Goal: Task Accomplishment & Management: Use online tool/utility

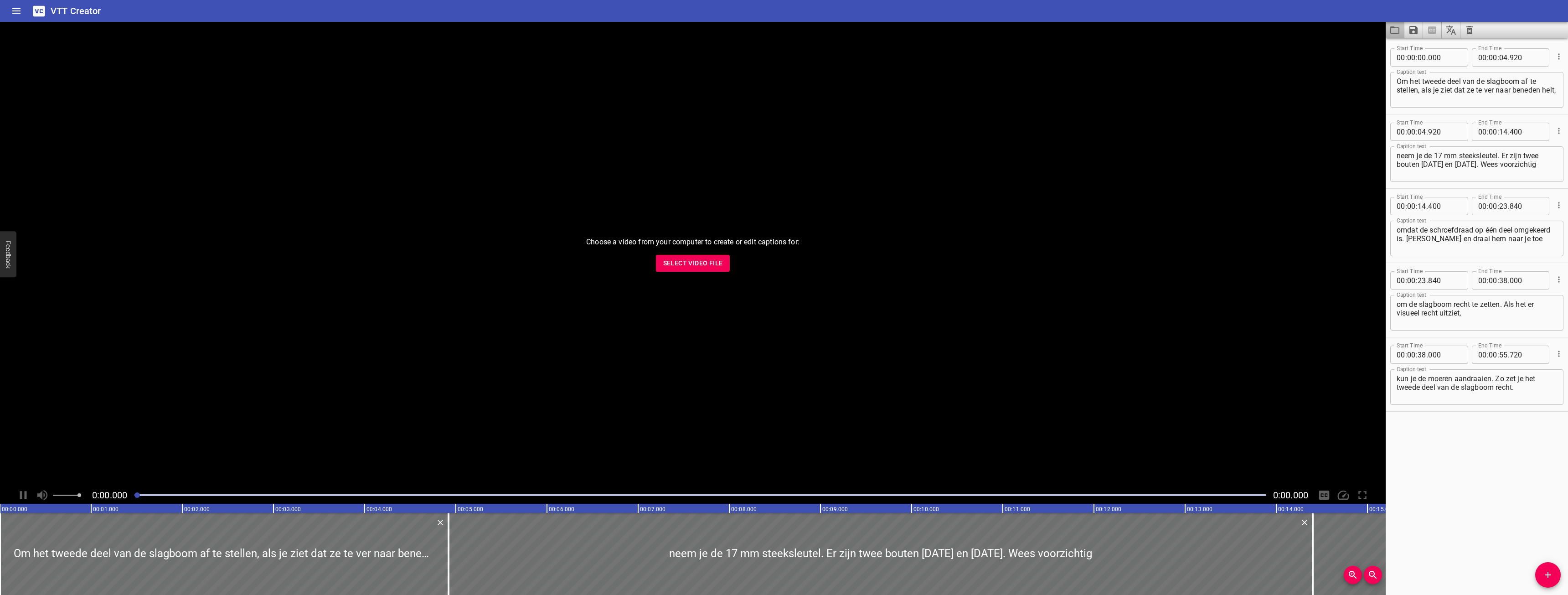
click at [1392, 36] on button "Load captions from file" at bounding box center [1394, 30] width 19 height 17
click at [679, 267] on span "Select Video File" at bounding box center [693, 263] width 60 height 11
click at [551, 245] on div at bounding box center [693, 254] width 1385 height 465
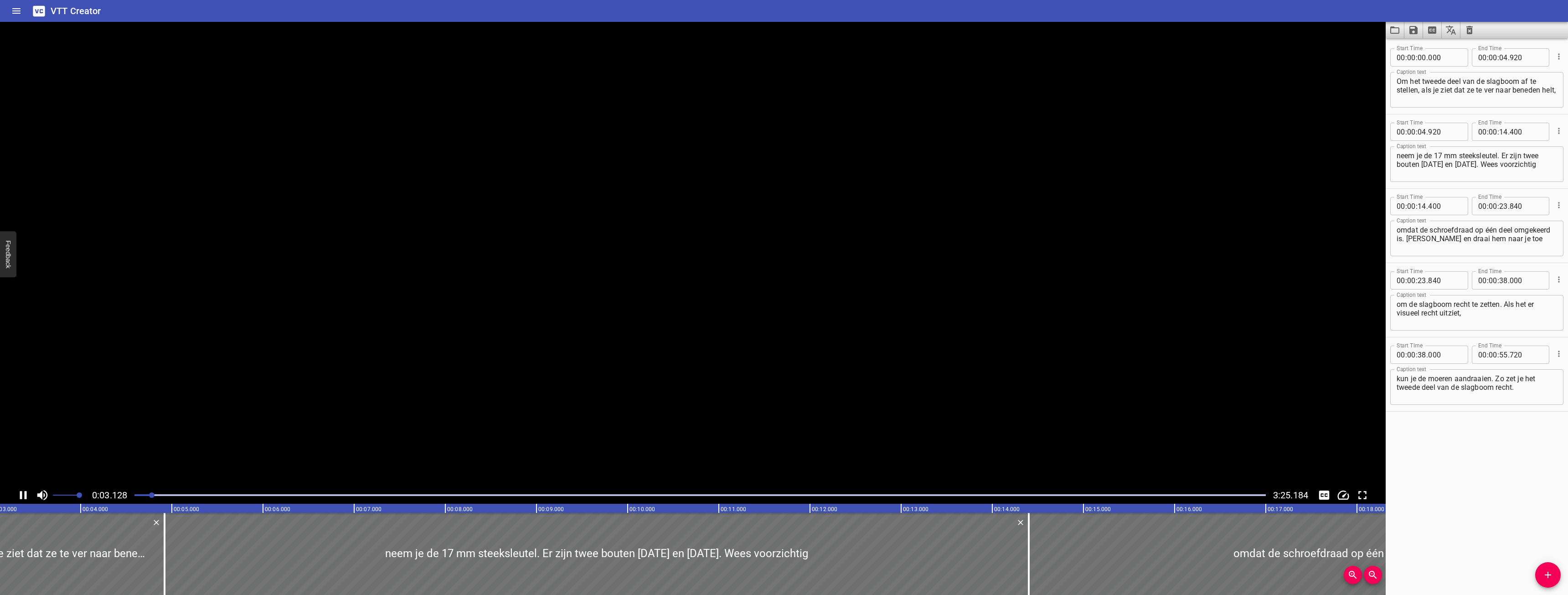
click at [551, 245] on video at bounding box center [693, 254] width 1385 height 465
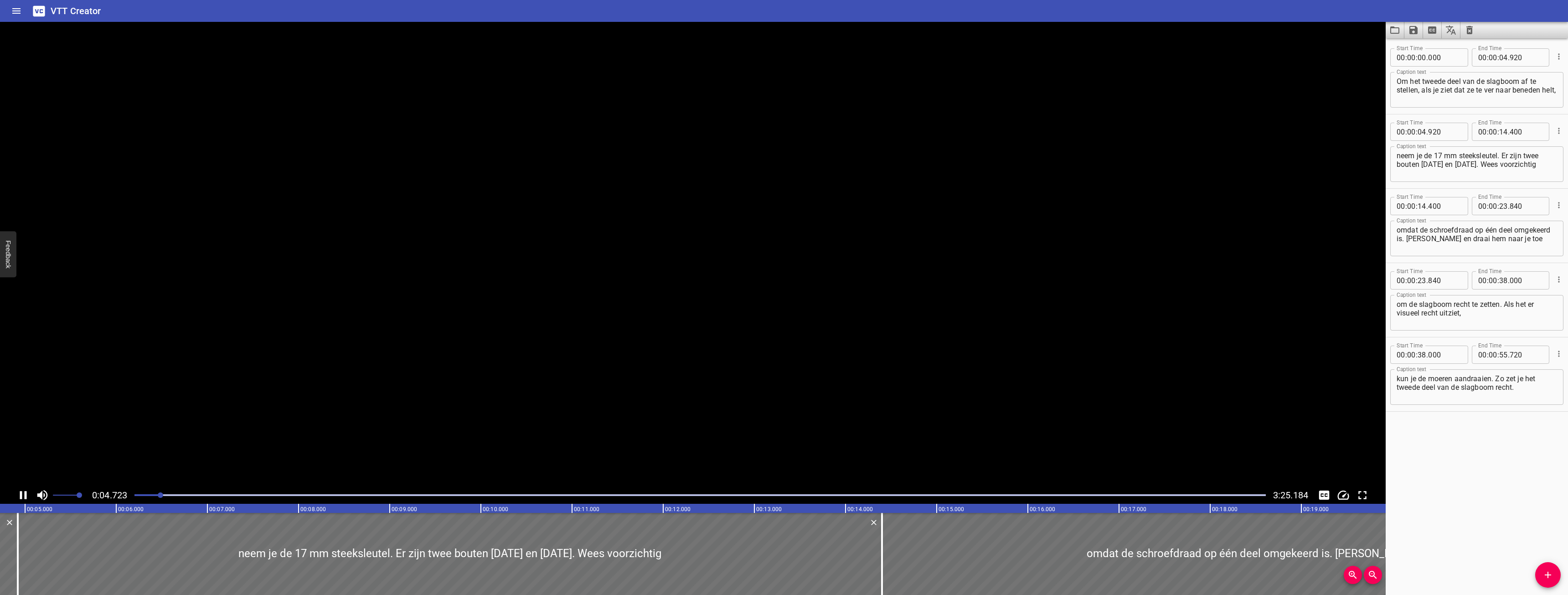
click at [551, 245] on video at bounding box center [693, 254] width 1385 height 465
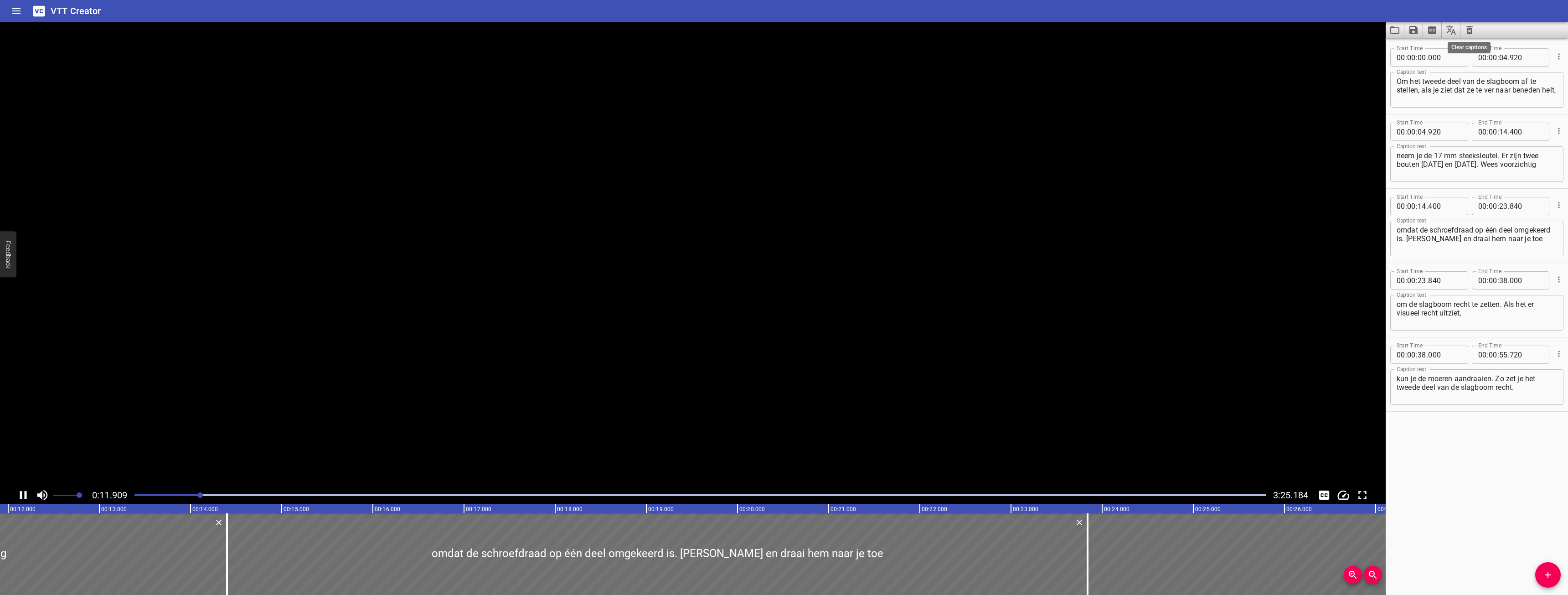
click at [1469, 31] on icon "Clear captions" at bounding box center [1469, 30] width 11 height 11
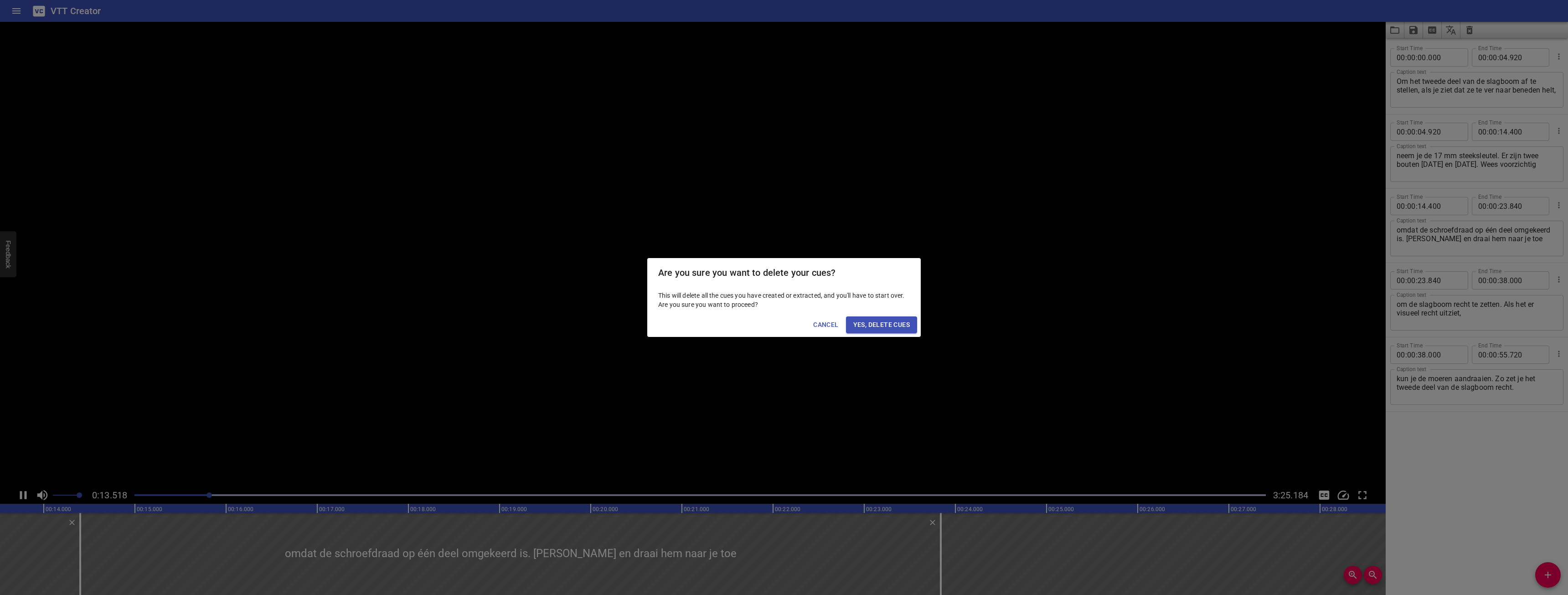
click at [866, 324] on span "Yes, Delete Cues" at bounding box center [881, 325] width 56 height 11
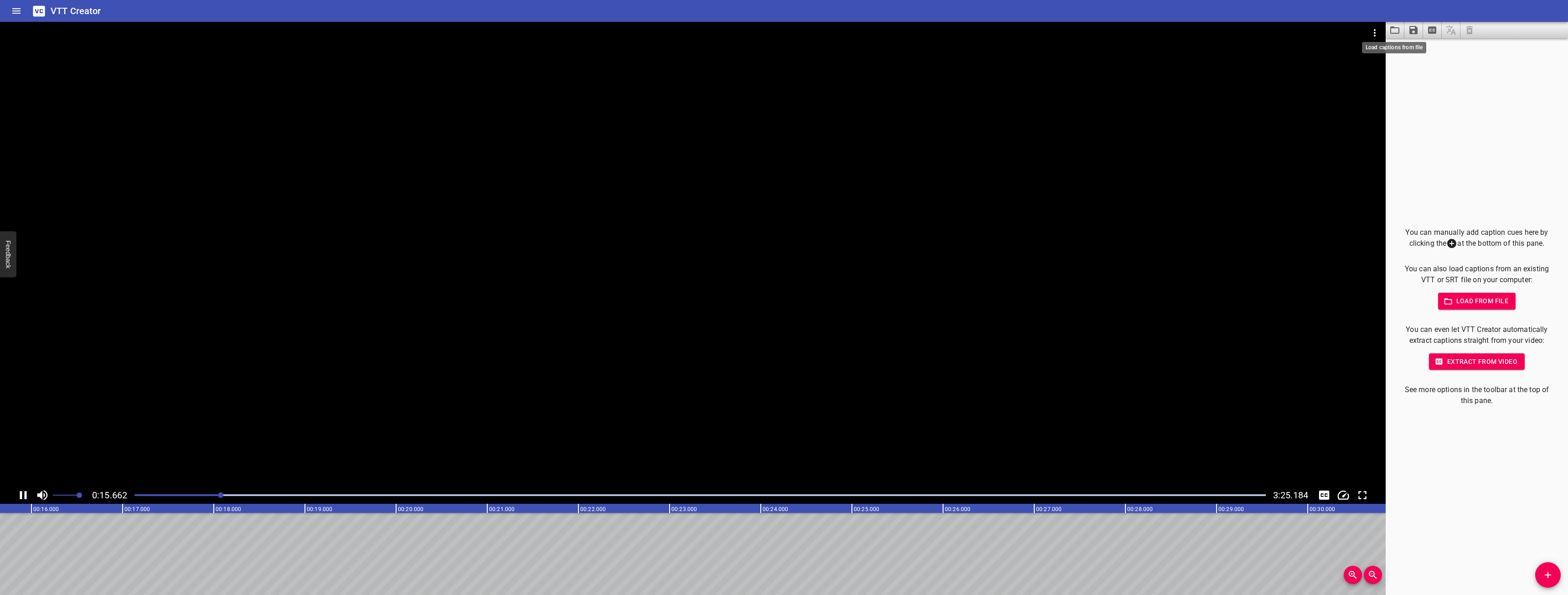
click at [1399, 32] on icon "Load captions from file" at bounding box center [1394, 30] width 9 height 7
click at [855, 328] on div at bounding box center [693, 254] width 1385 height 465
click at [1373, 26] on button "Video Options" at bounding box center [1374, 32] width 22 height 22
click at [1372, 35] on li "Select New Video File..." at bounding box center [1409, 34] width 91 height 17
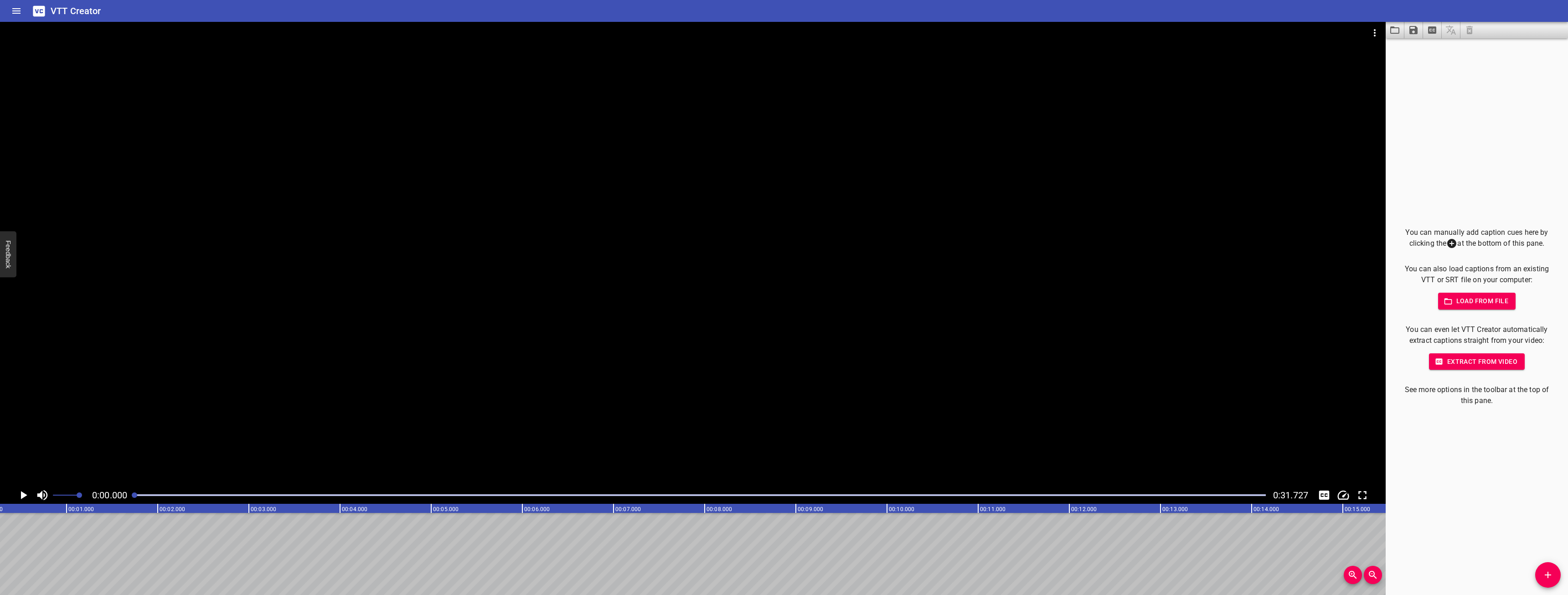
scroll to position [0, 0]
click at [23, 492] on icon "Play/Pause" at bounding box center [24, 496] width 14 height 14
drag, startPoint x: 21, startPoint y: 547, endPoint x: 23, endPoint y: 553, distance: 6.3
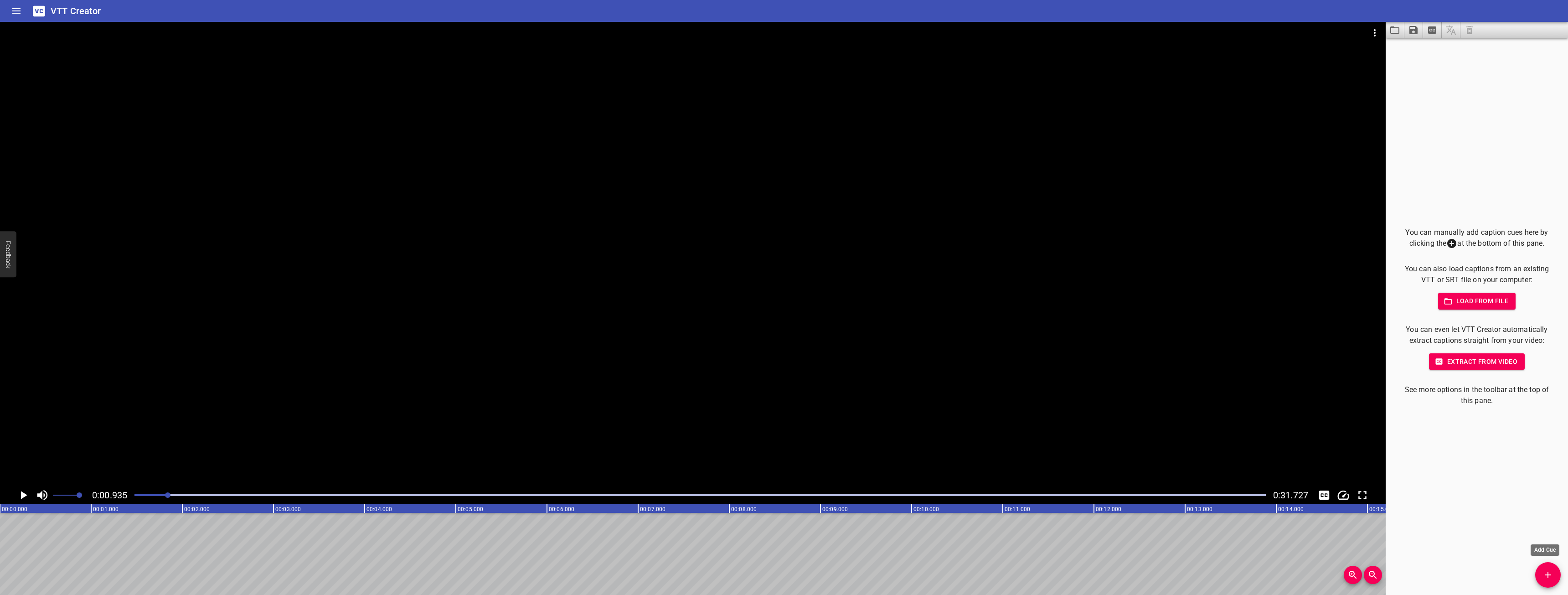
click at [1538, 568] on button "Add Cue" at bounding box center [1548, 575] width 26 height 26
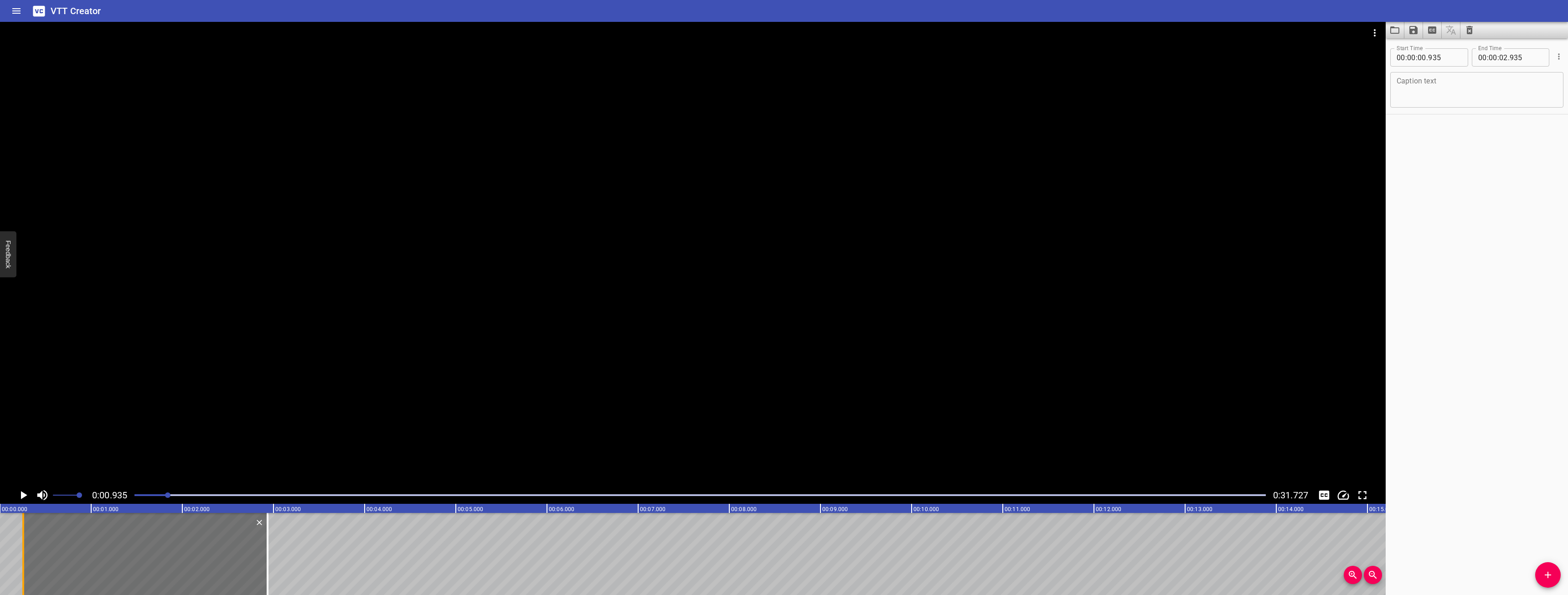
drag, startPoint x: 85, startPoint y: 531, endPoint x: 24, endPoint y: 528, distance: 61.1
click at [24, 528] on div at bounding box center [23, 554] width 2 height 82
type input "260"
drag, startPoint x: 271, startPoint y: 532, endPoint x: 277, endPoint y: 534, distance: 6.3
click at [277, 534] on div at bounding box center [272, 554] width 9 height 82
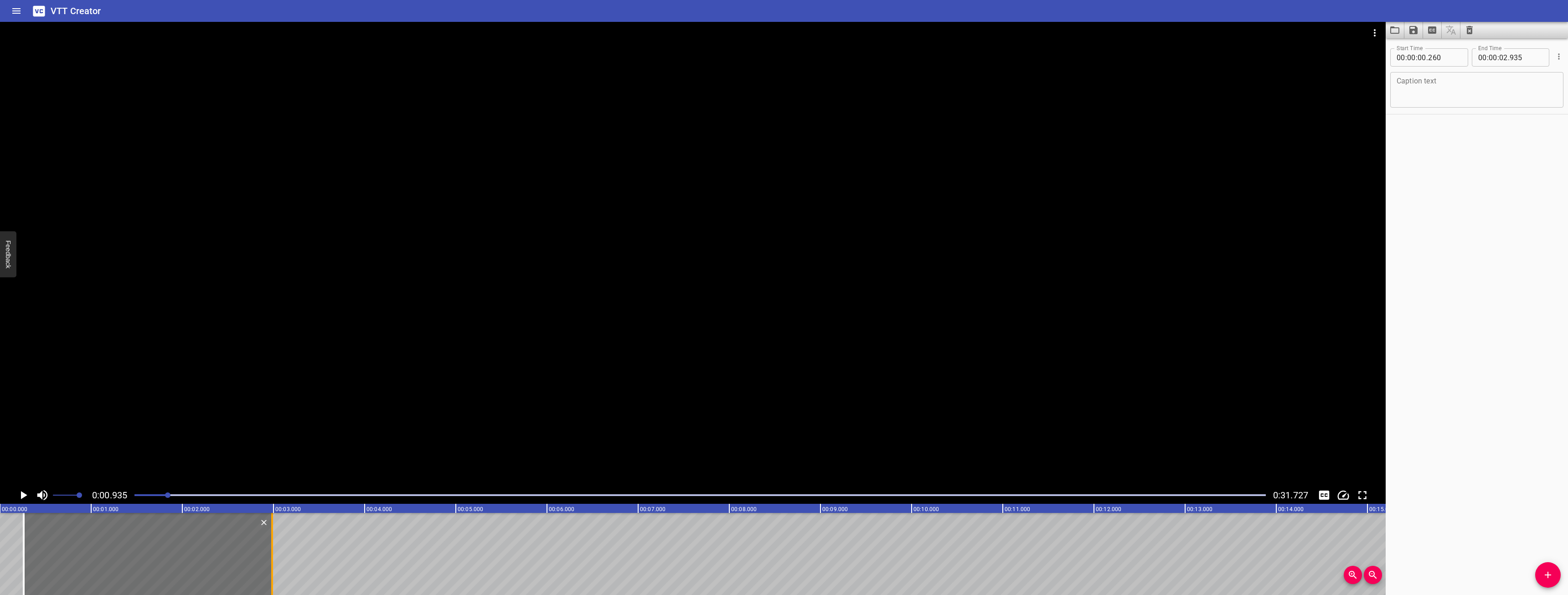
type input "990"
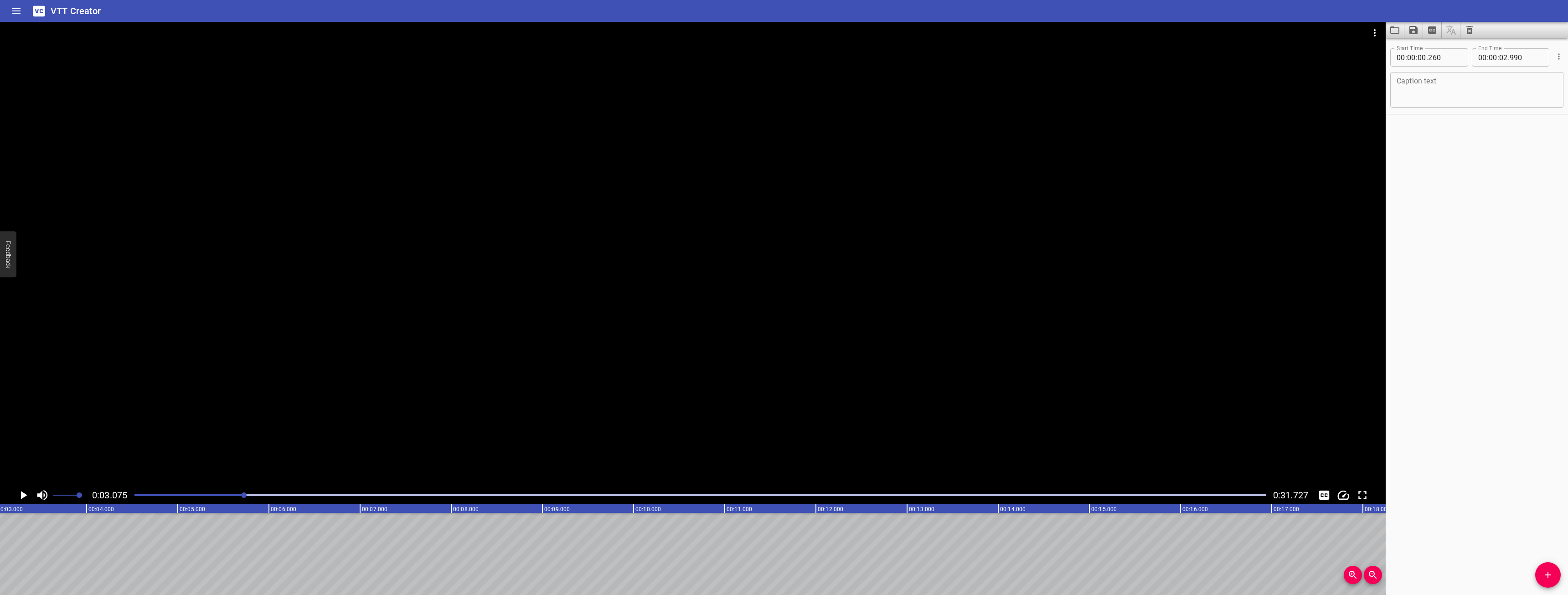
scroll to position [0, 280]
click at [1554, 569] on span "Add Cue" at bounding box center [1548, 575] width 26 height 11
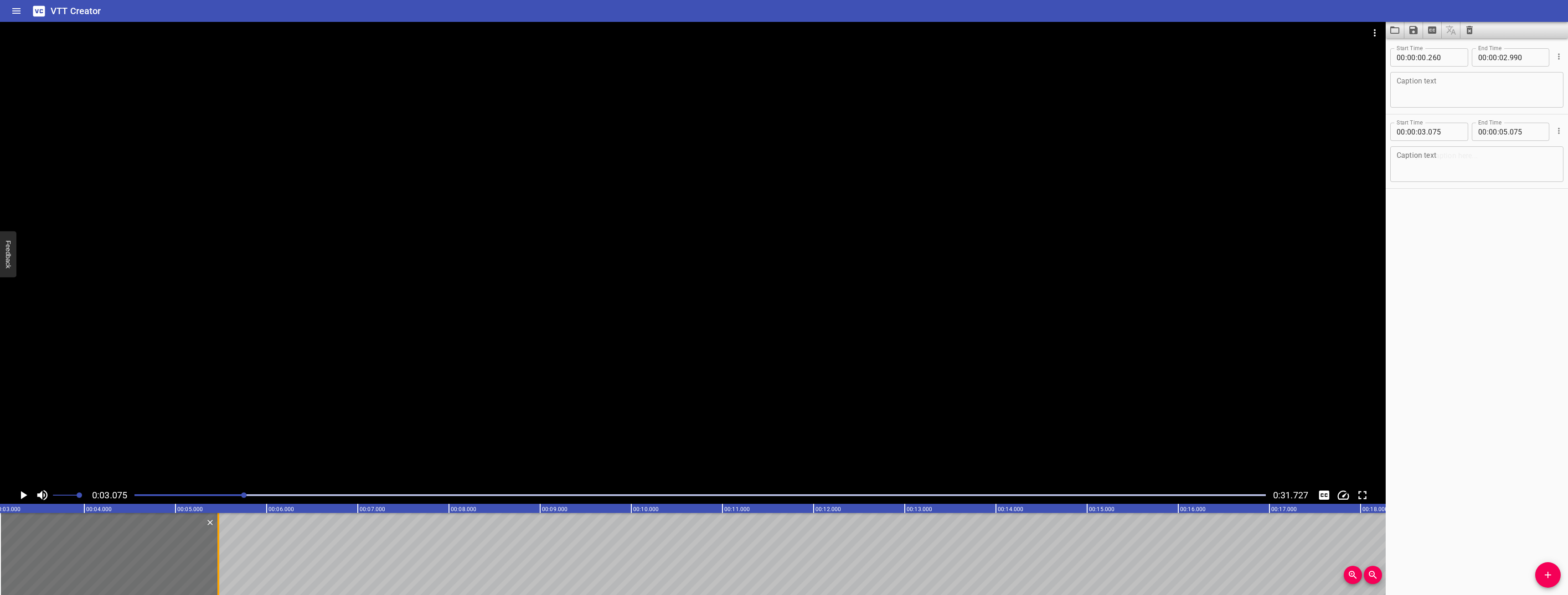
drag, startPoint x: 181, startPoint y: 564, endPoint x: 217, endPoint y: 568, distance: 36.2
click at [218, 569] on div at bounding box center [218, 554] width 9 height 82
type input "485"
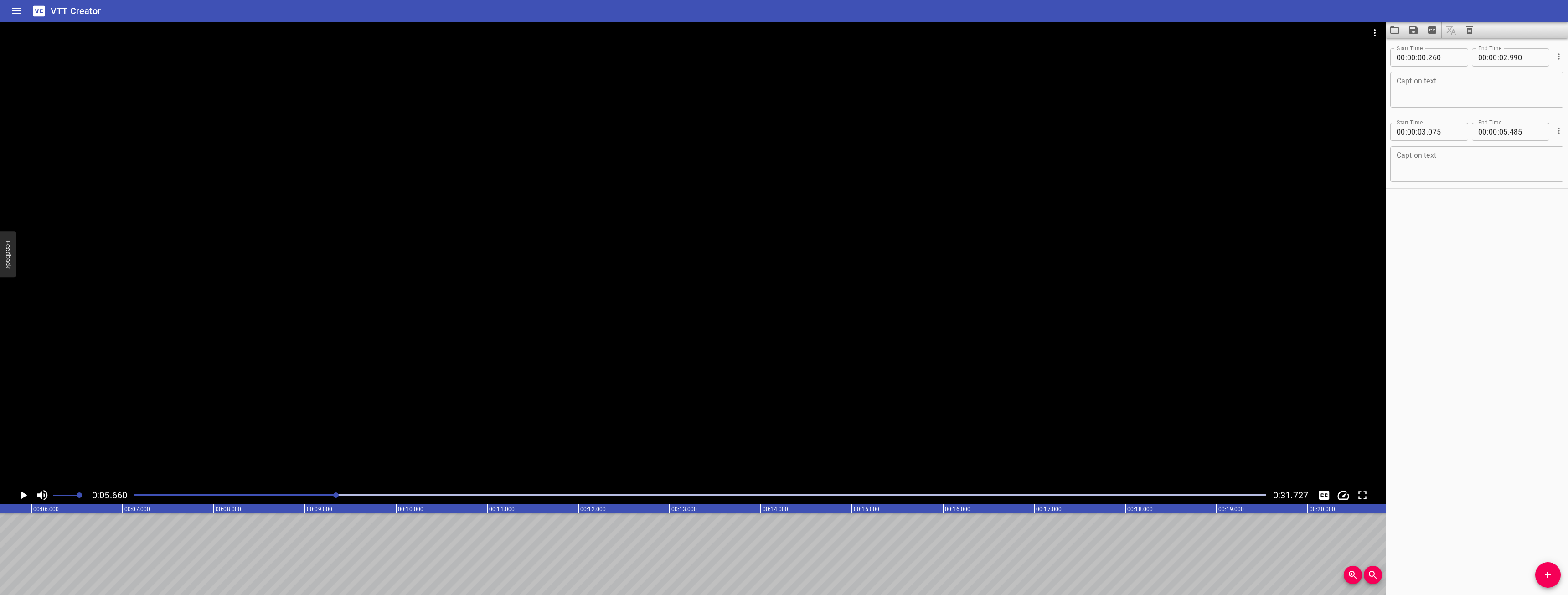
scroll to position [0, 516]
click at [1544, 576] on icon "Add Cue" at bounding box center [1548, 575] width 11 height 11
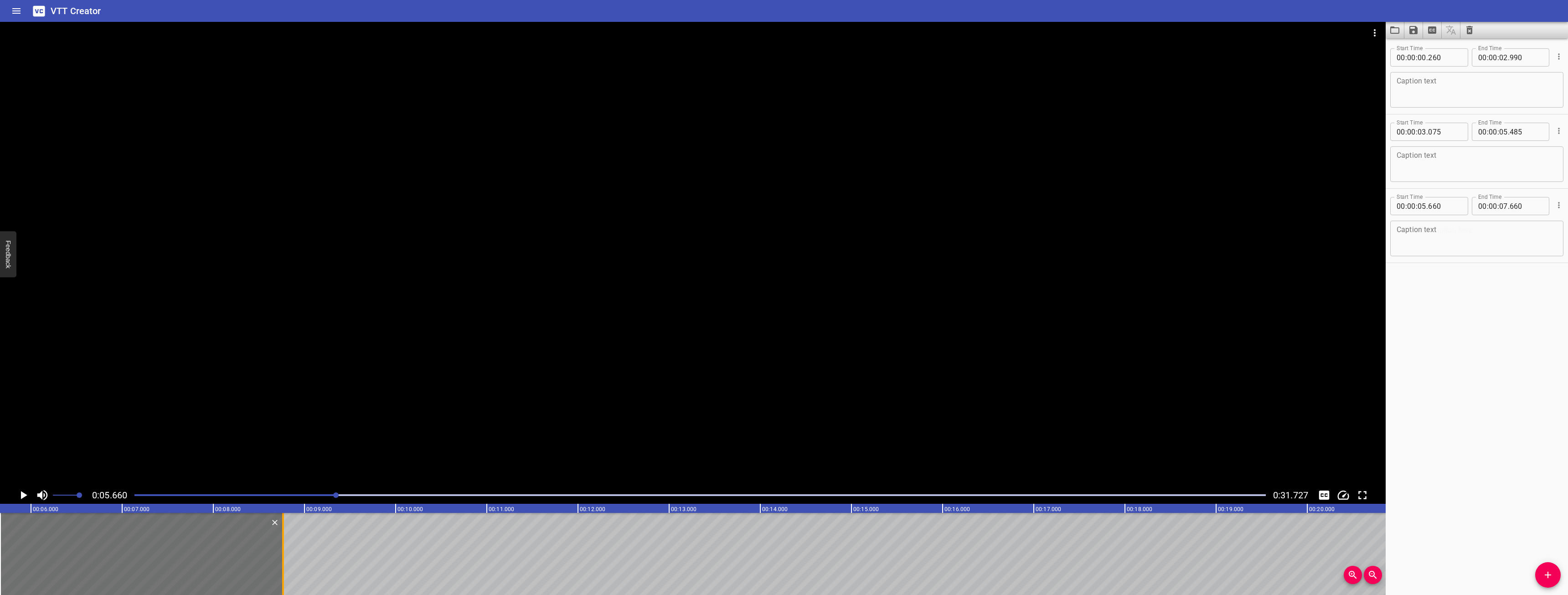
drag, startPoint x: 178, startPoint y: 563, endPoint x: 279, endPoint y: 567, distance: 101.1
click at [279, 567] on div at bounding box center [283, 554] width 9 height 82
type input "08"
type input "770"
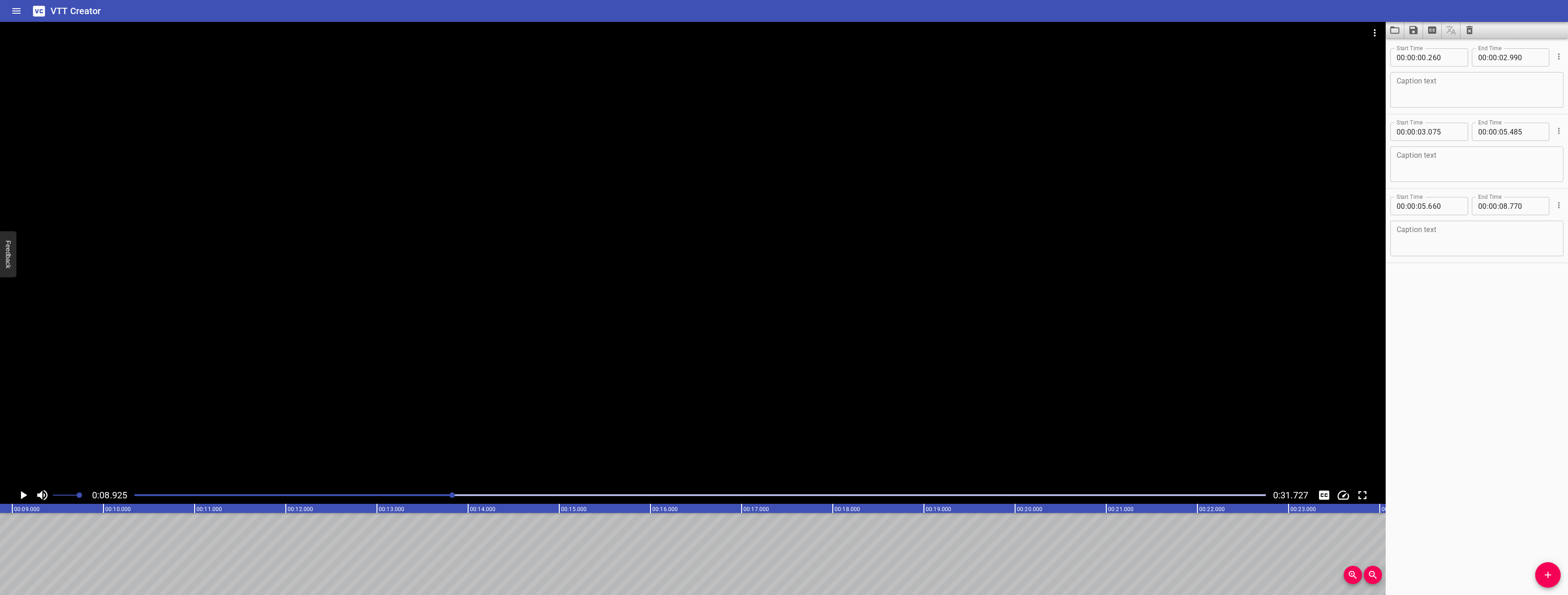
scroll to position [0, 814]
click at [1545, 564] on button "Add Cue" at bounding box center [1548, 575] width 26 height 26
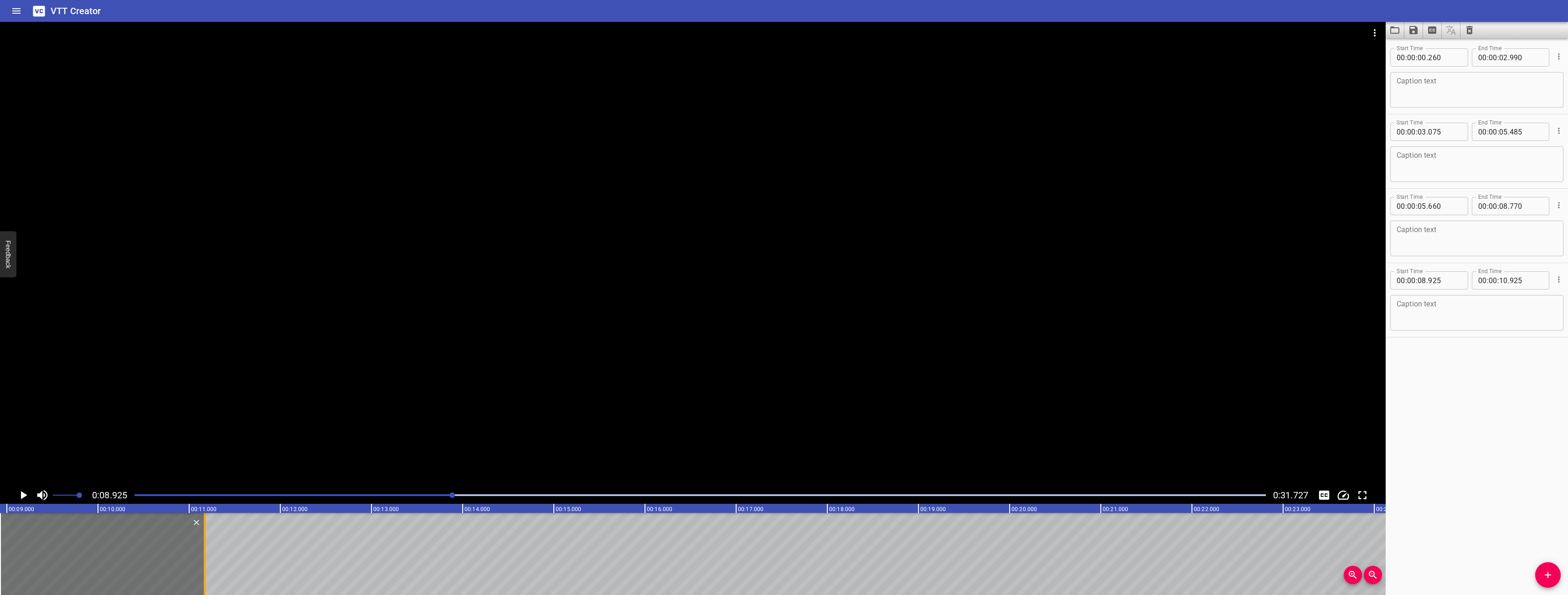
drag, startPoint x: 182, startPoint y: 550, endPoint x: 205, endPoint y: 554, distance: 23.3
click at [205, 554] on div at bounding box center [204, 554] width 2 height 82
type input "11"
type input "180"
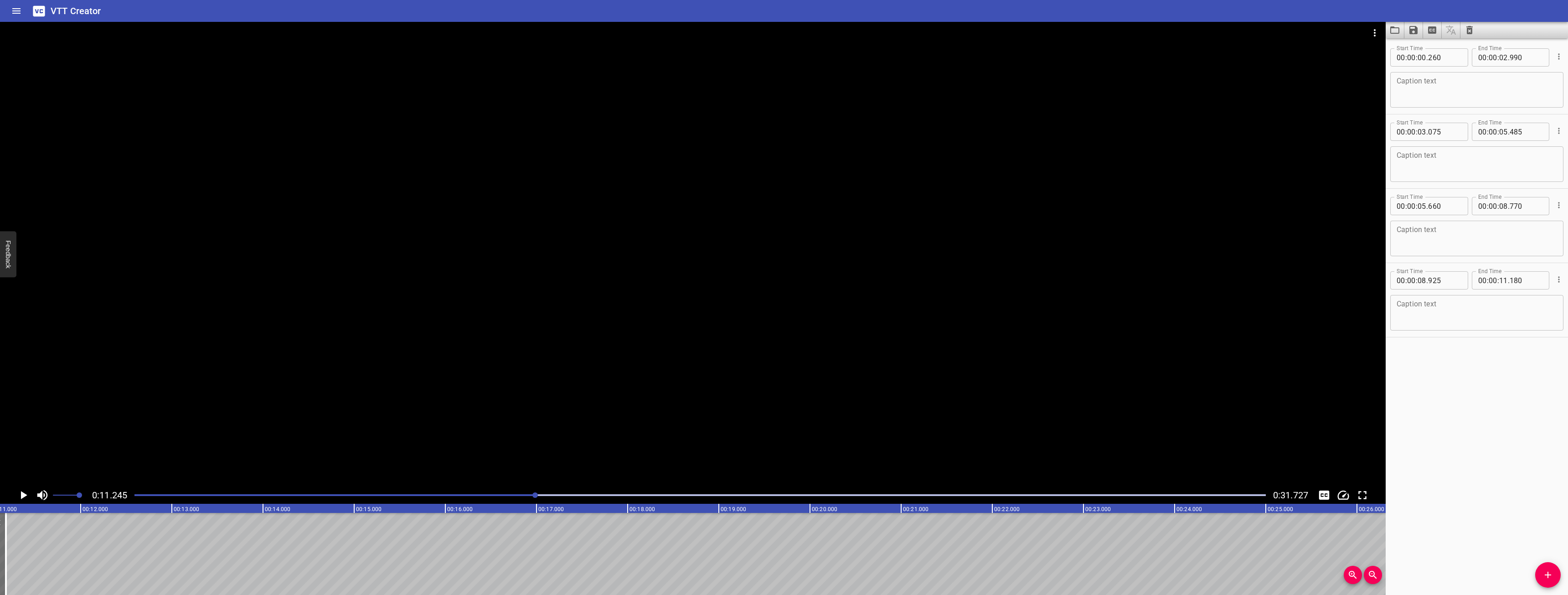
scroll to position [0, 1025]
click at [1548, 579] on button "Add Cue" at bounding box center [1548, 575] width 26 height 26
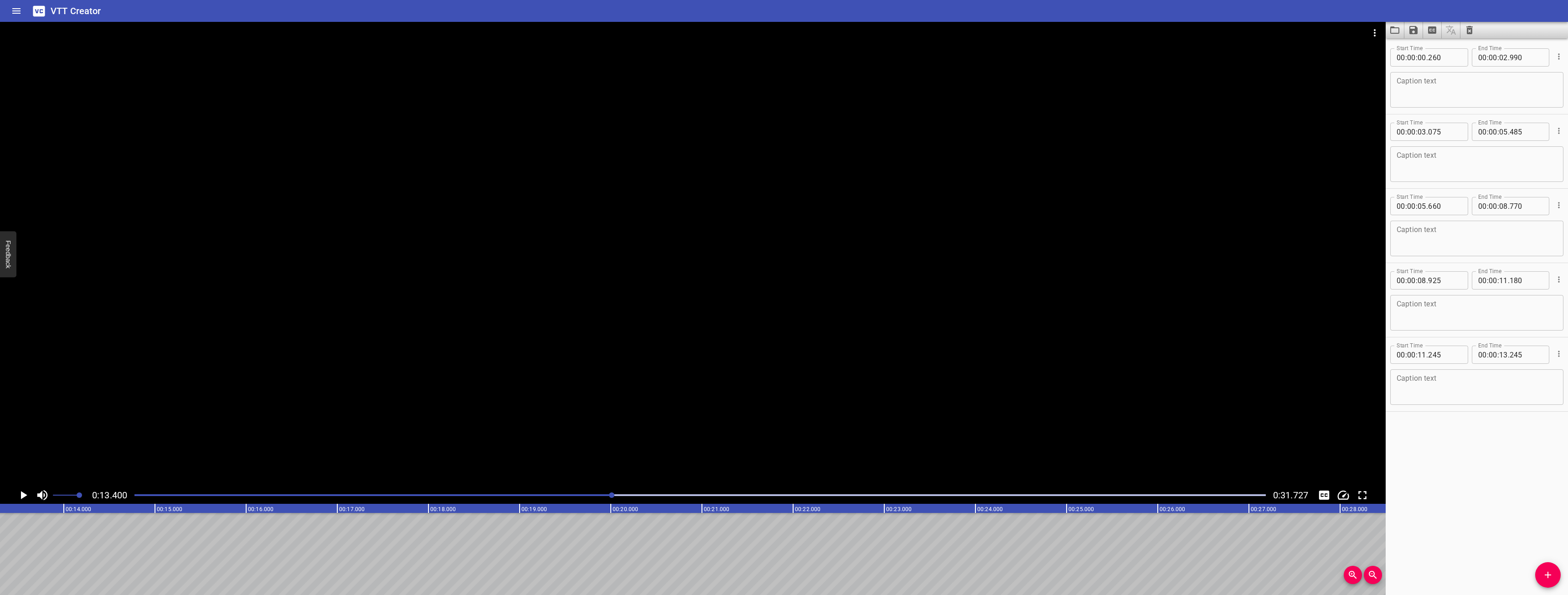
scroll to position [0, 1221]
click at [1546, 564] on button "Add Cue" at bounding box center [1548, 575] width 26 height 26
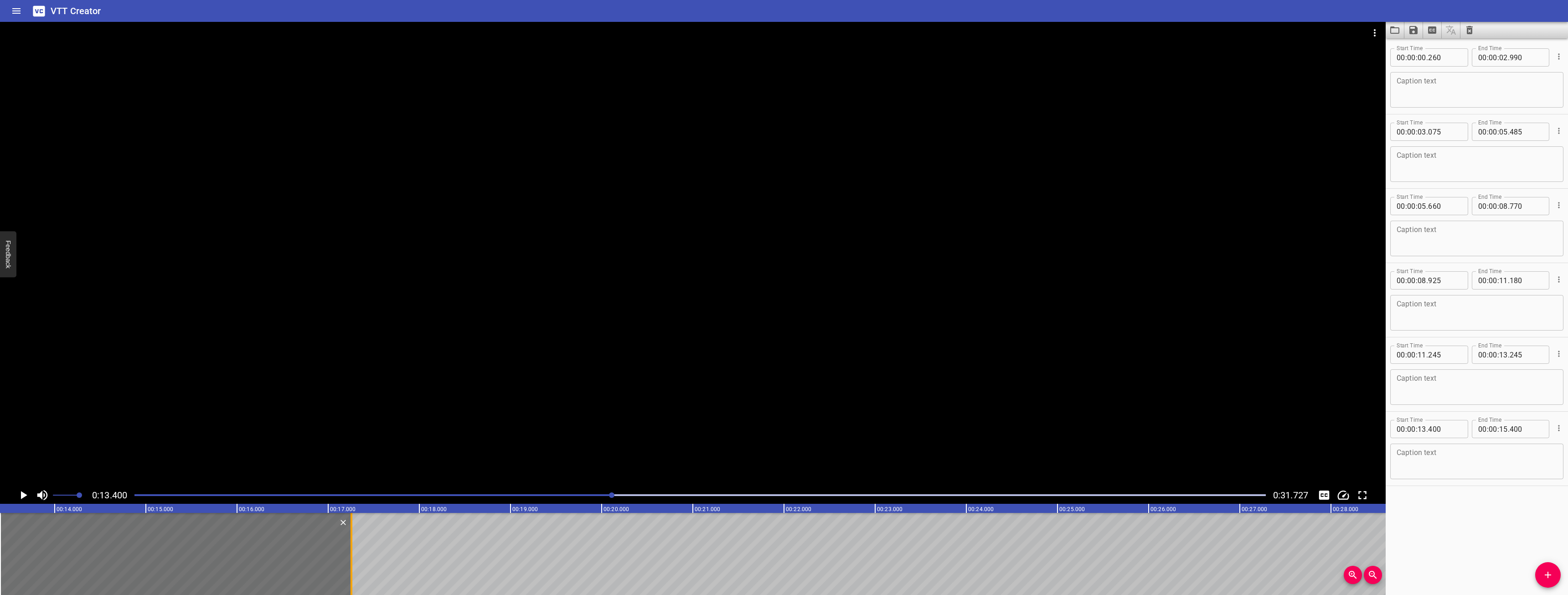
drag, startPoint x: 183, startPoint y: 544, endPoint x: 358, endPoint y: 543, distance: 175.0
click at [356, 543] on div at bounding box center [351, 554] width 9 height 82
type input "17"
type input "310"
click at [13, 497] on div "0:13.400 0:31.727" at bounding box center [693, 495] width 1385 height 17
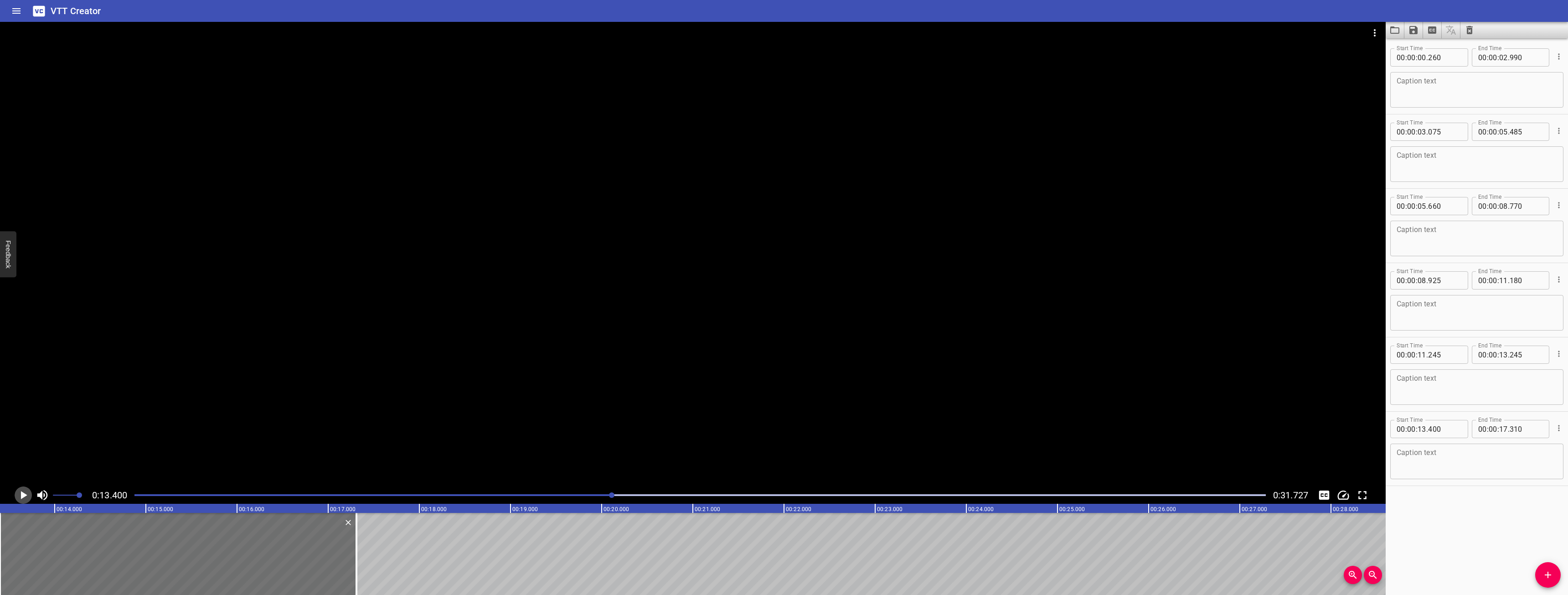
click at [17, 496] on icon "Play/Pause" at bounding box center [24, 496] width 14 height 14
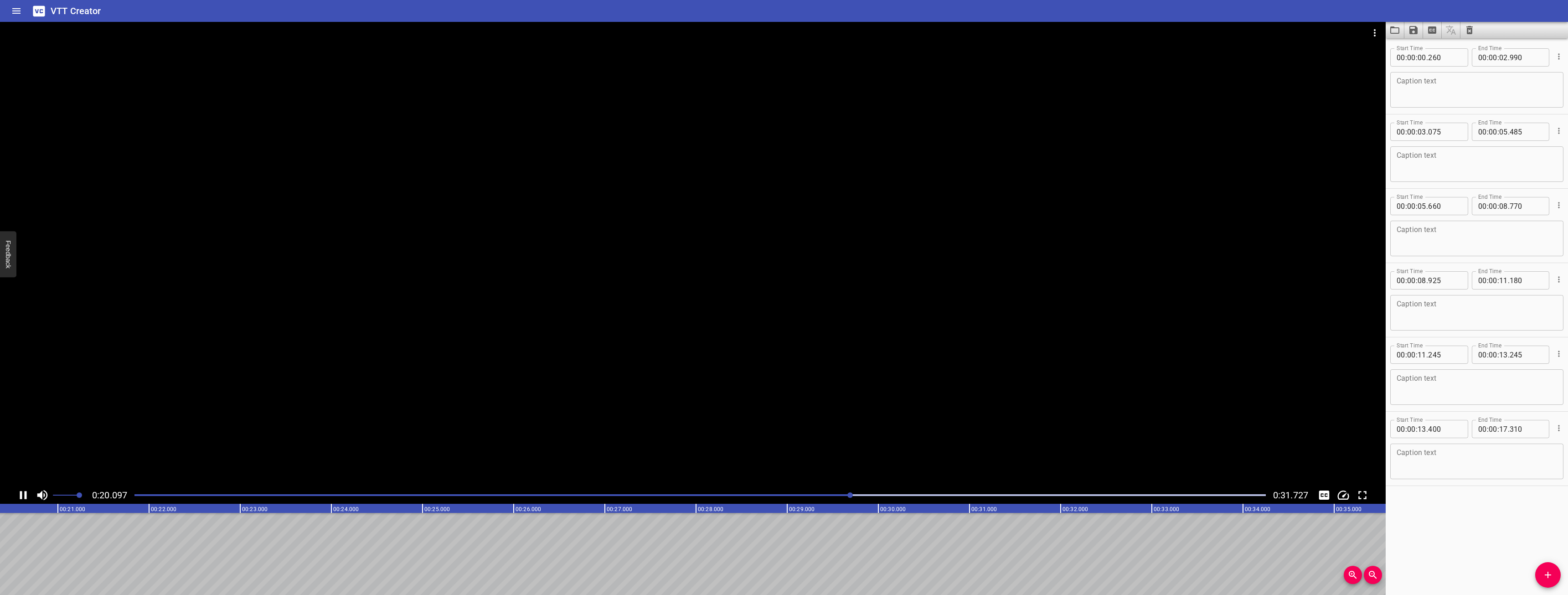
click at [26, 491] on icon "Play/Pause" at bounding box center [24, 496] width 7 height 8
click at [76, 557] on div at bounding box center [1041, 554] width 5470 height 82
click at [1545, 572] on icon "Add Cue" at bounding box center [1548, 575] width 11 height 11
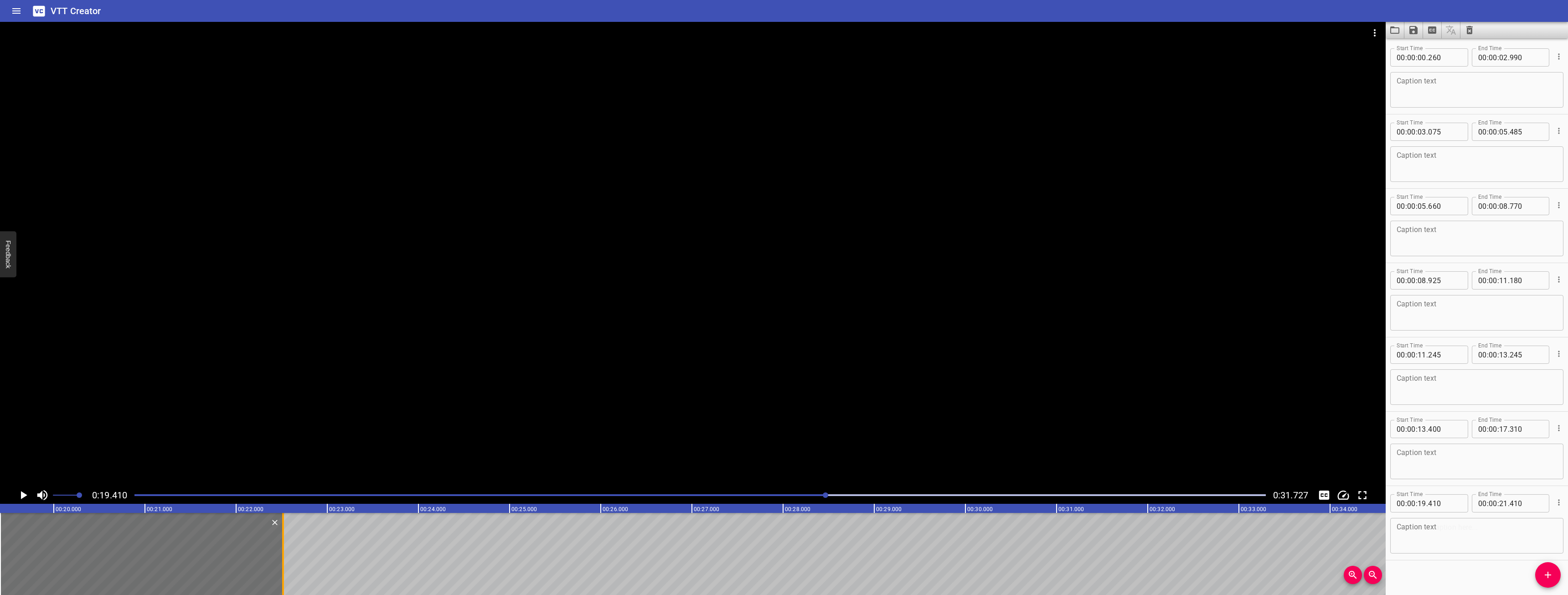
drag, startPoint x: 182, startPoint y: 552, endPoint x: 286, endPoint y: 580, distance: 107.7
click at [284, 579] on div at bounding box center [283, 554] width 2 height 82
type input "22"
type input "545"
click at [294, 564] on div at bounding box center [965, 554] width 5470 height 82
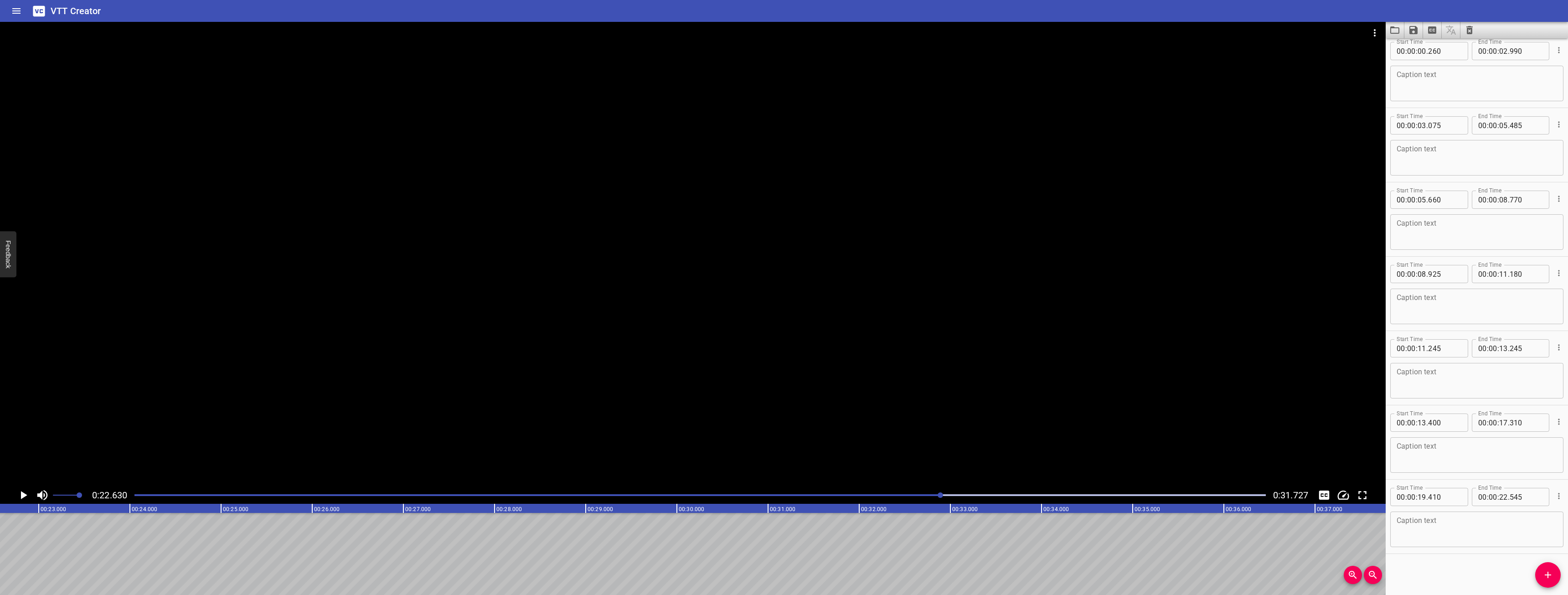
scroll to position [0, 2063]
click at [1553, 568] on button "Add Cue" at bounding box center [1548, 575] width 26 height 26
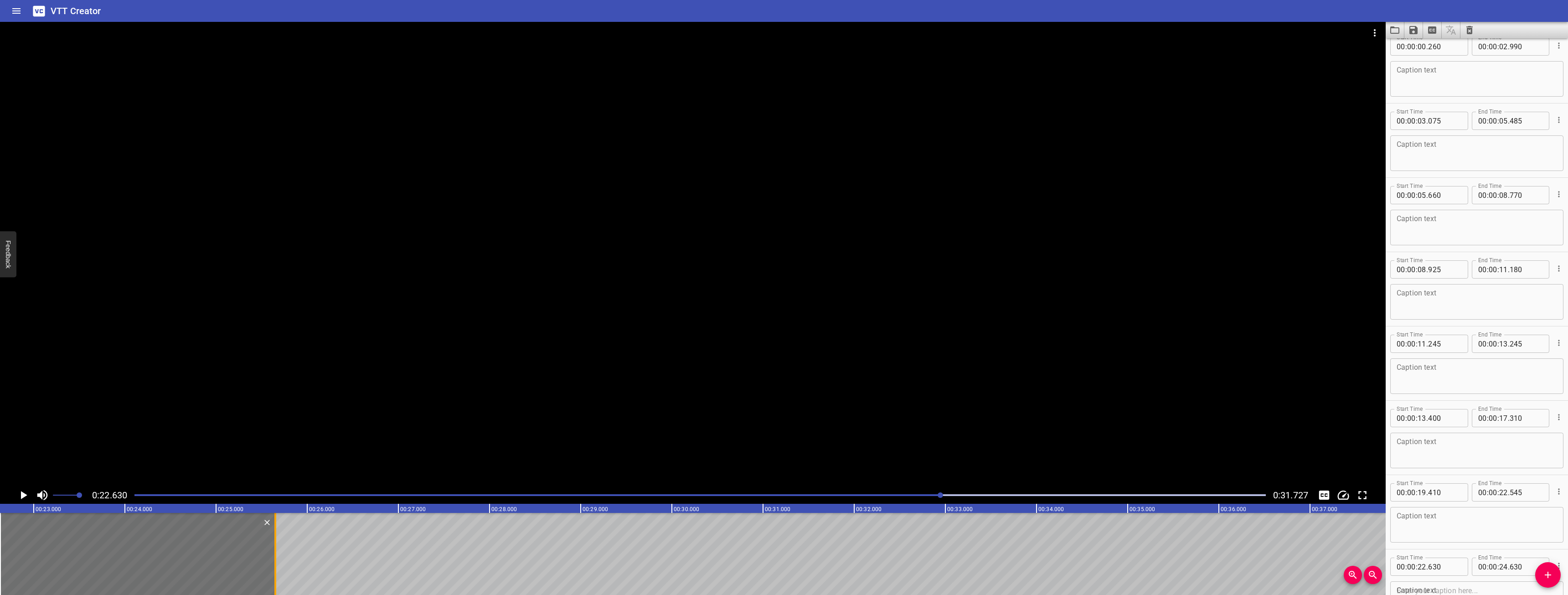
drag, startPoint x: 184, startPoint y: 543, endPoint x: 277, endPoint y: 529, distance: 94.0
click at [277, 529] on div at bounding box center [275, 554] width 9 height 82
type input "25"
type input "650"
click at [363, 555] on div at bounding box center [672, 554] width 5470 height 82
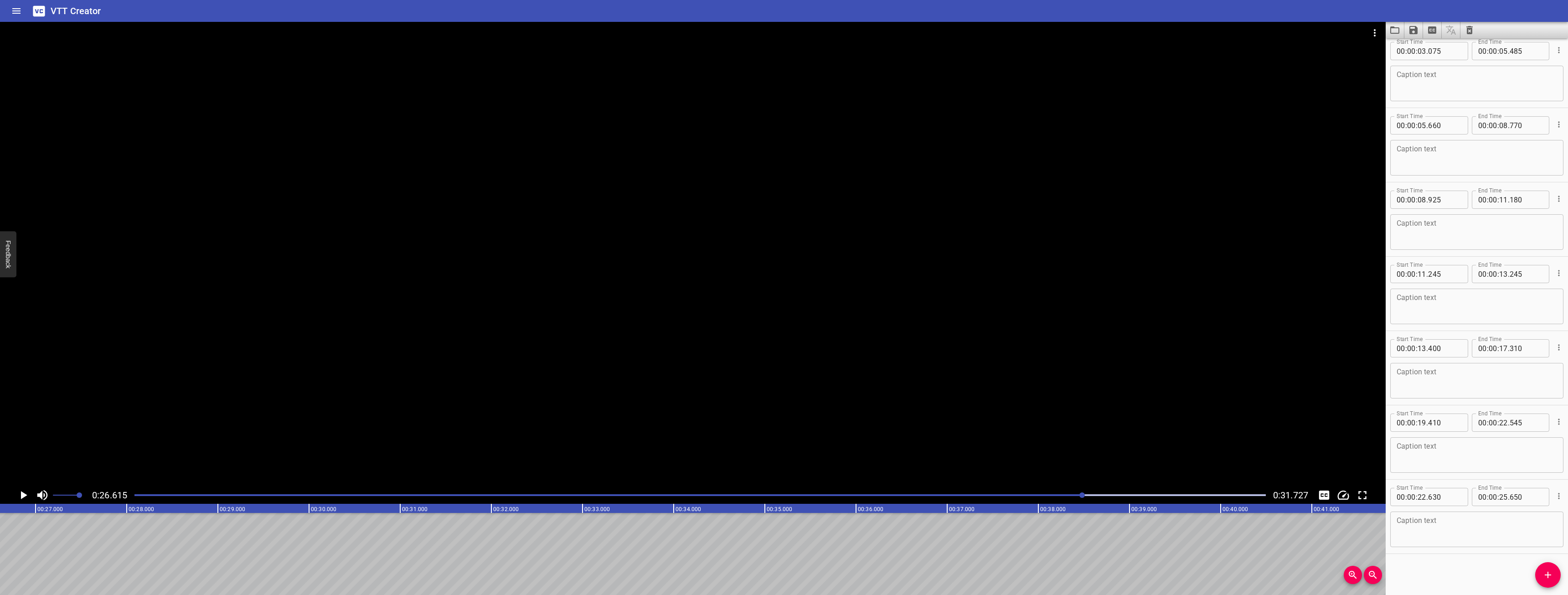
scroll to position [0, 2426]
click at [1544, 578] on icon "Add Cue" at bounding box center [1548, 575] width 11 height 11
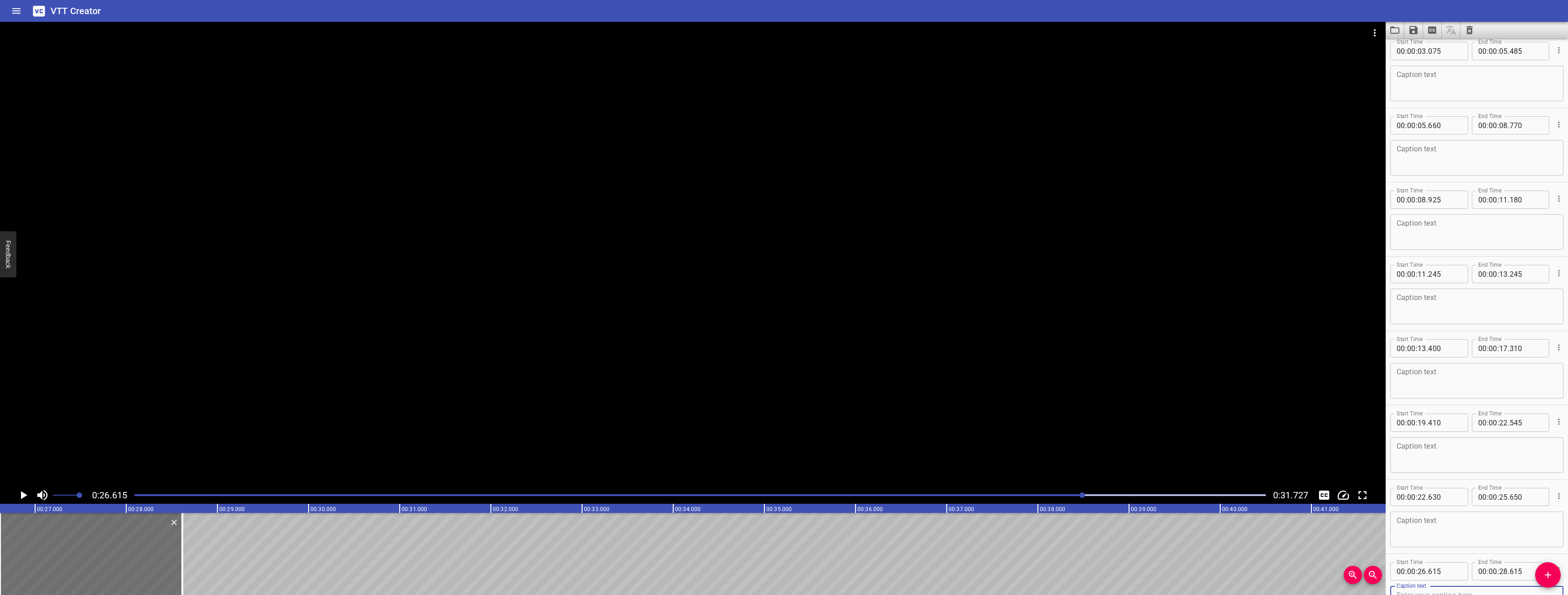
scroll to position [85, 0]
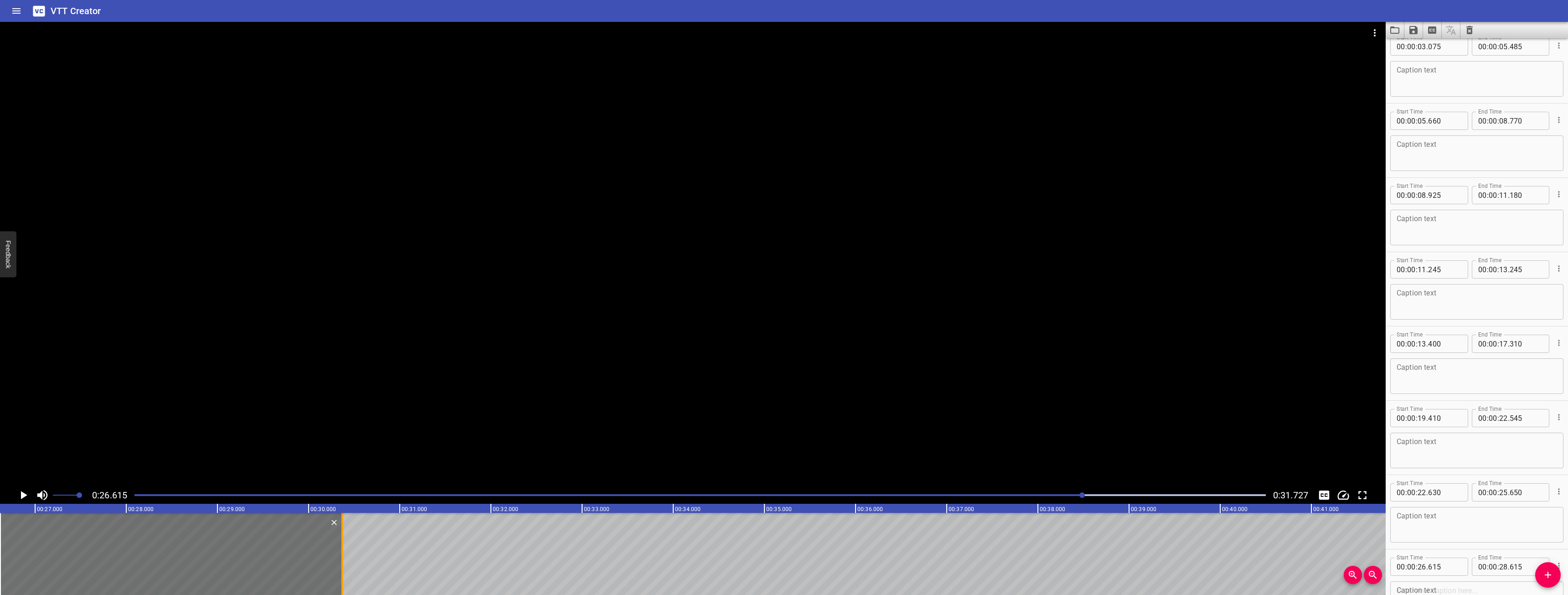
drag, startPoint x: 185, startPoint y: 551, endPoint x: 344, endPoint y: 535, distance: 159.8
click at [344, 535] on div at bounding box center [342, 554] width 9 height 82
type input "30"
type input "355"
click at [21, 494] on icon "Play/Pause" at bounding box center [24, 496] width 14 height 14
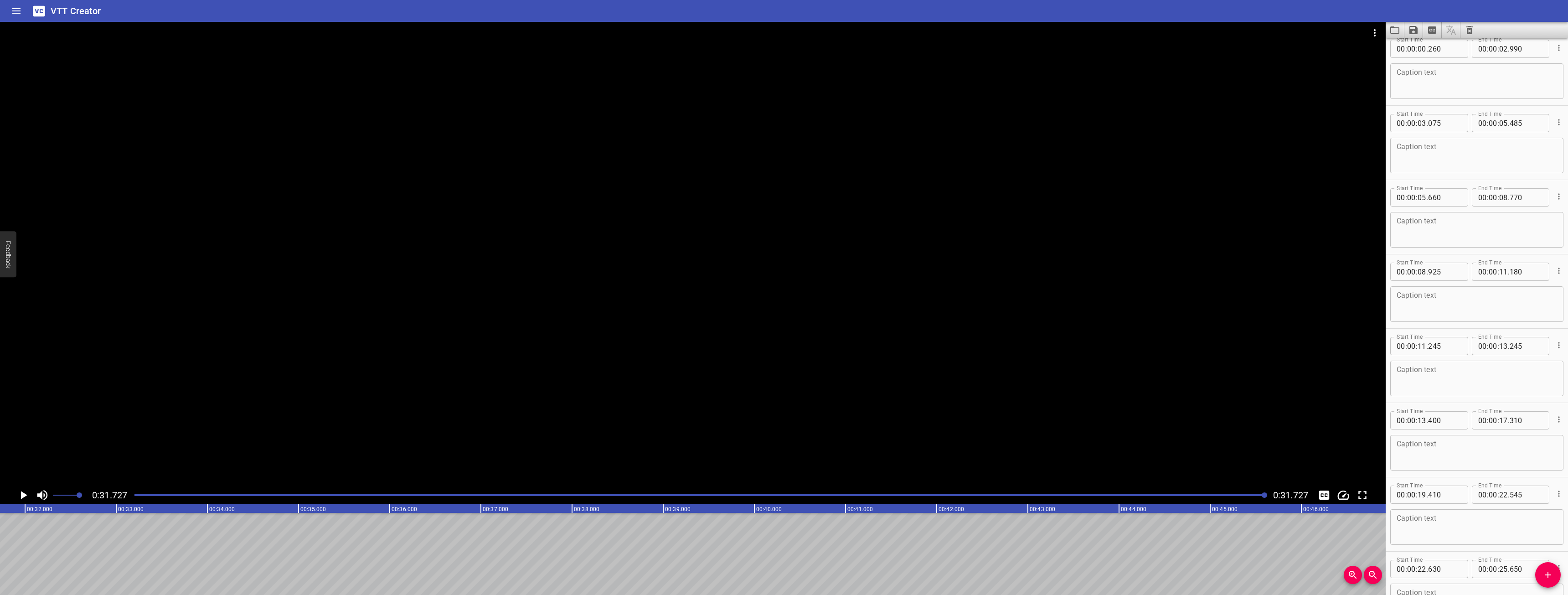
scroll to position [0, 0]
click at [1459, 84] on textarea at bounding box center [1476, 90] width 160 height 26
click at [799, 198] on div at bounding box center [693, 254] width 1385 height 465
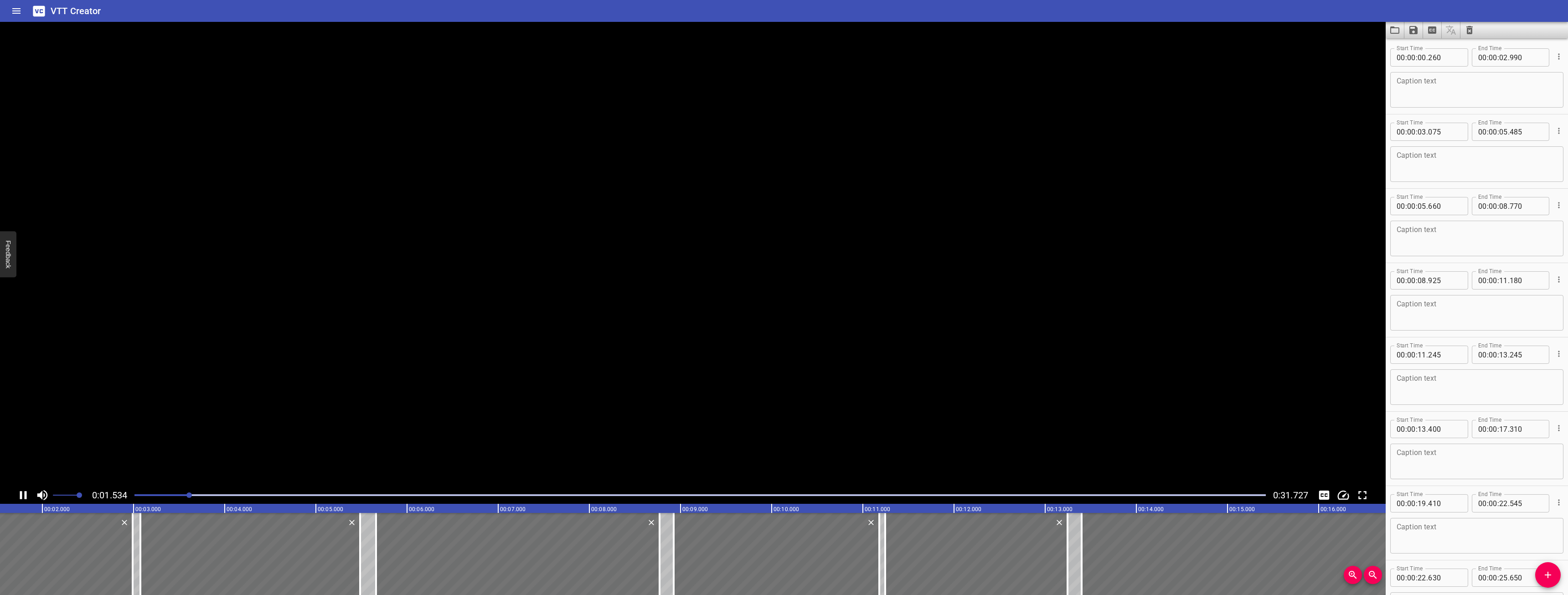
click at [799, 198] on video at bounding box center [693, 254] width 1385 height 465
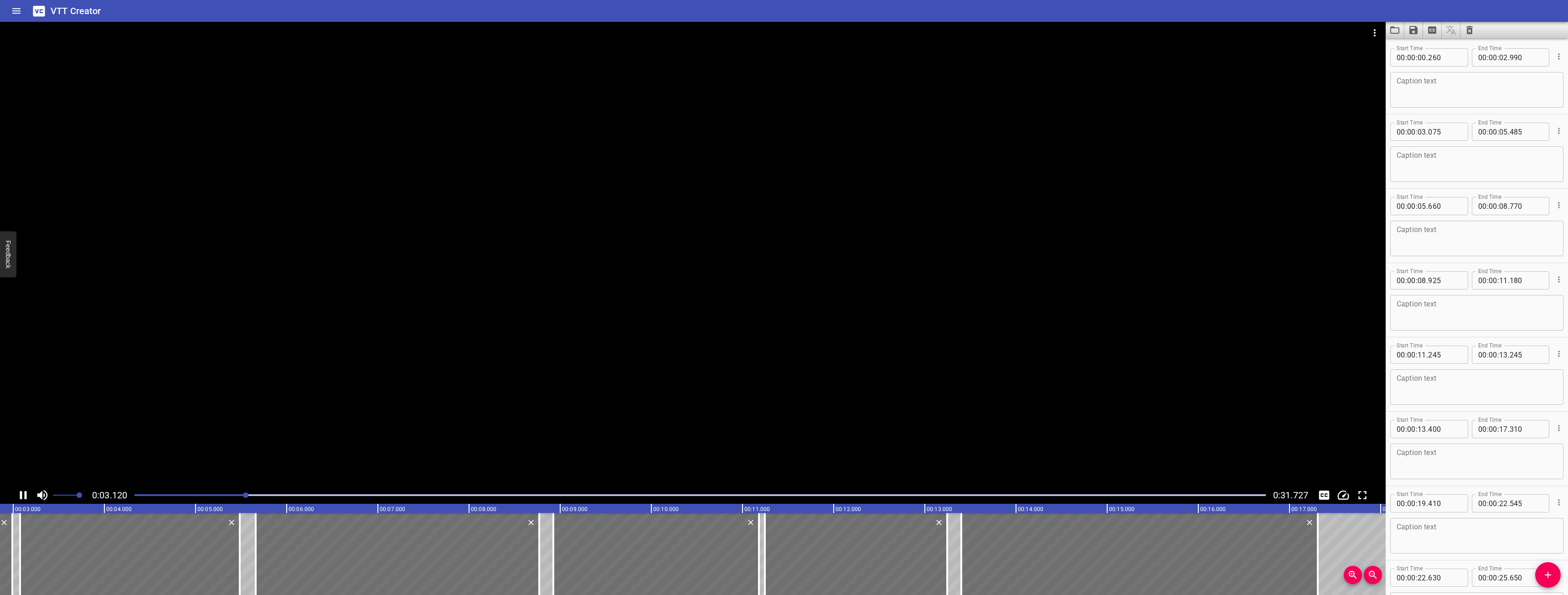
scroll to position [74, 0]
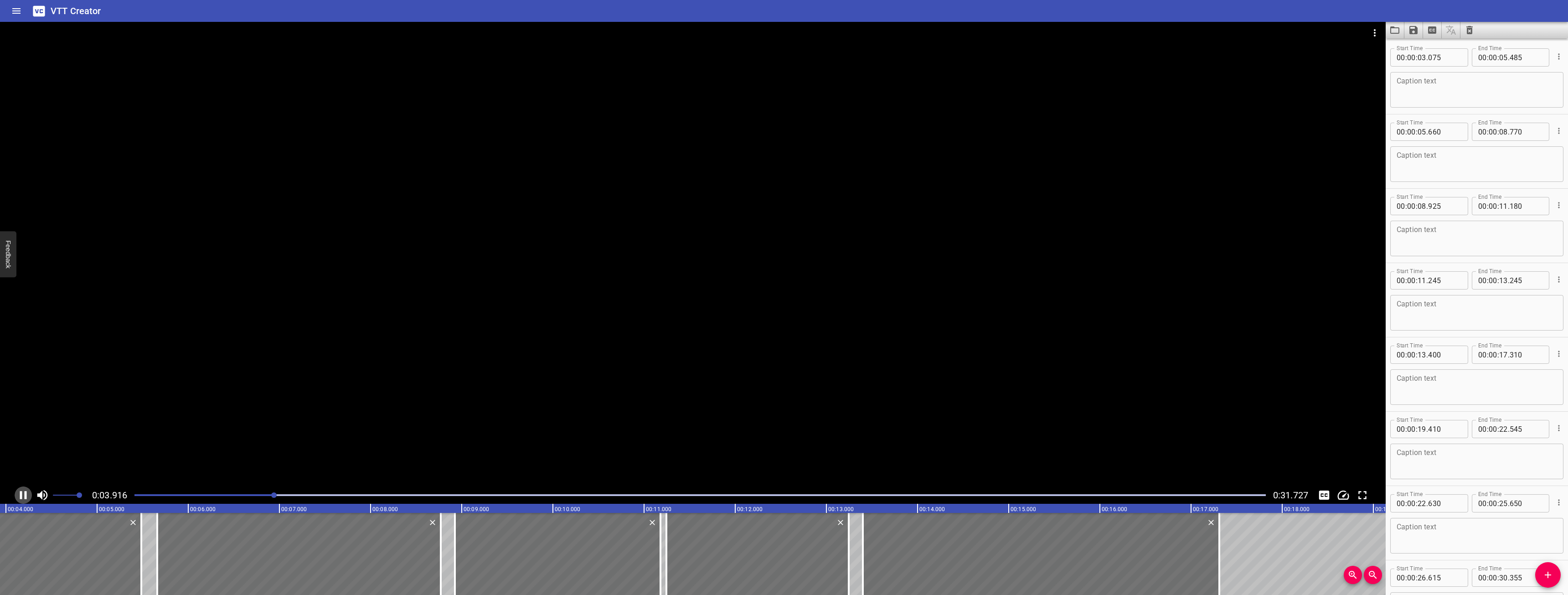
click at [24, 489] on icon "Play/Pause" at bounding box center [24, 496] width 14 height 14
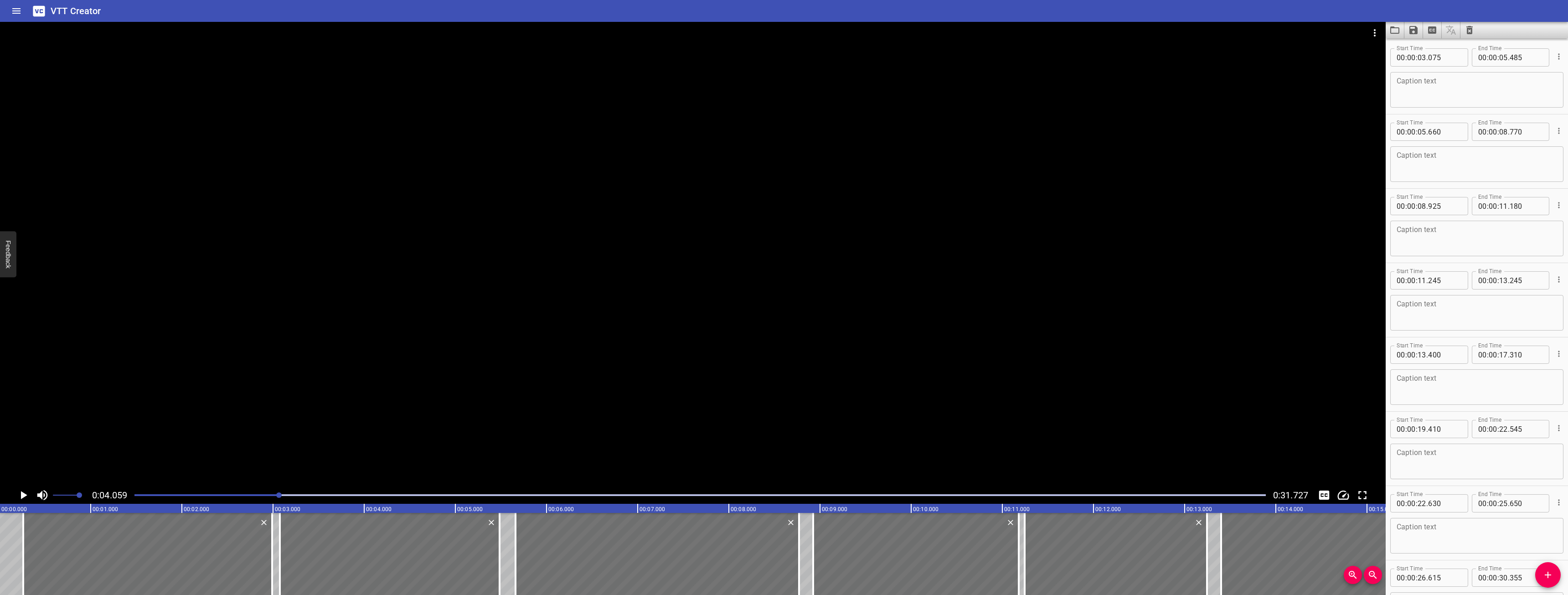
scroll to position [0, 0]
click at [55, 578] on div at bounding box center [148, 554] width 249 height 82
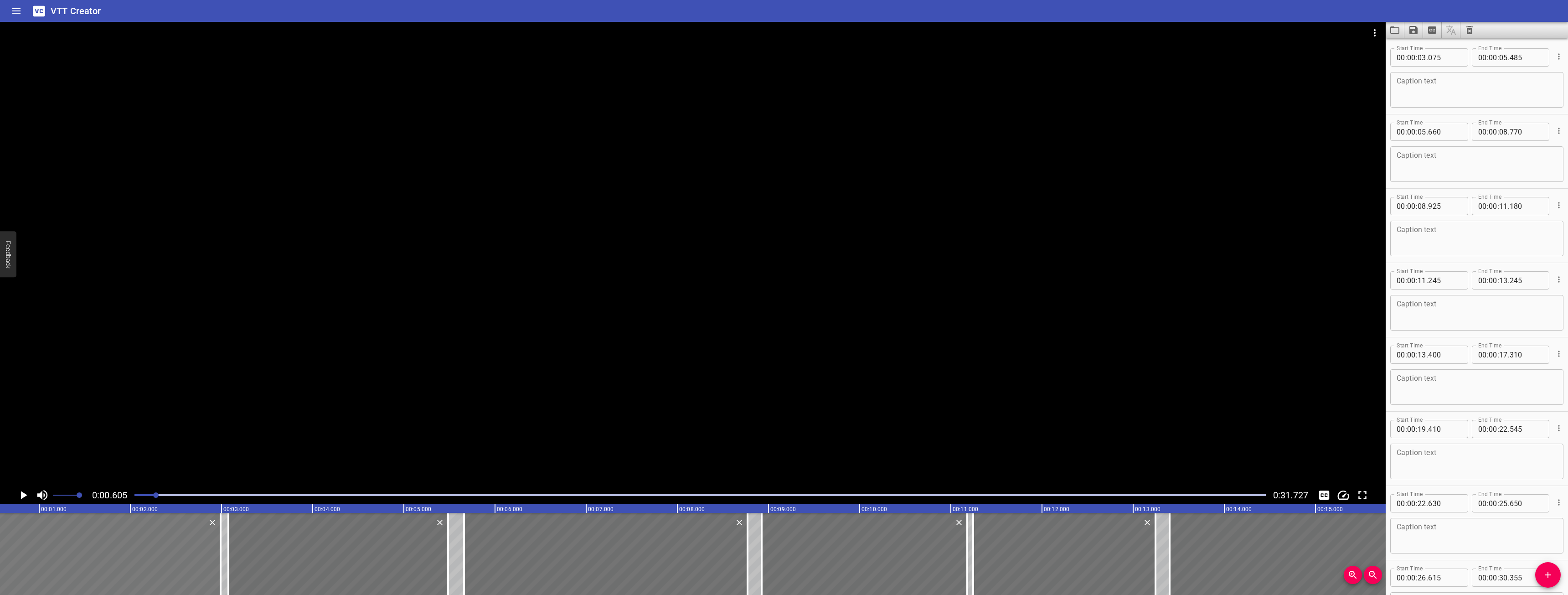
scroll to position [0, 55]
click at [1398, 94] on textarea at bounding box center [1476, 90] width 160 height 26
type textarea "Donc lorsque la centrale incendie"
click at [21, 500] on icon "Play/Pause" at bounding box center [24, 496] width 14 height 14
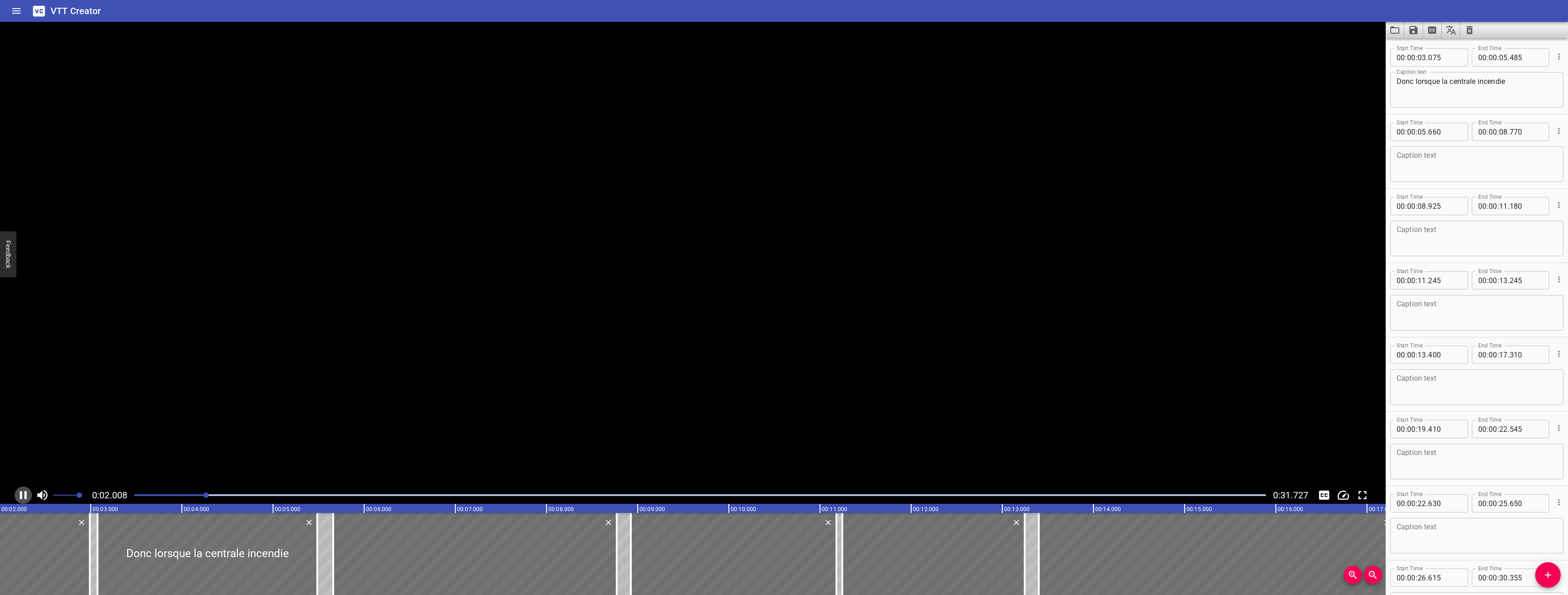
click at [21, 500] on icon "Play/Pause" at bounding box center [24, 496] width 14 height 14
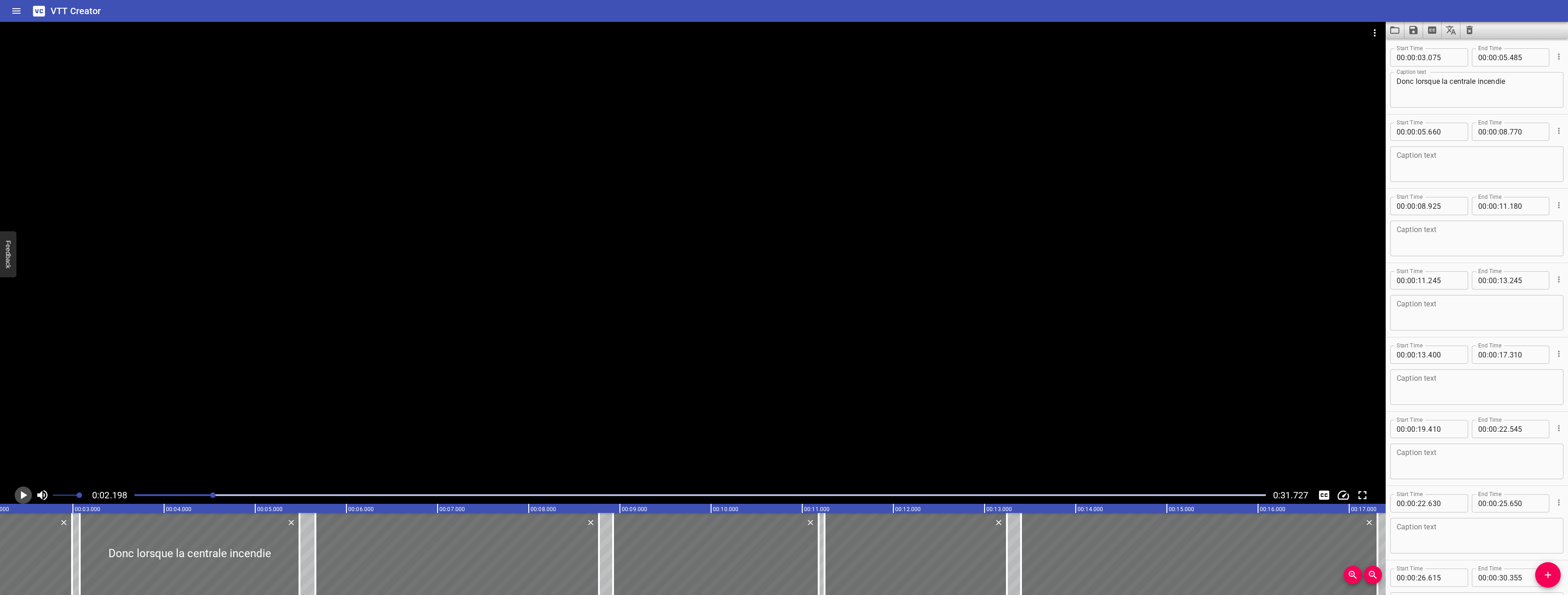
click at [21, 500] on icon "Play/Pause" at bounding box center [24, 496] width 14 height 14
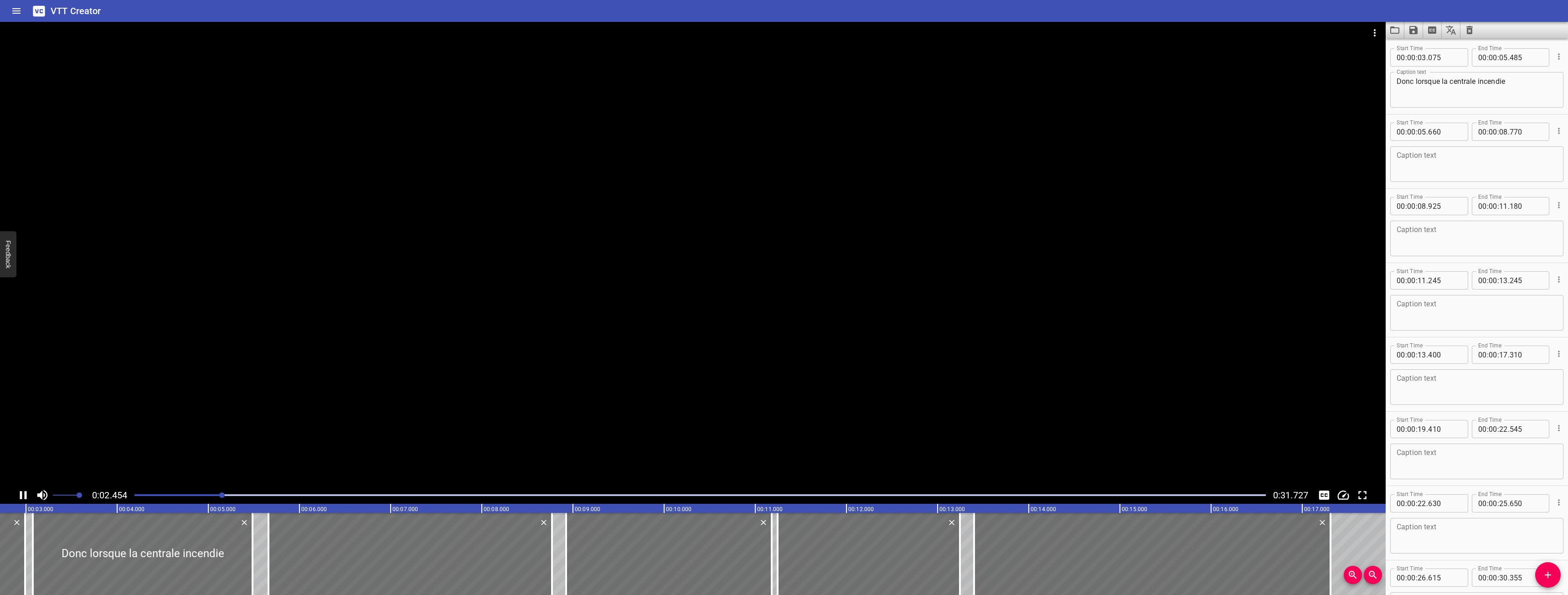
click at [21, 500] on icon "Play/Pause" at bounding box center [24, 496] width 14 height 14
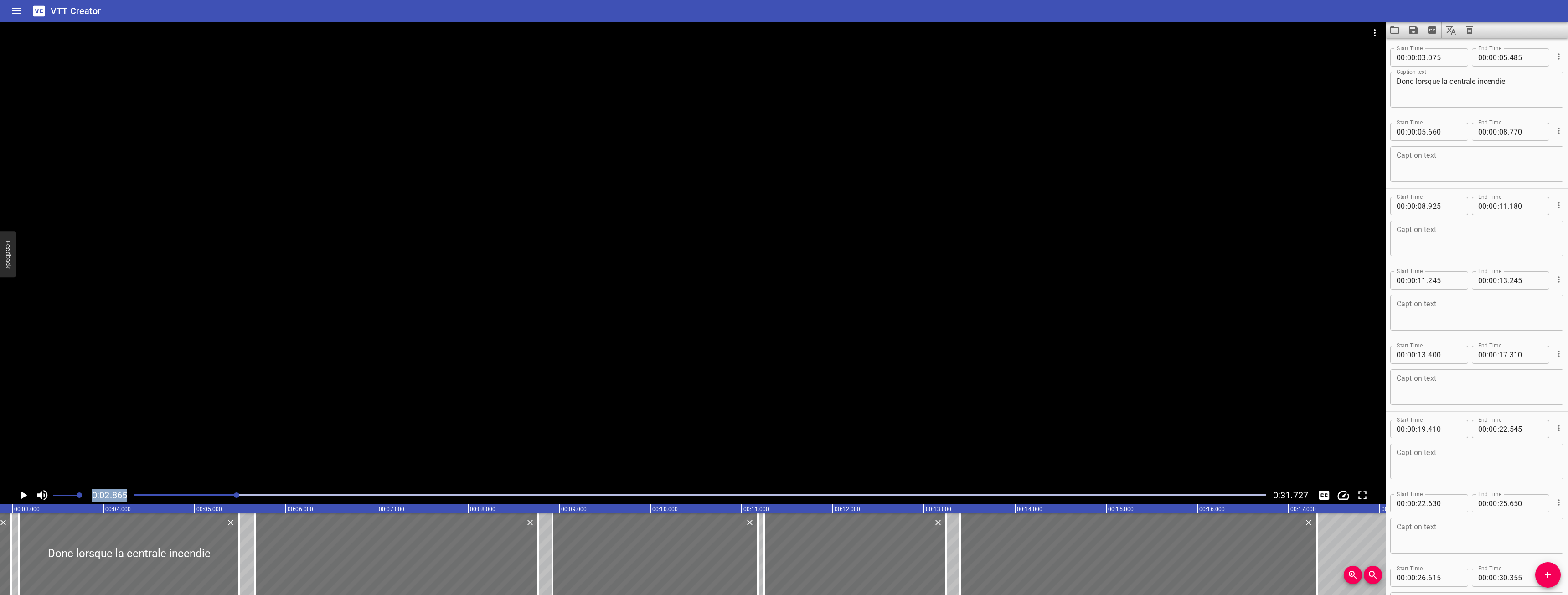
drag, startPoint x: 173, startPoint y: 498, endPoint x: 81, endPoint y: 498, distance: 92.0
click at [81, 498] on div "0:02.865 0:31.727" at bounding box center [693, 495] width 1385 height 17
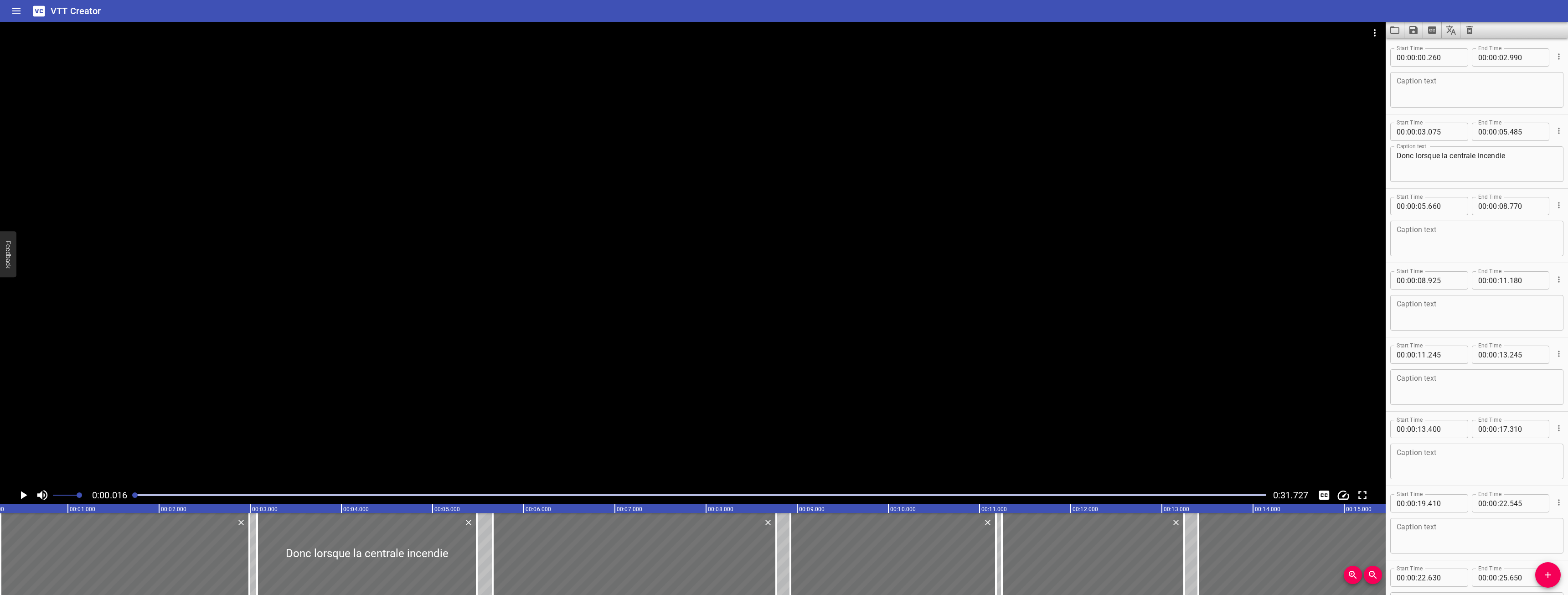
scroll to position [0, 0]
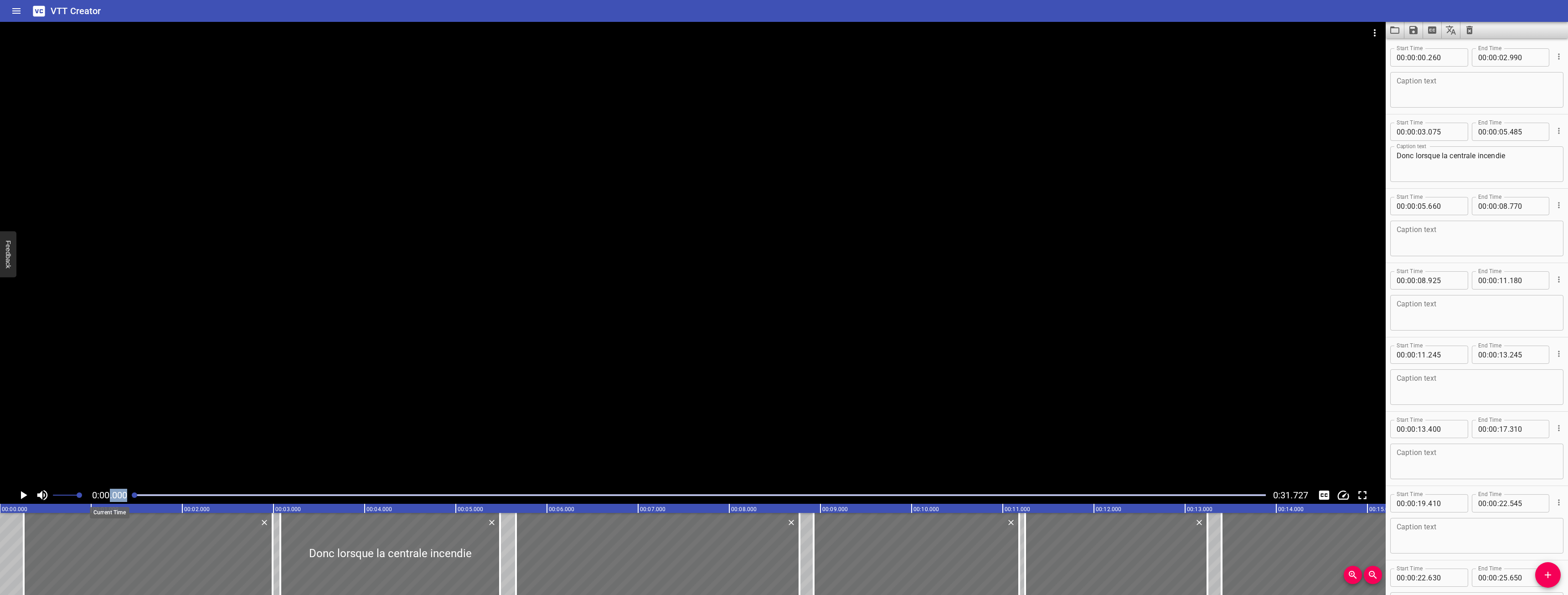
drag, startPoint x: 137, startPoint y: 496, endPoint x: 101, endPoint y: 495, distance: 36.0
click at [101, 495] on div "0:00.000 0:31.727" at bounding box center [693, 495] width 1385 height 17
click at [20, 493] on icon "Play/Pause" at bounding box center [24, 496] width 14 height 14
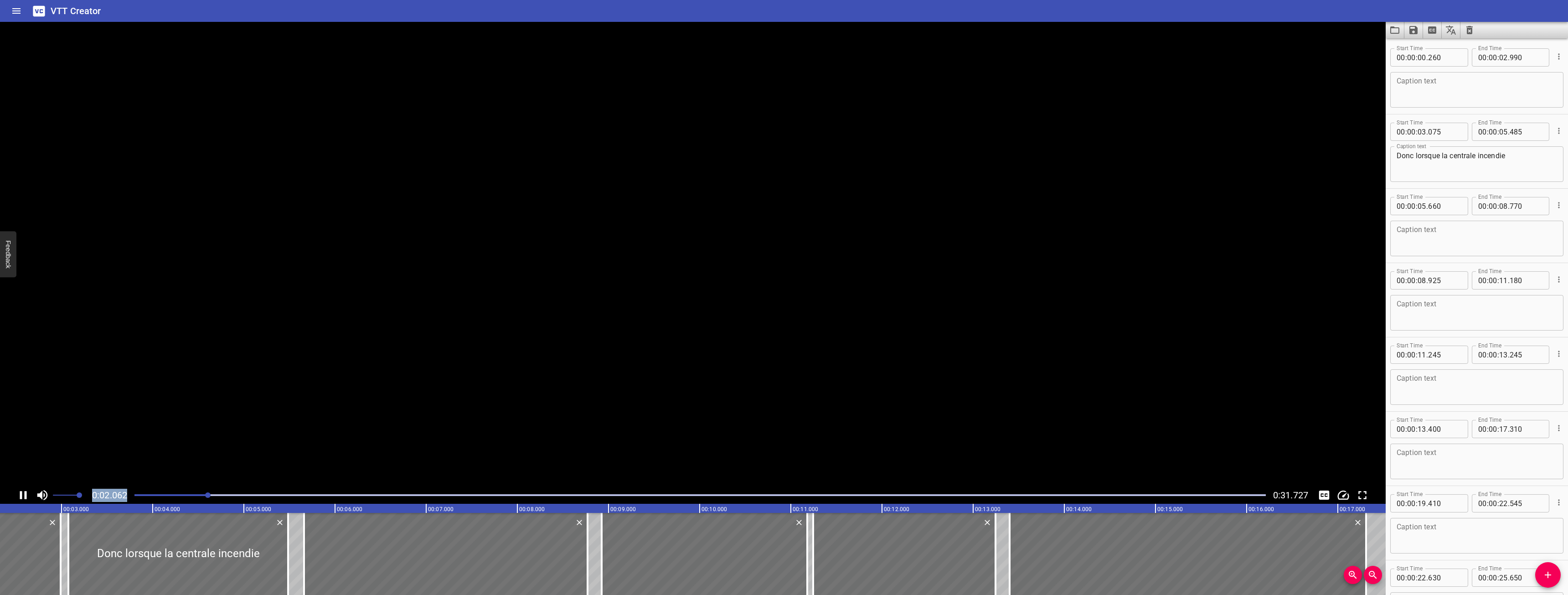
click at [20, 493] on icon "Play/Pause" at bounding box center [24, 496] width 7 height 8
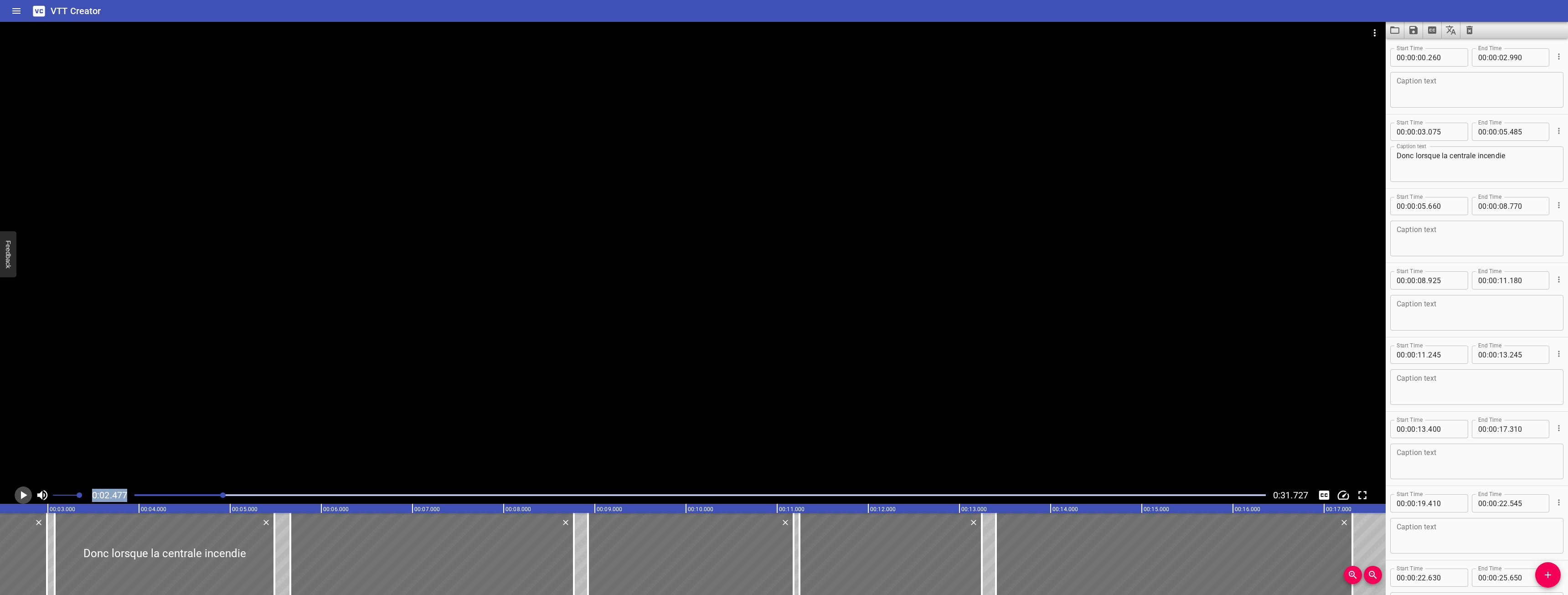
click at [20, 493] on icon "Play/Pause" at bounding box center [24, 496] width 14 height 14
click at [20, 493] on icon "Play/Pause" at bounding box center [24, 496] width 7 height 8
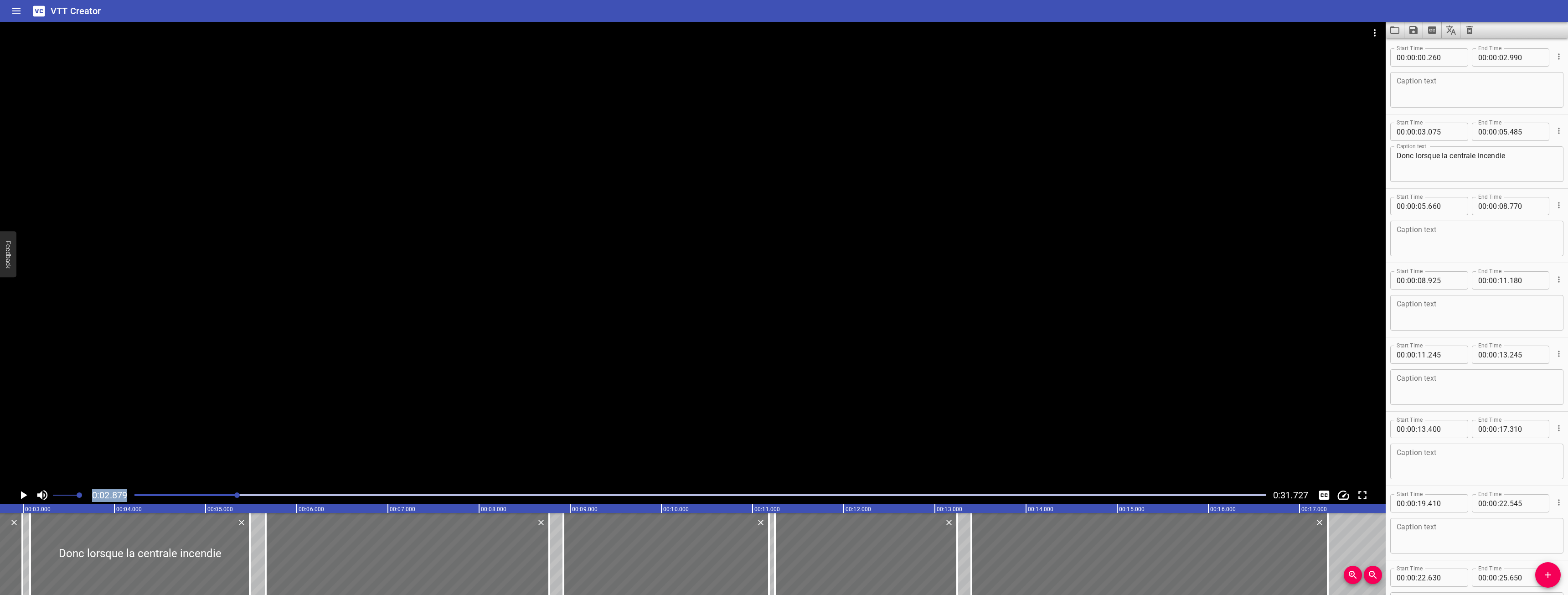
scroll to position [0, 263]
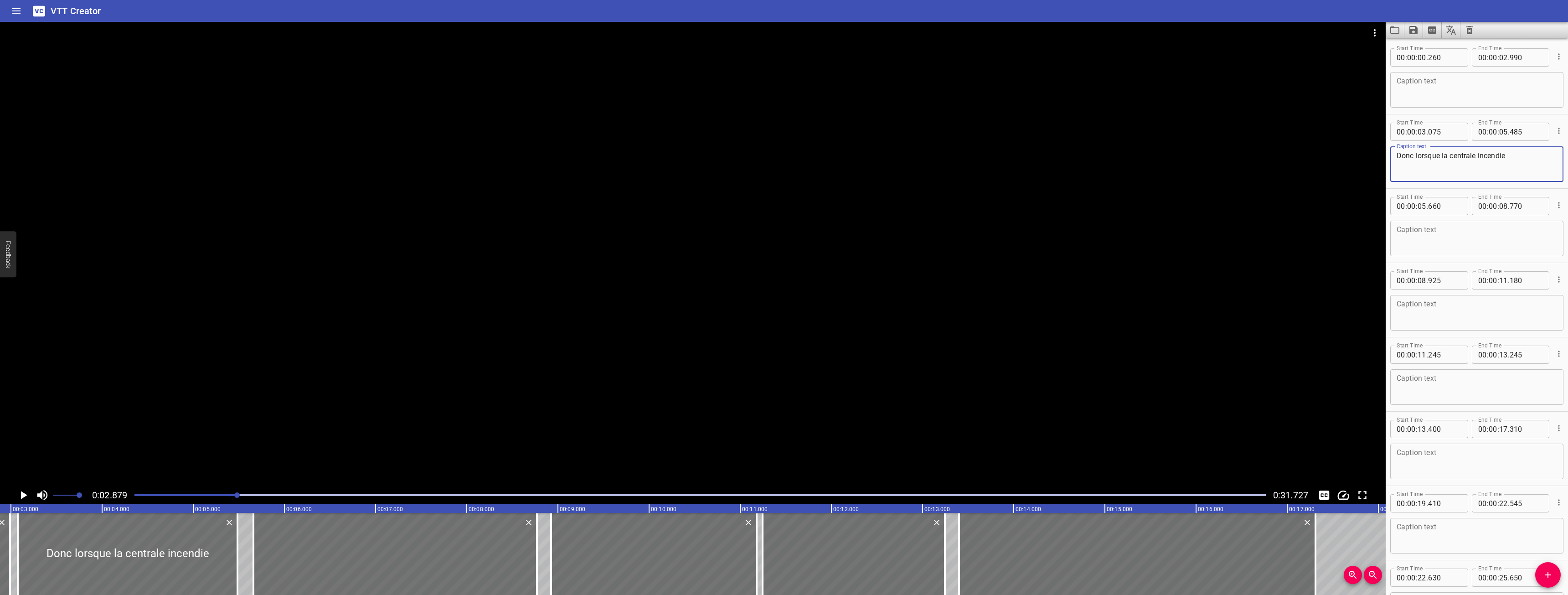
drag, startPoint x: 1525, startPoint y: 157, endPoint x: 1371, endPoint y: 170, distance: 154.5
click at [1366, 168] on main "0:02.879 0:31.727 00:00.000 00:01.000 00:02.000 00:03.000 00:04.000 00:05.000 0…" at bounding box center [784, 308] width 1568 height 573
click at [1533, 80] on textarea "Donc lorsque la centrale incendie" at bounding box center [1476, 90] width 160 height 26
click at [23, 494] on icon "Play/Pause" at bounding box center [24, 496] width 6 height 8
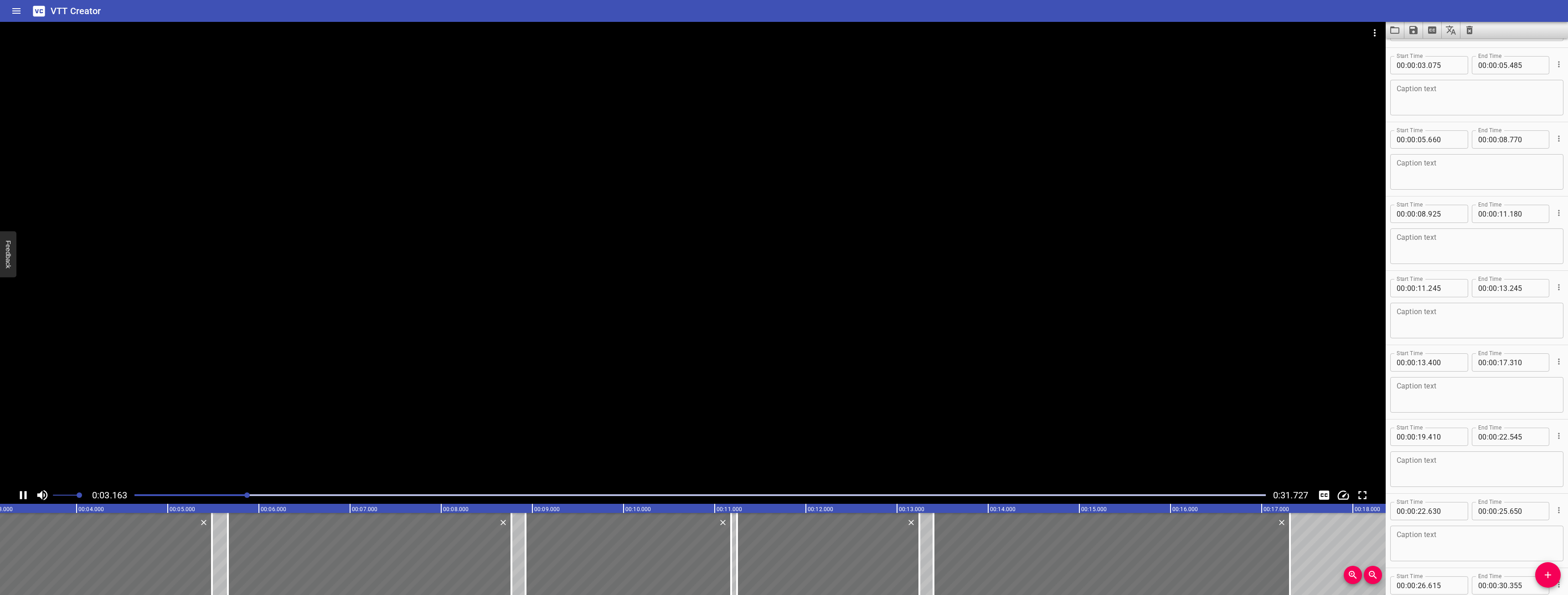
scroll to position [74, 0]
click at [23, 494] on icon "Play/Pause" at bounding box center [24, 496] width 14 height 14
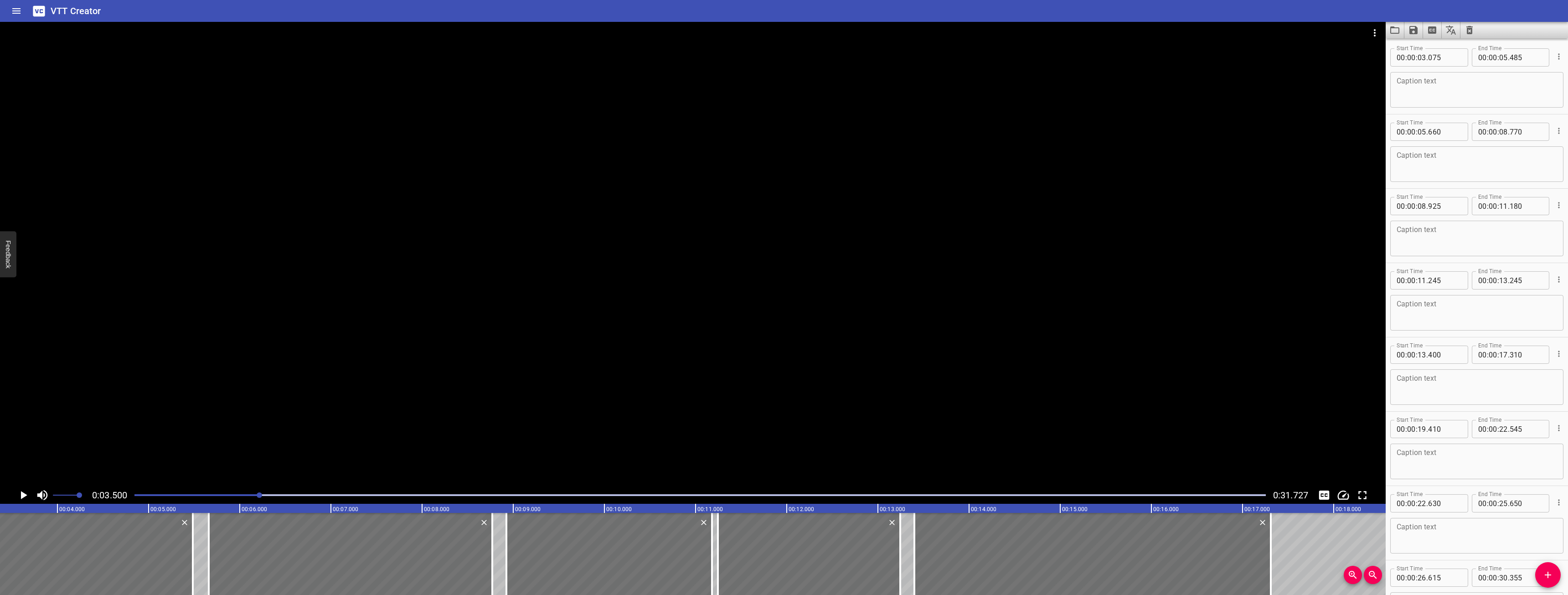
scroll to position [0, 319]
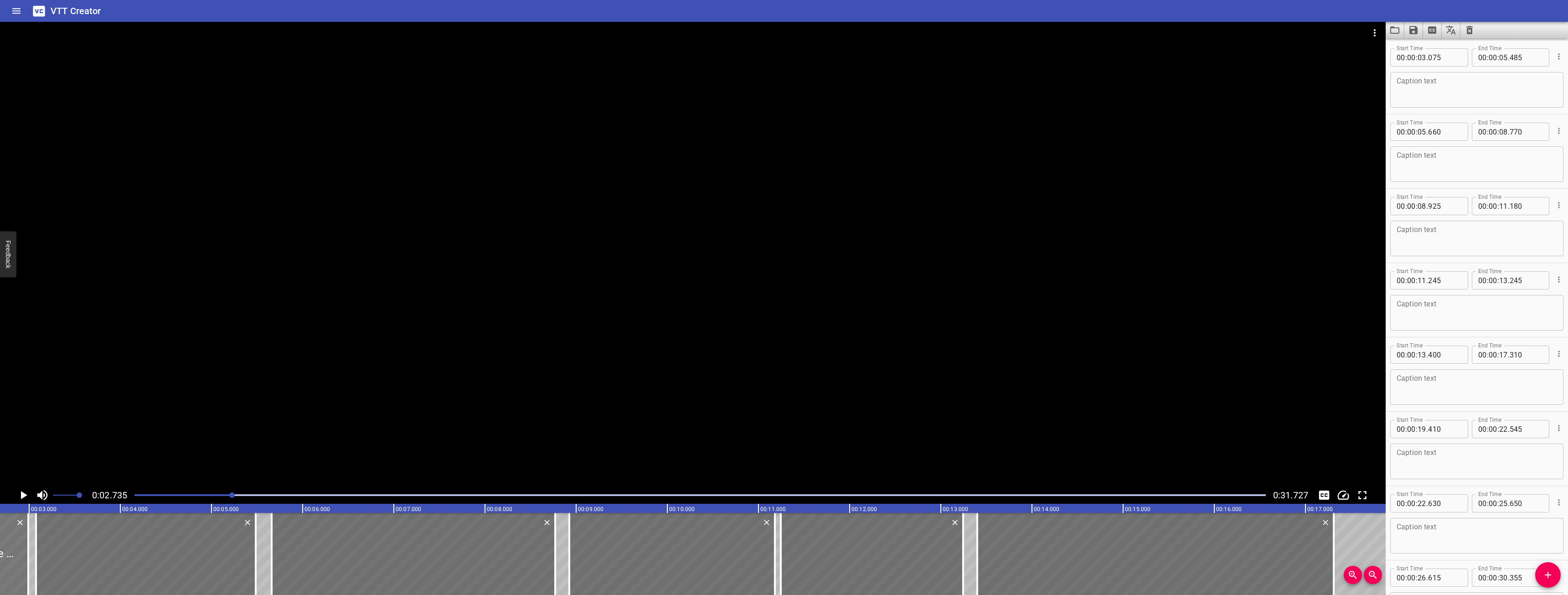
scroll to position [0, 249]
click at [22, 491] on icon "Play/Pause" at bounding box center [24, 496] width 14 height 14
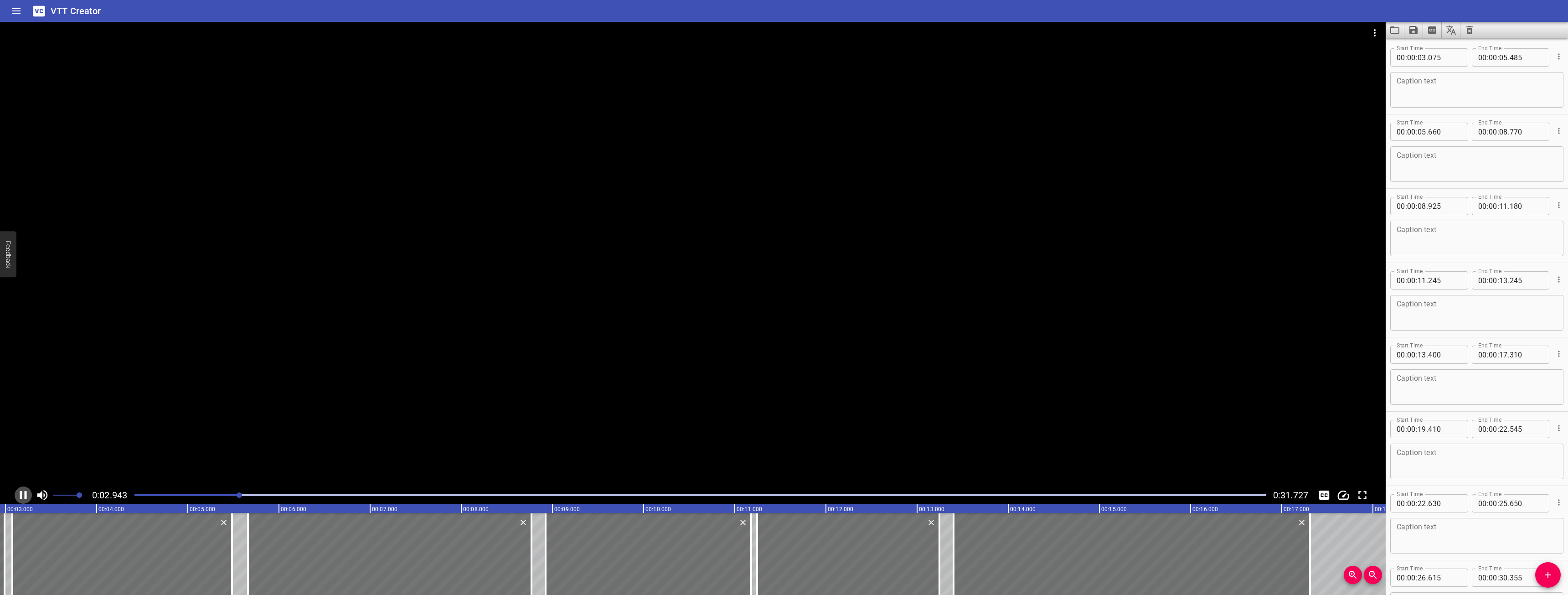
click at [22, 491] on icon "Play/Pause" at bounding box center [24, 496] width 14 height 14
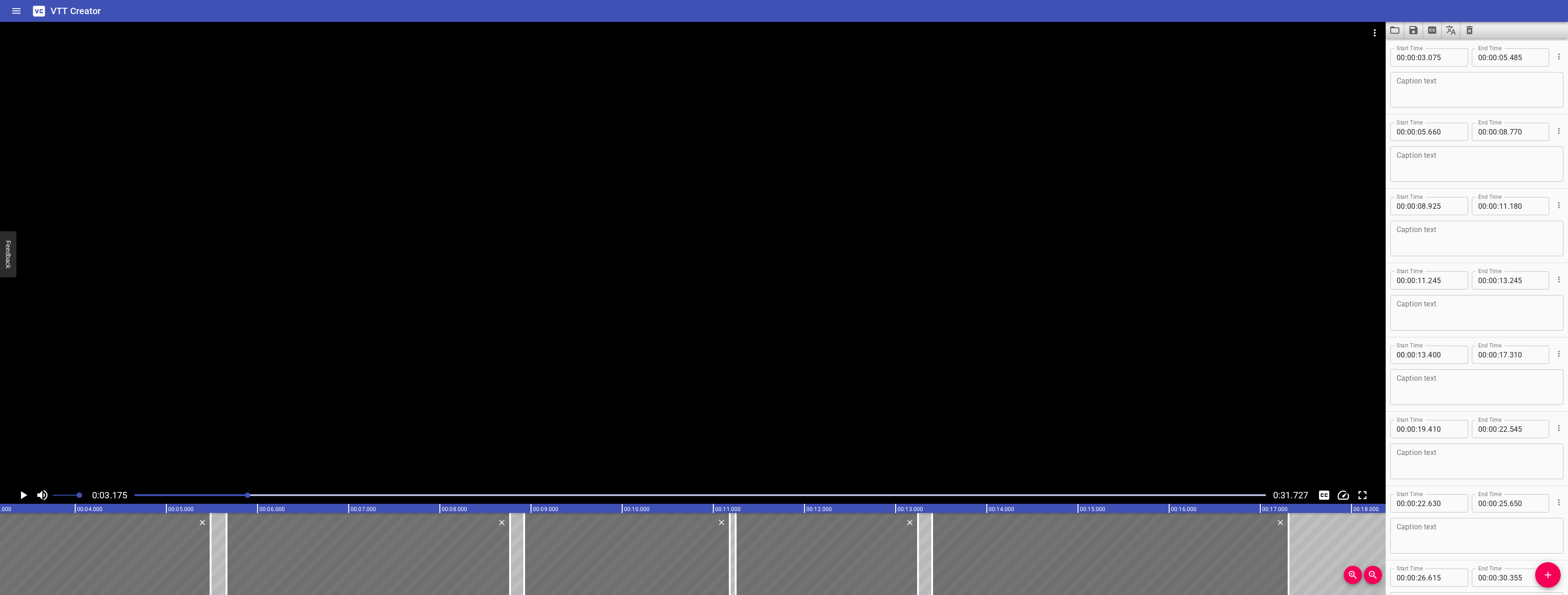
scroll to position [33, 0]
click at [1506, 91] on textarea "Donc lorsque la centrale sonne, la première chose à faire" at bounding box center [1476, 90] width 160 height 26
type textarea "Donc lorsque la centrale sonne, la première chose à faire, c'est"
click at [19, 495] on icon "Play/Pause" at bounding box center [24, 496] width 14 height 14
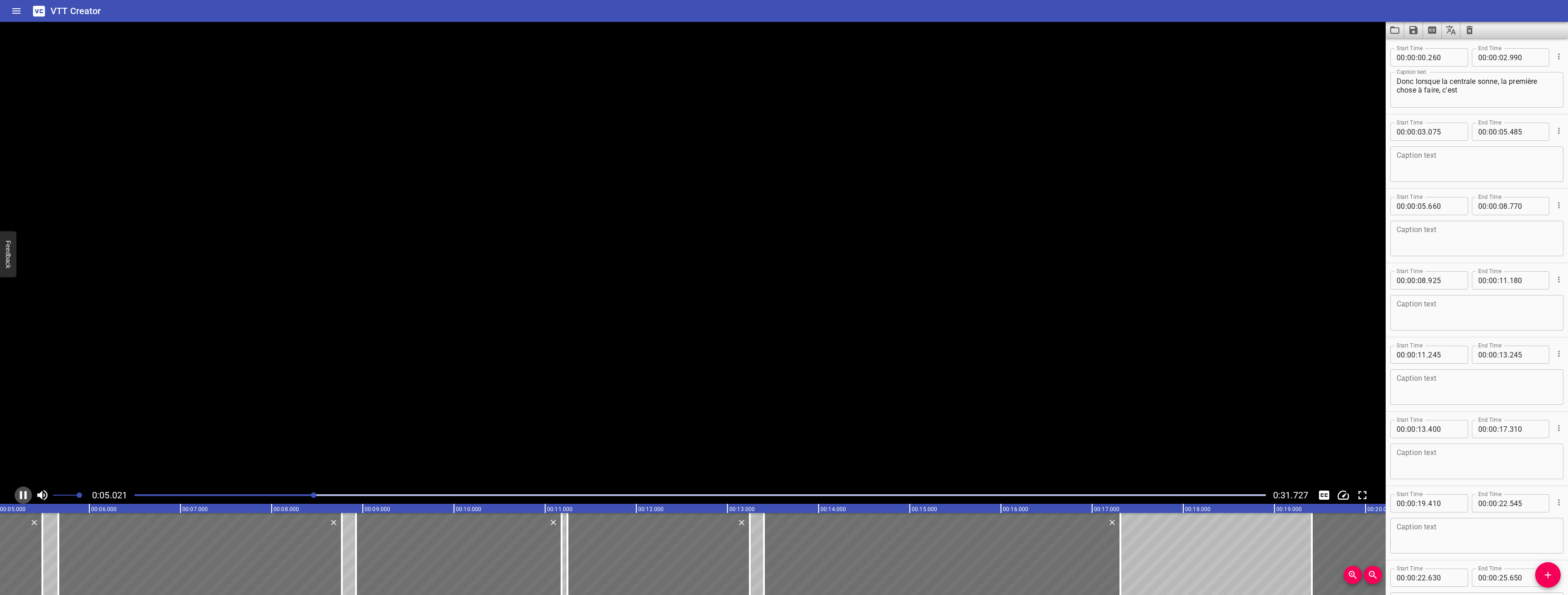
click at [19, 495] on icon "Play/Pause" at bounding box center [24, 496] width 14 height 14
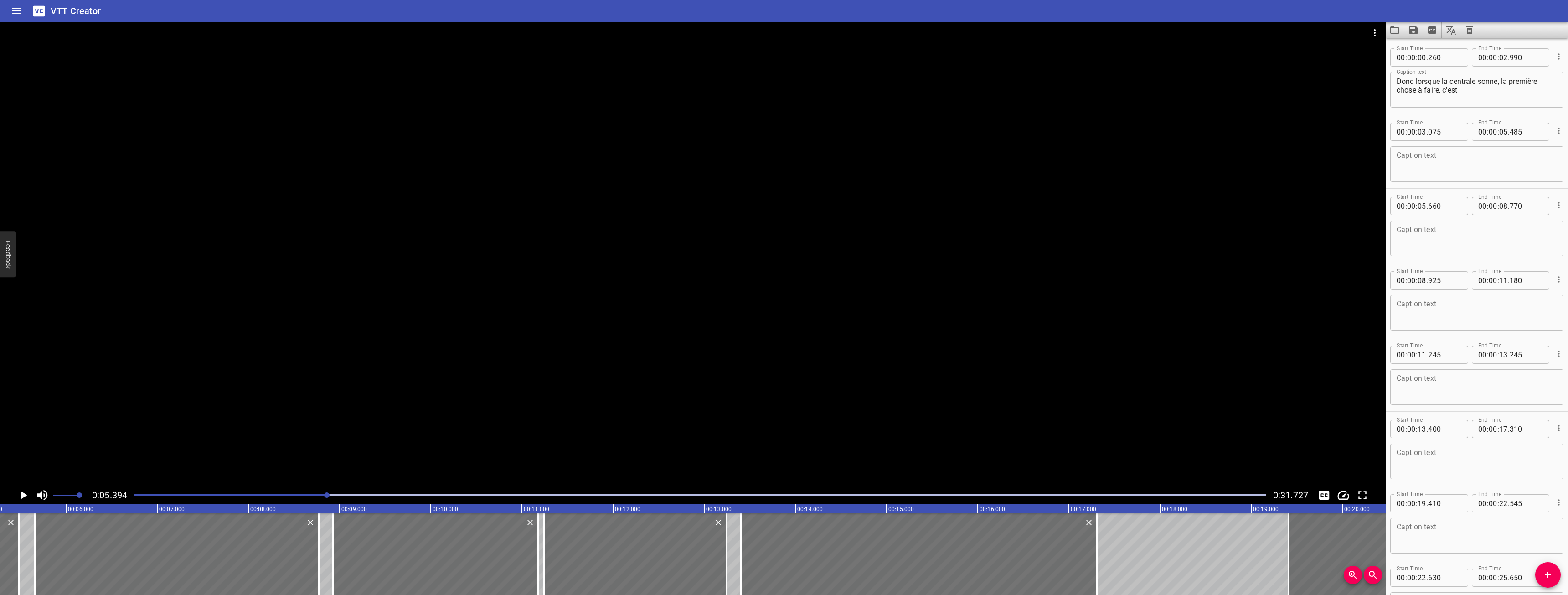
scroll to position [0, 492]
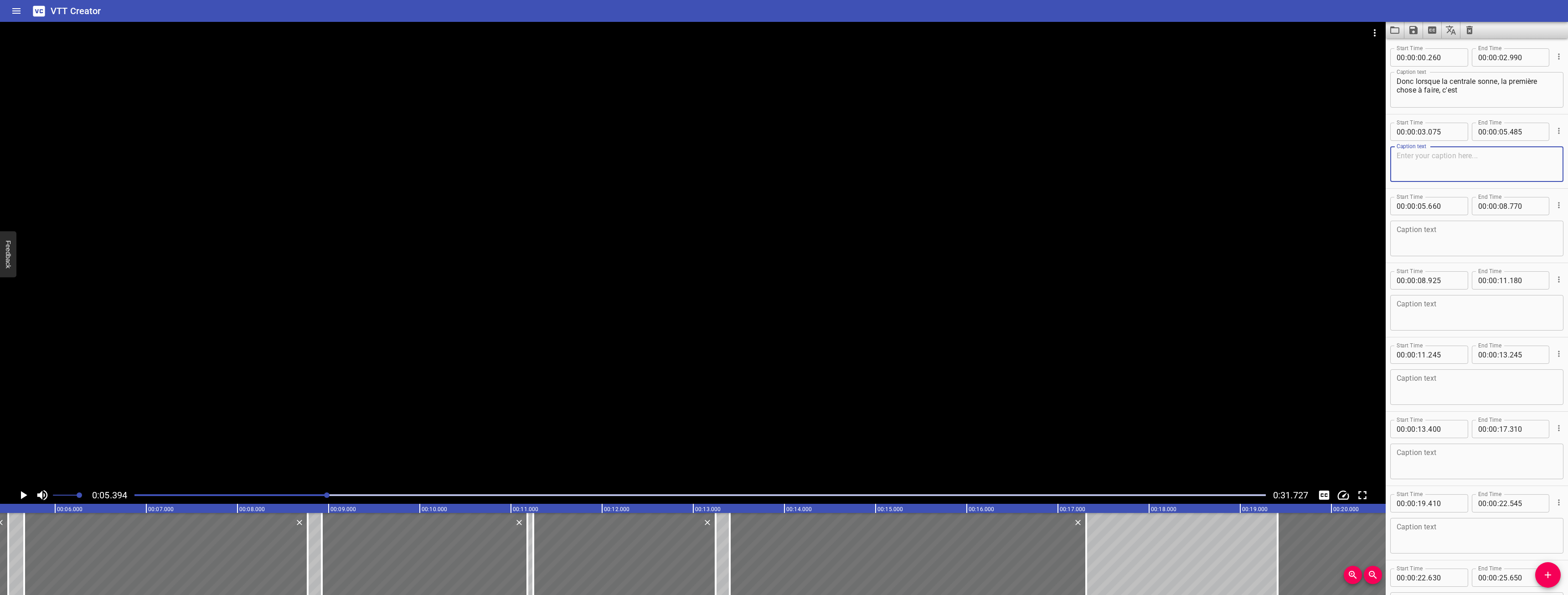
click at [1431, 157] on textarea at bounding box center [1476, 164] width 160 height 26
type textarea "venir voir la centrale. Vous avez ici"
click at [27, 494] on icon "Play/Pause" at bounding box center [24, 496] width 14 height 14
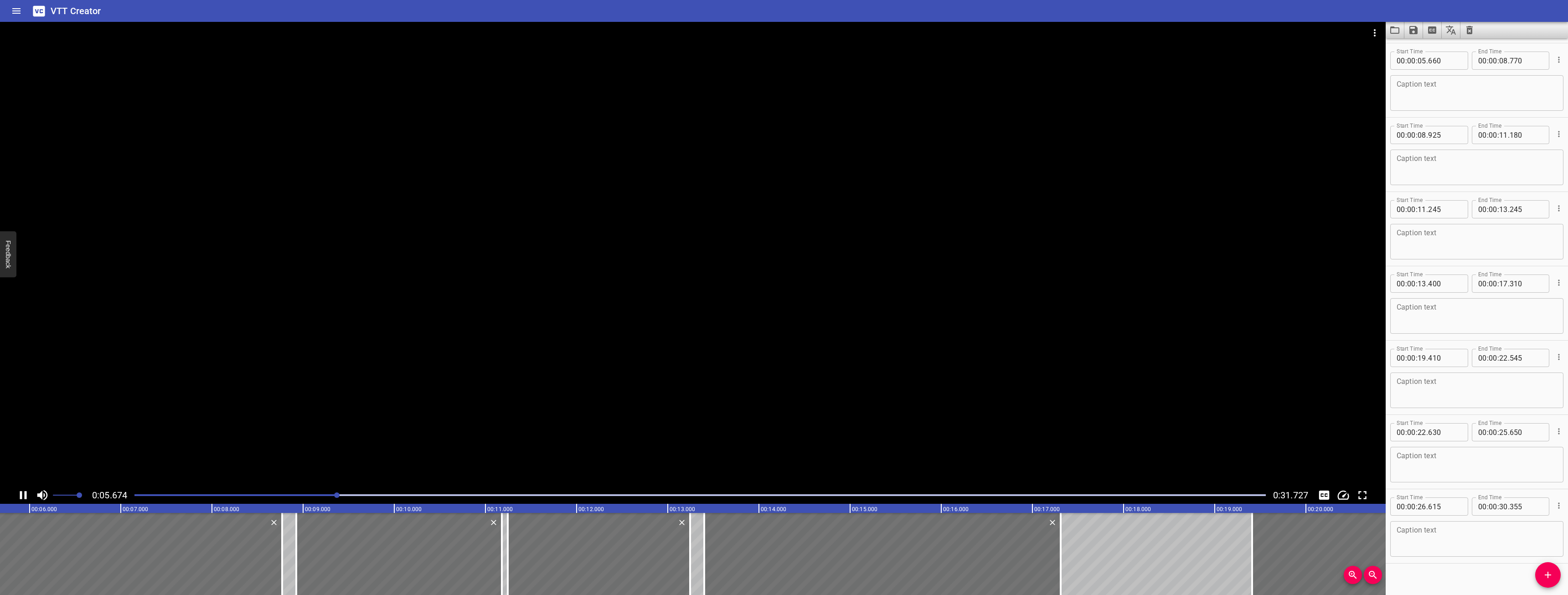
scroll to position [149, 0]
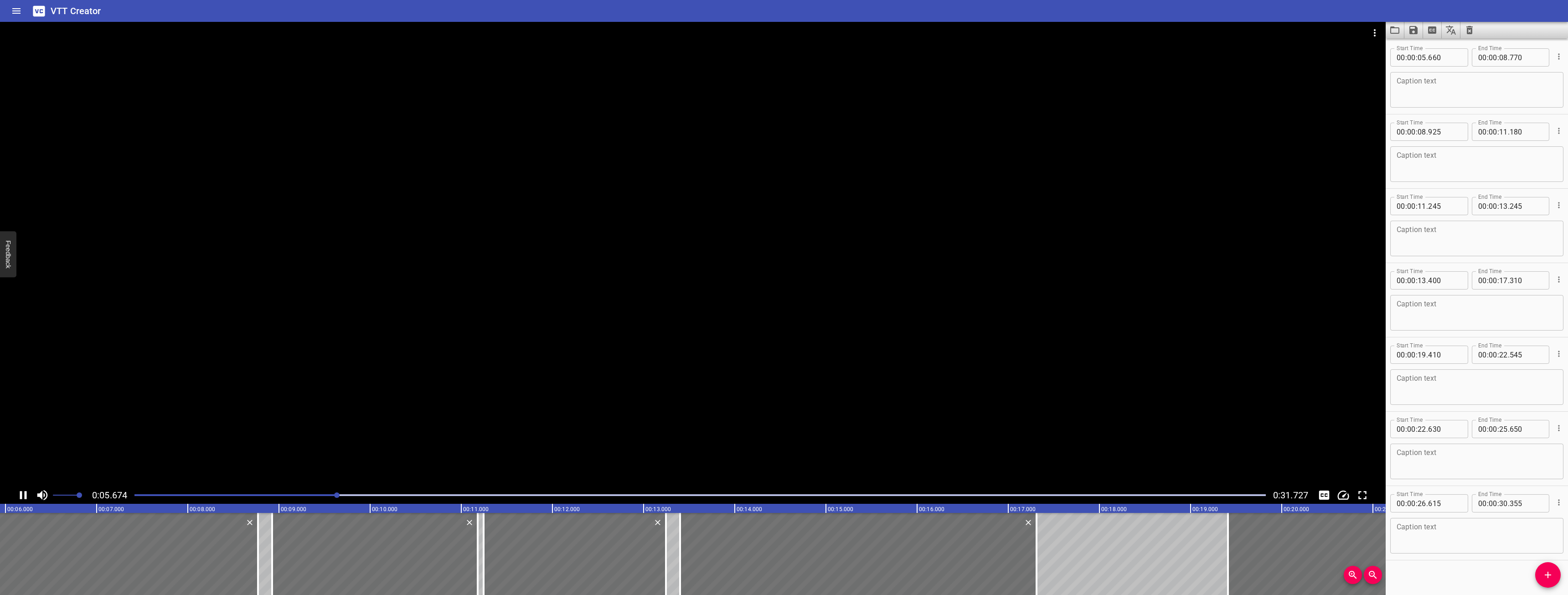
click at [27, 494] on icon "Play/Pause" at bounding box center [24, 496] width 14 height 14
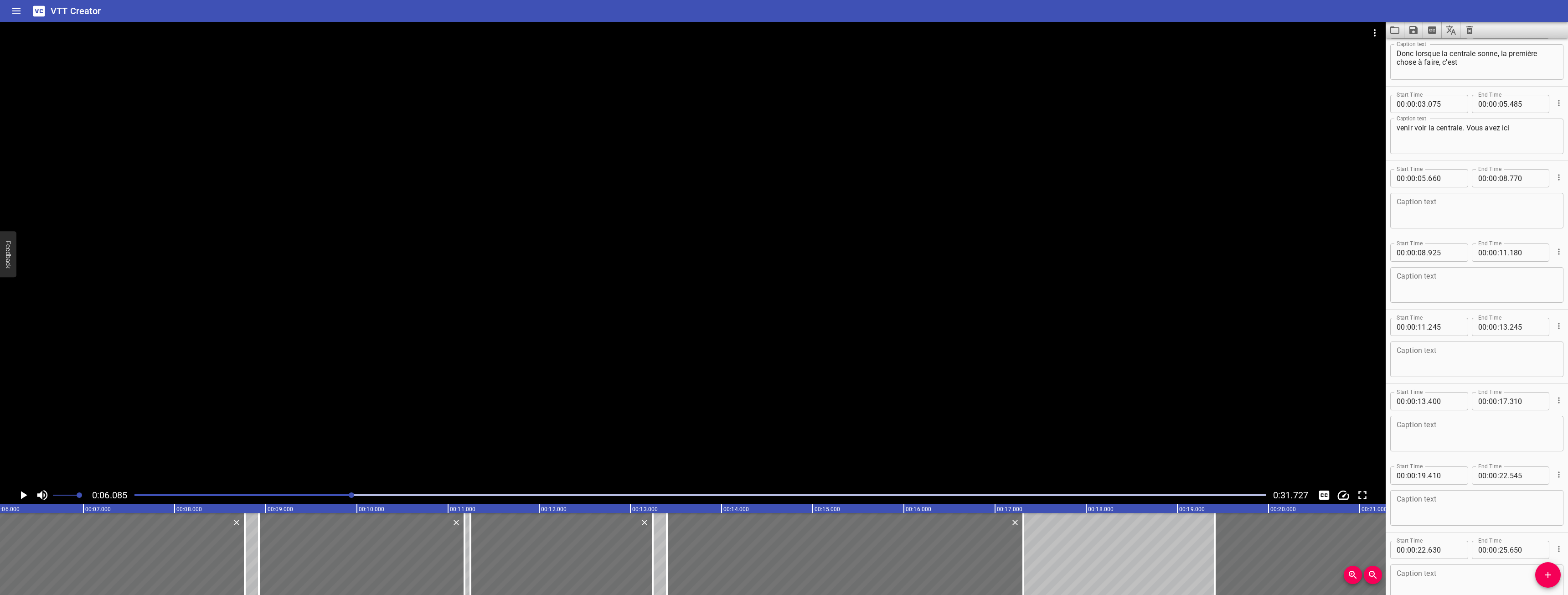
scroll to position [12, 0]
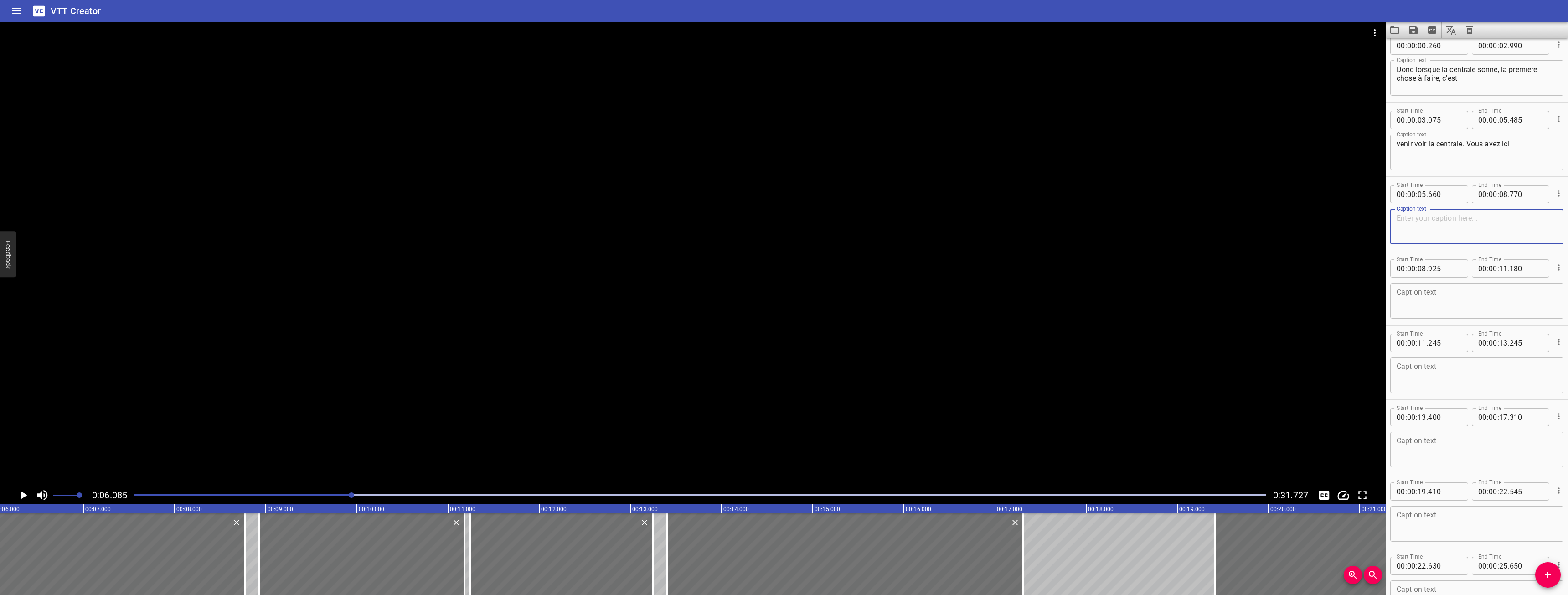
click at [1451, 234] on textarea at bounding box center [1476, 227] width 160 height 26
click at [17, 494] on icon "Play/Pause" at bounding box center [24, 496] width 14 height 14
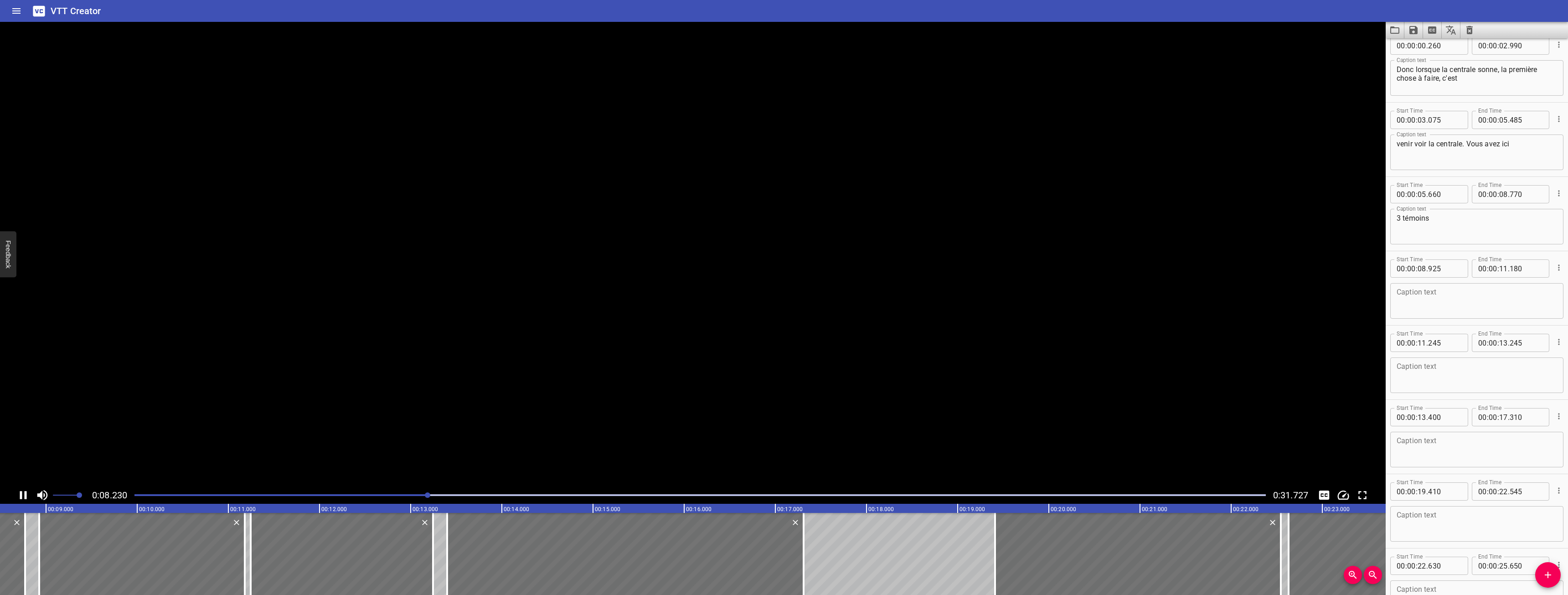
click at [17, 494] on icon "Play/Pause" at bounding box center [24, 496] width 14 height 14
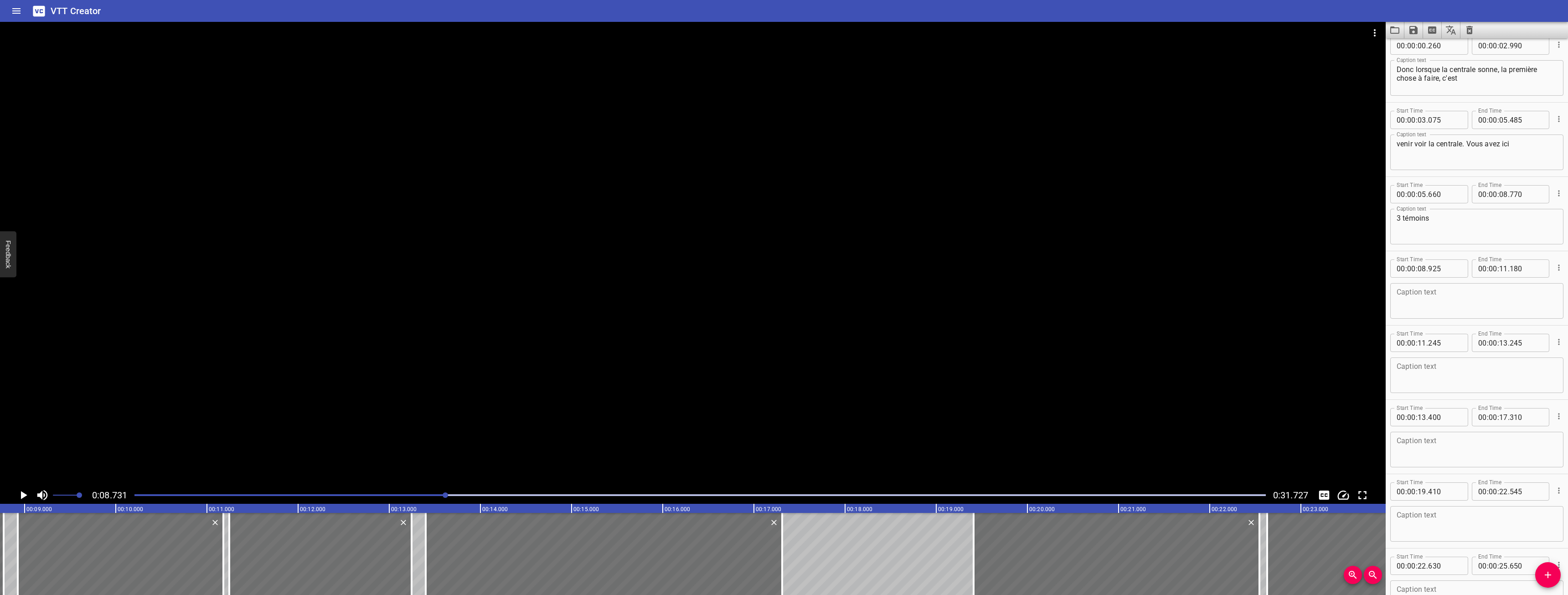
click at [1455, 210] on div "3 témoins Caption text" at bounding box center [1476, 226] width 173 height 35
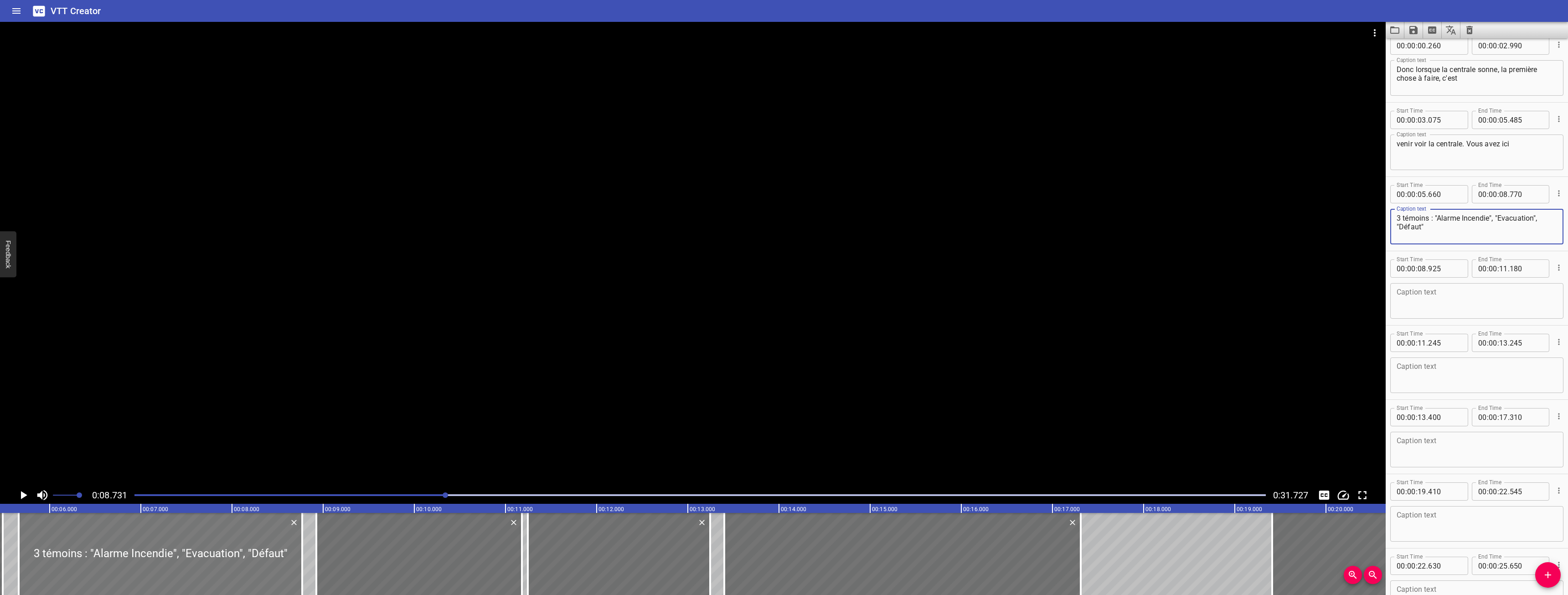
type textarea "3 témoins : "Alarme Incendie", "Evacuation", "Défaut""
click at [156, 554] on div at bounding box center [160, 554] width 283 height 82
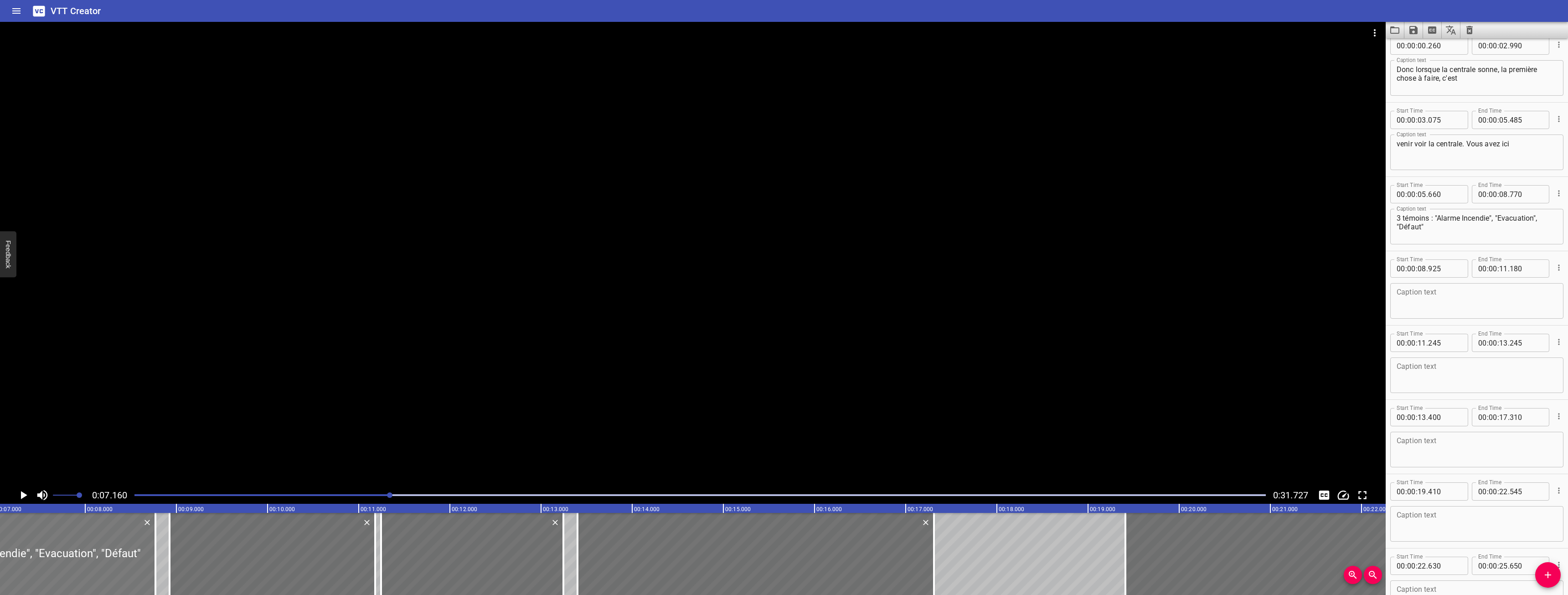
scroll to position [0, 652]
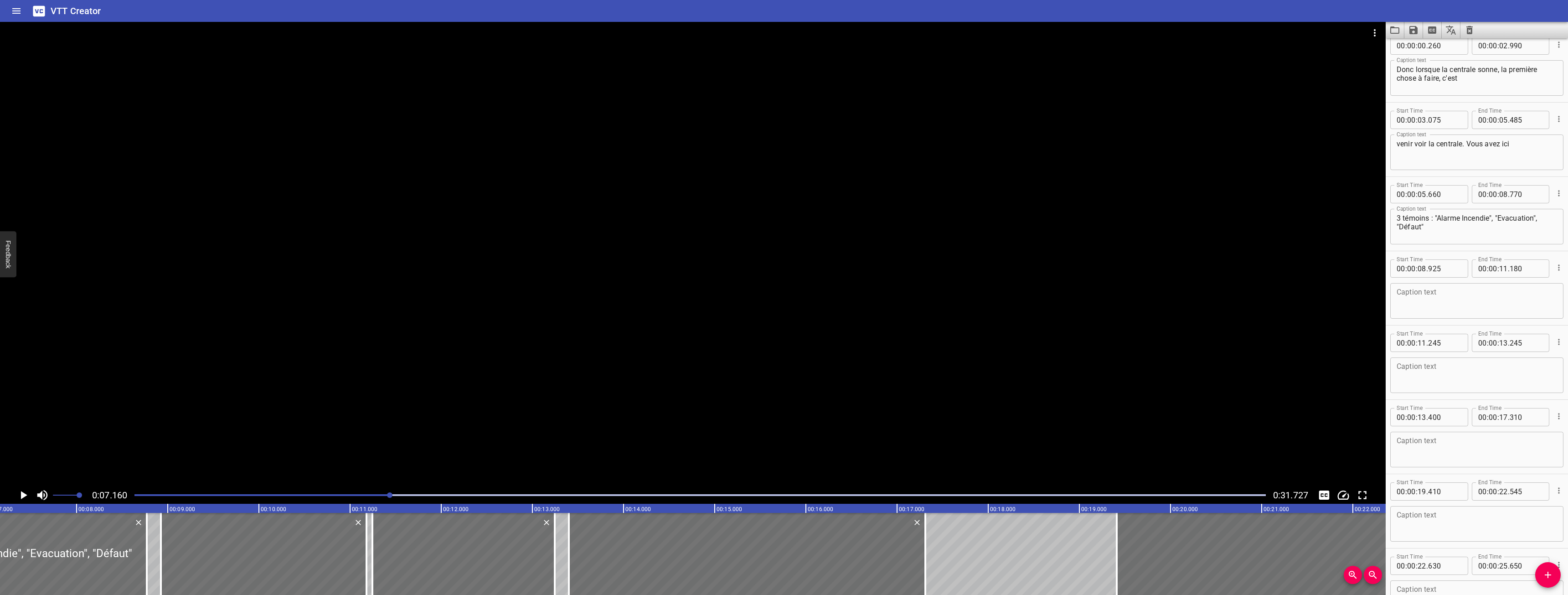
click at [30, 487] on div at bounding box center [693, 254] width 1385 height 465
click at [27, 490] on icon "Play/Pause" at bounding box center [24, 496] width 14 height 14
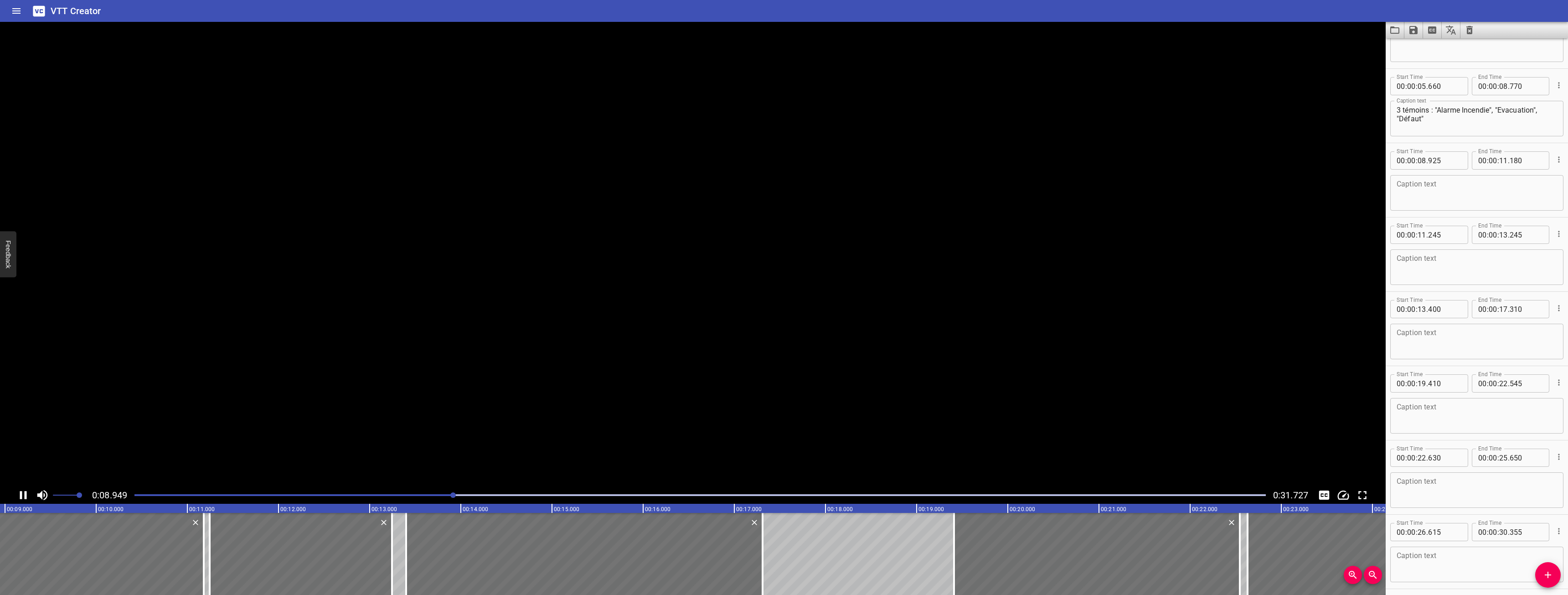
scroll to position [0, 816]
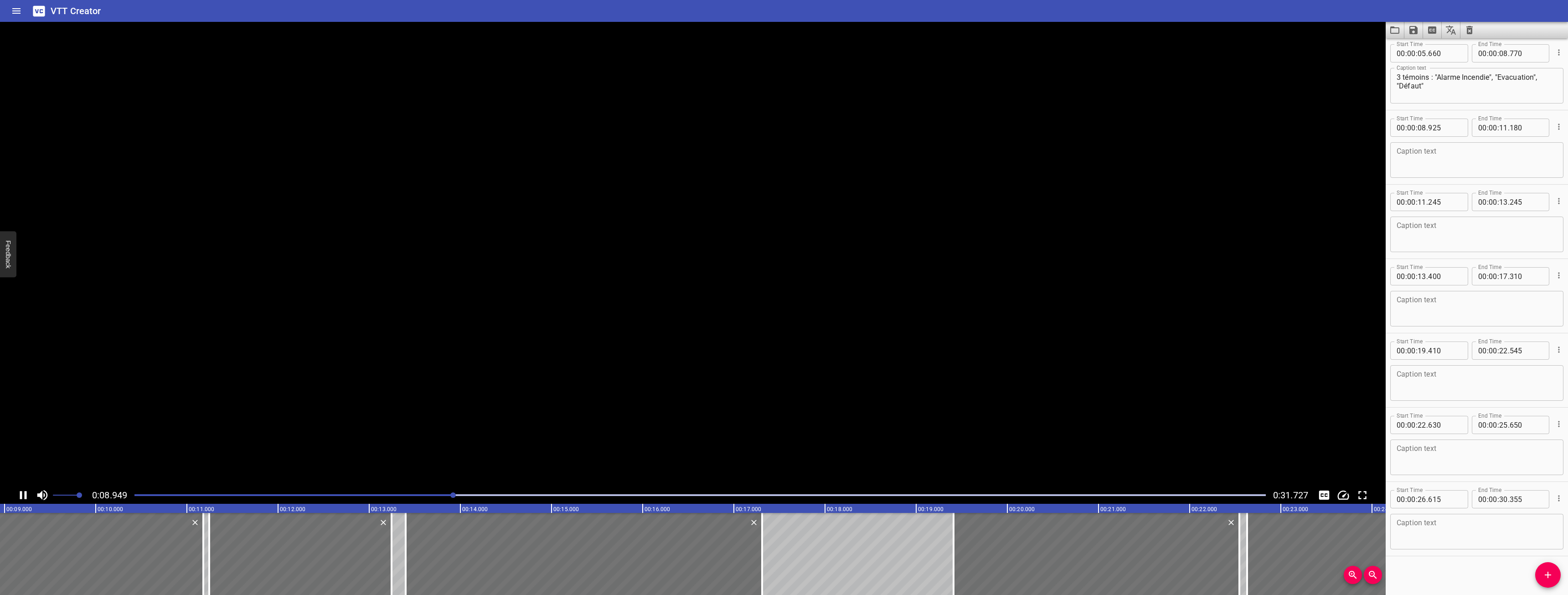
click at [27, 490] on icon "Play/Pause" at bounding box center [24, 496] width 14 height 14
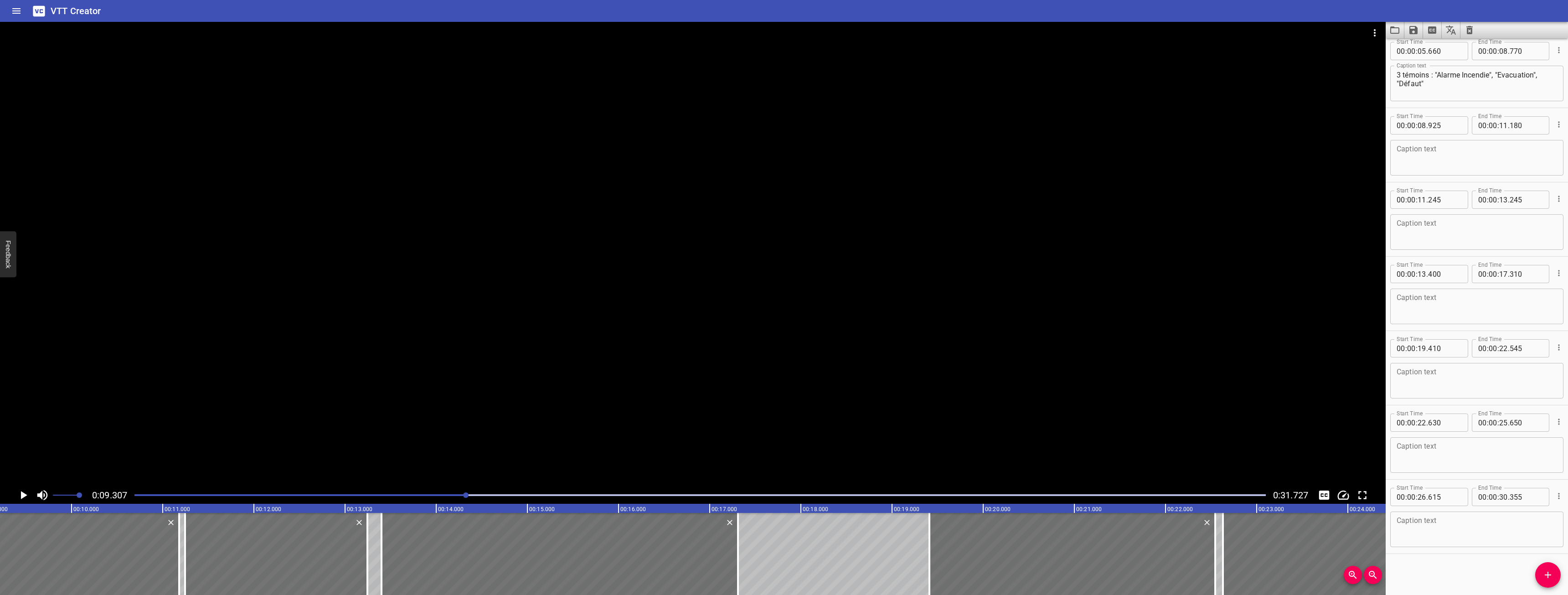
scroll to position [0, 848]
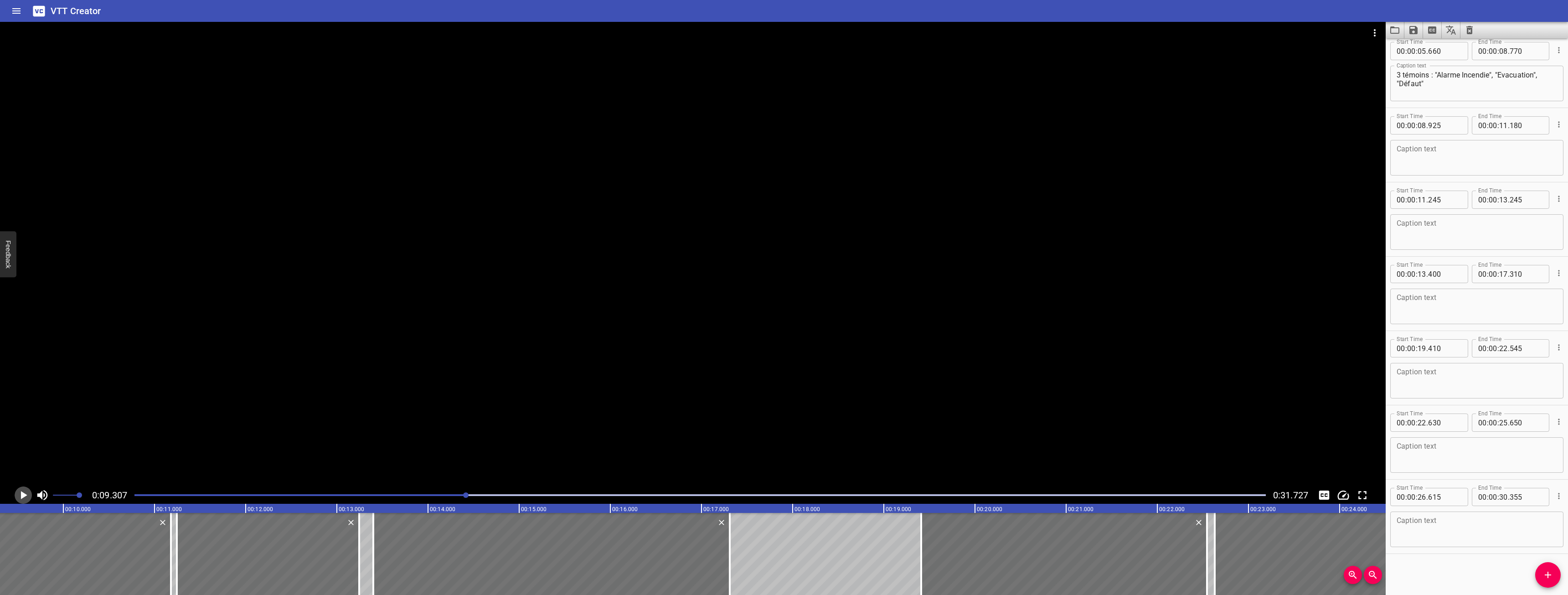
click at [24, 490] on icon "Play/Pause" at bounding box center [24, 496] width 14 height 14
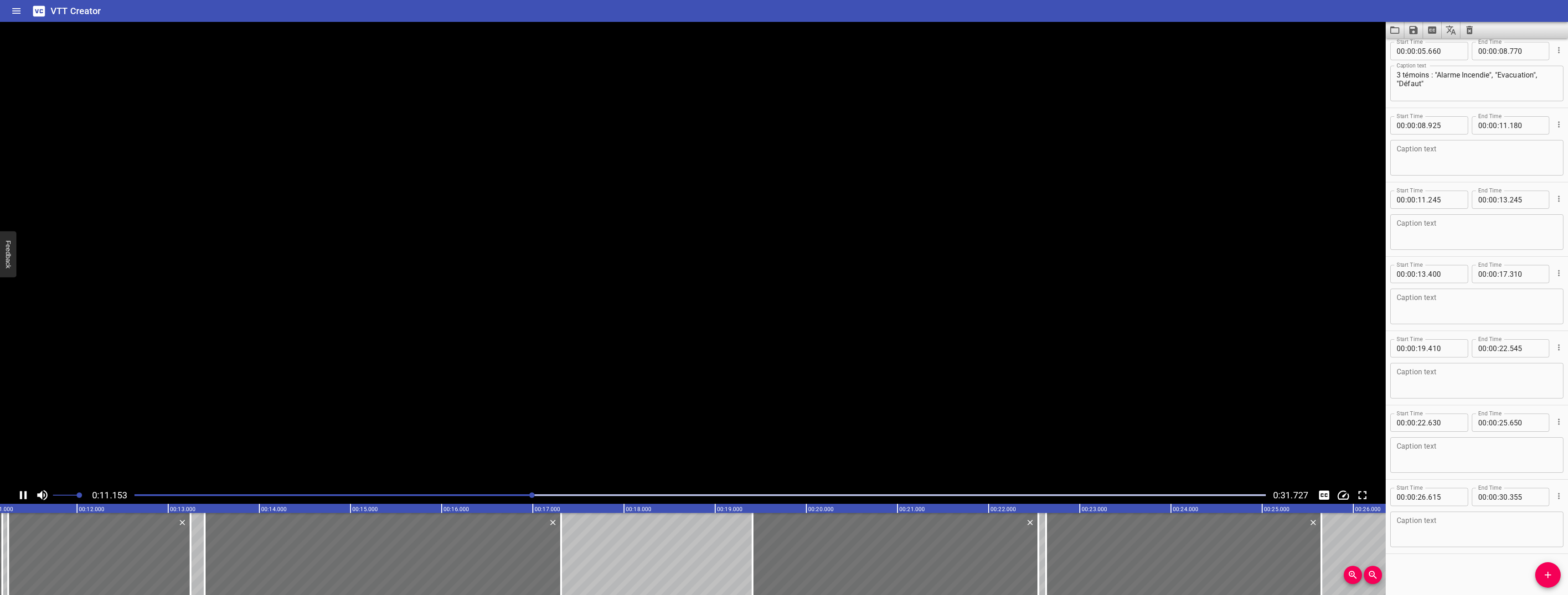
click at [24, 490] on icon "Play/Pause" at bounding box center [24, 496] width 14 height 14
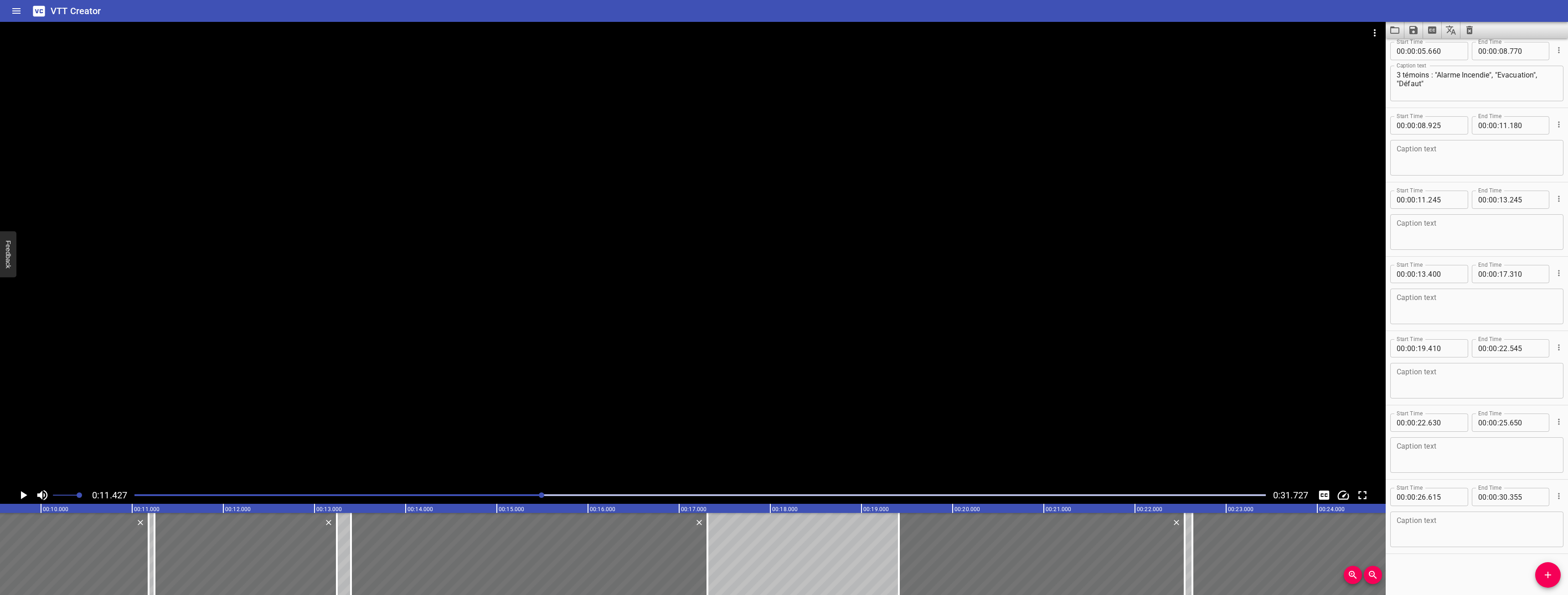
scroll to position [0, 856]
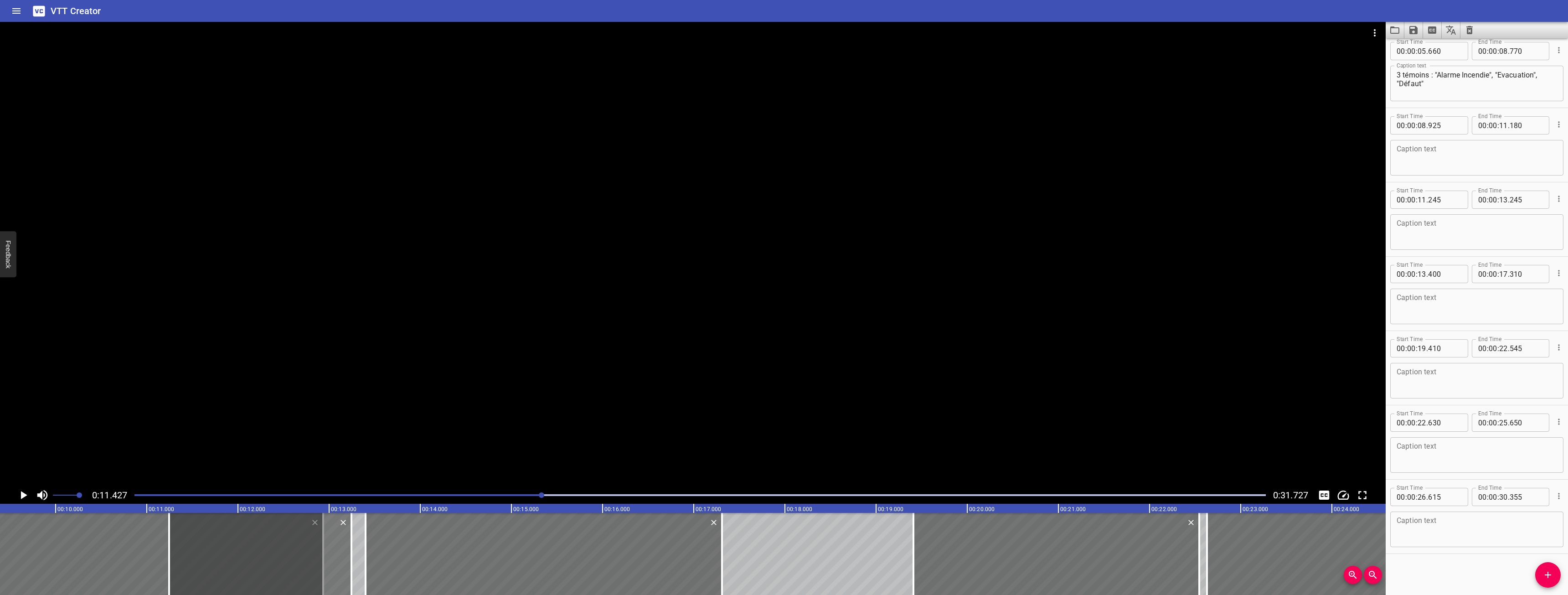
drag, startPoint x: 163, startPoint y: 547, endPoint x: 323, endPoint y: 549, distance: 160.0
type input "12"
type input "935"
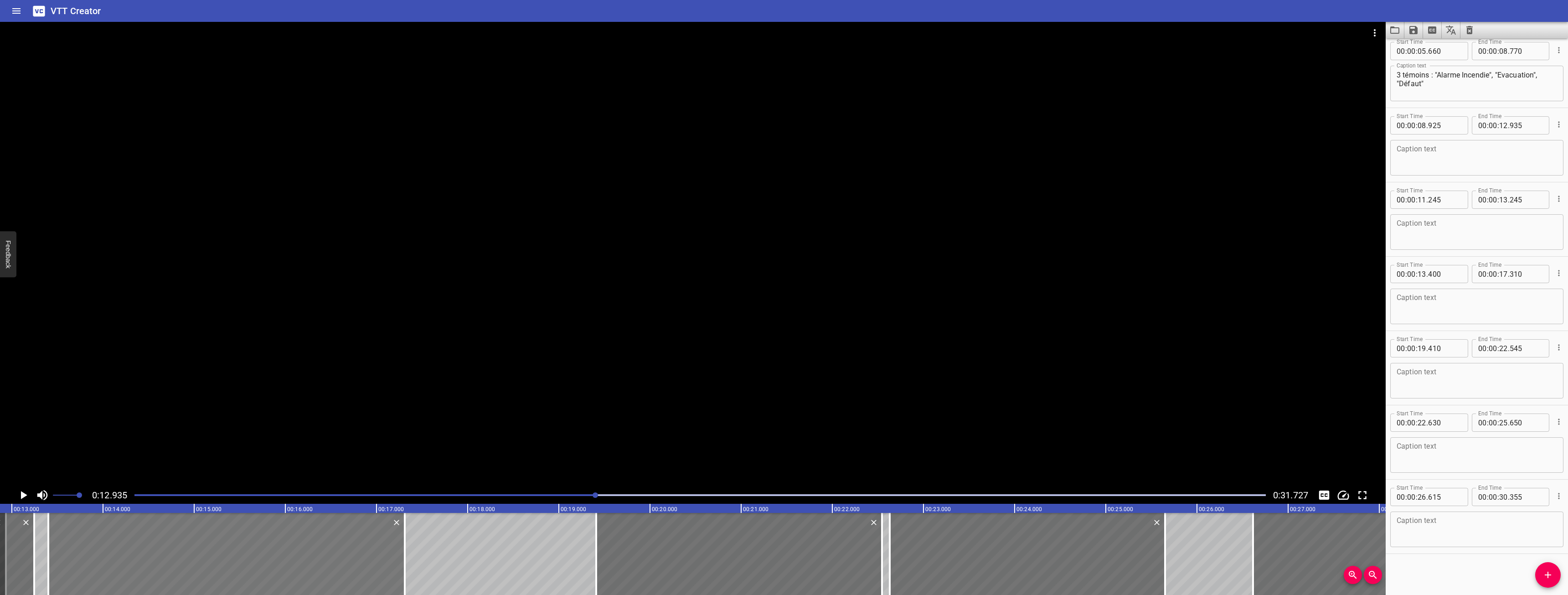
scroll to position [0, 1179]
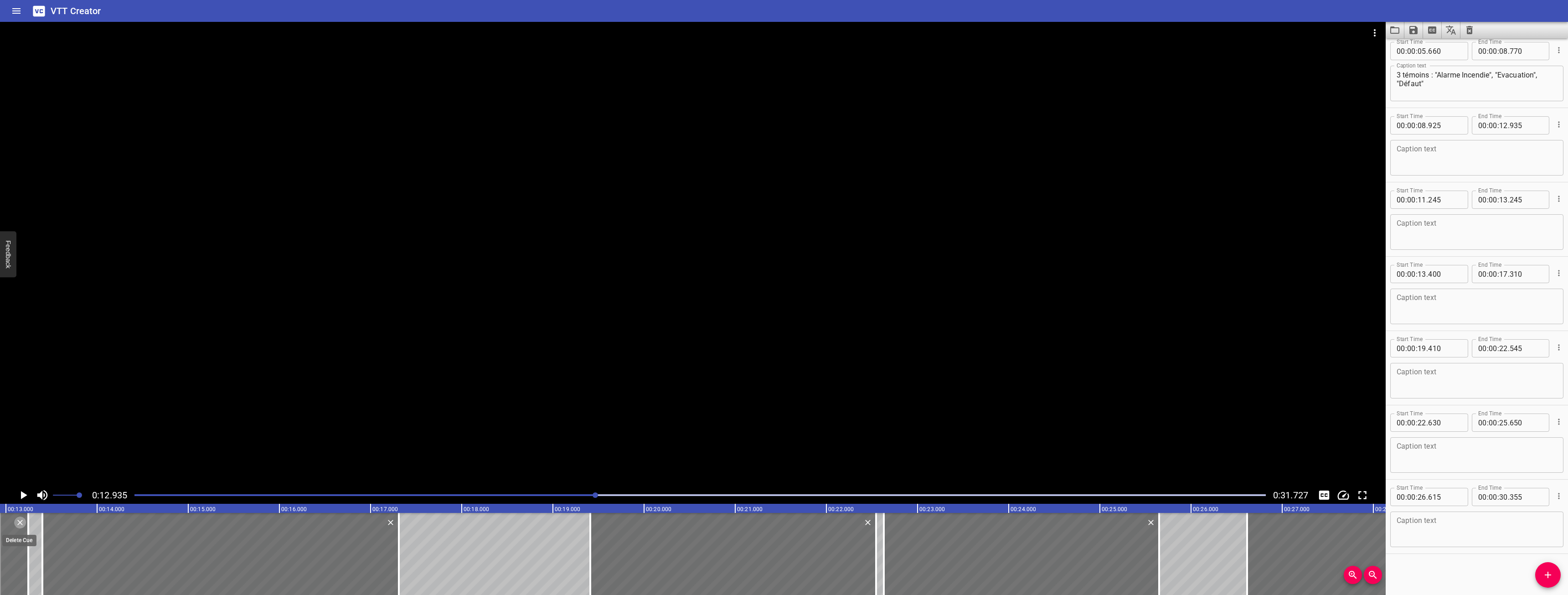
click at [22, 522] on icon "Delete" at bounding box center [19, 522] width 9 height 9
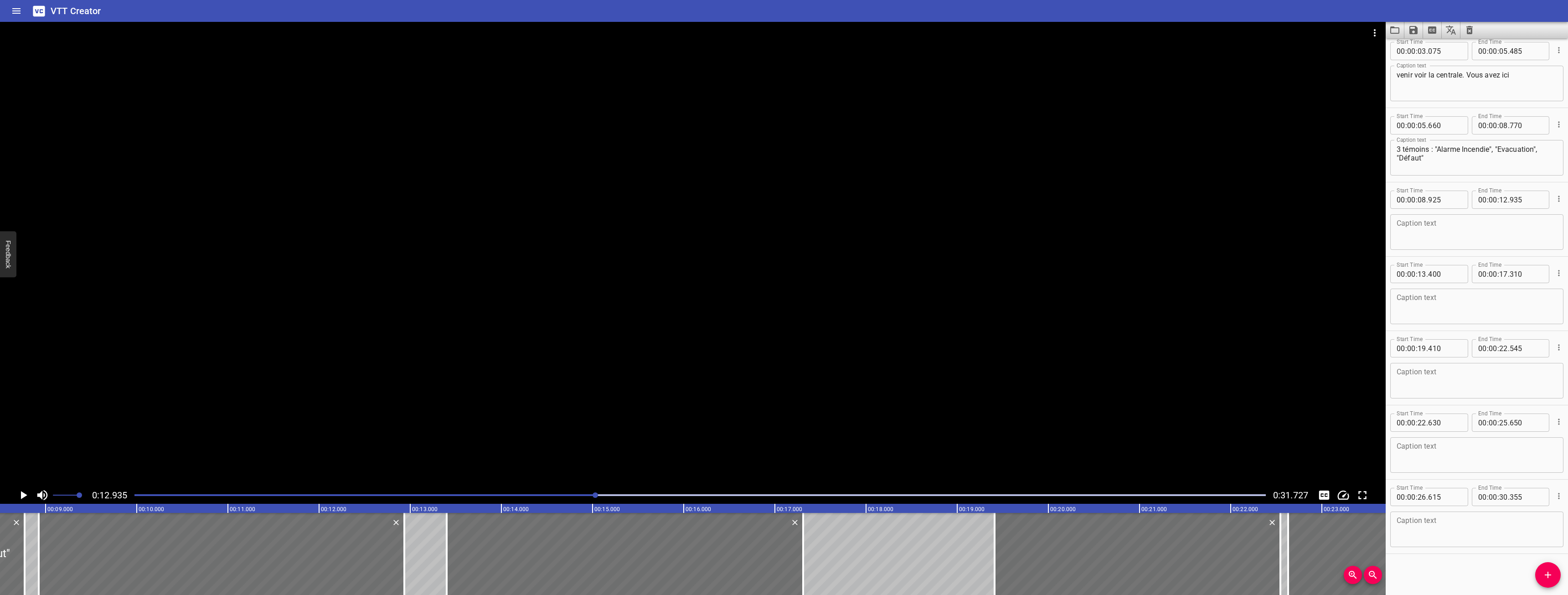
scroll to position [0, 707]
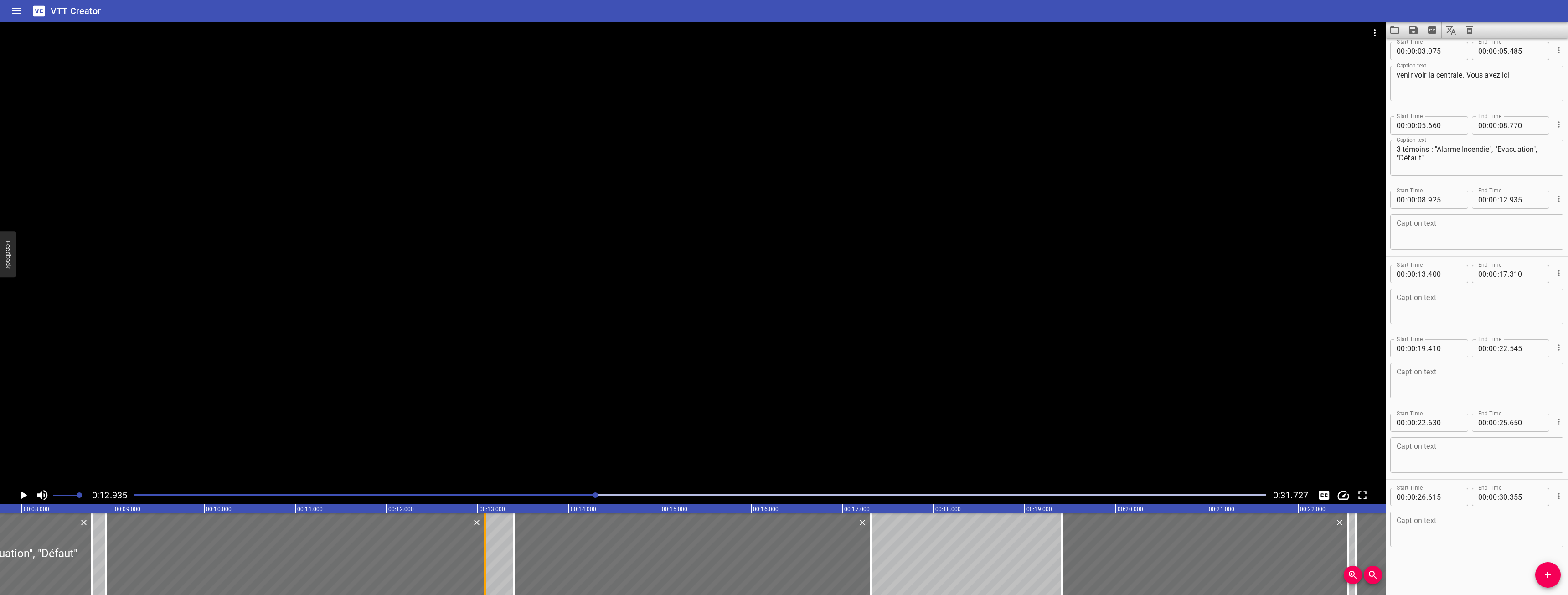
click at [486, 561] on div at bounding box center [484, 554] width 9 height 82
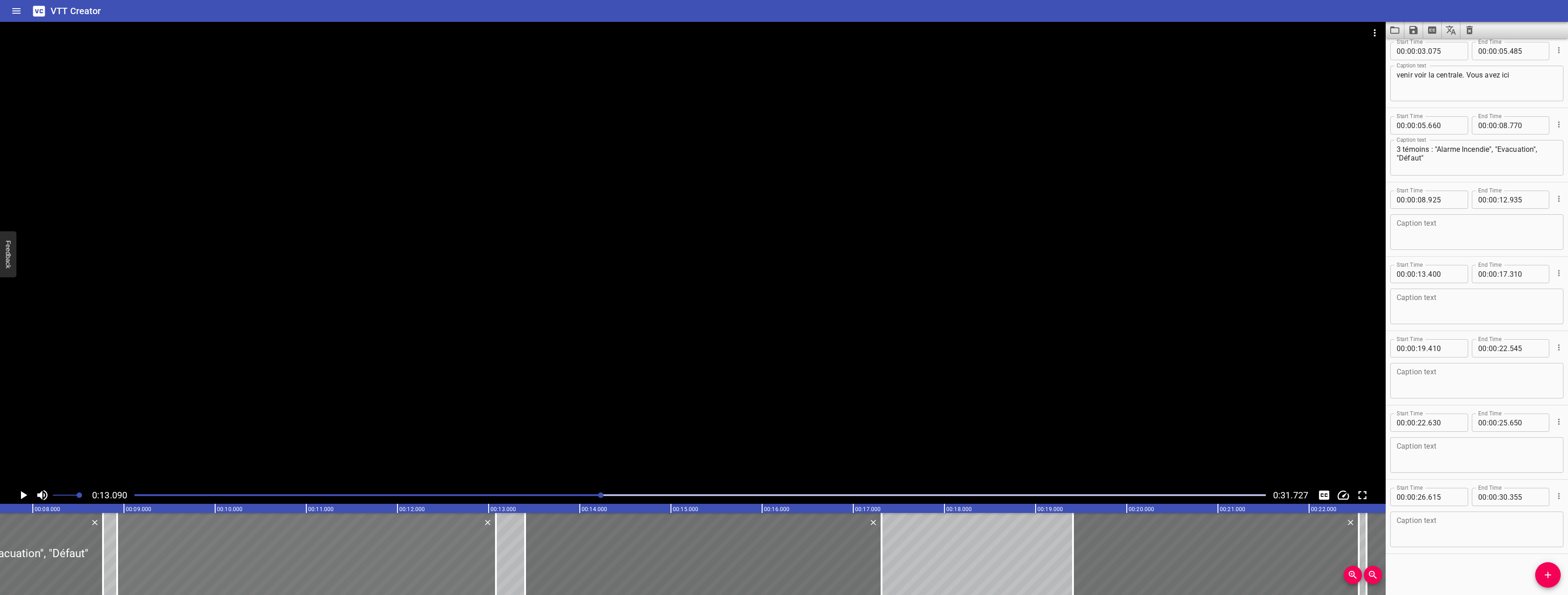
scroll to position [0, 687]
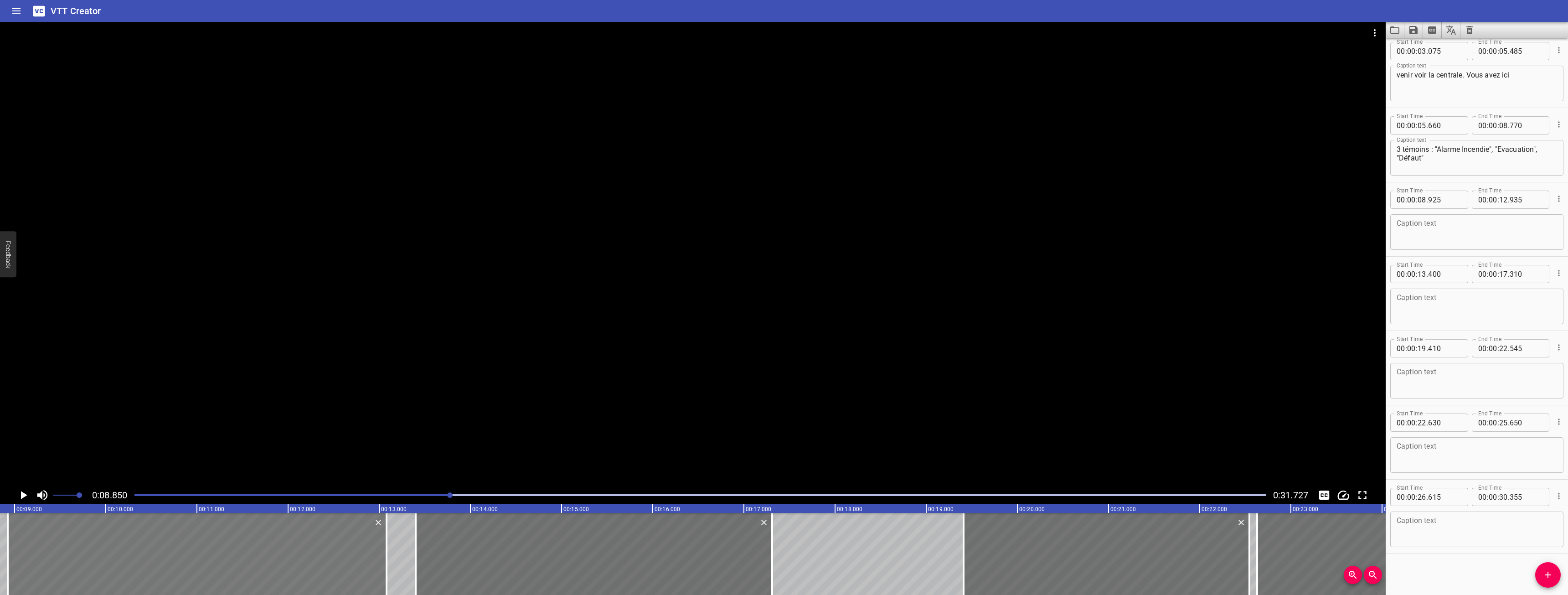
scroll to position [0, 807]
click at [21, 491] on icon "Play/Pause" at bounding box center [24, 496] width 14 height 14
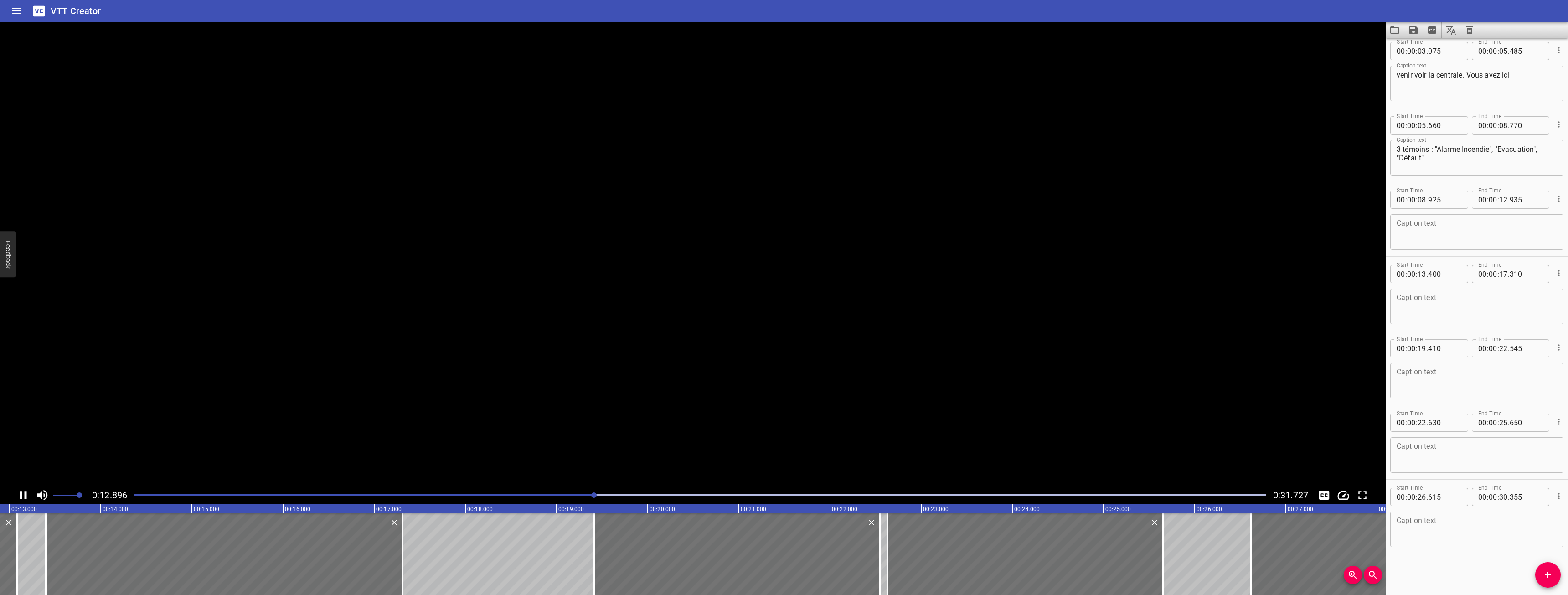
click at [21, 491] on icon "Play/Pause" at bounding box center [24, 496] width 14 height 14
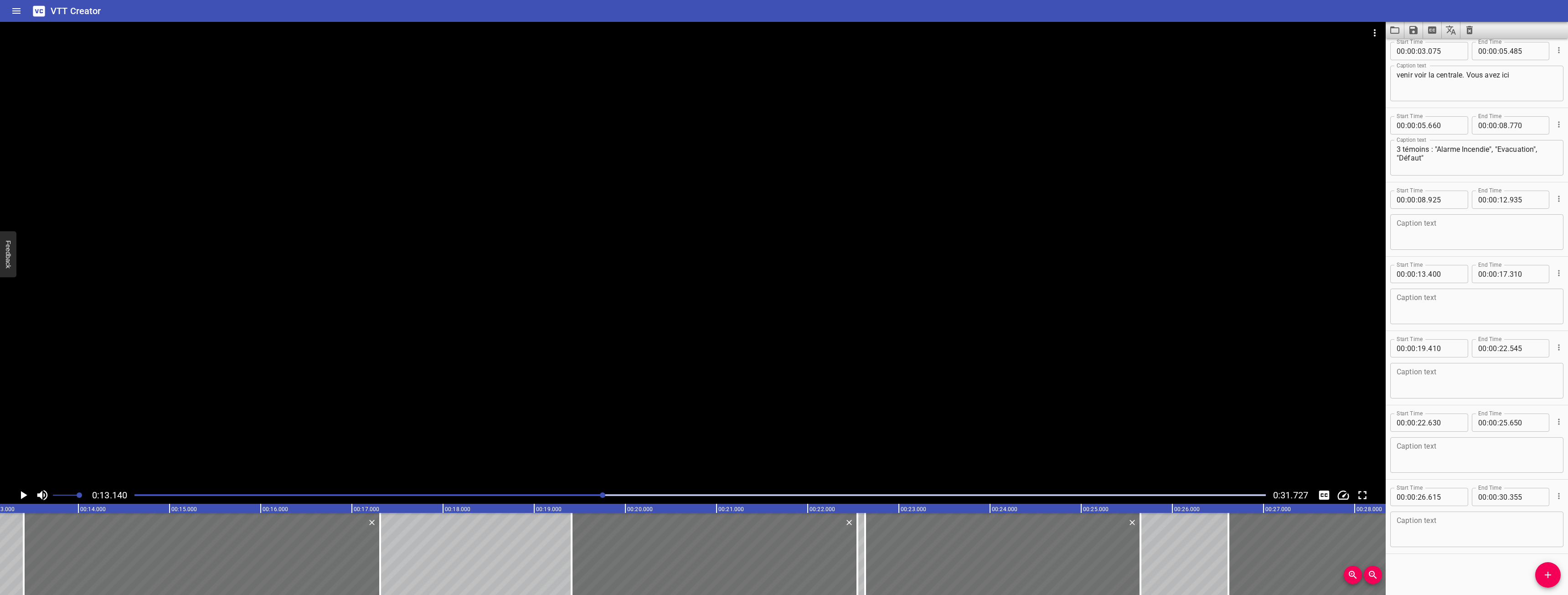
click at [1412, 238] on textarea at bounding box center [1476, 232] width 160 height 26
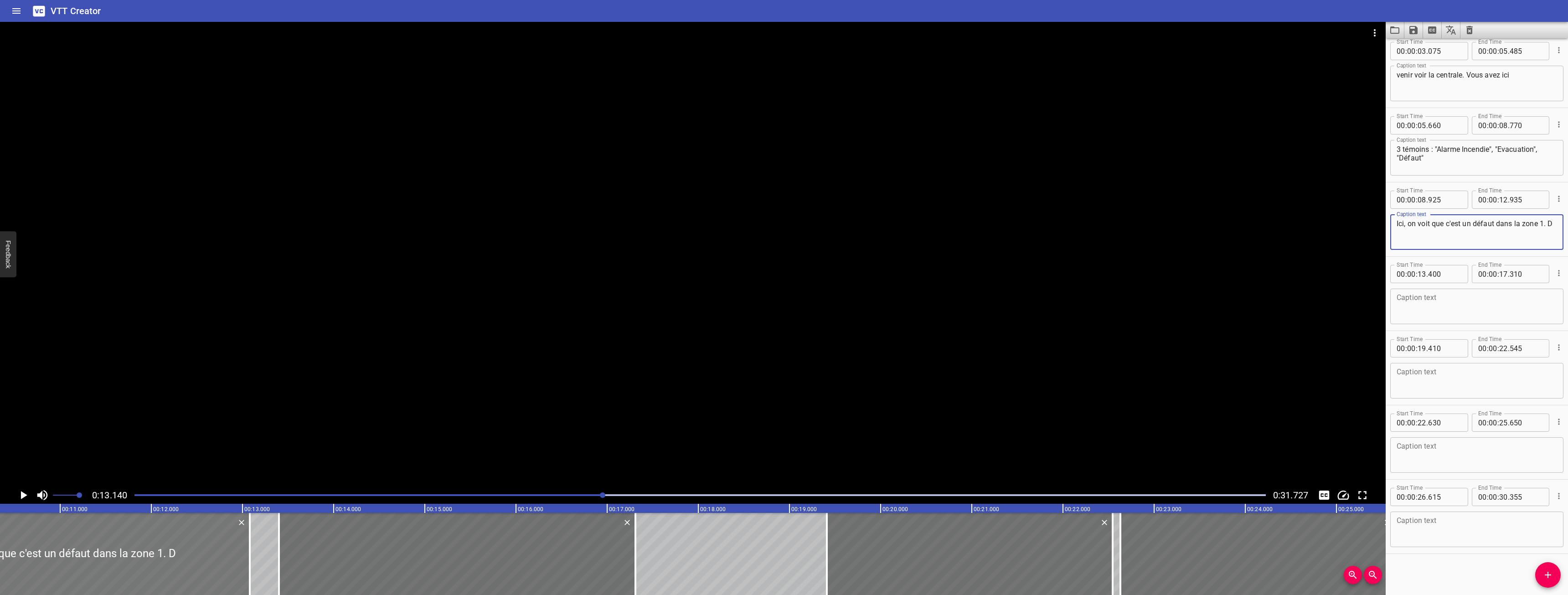
scroll to position [0, 918]
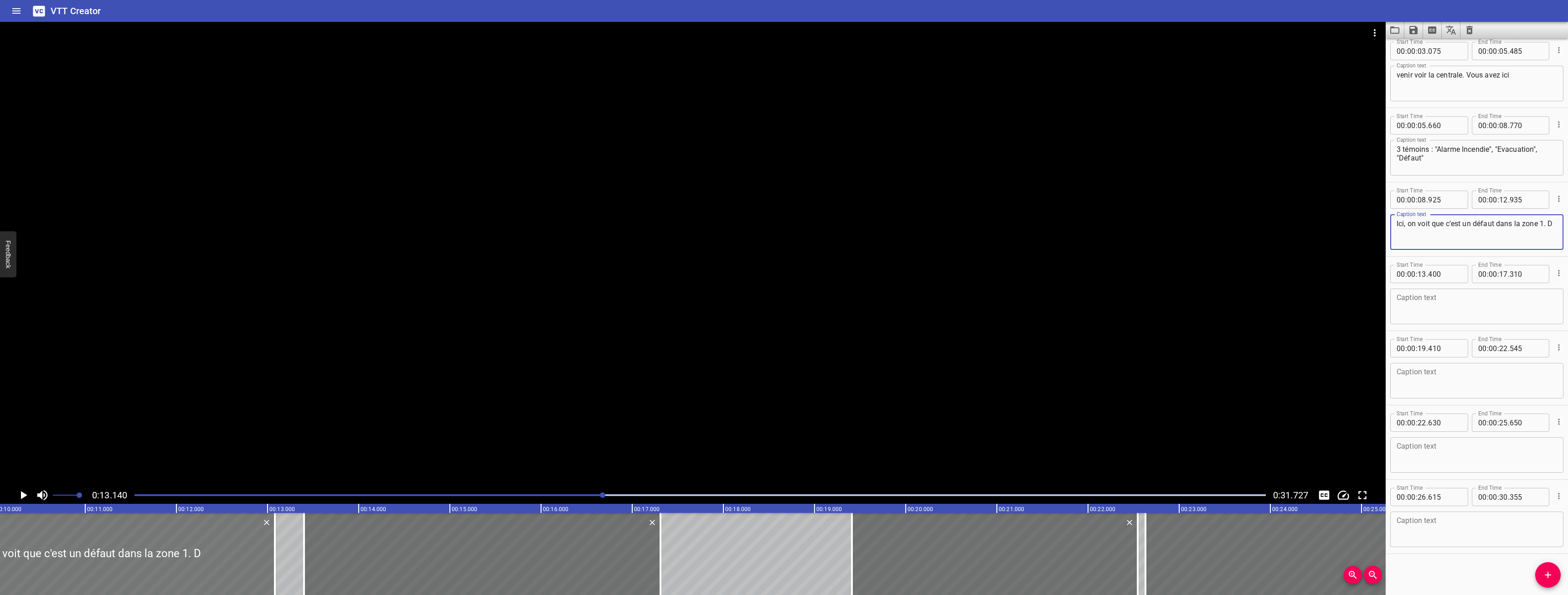
click at [189, 528] on div at bounding box center [85, 554] width 379 height 82
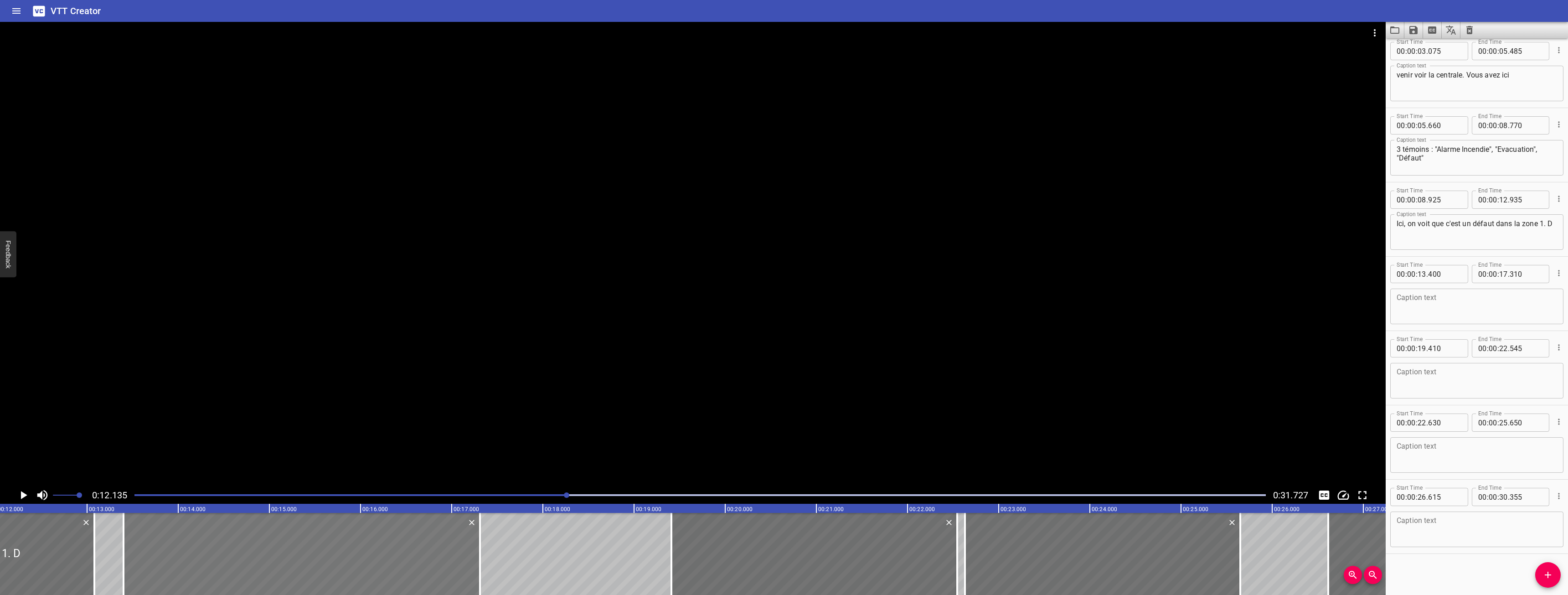
scroll to position [0, 1106]
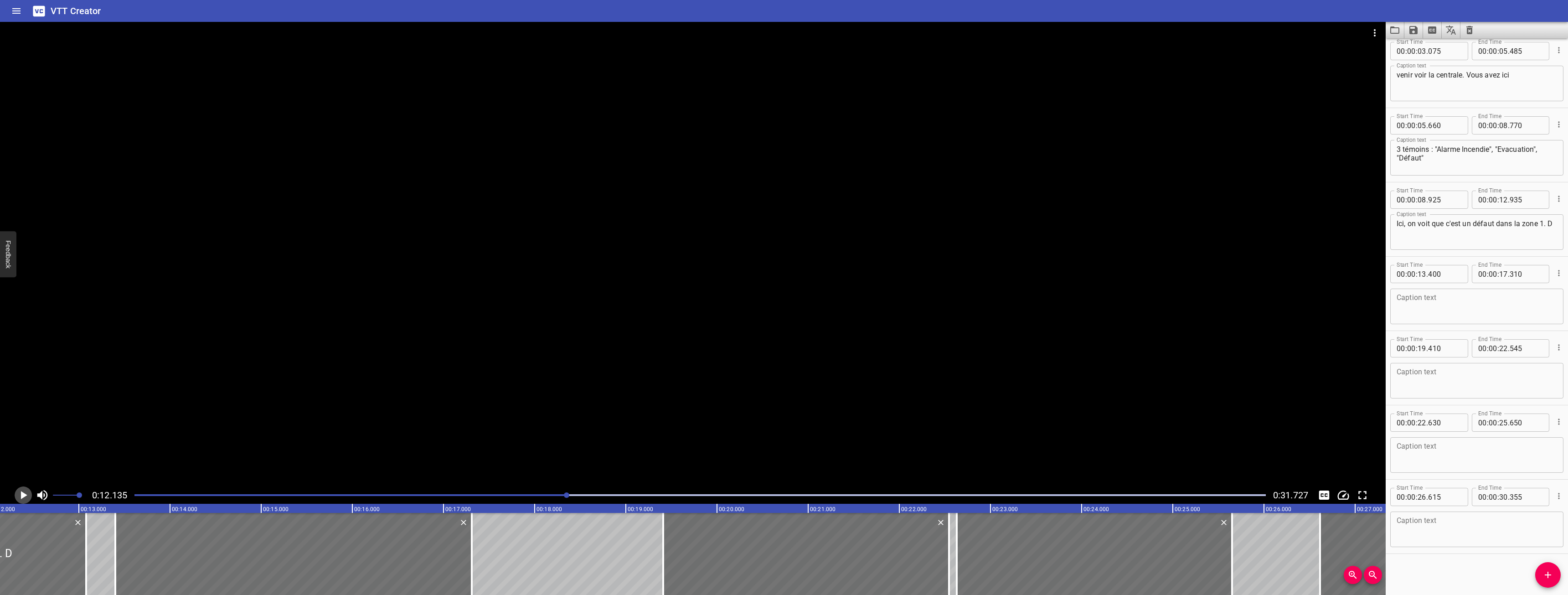
click at [26, 494] on icon "Play/Pause" at bounding box center [24, 496] width 14 height 14
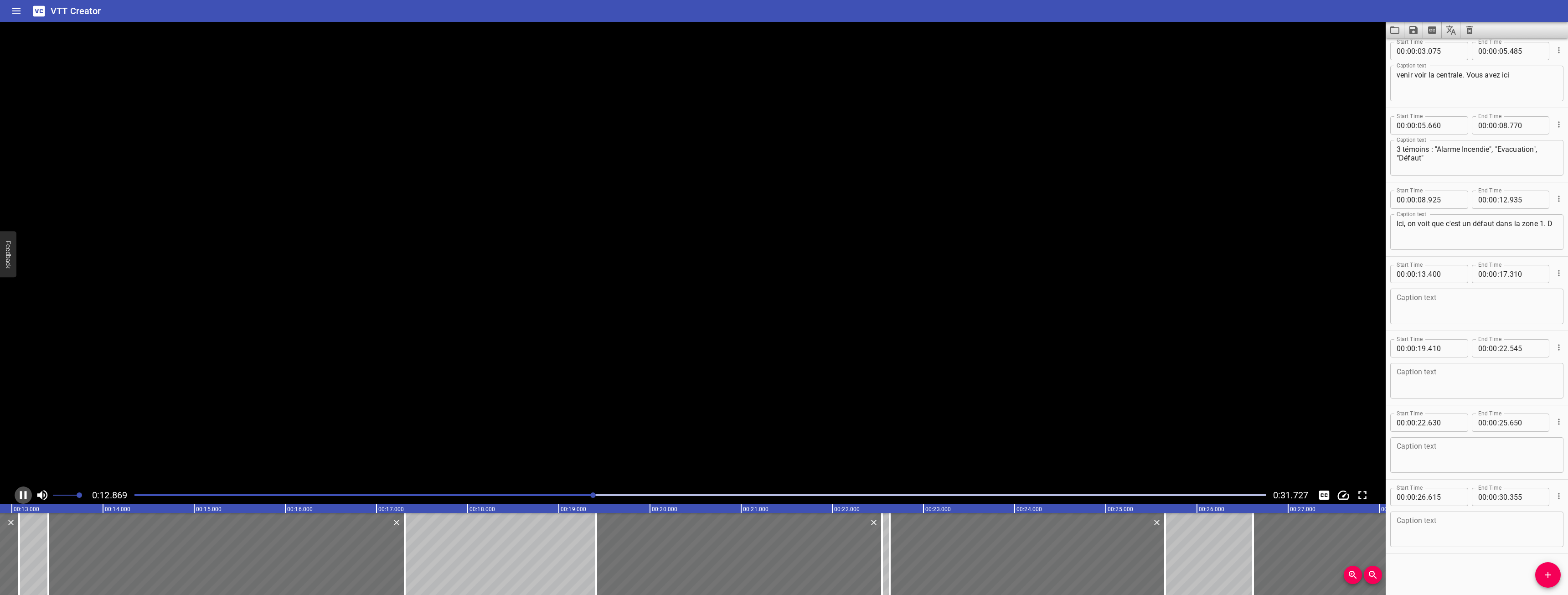
click at [26, 494] on icon "Play/Pause" at bounding box center [24, 496] width 7 height 8
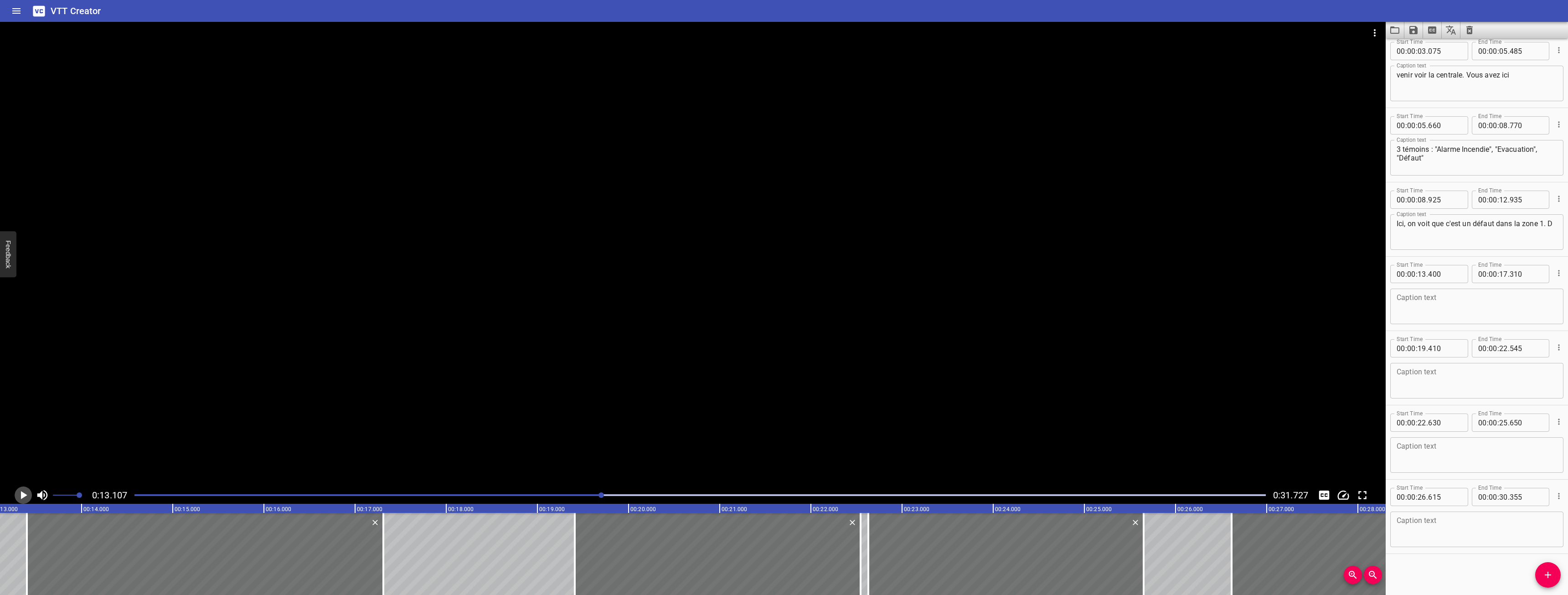
click at [26, 494] on icon "Play/Pause" at bounding box center [24, 496] width 14 height 14
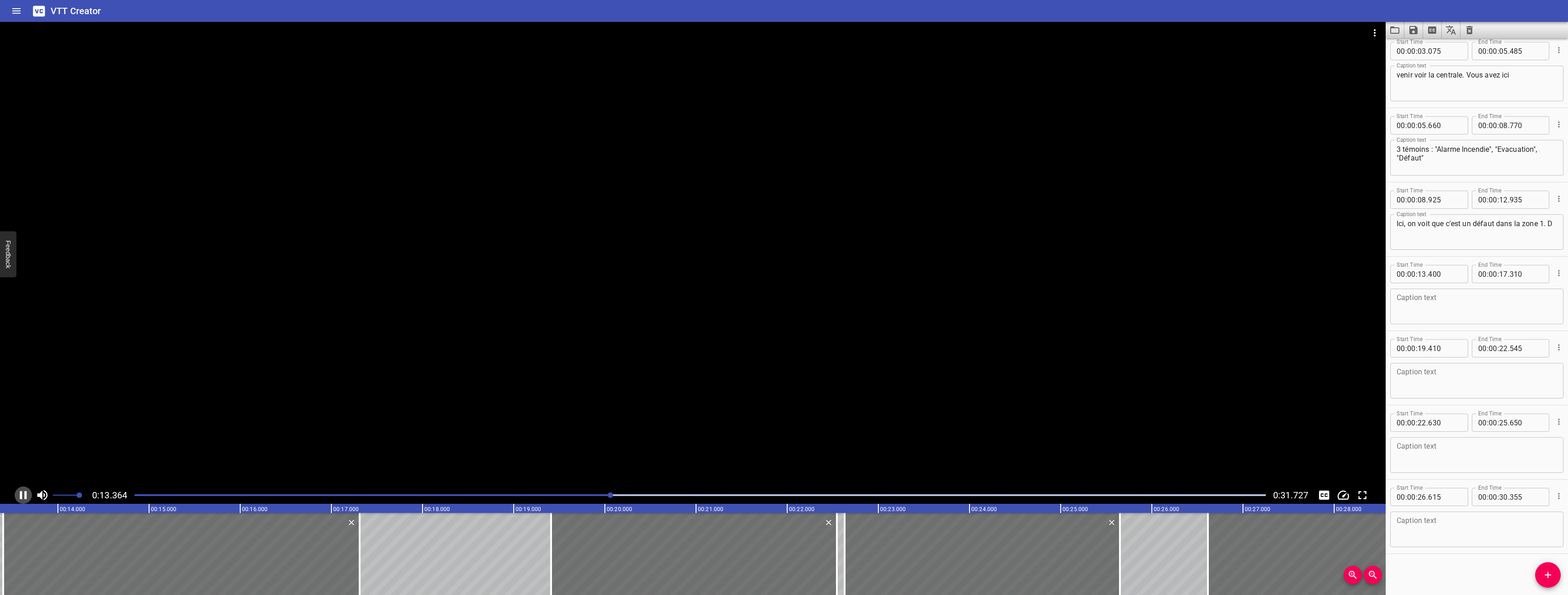
click at [26, 494] on icon "Play/Pause" at bounding box center [24, 496] width 7 height 8
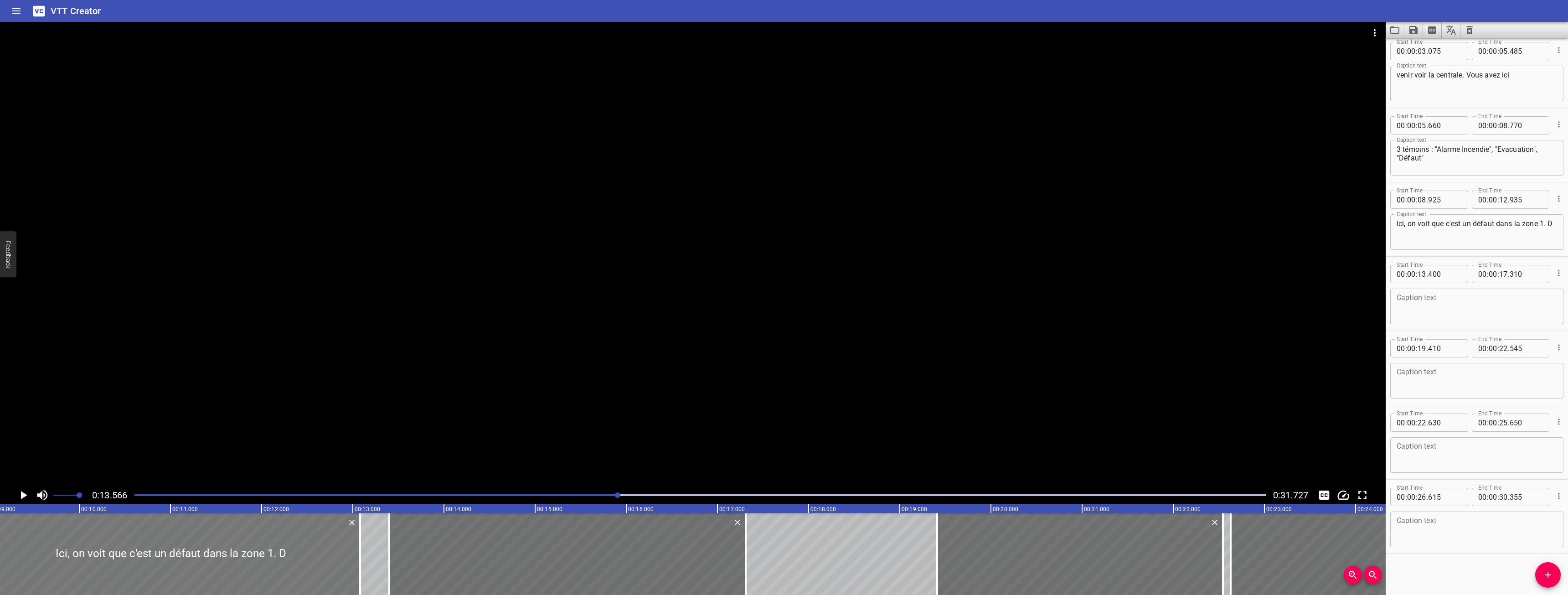
click at [204, 546] on div at bounding box center [170, 554] width 379 height 82
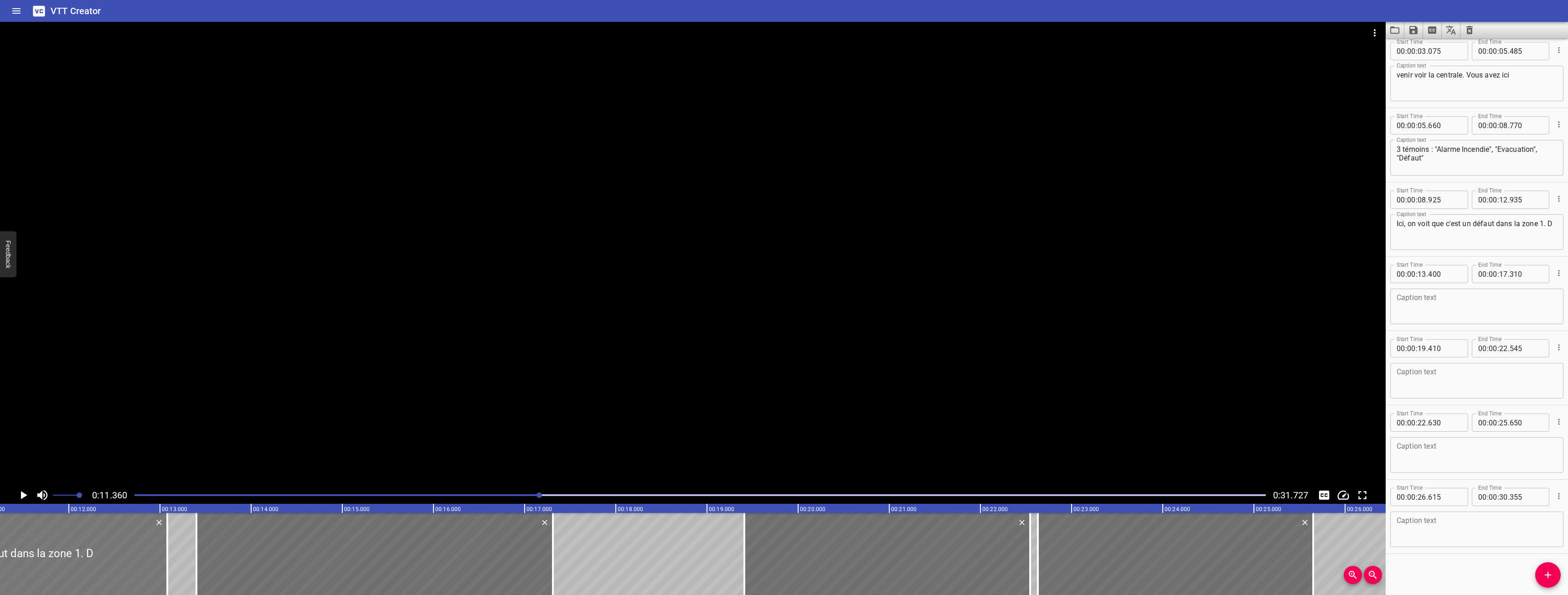
scroll to position [0, 1036]
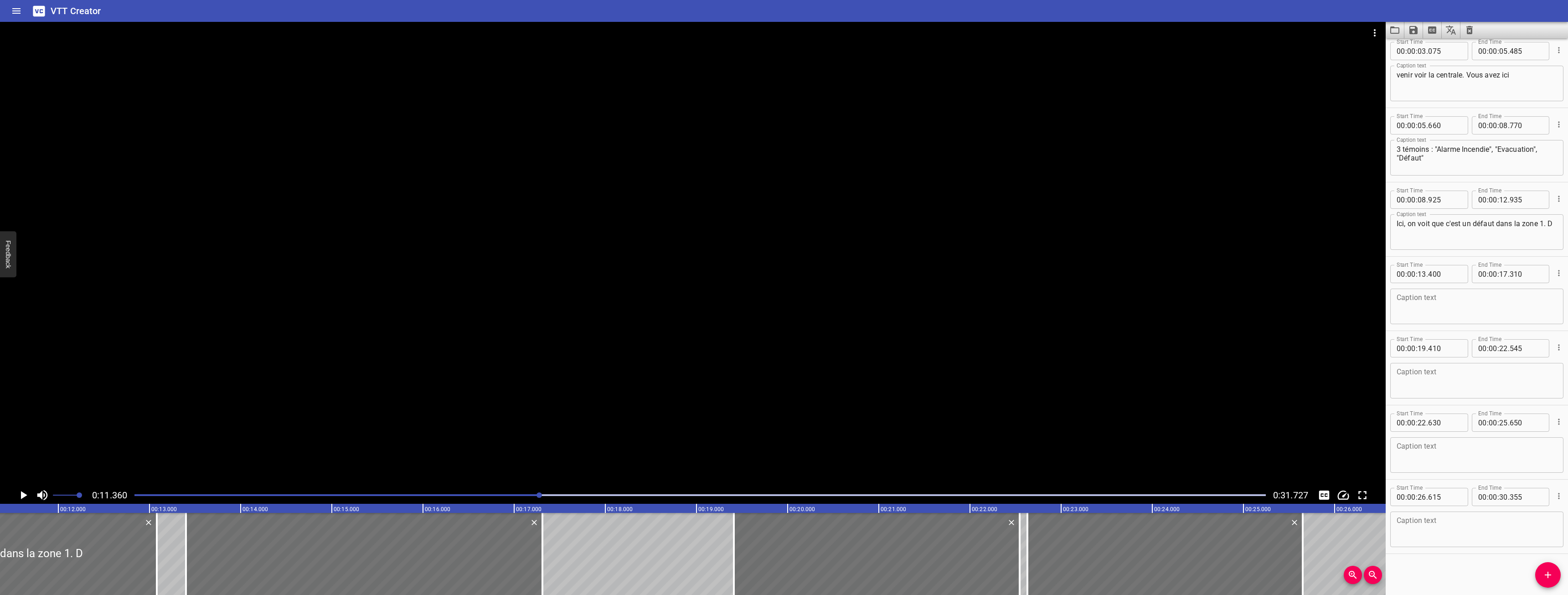
click at [22, 491] on icon "Play/Pause" at bounding box center [24, 496] width 14 height 14
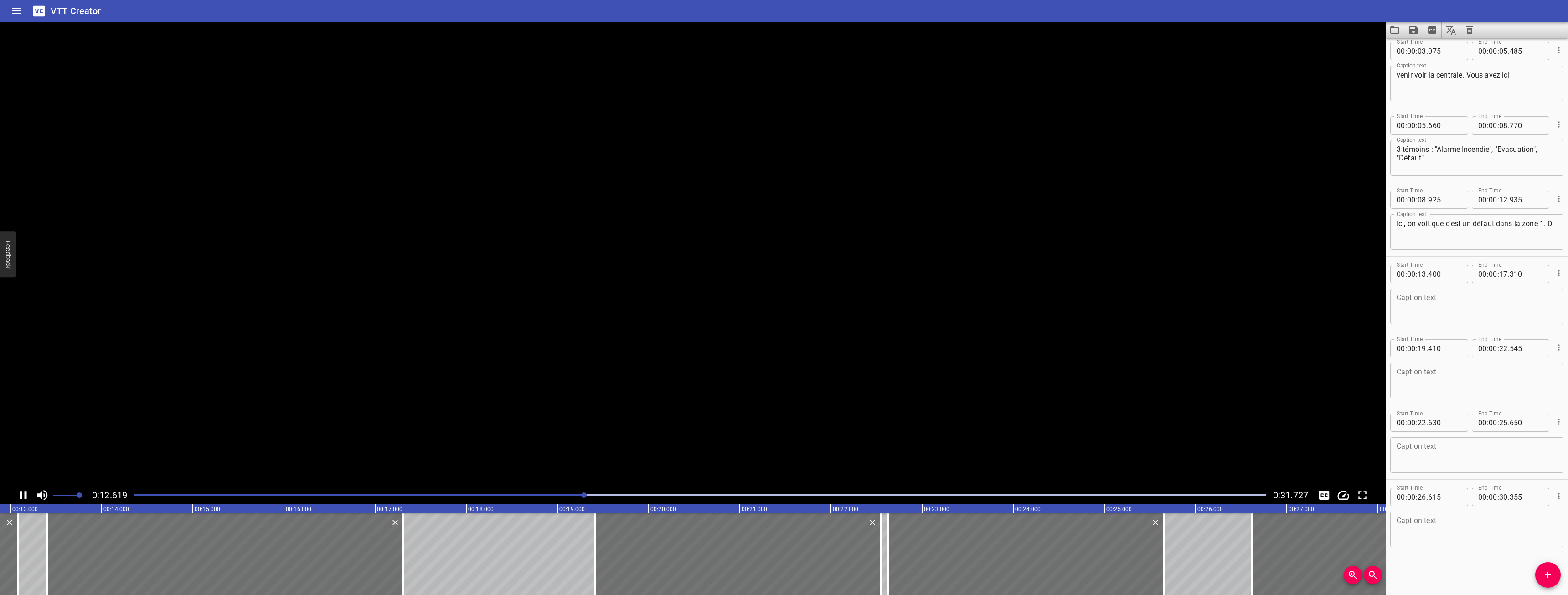
click at [22, 491] on icon "Play/Pause" at bounding box center [24, 496] width 14 height 14
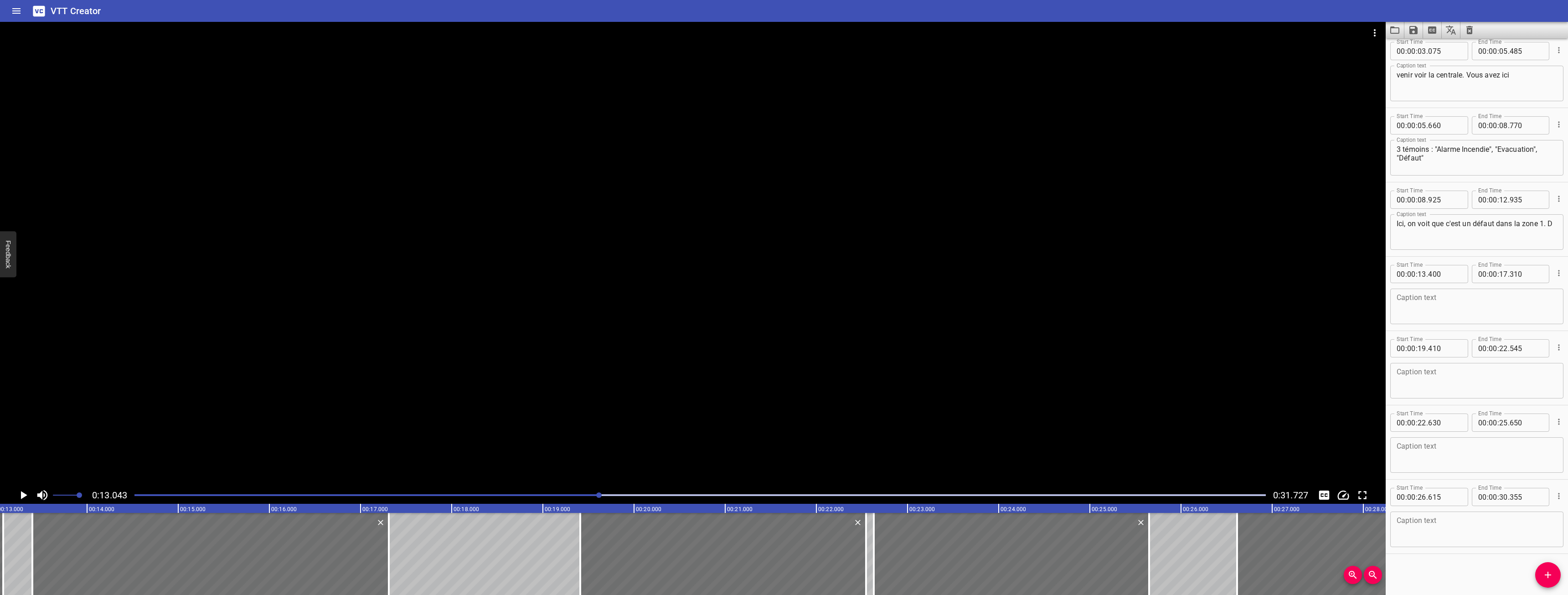
click at [1501, 231] on textarea "Ici, on voit que c'est un défaut dans la zone 1. D" at bounding box center [1476, 232] width 160 height 26
type textarea "Ici, on voit que c'est un défaut dans la zone 1. Donc, vous tournez la clé"
click at [54, 552] on div at bounding box center [211, 554] width 356 height 82
click at [24, 495] on icon "Play/Pause" at bounding box center [24, 496] width 6 height 8
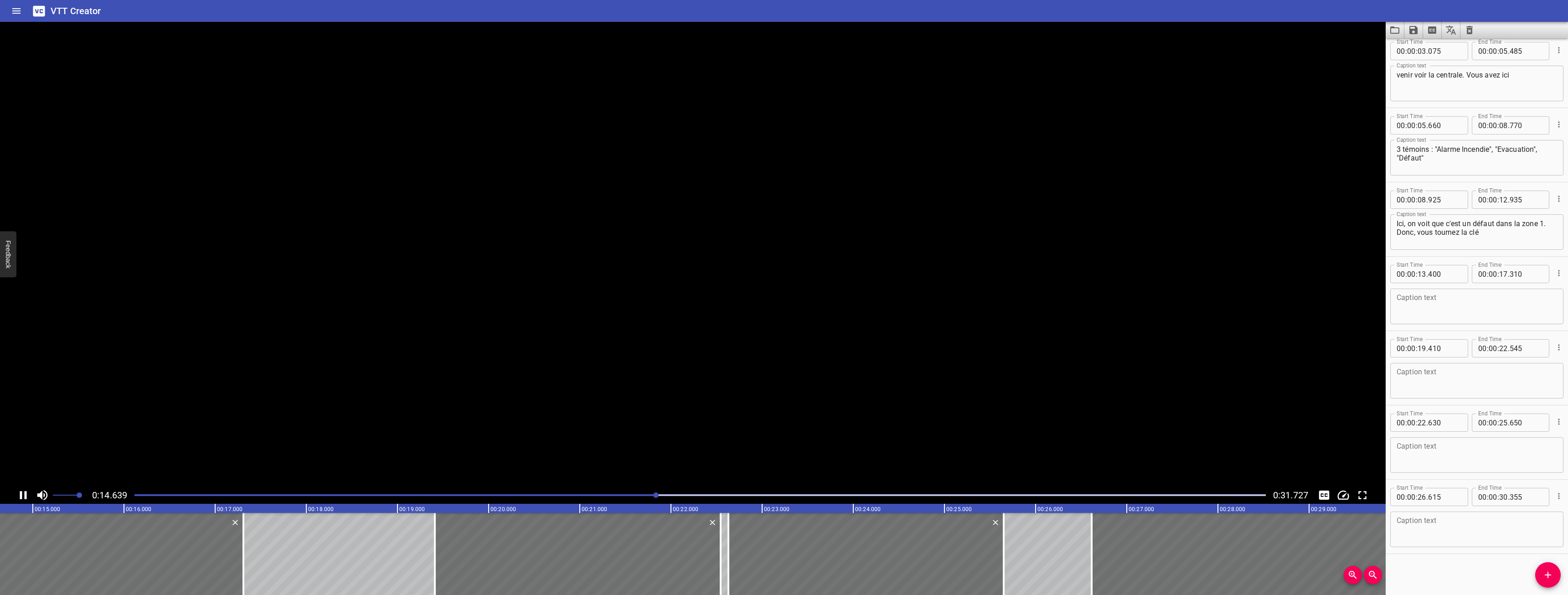
click at [1449, 300] on textarea at bounding box center [1476, 307] width 160 height 26
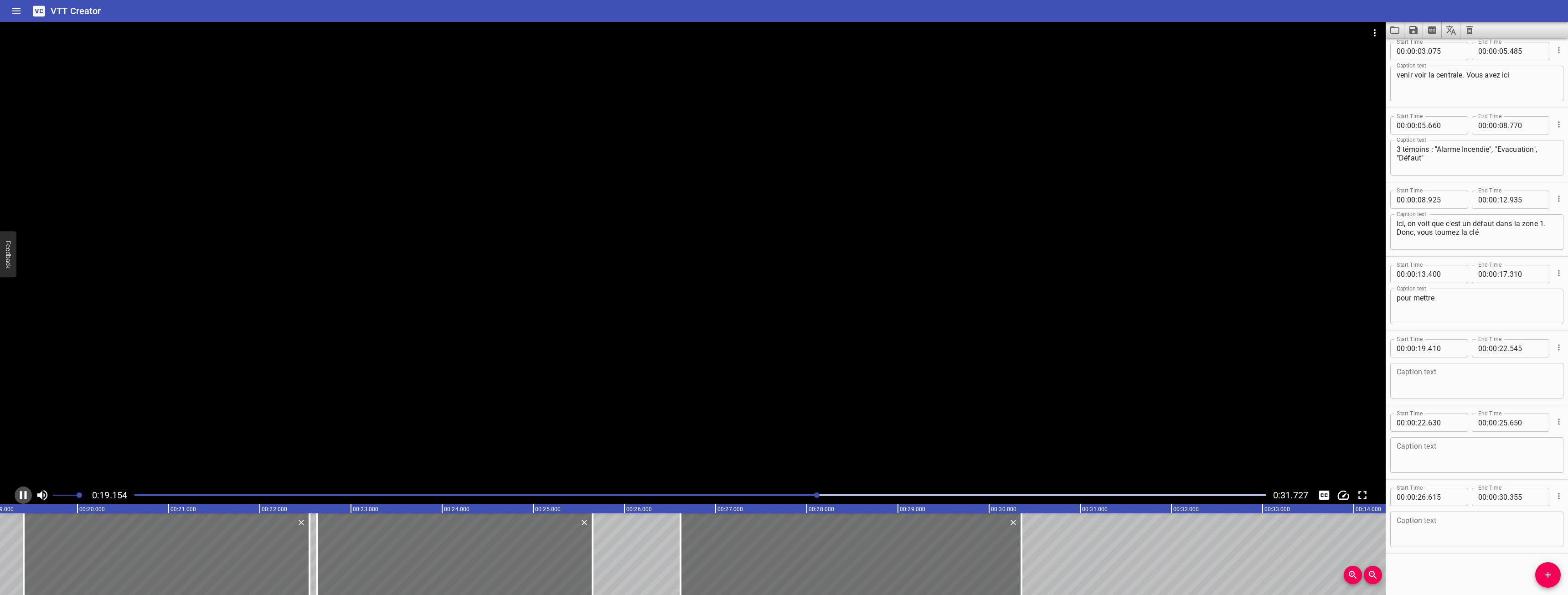
click at [18, 495] on icon "Play/Pause" at bounding box center [24, 496] width 14 height 14
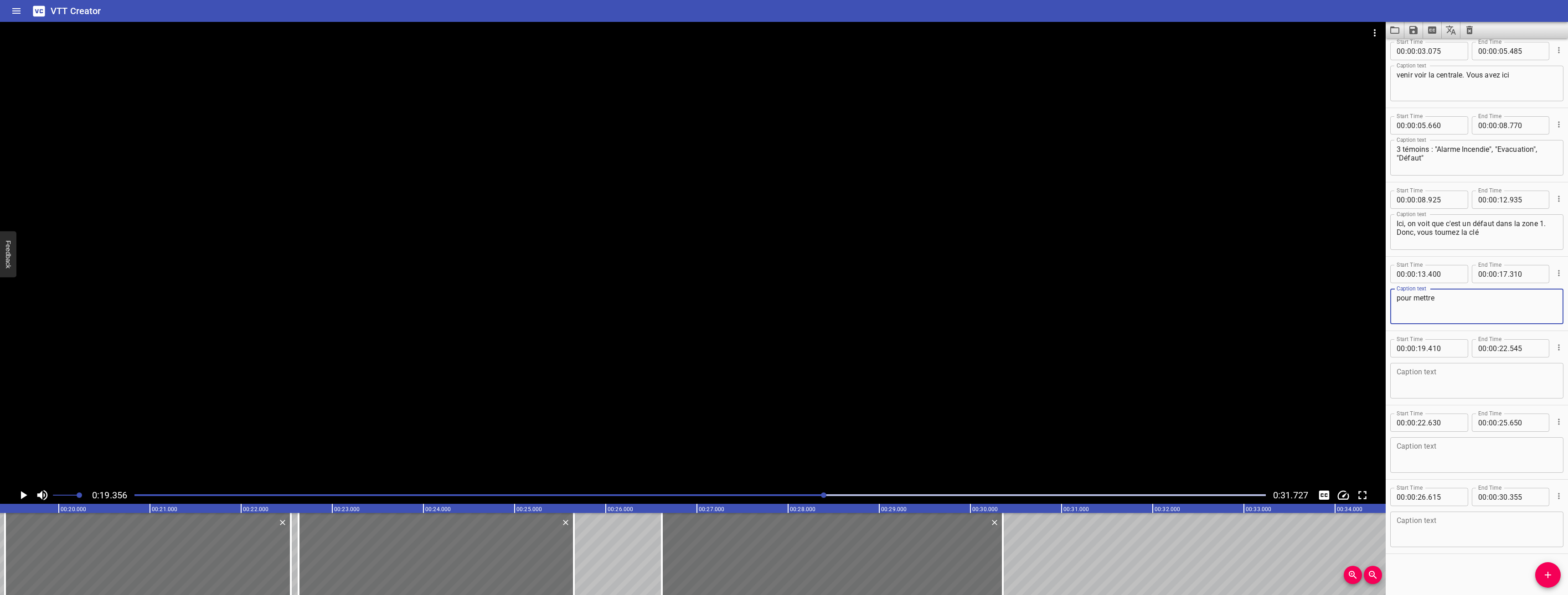
click at [1487, 307] on textarea "pour mettre" at bounding box center [1476, 307] width 160 height 26
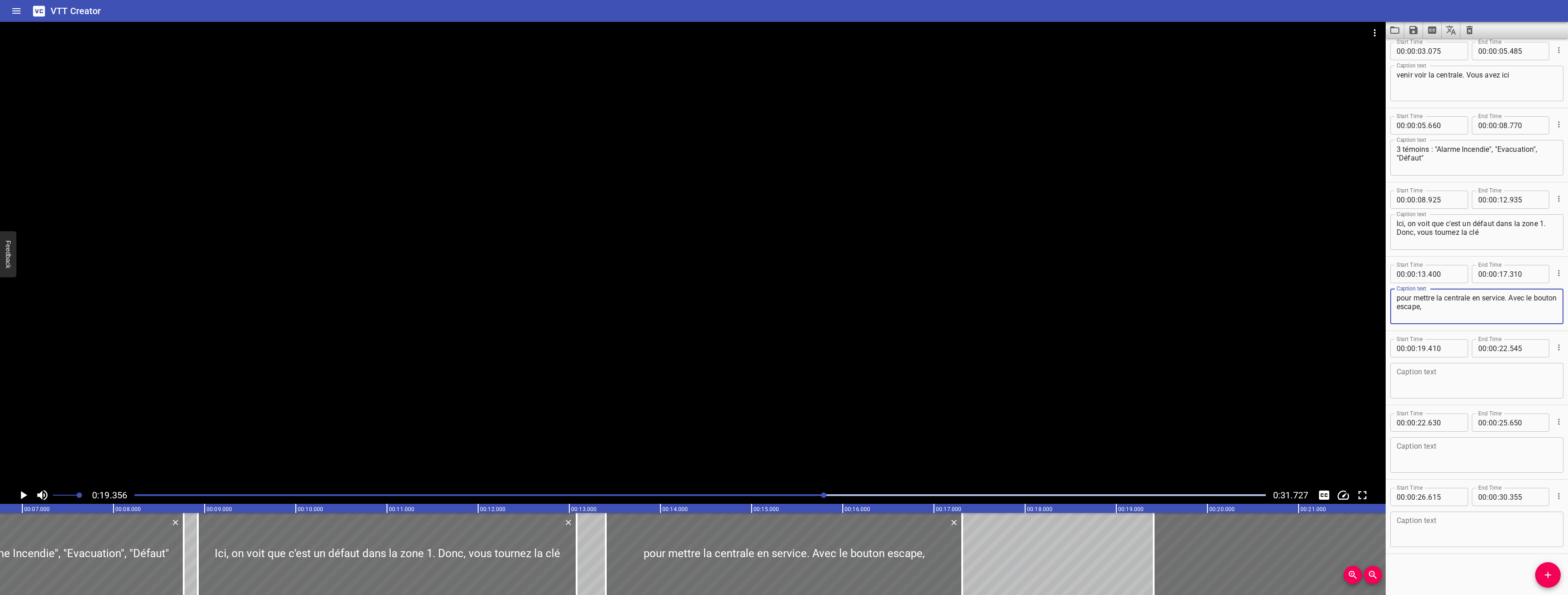
scroll to position [0, 626]
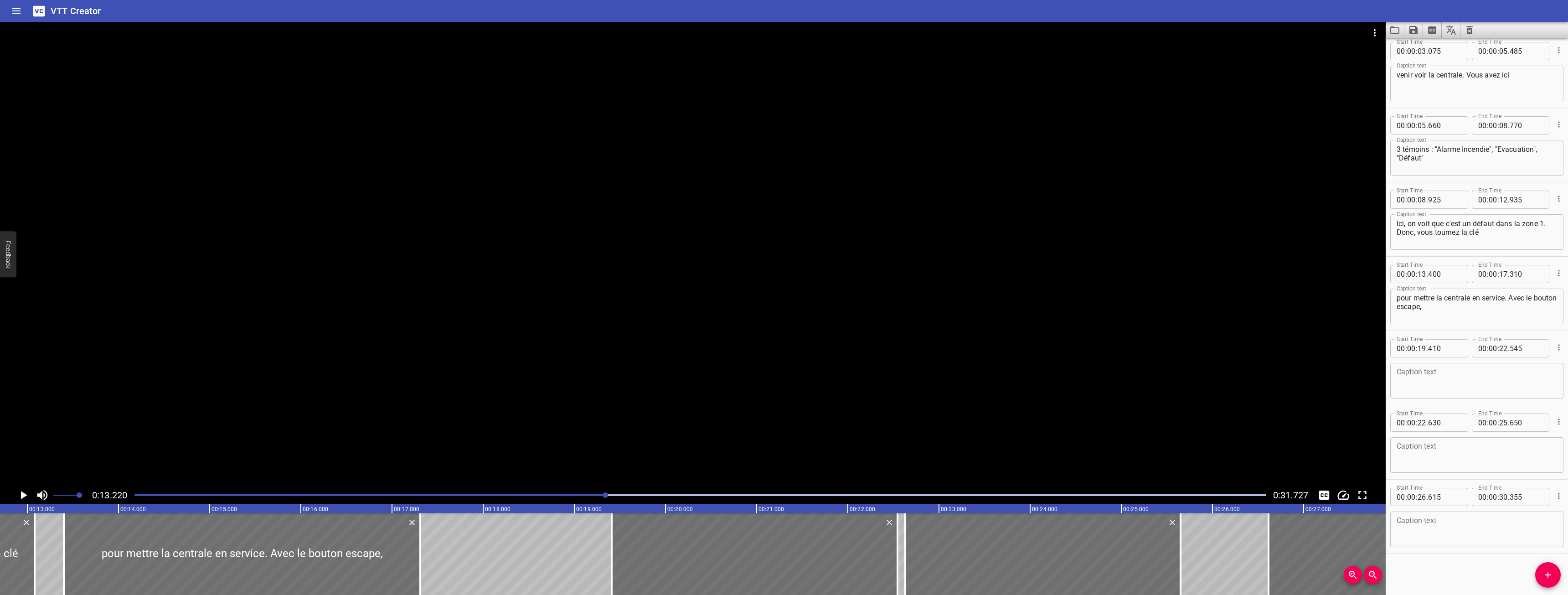
scroll to position [0, 1205]
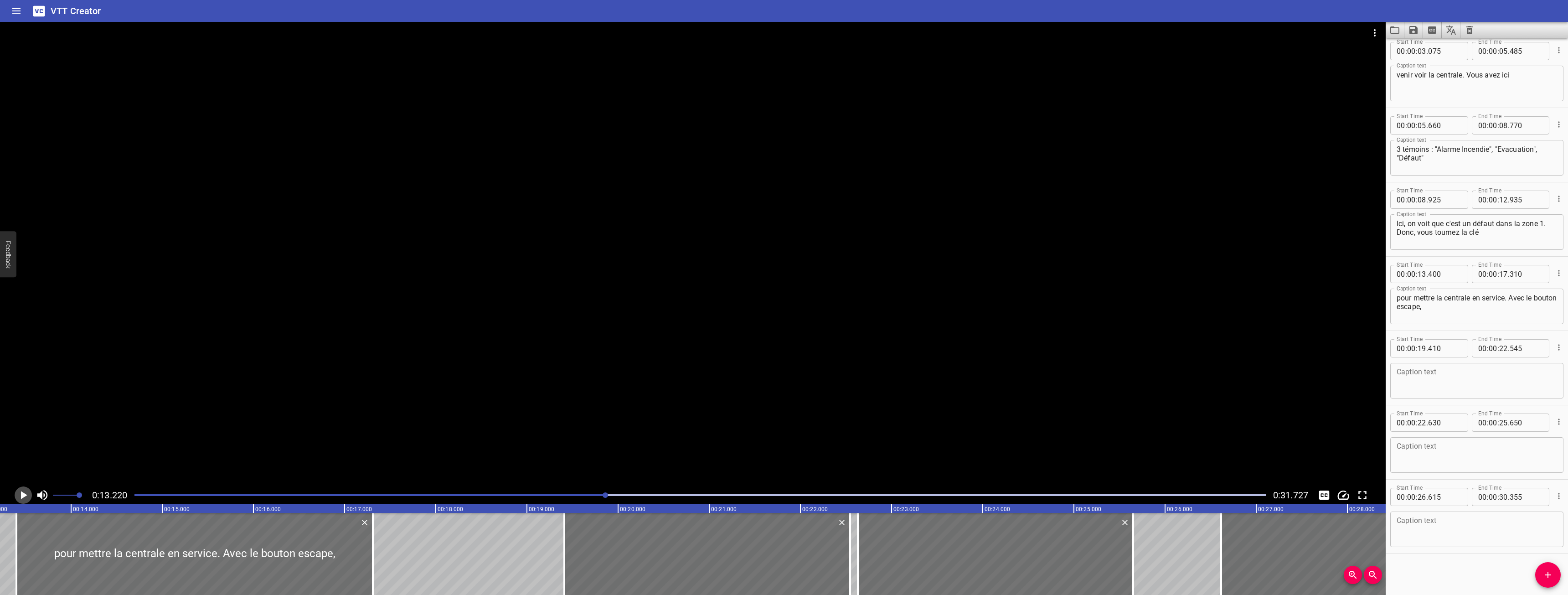
click at [24, 490] on icon "Play/Pause" at bounding box center [24, 496] width 14 height 14
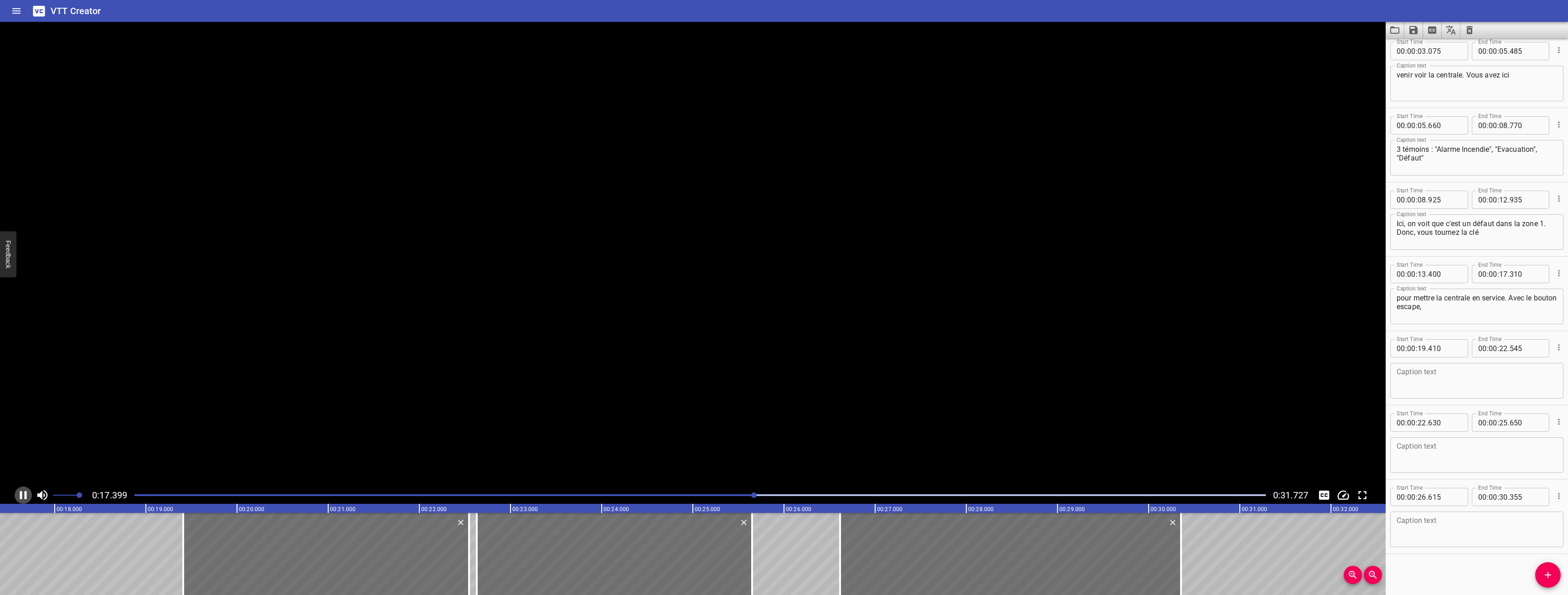
click at [24, 490] on icon "Play/Pause" at bounding box center [24, 496] width 14 height 14
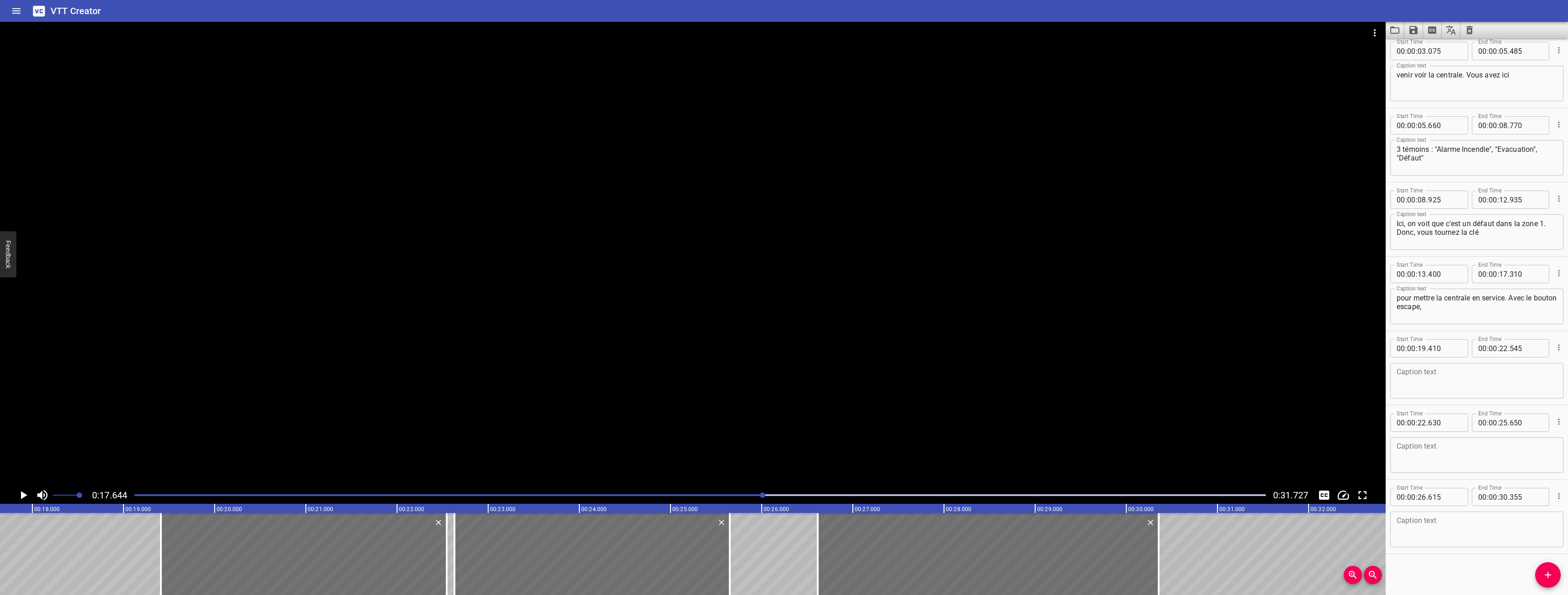
click at [1534, 309] on textarea "pour mettre la centrale en service. Avec le bouton escape," at bounding box center [1476, 307] width 160 height 26
type textarea "pour mettre la centrale en service. Avec le bouton escape, vous pouvez appuyer"
click at [17, 491] on icon "Play/Pause" at bounding box center [24, 496] width 14 height 14
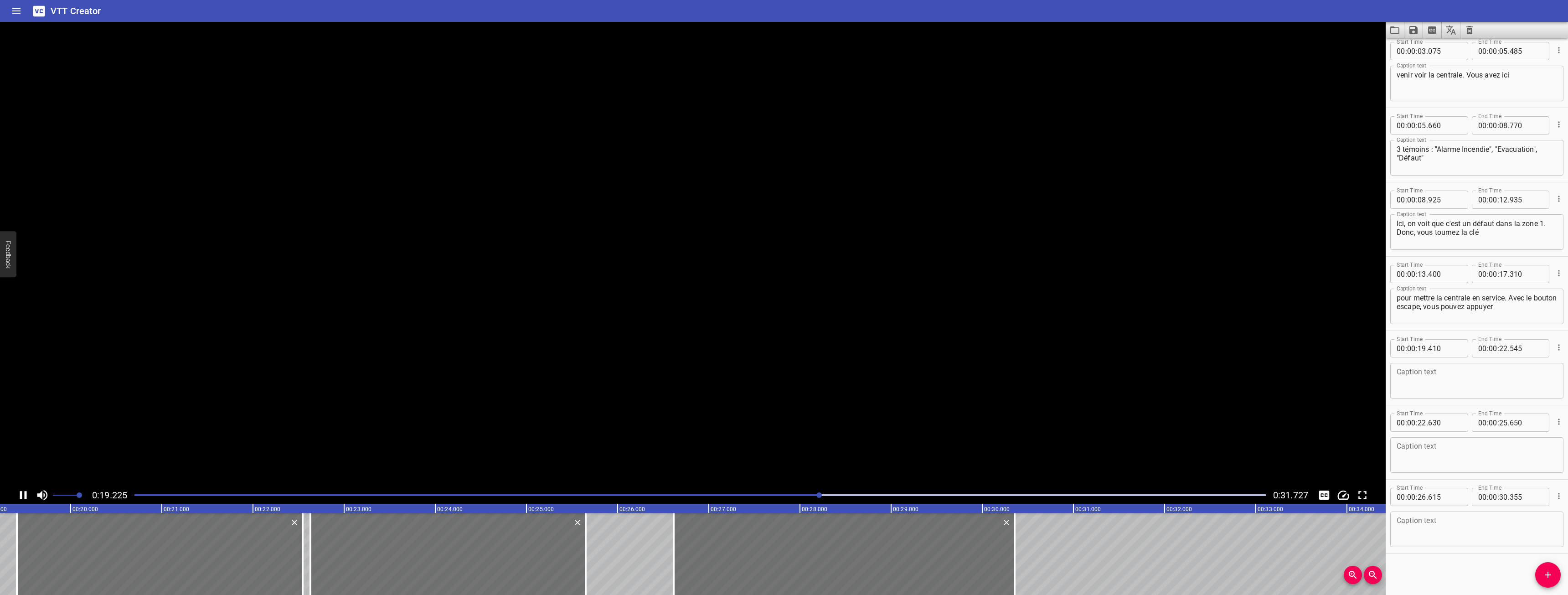
click at [17, 491] on icon "Play/Pause" at bounding box center [24, 496] width 14 height 14
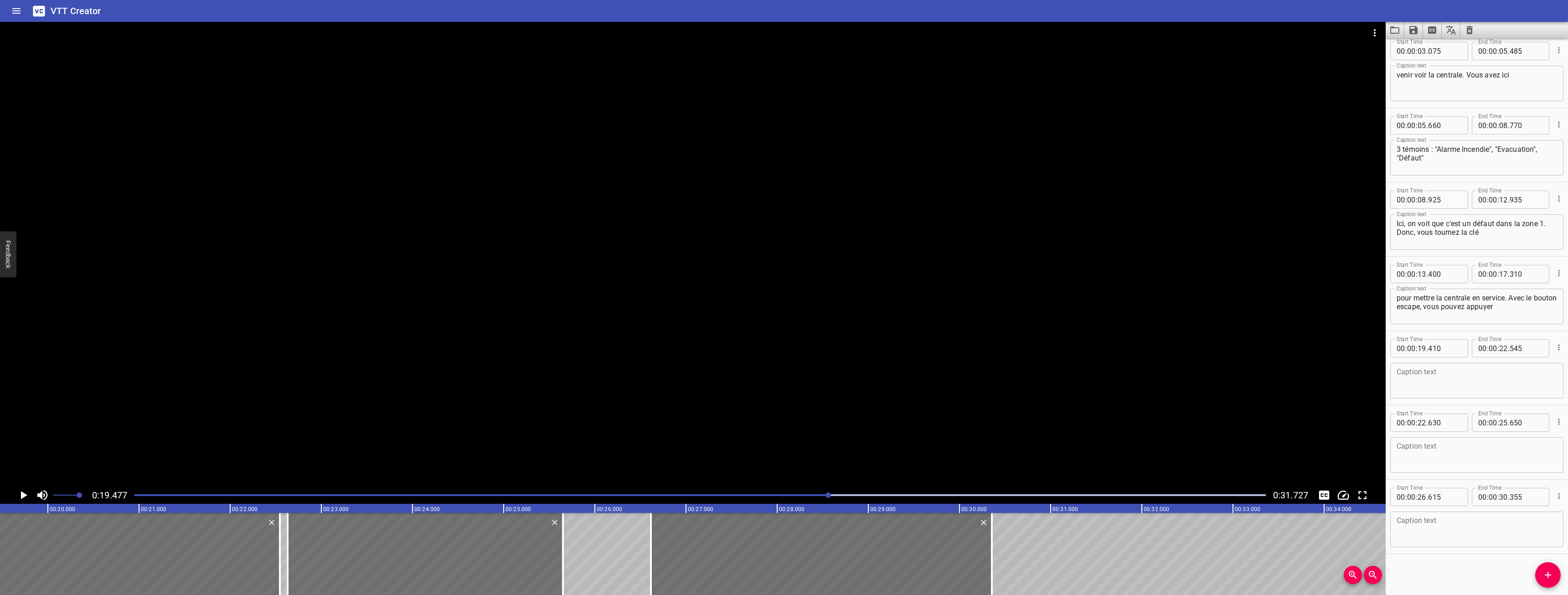
click at [1436, 397] on div "Caption text" at bounding box center [1476, 380] width 173 height 35
click at [22, 498] on icon "Play/Pause" at bounding box center [24, 496] width 6 height 8
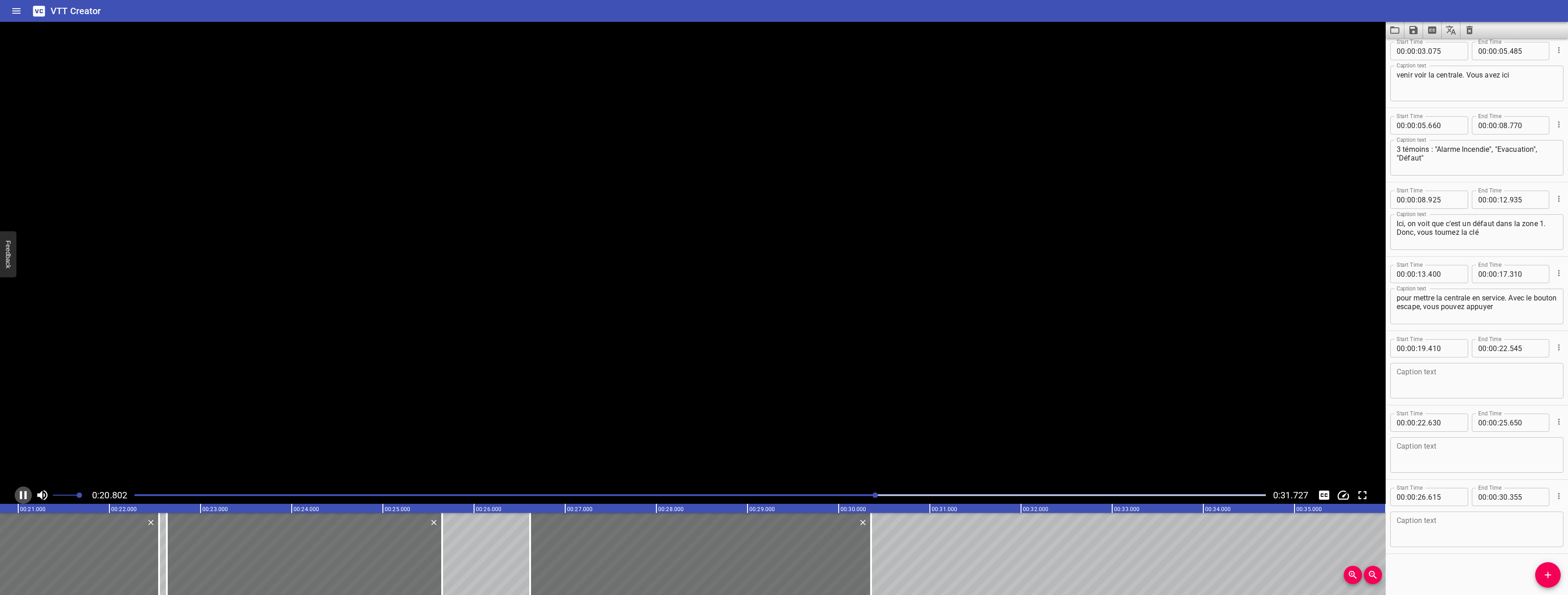
click at [22, 498] on icon "Play/Pause" at bounding box center [24, 496] width 7 height 8
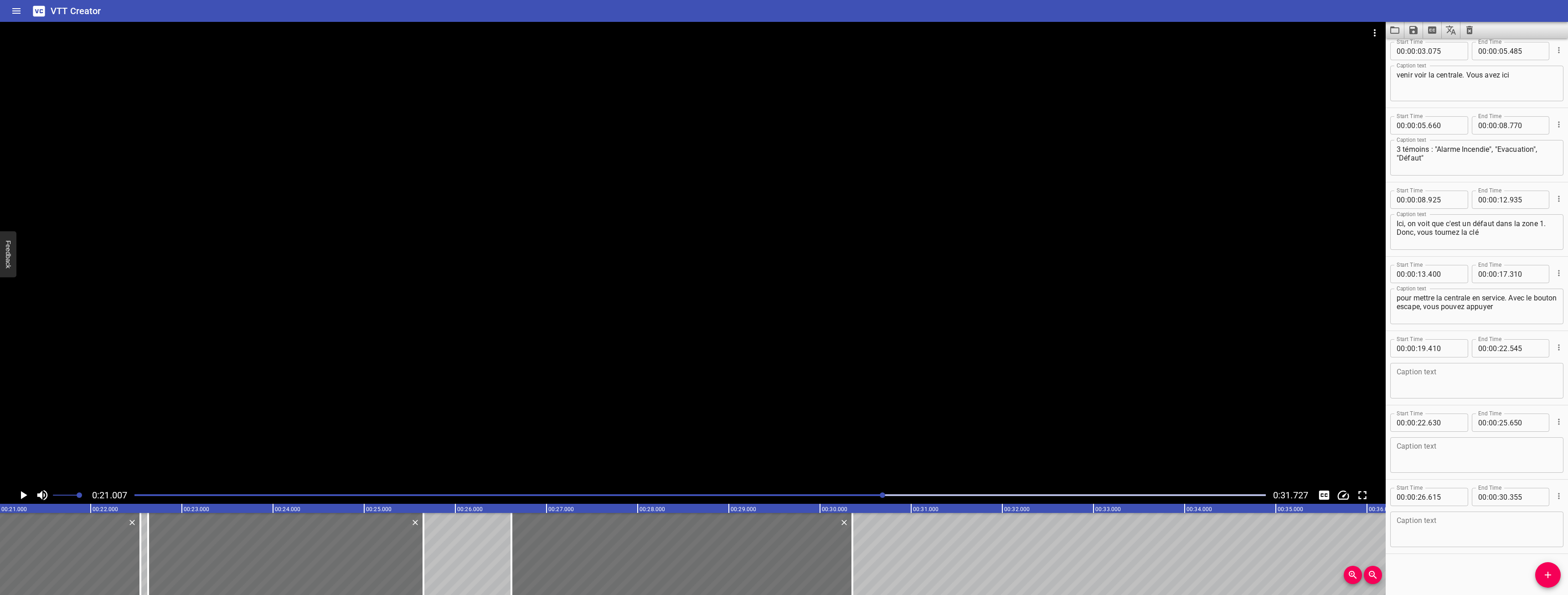
click at [1478, 380] on textarea at bounding box center [1476, 380] width 160 height 26
click at [26, 494] on icon "Play/Pause" at bounding box center [24, 496] width 14 height 14
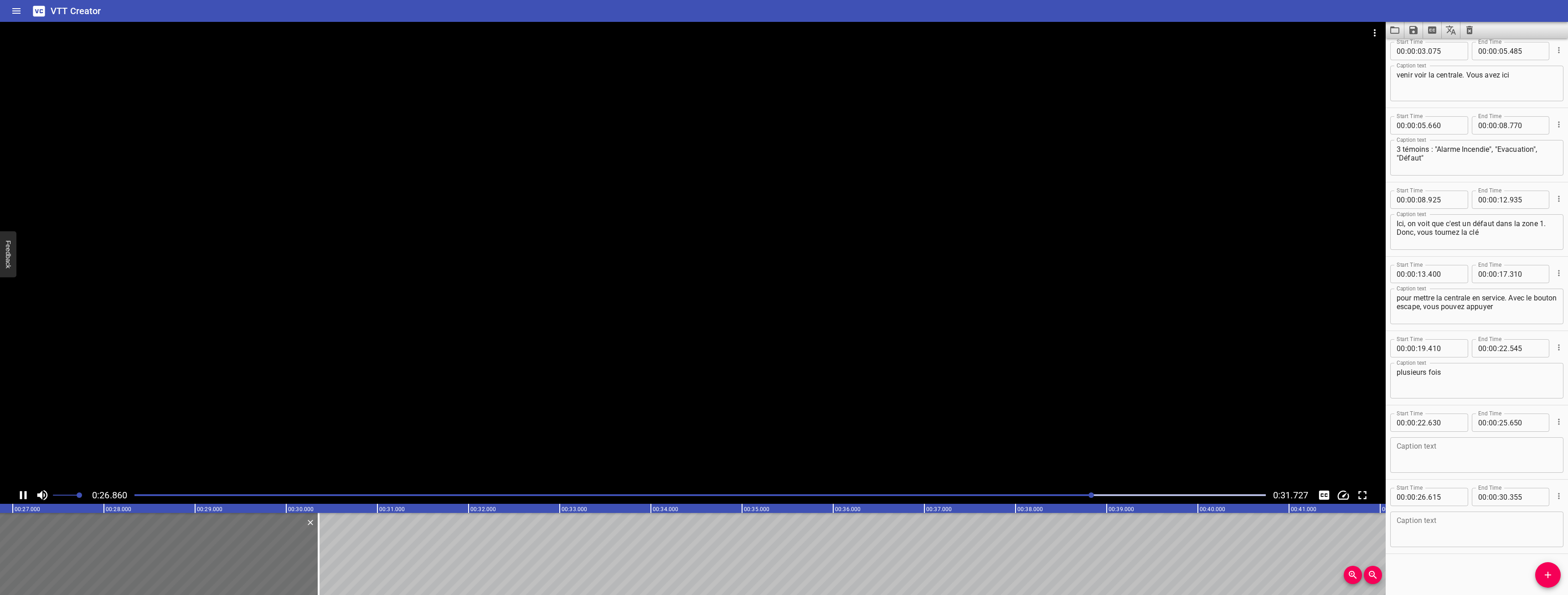
click at [1007, 495] on div "Play progress" at bounding box center [527, 495] width 1131 height 2
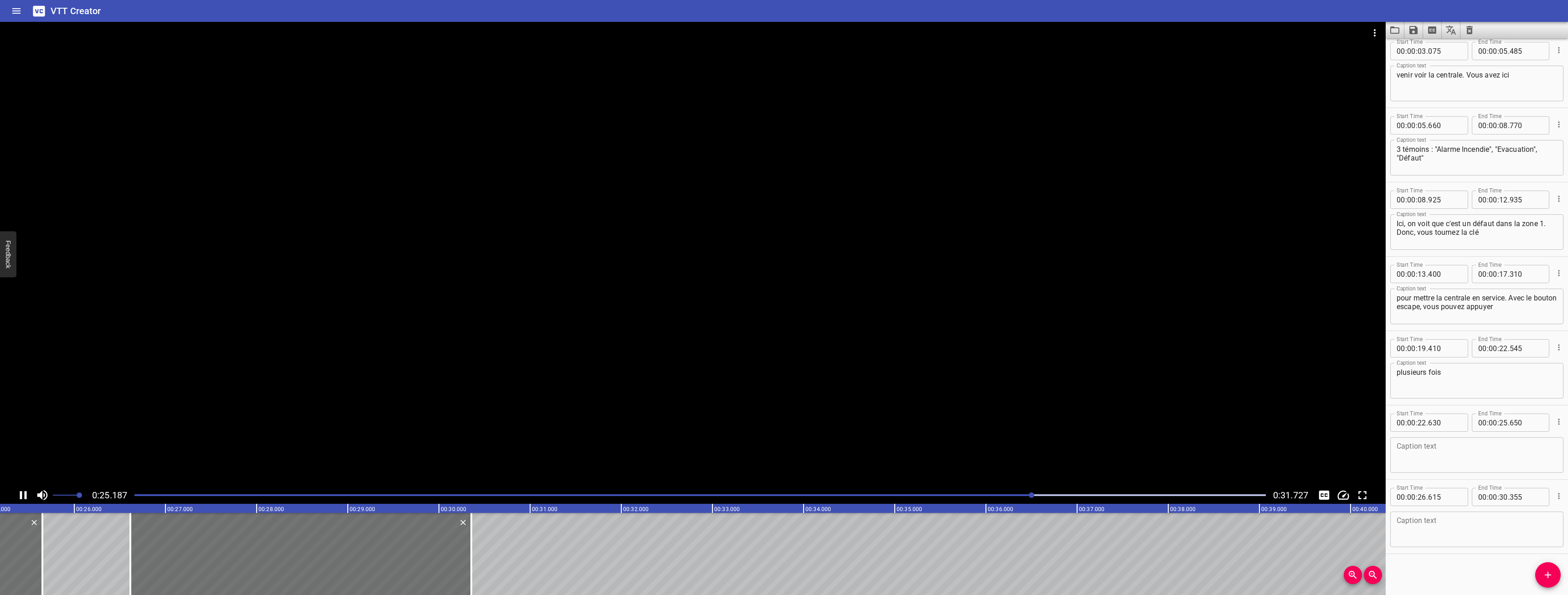
click at [1005, 495] on div "Play progress" at bounding box center [467, 495] width 1131 height 2
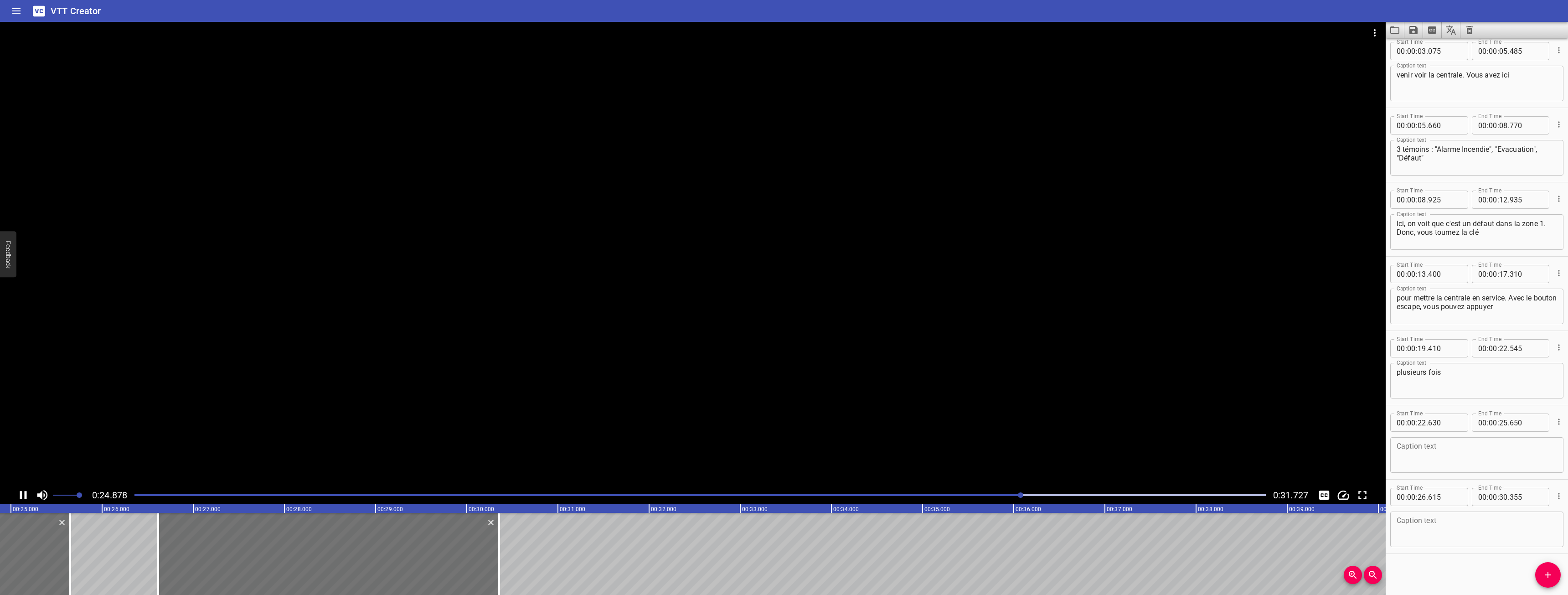
click at [905, 496] on div "Play progress" at bounding box center [456, 495] width 1131 height 2
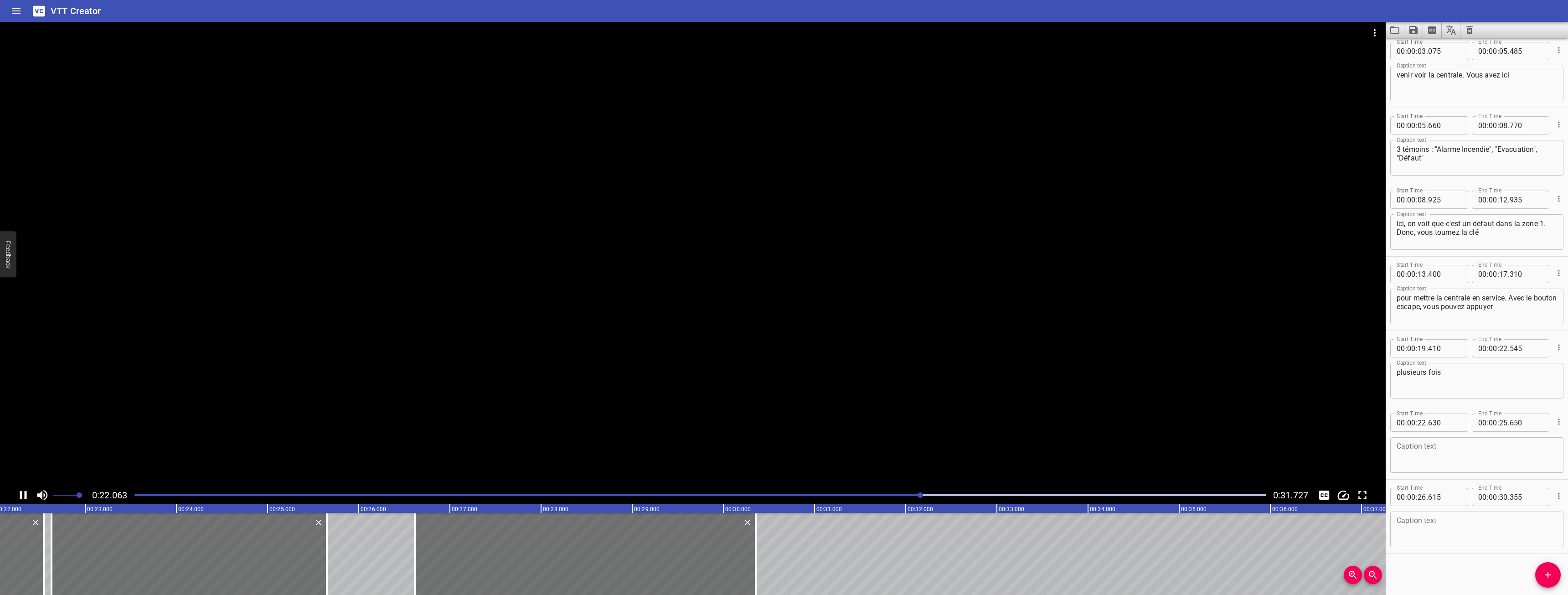
click at [905, 496] on div "Play progress" at bounding box center [356, 495] width 1131 height 2
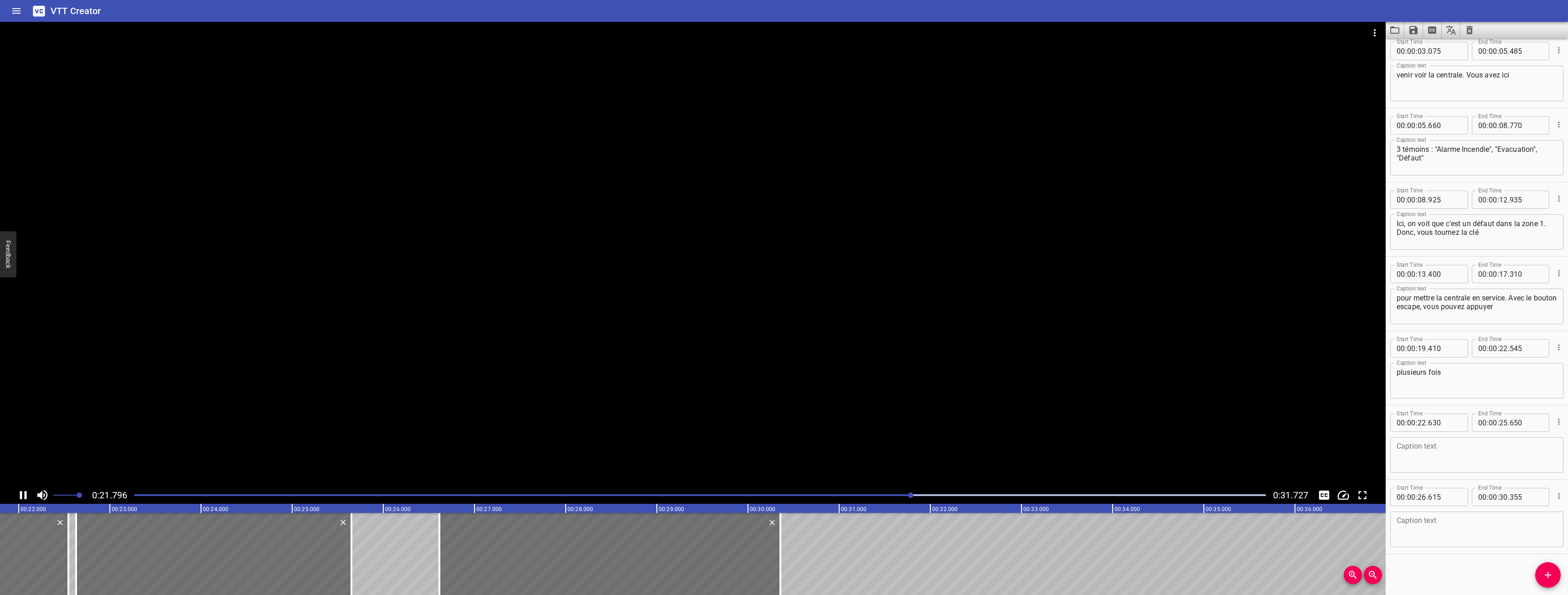
click at [881, 491] on div at bounding box center [700, 495] width 1142 height 13
click at [839, 495] on div "Play progress" at bounding box center [352, 495] width 1131 height 2
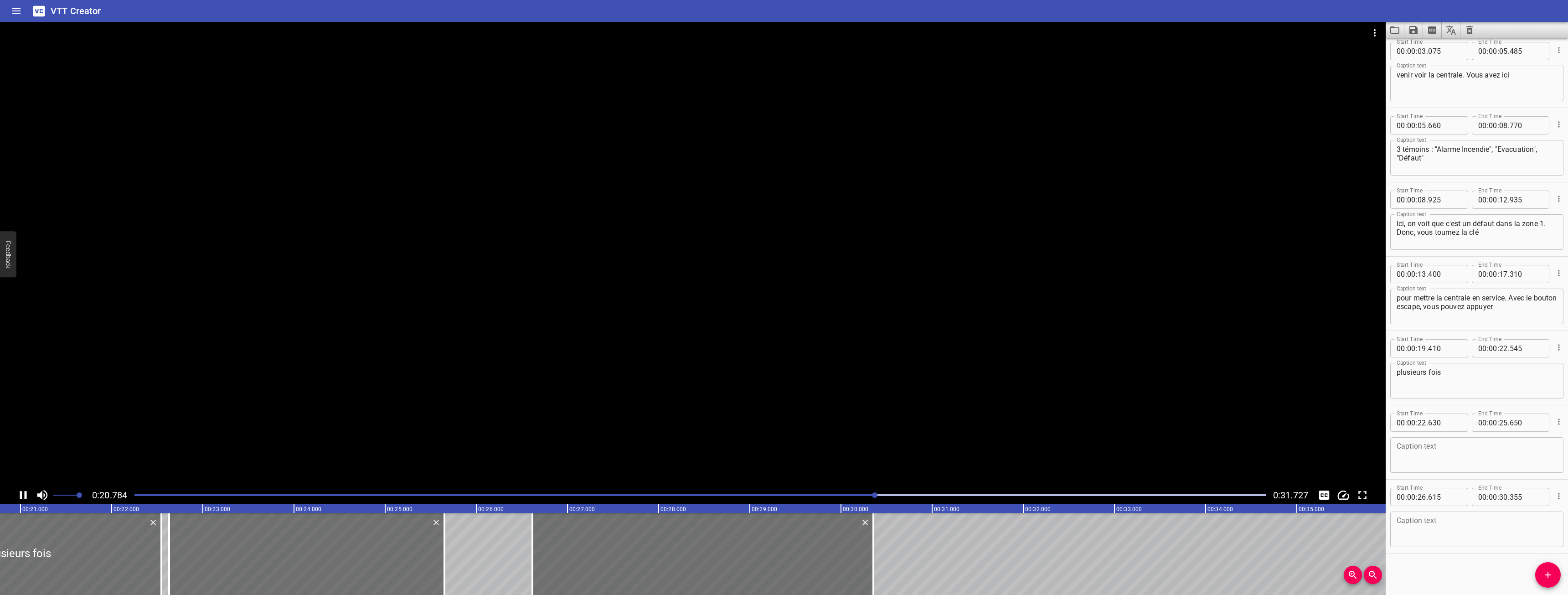
click at [802, 498] on div at bounding box center [700, 495] width 1142 height 13
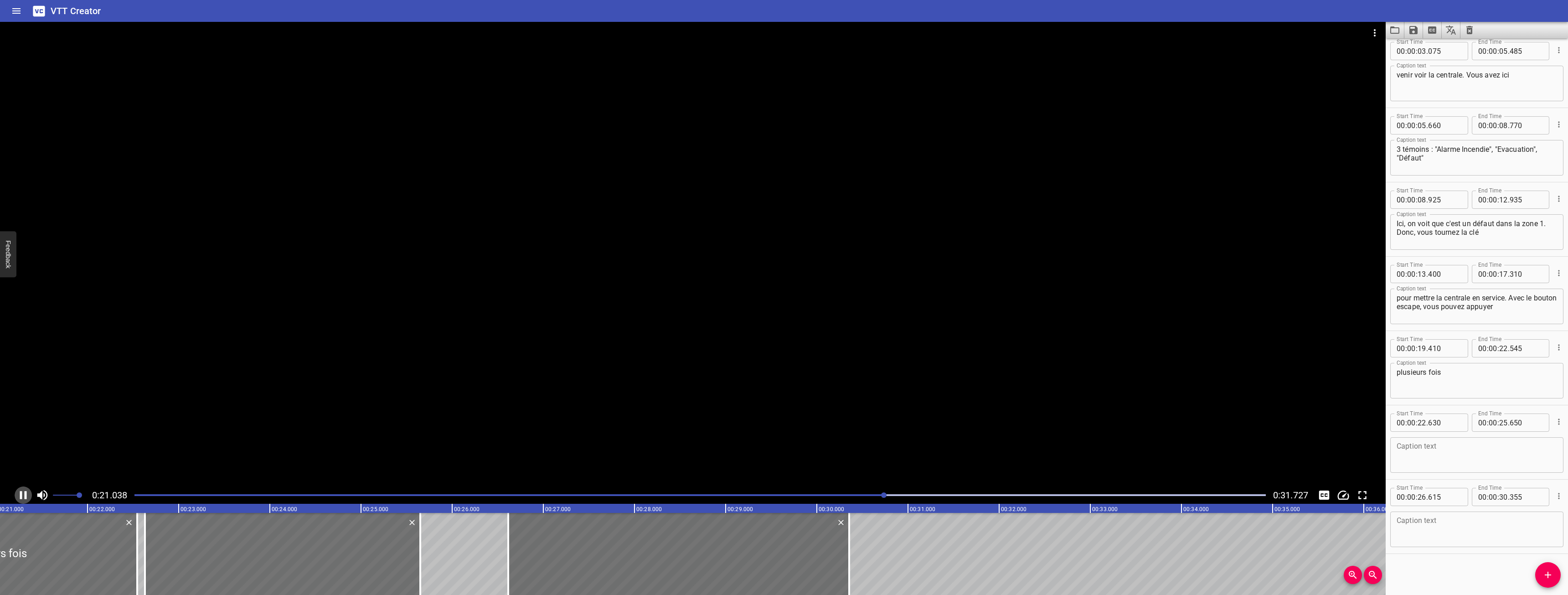
click at [19, 498] on icon "Play/Pause" at bounding box center [24, 496] width 14 height 14
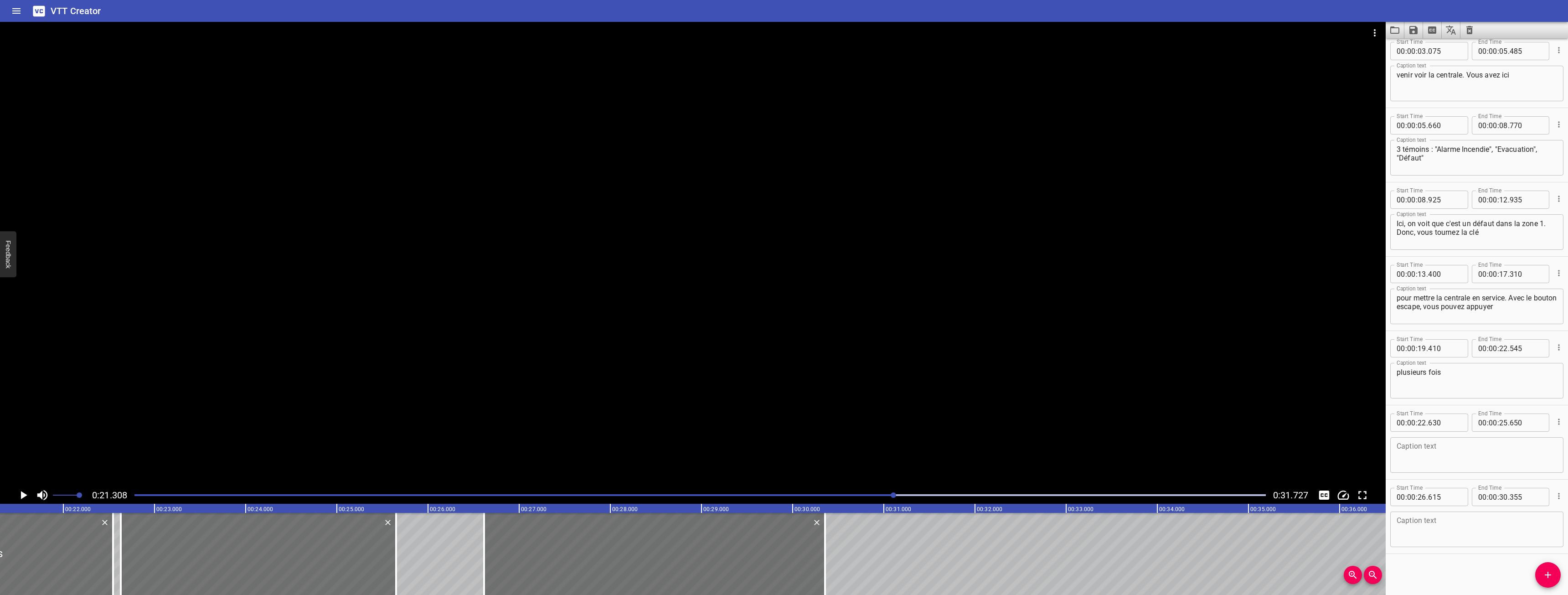
scroll to position [0, 1942]
click at [1483, 377] on textarea "plusieurs fois" at bounding box center [1476, 380] width 160 height 26
click at [24, 500] on icon "Play/Pause" at bounding box center [24, 496] width 14 height 14
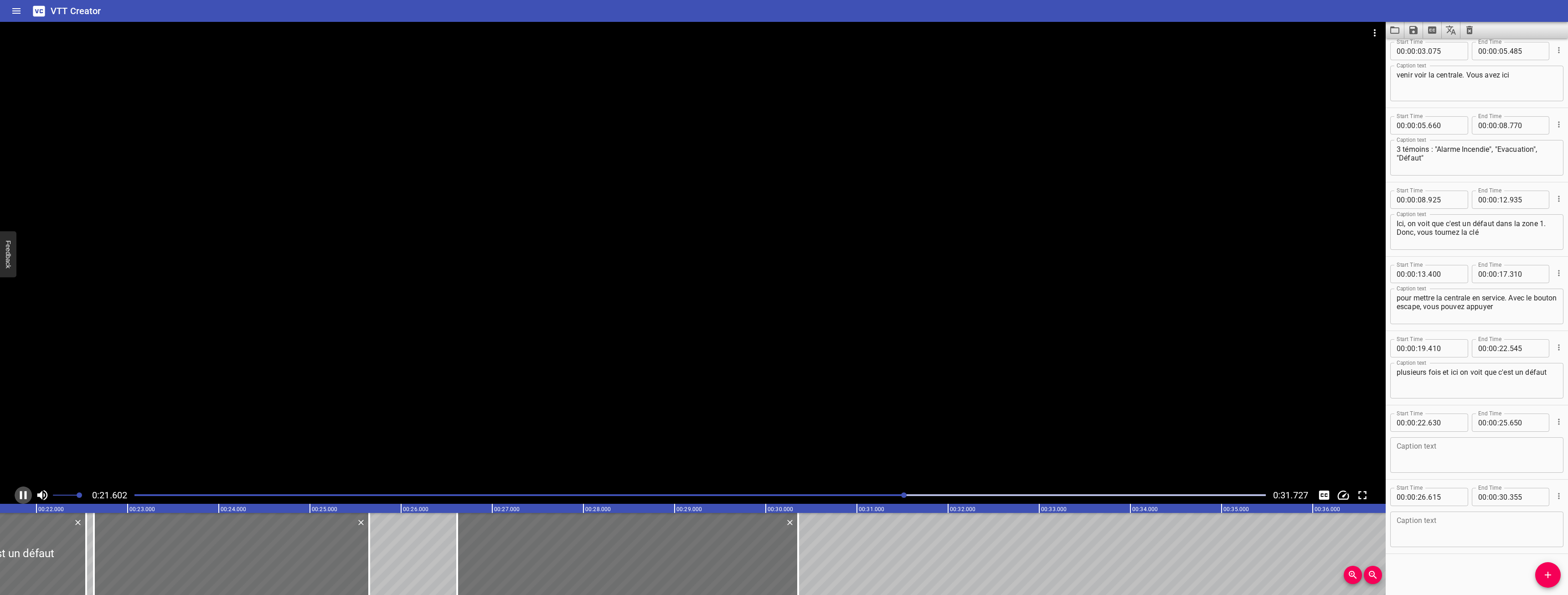
click at [24, 500] on icon "Play/Pause" at bounding box center [24, 496] width 14 height 14
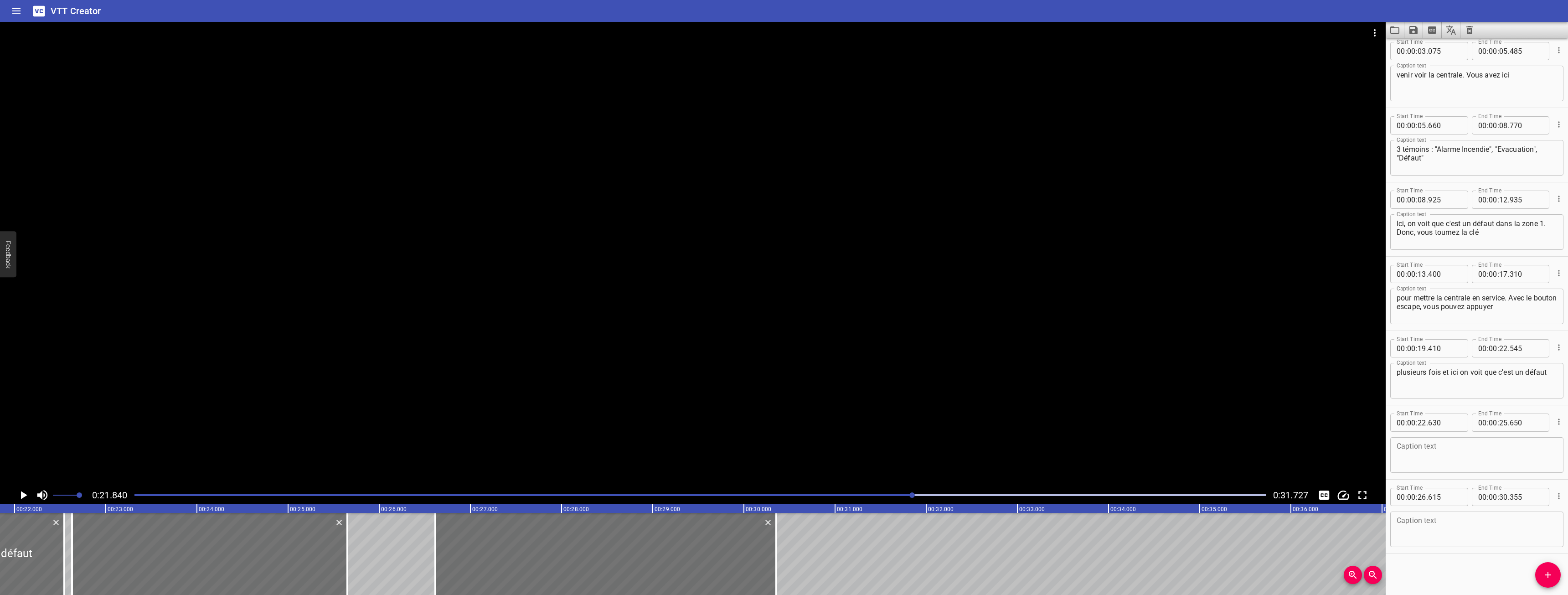
click at [24, 500] on icon "Play/Pause" at bounding box center [24, 496] width 14 height 14
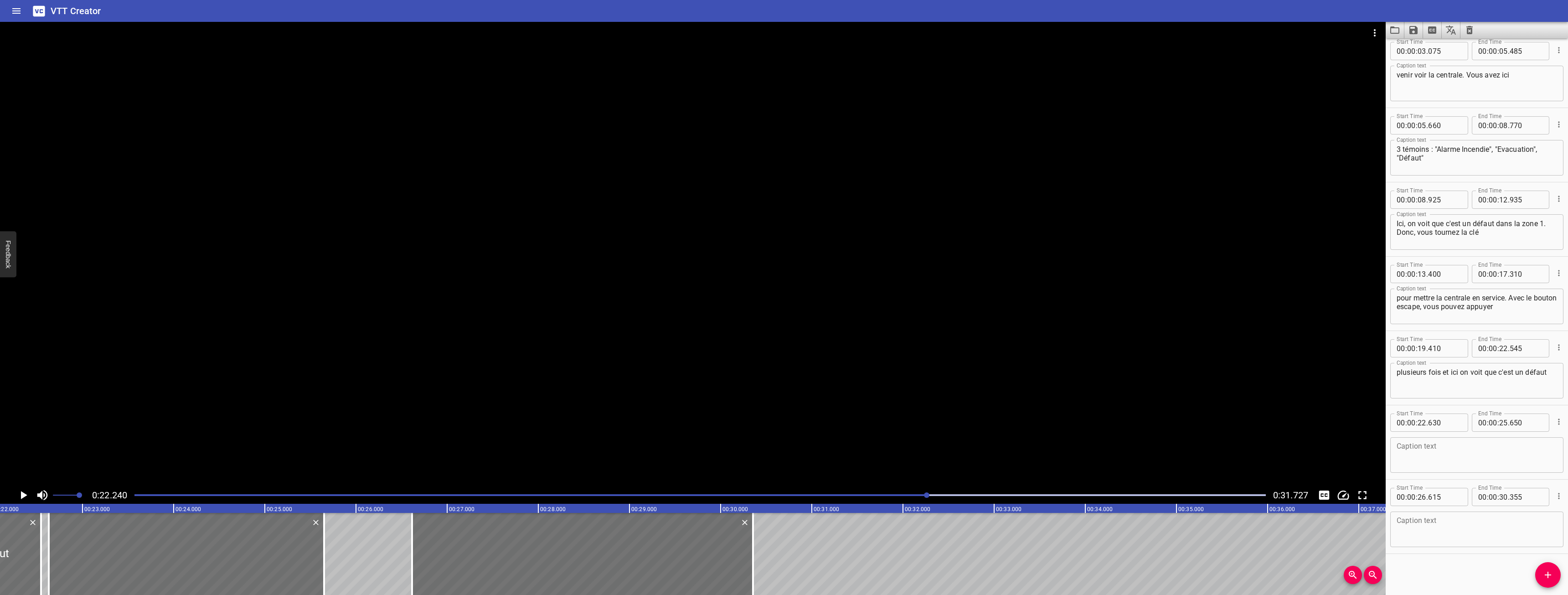
scroll to position [0, 2027]
click at [24, 500] on icon "Play/Pause" at bounding box center [24, 496] width 14 height 14
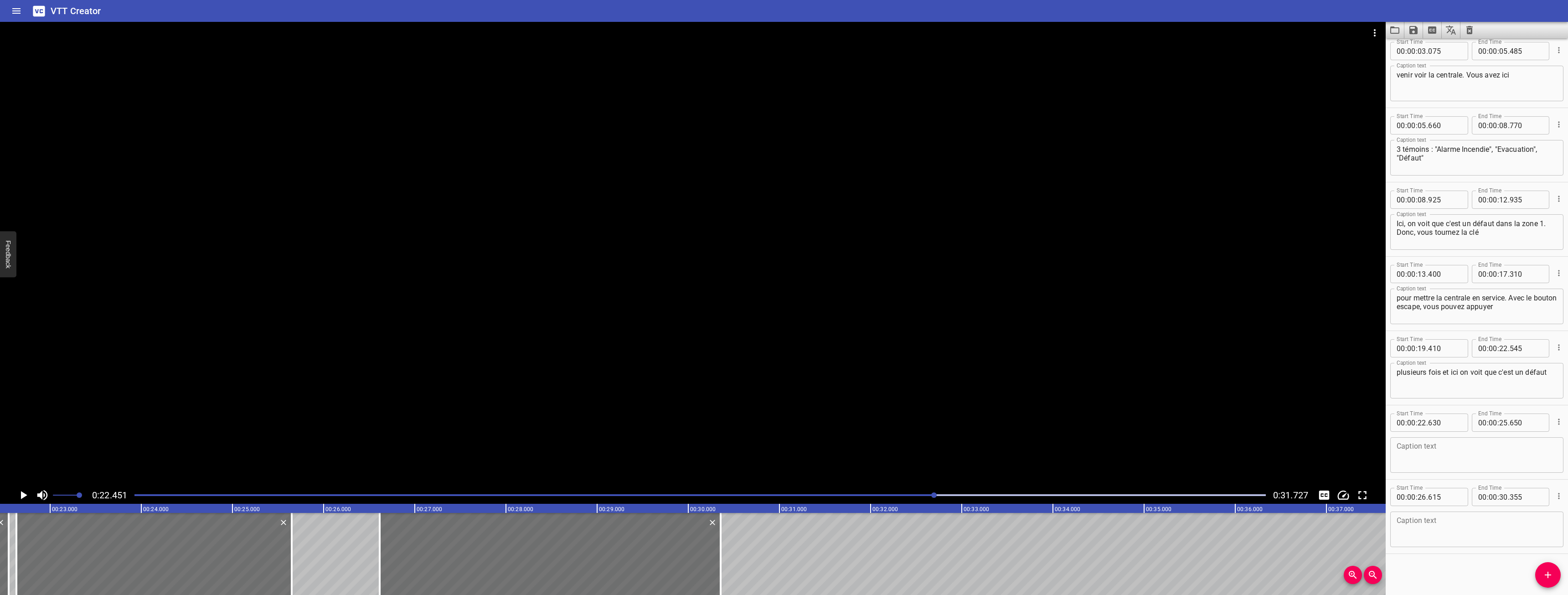
click at [1552, 377] on div "plusieurs fois et ici on voit que c'est un défaut Caption text" at bounding box center [1476, 380] width 173 height 35
type textarea "plusieurs fois et ici on voit que c'est un défaut à l'étage -1"
click at [22, 493] on icon "Play/Pause" at bounding box center [24, 496] width 6 height 8
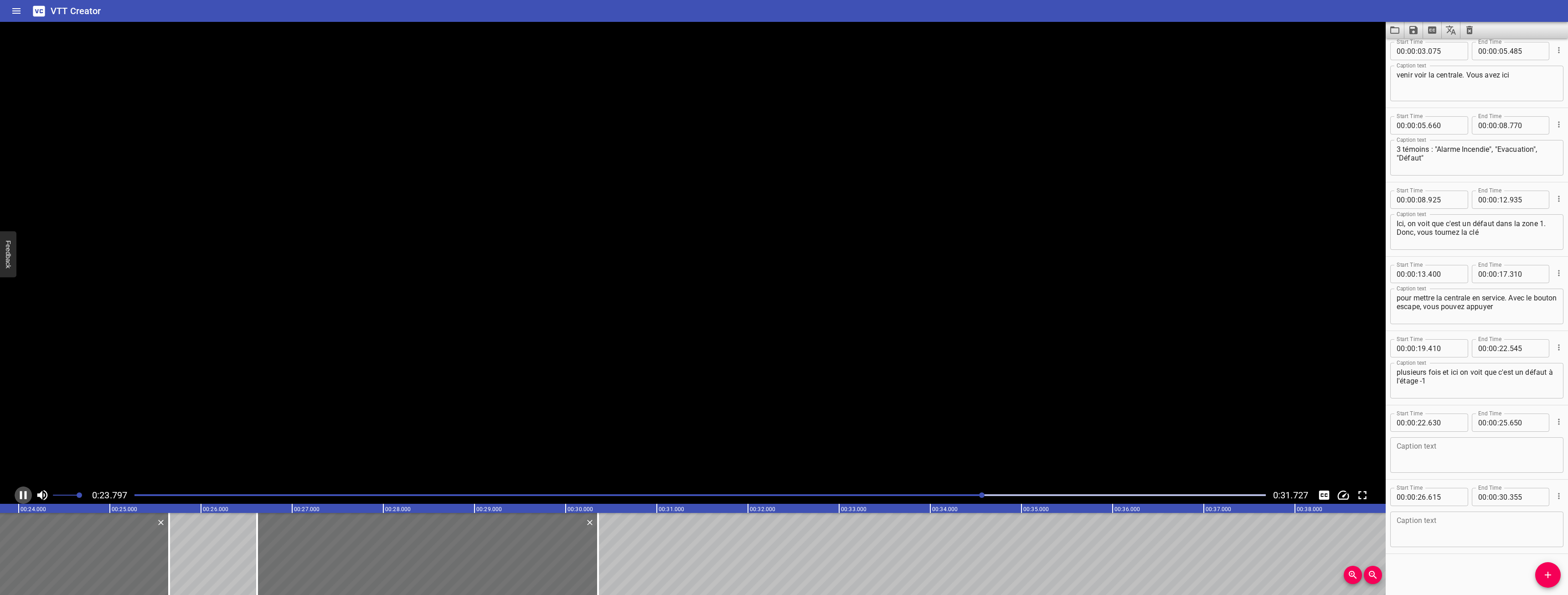
click at [22, 493] on icon "Play/Pause" at bounding box center [24, 496] width 14 height 14
click at [1435, 413] on div "Start Time 00 : 00 : 22 . 630 Start Time End Time 00 : 00 : 25 . 650 End Time" at bounding box center [1476, 422] width 173 height 24
click at [1437, 457] on textarea at bounding box center [1476, 455] width 160 height 26
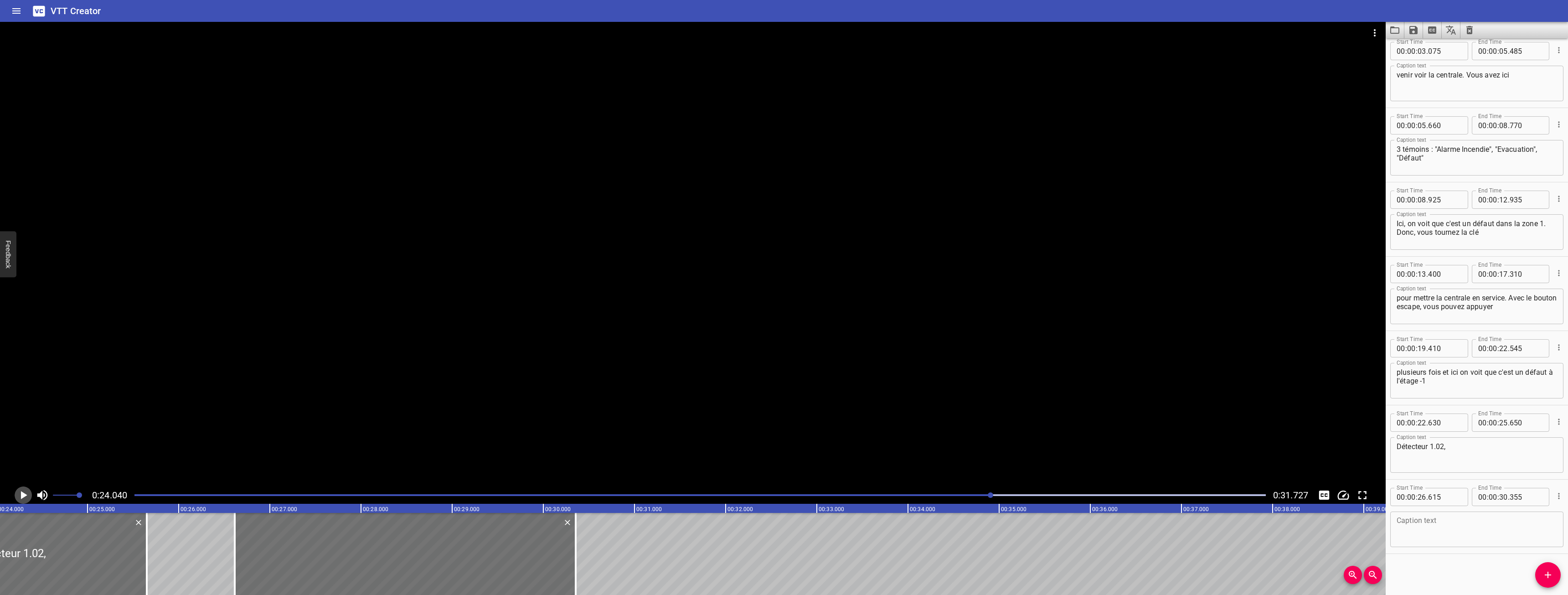
click at [22, 498] on icon "Play/Pause" at bounding box center [24, 496] width 6 height 8
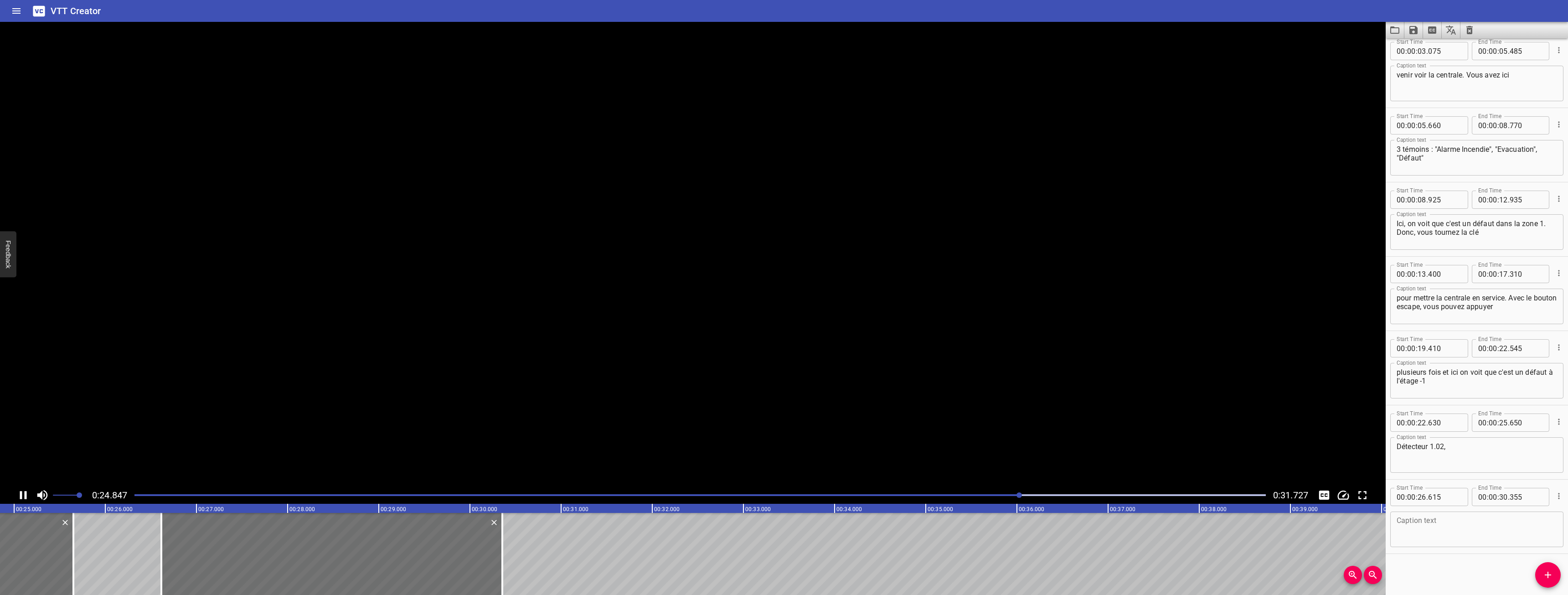
click at [22, 498] on icon "Play/Pause" at bounding box center [24, 496] width 14 height 14
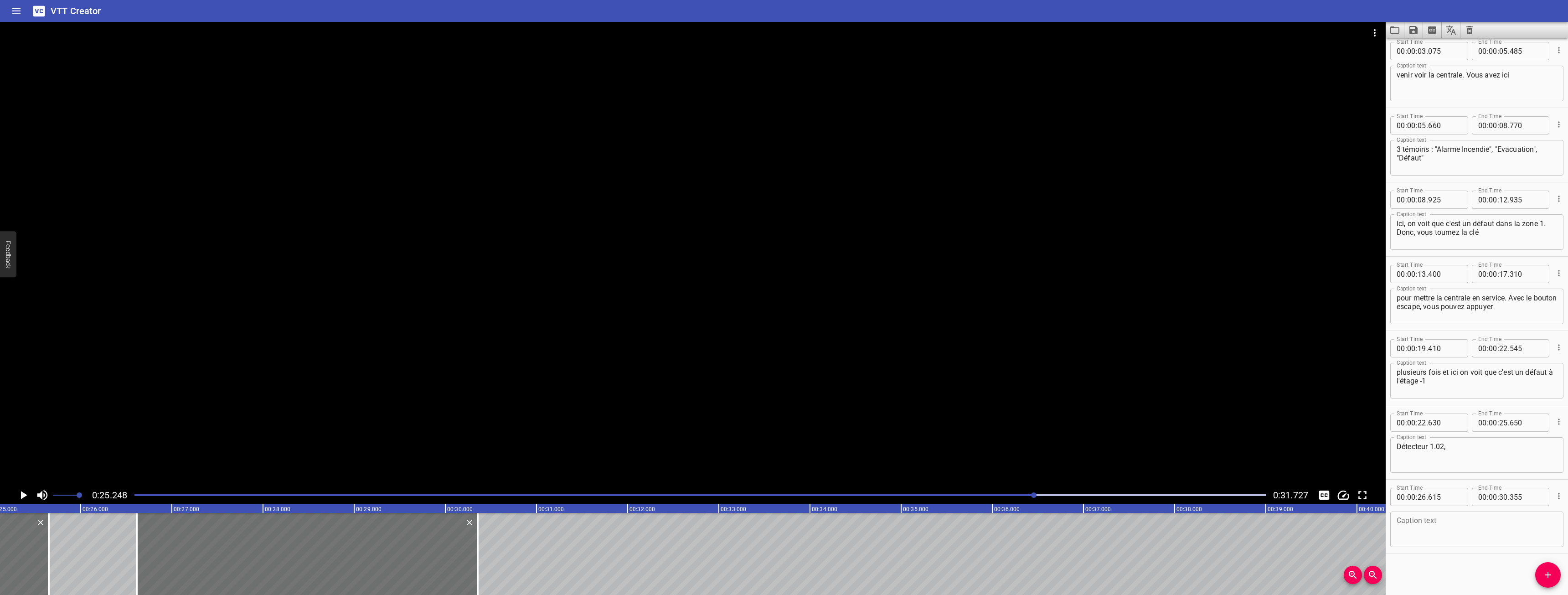
scroll to position [0, 2302]
click at [1493, 460] on textarea "Détecteur 1.02," at bounding box center [1476, 455] width 160 height 26
type textarea "Détecteur 1.02, "Bureau Gerant""
click at [24, 494] on icon "Play/Pause" at bounding box center [24, 496] width 14 height 14
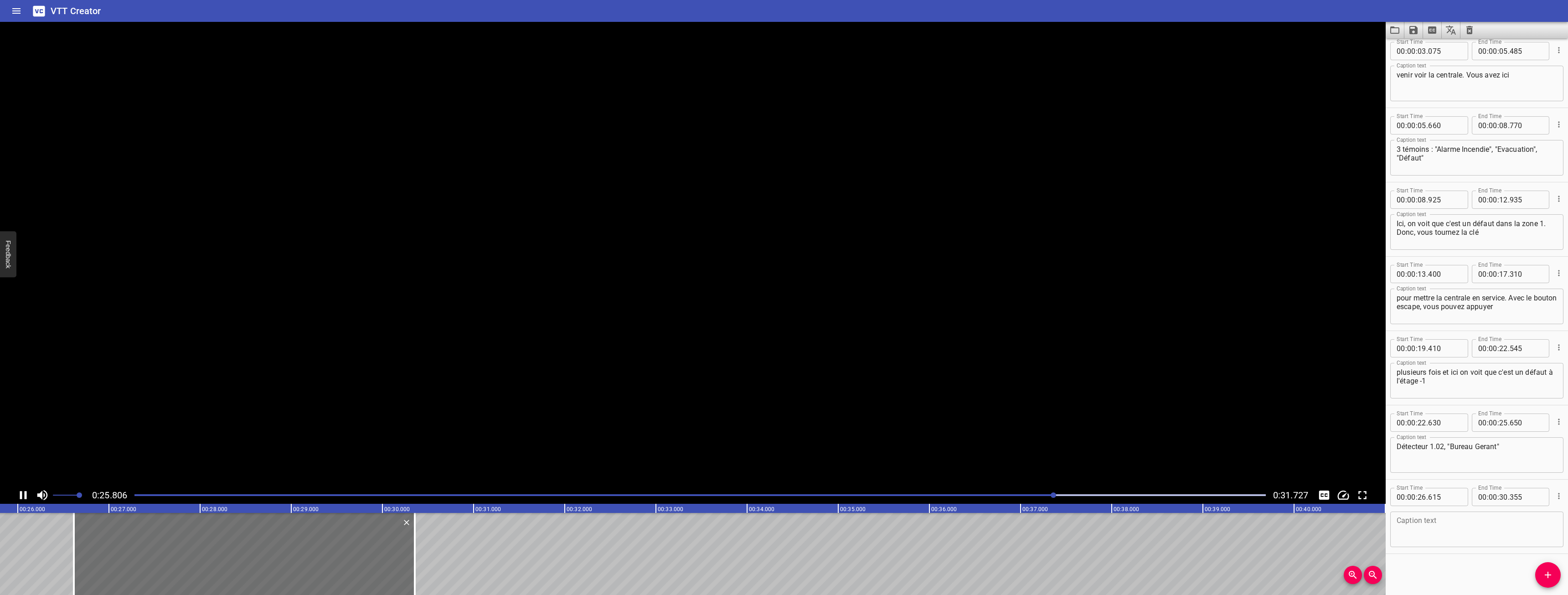
click at [25, 494] on icon "Play/Pause" at bounding box center [24, 496] width 7 height 8
click at [25, 494] on icon "Play/Pause" at bounding box center [24, 496] width 14 height 14
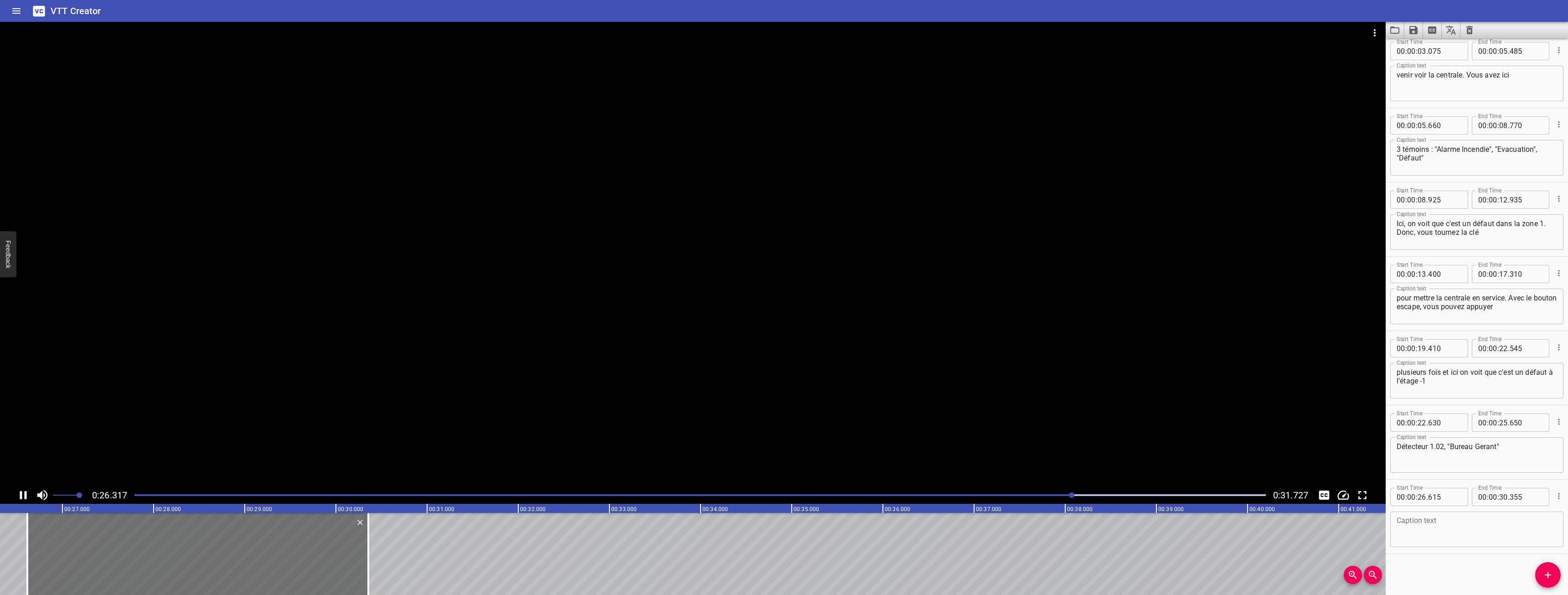
click at [25, 494] on icon "Play/Pause" at bounding box center [24, 496] width 7 height 8
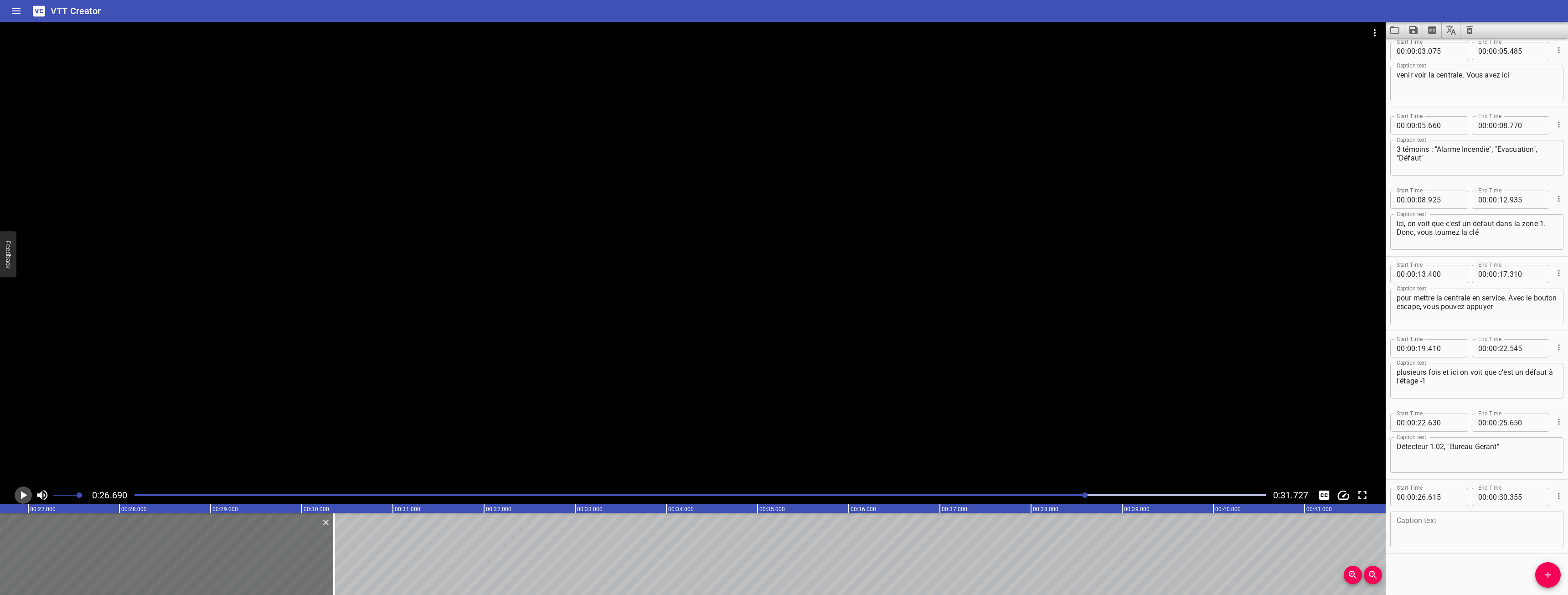
click at [25, 494] on icon "Play/Pause" at bounding box center [24, 496] width 14 height 14
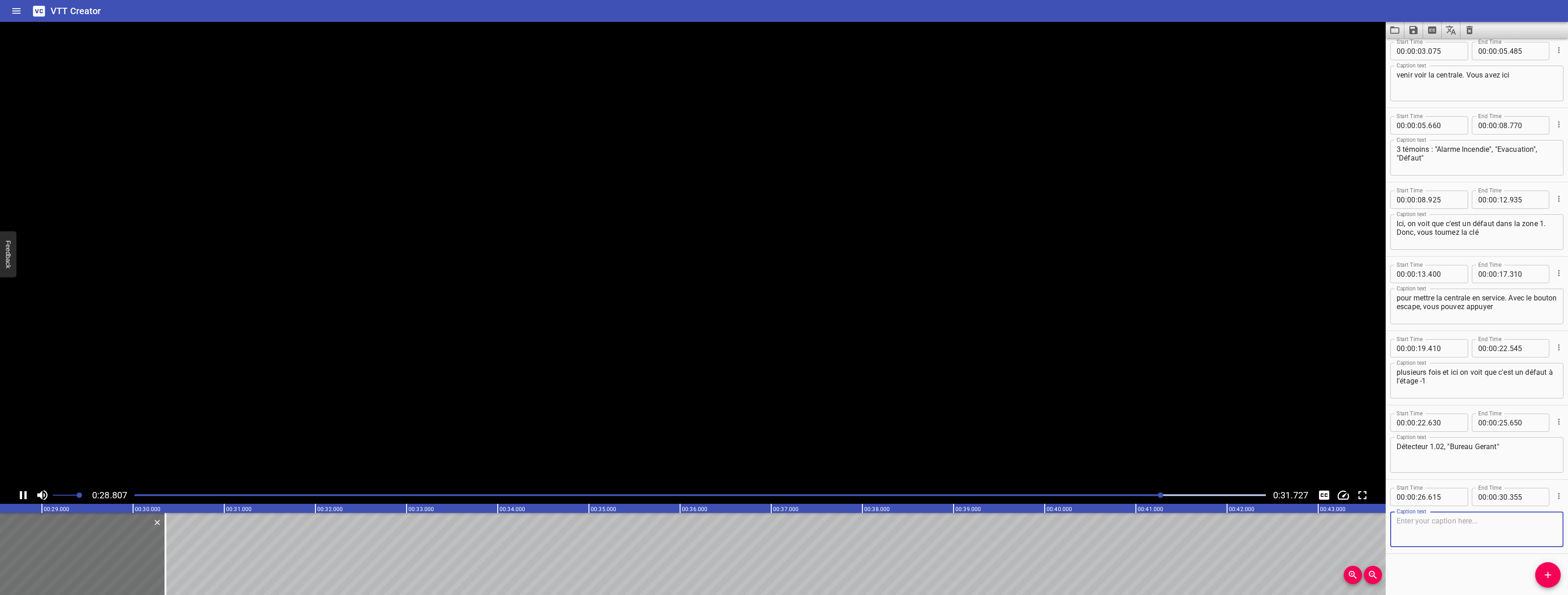
click at [1439, 535] on textarea at bounding box center [1476, 529] width 160 height 26
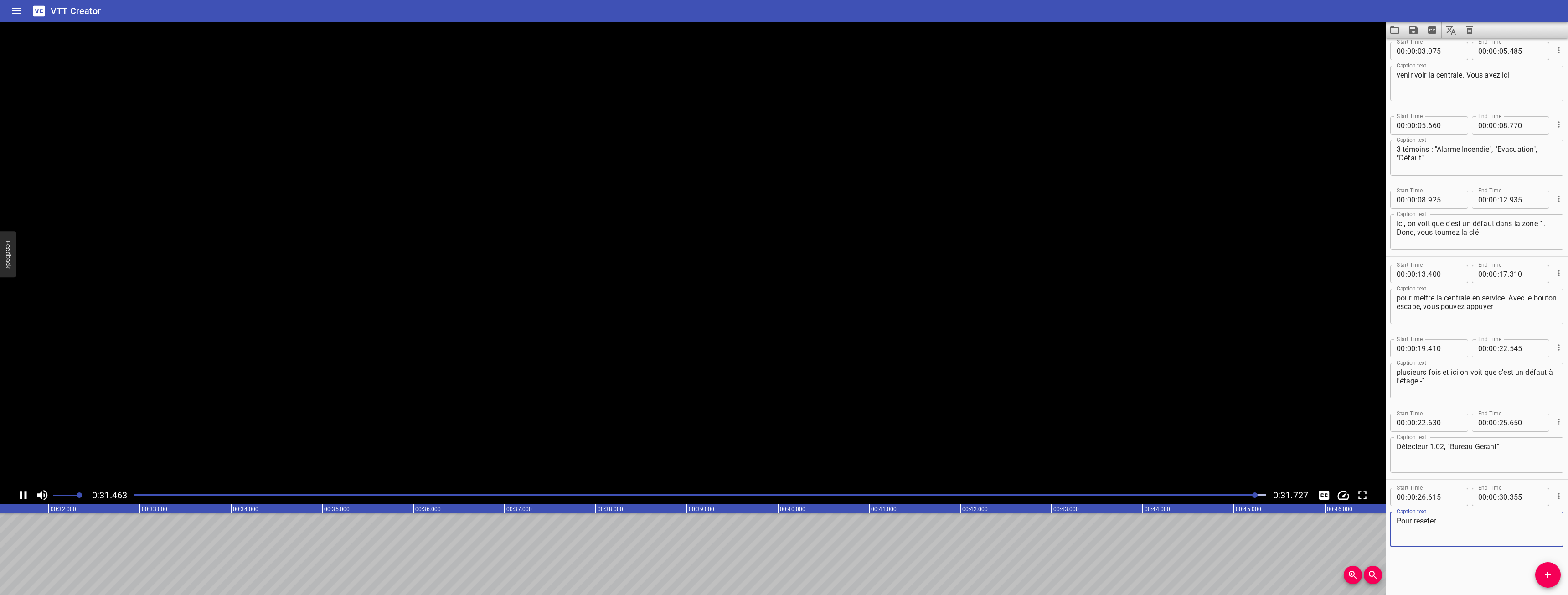
scroll to position [0, 2892]
type textarea "Pour reseter la centrale, pour voir si le défaut part, vous appuyez sur le bout…"
click at [1412, 31] on icon "Save captions to file" at bounding box center [1414, 30] width 8 height 8
click at [1420, 53] on li "Save to VTT file" at bounding box center [1437, 50] width 67 height 17
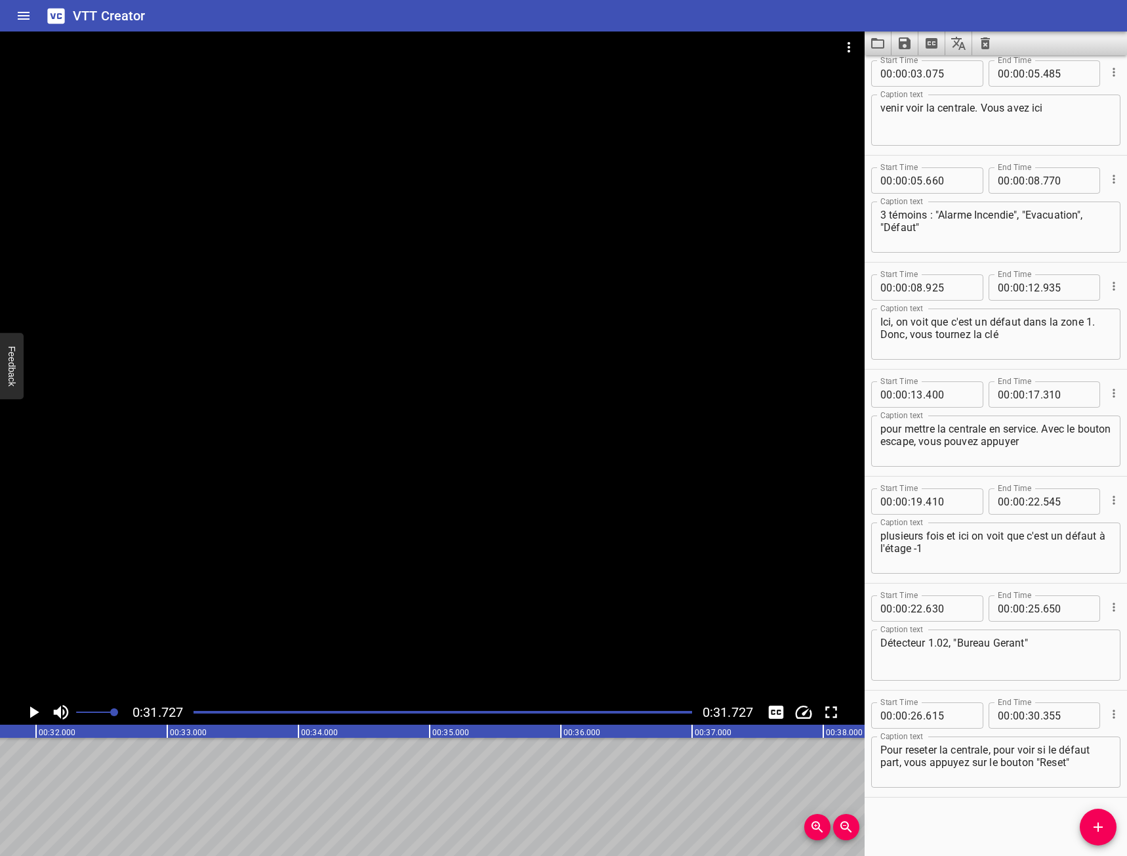
scroll to position [0, 0]
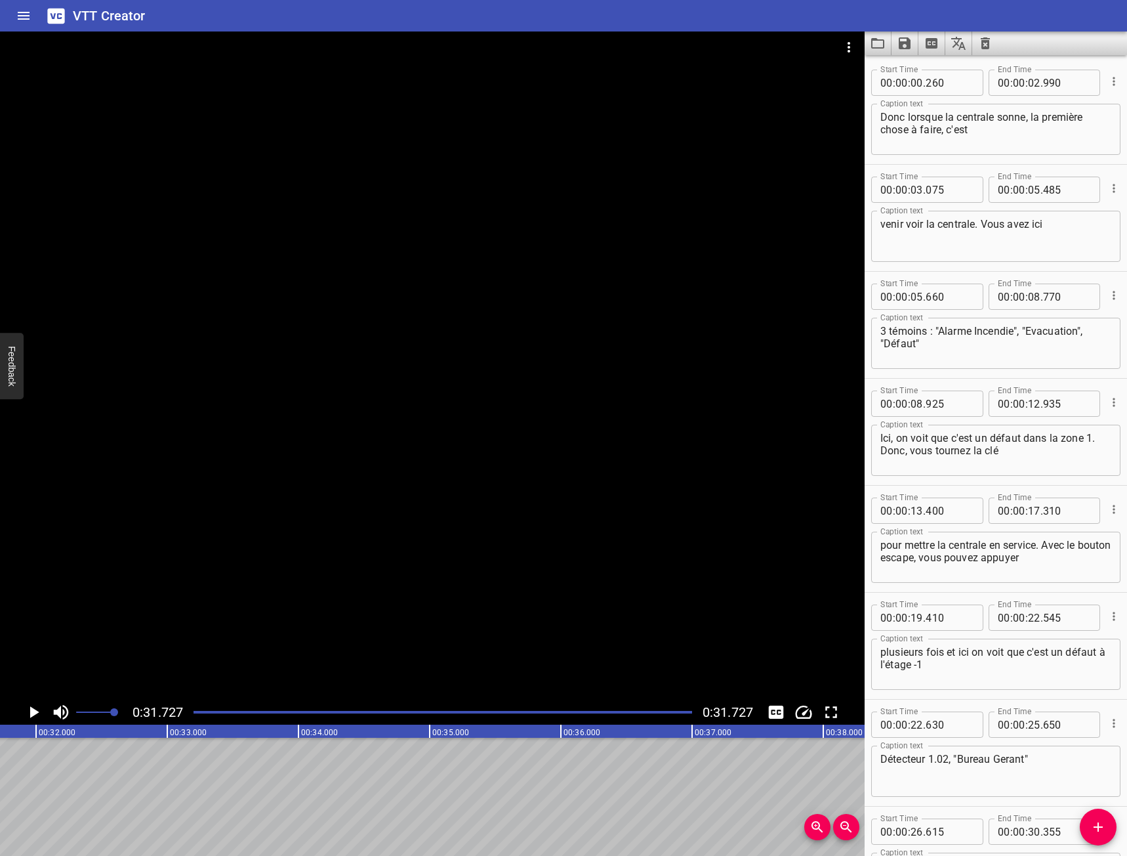
click at [37, 707] on icon "Play/Pause" at bounding box center [34, 712] width 20 height 20
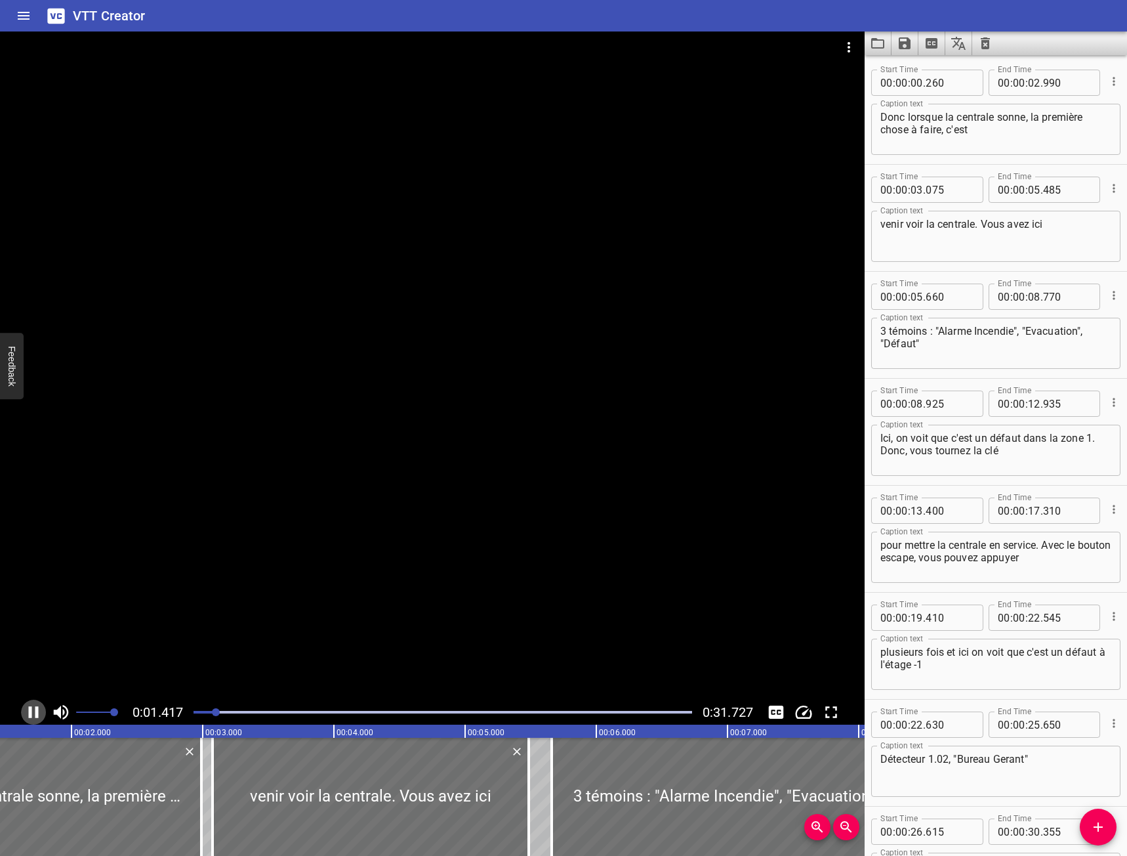
click at [33, 712] on icon "Play/Pause" at bounding box center [34, 712] width 20 height 20
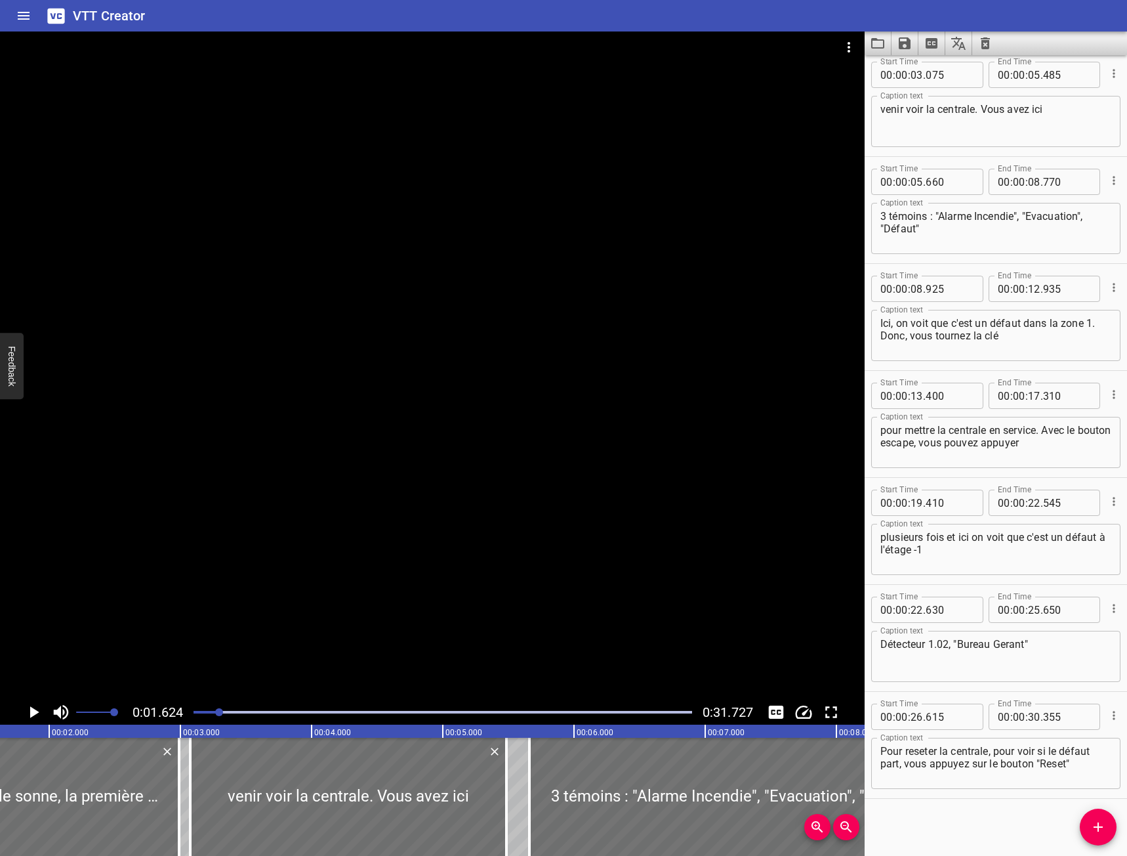
scroll to position [117, 0]
click at [22, 707] on button "Play/Pause" at bounding box center [33, 711] width 25 height 25
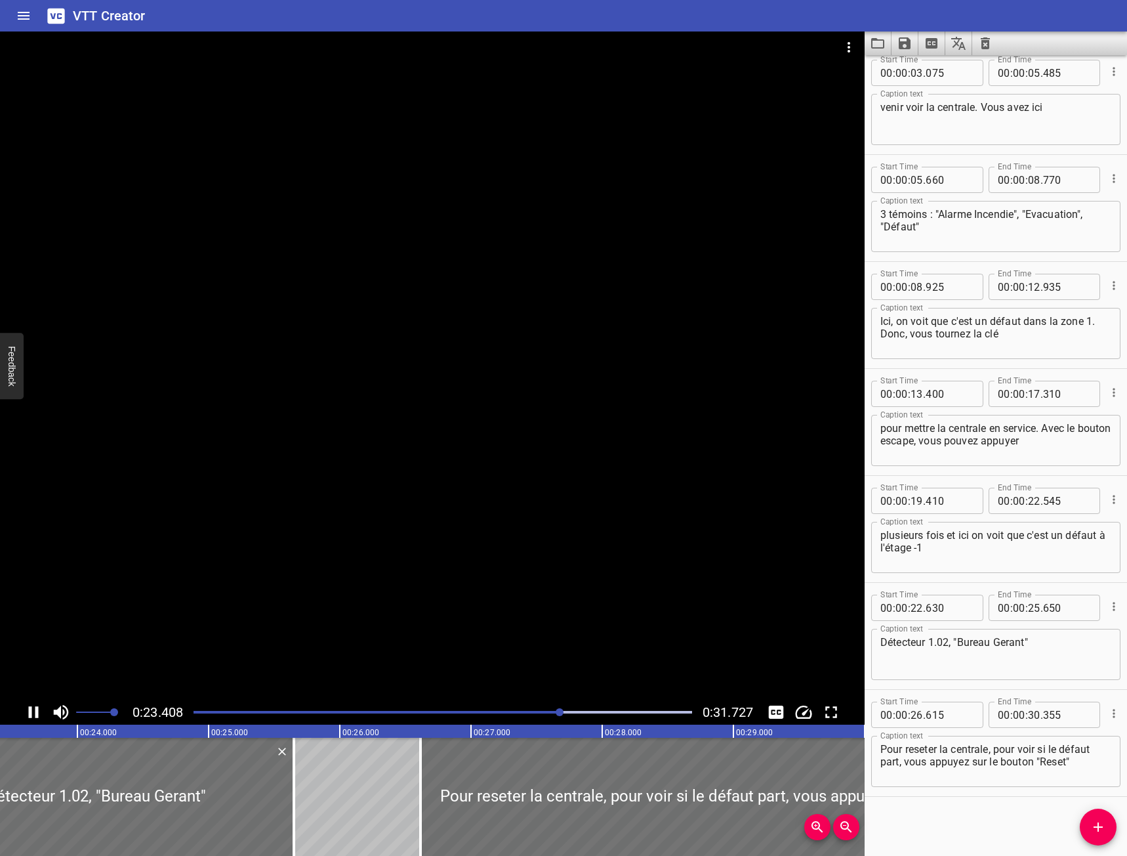
click at [31, 705] on icon "Play/Pause" at bounding box center [34, 712] width 20 height 20
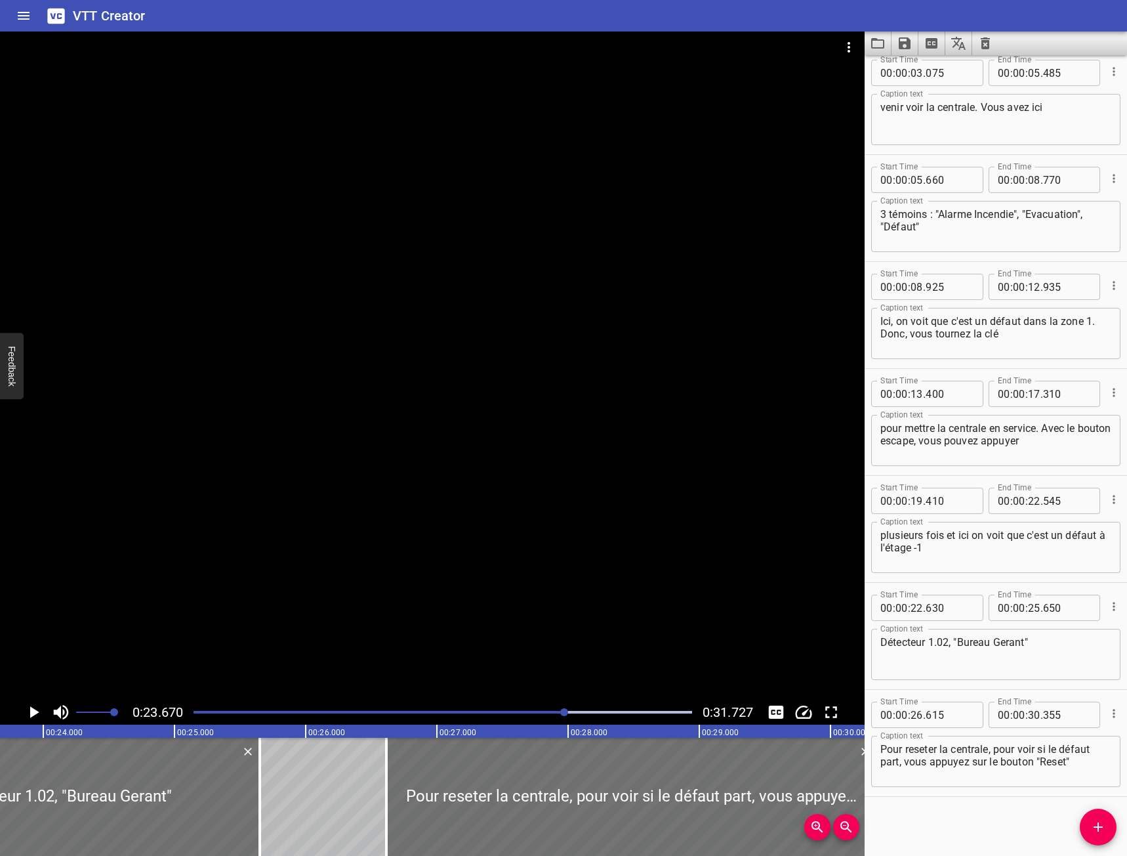
click at [30, 707] on icon "Play/Pause" at bounding box center [34, 712] width 9 height 12
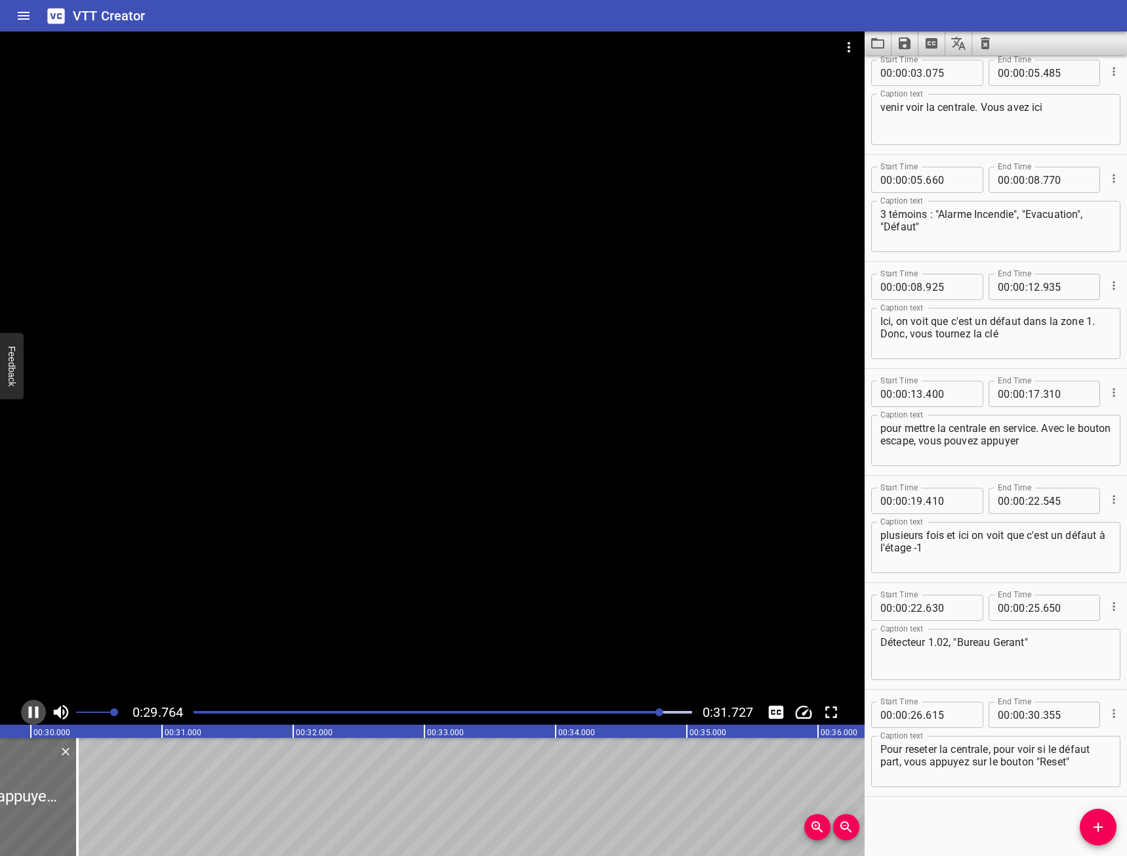
click at [35, 704] on icon "Play/Pause" at bounding box center [34, 712] width 20 height 20
click at [26, 711] on icon "Play/Pause" at bounding box center [34, 712] width 20 height 20
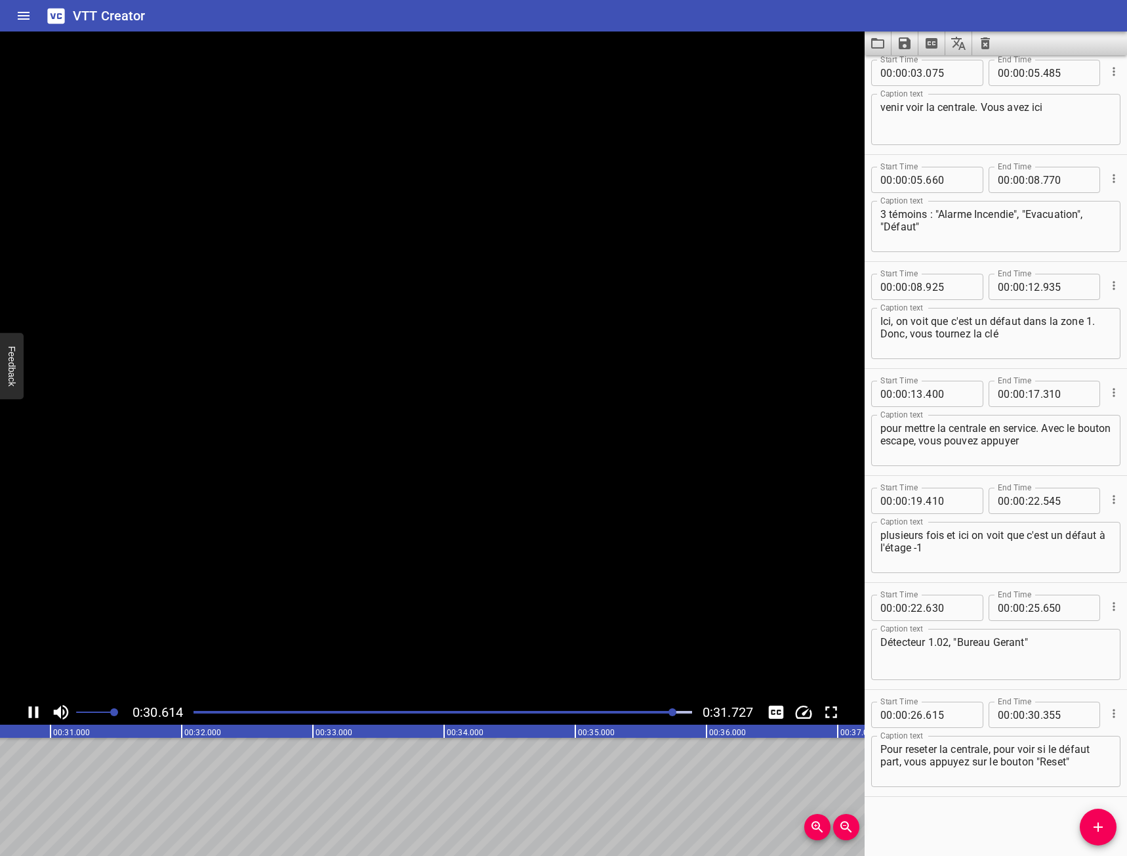
click at [26, 711] on icon "Play/Pause" at bounding box center [34, 712] width 20 height 20
click at [876, 39] on icon "Load captions from file" at bounding box center [877, 43] width 13 height 10
click at [851, 54] on icon "Video Options" at bounding box center [849, 47] width 16 height 16
click at [850, 55] on li "Select New Video File..." at bounding box center [898, 49] width 131 height 24
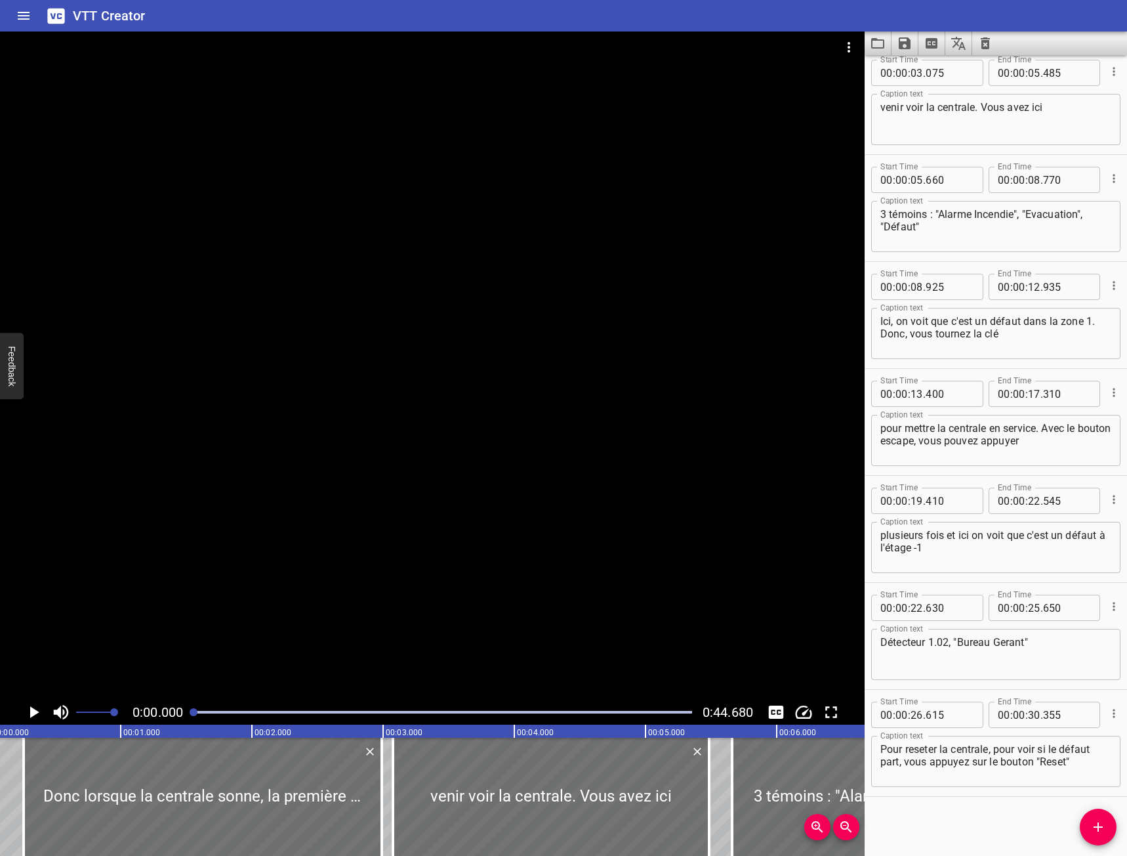
scroll to position [0, 0]
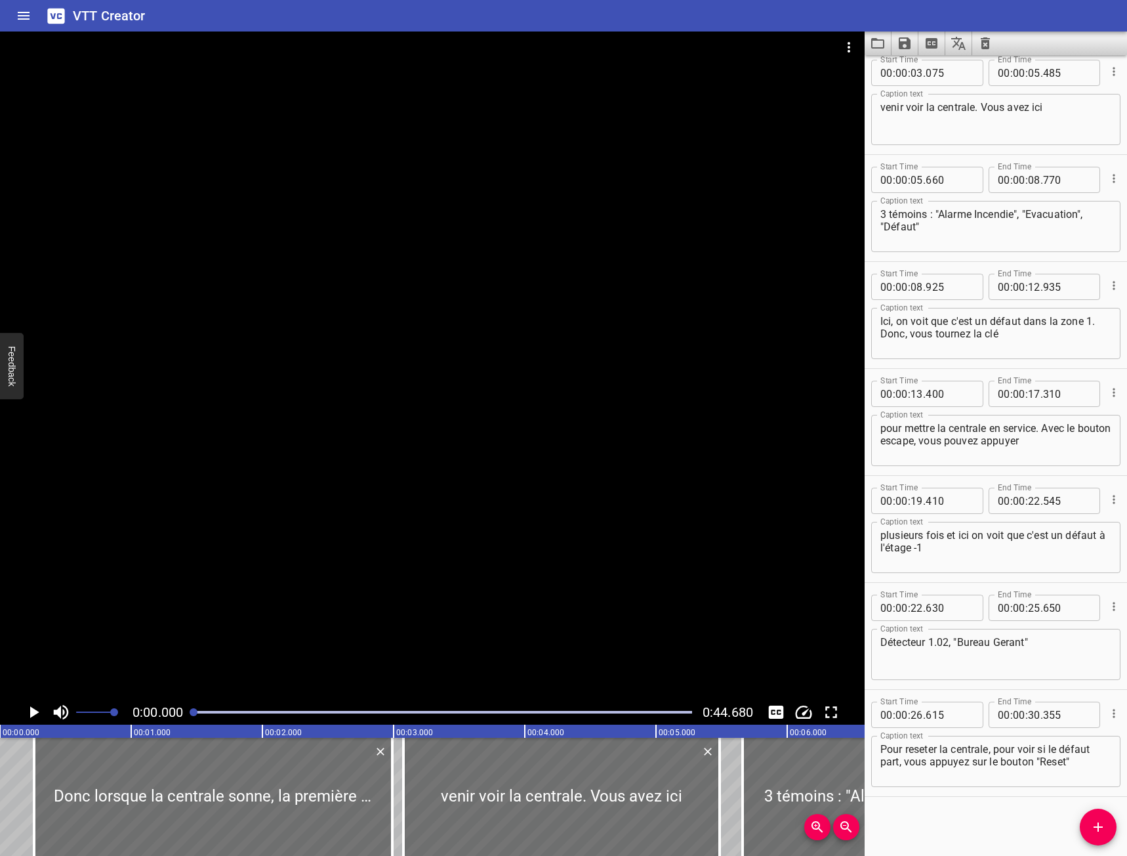
click at [30, 709] on icon "Play/Pause" at bounding box center [34, 712] width 20 height 20
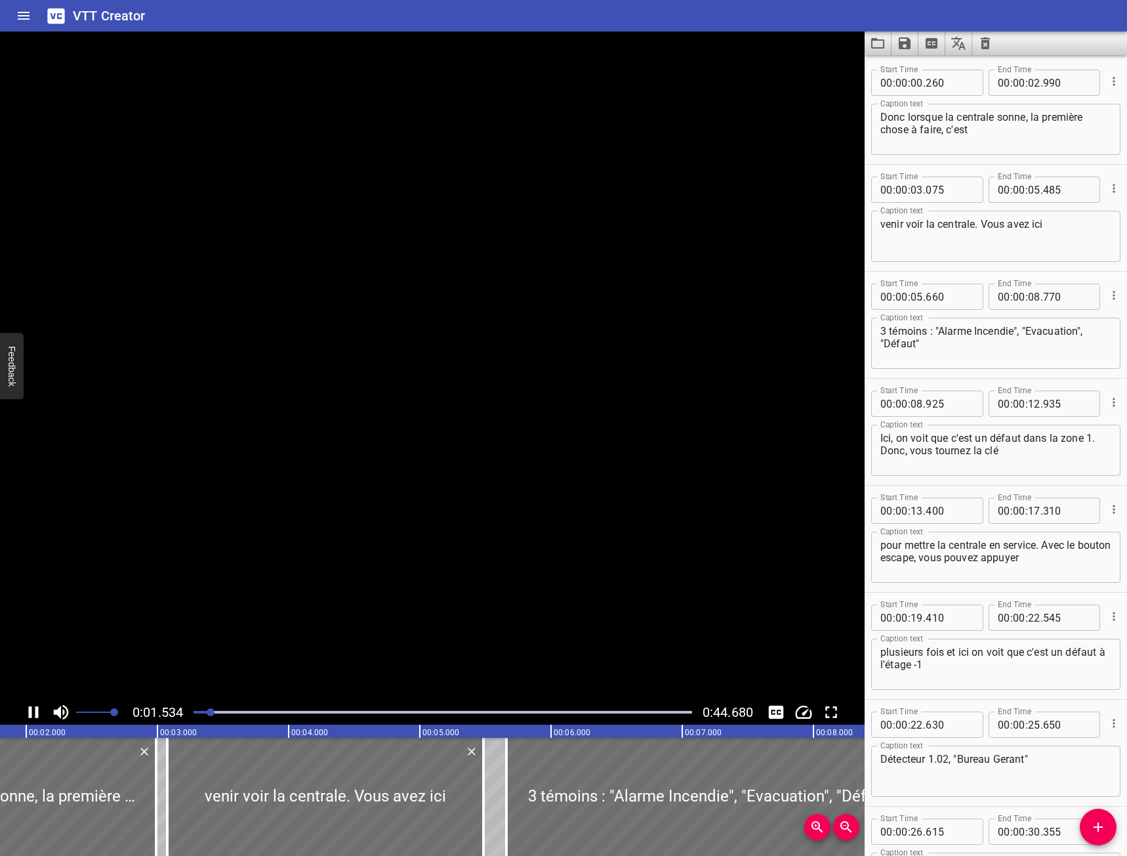
click at [30, 709] on icon "Play/Pause" at bounding box center [34, 712] width 10 height 12
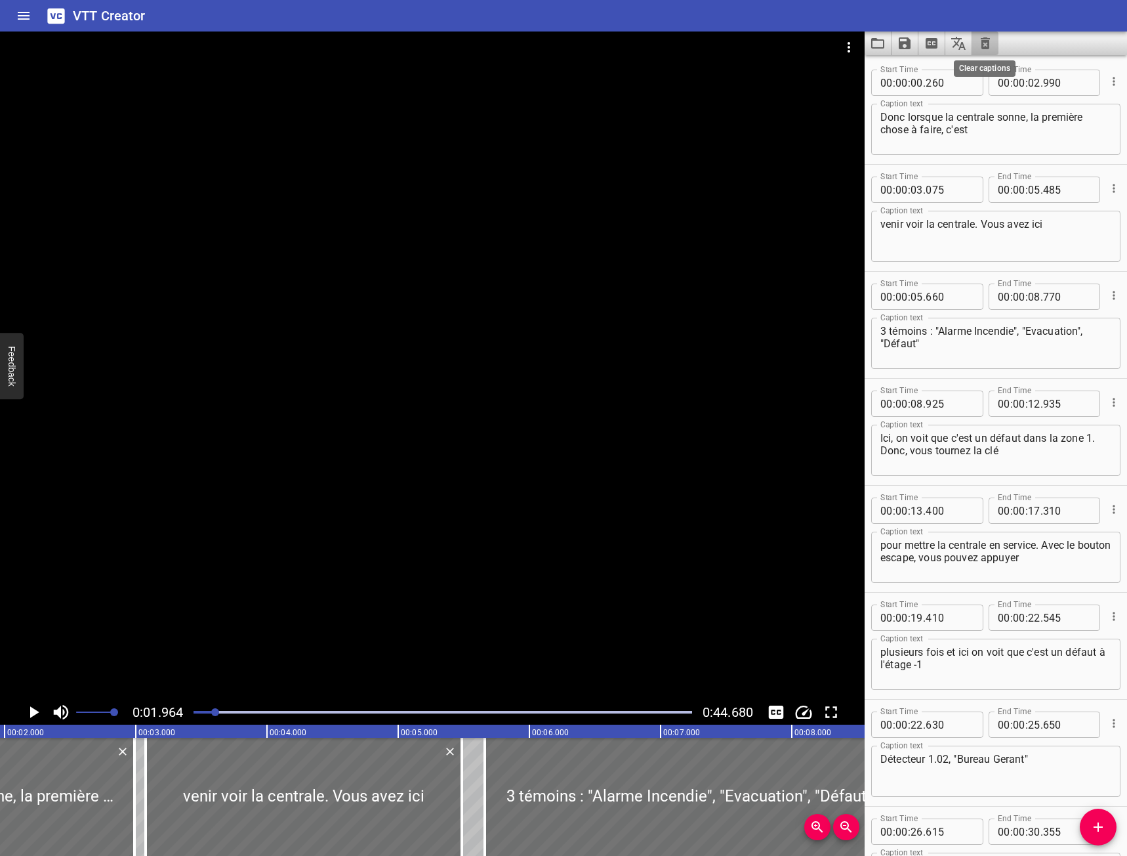
click at [991, 43] on icon "Clear captions" at bounding box center [986, 43] width 16 height 16
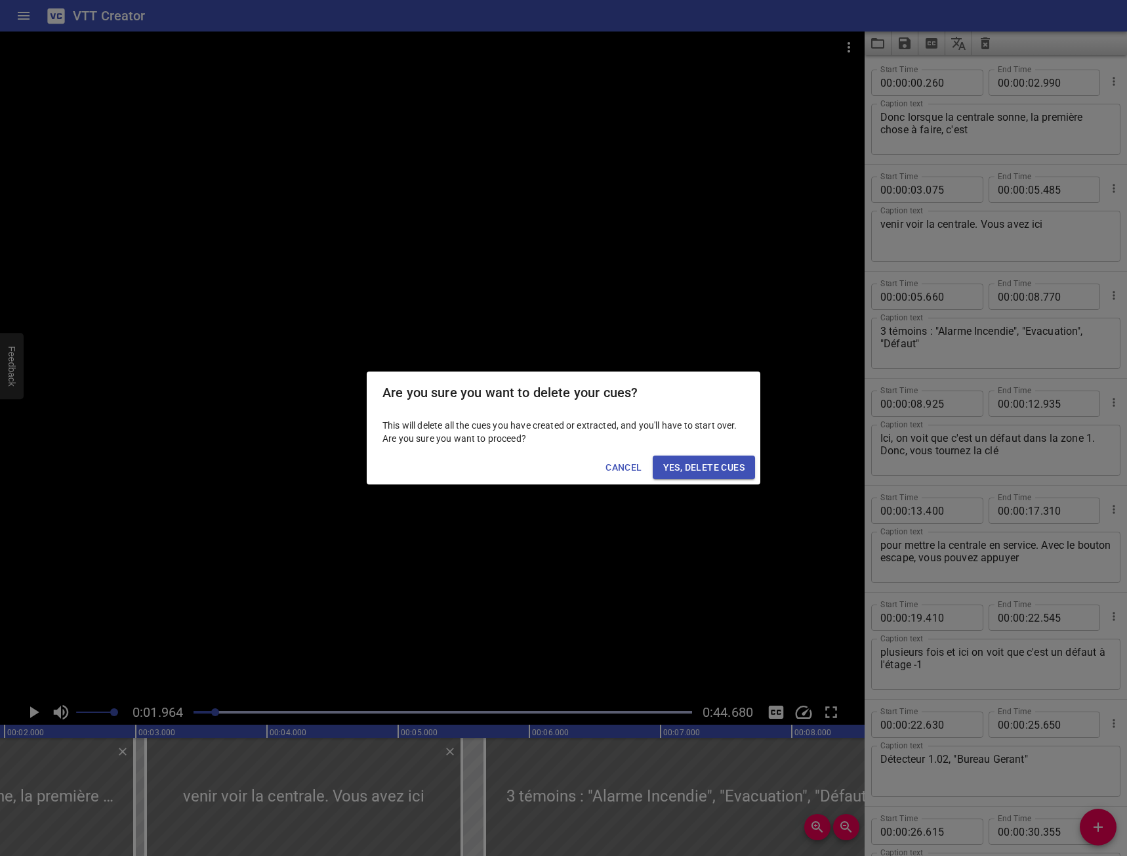
click at [725, 463] on span "Yes, Delete Cues" at bounding box center [703, 467] width 81 height 16
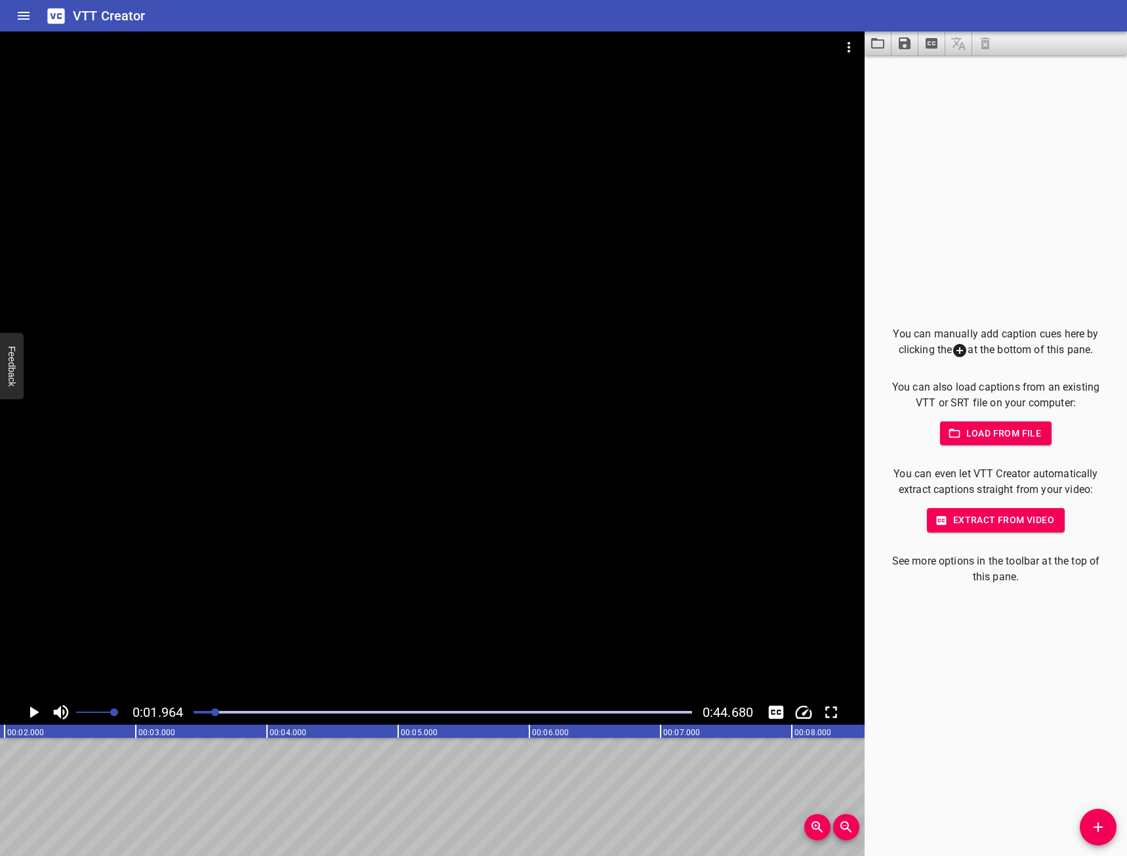
scroll to position [0, 0]
click at [1008, 514] on span "Extract from video" at bounding box center [996, 520] width 117 height 16
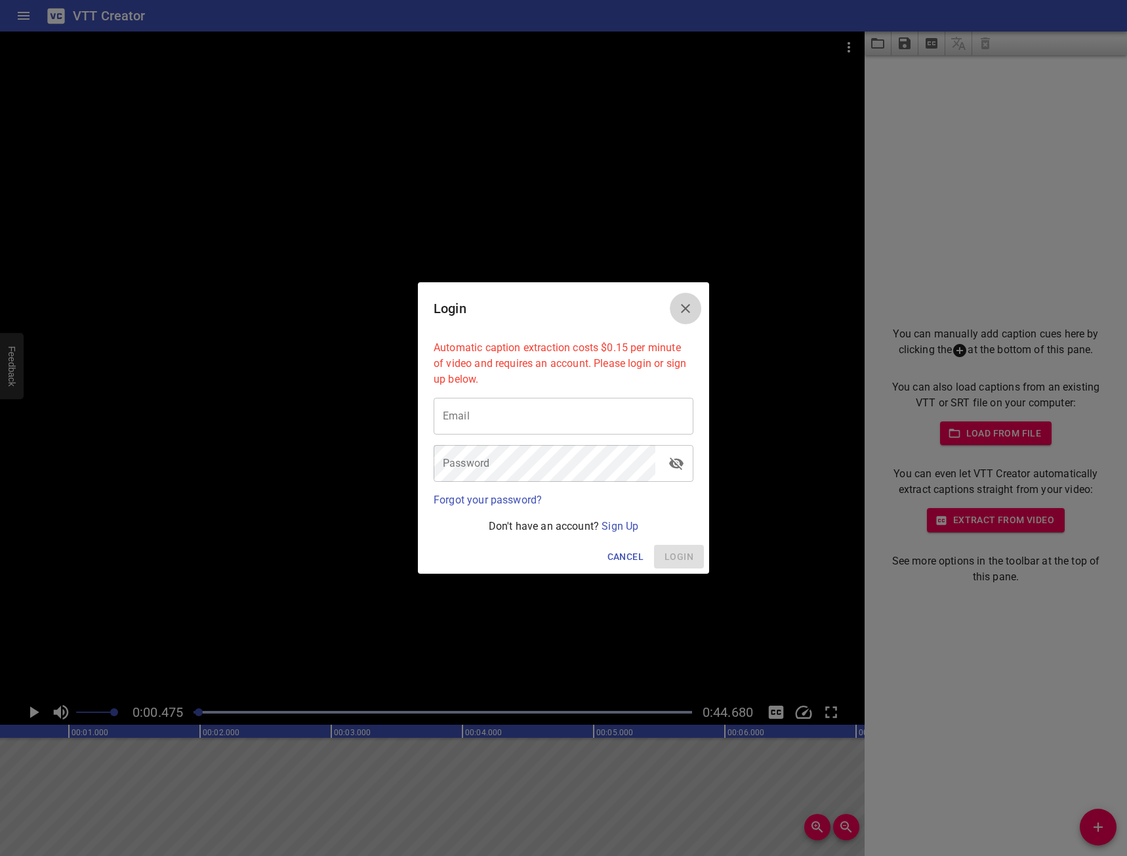
click at [695, 300] on button "Close" at bounding box center [685, 308] width 31 height 31
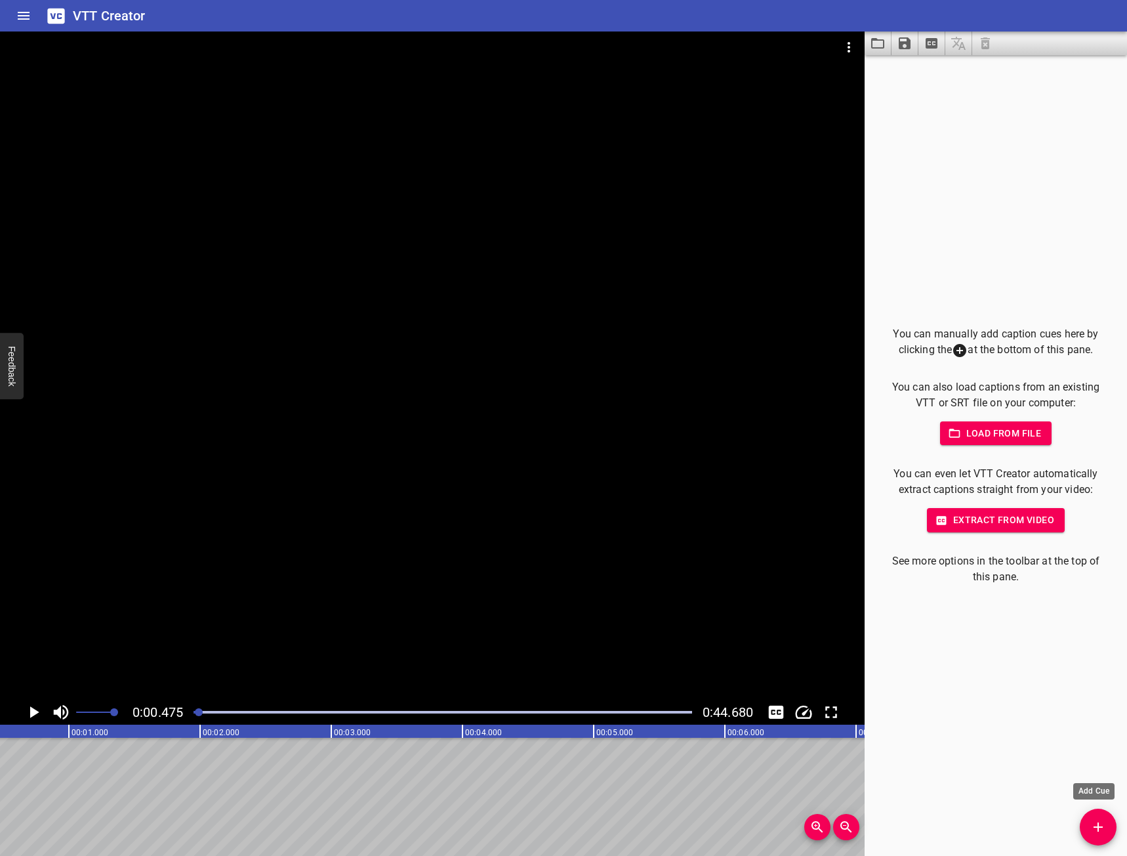
click at [1098, 825] on icon "Add Cue" at bounding box center [1098, 826] width 9 height 9
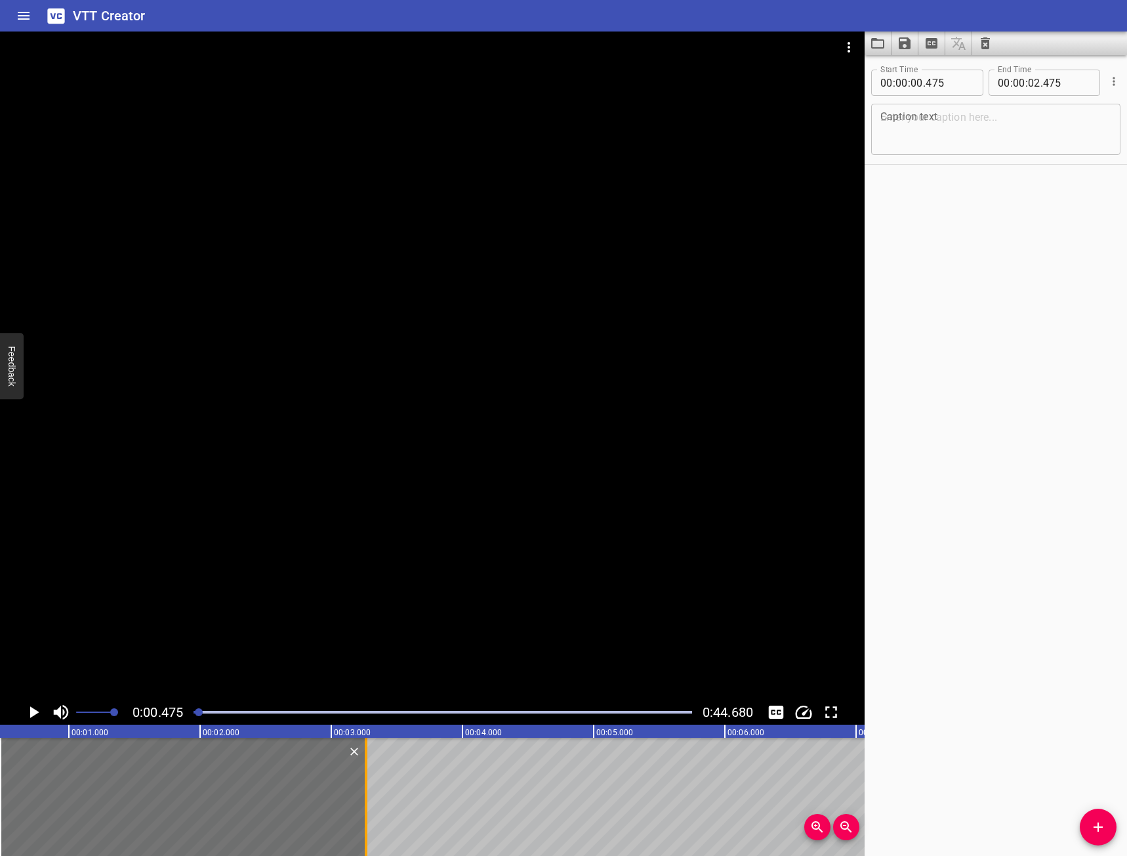
drag, startPoint x: 261, startPoint y: 775, endPoint x: 367, endPoint y: 768, distance: 105.9
click at [367, 768] on div at bounding box center [366, 796] width 3 height 118
type input "03"
type input "280"
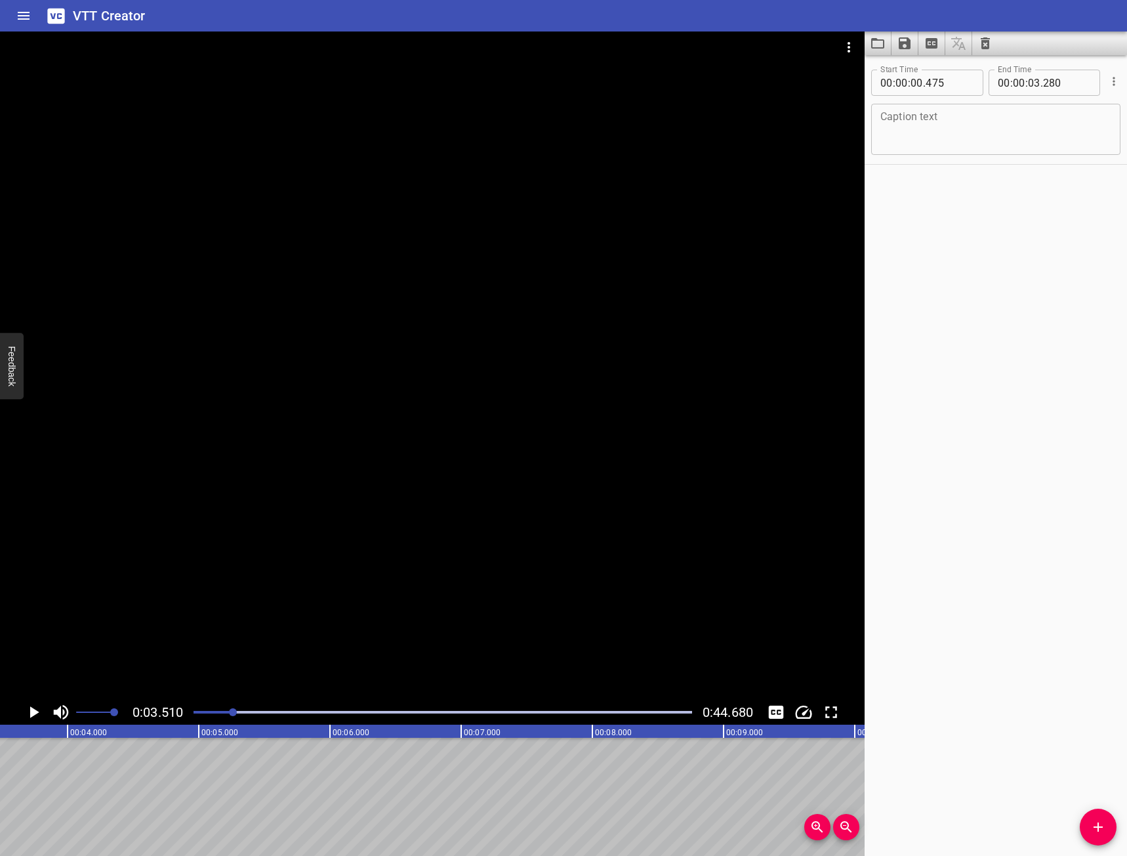
scroll to position [0, 461]
click at [33, 701] on button "Play/Pause" at bounding box center [33, 711] width 25 height 25
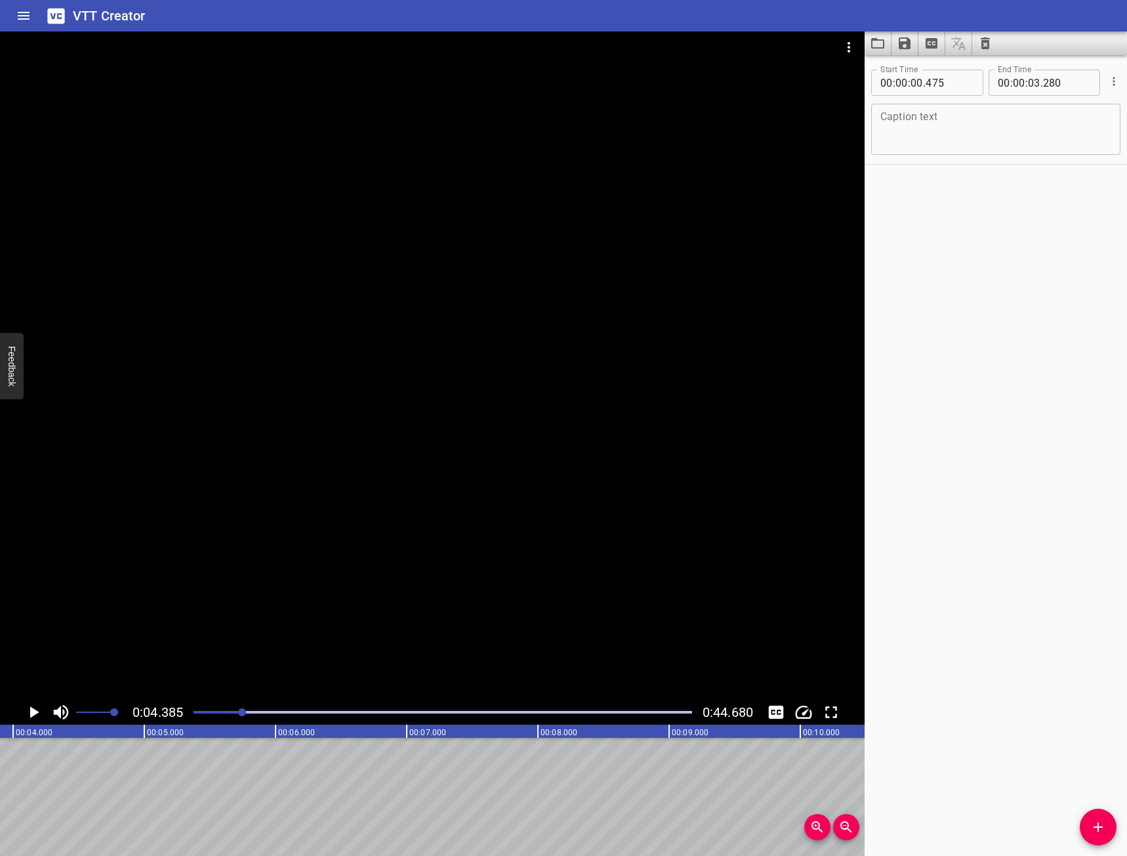
scroll to position [0, 575]
click at [1092, 818] on button "Add Cue" at bounding box center [1098, 826] width 37 height 37
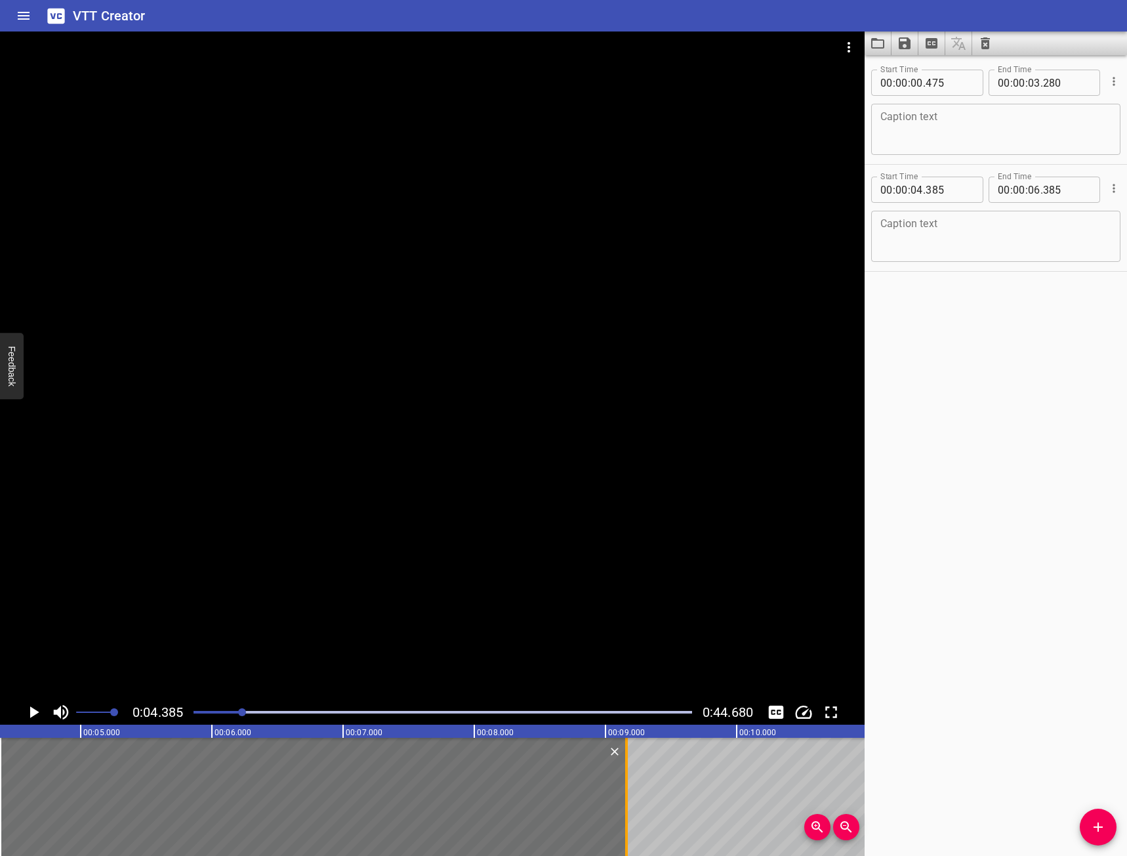
drag, startPoint x: 265, startPoint y: 798, endPoint x: 633, endPoint y: 802, distance: 368.1
click at [633, 802] on div at bounding box center [626, 796] width 13 height 118
type input "09"
type input "190"
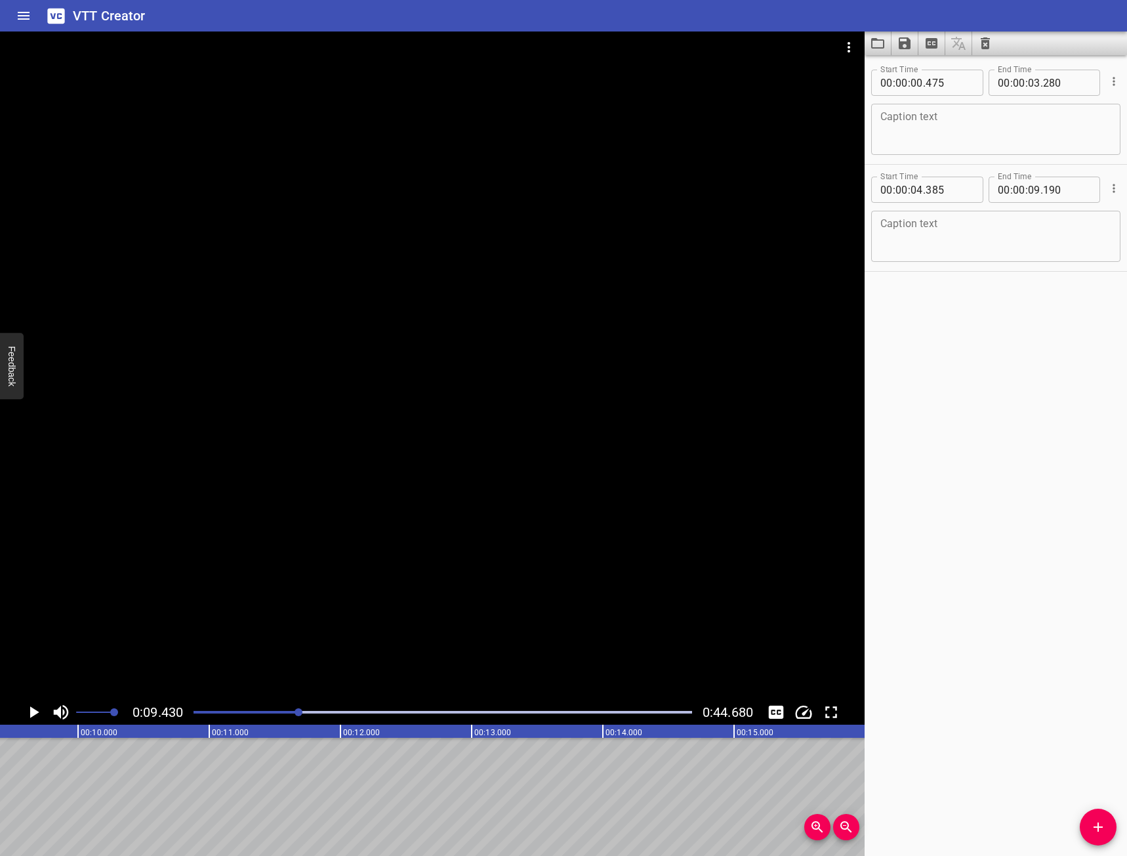
scroll to position [0, 1237]
click at [1107, 830] on span "Add Cue" at bounding box center [1098, 827] width 37 height 16
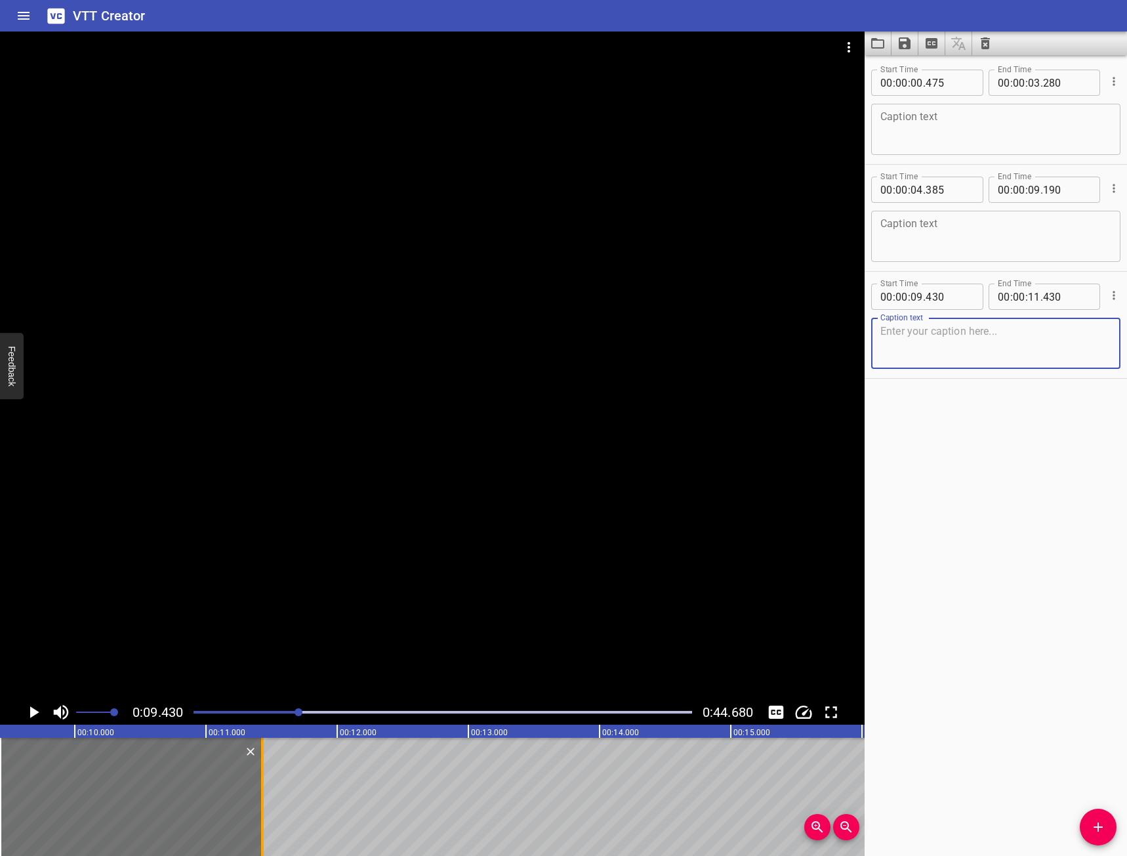
click at [264, 795] on div at bounding box center [262, 796] width 13 height 118
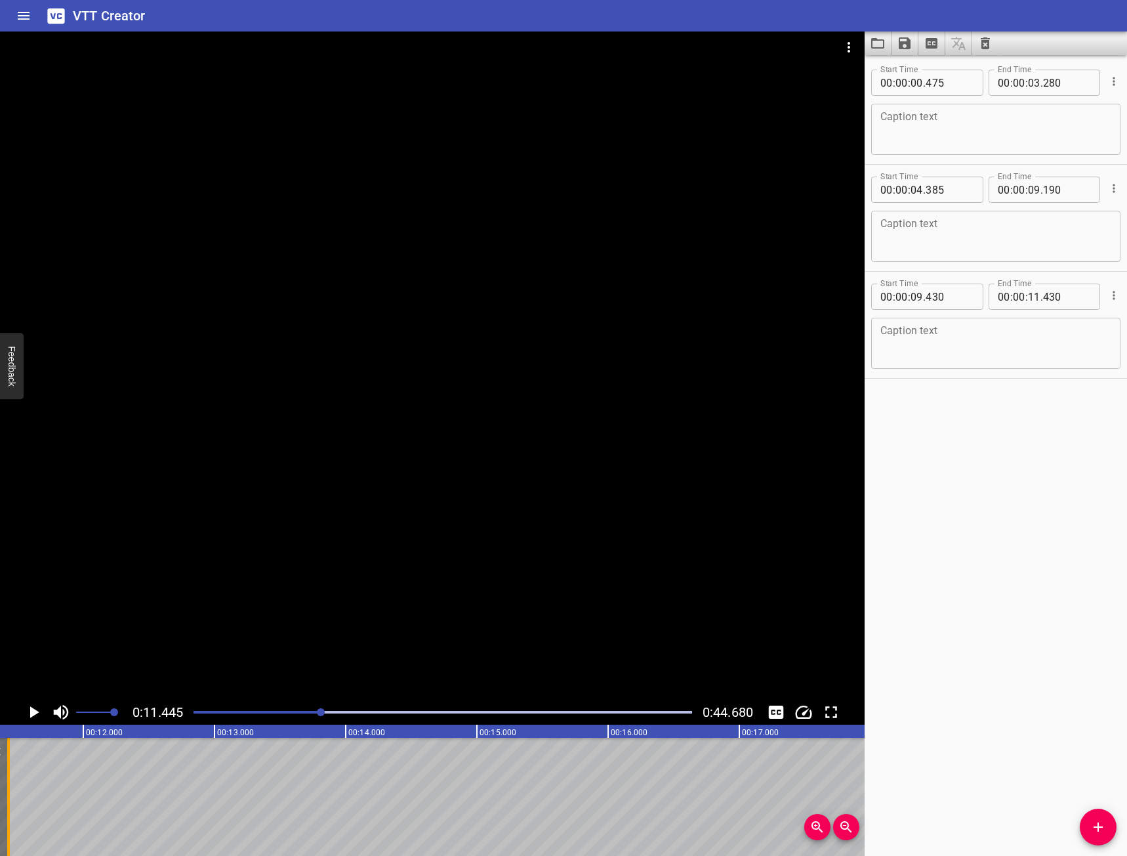
scroll to position [0, 1502]
click at [22, 717] on button "Play/Pause" at bounding box center [33, 711] width 25 height 25
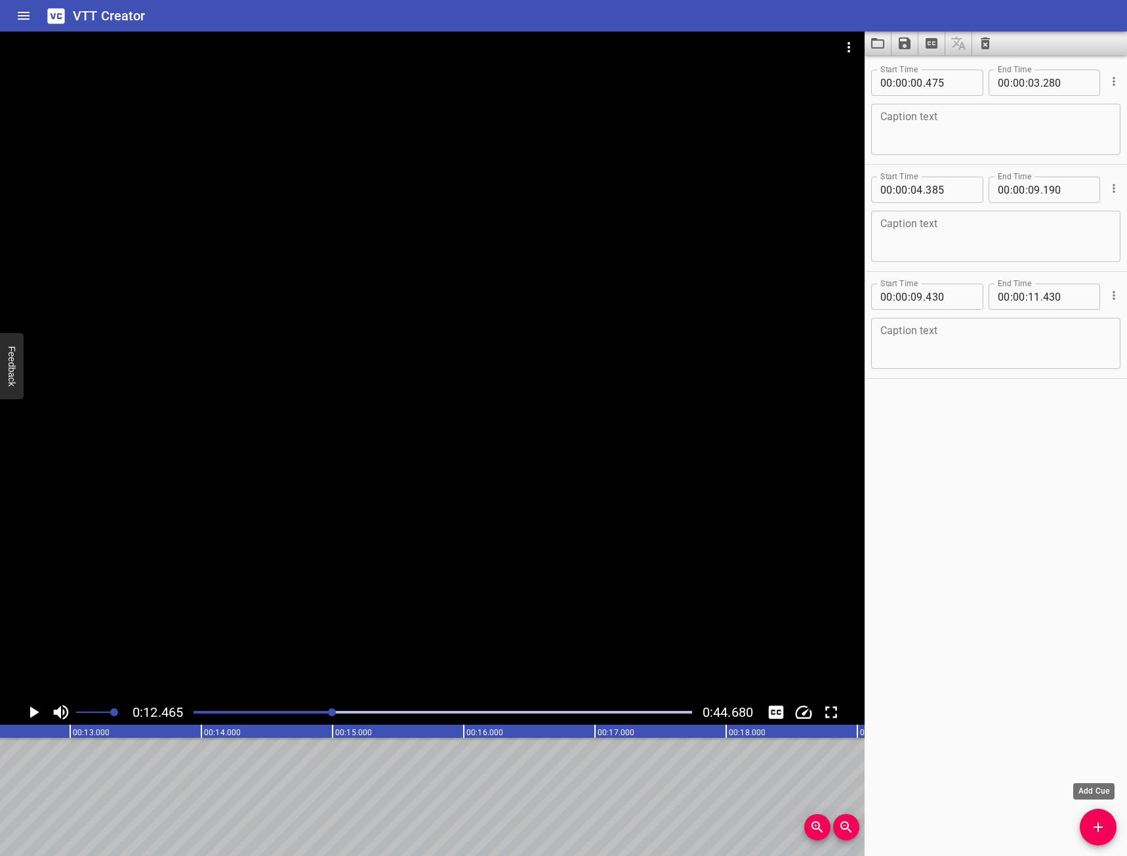
click at [1100, 824] on icon "Add Cue" at bounding box center [1098, 827] width 16 height 16
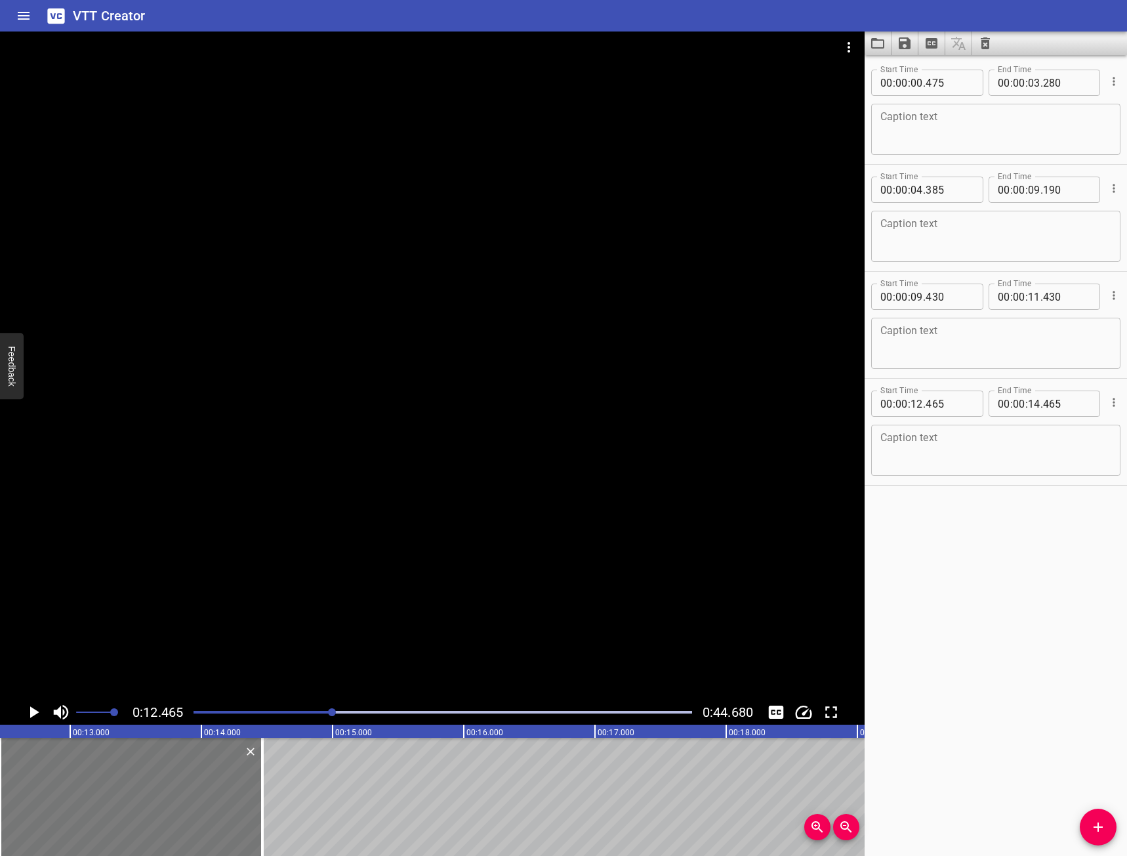
drag, startPoint x: 256, startPoint y: 758, endPoint x: 239, endPoint y: 760, distance: 17.2
click at [239, 760] on div at bounding box center [131, 796] width 262 height 118
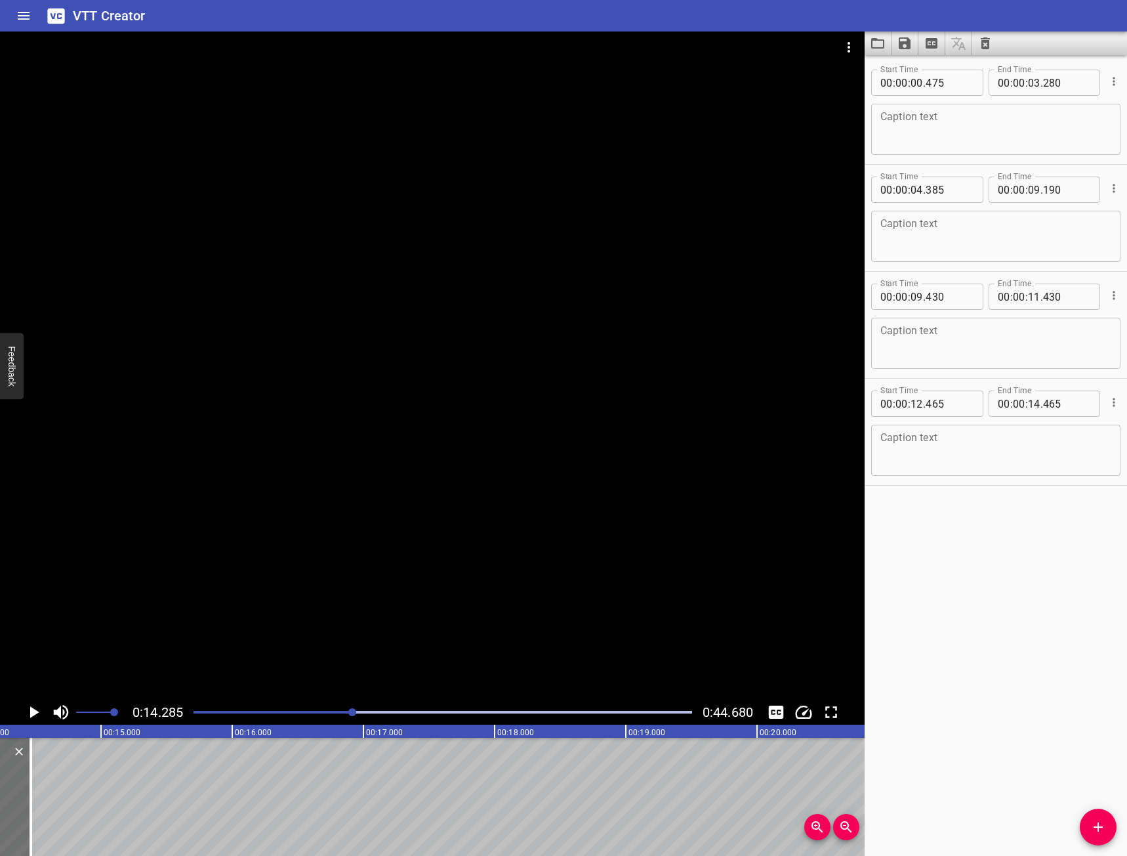
scroll to position [0, 1874]
drag, startPoint x: 24, startPoint y: 815, endPoint x: 44, endPoint y: 804, distance: 22.6
click at [0, 794] on html "VTT Creator Caption Editor Batch Transcribe Login Sign Up Privacy Contact 0:14.…" at bounding box center [563, 428] width 1127 height 856
type input "255"
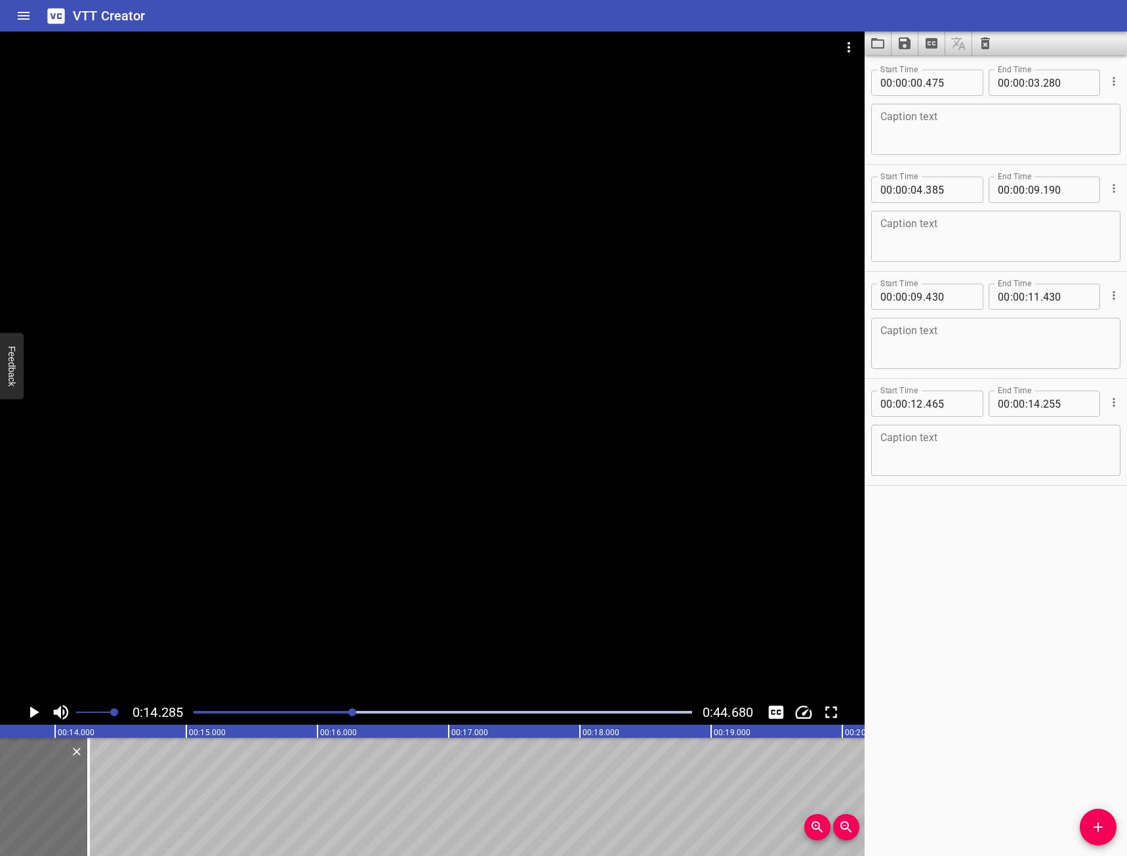
scroll to position [0, 1775]
drag, startPoint x: 98, startPoint y: 785, endPoint x: 65, endPoint y: 764, distance: 39.9
click at [65, 764] on div at bounding box center [62, 796] width 13 height 118
type input "13"
type input "1000"
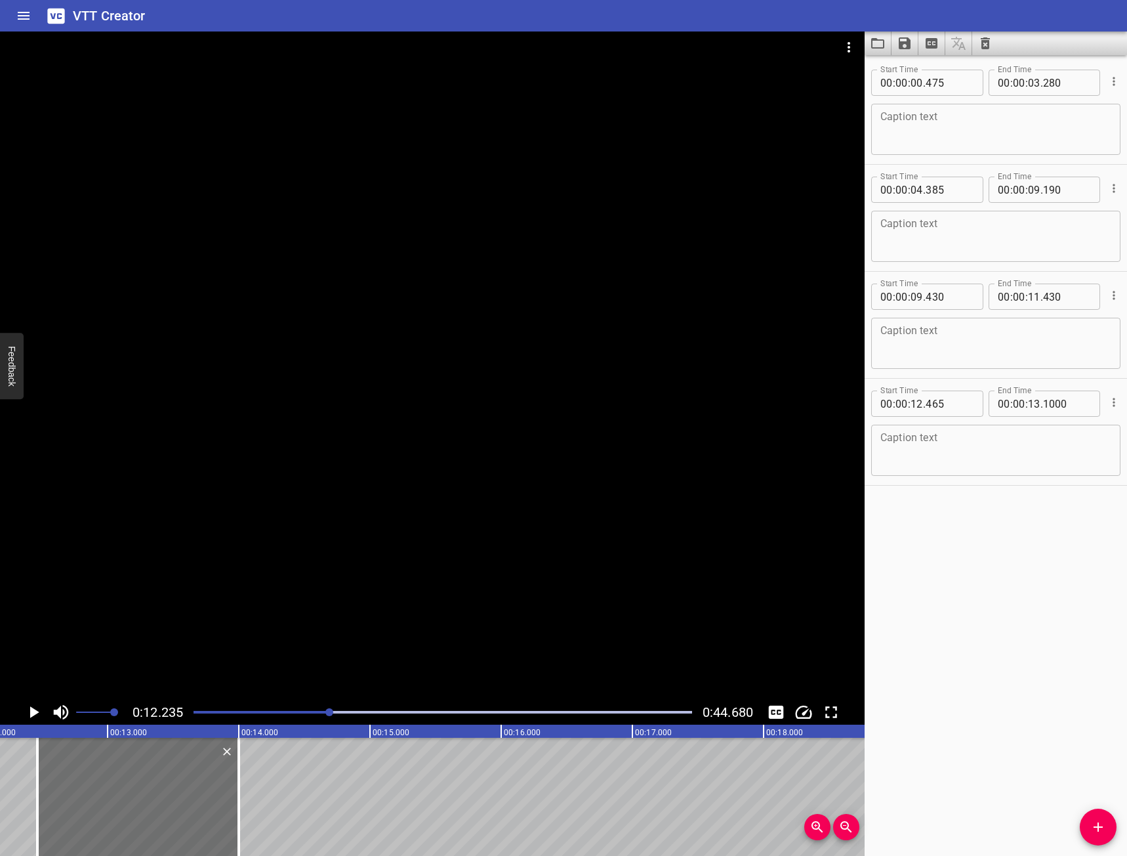
scroll to position [0, 1605]
click at [31, 722] on button "Play/Pause" at bounding box center [33, 711] width 25 height 25
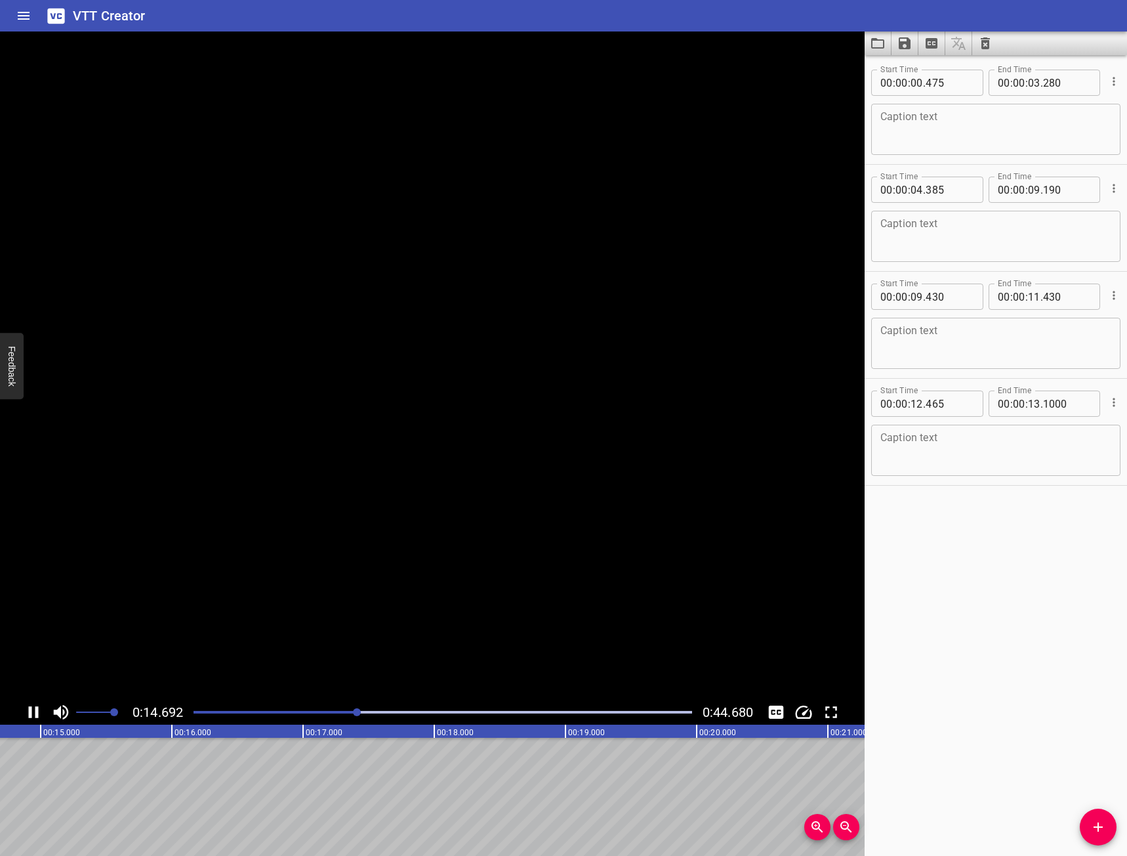
click at [31, 722] on button "Play/Pause" at bounding box center [33, 711] width 25 height 25
click at [39, 717] on icon "Play/Pause" at bounding box center [34, 712] width 20 height 20
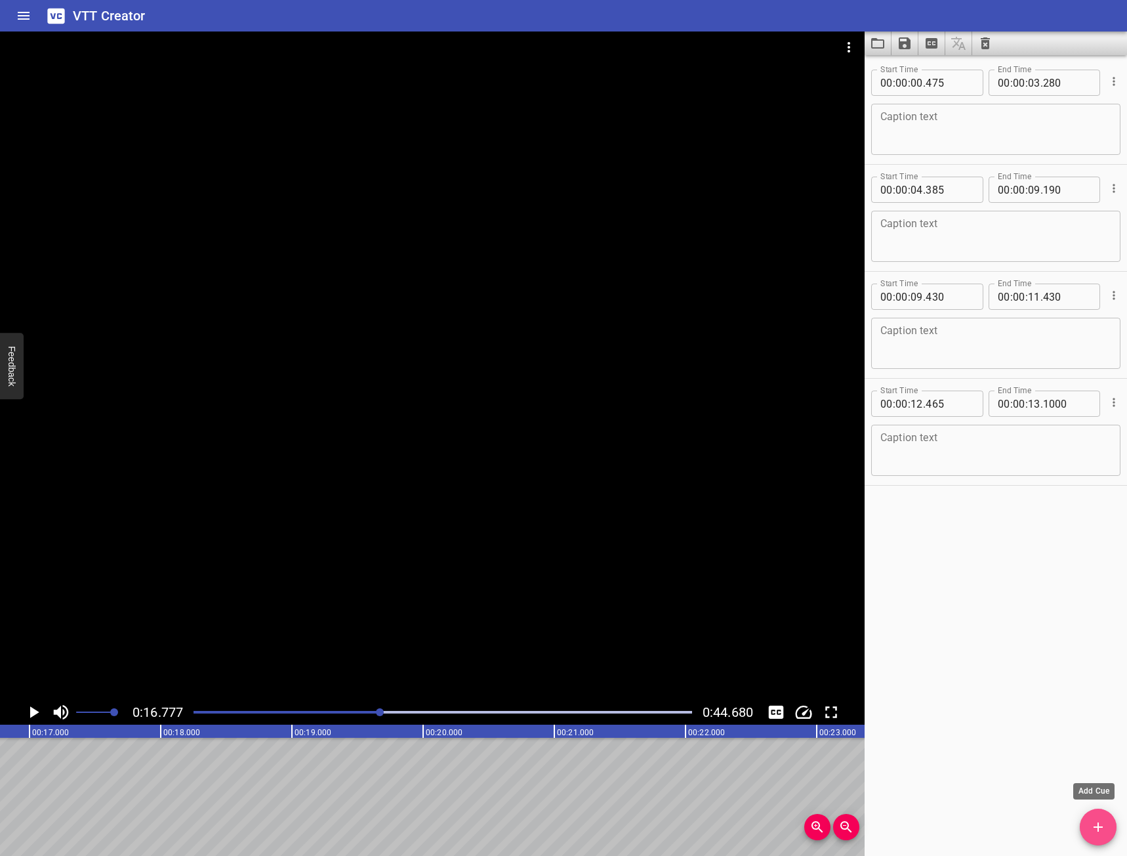
click at [1111, 822] on span "Add Cue" at bounding box center [1098, 827] width 37 height 16
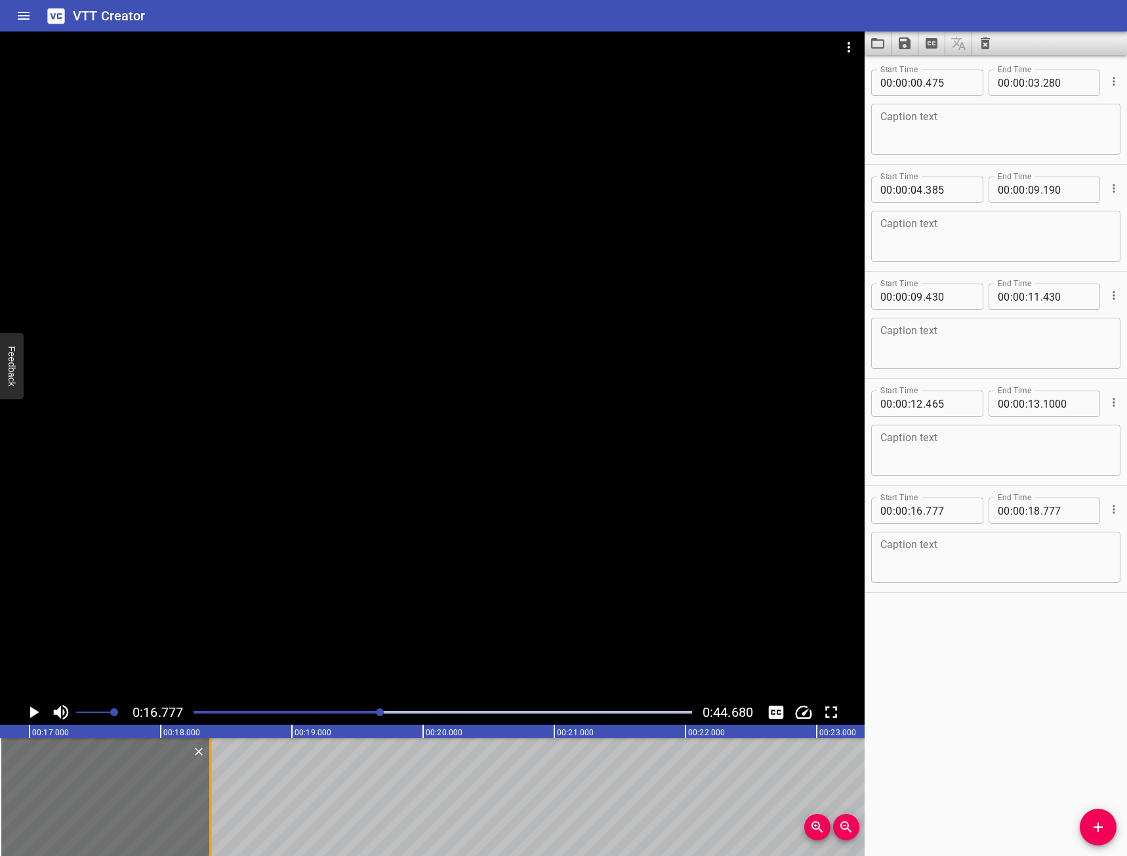
drag, startPoint x: 264, startPoint y: 800, endPoint x: 213, endPoint y: 796, distance: 52.0
click at [213, 796] on div at bounding box center [210, 796] width 13 height 118
type input "382"
click at [31, 704] on icon "Play/Pause" at bounding box center [34, 712] width 20 height 20
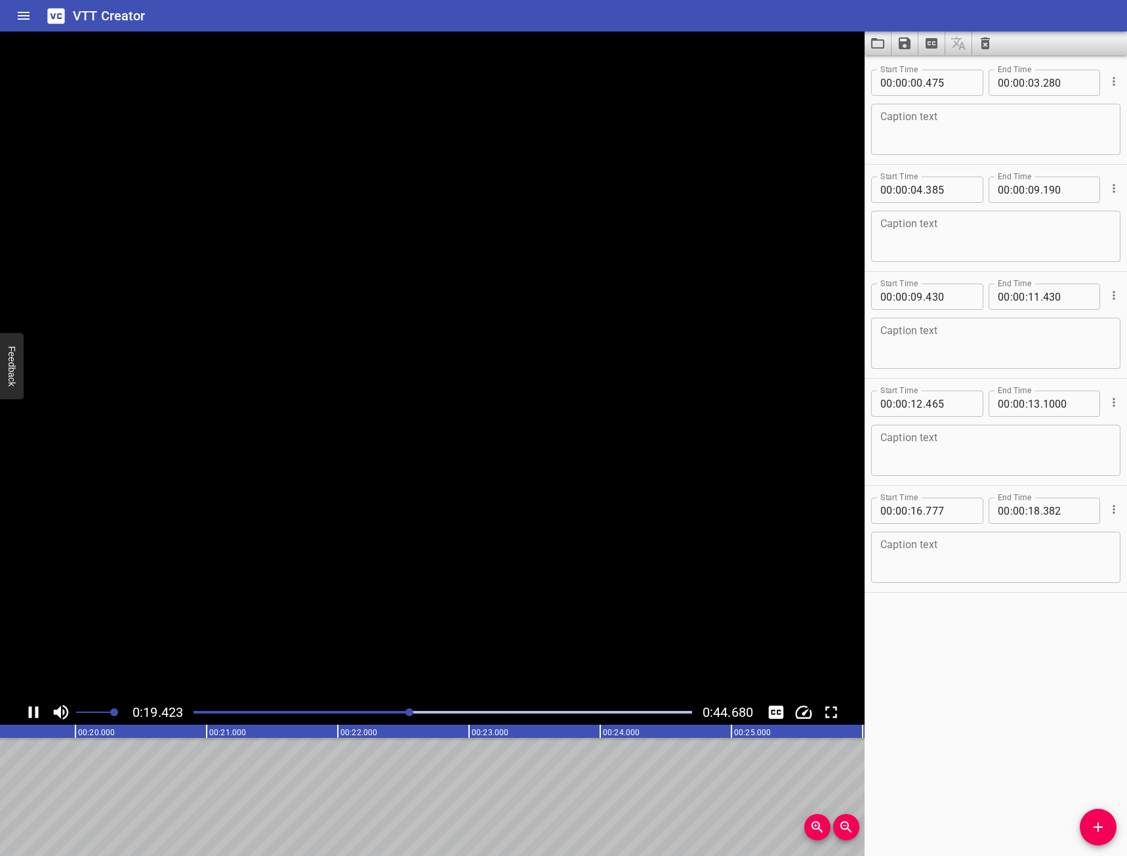
click at [33, 704] on icon "Play/Pause" at bounding box center [34, 712] width 20 height 20
click at [1109, 813] on button "Add Cue" at bounding box center [1098, 826] width 37 height 37
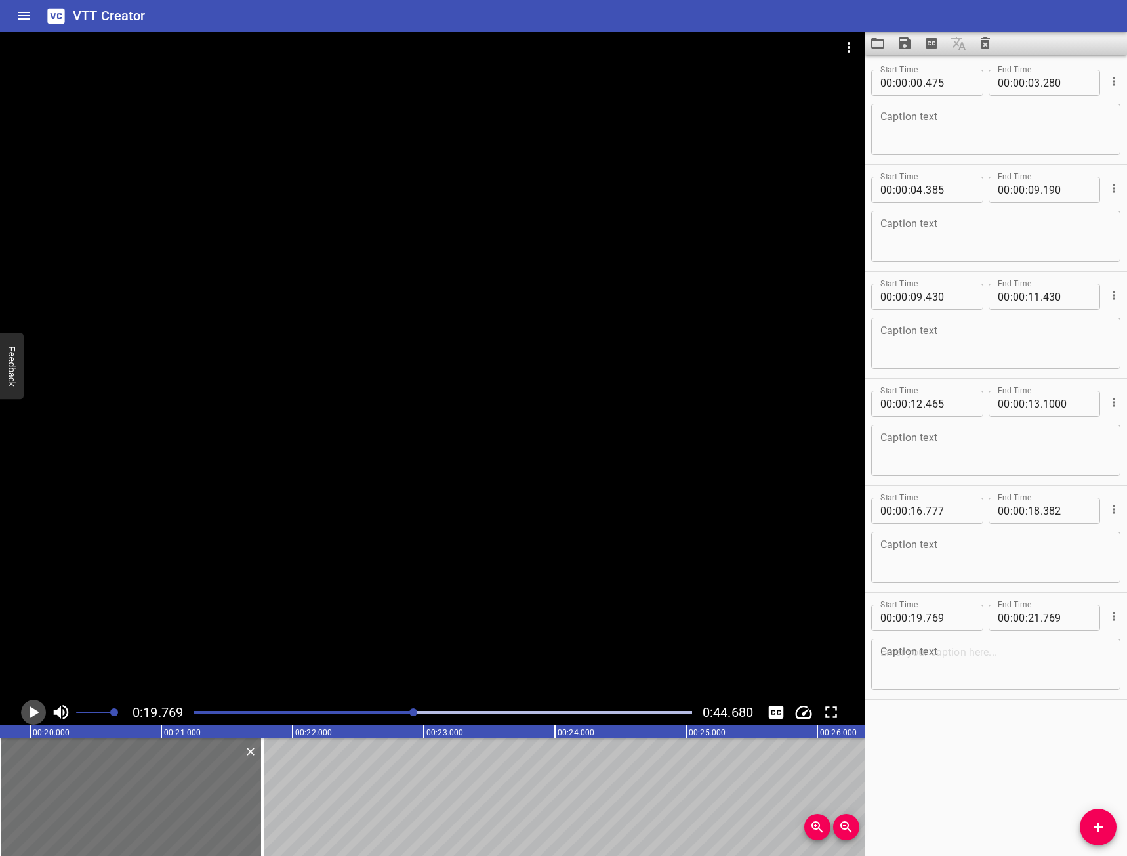
click at [33, 708] on icon "Play/Pause" at bounding box center [34, 712] width 20 height 20
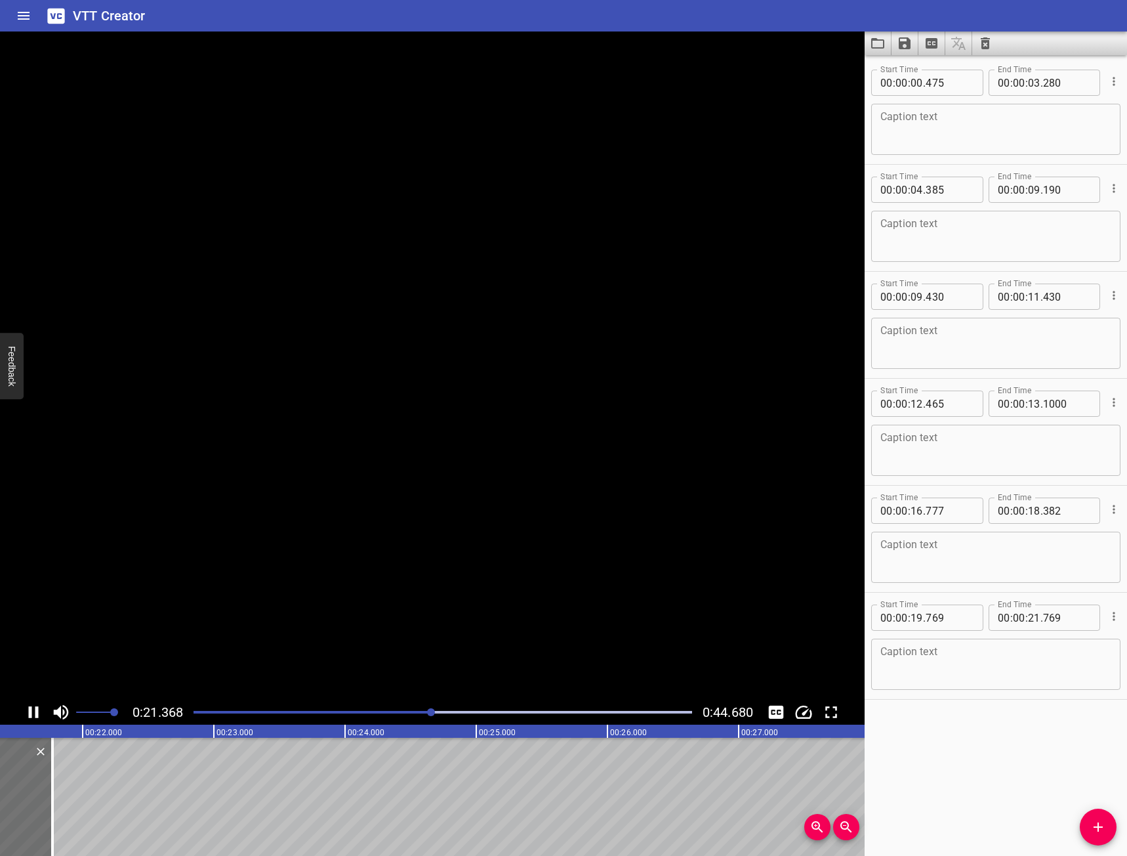
click at [139, 785] on div at bounding box center [1132, 796] width 7873 height 118
click at [39, 716] on icon "Play/Pause" at bounding box center [34, 712] width 20 height 20
click at [426, 708] on div at bounding box center [443, 712] width 514 height 18
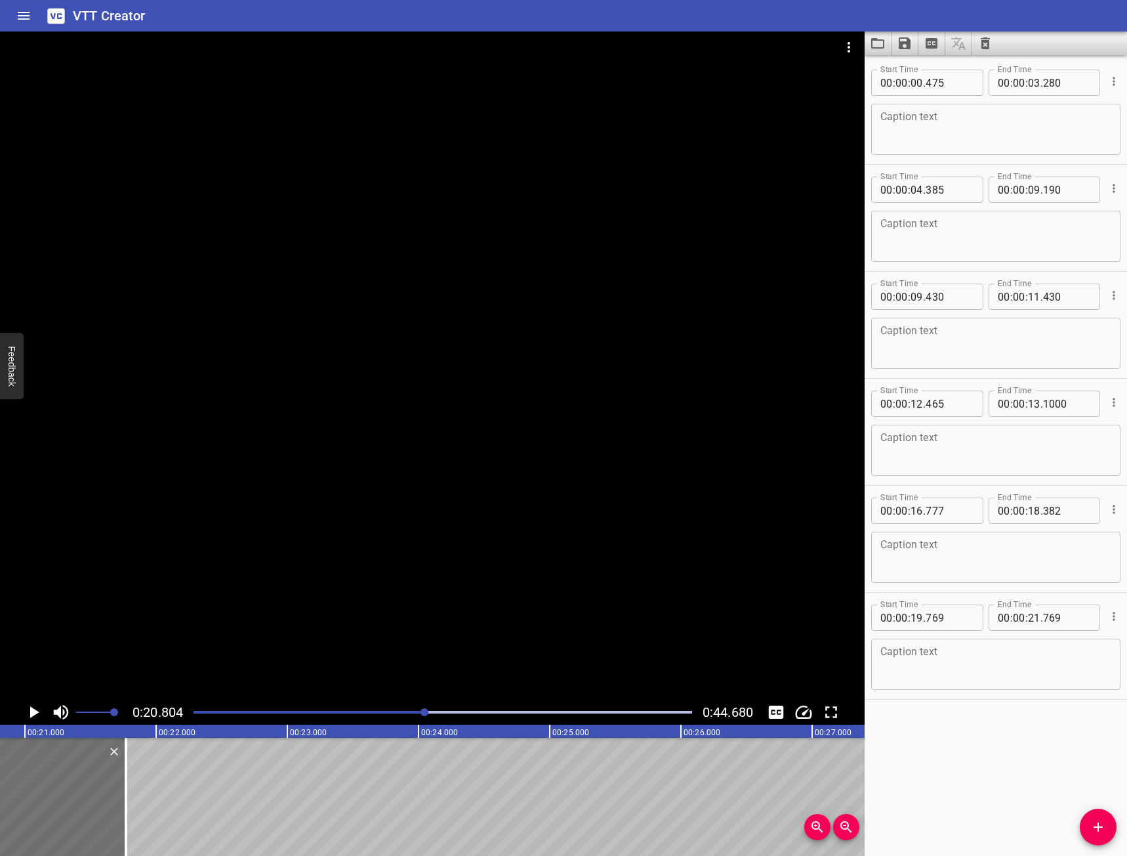
scroll to position [0, 2730]
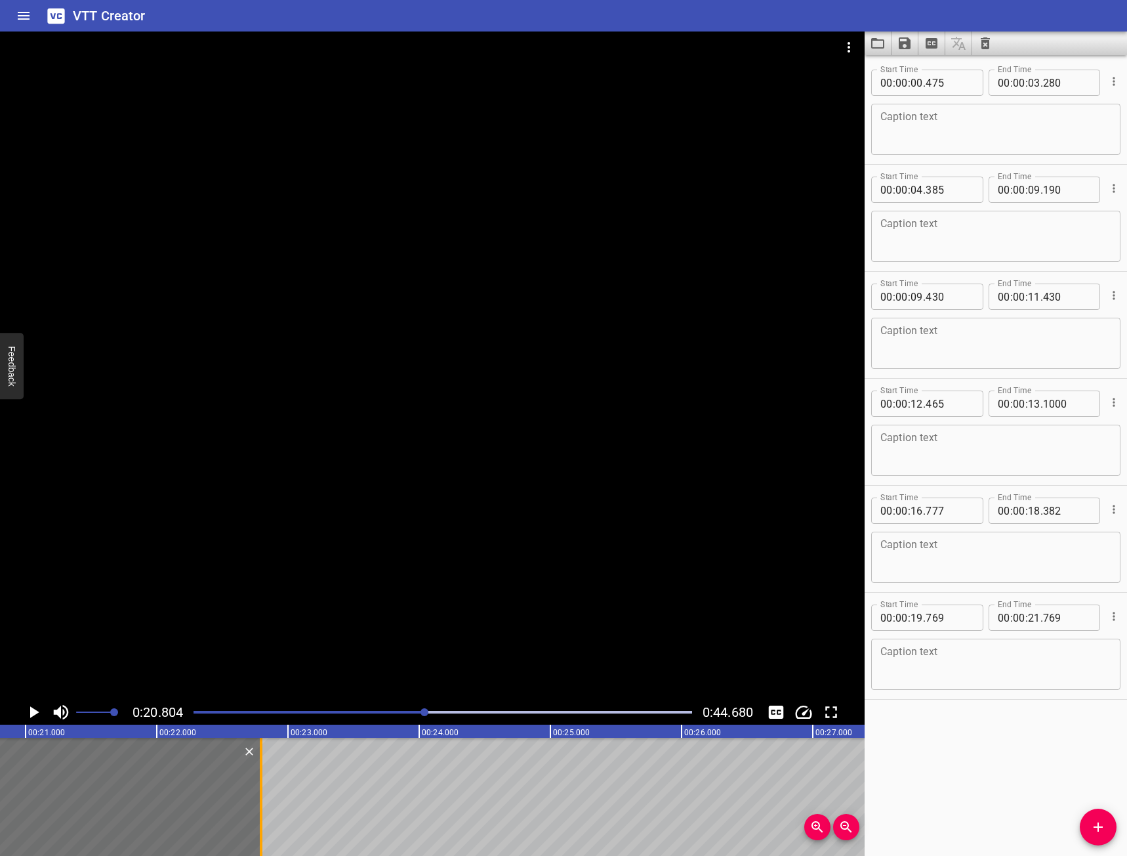
drag, startPoint x: 129, startPoint y: 801, endPoint x: 263, endPoint y: 820, distance: 135.8
click at [263, 820] on div at bounding box center [261, 796] width 13 height 118
type input "22"
type input "794"
click at [41, 718] on icon "Play/Pause" at bounding box center [34, 712] width 20 height 20
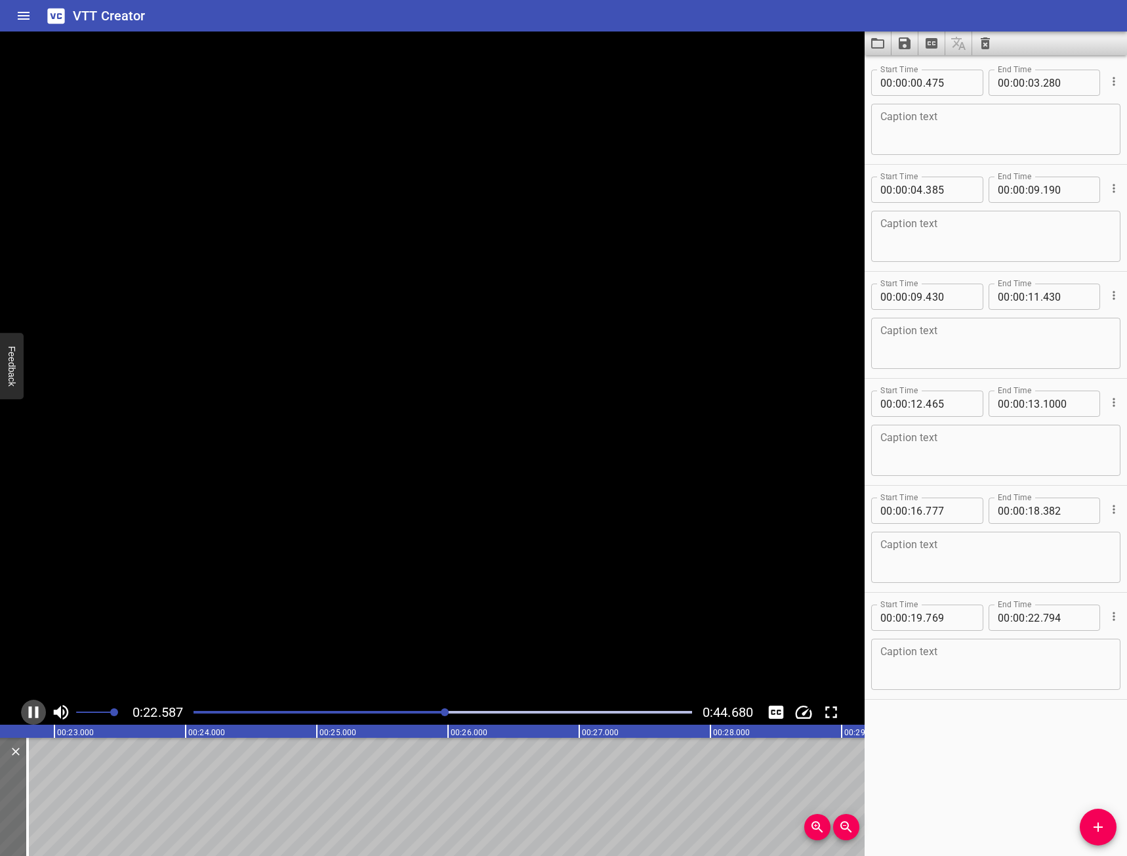
click at [41, 718] on icon "Play/Pause" at bounding box center [34, 712] width 20 height 20
click at [8, 772] on div at bounding box center [938, 796] width 7873 height 118
click at [1107, 831] on span "Add Cue" at bounding box center [1098, 827] width 37 height 16
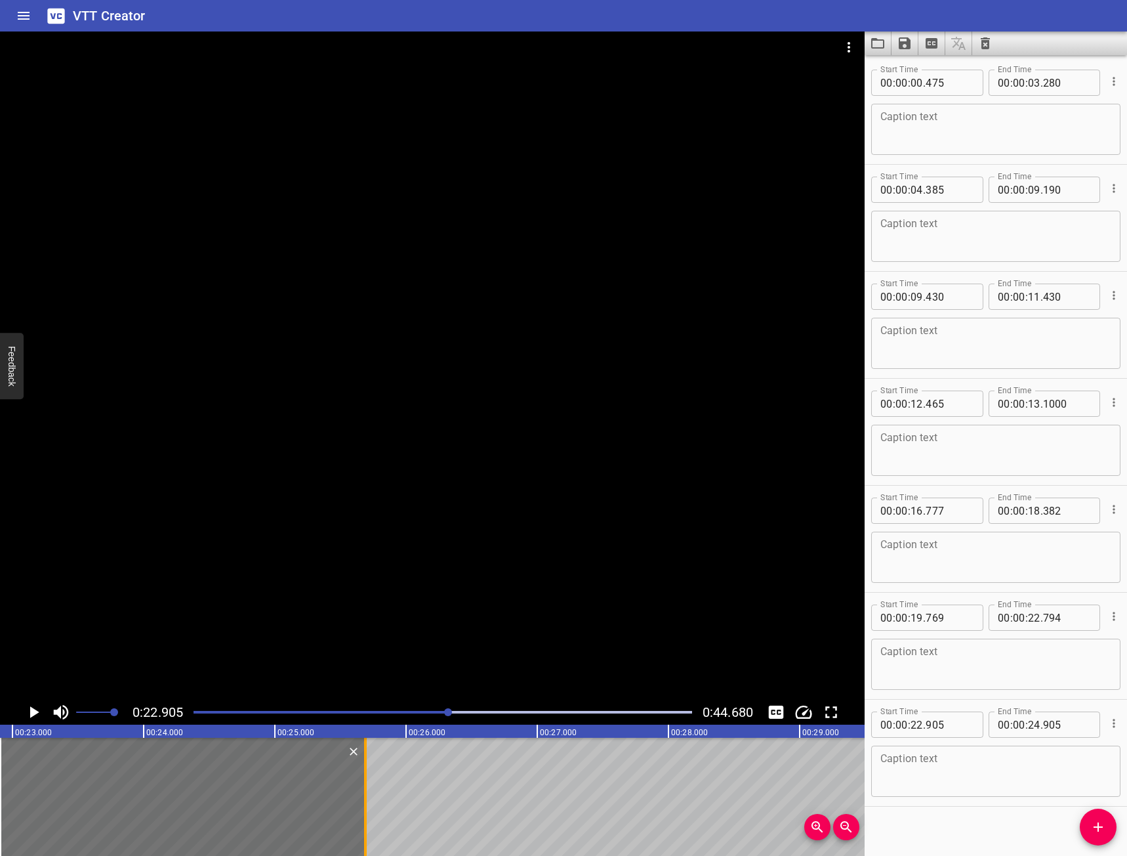
drag, startPoint x: 260, startPoint y: 800, endPoint x: 363, endPoint y: 817, distance: 104.4
click at [363, 817] on div at bounding box center [365, 796] width 13 height 118
type input "25"
type input "690"
click at [36, 709] on icon "Play/Pause" at bounding box center [34, 712] width 20 height 20
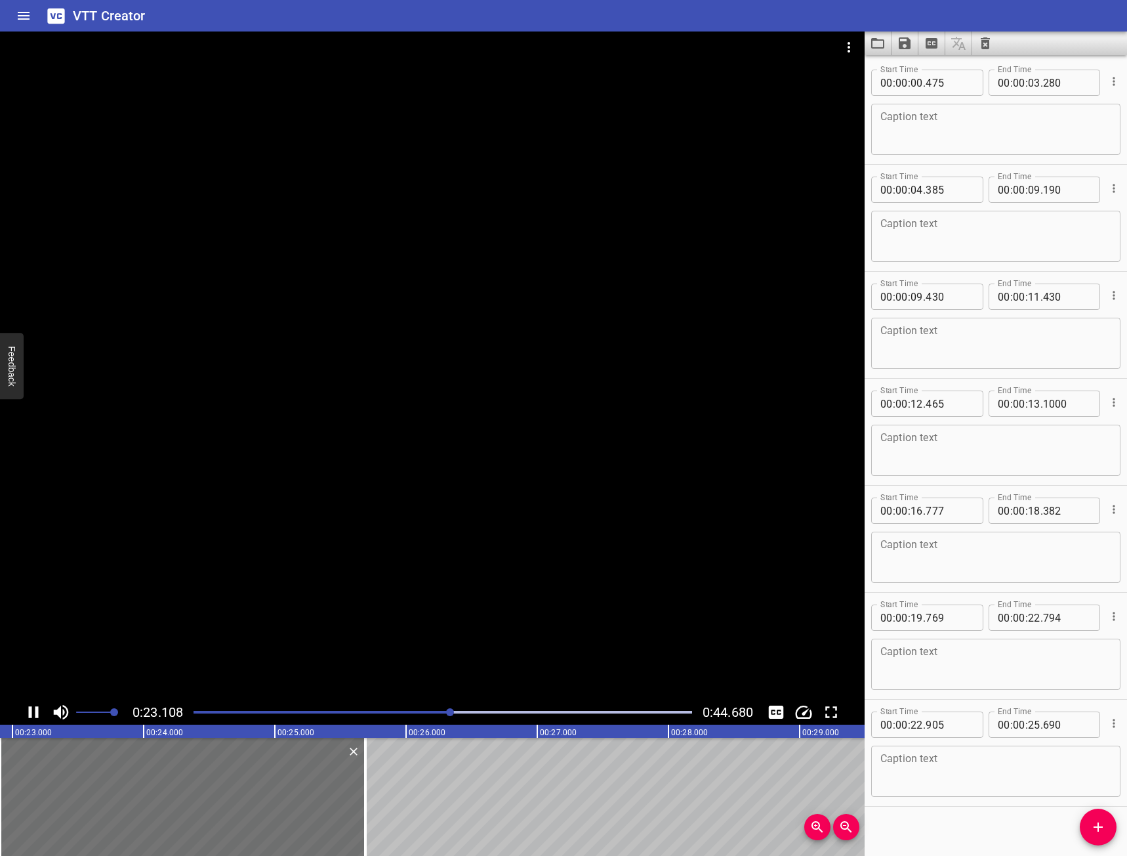
scroll to position [10, 0]
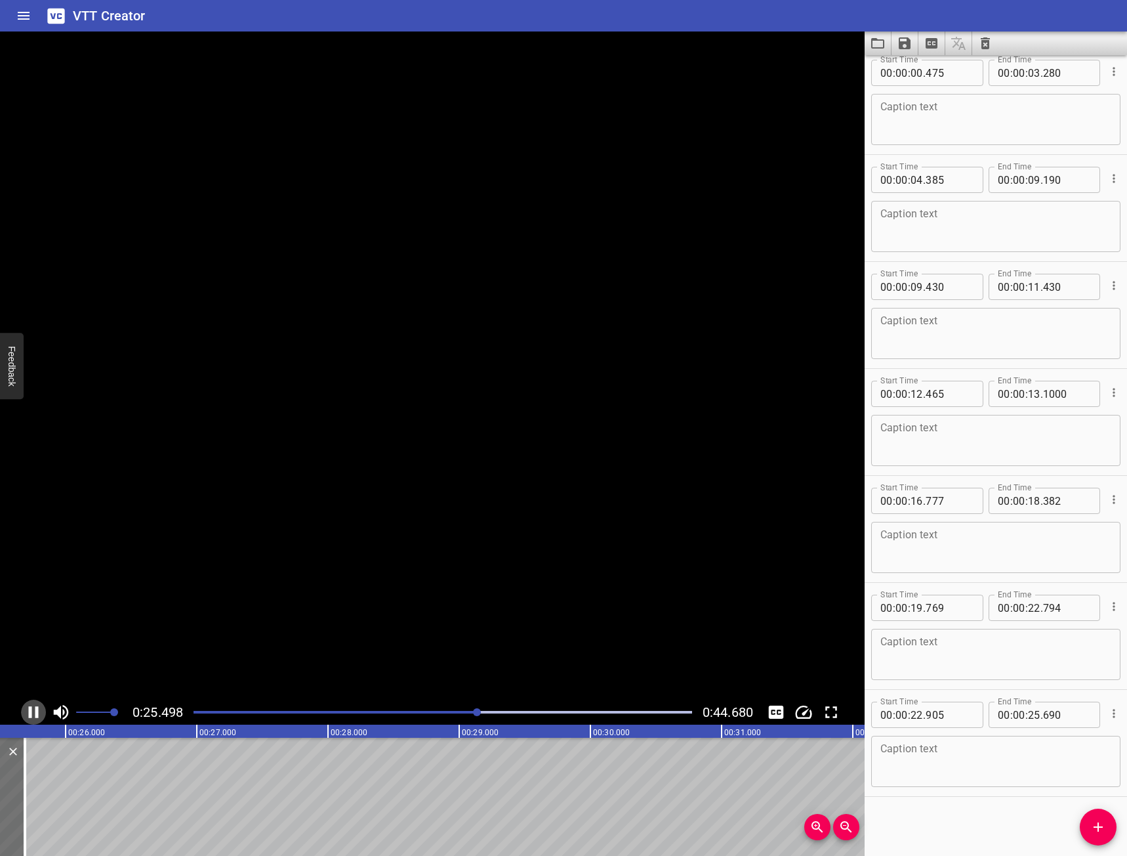
click at [36, 709] on icon "Play/Pause" at bounding box center [34, 712] width 10 height 12
click at [36, 709] on icon "Play/Pause" at bounding box center [34, 712] width 20 height 20
click at [36, 709] on icon "Play/Pause" at bounding box center [34, 712] width 10 height 12
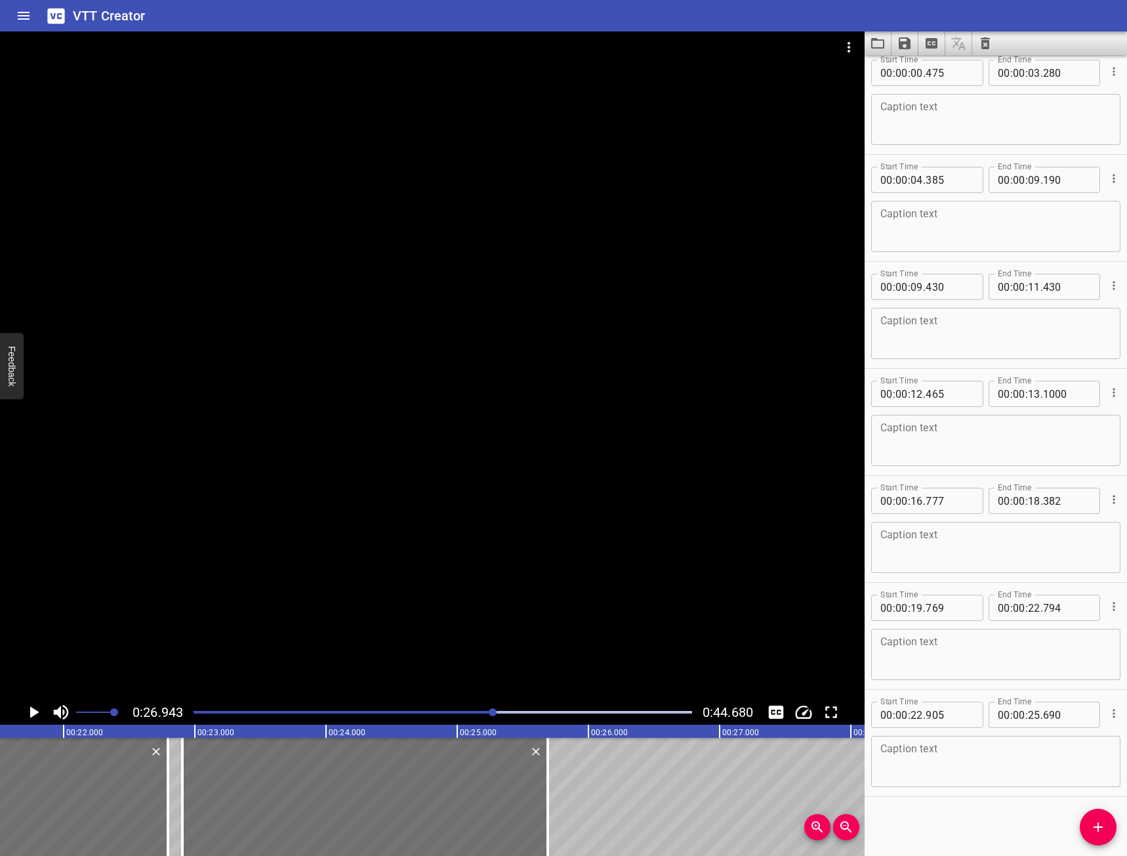
scroll to position [0, 3198]
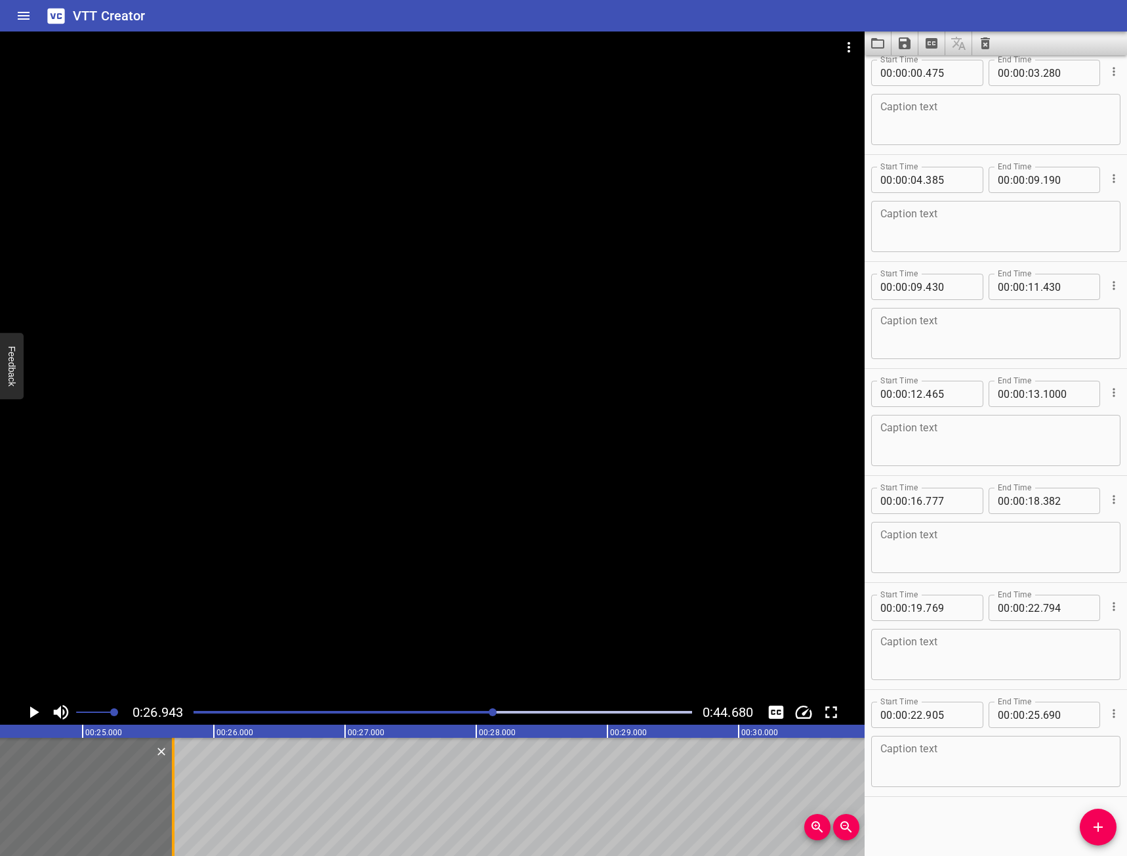
click at [176, 789] on div at bounding box center [173, 796] width 13 height 118
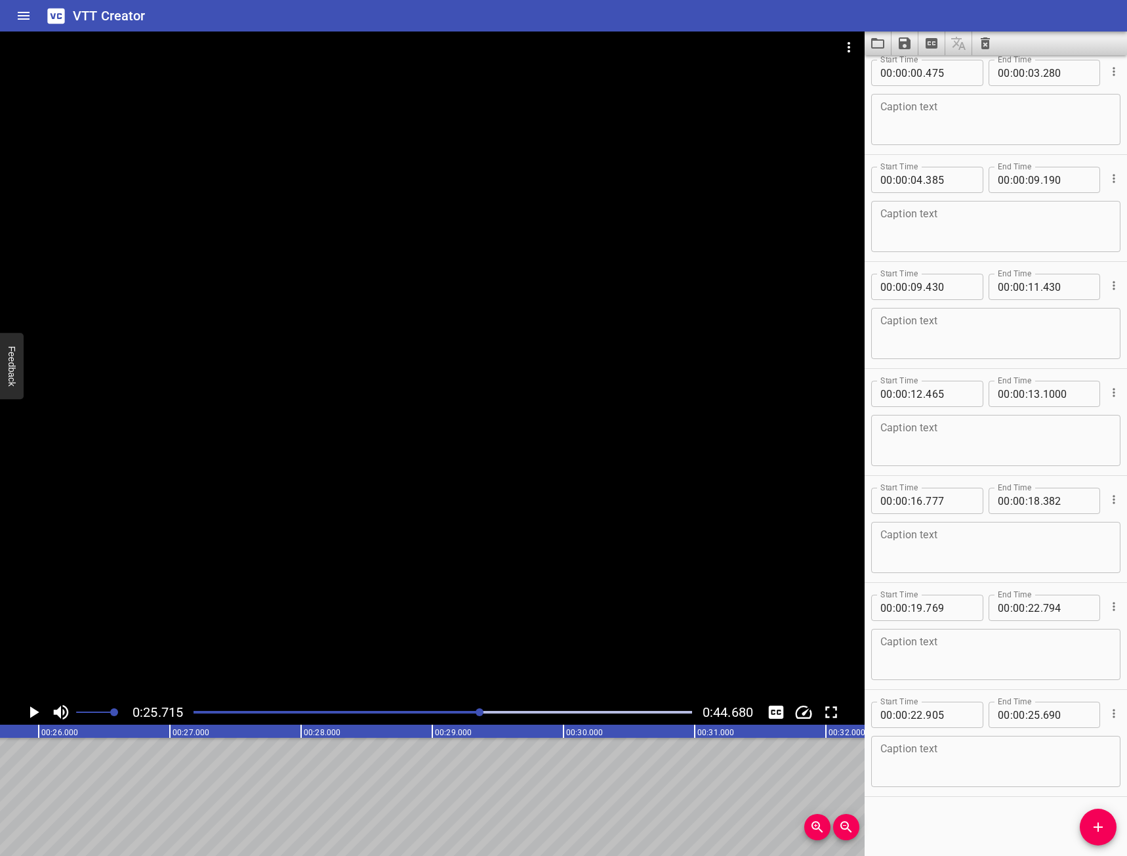
scroll to position [0, 3374]
click at [30, 718] on icon "Play/Pause" at bounding box center [34, 712] width 20 height 20
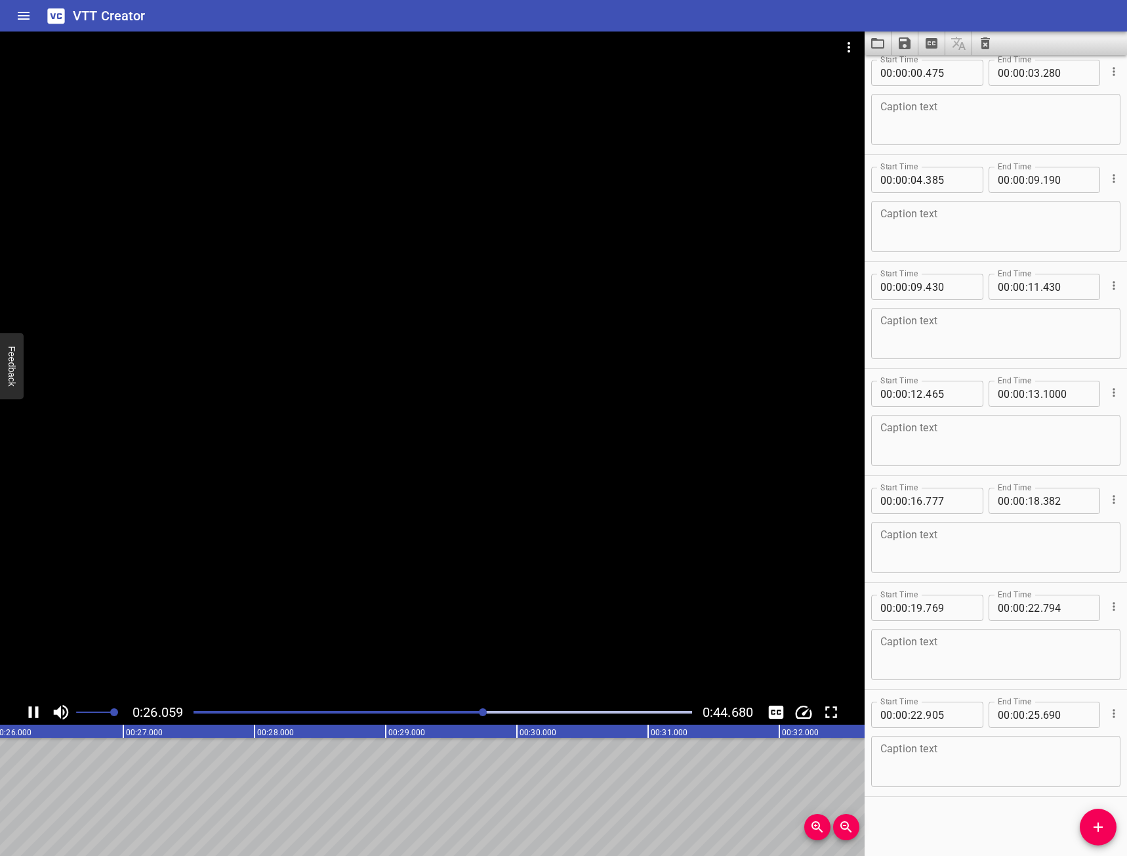
click at [30, 718] on icon "Play/Pause" at bounding box center [34, 712] width 20 height 20
click at [1102, 814] on button "Add Cue" at bounding box center [1098, 826] width 37 height 37
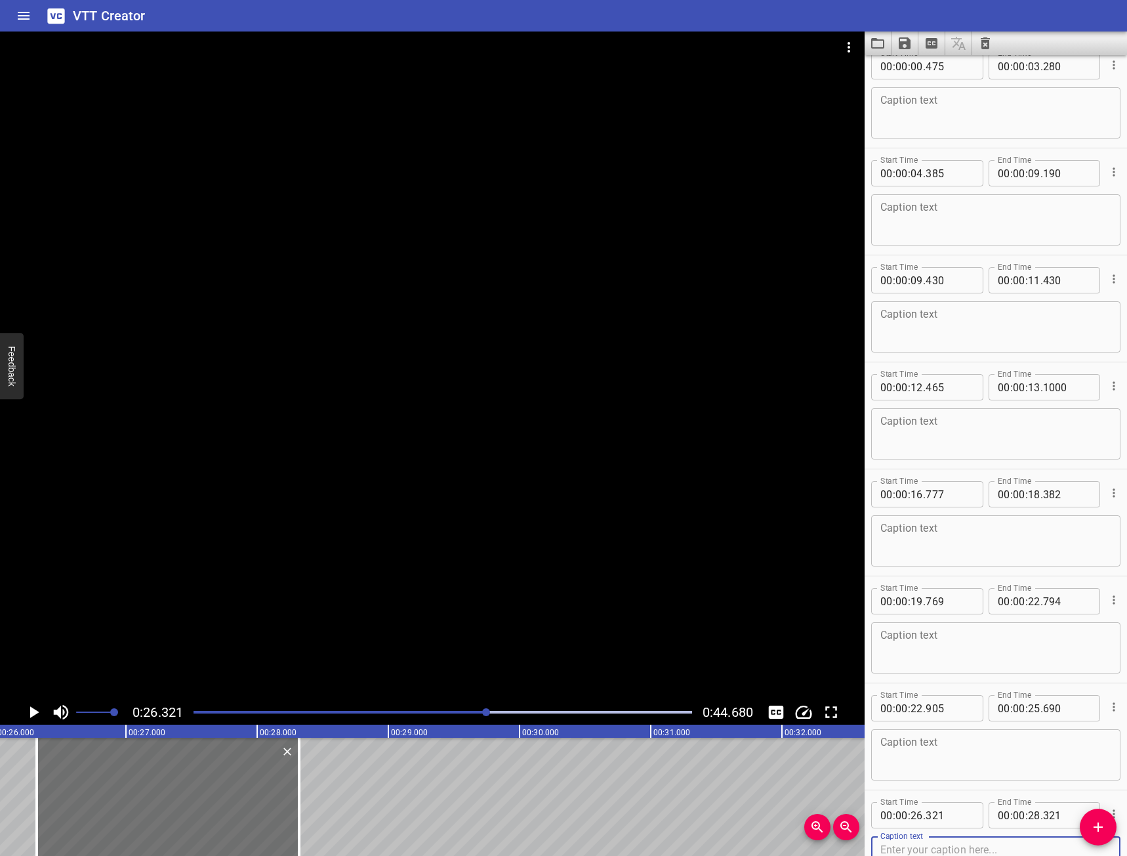
click at [33, 714] on icon "Play/Pause" at bounding box center [34, 712] width 9 height 12
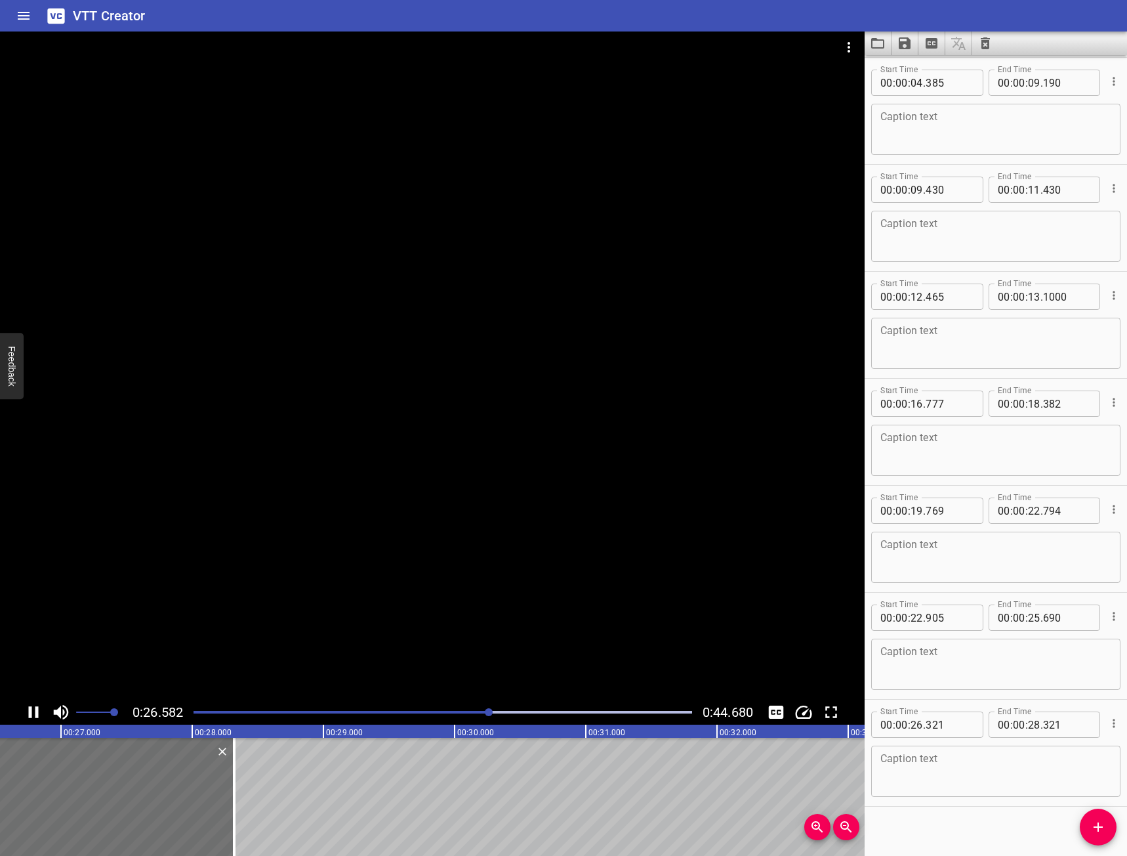
scroll to position [117, 0]
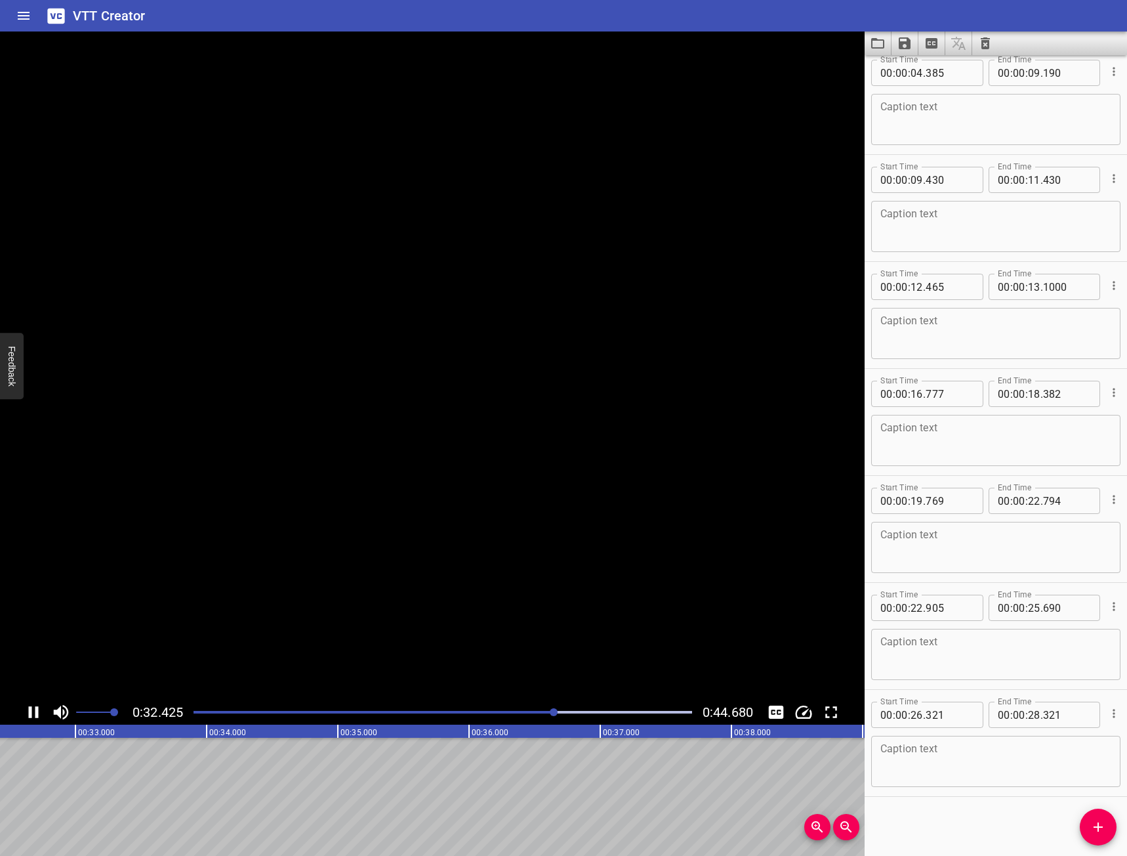
click at [33, 712] on icon "Play/Pause" at bounding box center [34, 712] width 20 height 20
click at [1101, 819] on icon "Add Cue" at bounding box center [1098, 827] width 16 height 16
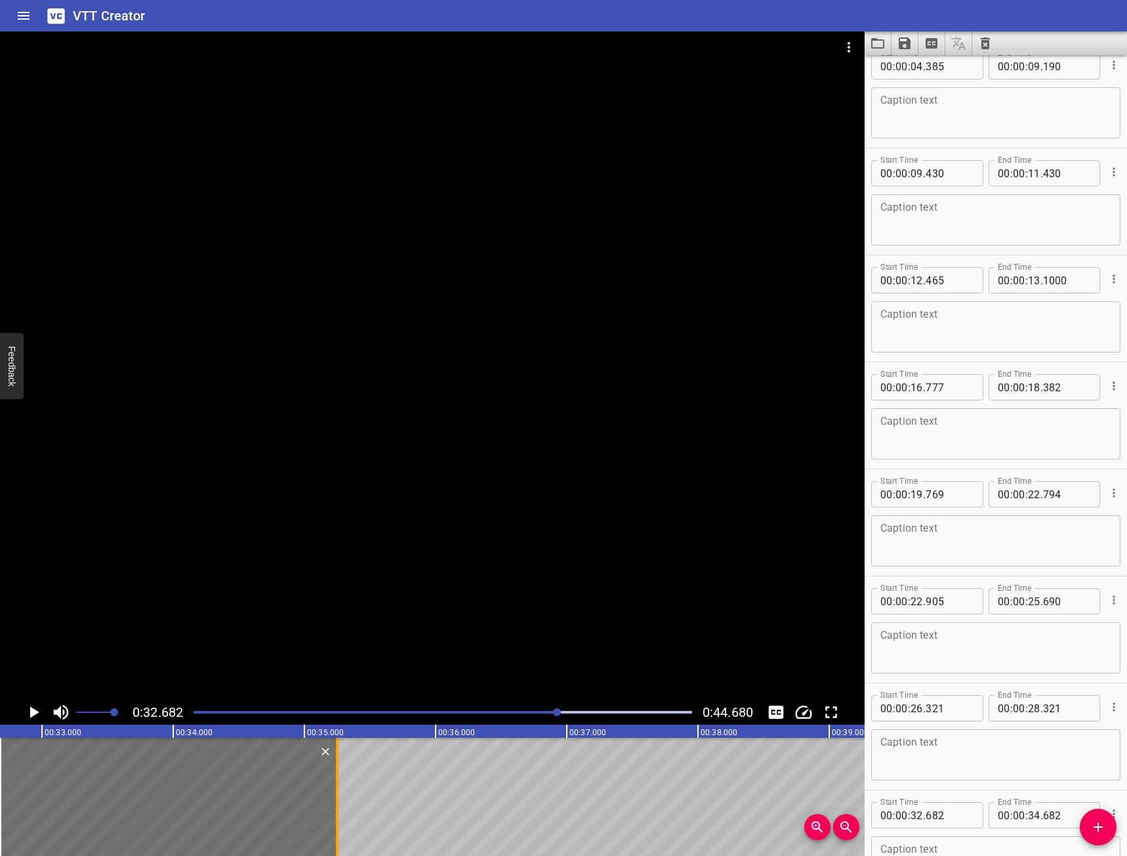
drag, startPoint x: 264, startPoint y: 782, endPoint x: 337, endPoint y: 824, distance: 84.1
click at [339, 826] on div at bounding box center [337, 796] width 13 height 118
type input "35"
type input "247"
click at [28, 714] on icon "Play/Pause" at bounding box center [34, 712] width 20 height 20
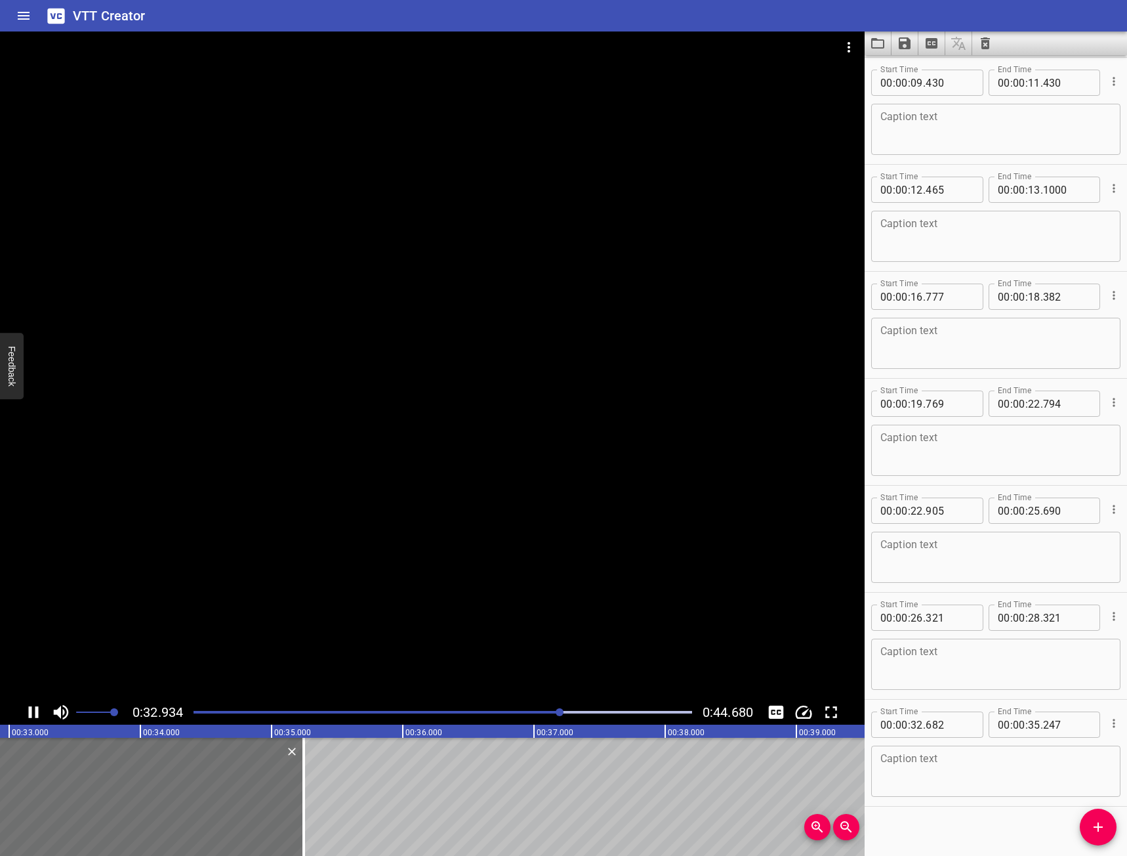
scroll to position [224, 0]
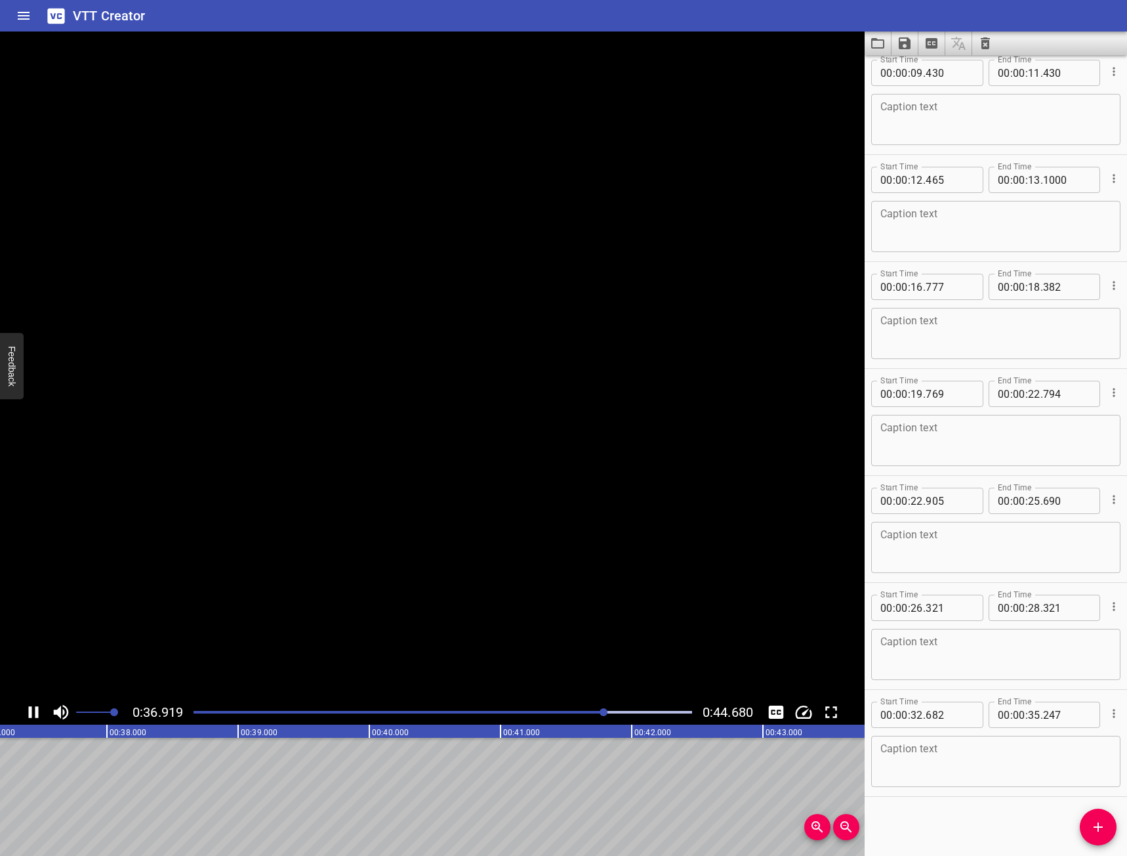
click at [28, 714] on icon "Play/Pause" at bounding box center [34, 712] width 20 height 20
click at [1107, 812] on button "Add Cue" at bounding box center [1098, 826] width 37 height 37
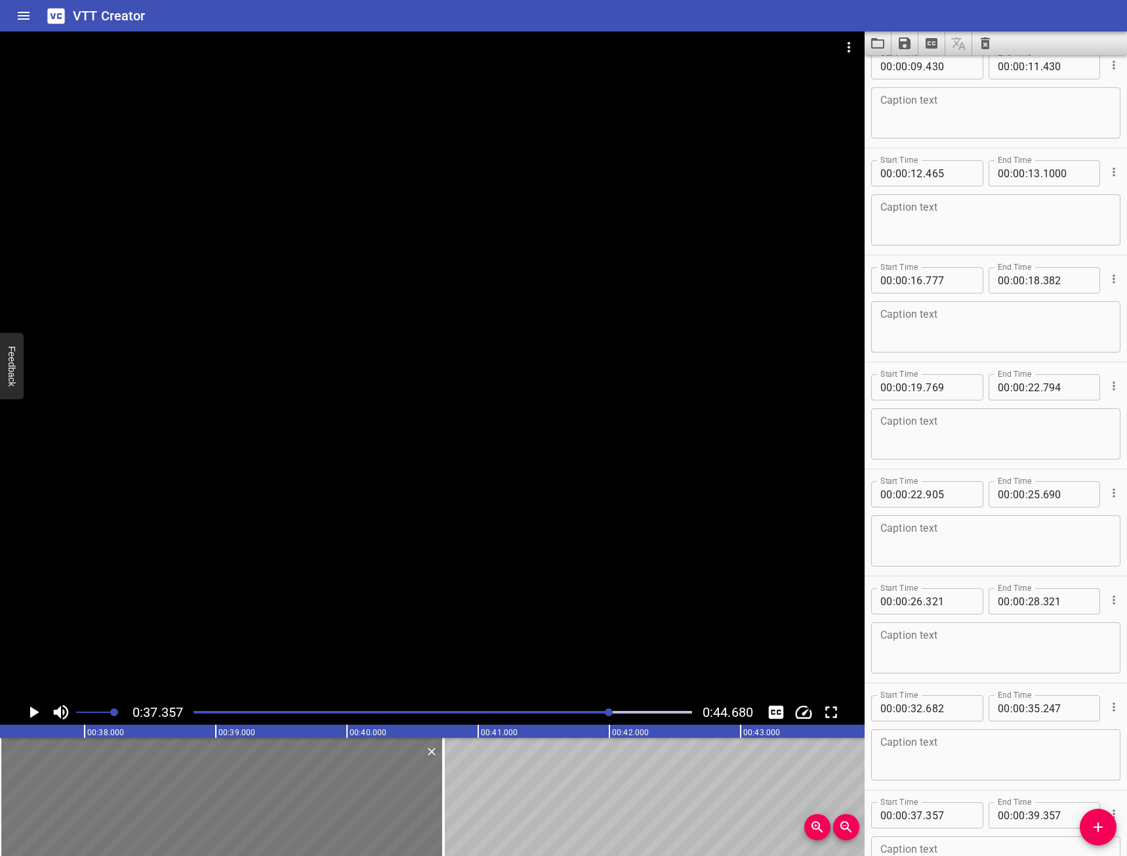
drag, startPoint x: 263, startPoint y: 777, endPoint x: 325, endPoint y: 787, distance: 62.5
click at [443, 812] on div at bounding box center [443, 796] width 3 height 118
type input "40"
type input "727"
click at [36, 709] on icon "Play/Pause" at bounding box center [34, 712] width 20 height 20
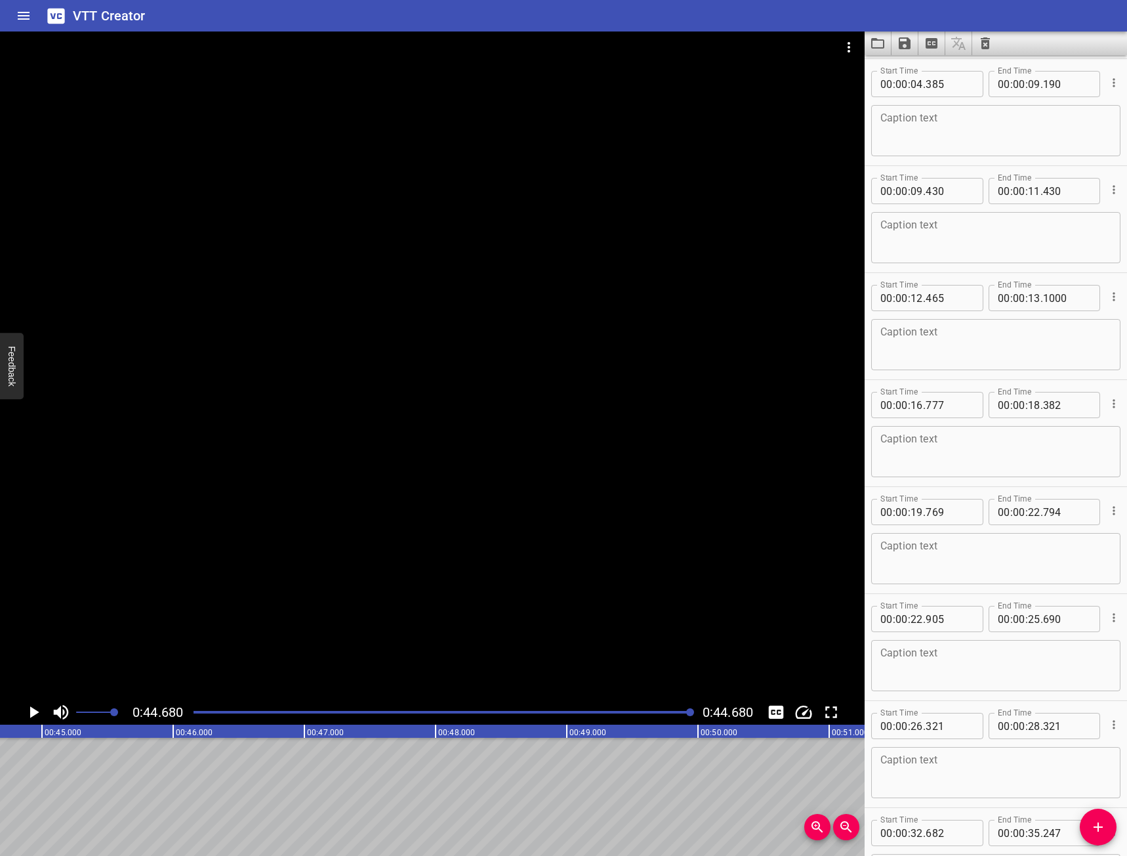
scroll to position [68, 0]
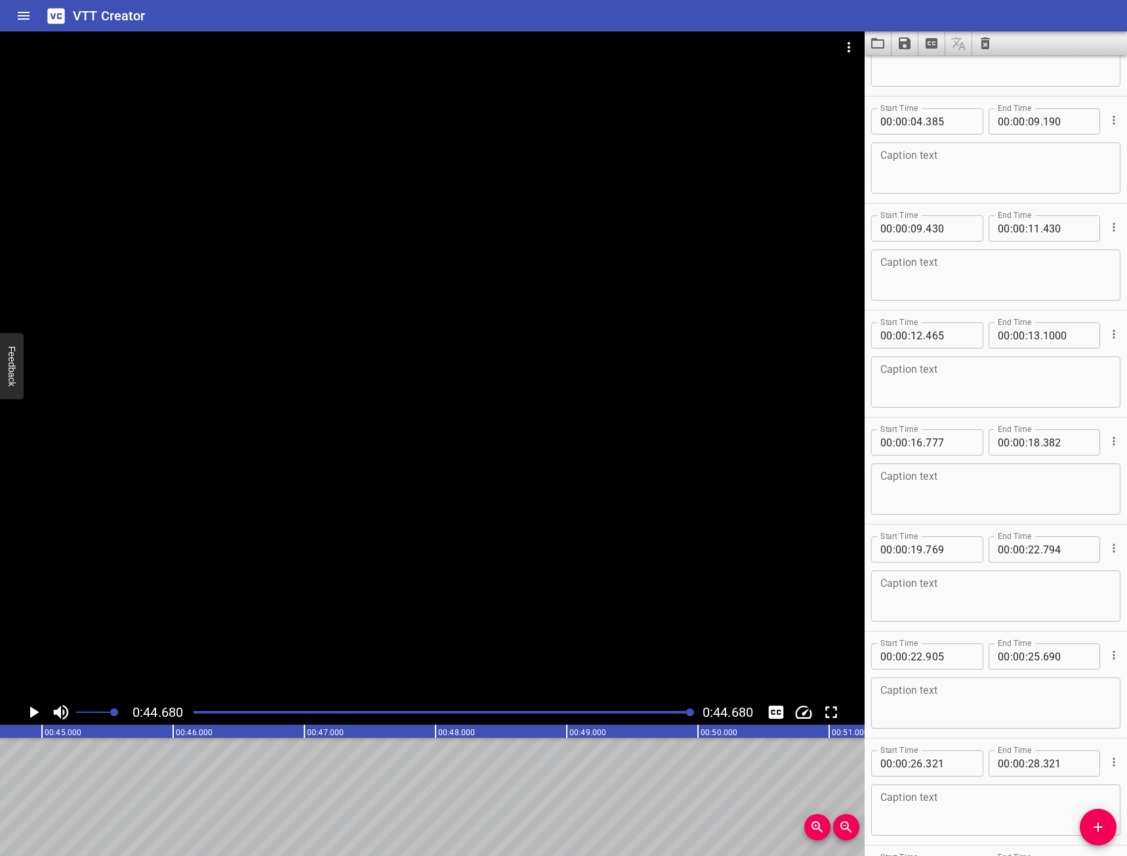
click at [380, 359] on div at bounding box center [432, 365] width 865 height 668
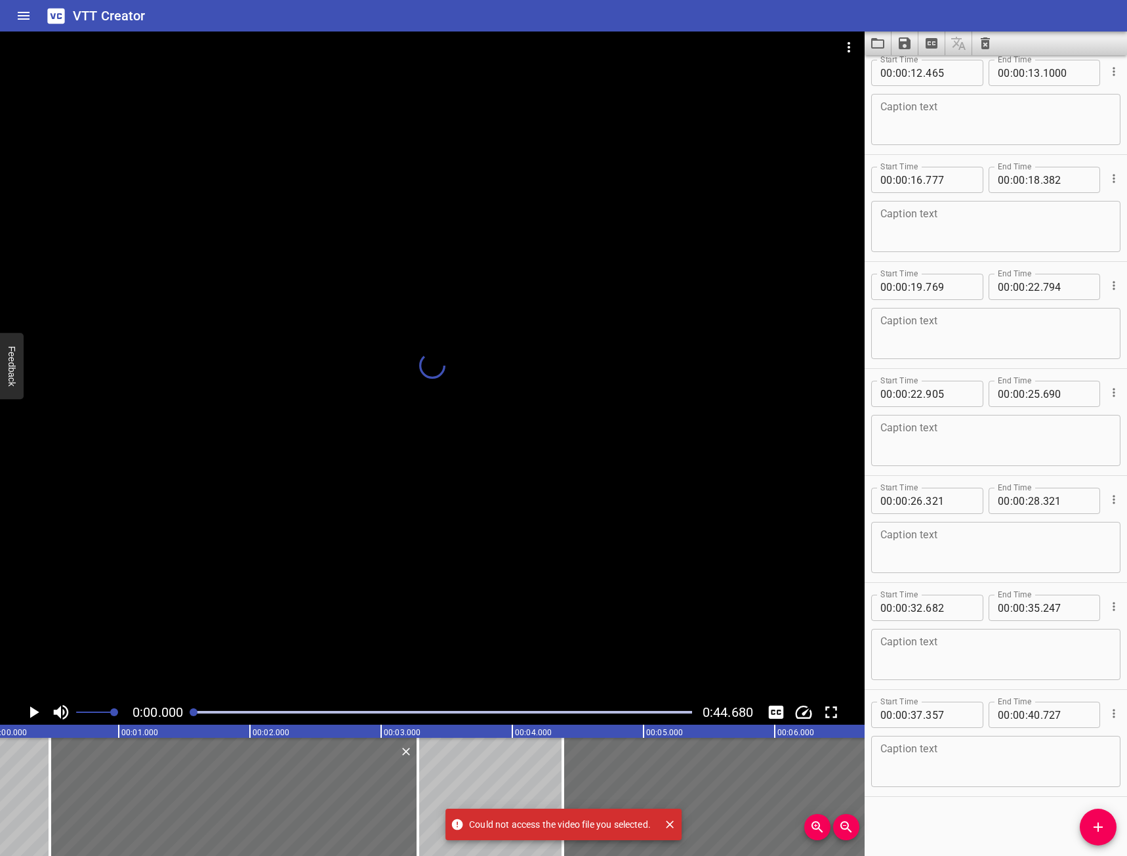
scroll to position [0, 0]
click at [243, 502] on div at bounding box center [432, 365] width 865 height 668
click at [302, 361] on div at bounding box center [432, 365] width 865 height 668
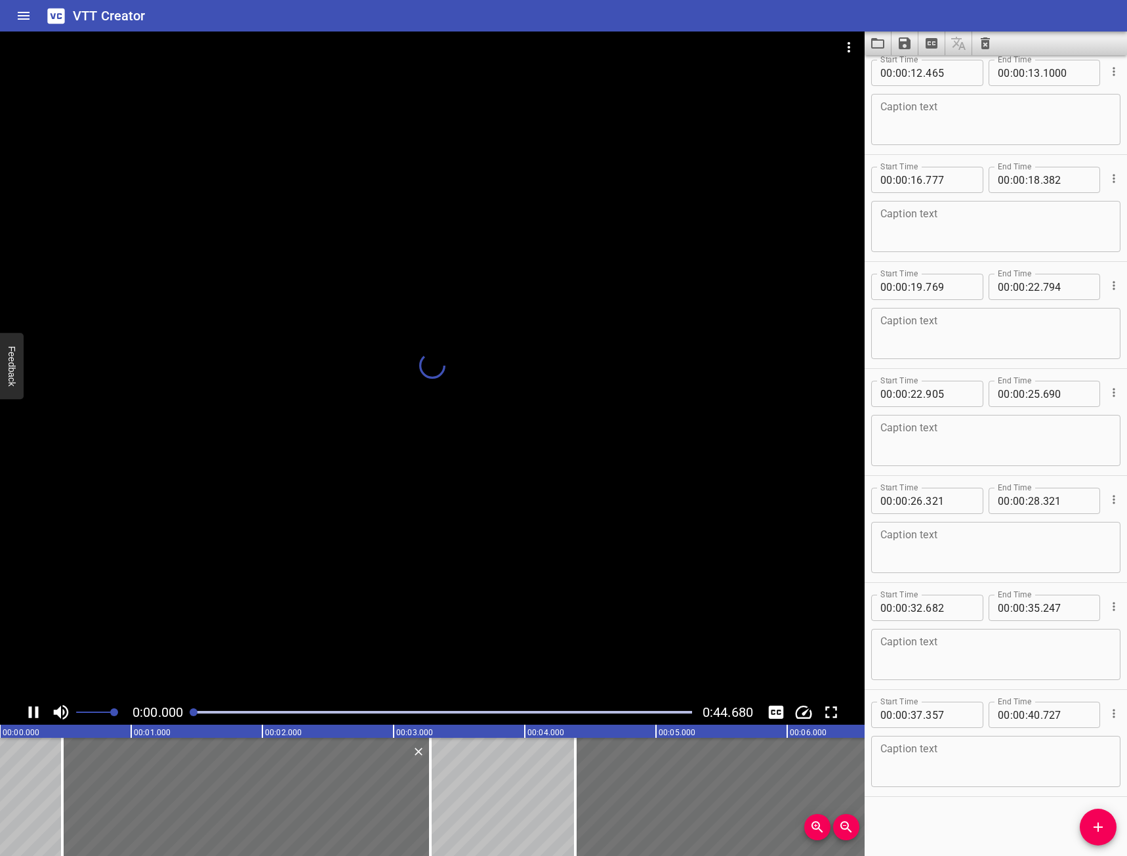
click at [169, 390] on div at bounding box center [432, 365] width 865 height 668
click at [34, 707] on icon "Play/Pause" at bounding box center [34, 712] width 20 height 20
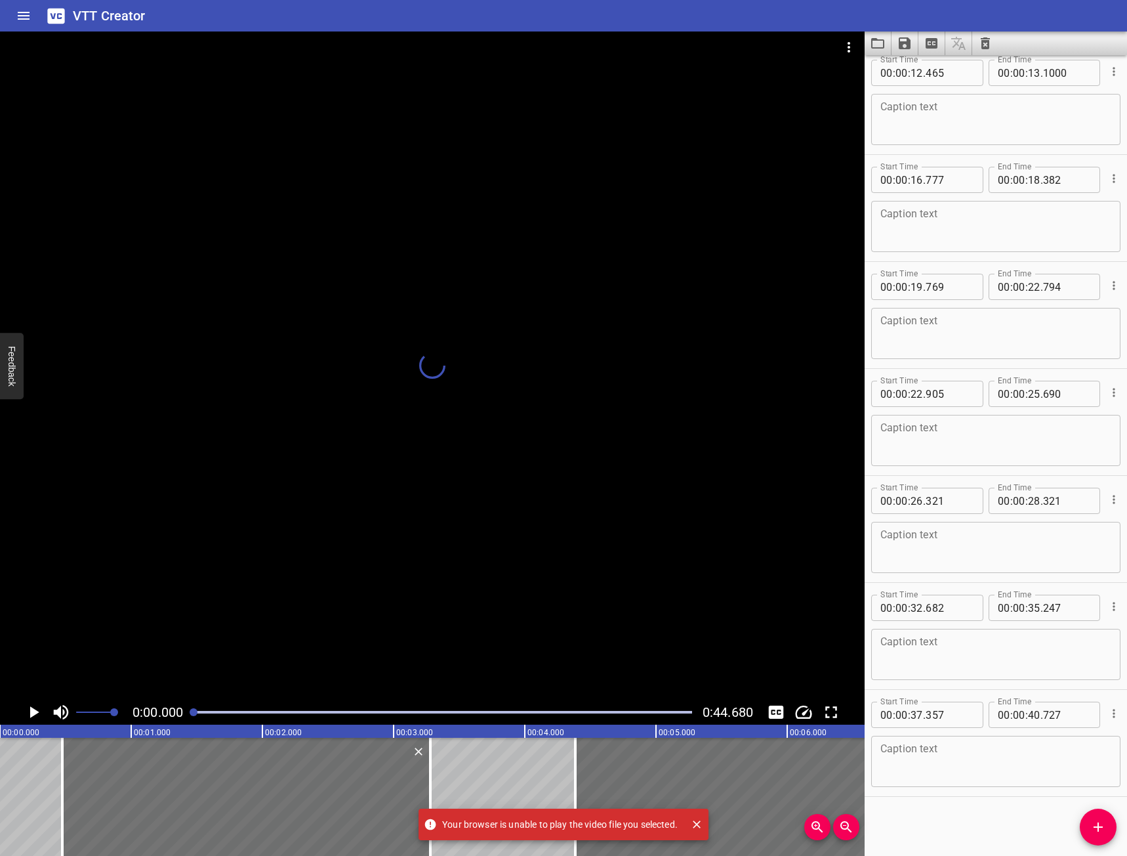
click at [34, 707] on icon "Play/Pause" at bounding box center [34, 712] width 20 height 20
click at [852, 41] on div at bounding box center [432, 365] width 865 height 668
click at [851, 42] on div at bounding box center [432, 365] width 865 height 668
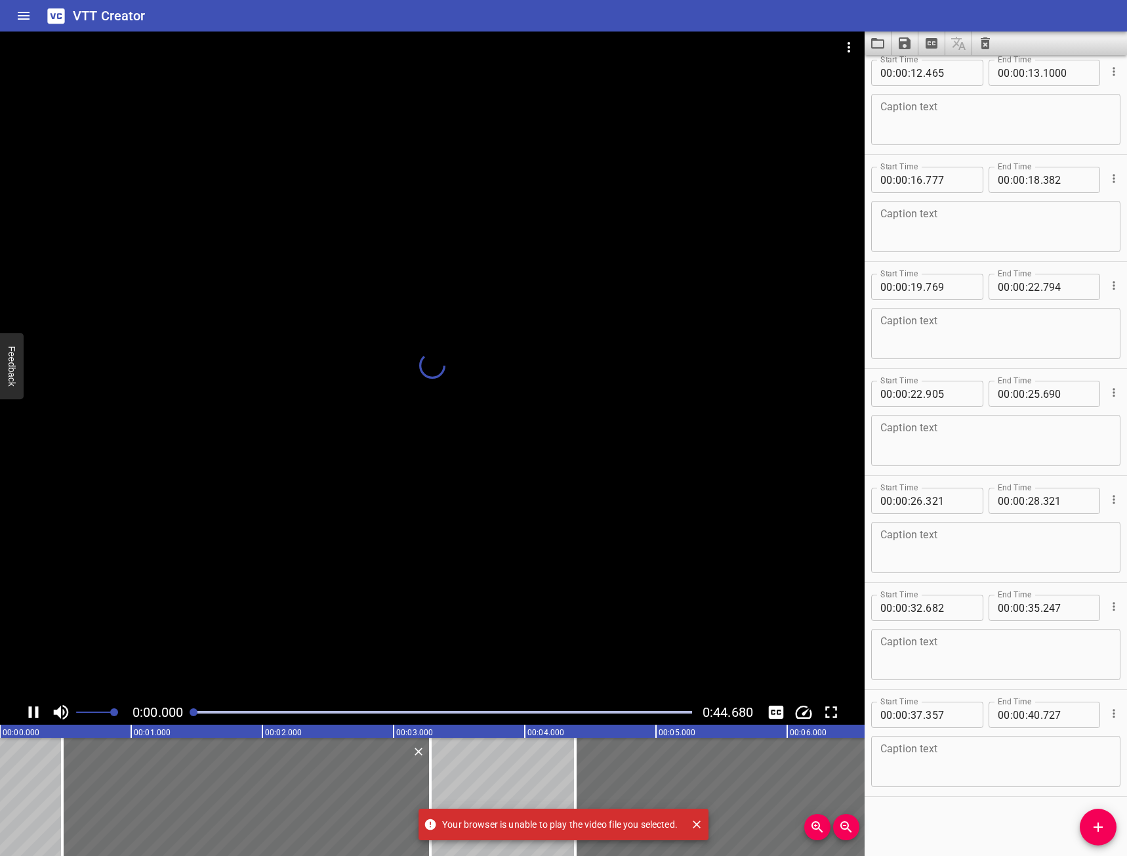
click at [850, 46] on div at bounding box center [432, 365] width 865 height 668
click at [898, 112] on textarea at bounding box center [995, 119] width 231 height 37
click at [26, 706] on icon "Play/Pause" at bounding box center [34, 712] width 20 height 20
click at [852, 60] on div at bounding box center [432, 365] width 865 height 668
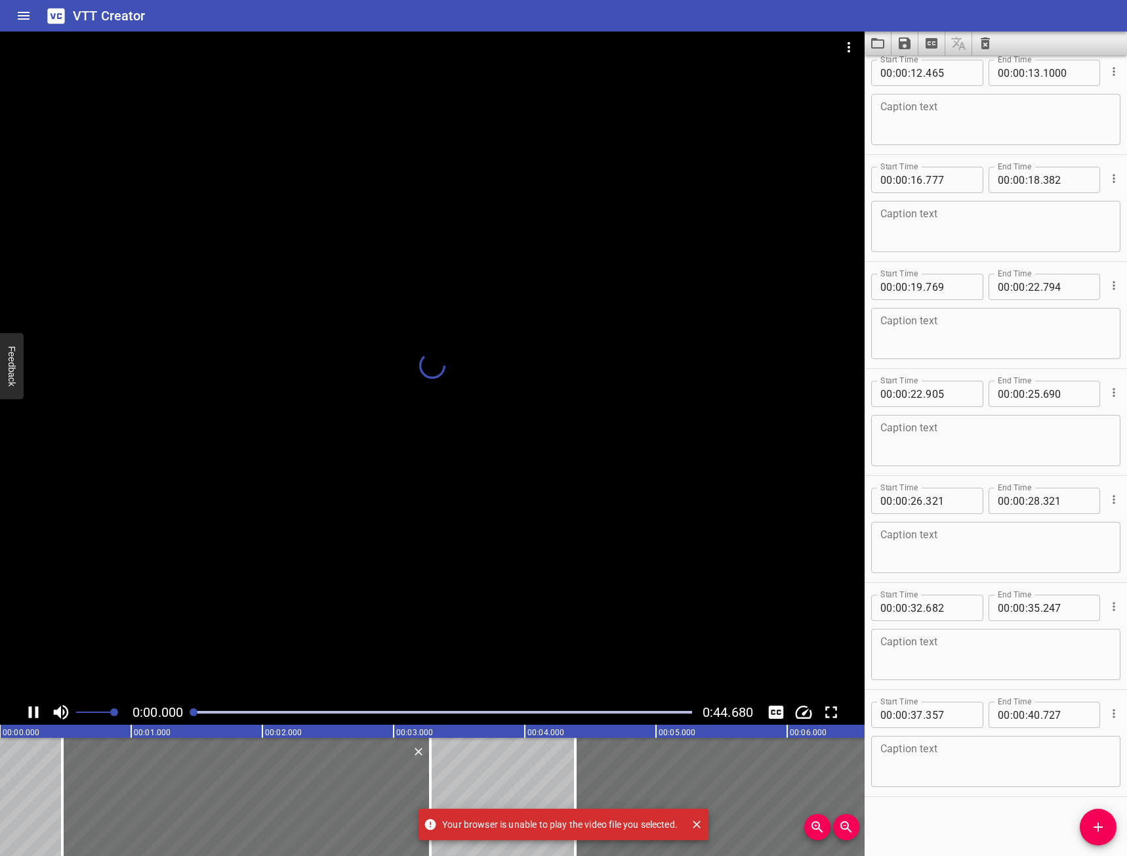
click at [850, 54] on div at bounding box center [432, 365] width 865 height 668
click at [848, 48] on div at bounding box center [432, 365] width 865 height 668
click at [848, 45] on div at bounding box center [432, 365] width 865 height 668
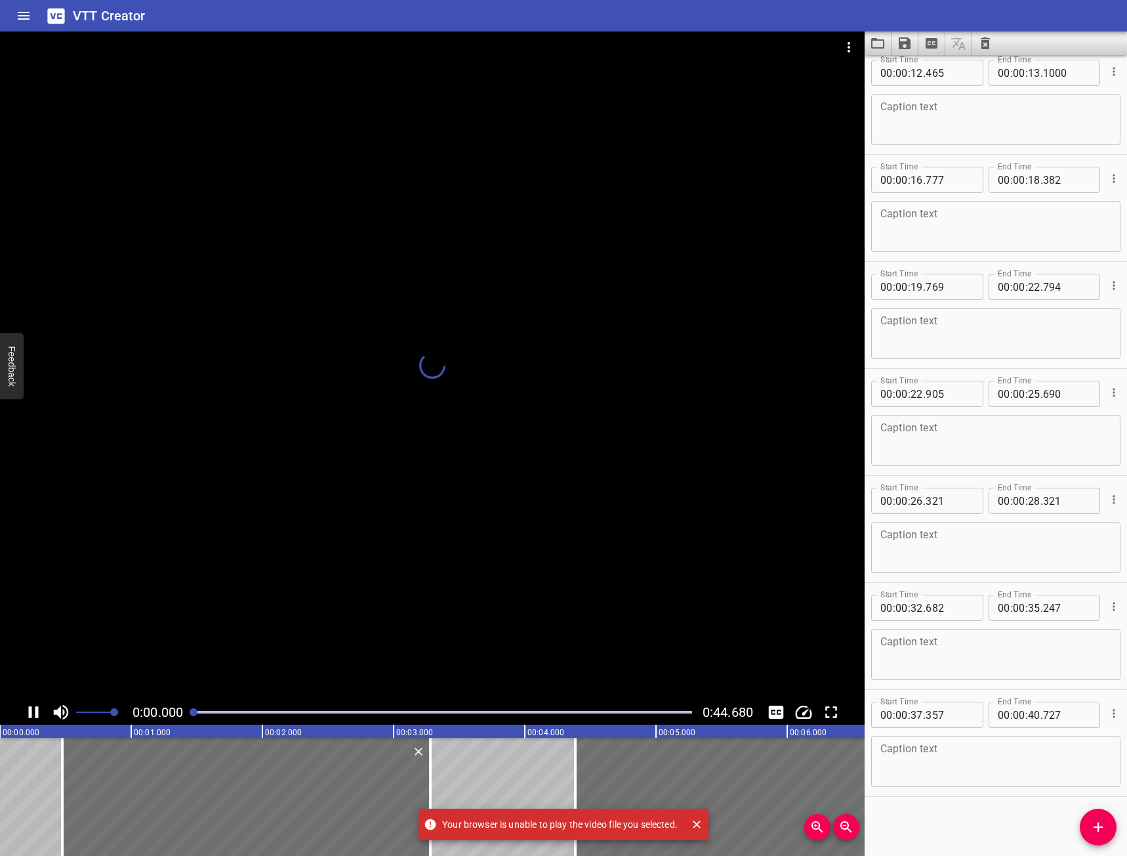
click at [848, 45] on div at bounding box center [432, 365] width 865 height 668
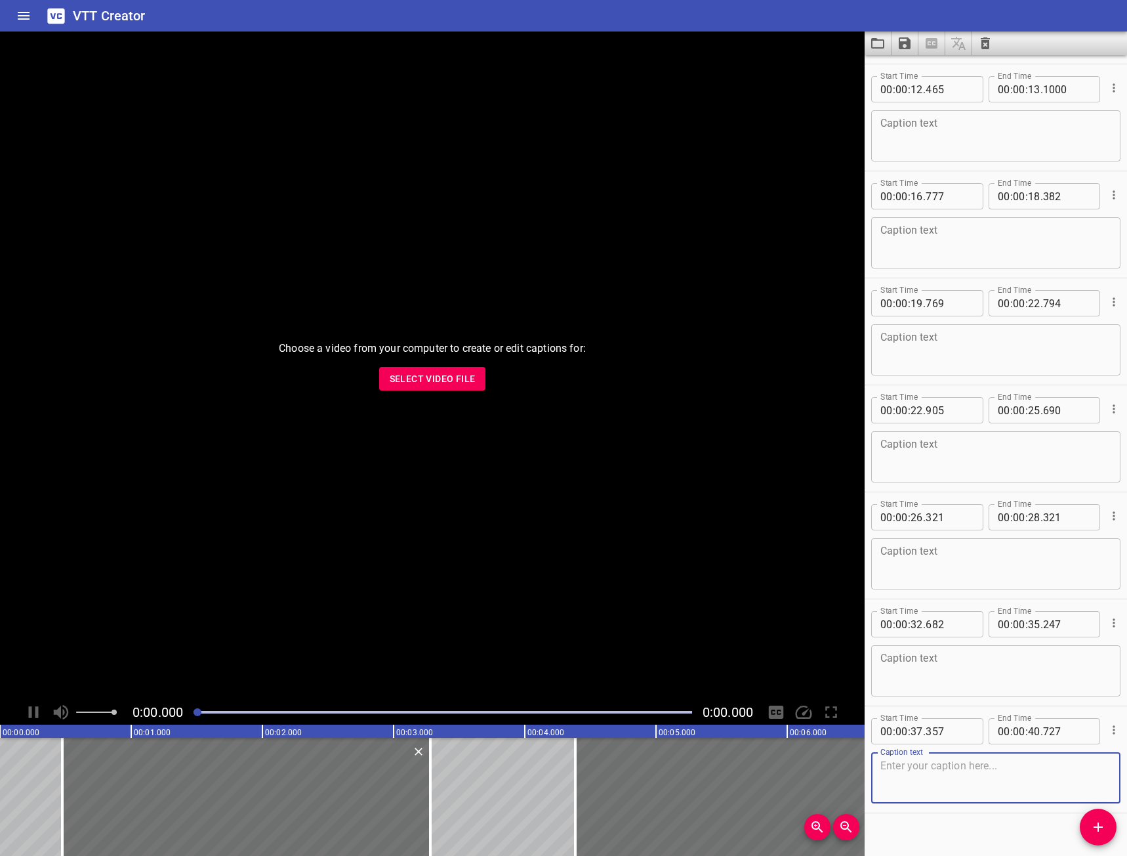
scroll to position [331, 0]
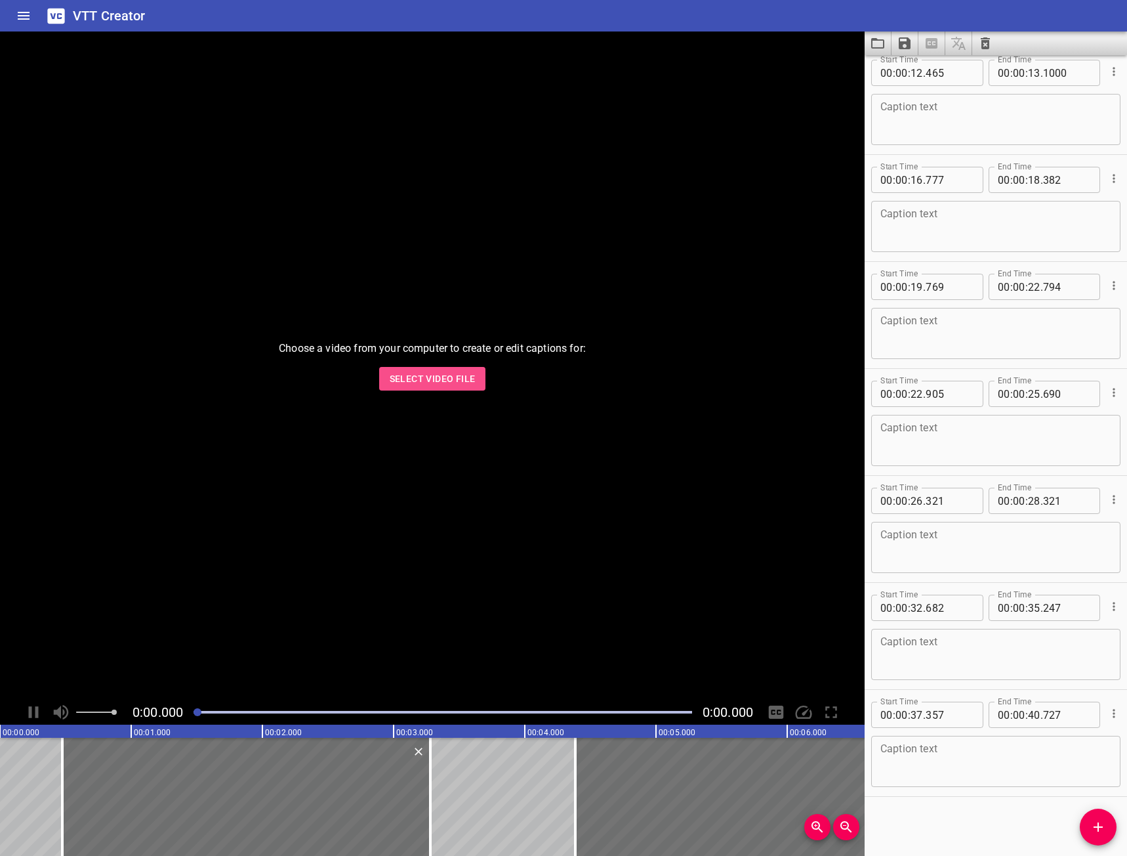
click at [460, 373] on span "Select Video File" at bounding box center [433, 379] width 86 height 16
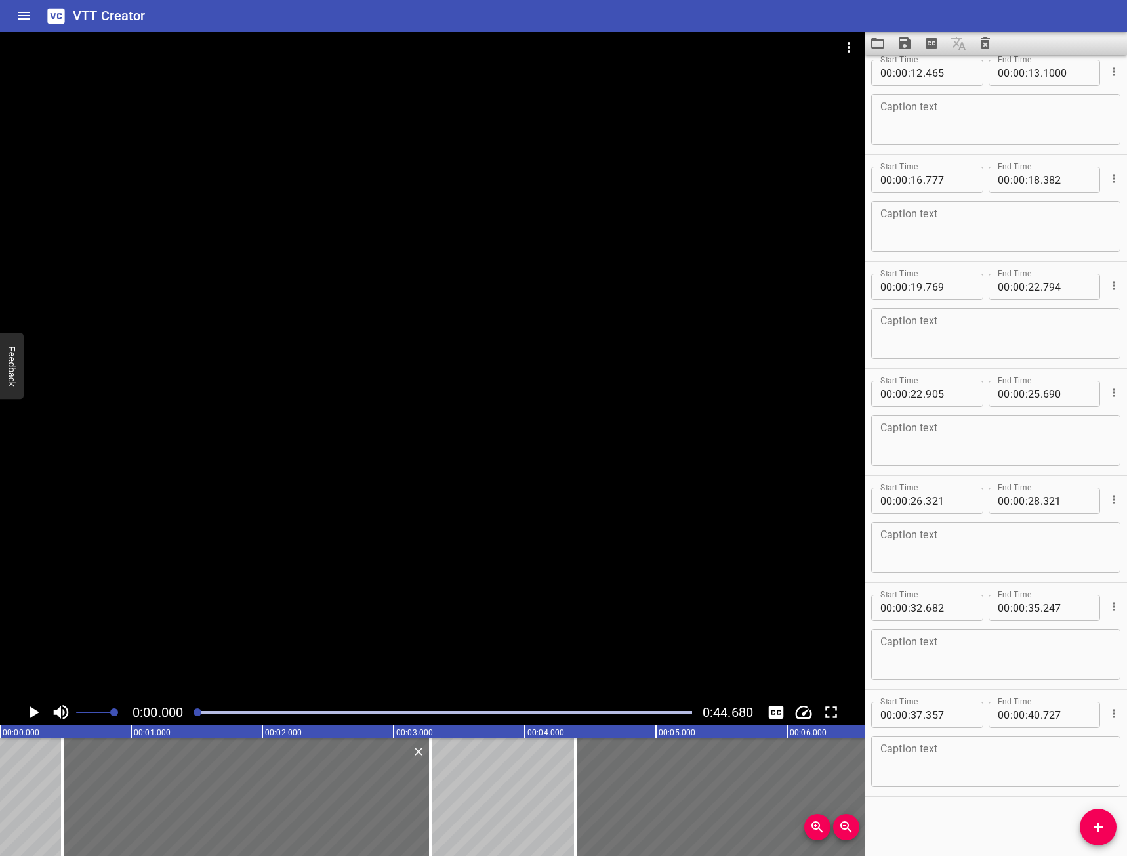
click at [38, 705] on icon "Play/Pause" at bounding box center [34, 712] width 20 height 20
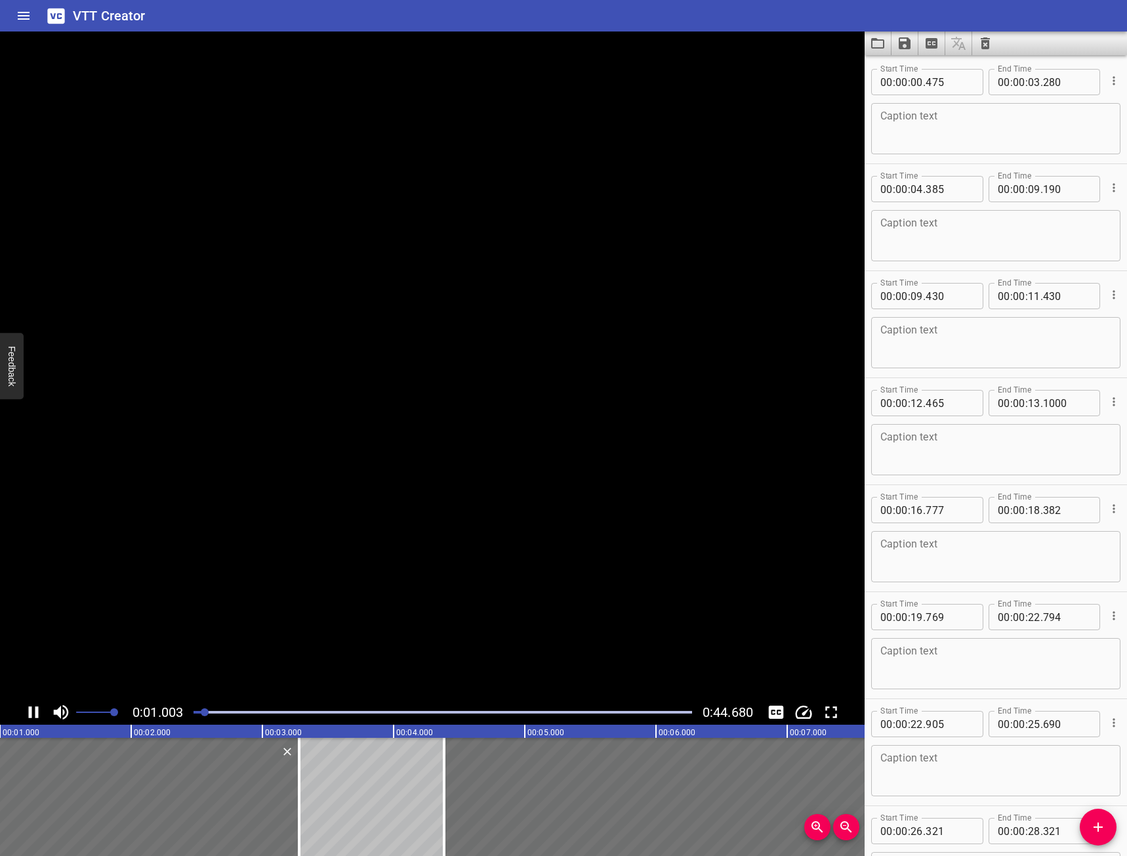
scroll to position [0, 0]
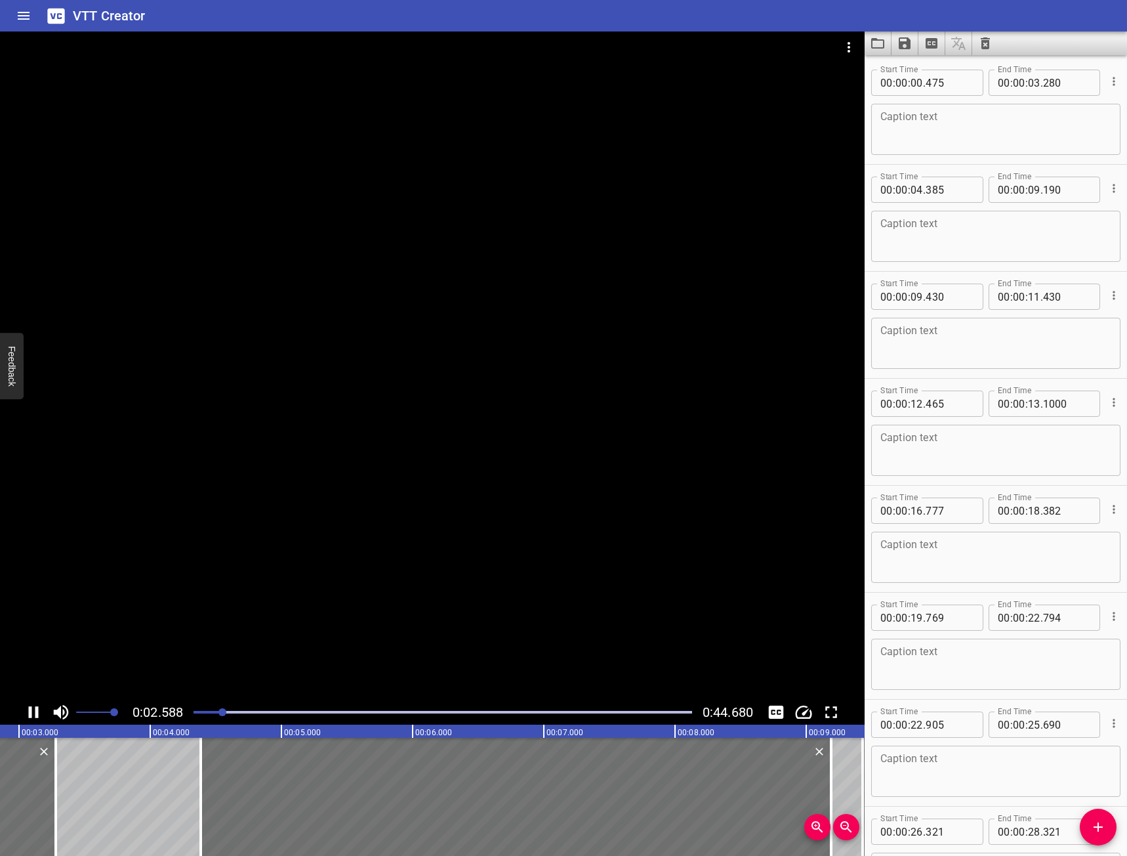
click at [34, 707] on icon "Play/Pause" at bounding box center [34, 712] width 20 height 20
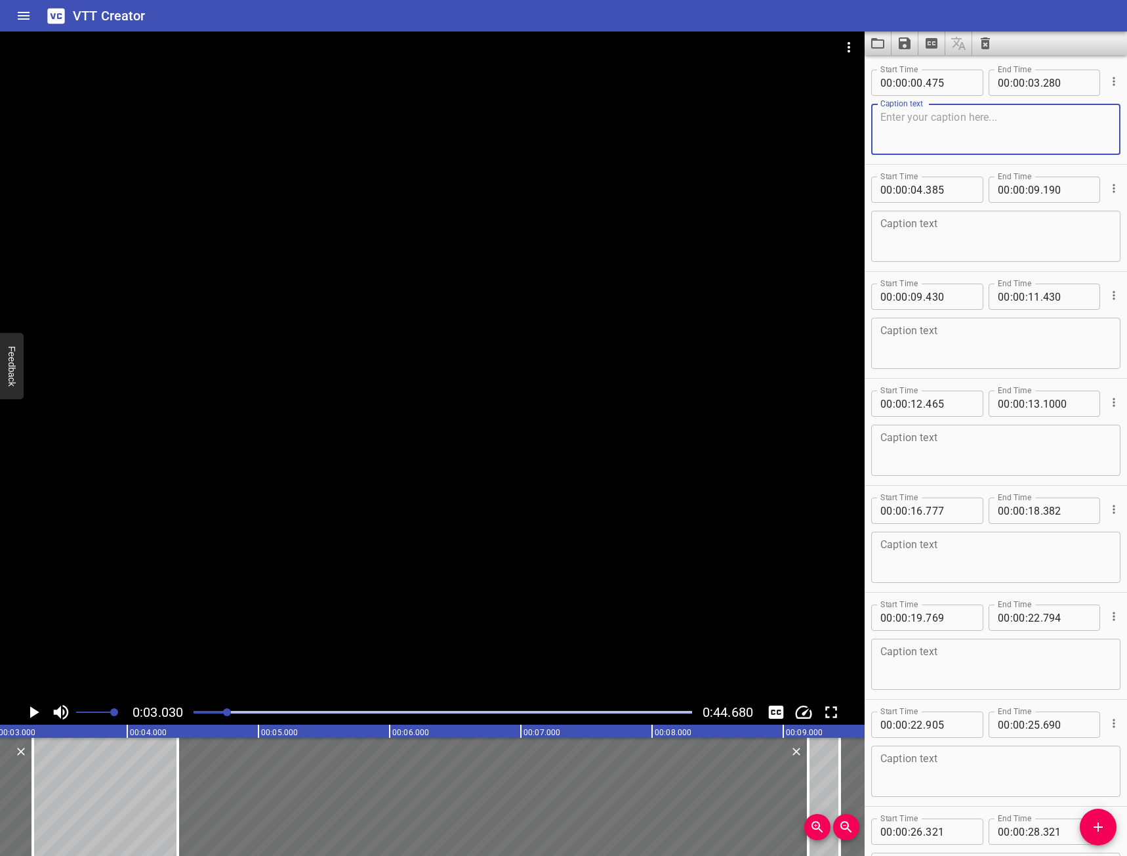
click at [960, 117] on textarea at bounding box center [995, 129] width 231 height 37
type textarea "d"
type textarea "Donc après reset, si le problème persiste,"
click at [28, 702] on icon "Play/Pause" at bounding box center [34, 712] width 20 height 20
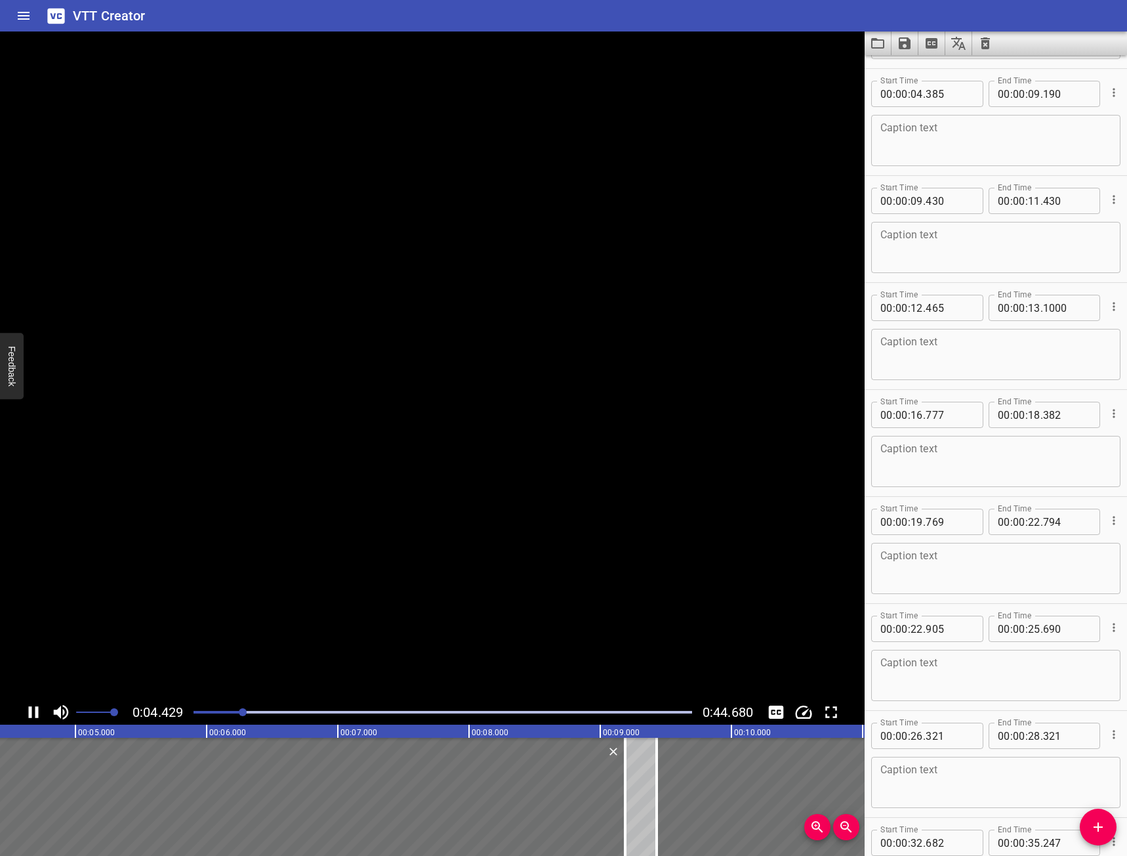
scroll to position [107, 0]
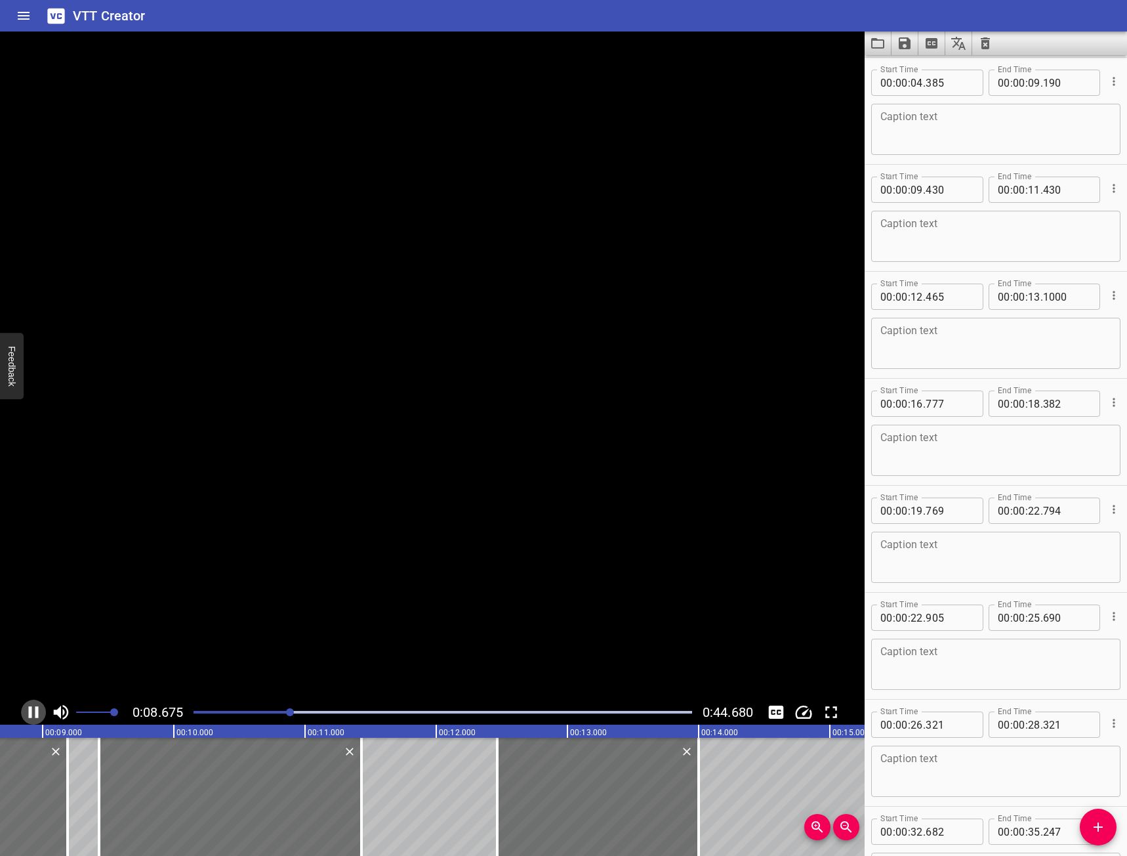
click at [28, 702] on icon "Play/Pause" at bounding box center [34, 712] width 20 height 20
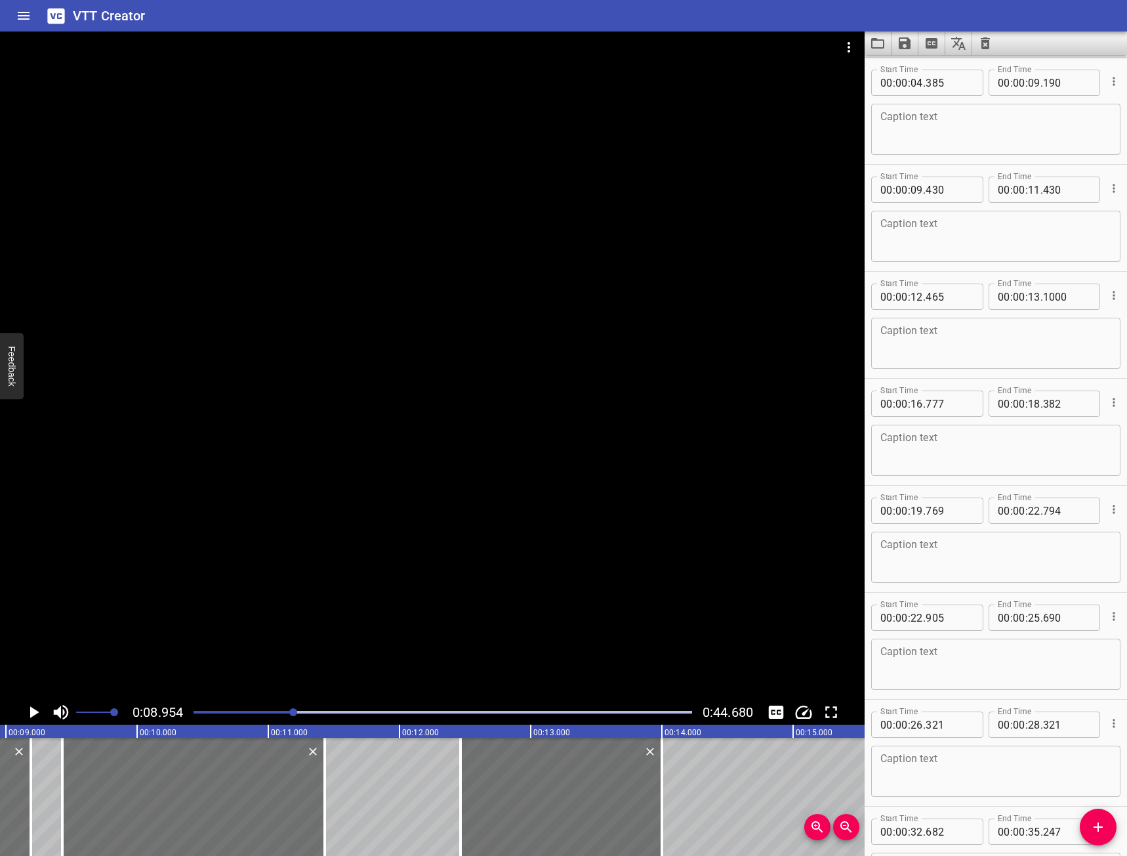
click at [966, 232] on textarea at bounding box center [995, 236] width 231 height 37
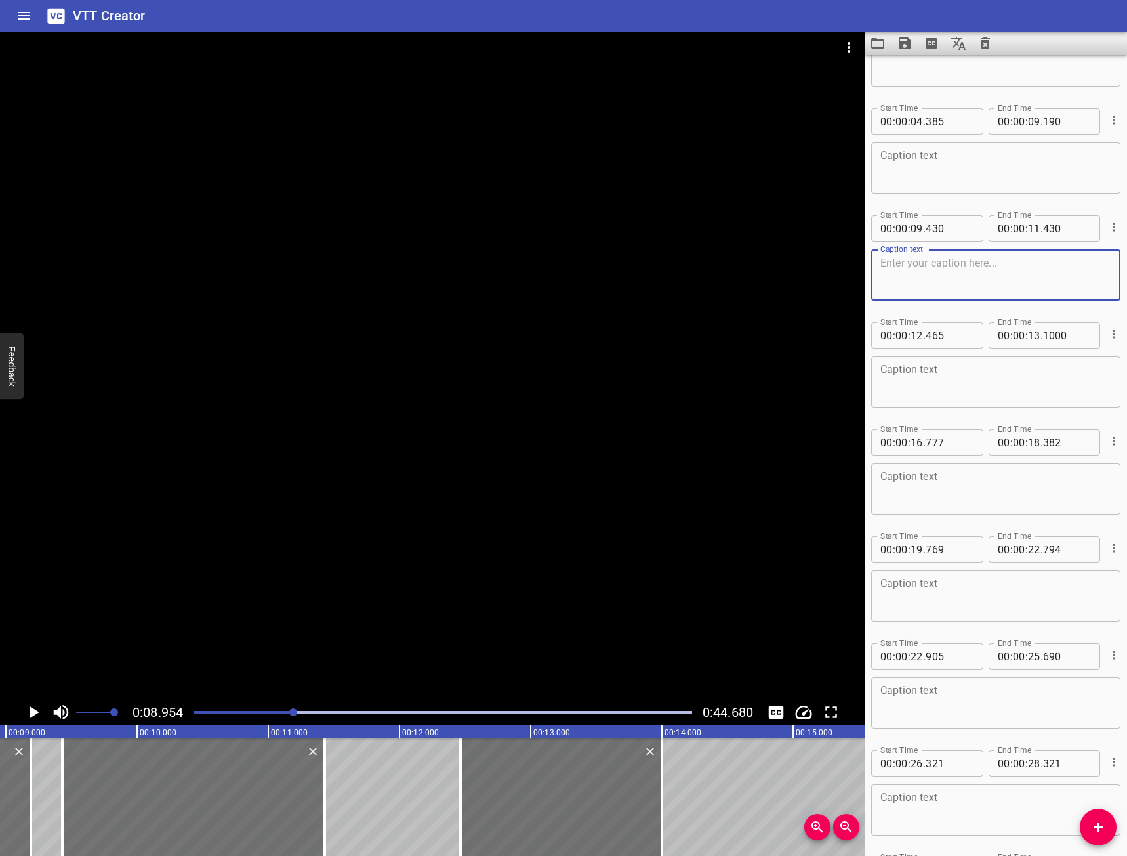
scroll to position [0, 0]
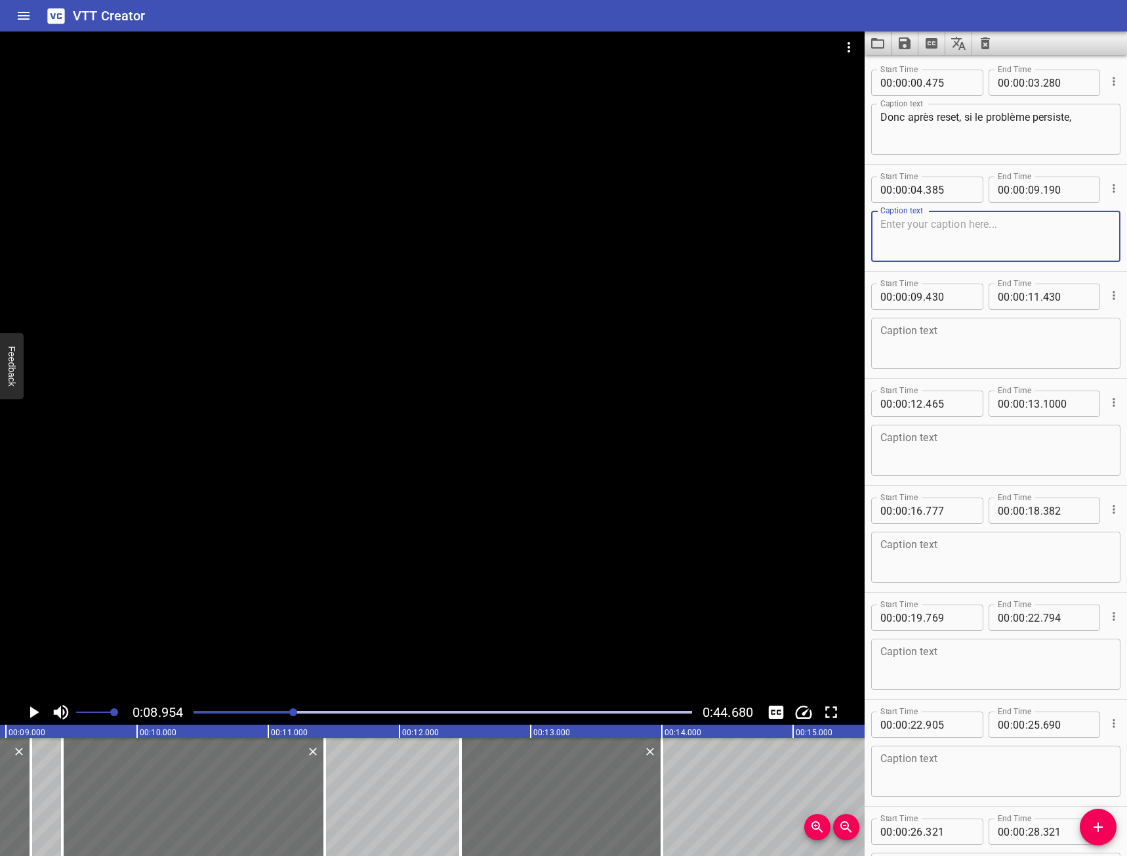
click at [934, 228] on textarea at bounding box center [995, 236] width 231 height 37
type textarea "Q"
type textarea "a"
click at [910, 229] on textarea "Avec escape, vous revenez au menu où vous avez "EN/HORS][SERVICE]" at bounding box center [995, 236] width 231 height 37
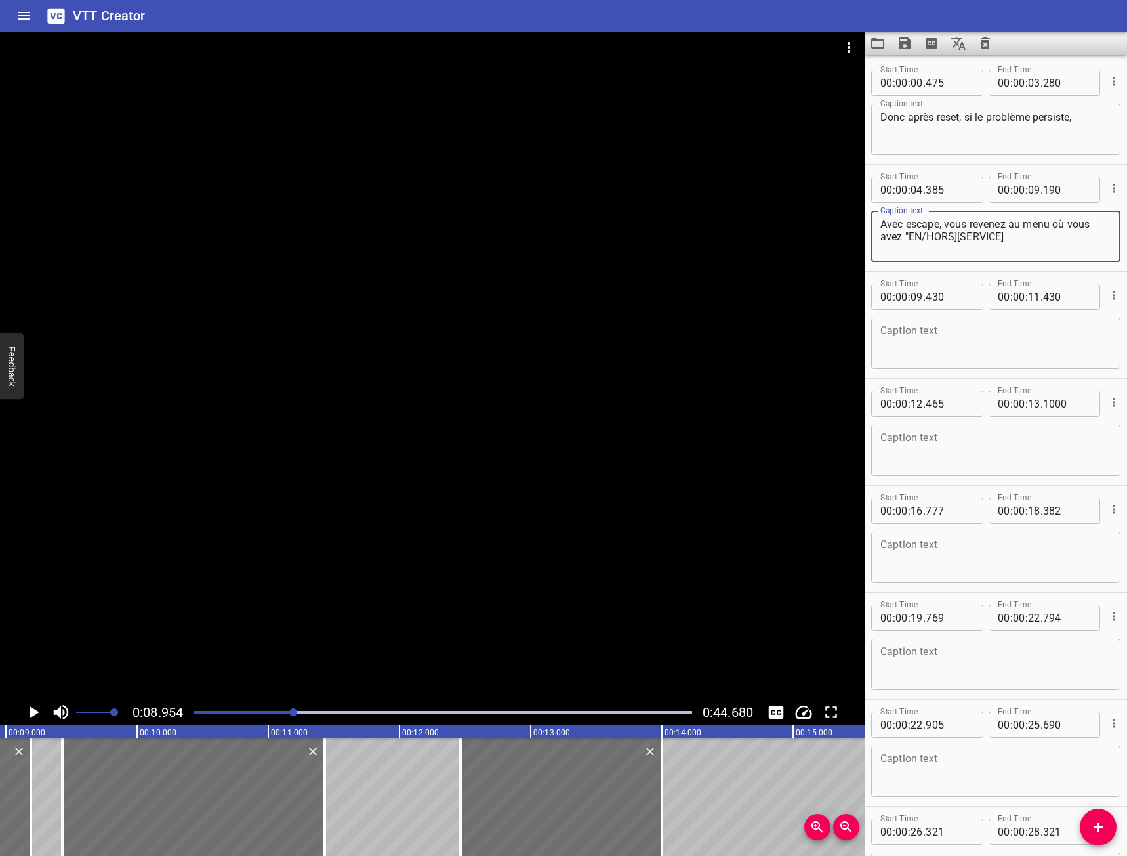
click at [910, 231] on textarea "Avec escape, vous revenez au menu où vous avez "EN/HORS][SERVICE]" at bounding box center [995, 236] width 231 height 37
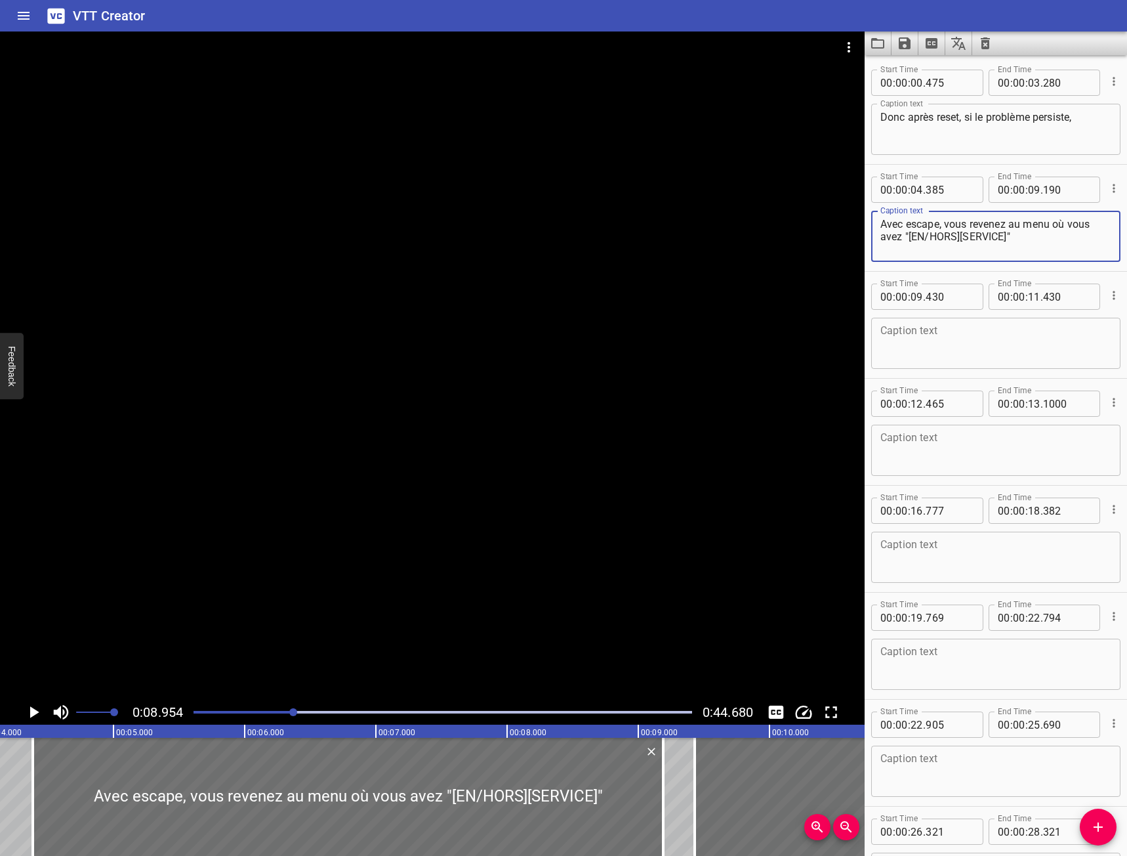
scroll to position [0, 512]
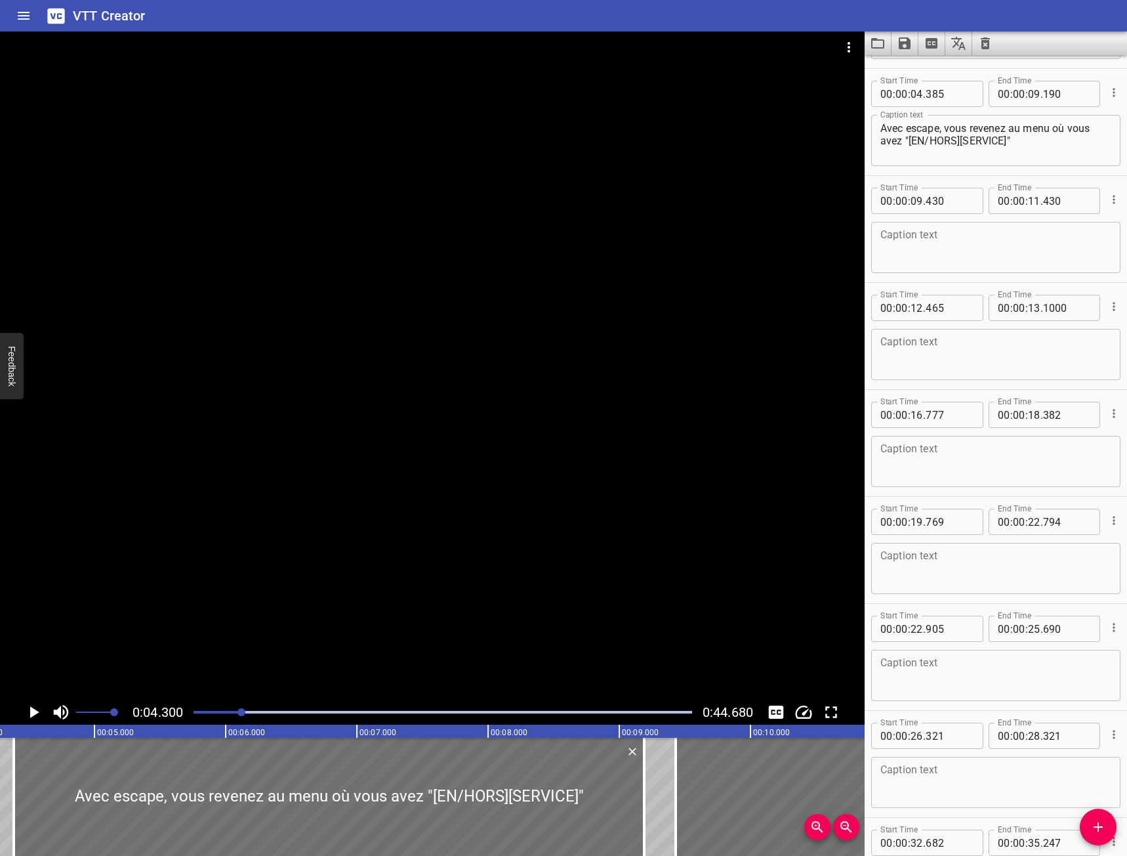
scroll to position [0, 564]
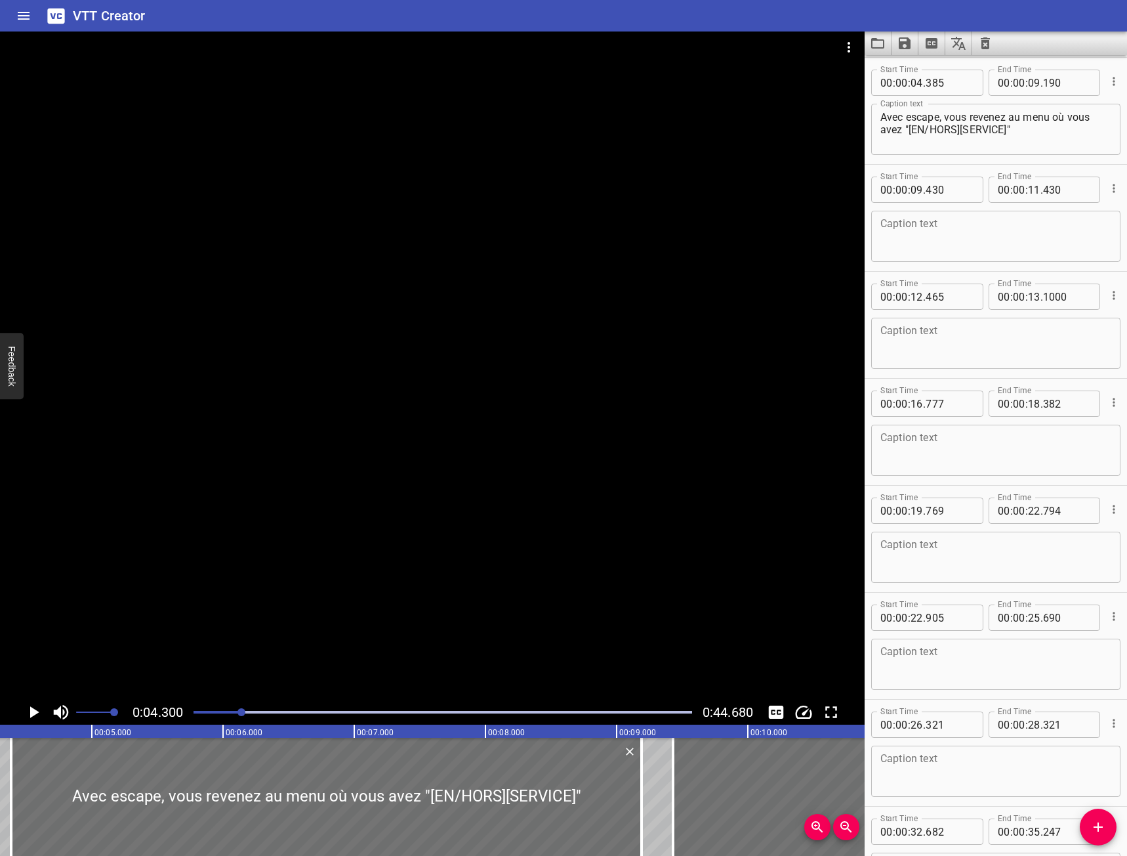
click at [35, 711] on icon "Play/Pause" at bounding box center [34, 712] width 9 height 12
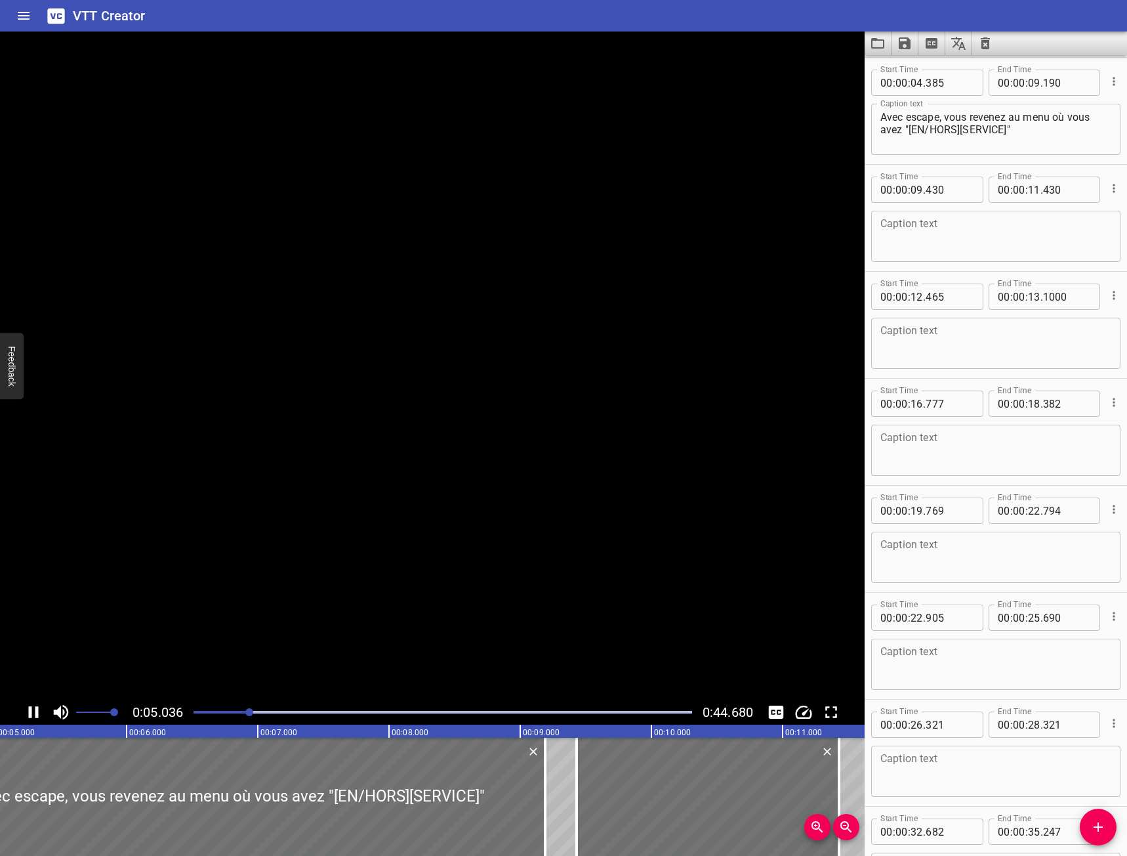
click at [35, 711] on icon "Play/Pause" at bounding box center [34, 712] width 20 height 20
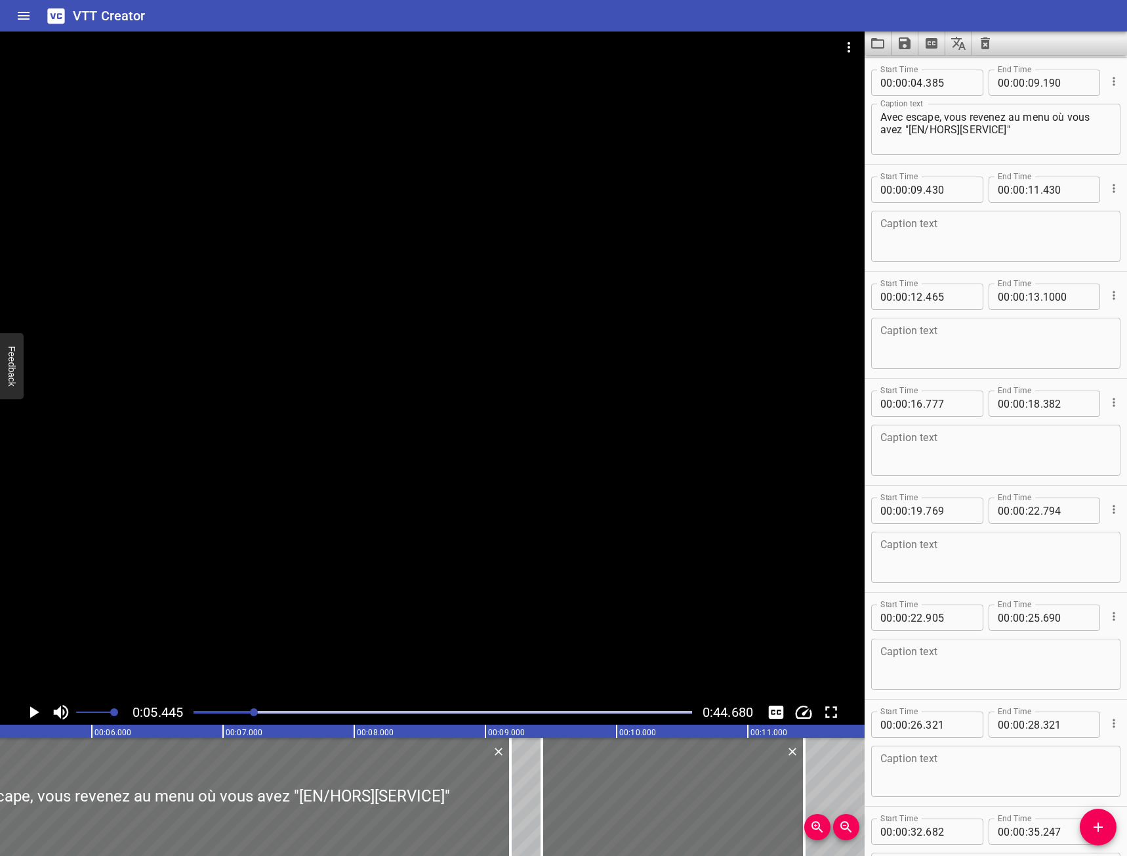
scroll to position [0, 714]
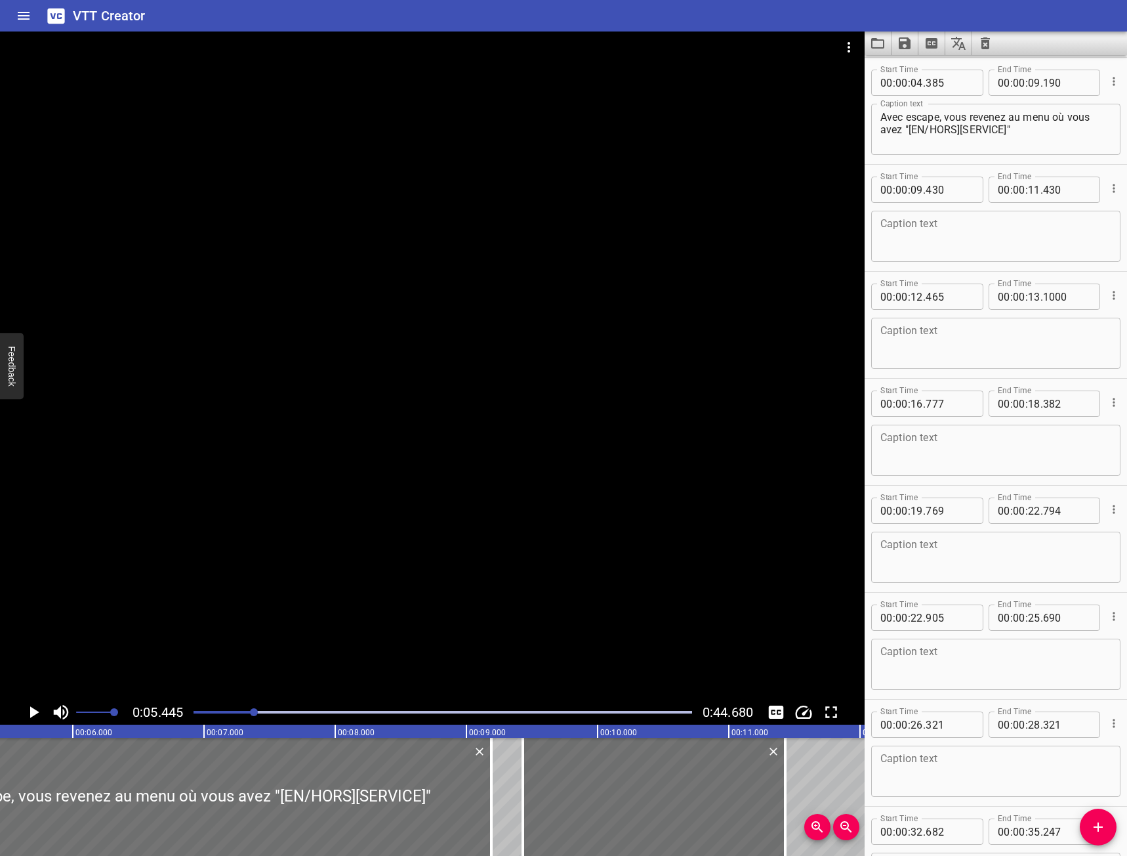
click at [904, 120] on textarea "Avec escape, vous revenez au menu où vous avez "[EN/HORS][SERVICE]"" at bounding box center [995, 129] width 231 height 37
type textarea "Avec le bouton escape, vous revenez au menu où vous avez "[EN/HORS][SERVICE]""
click at [24, 699] on div at bounding box center [432, 365] width 865 height 668
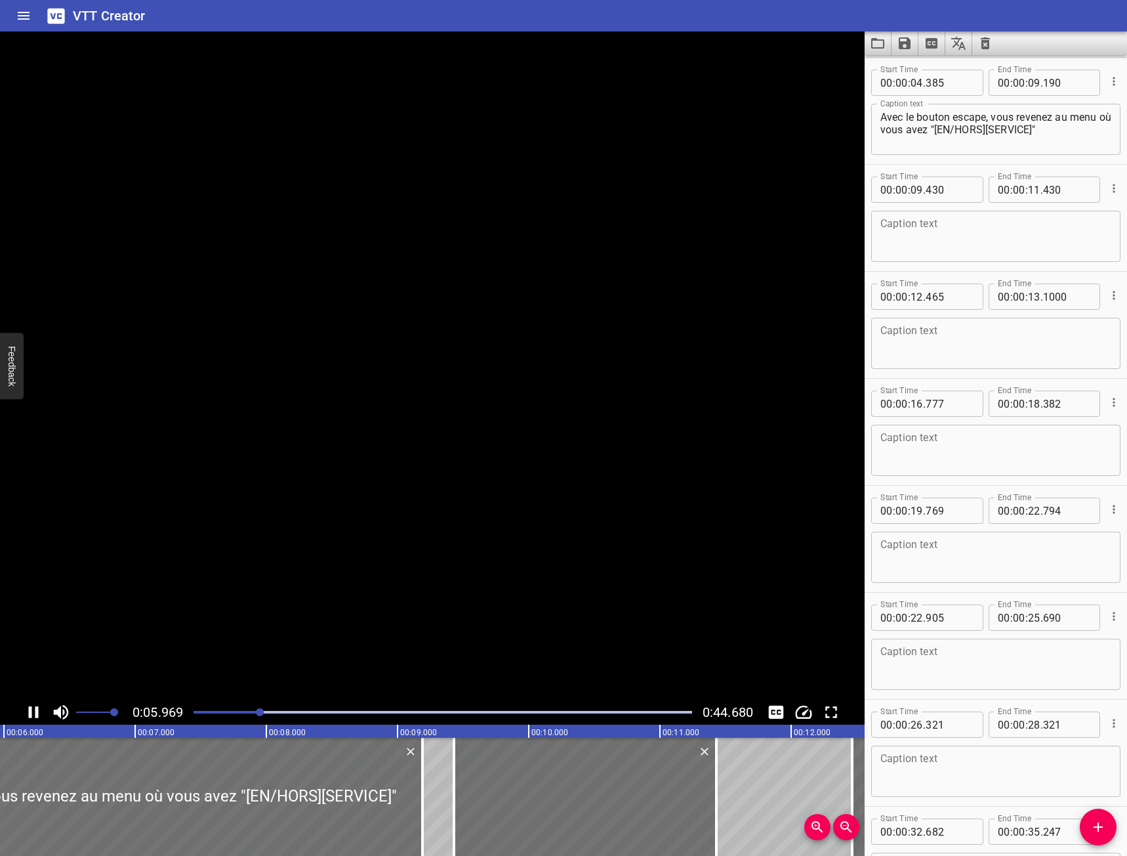
click at [24, 699] on video at bounding box center [432, 365] width 865 height 668
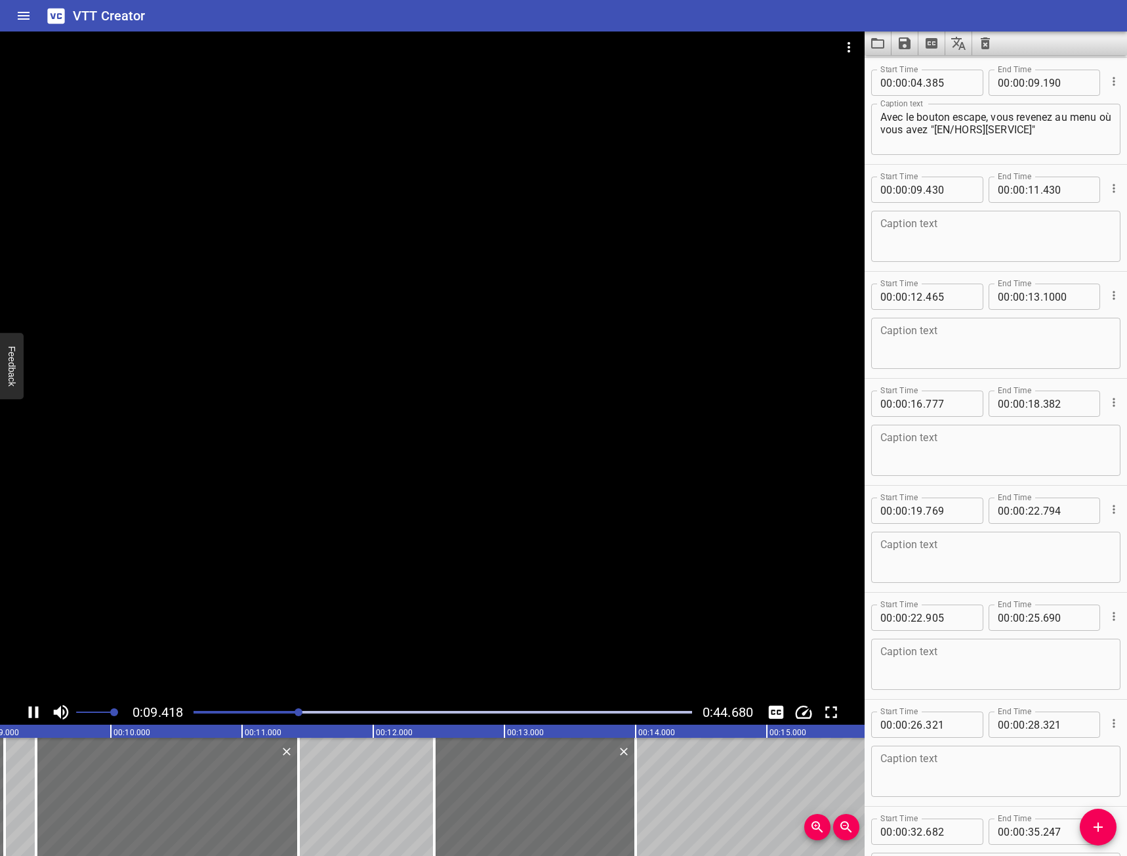
scroll to position [0, 1236]
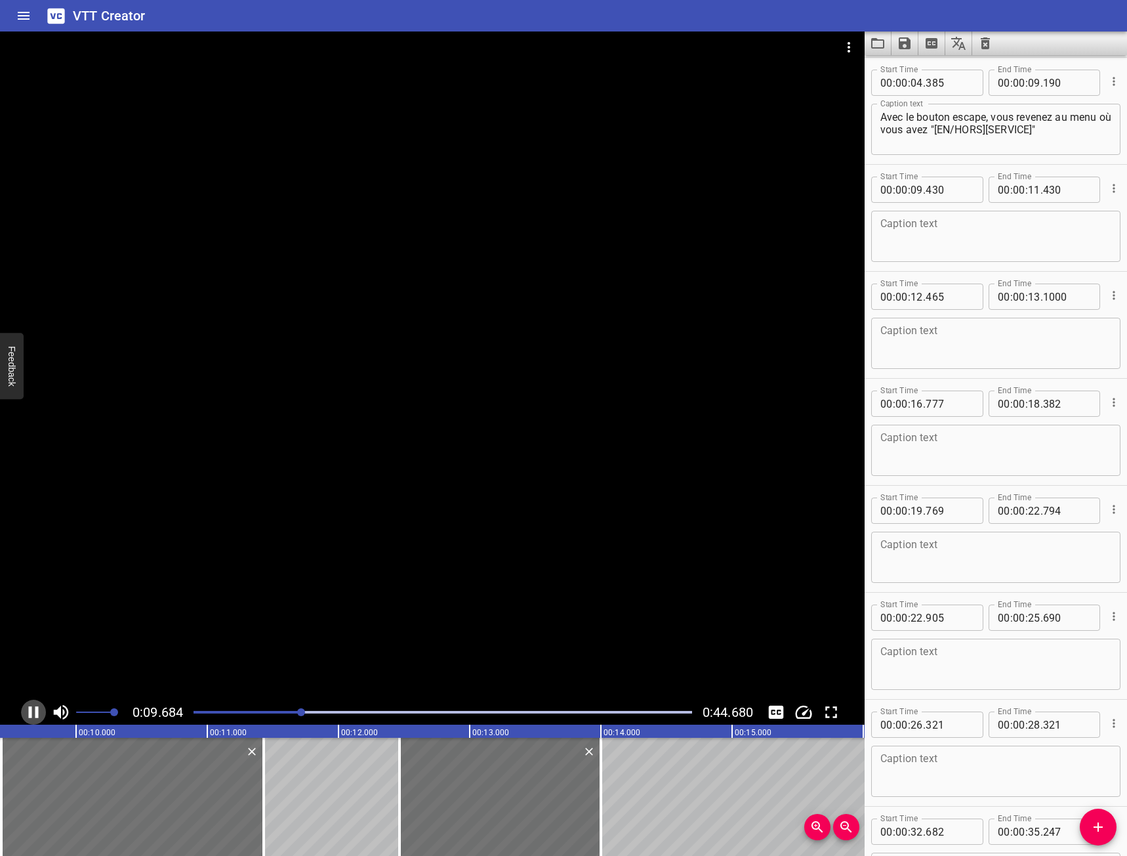
click at [24, 713] on icon "Play/Pause" at bounding box center [34, 712] width 20 height 20
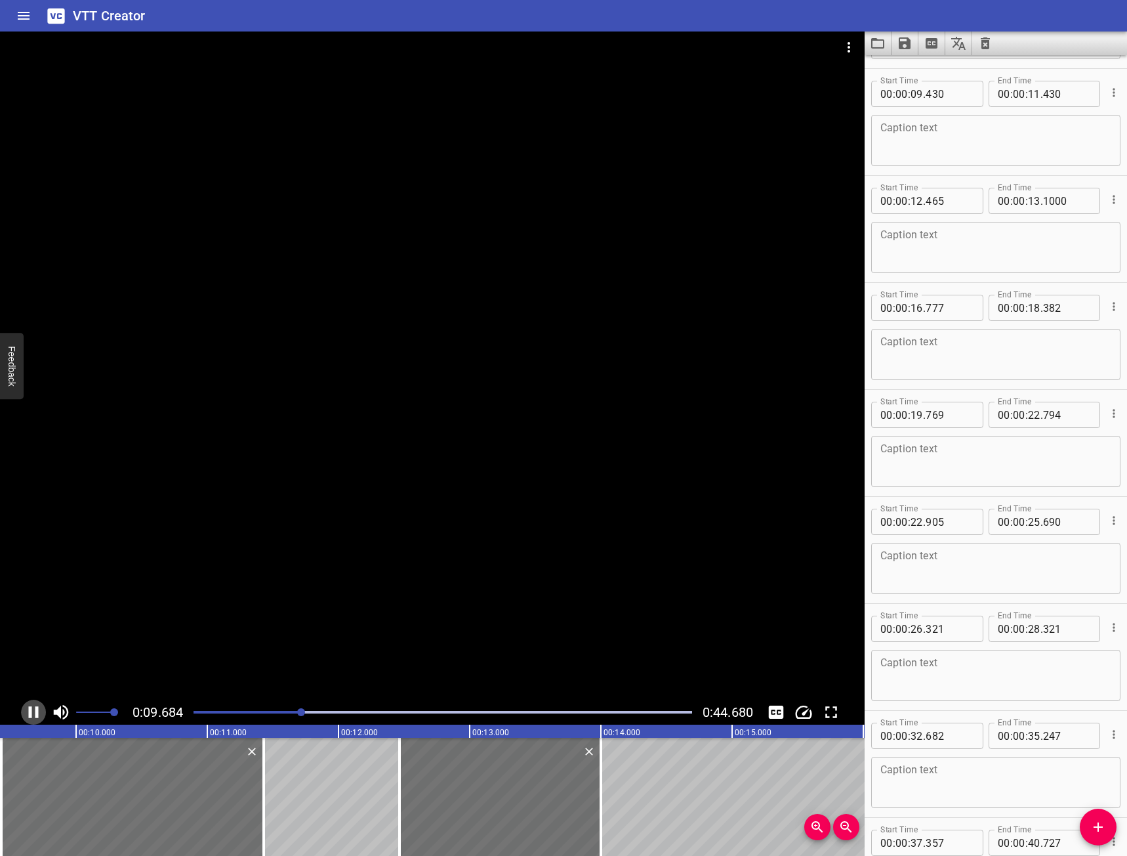
scroll to position [0, 1286]
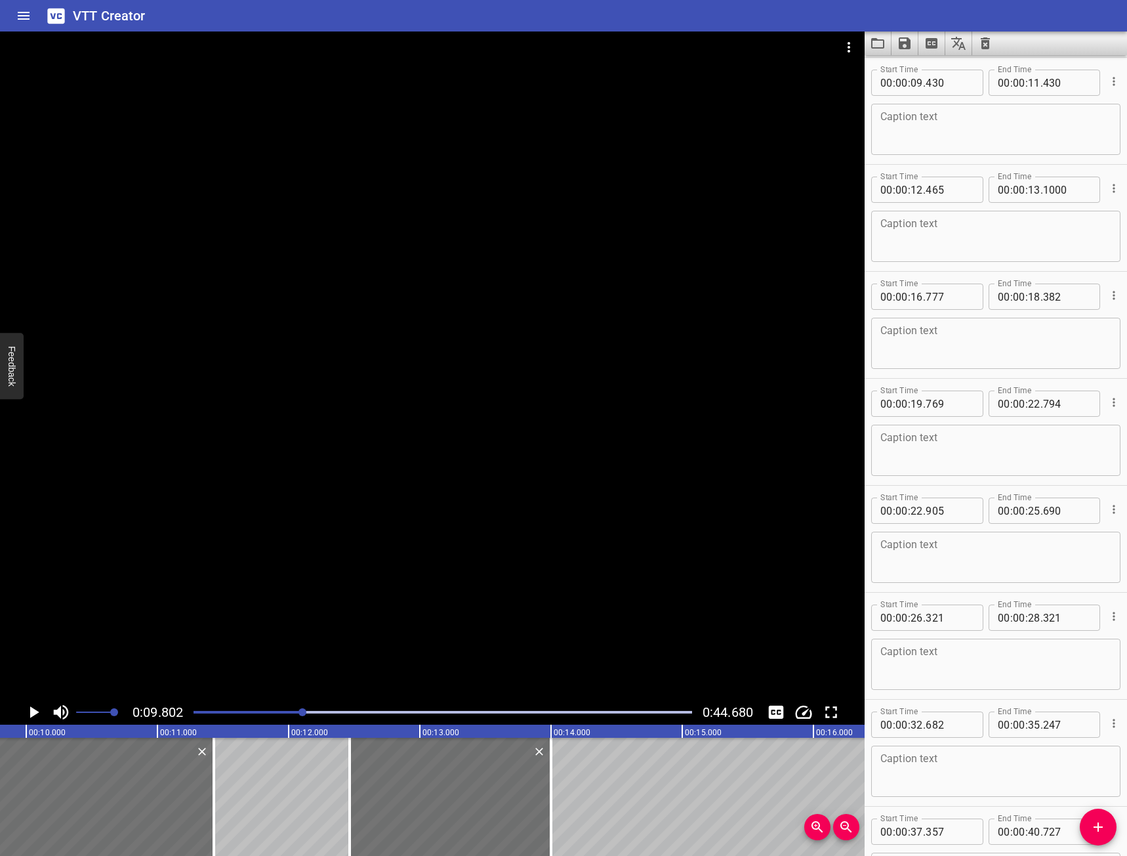
click at [24, 713] on icon "Play/Pause" at bounding box center [34, 712] width 20 height 20
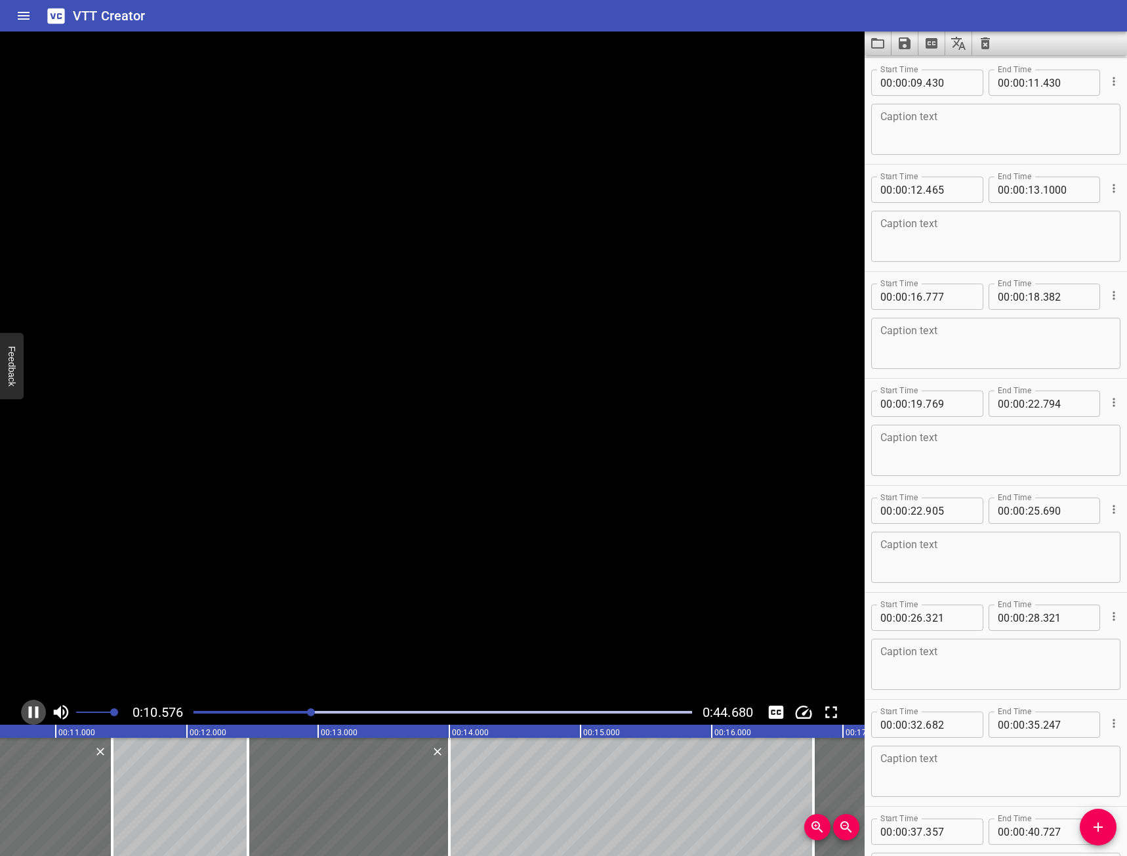
click at [24, 713] on icon "Play/Pause" at bounding box center [34, 712] width 20 height 20
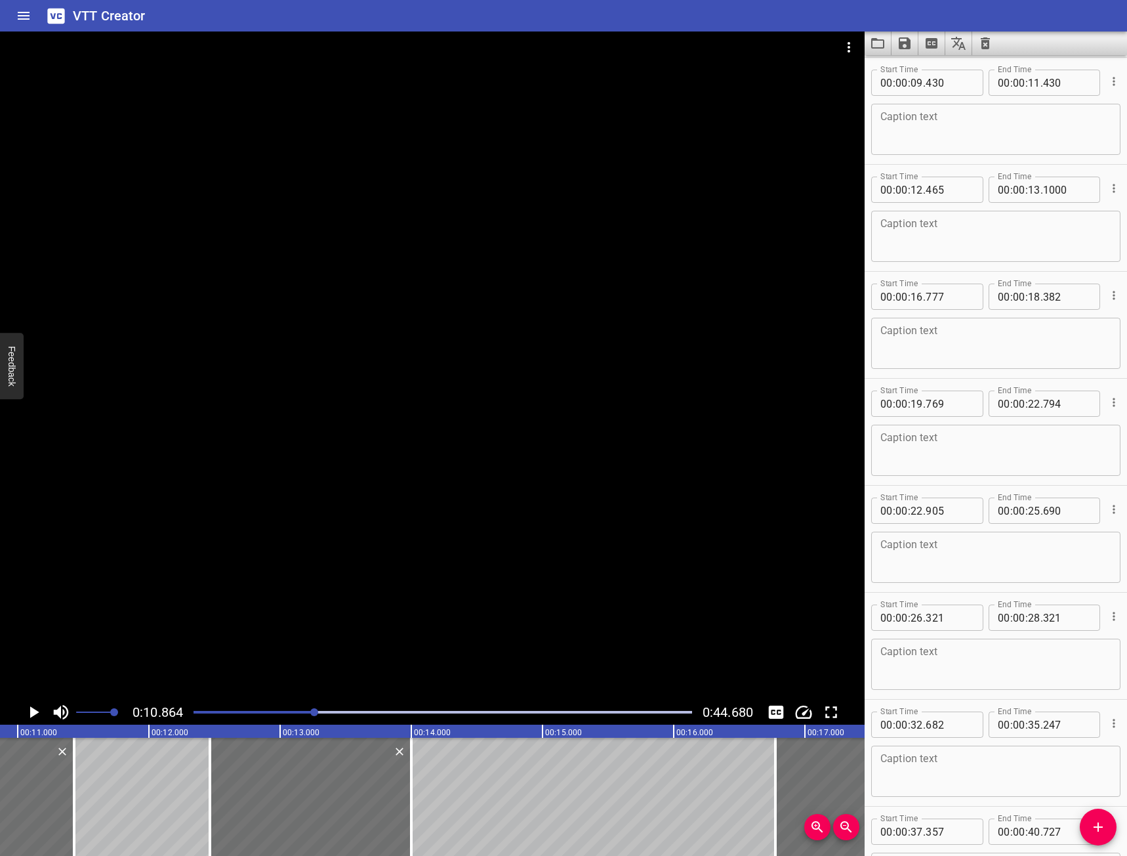
click at [917, 136] on textarea at bounding box center [995, 129] width 231 height 37
type textarea "v"
type textarea "Vous appuyez sur F1"
click at [932, 243] on textarea at bounding box center [995, 236] width 231 height 37
click at [36, 709] on icon "Play/Pause" at bounding box center [34, 712] width 20 height 20
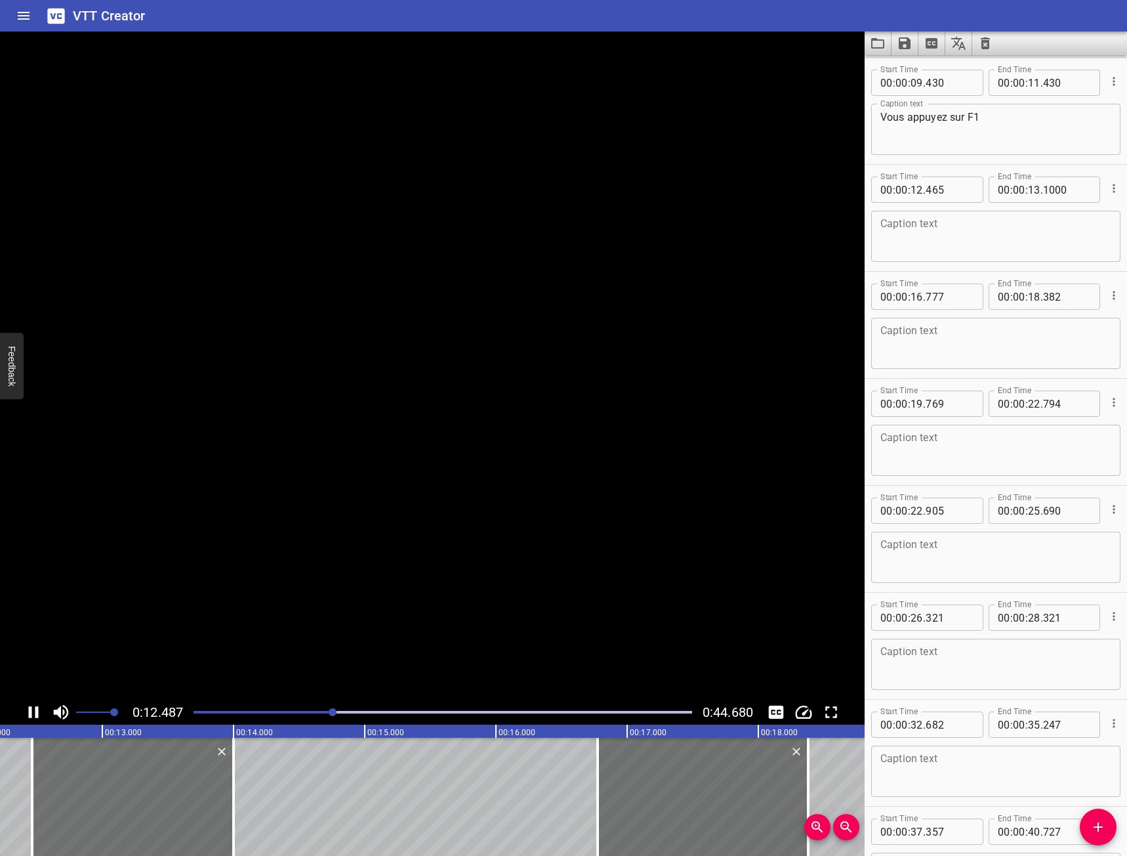
scroll to position [321, 0]
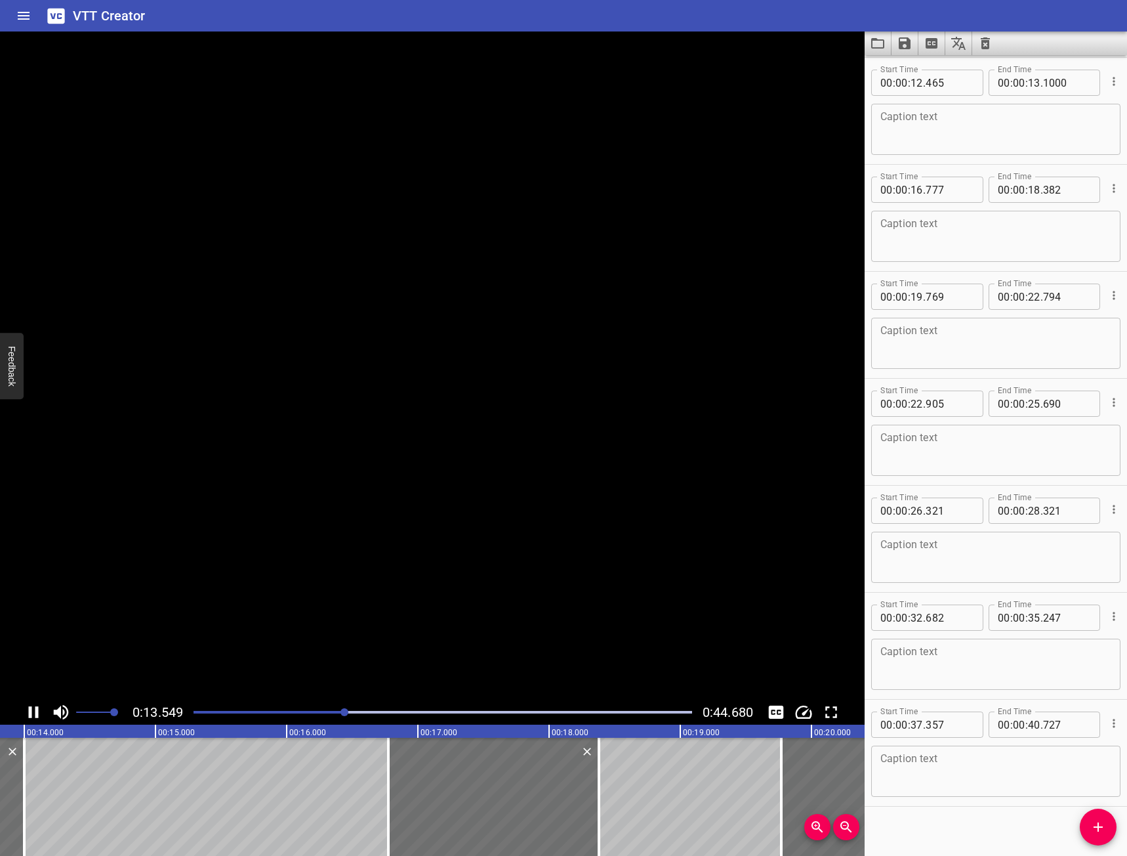
click at [36, 709] on icon "Play/Pause" at bounding box center [34, 712] width 10 height 12
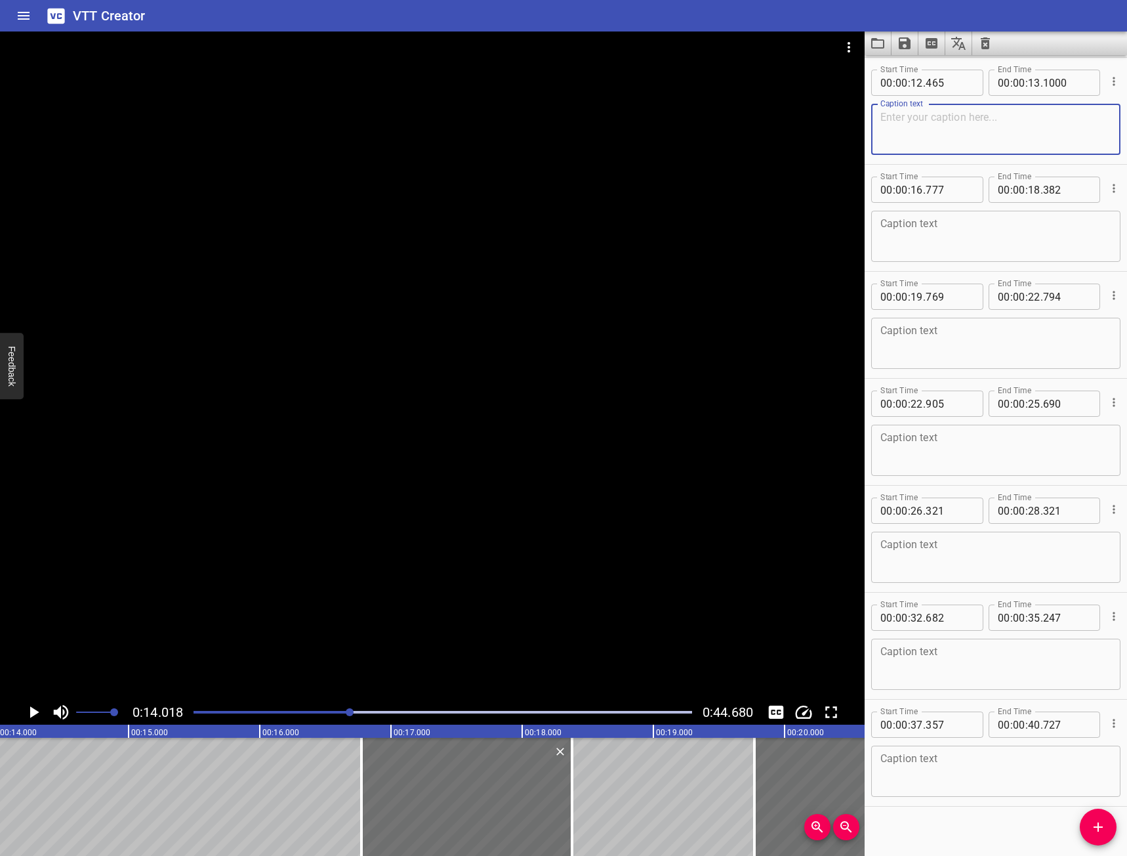
click at [1021, 130] on textarea at bounding box center [995, 129] width 231 height 37
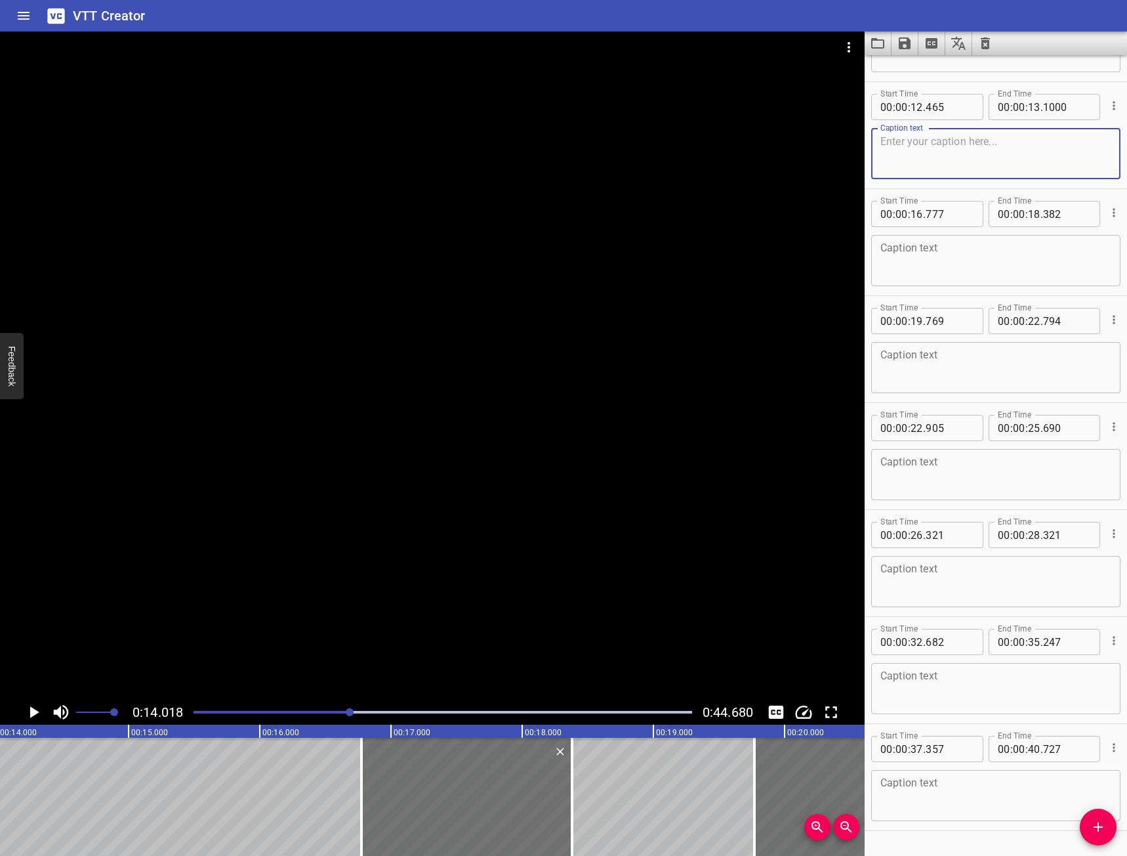
scroll to position [190, 0]
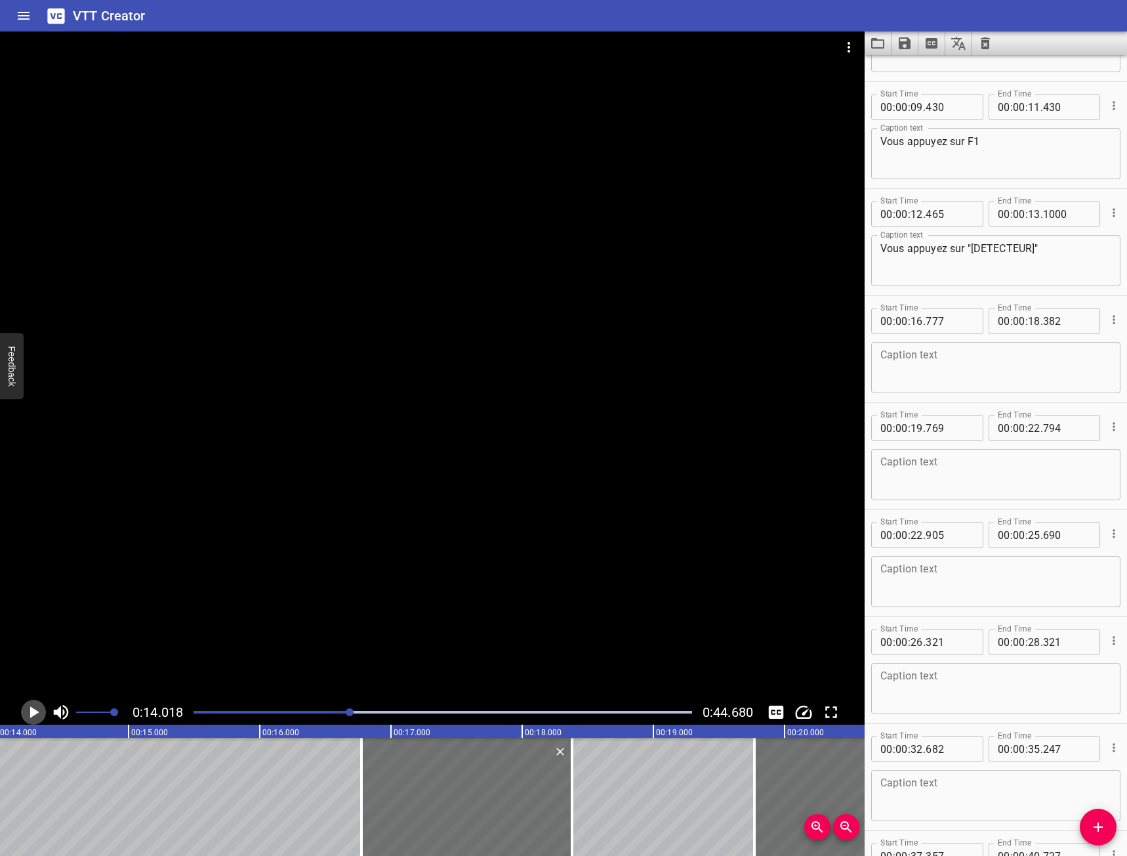
click at [27, 716] on icon "Play/Pause" at bounding box center [34, 712] width 20 height 20
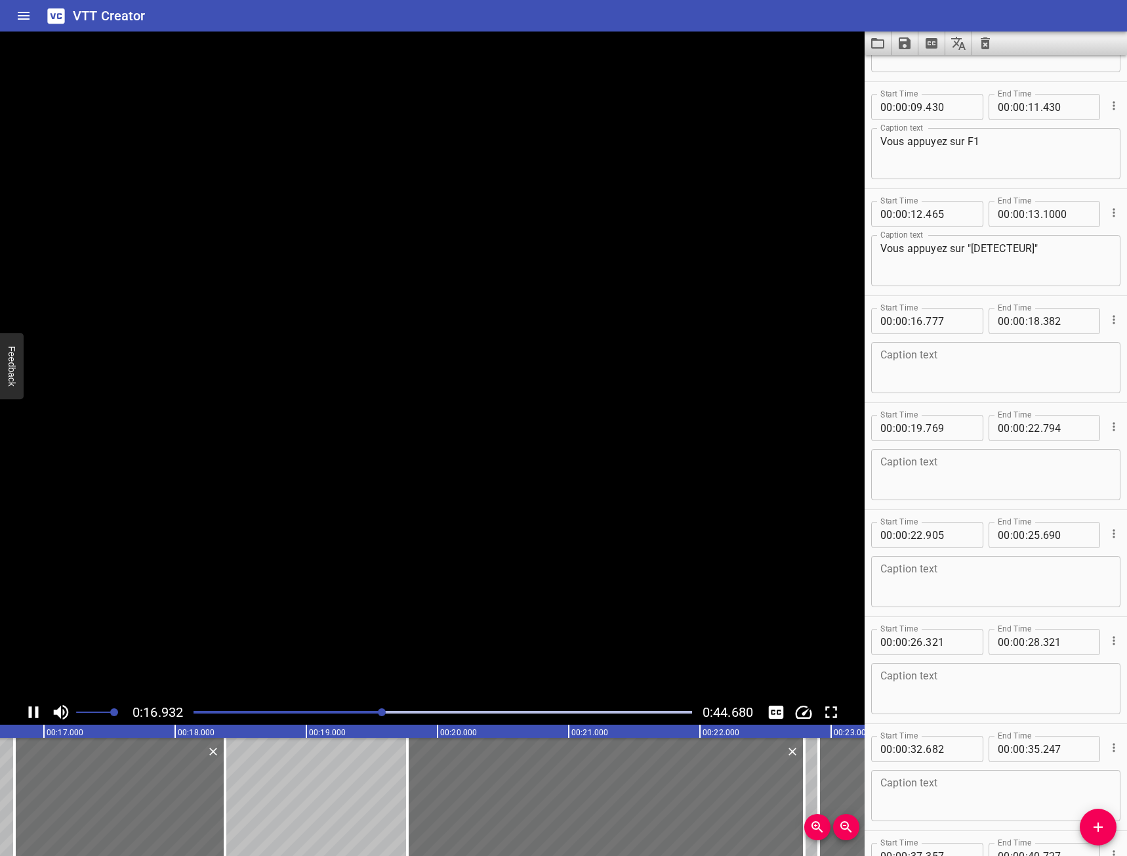
scroll to position [331, 0]
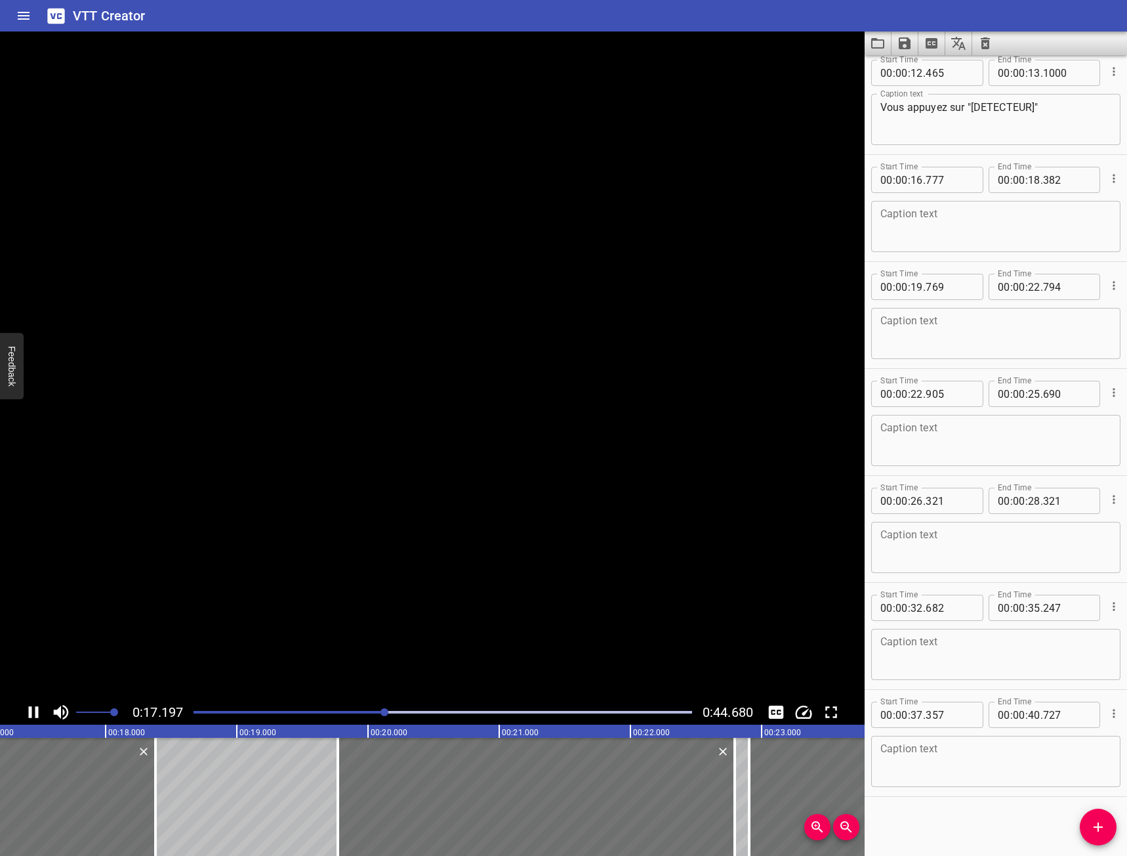
click at [27, 716] on icon "Play/Pause" at bounding box center [34, 712] width 20 height 20
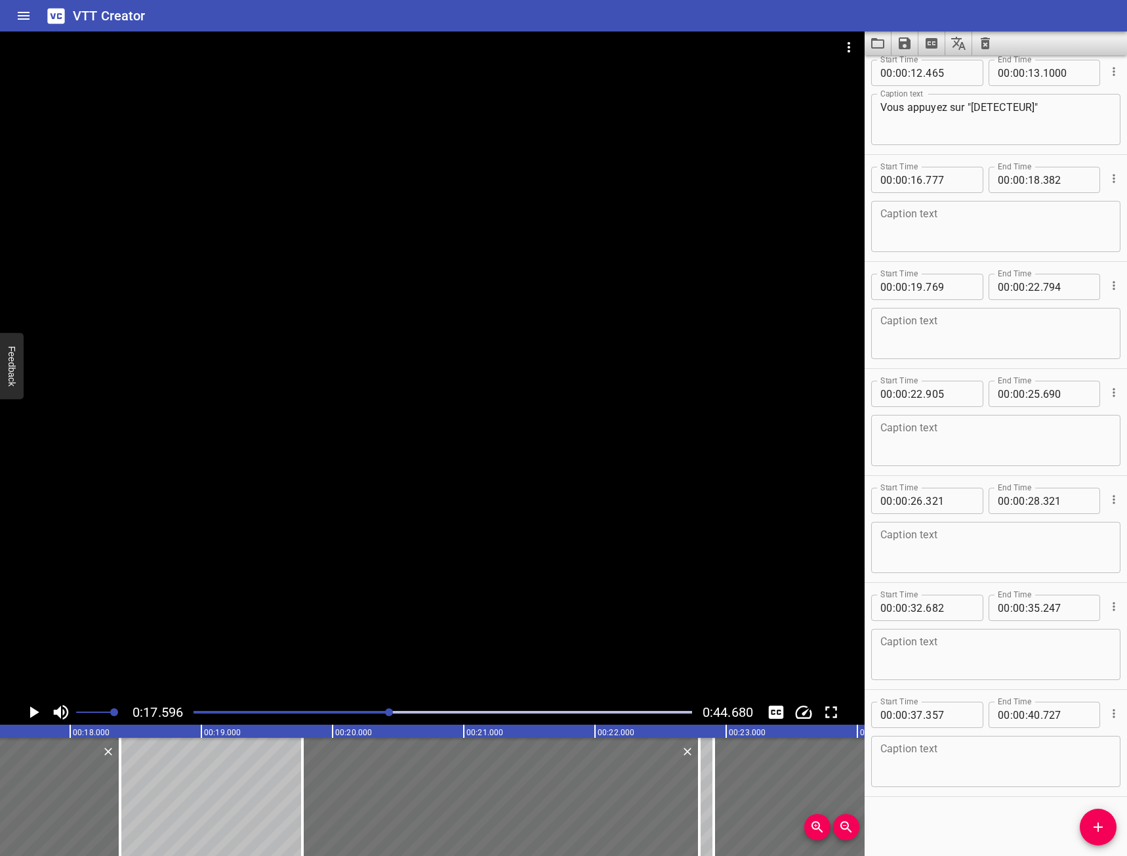
scroll to position [0, 2309]
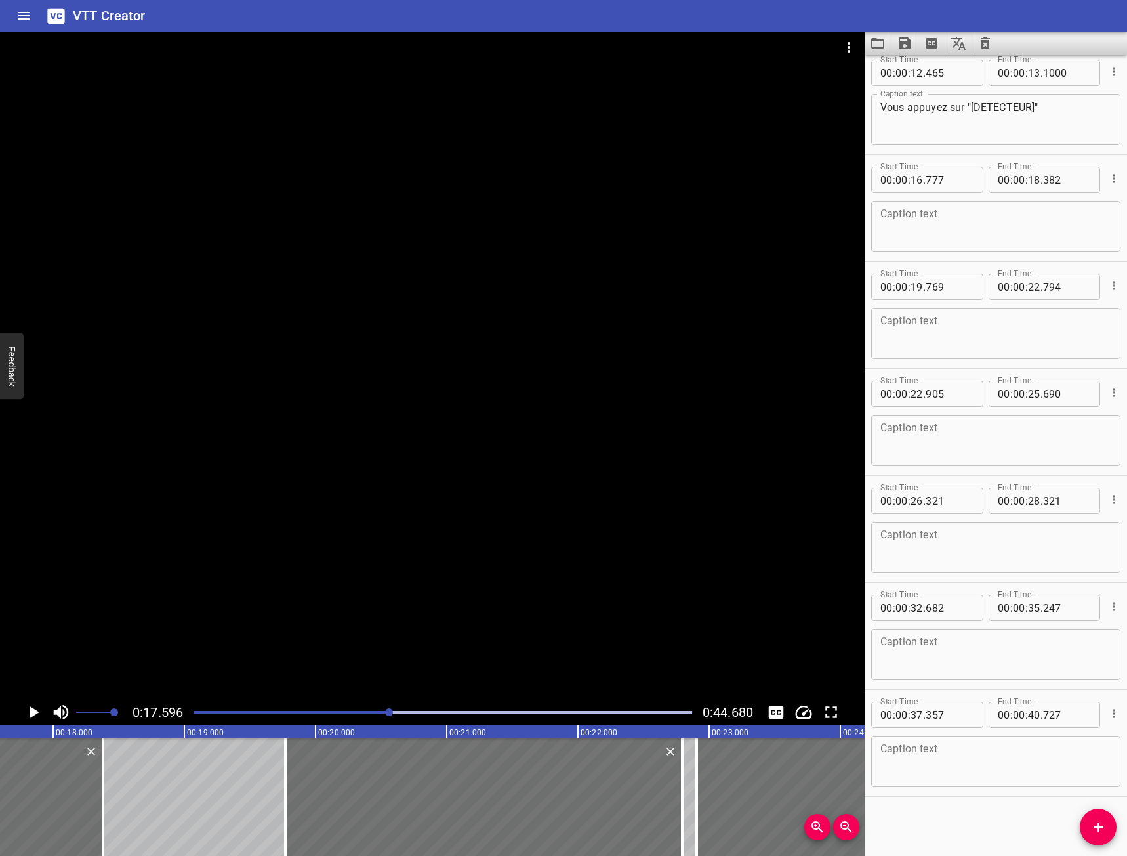
click at [1040, 243] on textarea at bounding box center [995, 226] width 231 height 37
click at [1071, 101] on textarea "Vous appuyez sur "[DETECTEUR]"" at bounding box center [995, 119] width 231 height 37
type textarea "Vous appuyez sur "[DETECTEUR]","
click at [1054, 226] on textarea at bounding box center [995, 226] width 231 height 37
type textarea ""[[PERSON_NAME] ANNONCE]"
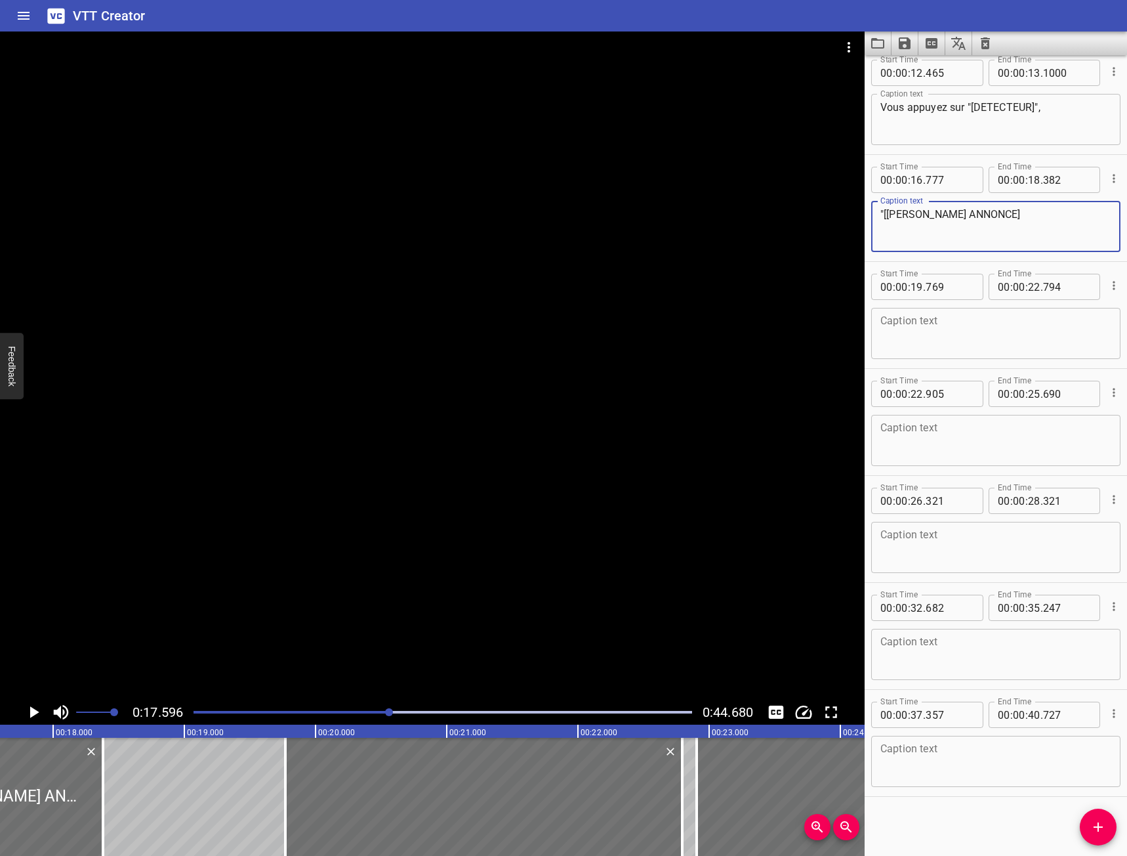
click at [35, 716] on icon "Play/Pause" at bounding box center [34, 712] width 20 height 20
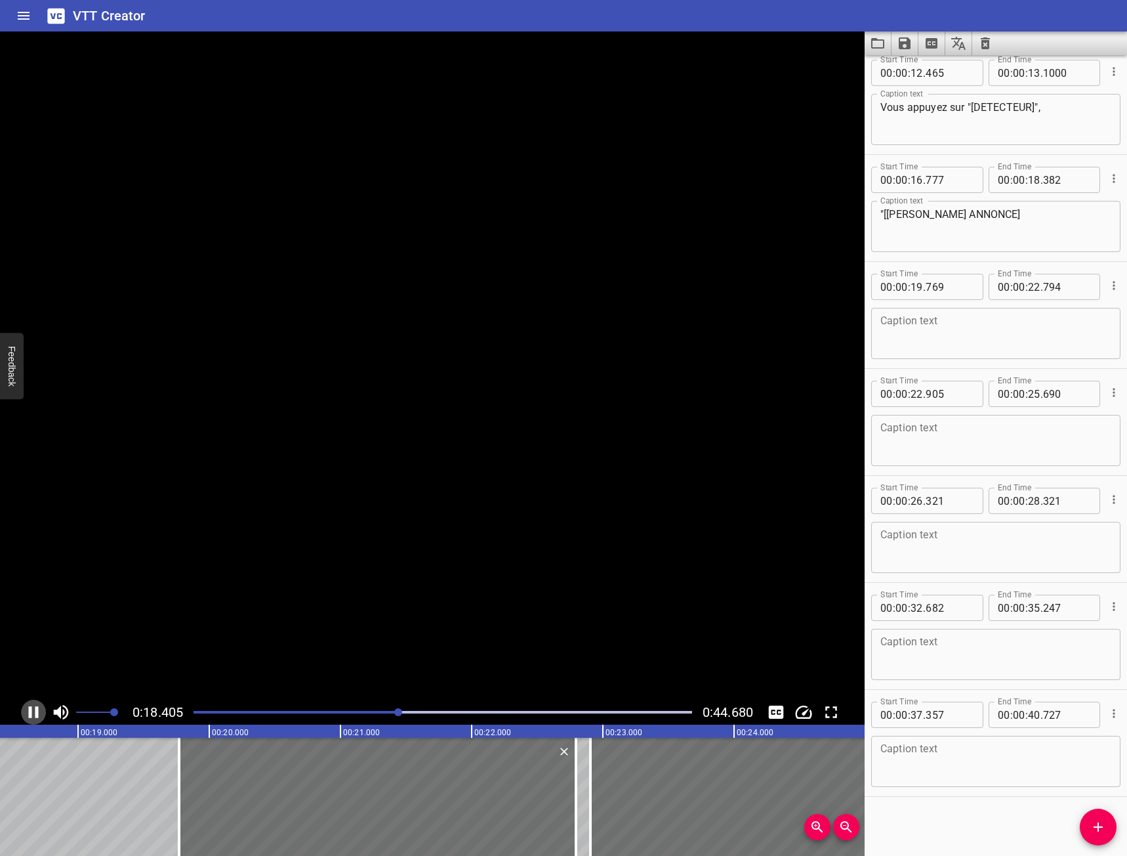
click at [35, 716] on icon "Play/Pause" at bounding box center [34, 712] width 10 height 12
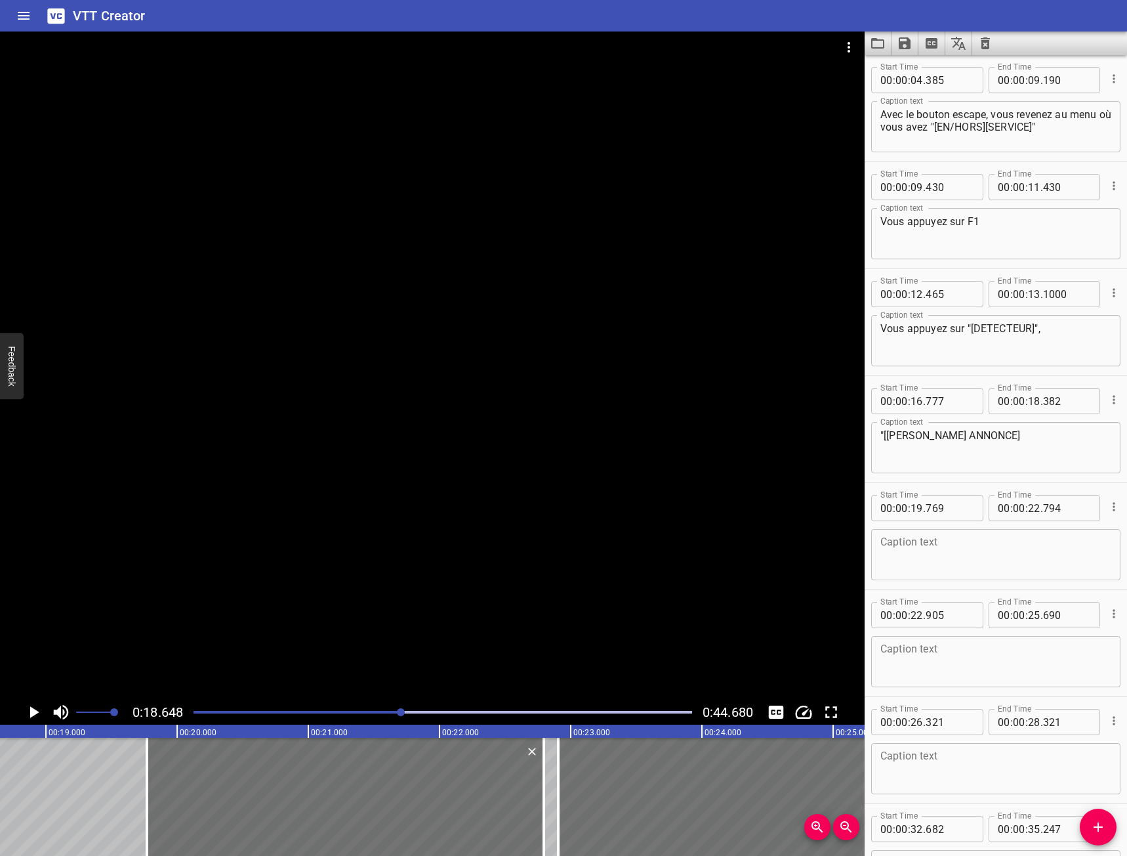
scroll to position [68, 0]
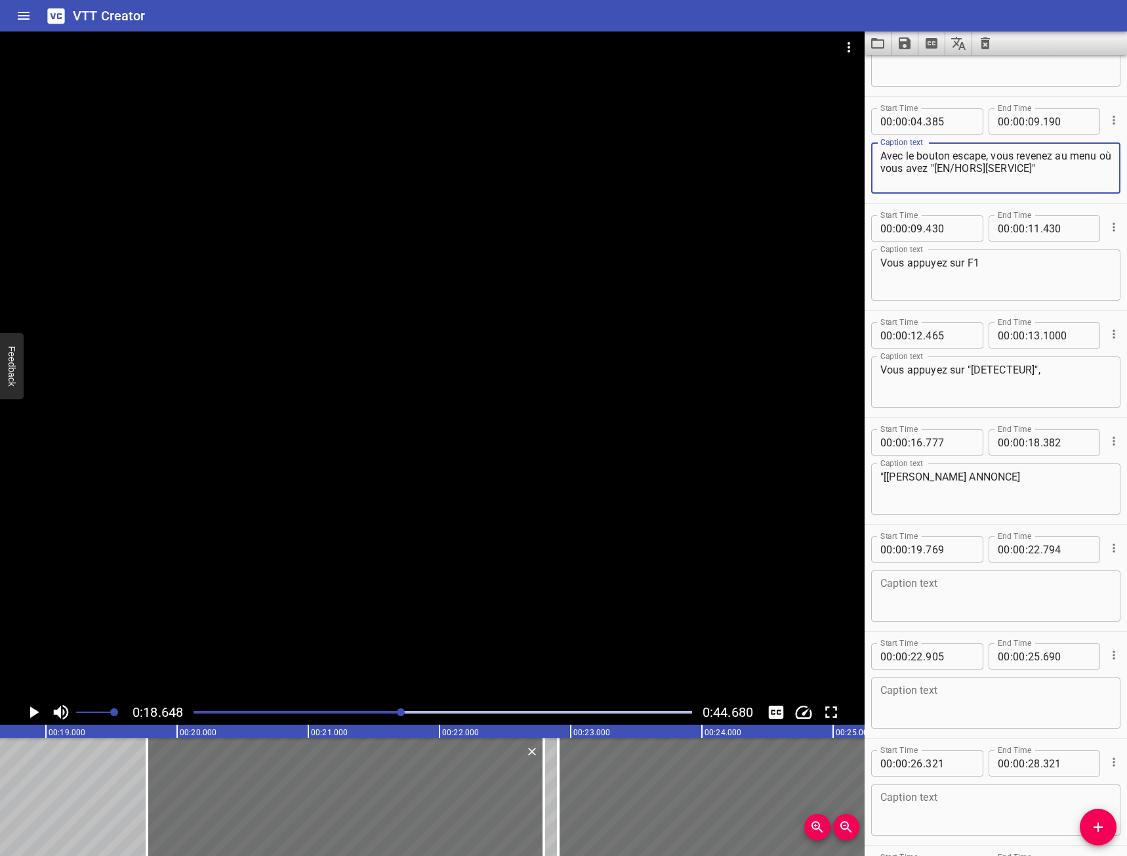
click at [1007, 171] on textarea "Avec le bouton escape, vous revenez au menu où vous avez "[EN/HORS][SERVICE]"" at bounding box center [995, 168] width 231 height 37
type textarea "Avec le bouton escape, vous revenez au menu où vous avez "[EN/HORS SERVICE]""
click at [30, 706] on icon "Play/Pause" at bounding box center [34, 712] width 20 height 20
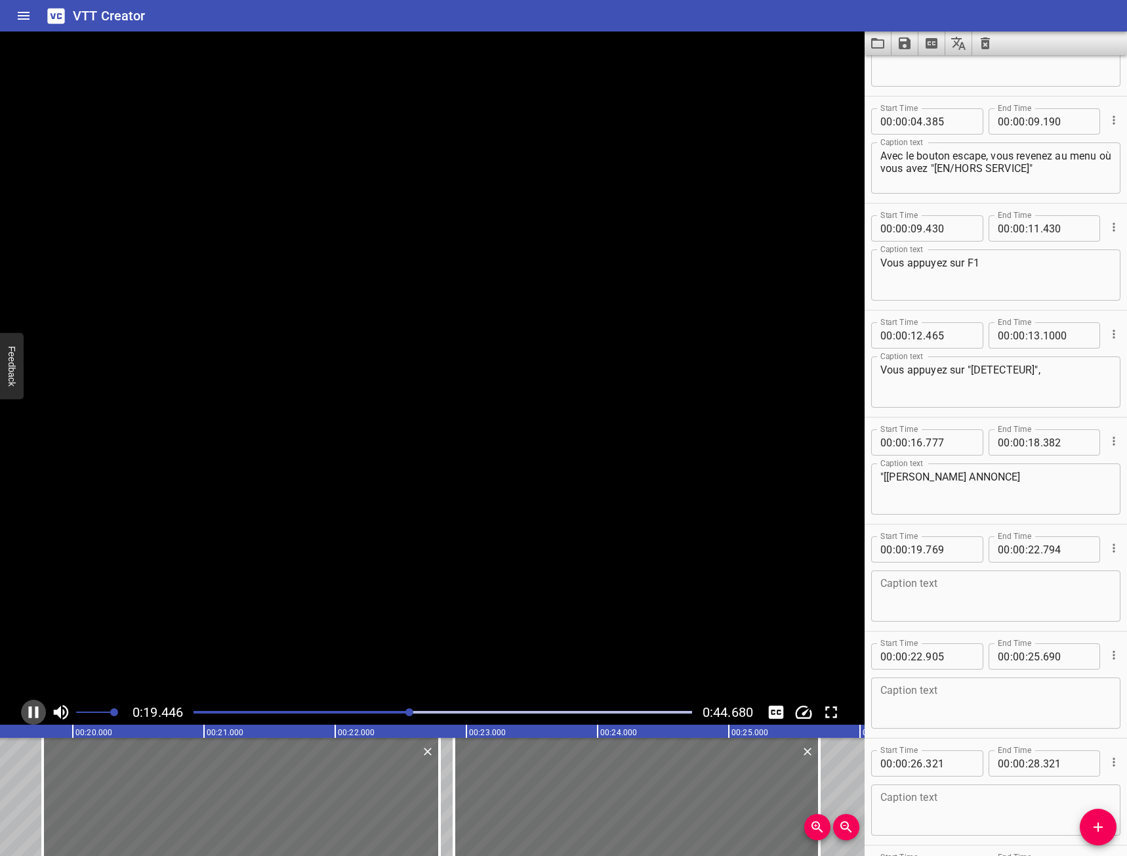
click at [30, 706] on icon "Play/Pause" at bounding box center [34, 712] width 20 height 20
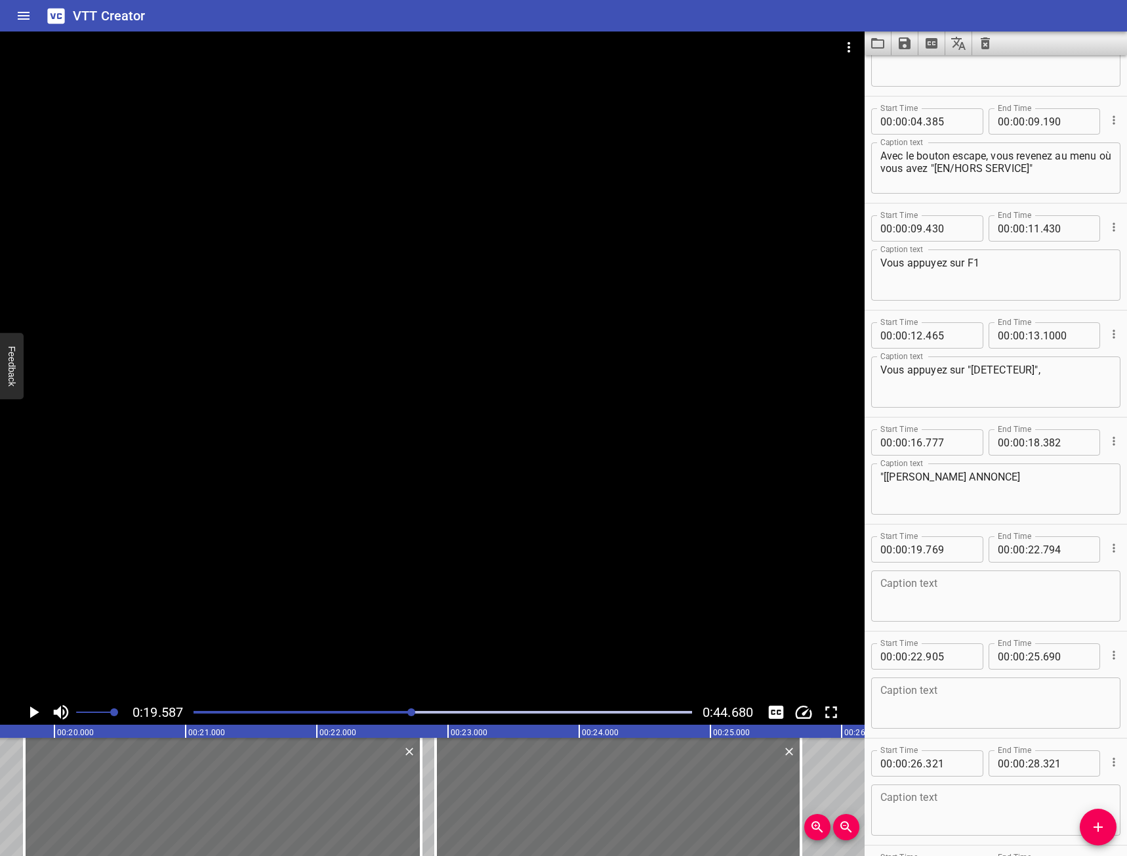
click at [30, 706] on icon "Play/Pause" at bounding box center [34, 712] width 20 height 20
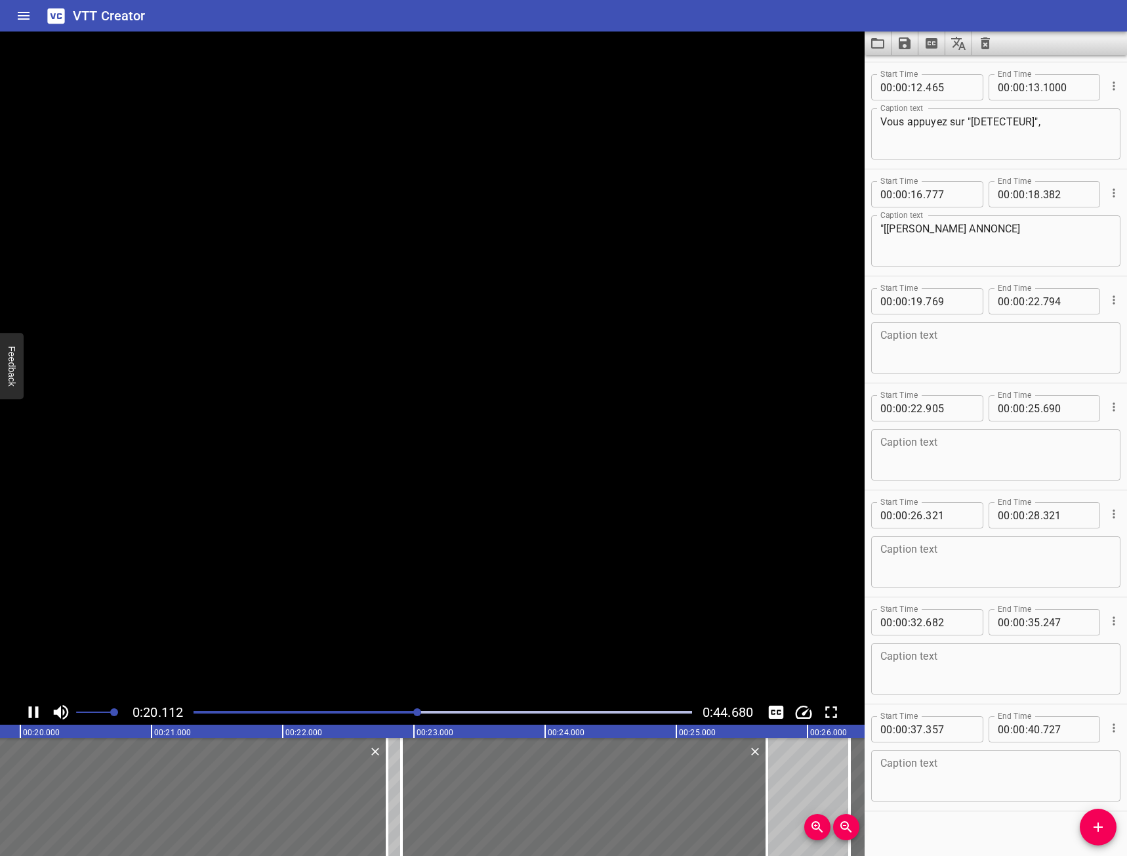
scroll to position [331, 0]
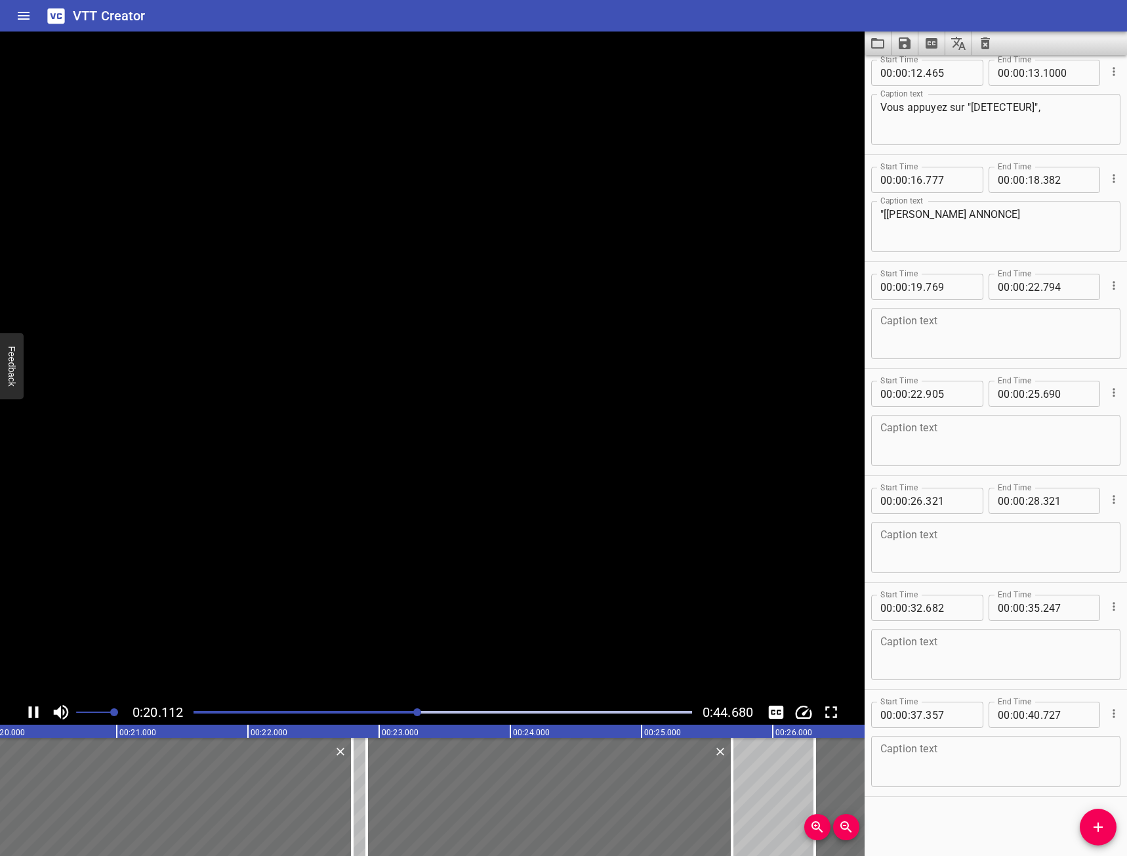
click at [30, 706] on icon "Play/Pause" at bounding box center [34, 712] width 20 height 20
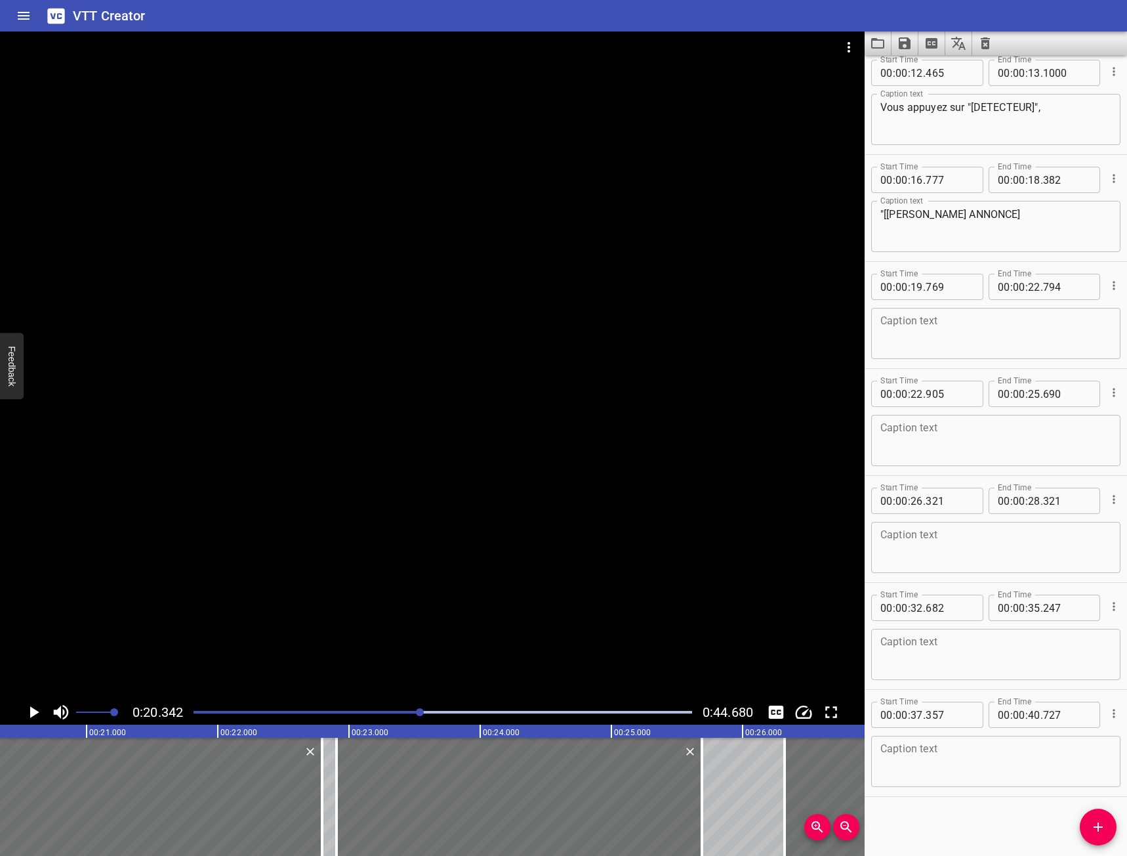
click at [30, 706] on icon "Play/Pause" at bounding box center [34, 712] width 20 height 20
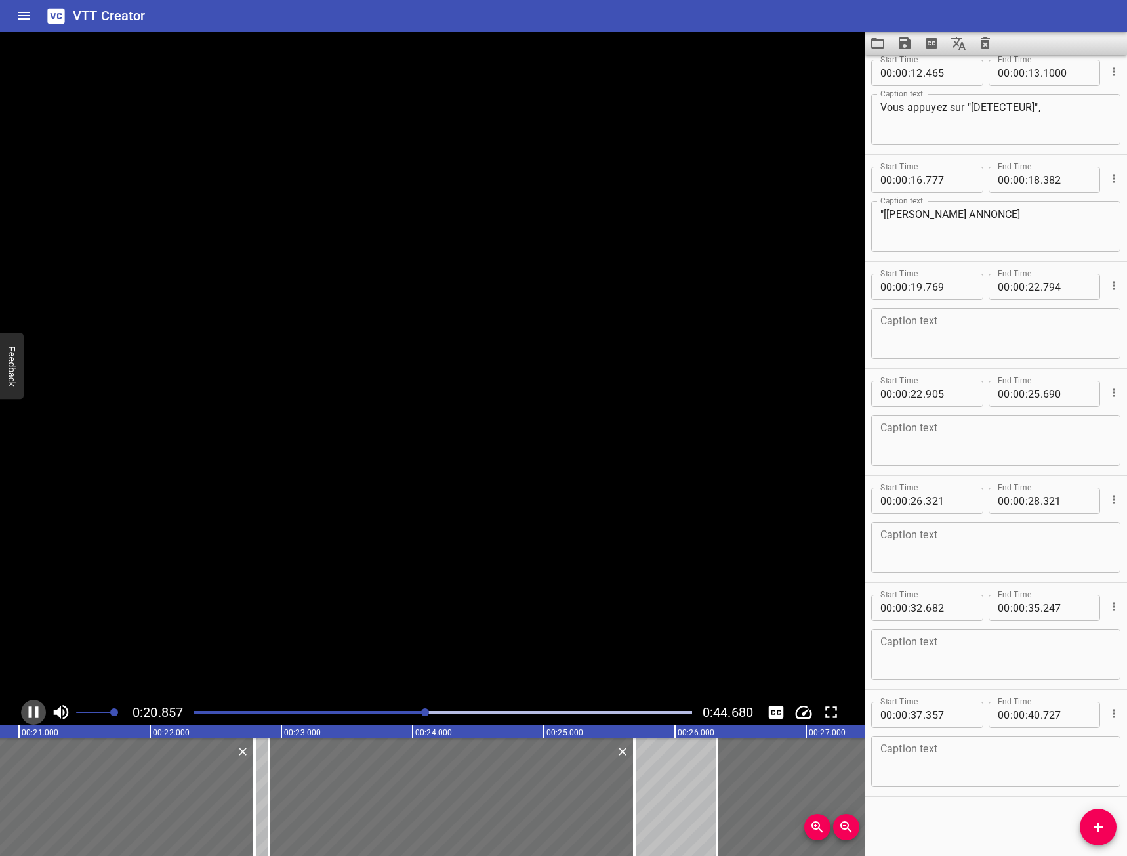
click at [30, 706] on icon "Play/Pause" at bounding box center [34, 712] width 20 height 20
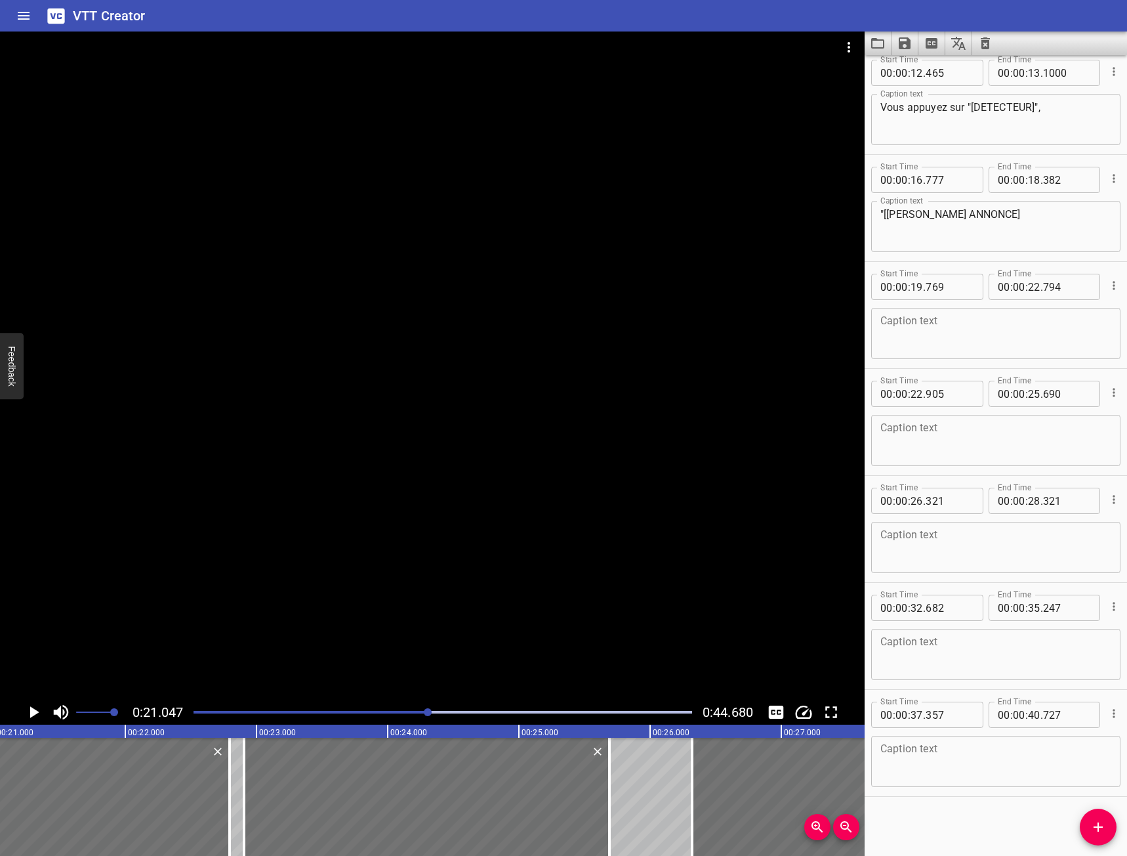
click at [386, 705] on div at bounding box center [443, 712] width 514 height 18
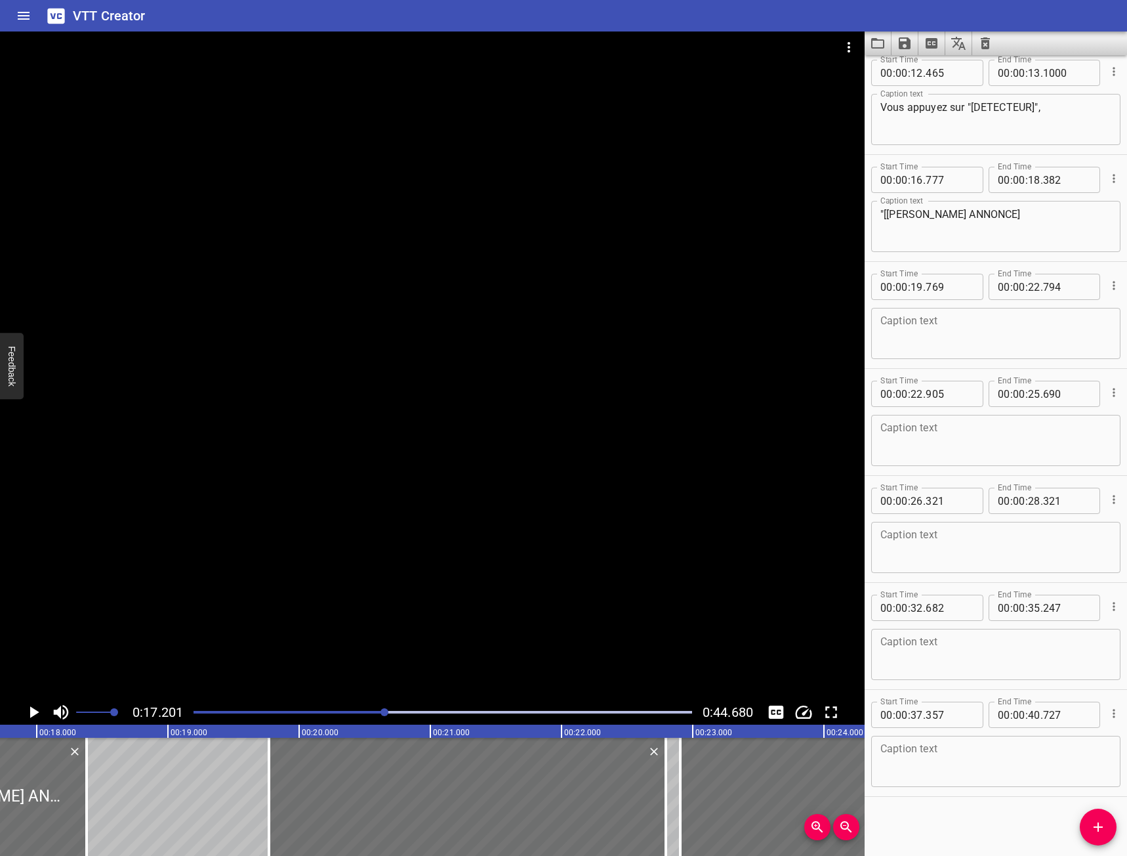
scroll to position [0, 2257]
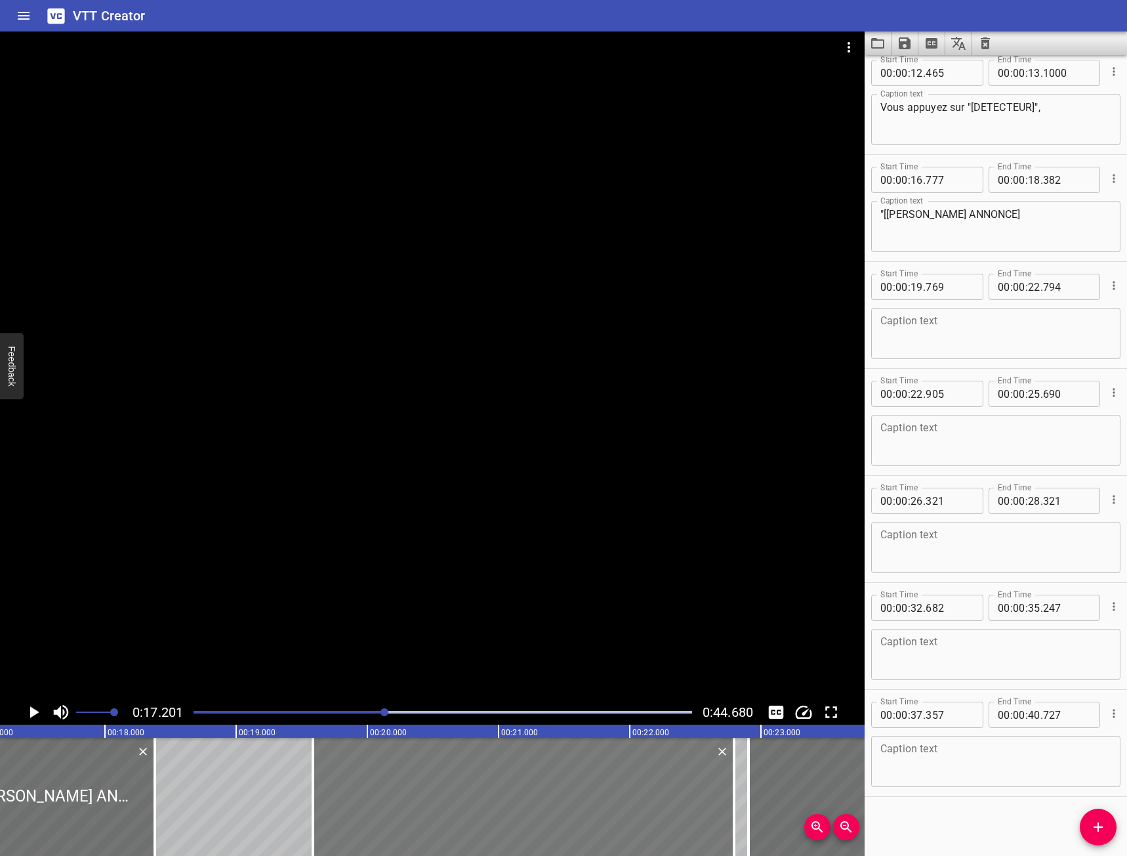
drag, startPoint x: 337, startPoint y: 760, endPoint x: 326, endPoint y: 756, distance: 11.2
click at [312, 745] on div at bounding box center [313, 796] width 3 height 118
type input "564"
click at [908, 325] on textarea at bounding box center [995, 333] width 231 height 37
type textarea "i"
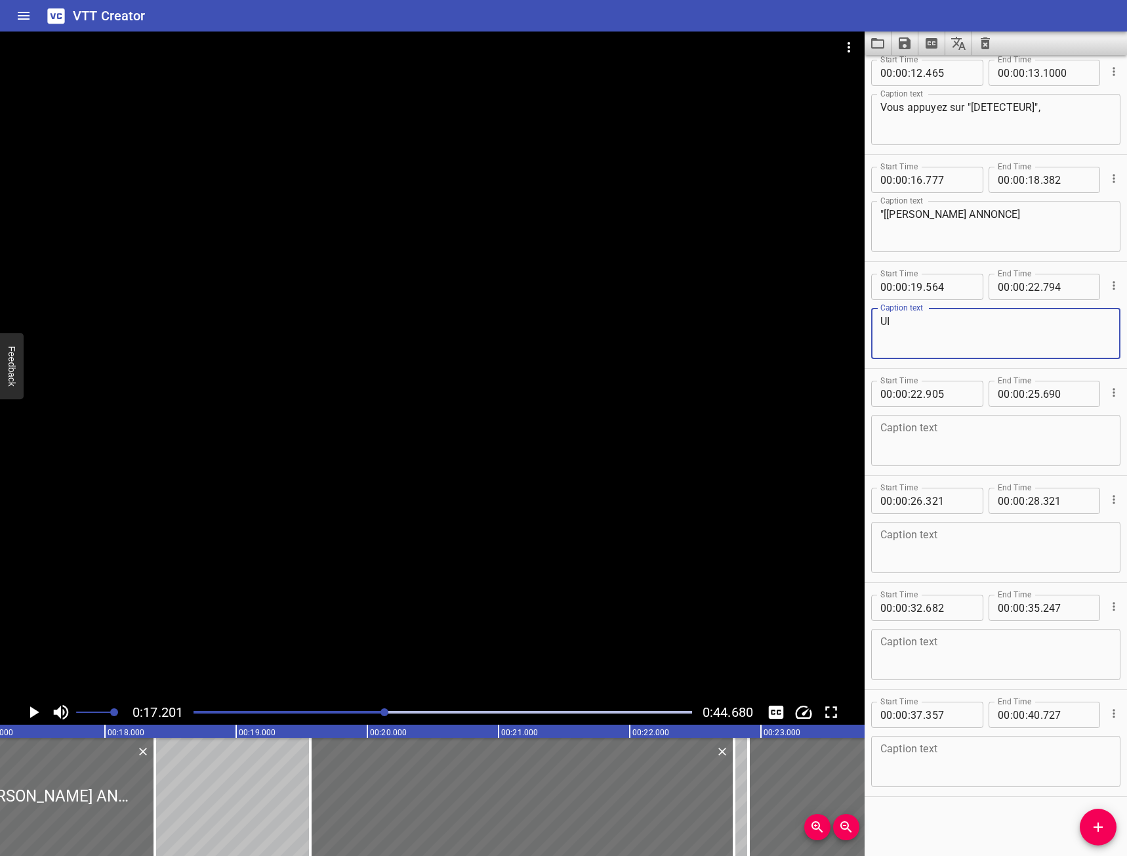
type textarea "U"
type textarea "i"
click at [35, 715] on icon "Play/Pause" at bounding box center [34, 712] width 20 height 20
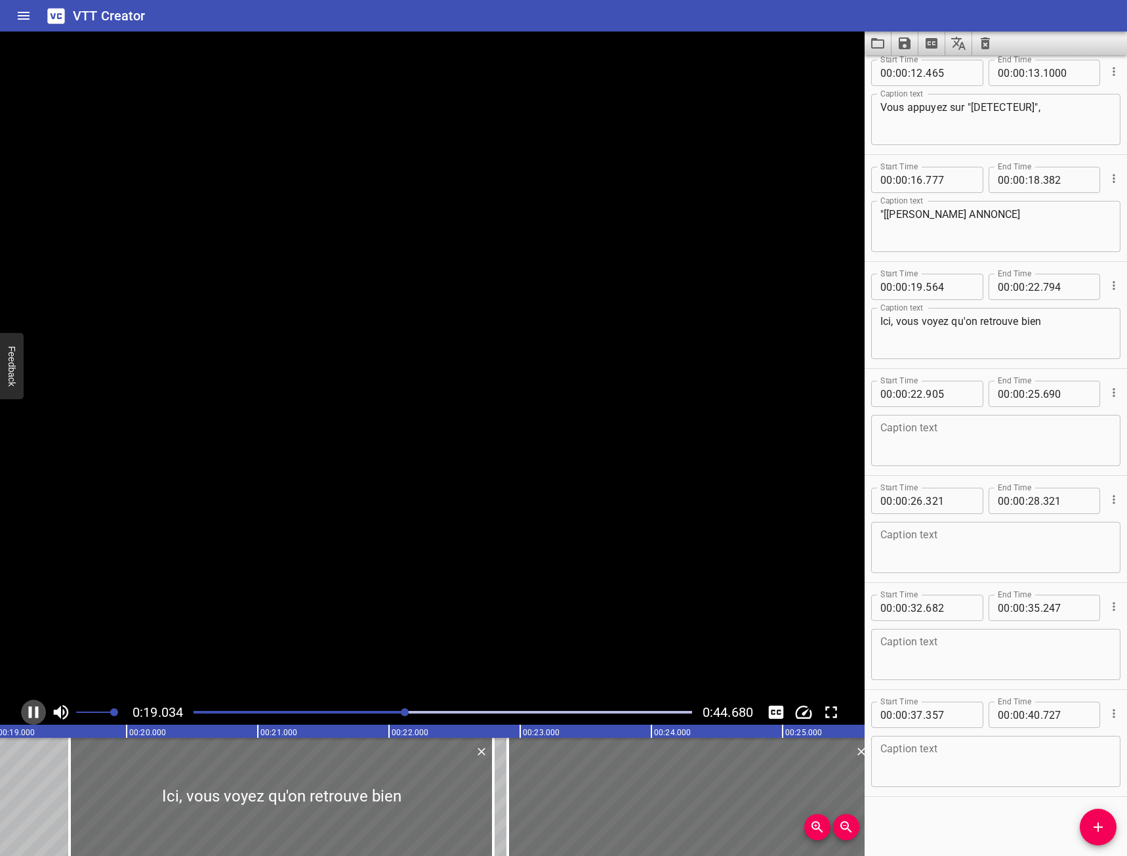
click at [35, 715] on icon "Play/Pause" at bounding box center [34, 712] width 20 height 20
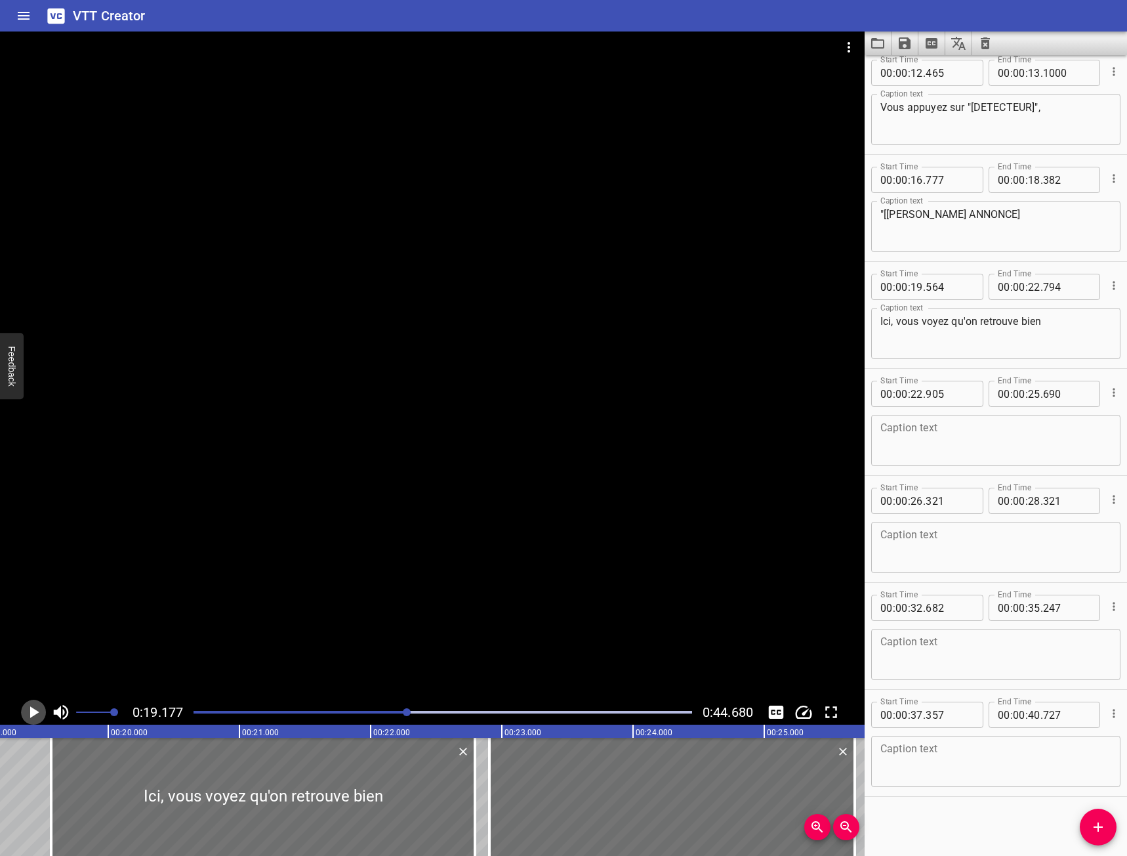
click at [35, 715] on icon "Play/Pause" at bounding box center [34, 712] width 20 height 20
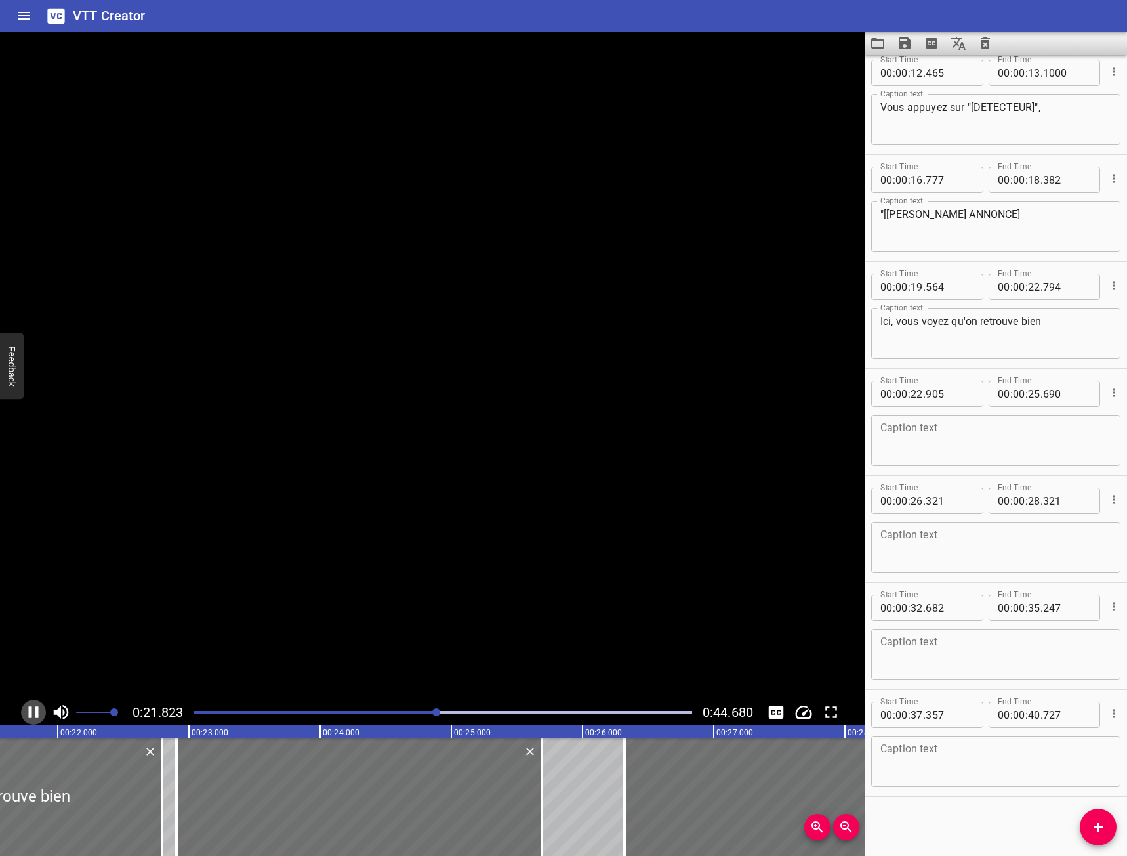
click at [35, 715] on icon "Play/Pause" at bounding box center [34, 712] width 20 height 20
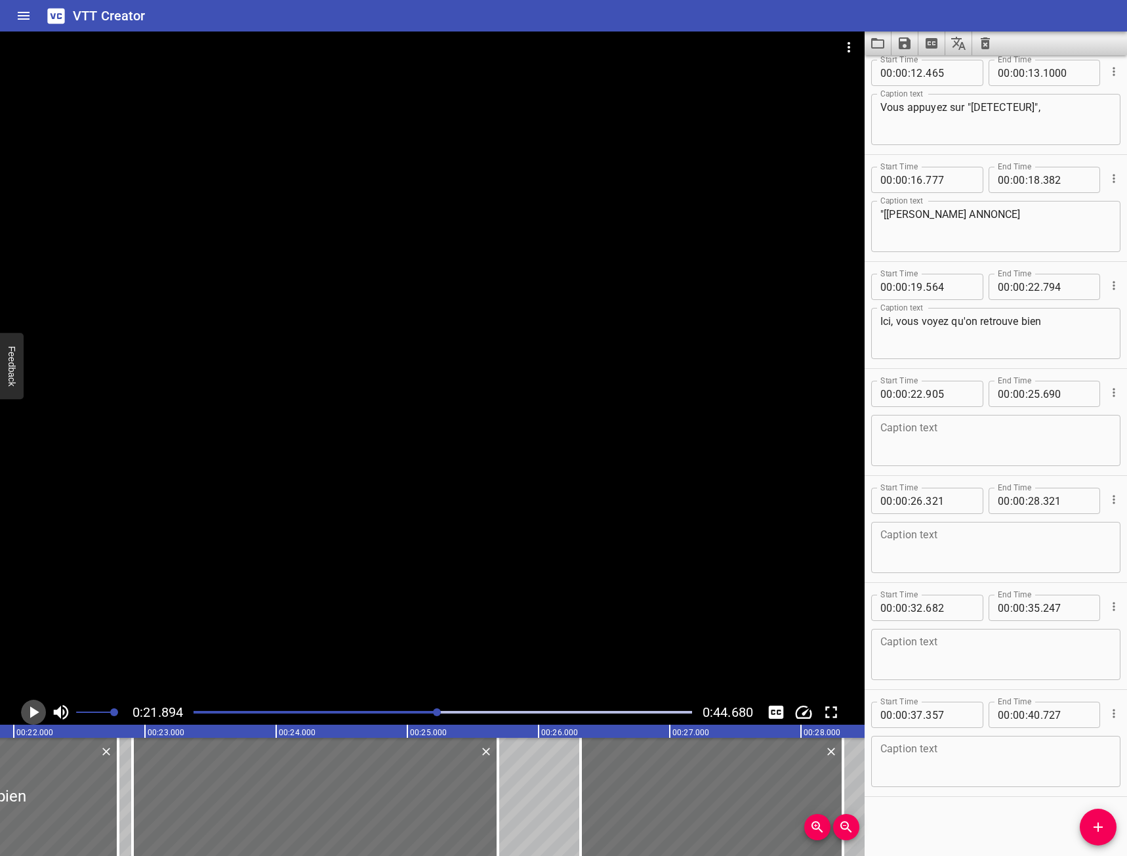
click at [35, 715] on icon "Play/Pause" at bounding box center [34, 712] width 20 height 20
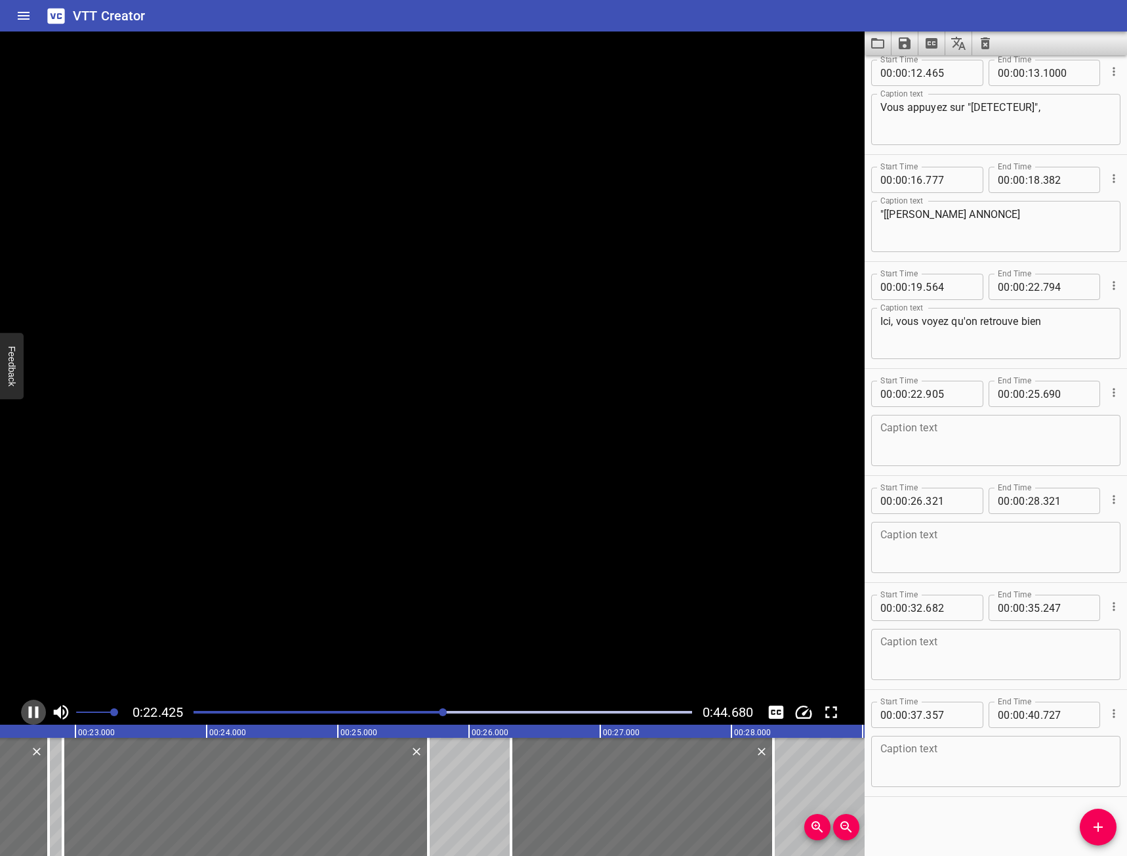
click at [35, 715] on icon "Play/Pause" at bounding box center [34, 712] width 20 height 20
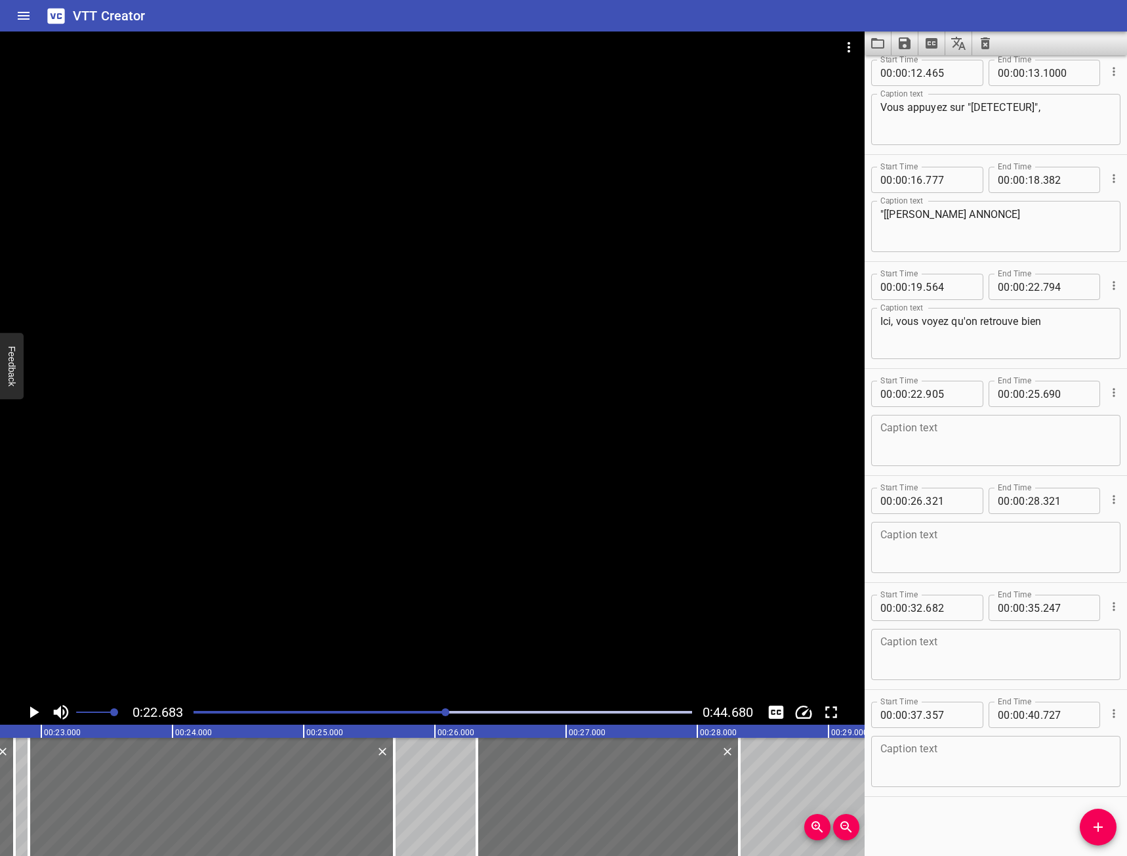
click at [1059, 342] on textarea "Ici, vous voyez qu'on retrouve bien" at bounding box center [995, 333] width 231 height 37
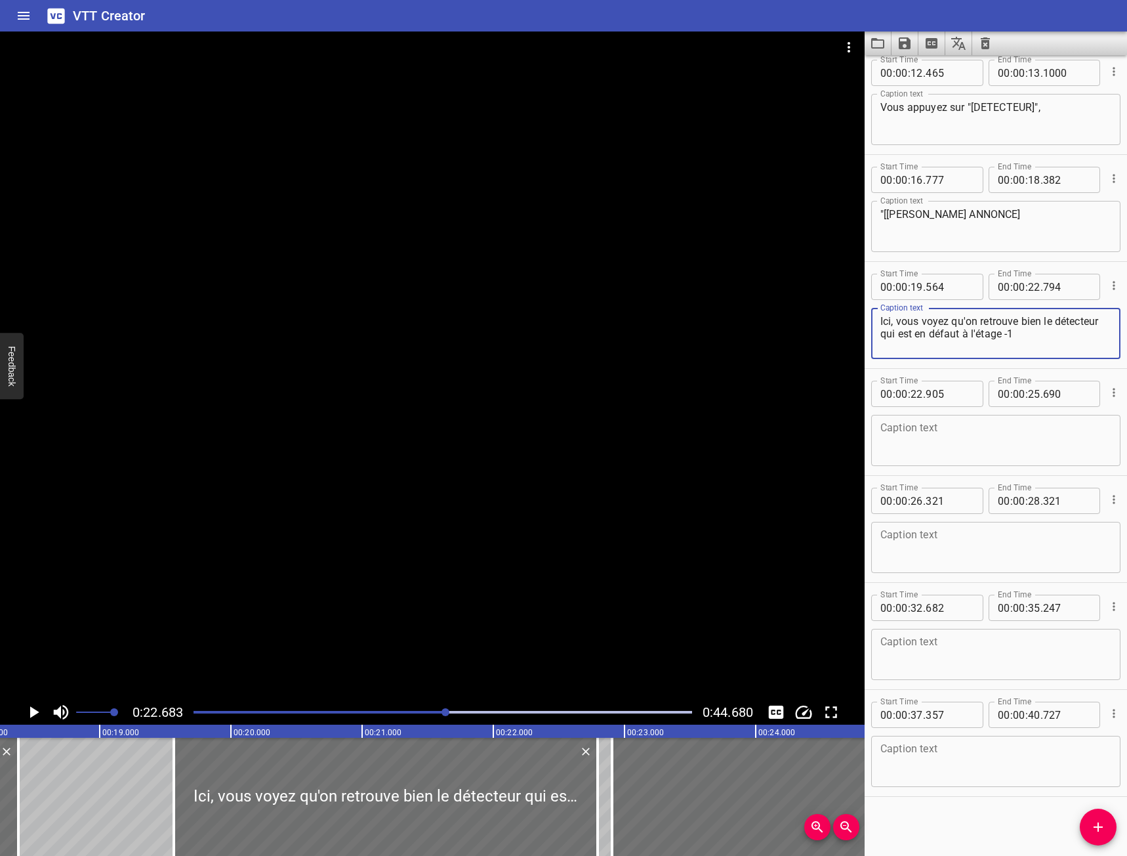
type textarea "Ici, vous voyez qu'on retrouve bien le détecteur qui est en défaut à l'étage -1"
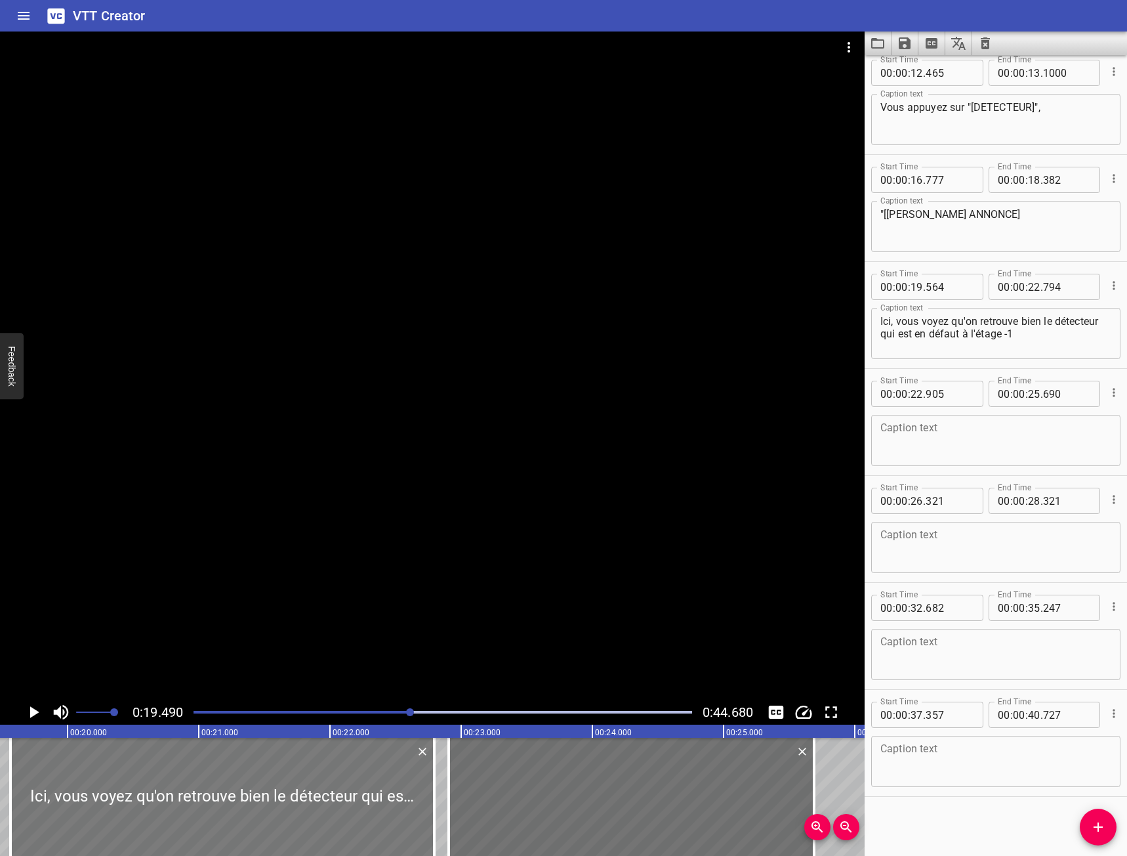
scroll to position [0, 2557]
click at [30, 716] on icon "Play/Pause" at bounding box center [34, 712] width 9 height 12
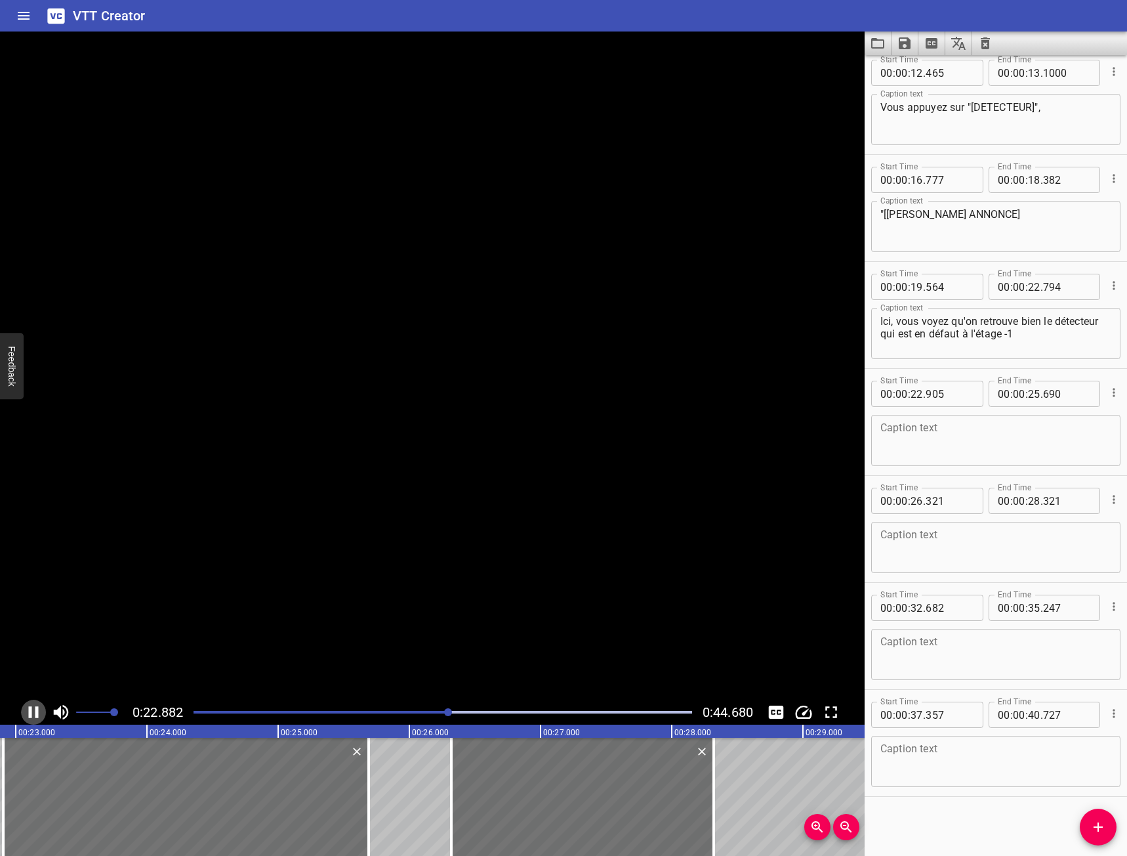
click at [30, 716] on icon "Play/Pause" at bounding box center [34, 712] width 10 height 12
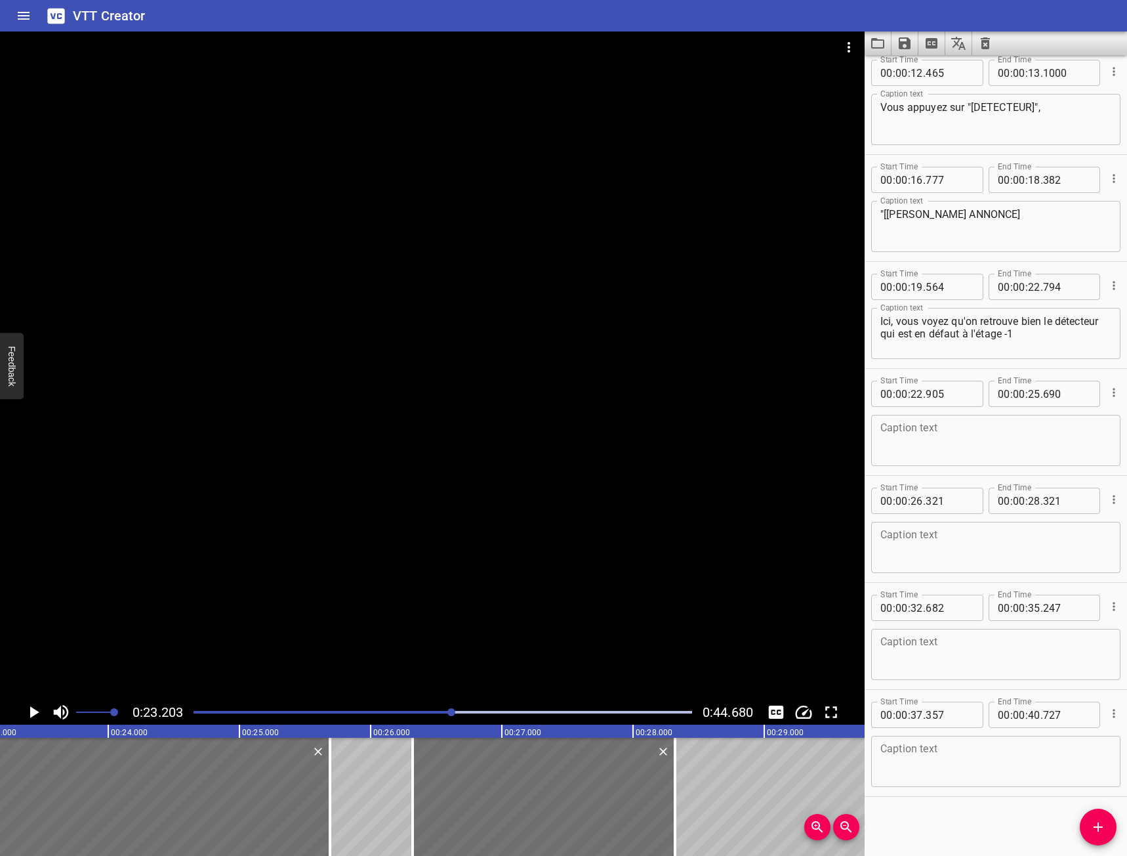
scroll to position [0, 3045]
click at [30, 716] on icon "Play/Pause" at bounding box center [34, 712] width 9 height 12
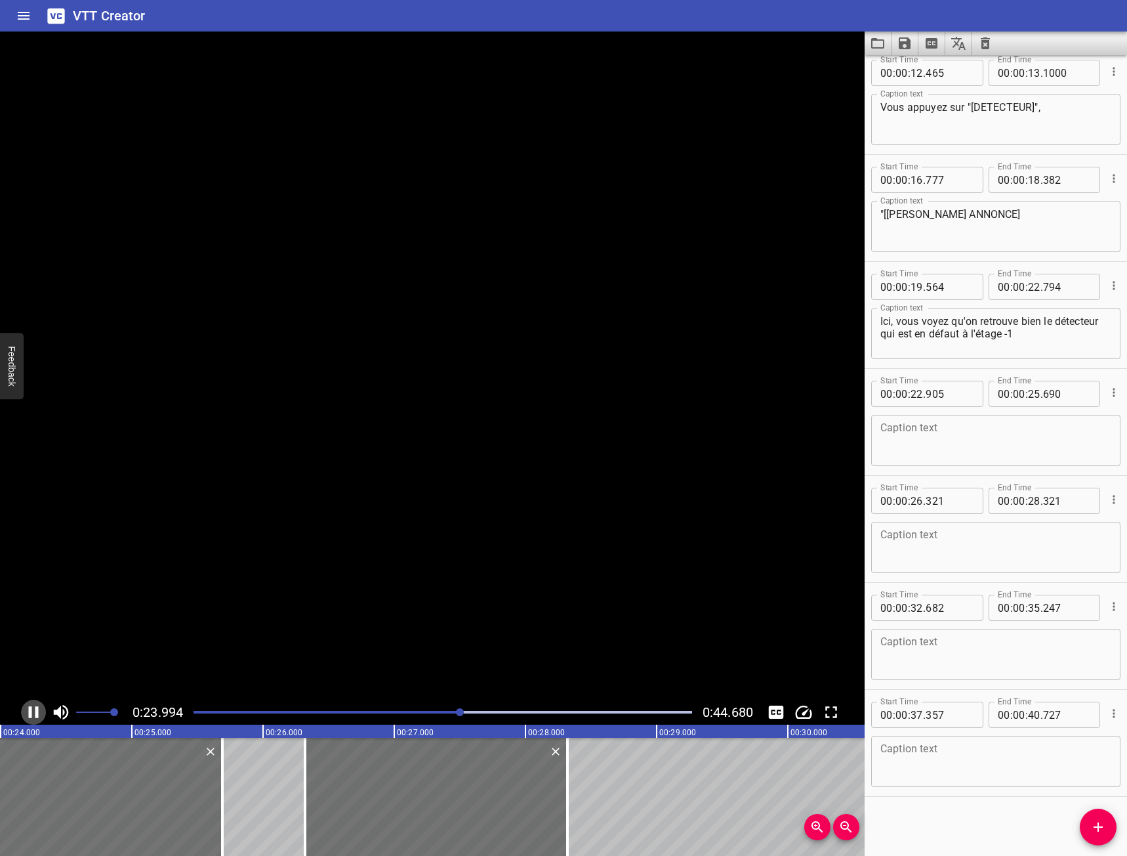
click at [30, 716] on icon "Play/Pause" at bounding box center [34, 712] width 10 height 12
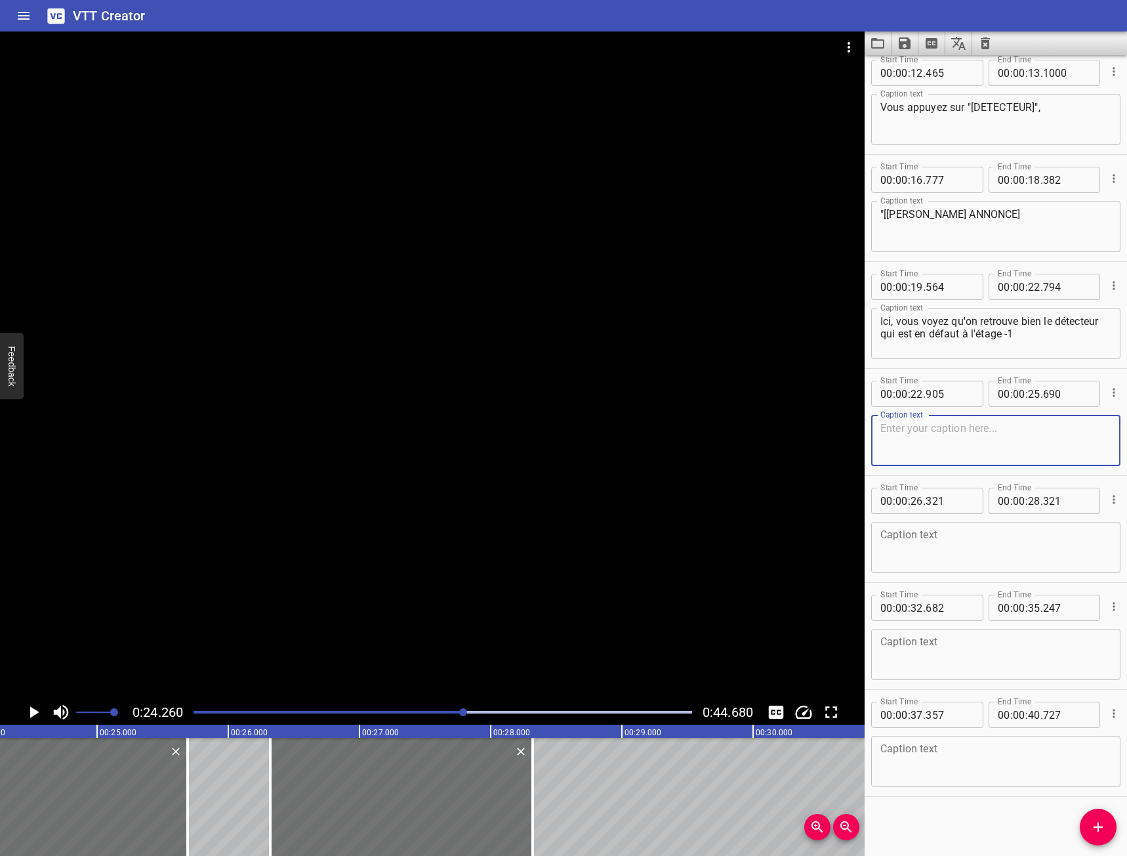
click at [930, 451] on textarea at bounding box center [995, 440] width 231 height 37
type textarea "Déter"
click at [1022, 344] on textarea "Ici, vous voyez qu'on retrouve bien le détecteur qui est en défaut à l'étage -1" at bounding box center [995, 333] width 231 height 37
type textarea "Ici, vous voyez qu'on retrouve bien le détecteur qui est en défaut à l'étage -1,"
click at [1010, 414] on div "Caption text Déter Caption text" at bounding box center [995, 438] width 249 height 59
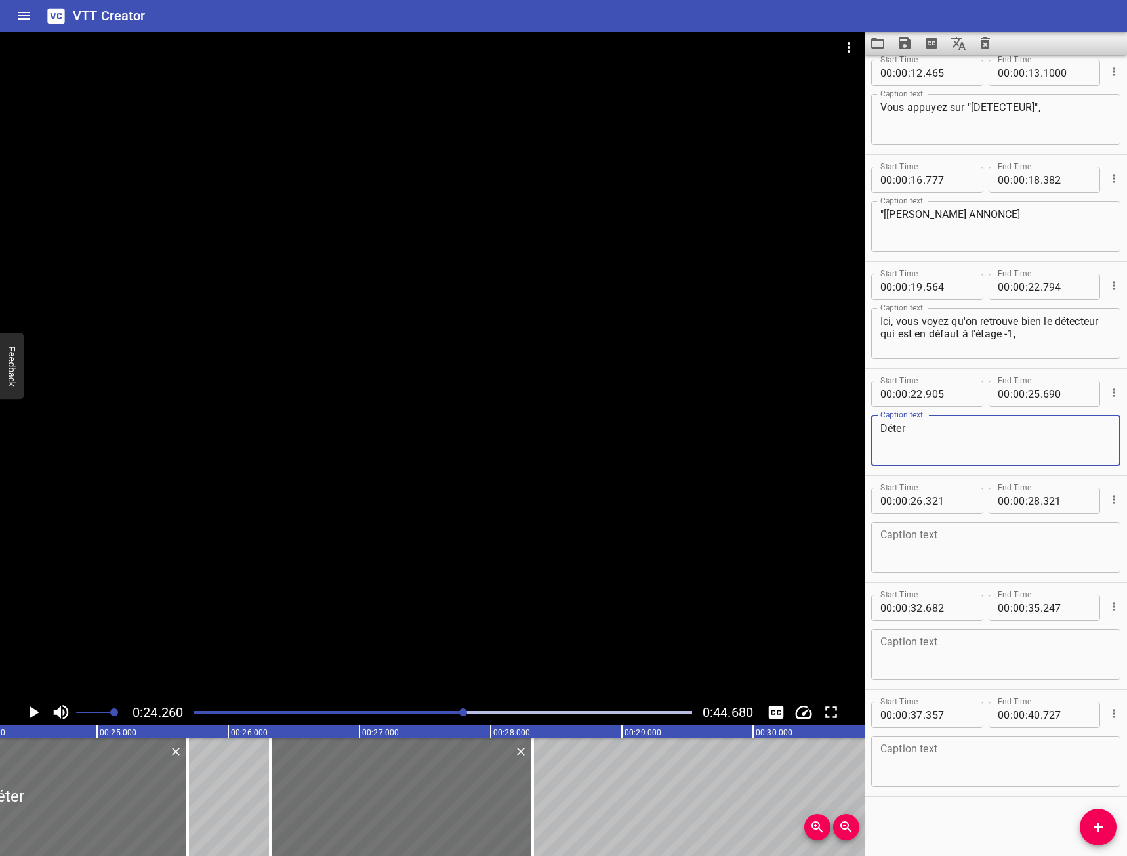
drag, startPoint x: 978, startPoint y: 430, endPoint x: 592, endPoint y: 378, distance: 390.0
click at [592, 378] on main "0:24.260 0:44.680 00:00.000 00:01.000 00:02.000 00:03.000 00:04.000 00:05.000 0…" at bounding box center [563, 443] width 1127 height 824
click at [22, 713] on button "Play/Pause" at bounding box center [33, 711] width 25 height 25
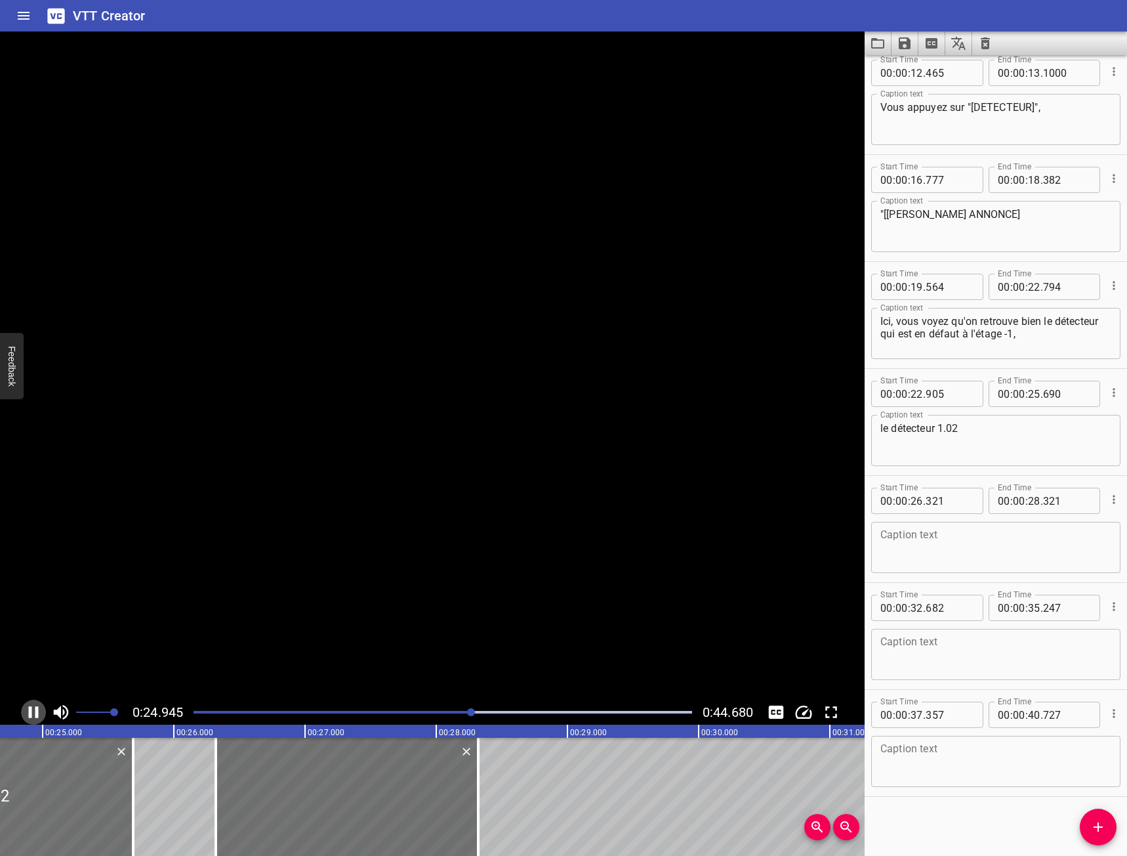
click at [22, 713] on button "Play/Pause" at bounding box center [33, 711] width 25 height 25
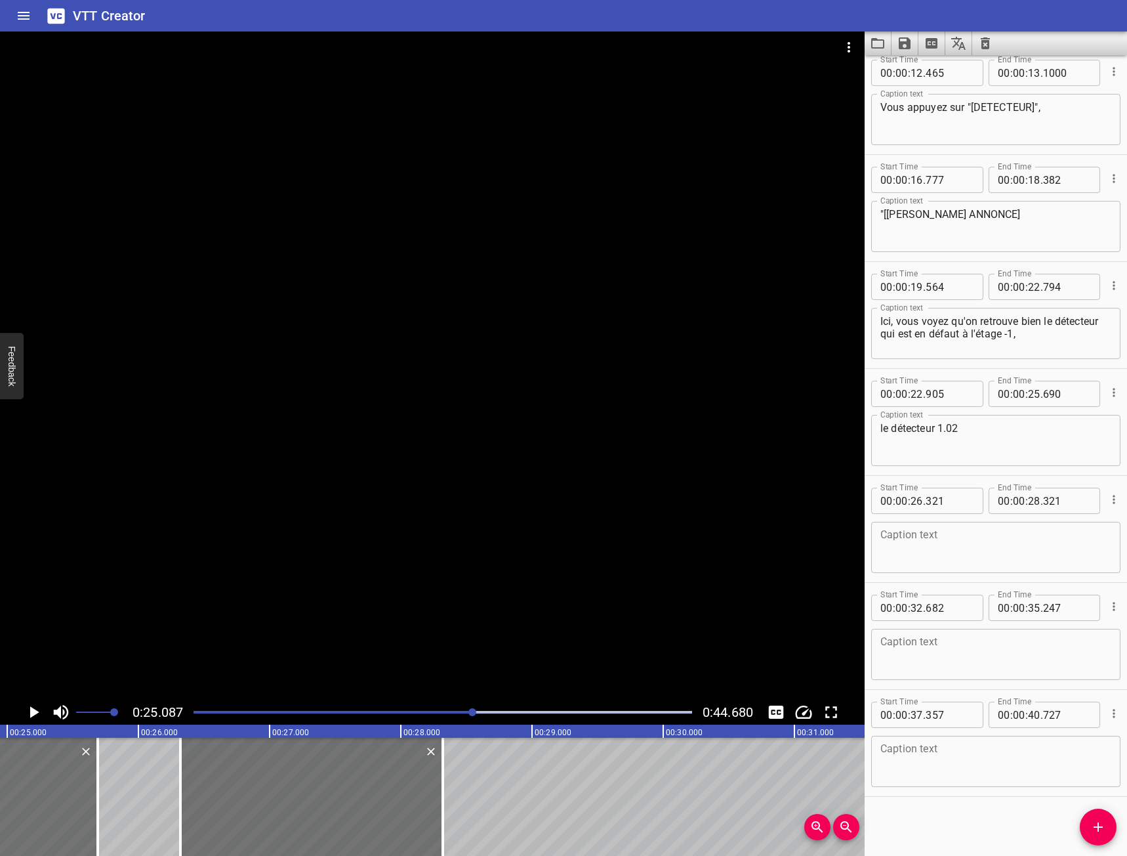
scroll to position [0, 3292]
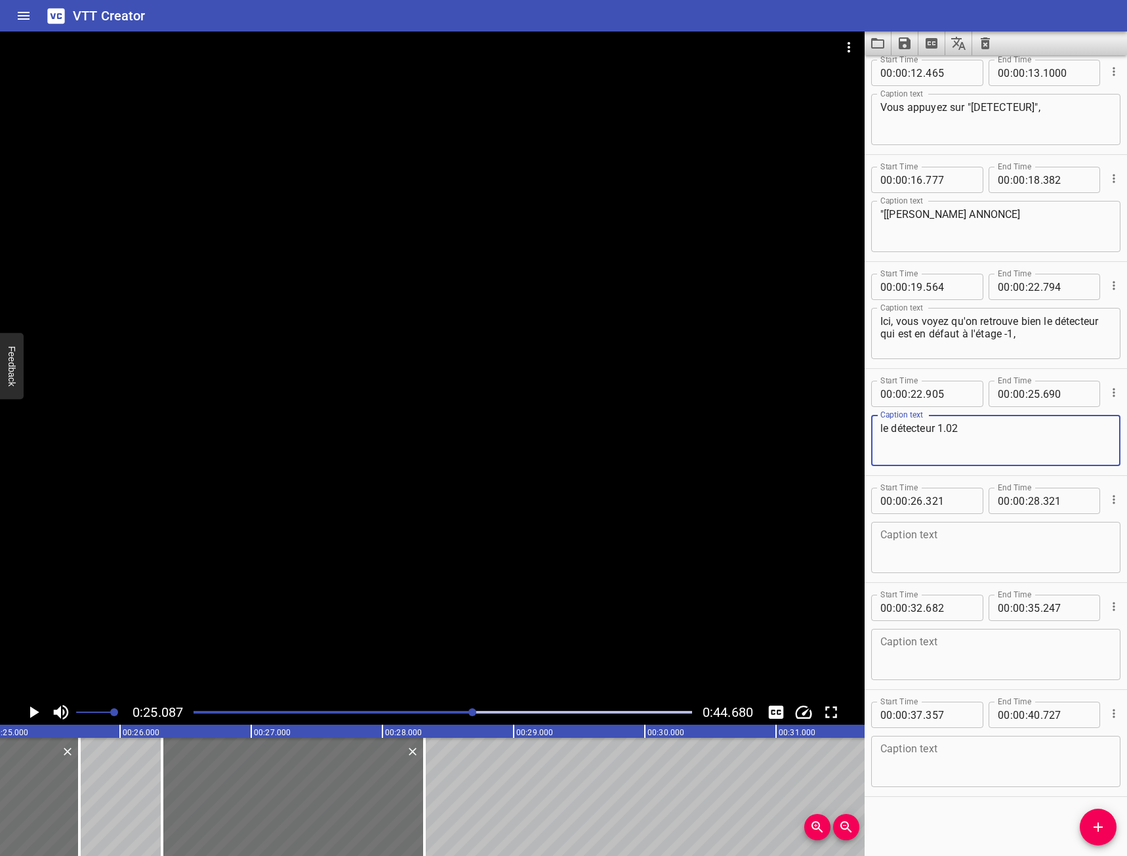
click at [1021, 447] on textarea "le détecteur 1.02" at bounding box center [995, 440] width 231 height 37
click at [40, 703] on icon "Play/Pause" at bounding box center [34, 712] width 20 height 20
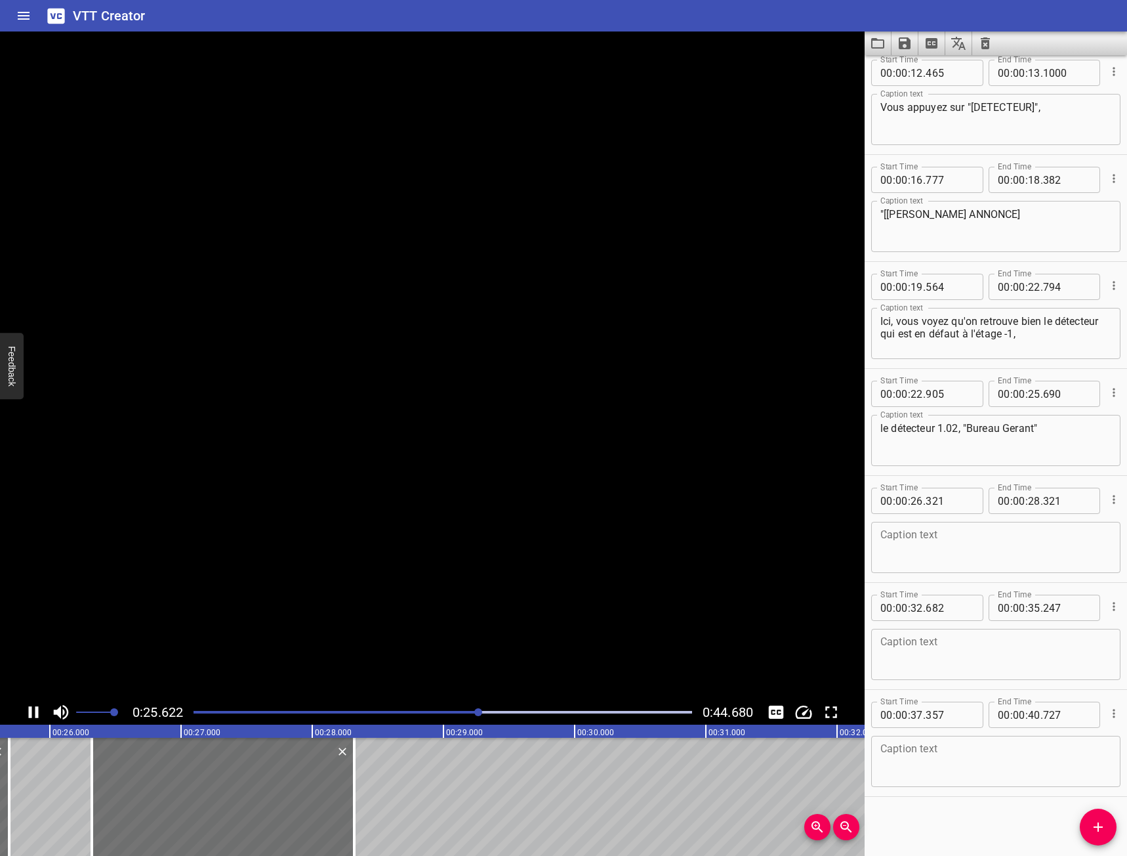
click at [40, 703] on icon "Play/Pause" at bounding box center [34, 712] width 20 height 20
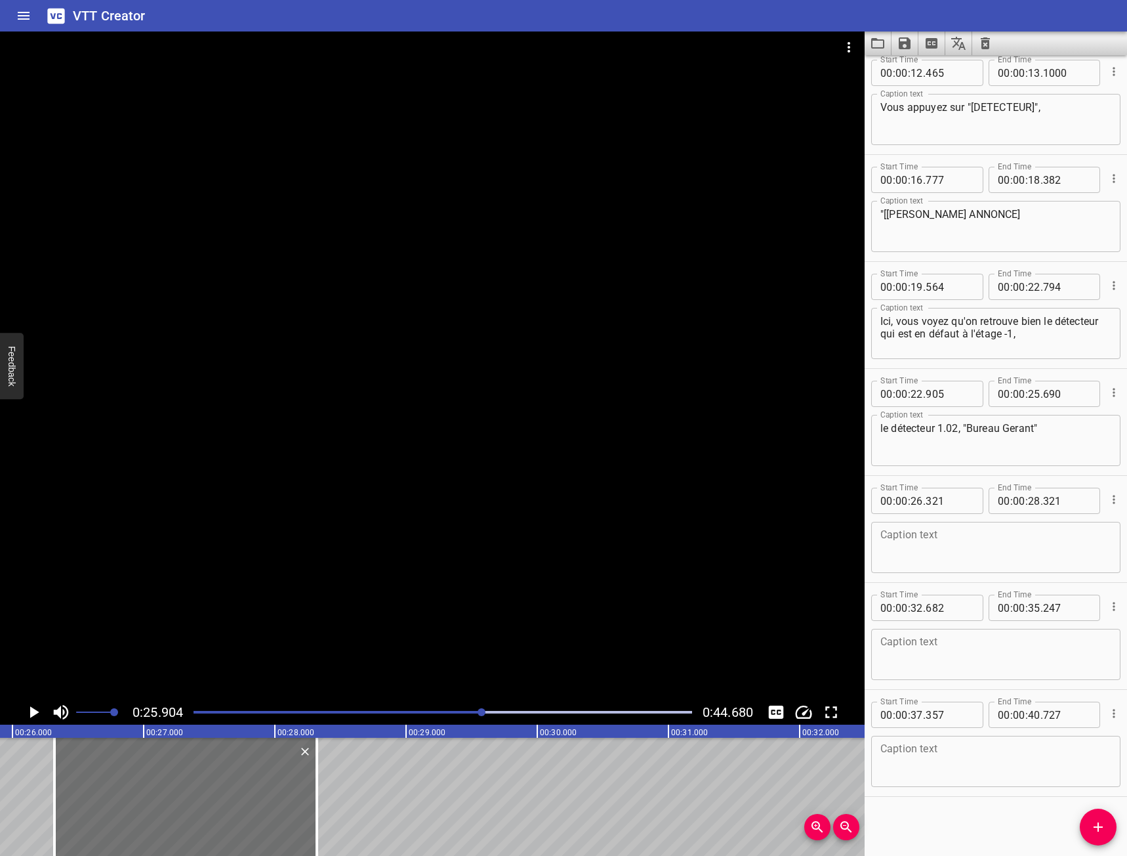
click at [1054, 426] on textarea "le détecteur 1.02, "Bureau Gerant"" at bounding box center [995, 440] width 231 height 37
type textarea "le détecteur 1.02, "Bureau Gerant"."
click at [995, 562] on textarea at bounding box center [995, 547] width 231 height 37
click at [22, 714] on button "Play/Pause" at bounding box center [33, 711] width 25 height 25
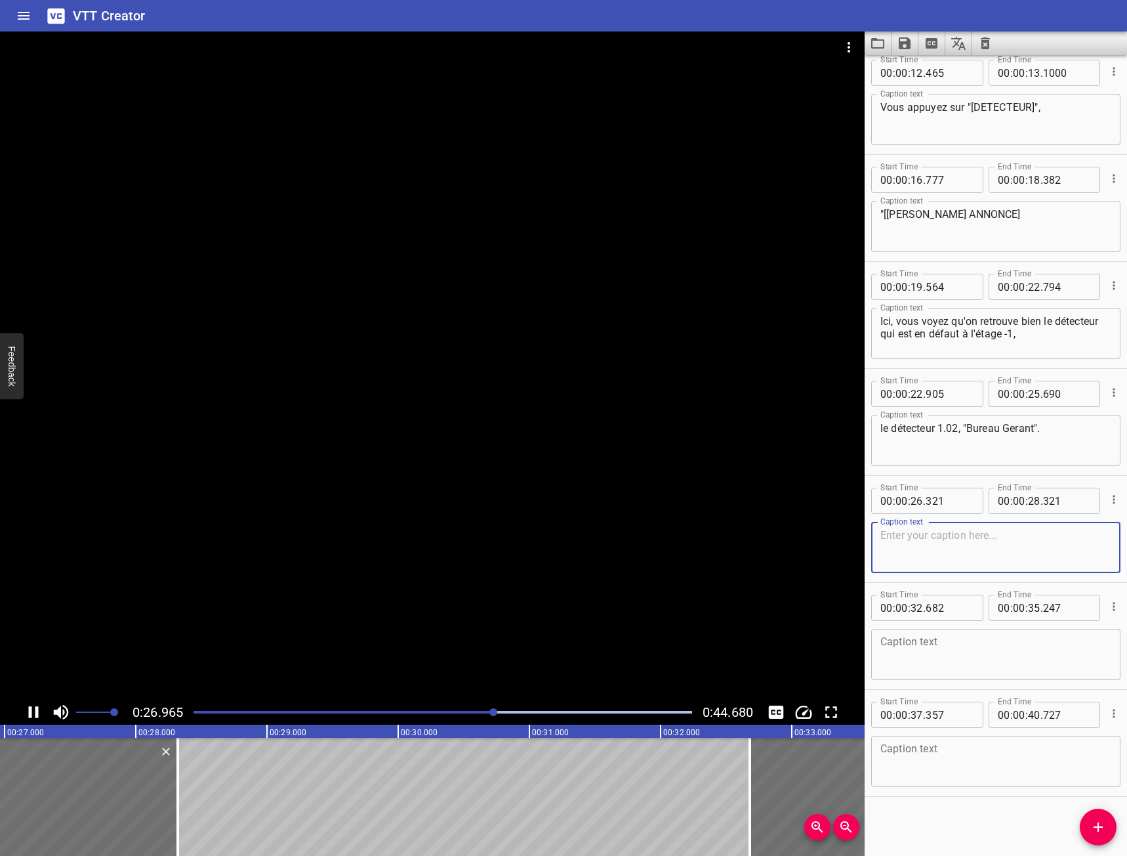
click at [919, 550] on textarea at bounding box center [995, 547] width 231 height 37
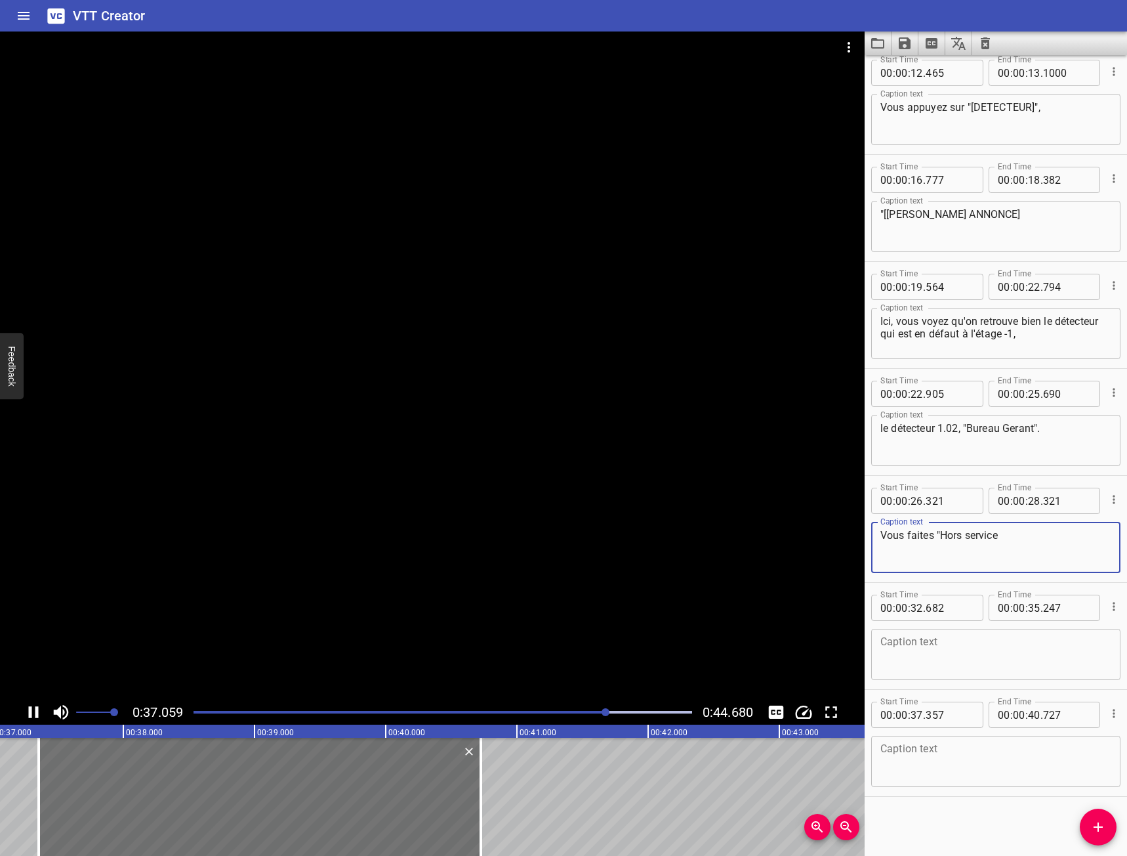
type textarea "Vous faites "Hors service"
click at [306, 707] on div at bounding box center [443, 712] width 514 height 18
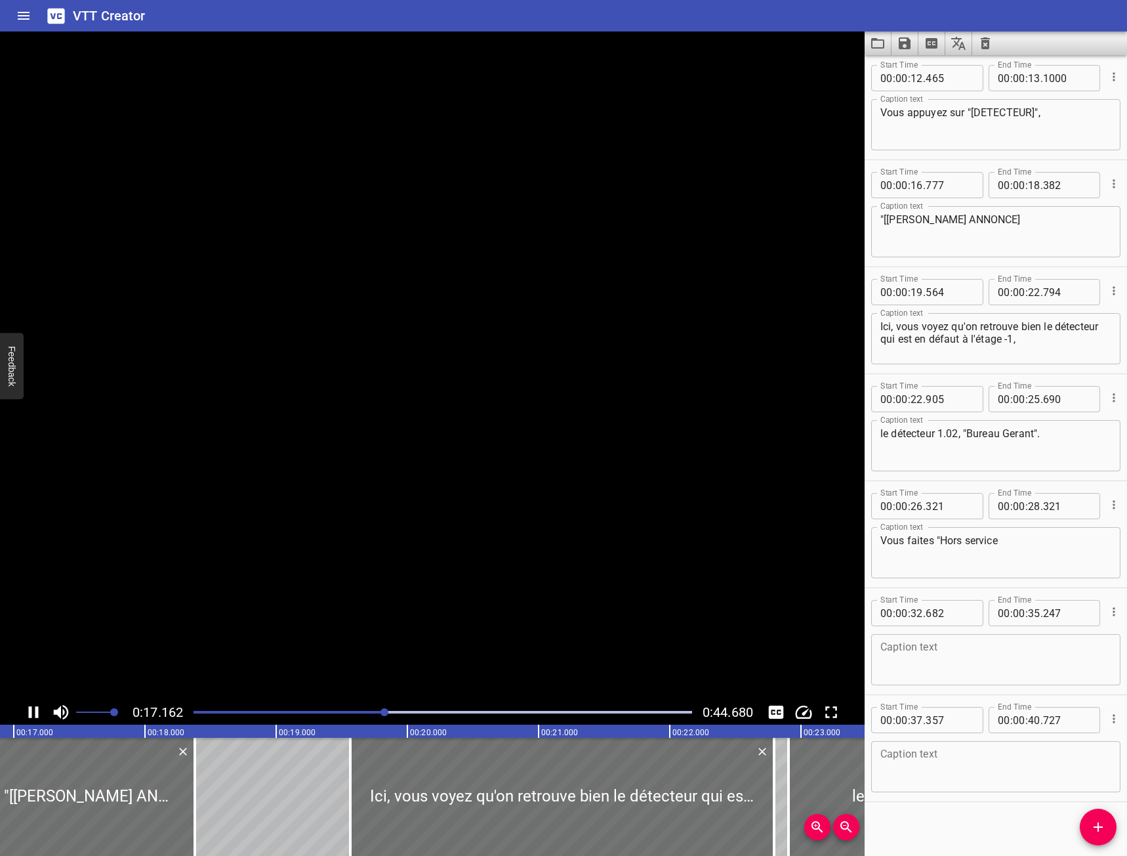
scroll to position [331, 0]
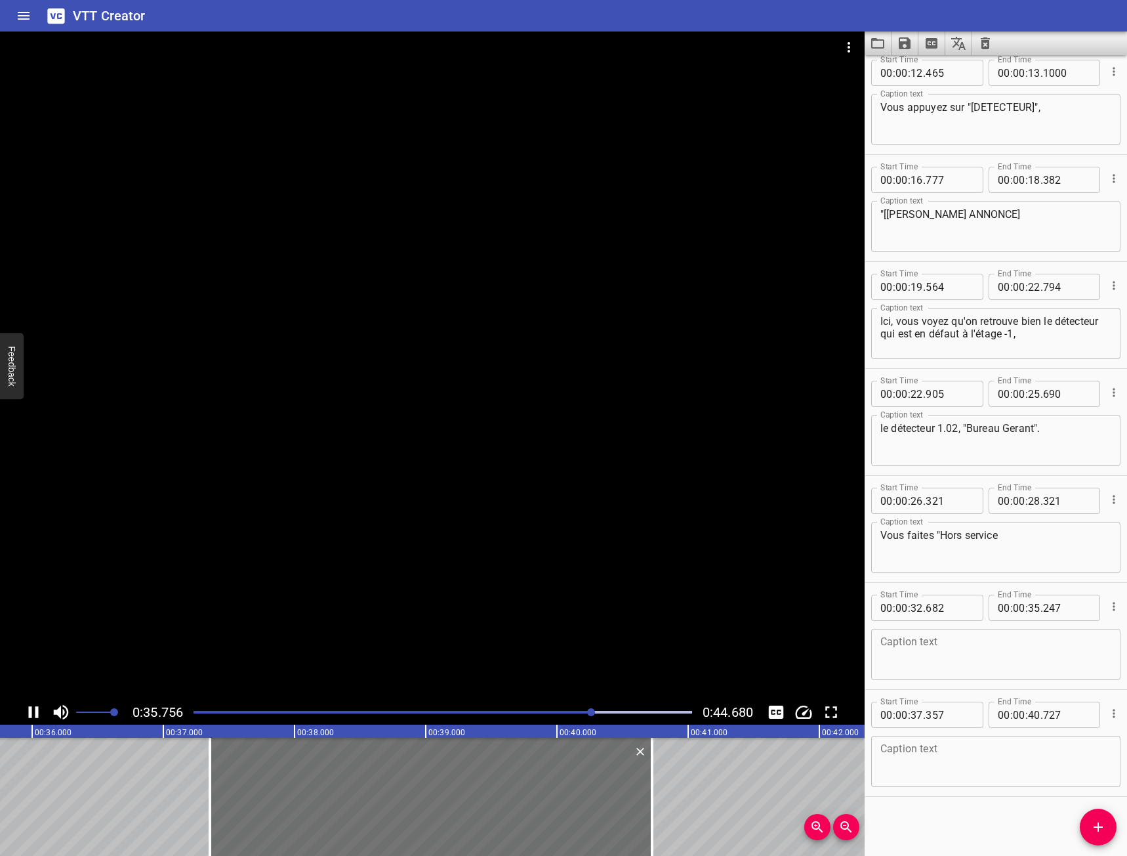
click at [558, 703] on div at bounding box center [443, 712] width 514 height 18
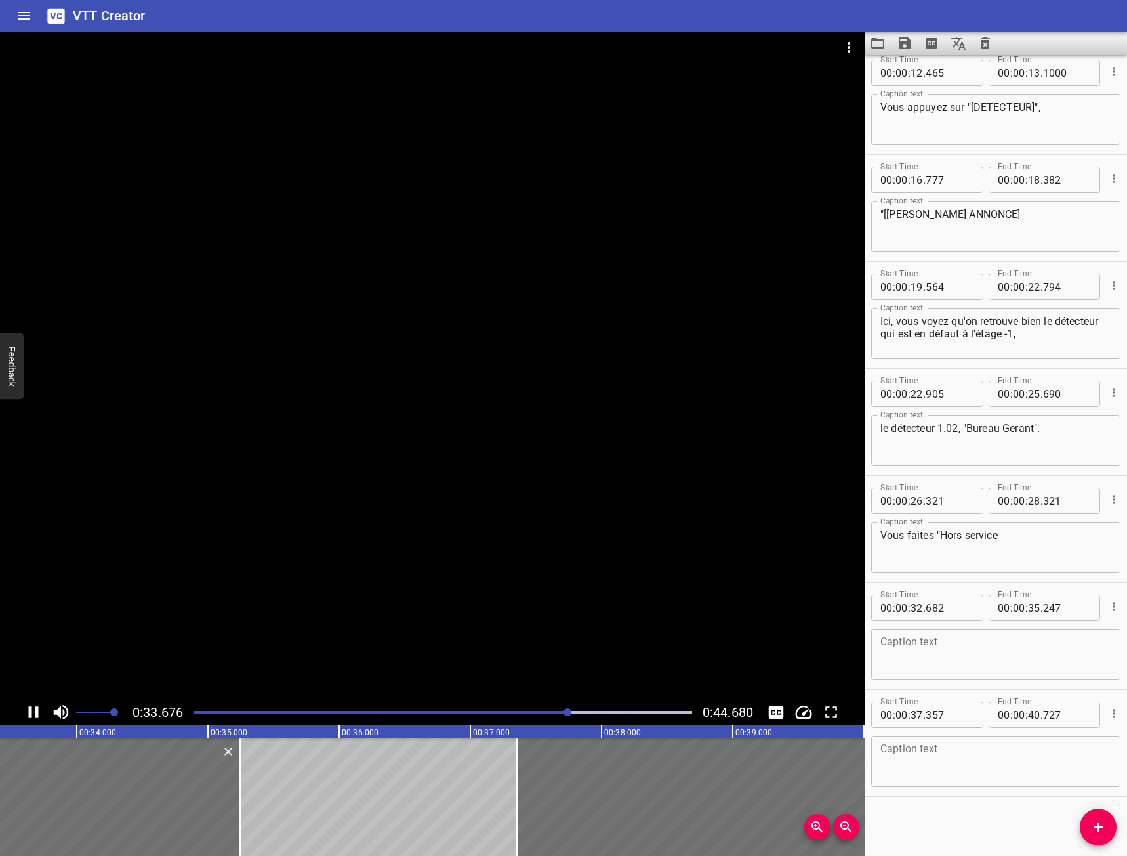
click at [550, 707] on div at bounding box center [443, 712] width 514 height 18
click at [526, 711] on div "Play progress" at bounding box center [315, 712] width 499 height 3
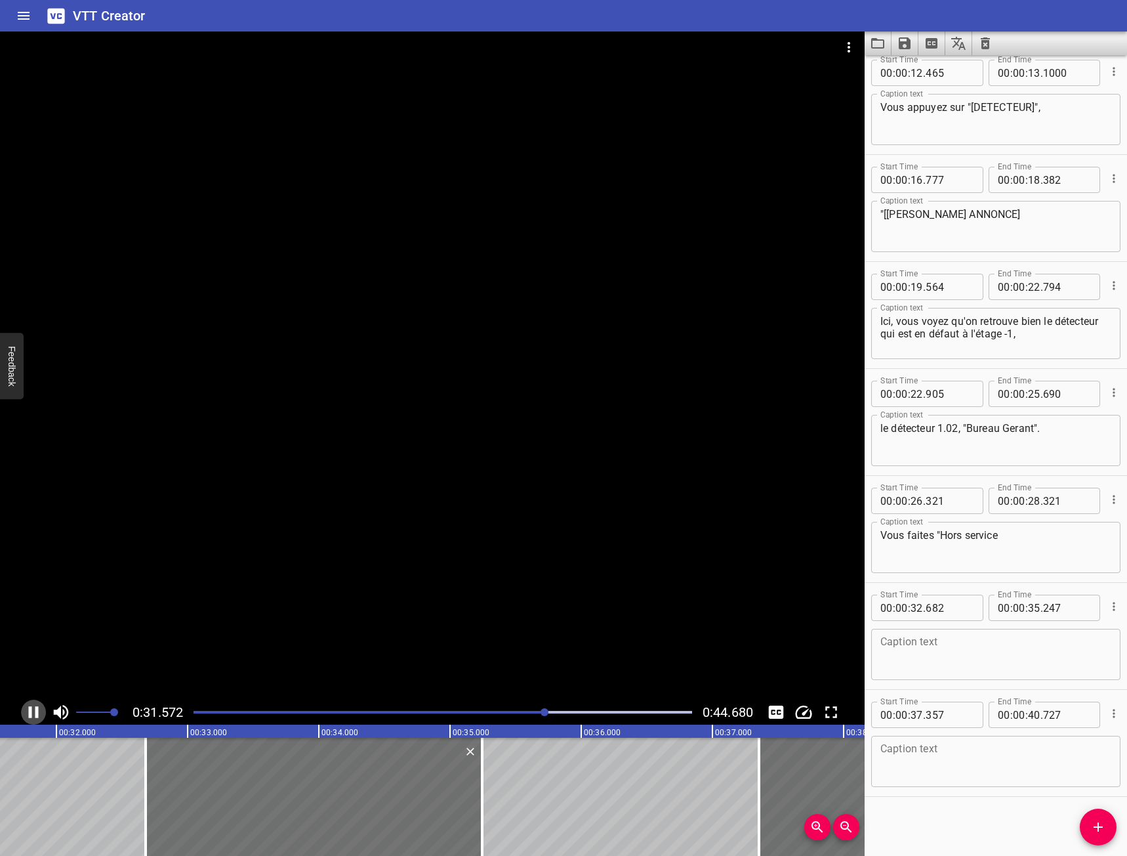
click at [41, 712] on icon "Play/Pause" at bounding box center [34, 712] width 20 height 20
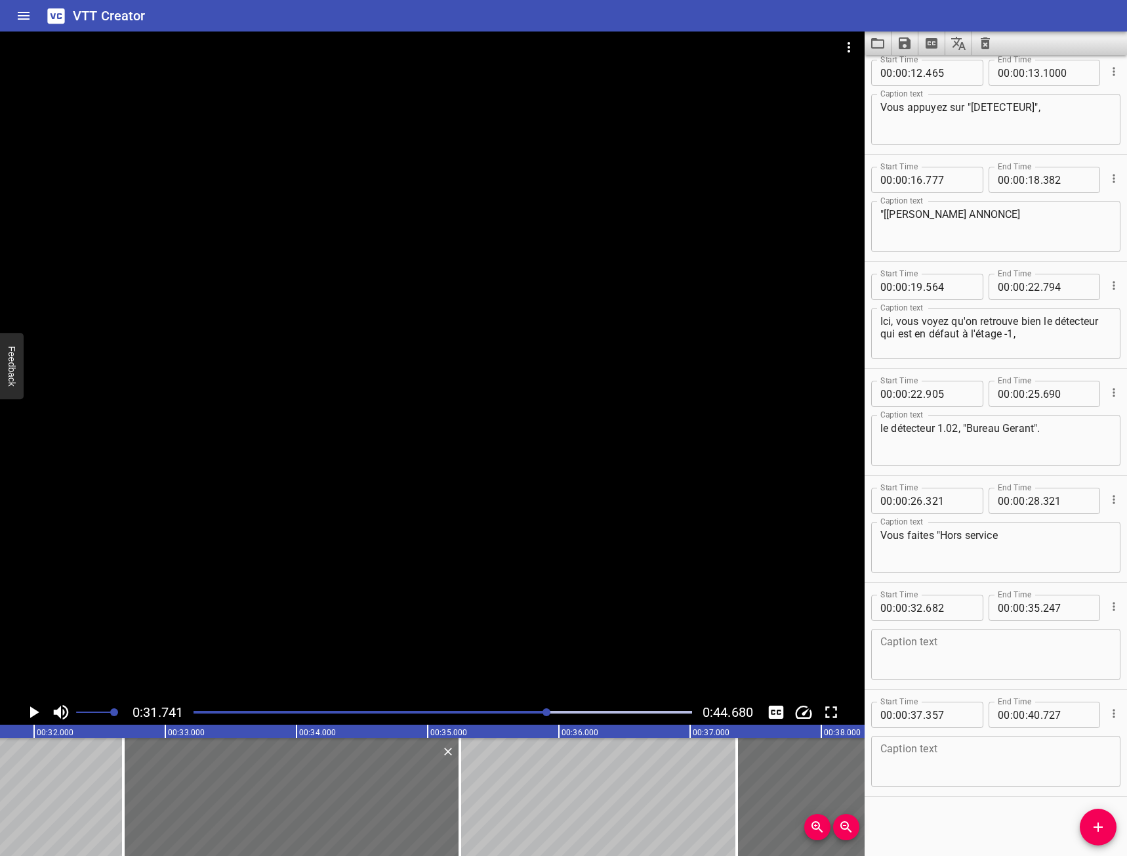
click at [967, 663] on textarea at bounding box center [995, 654] width 231 height 37
click at [41, 716] on icon "Play/Pause" at bounding box center [34, 712] width 20 height 20
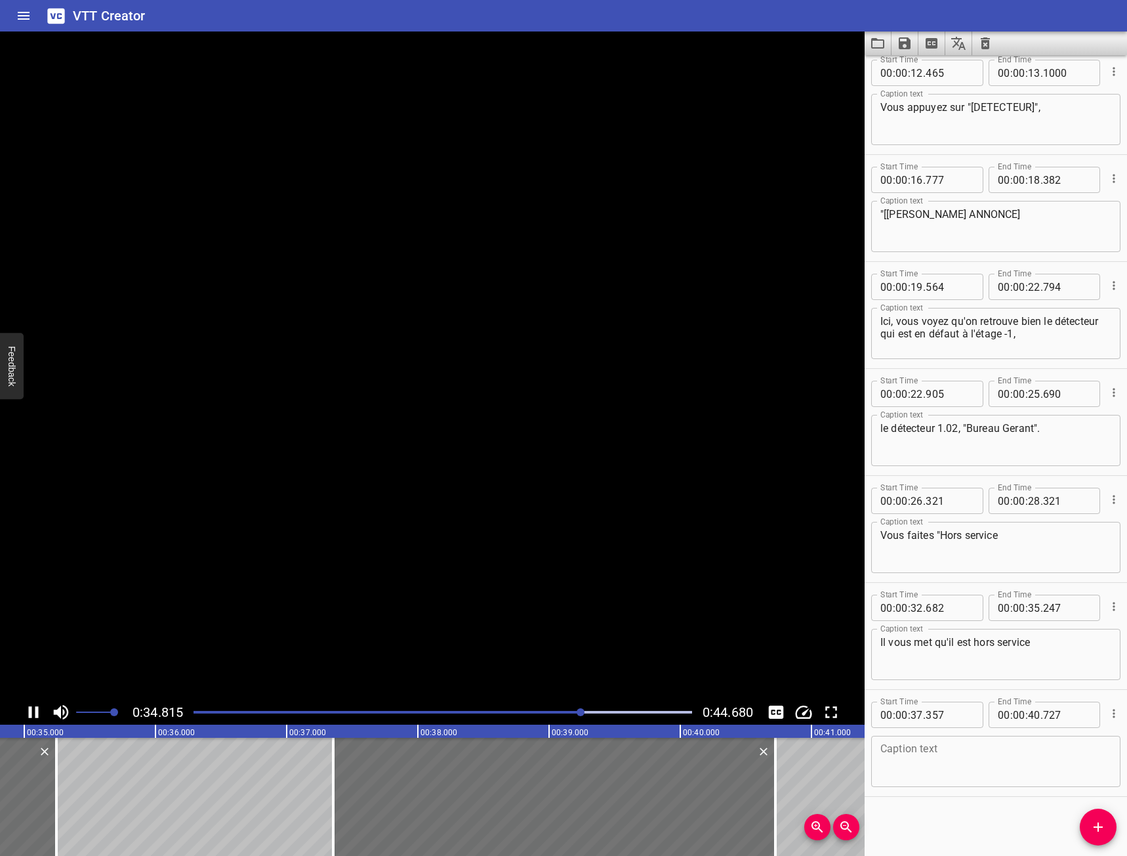
click at [41, 716] on icon "Play/Pause" at bounding box center [34, 712] width 20 height 20
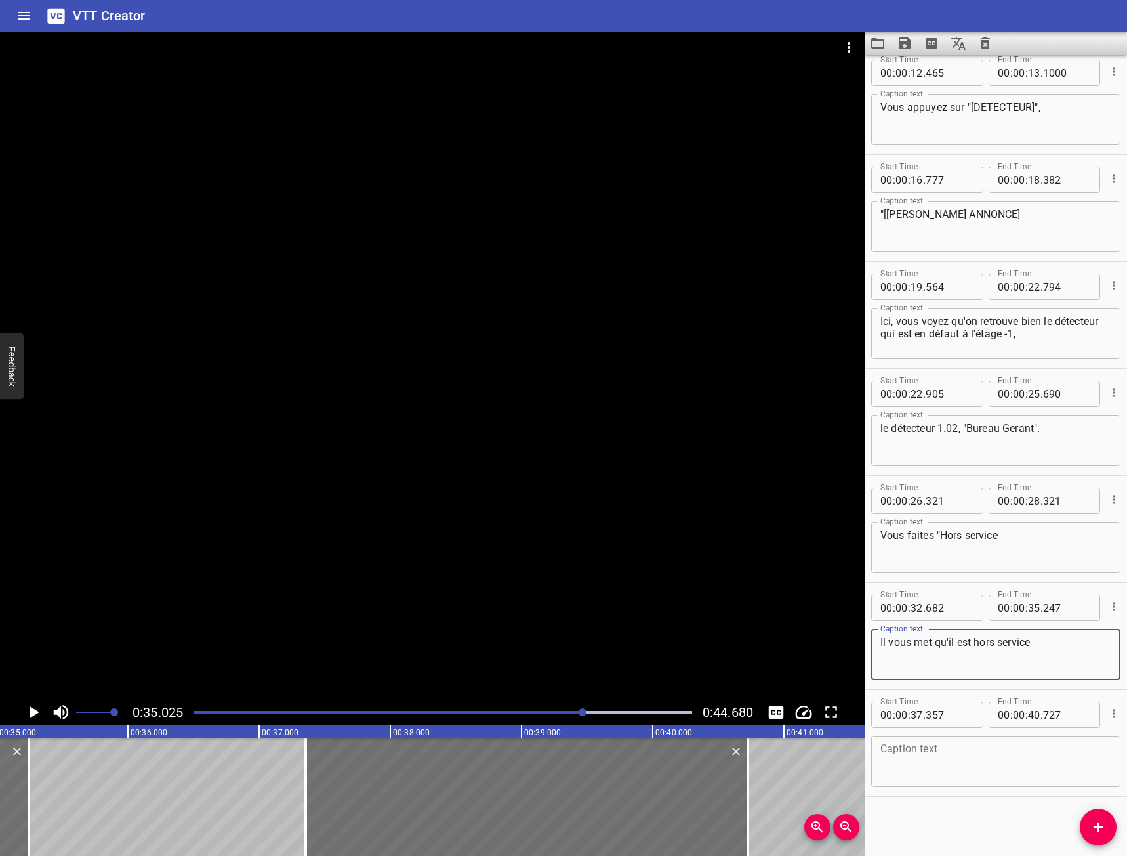
click at [1038, 645] on textarea "Il vous met qu'il est hors service" at bounding box center [995, 654] width 231 height 37
type textarea "Il vous met qu'il est hors service, vous faites "[RETOUR]""
click at [31, 707] on icon "Play/Pause" at bounding box center [34, 712] width 20 height 20
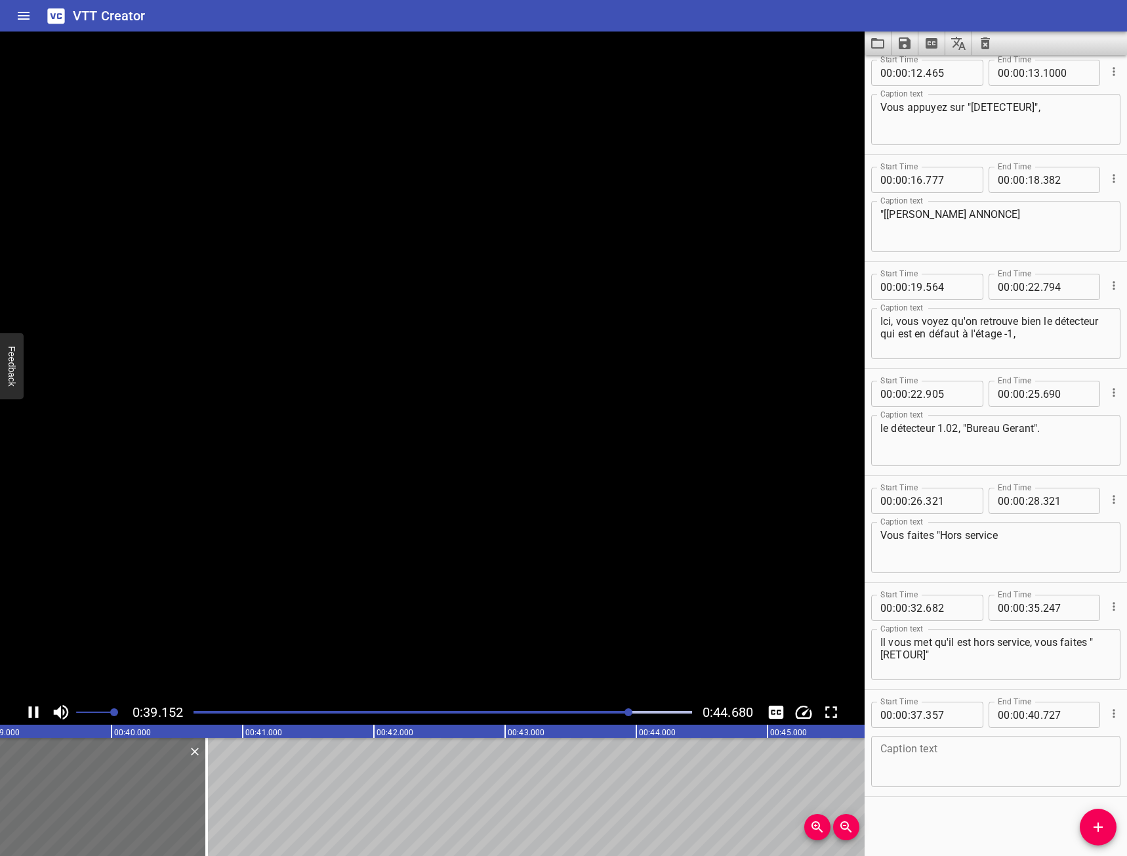
click at [30, 707] on icon "Play/Pause" at bounding box center [34, 712] width 10 height 12
click at [30, 707] on icon "Play/Pause" at bounding box center [34, 712] width 9 height 12
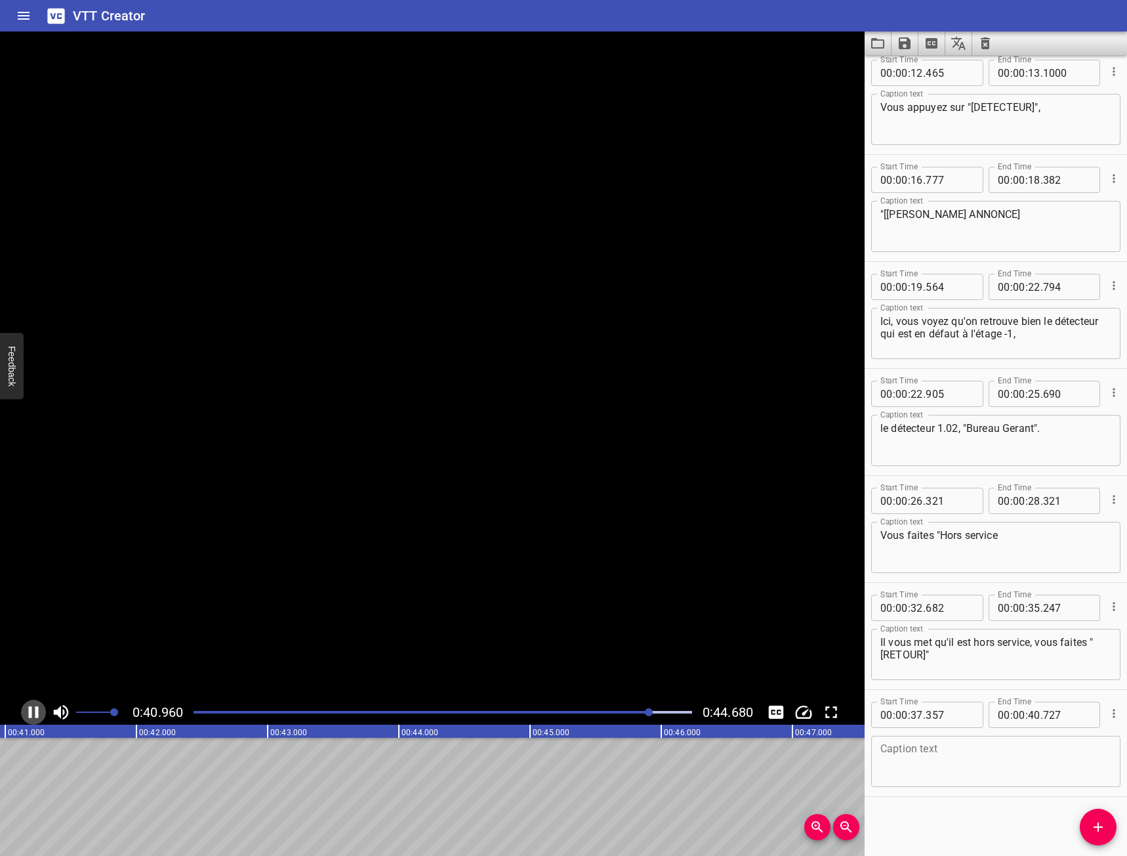
click at [30, 707] on icon "Play/Pause" at bounding box center [34, 712] width 10 height 12
drag, startPoint x: 1046, startPoint y: 653, endPoint x: 875, endPoint y: 650, distance: 171.3
click at [875, 650] on div "Il vous met qu'il est hors service, vous faites "[RETOUR]" Caption text" at bounding box center [995, 654] width 249 height 51
click at [1011, 746] on textarea at bounding box center [995, 761] width 231 height 37
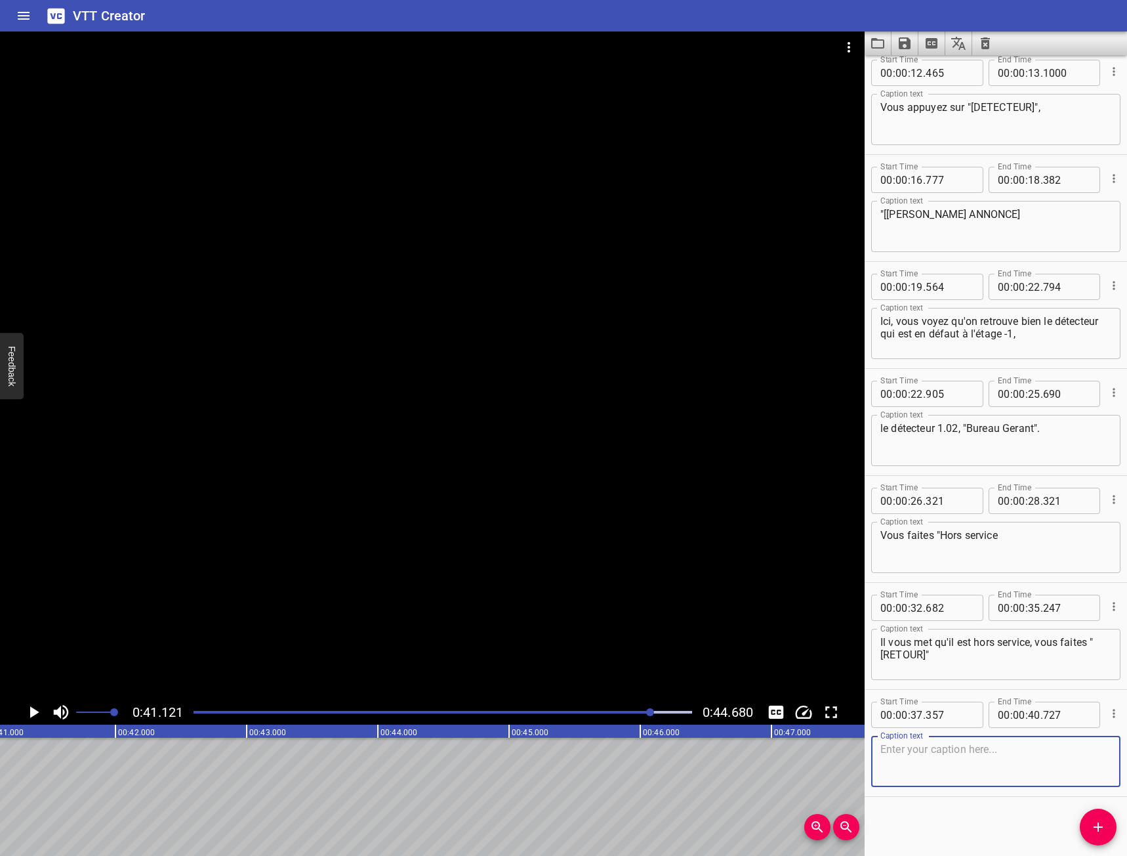
paste textarea ""[RETOUR]""
type textarea ""[RETOUR]"... Et vous faites "Reset""
click at [37, 716] on icon "Play/Pause" at bounding box center [34, 712] width 20 height 20
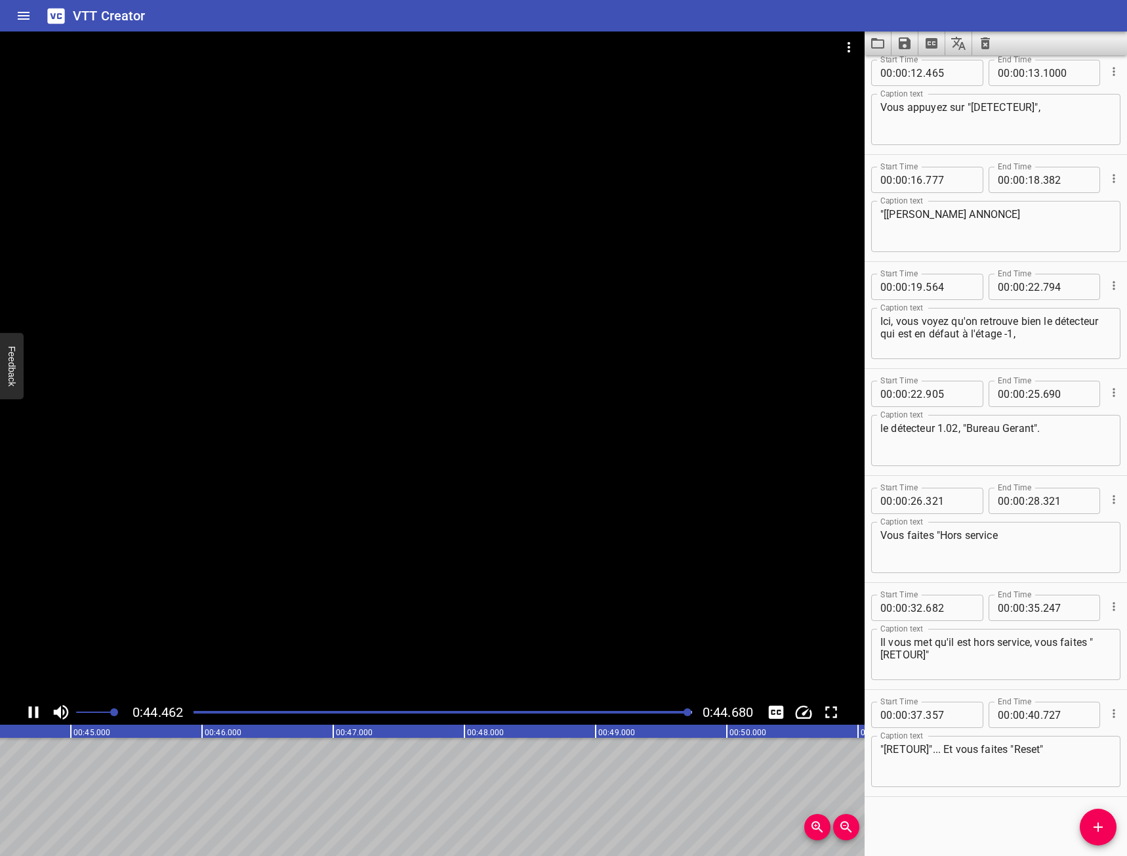
scroll to position [0, 5863]
click at [39, 712] on icon "Play/Pause" at bounding box center [34, 712] width 20 height 20
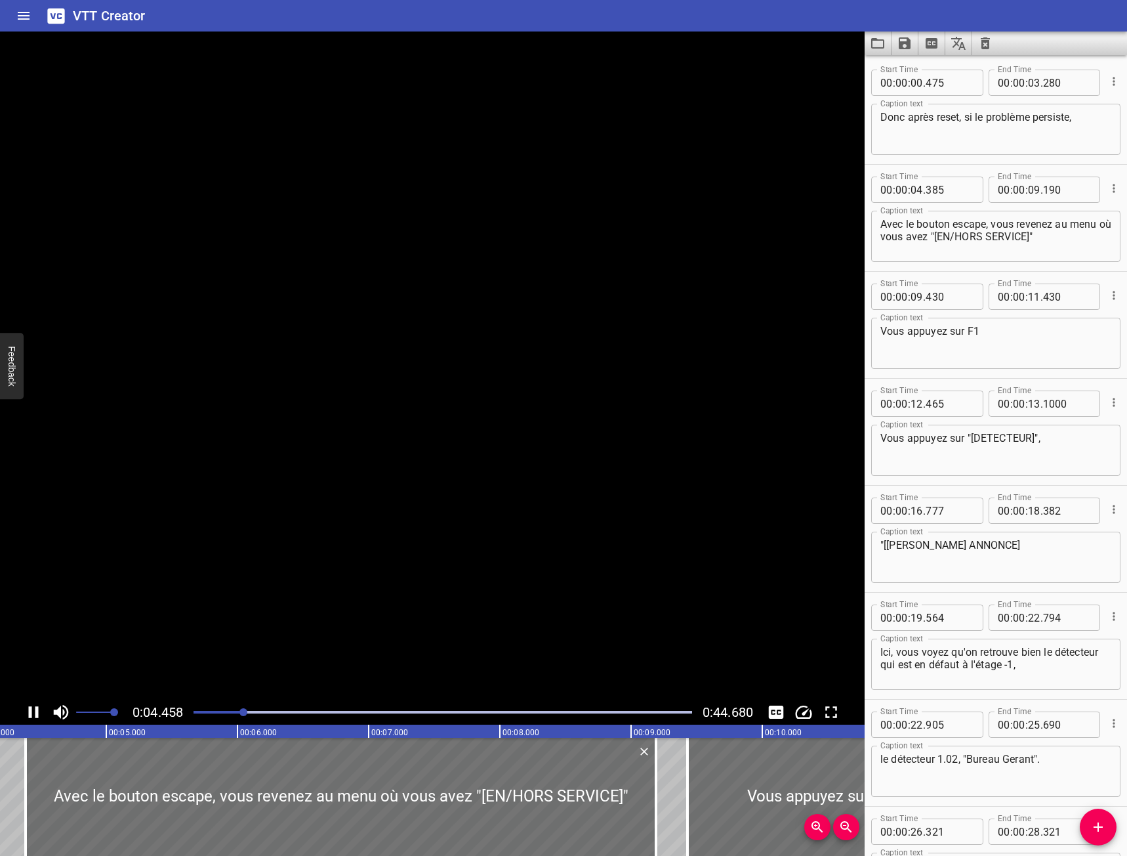
scroll to position [107, 0]
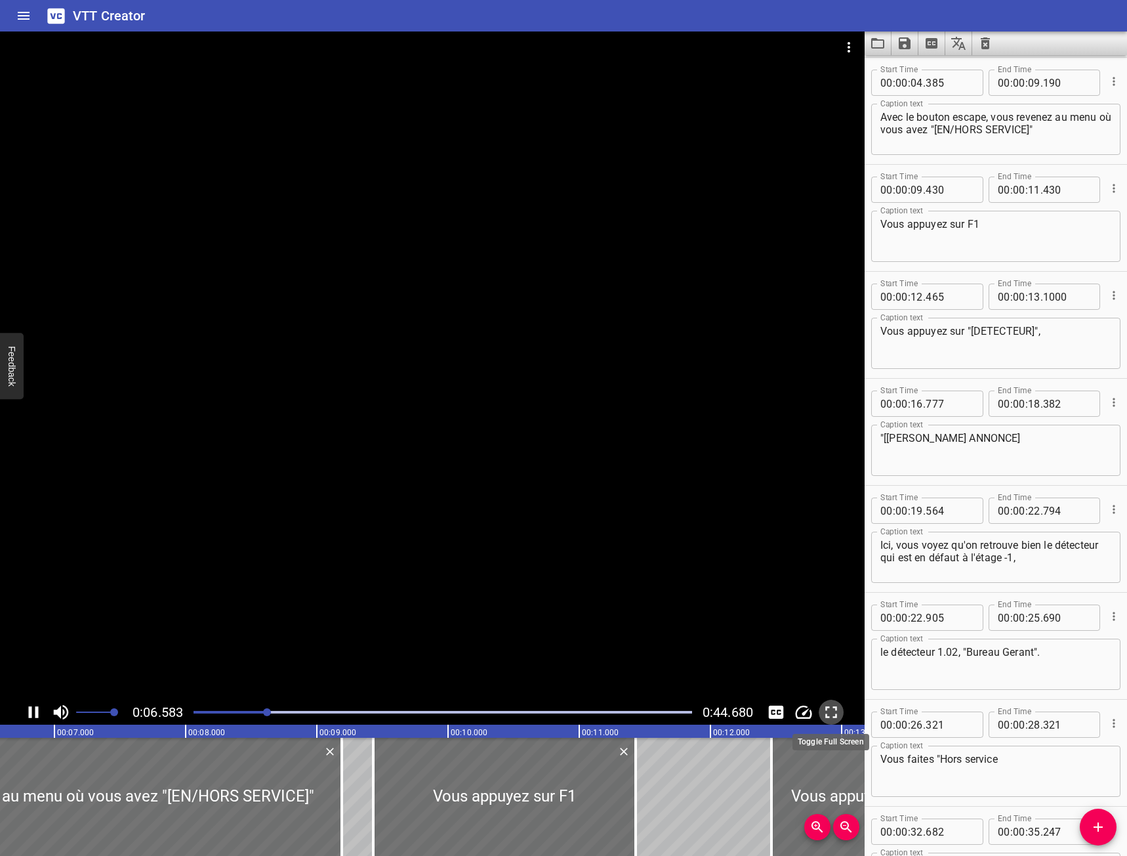
click at [831, 708] on icon "Toggle fullscreen" at bounding box center [831, 712] width 20 height 20
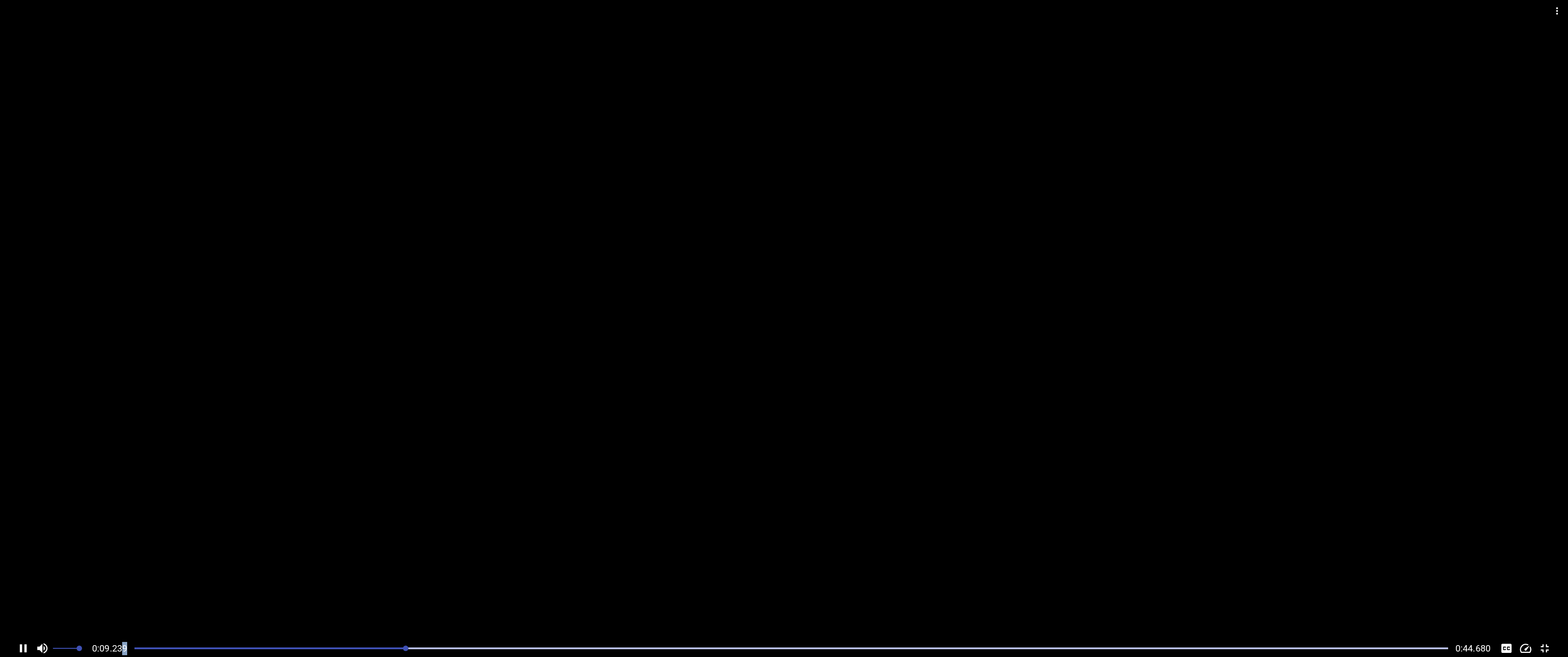
scroll to position [149, 0]
drag, startPoint x: 144, startPoint y: 649, endPoint x: 122, endPoint y: 645, distance: 22.4
click at [122, 594] on div "0:09.239 0:44.680" at bounding box center [784, 648] width 1568 height 17
click at [138, 594] on div at bounding box center [791, 648] width 1325 height 13
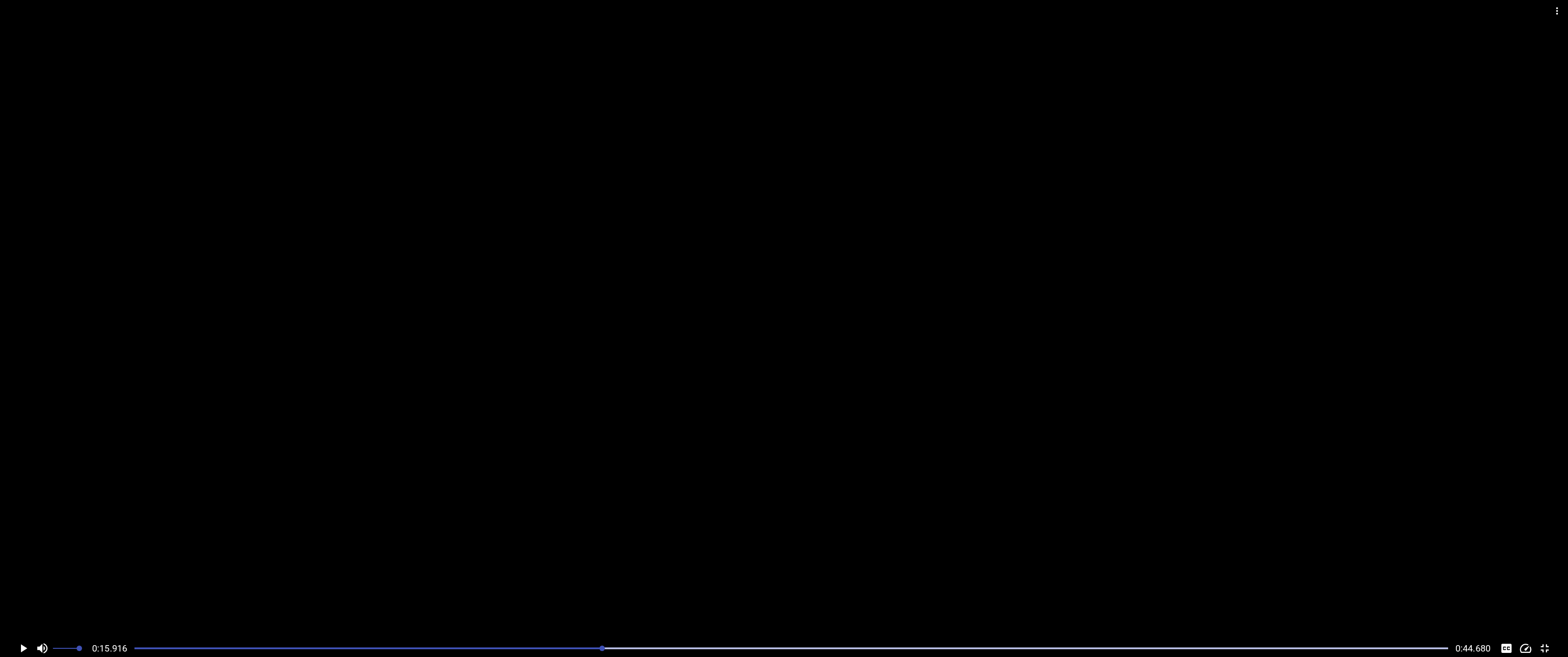
click at [527, 594] on div at bounding box center [791, 648] width 1325 height 13
click at [26, 594] on icon "Play/Pause" at bounding box center [24, 648] width 14 height 14
click at [26, 594] on icon "Play/Pause" at bounding box center [24, 648] width 7 height 8
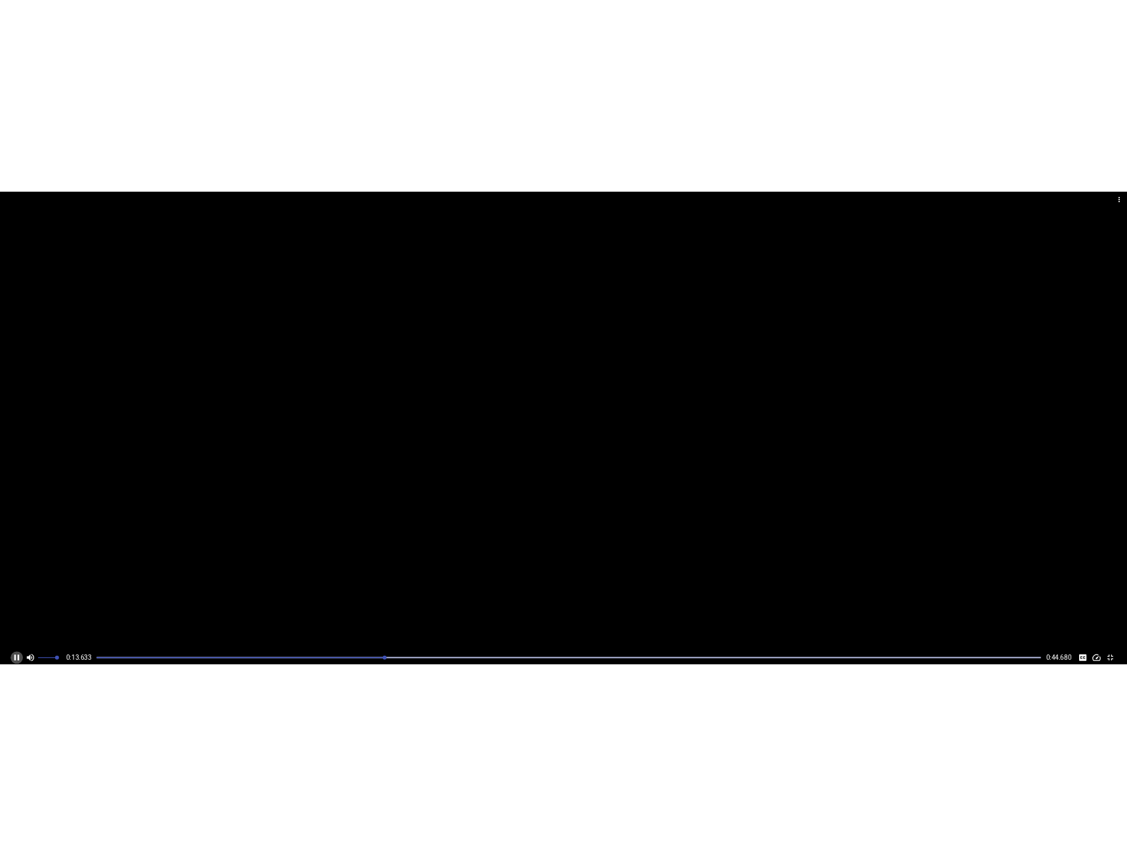
scroll to position [0, 1802]
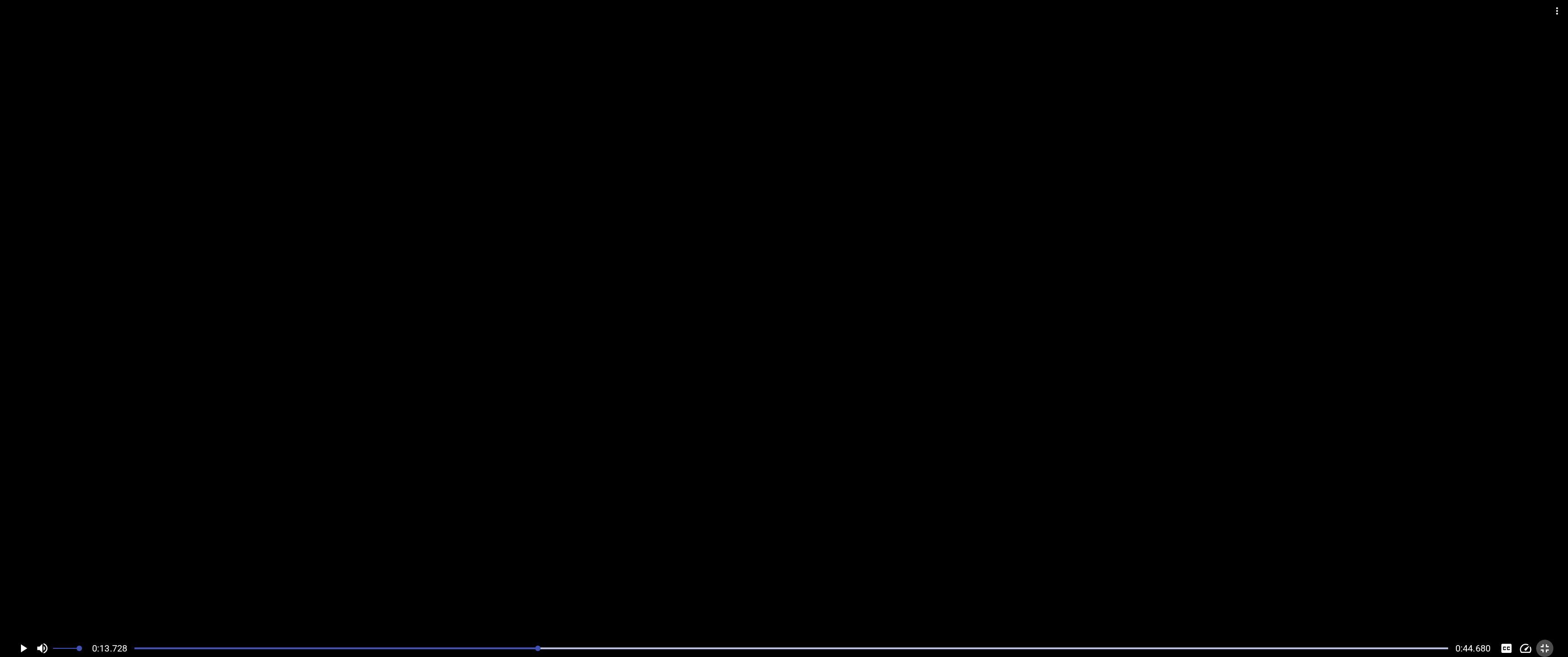
click at [782, 594] on icon "Toggle fullscreen" at bounding box center [1545, 648] width 8 height 8
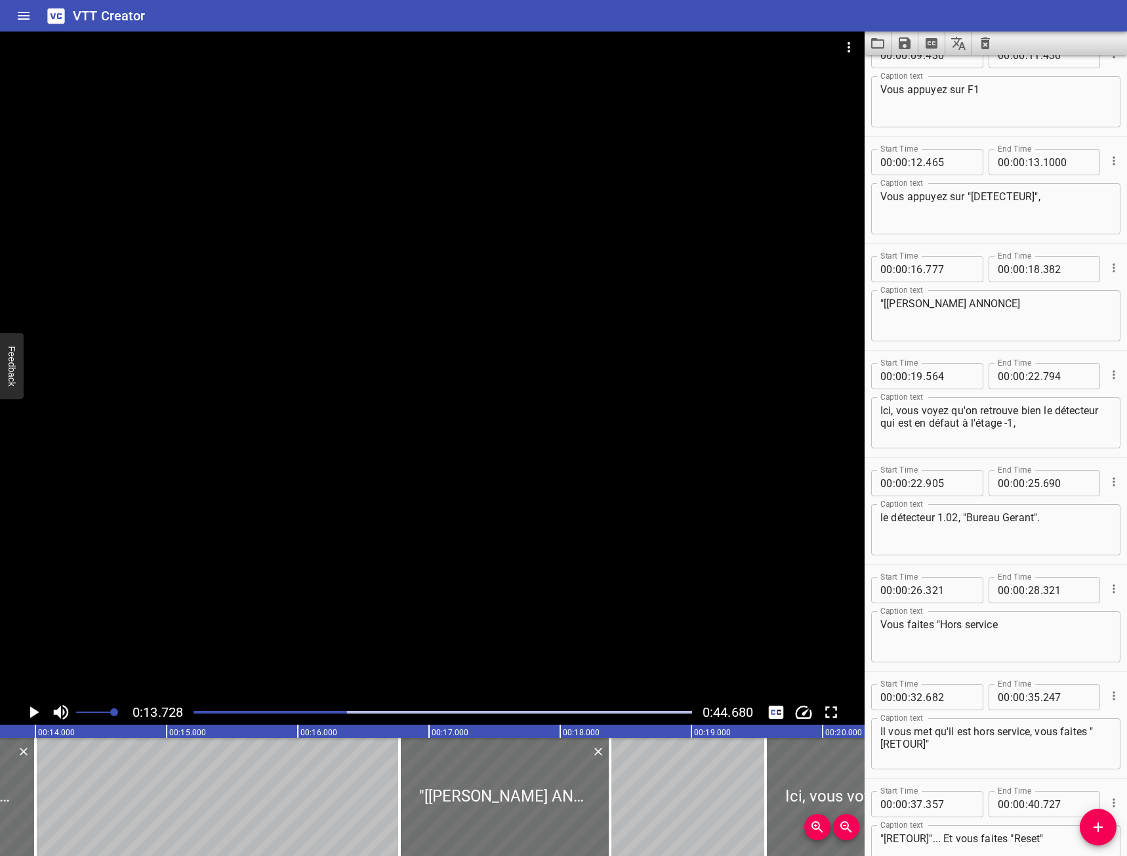
click at [484, 444] on div at bounding box center [432, 365] width 865 height 668
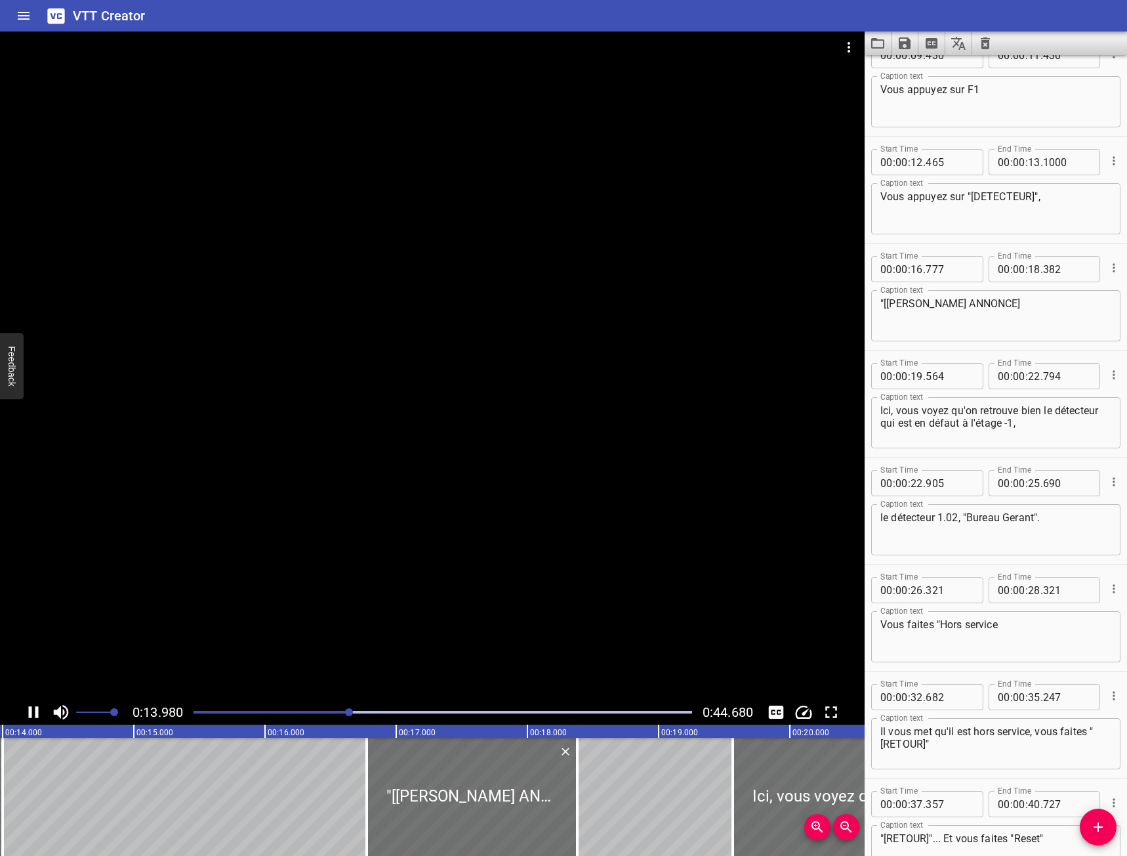
scroll to position [0, 1866]
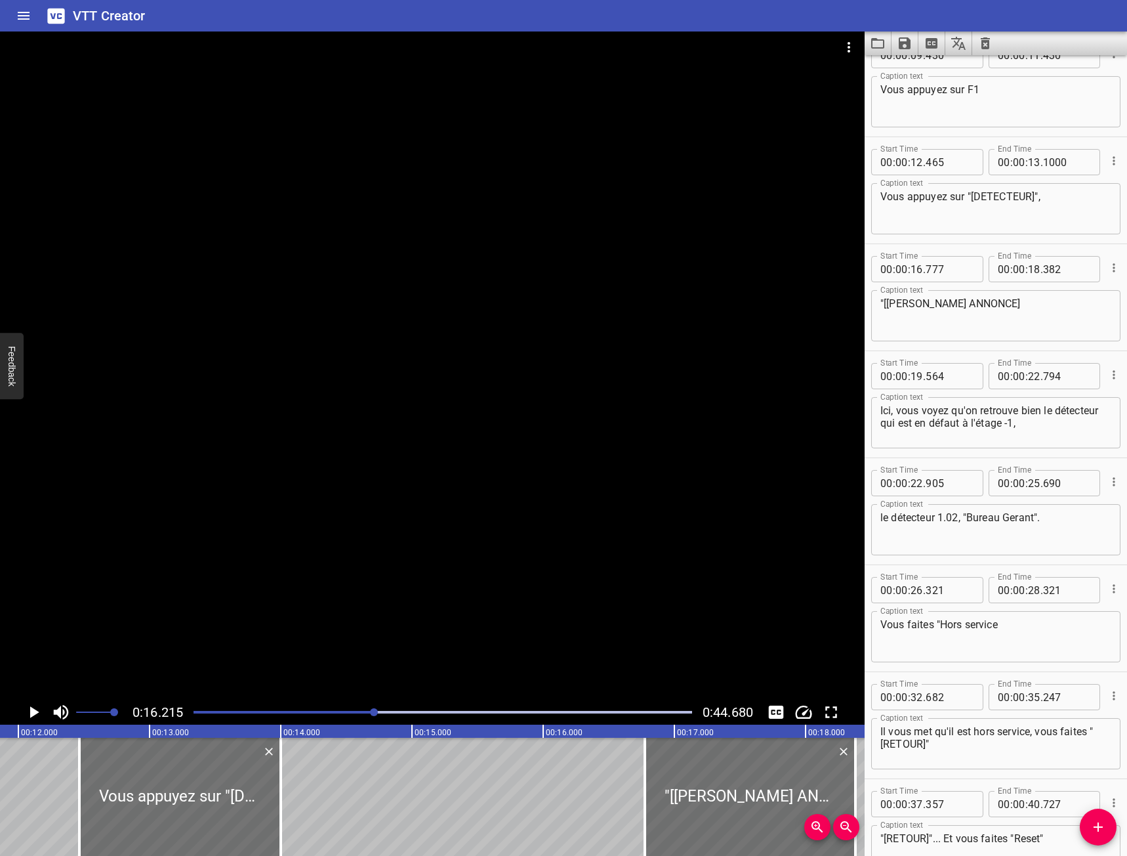
scroll to position [0, 1397]
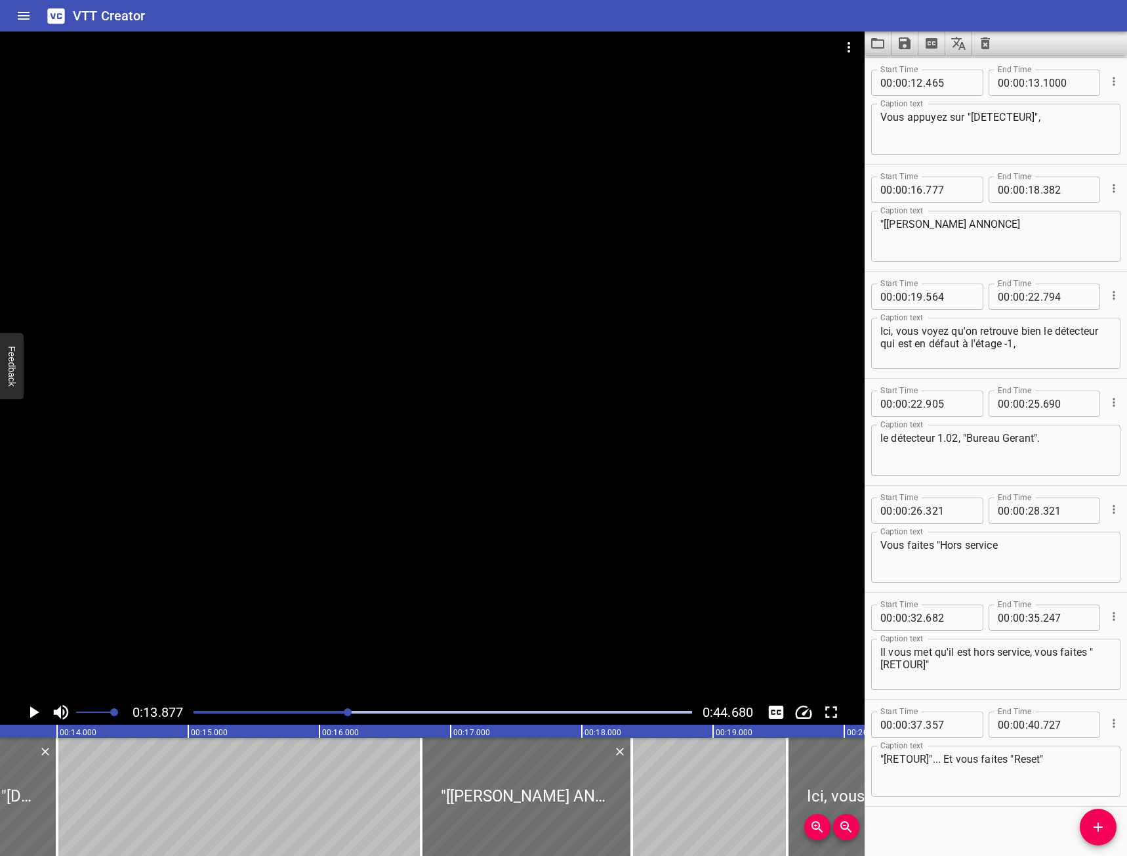
scroll to position [0, 0]
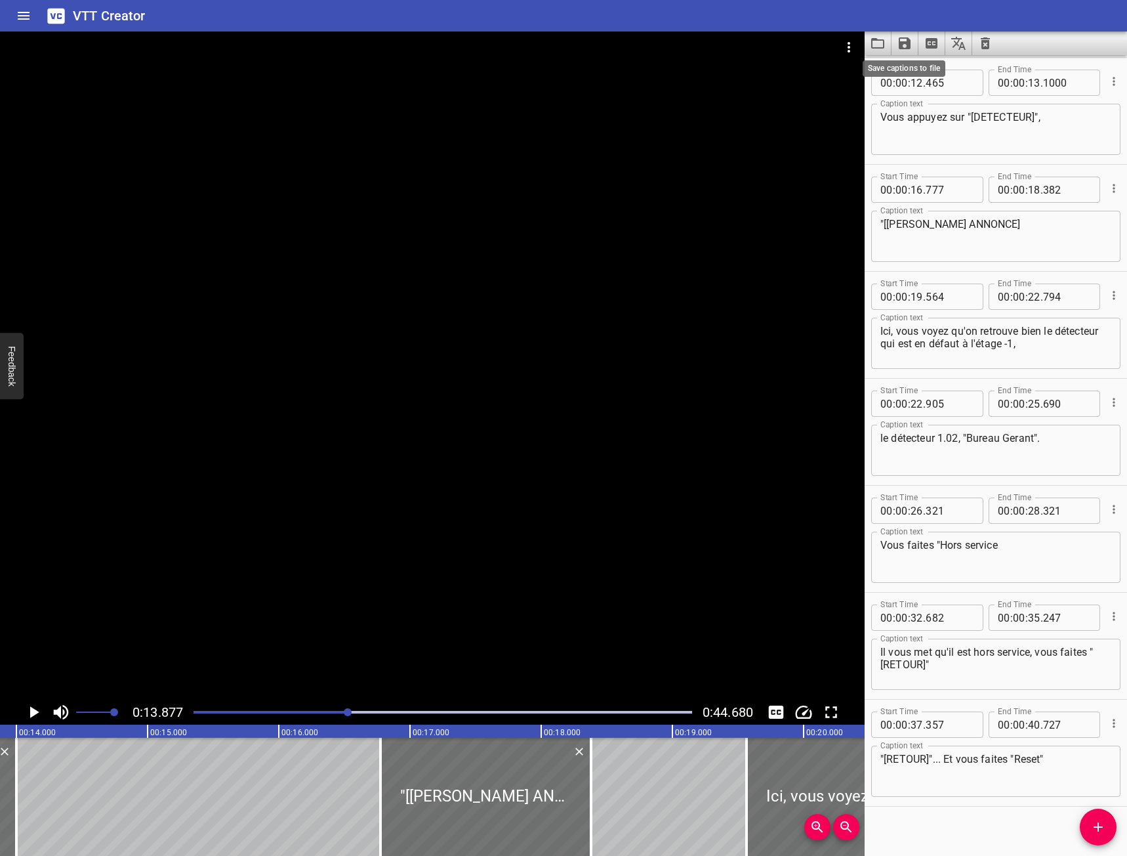
click at [907, 37] on icon "Save captions to file" at bounding box center [905, 43] width 16 height 16
click at [917, 66] on li "Save to VTT file" at bounding box center [940, 72] width 96 height 24
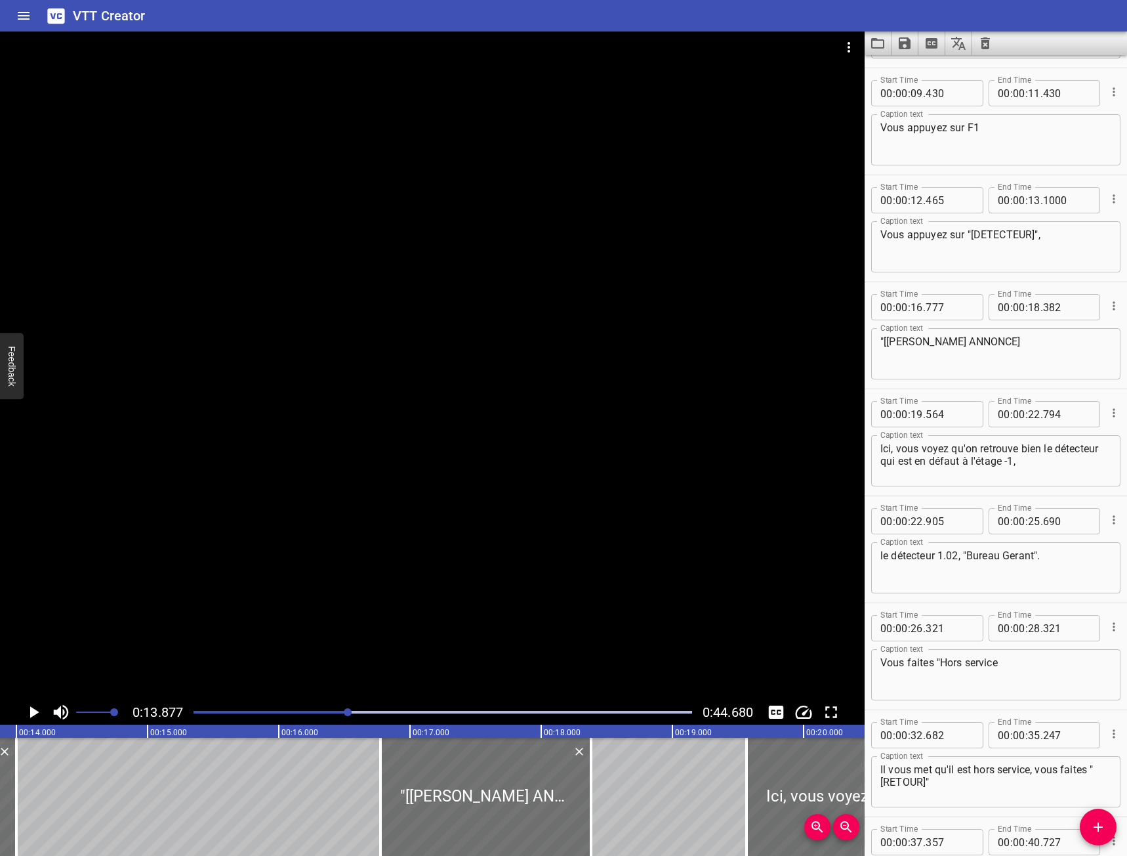
scroll to position [190, 0]
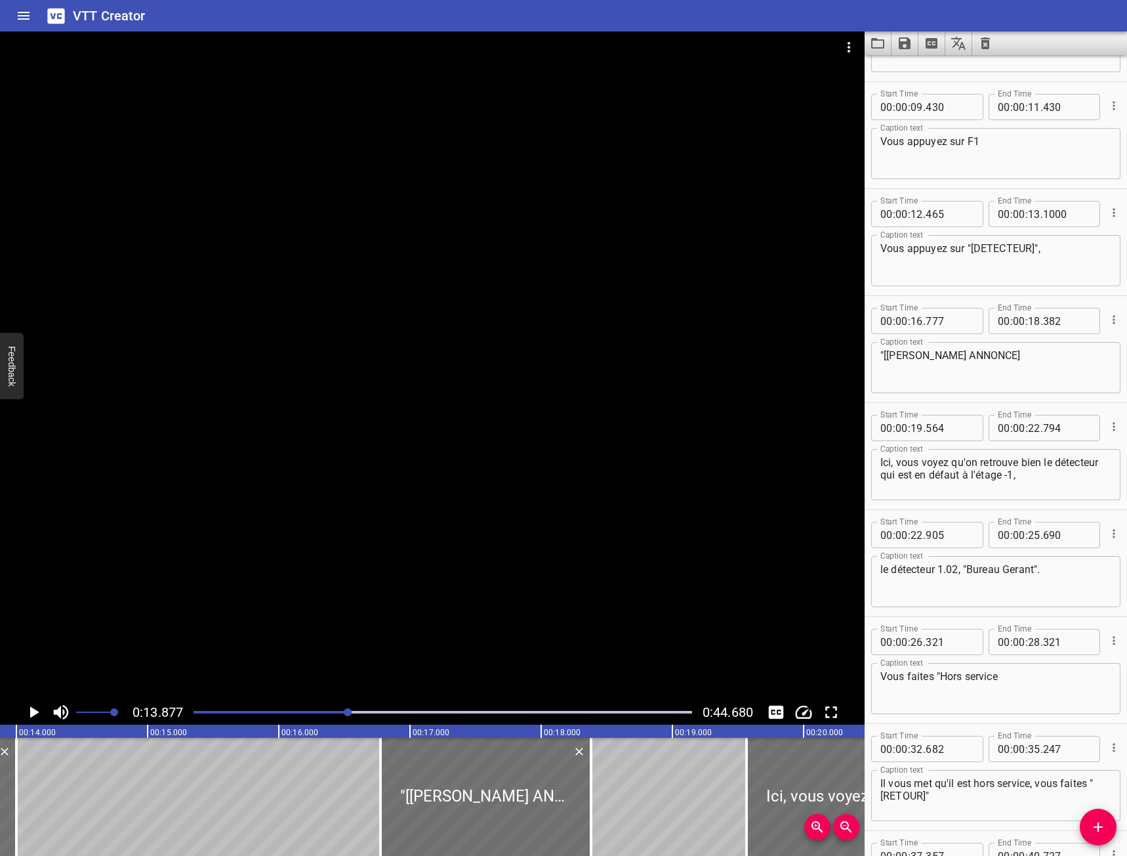
click at [1012, 245] on textarea "Vous appuyez sur "[DETECTEUR]"," at bounding box center [995, 260] width 231 height 37
click at [1030, 254] on textarea "Vous appuyez sur "[DETECTEUR]"," at bounding box center [995, 260] width 231 height 37
type textarea "Vous appuyez sur "[DETECTEUR ]","
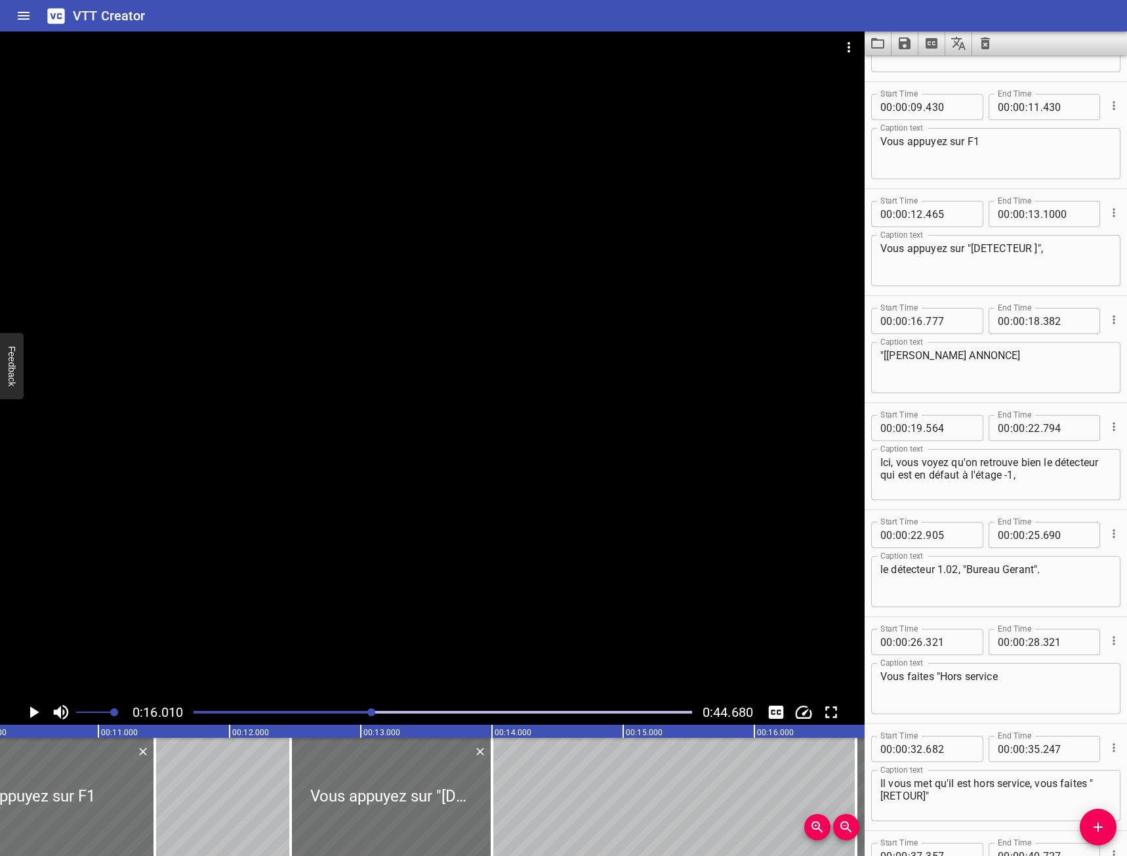
scroll to position [0, 1332]
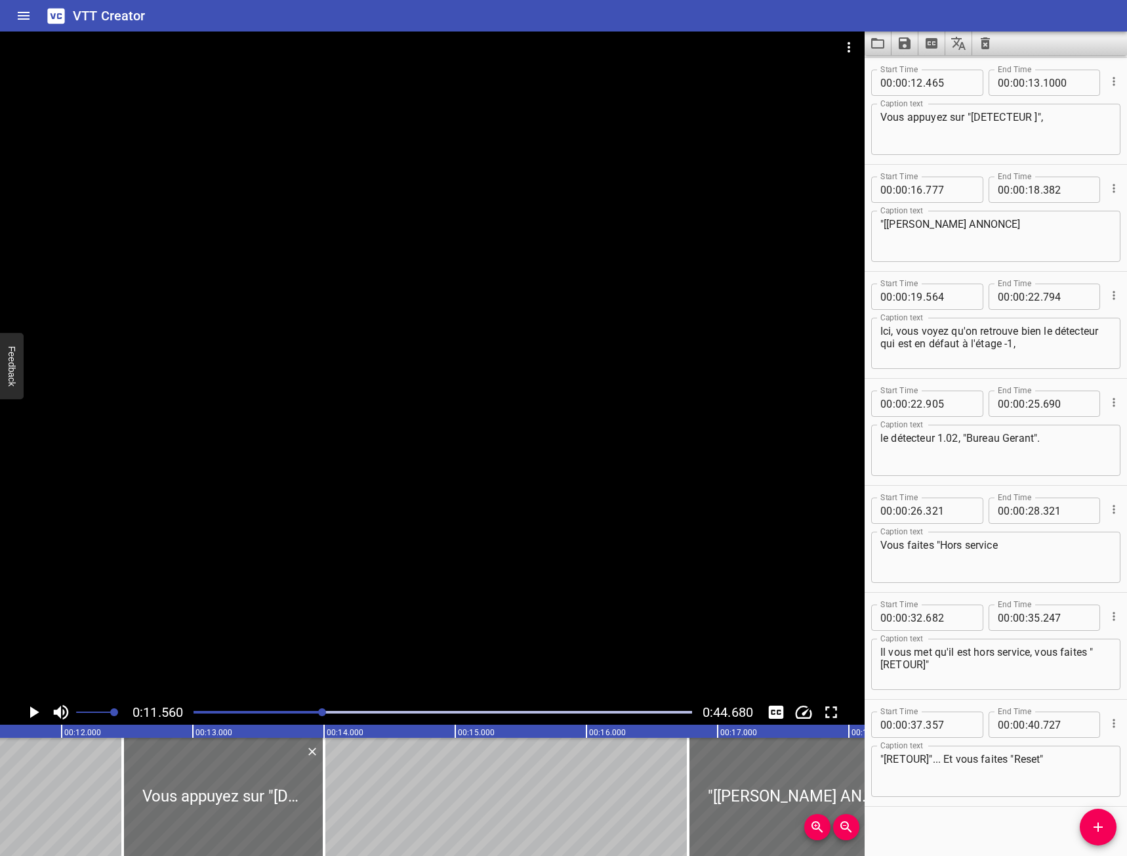
scroll to position [0, 1517]
click at [26, 713] on icon "Play/Pause" at bounding box center [34, 712] width 20 height 20
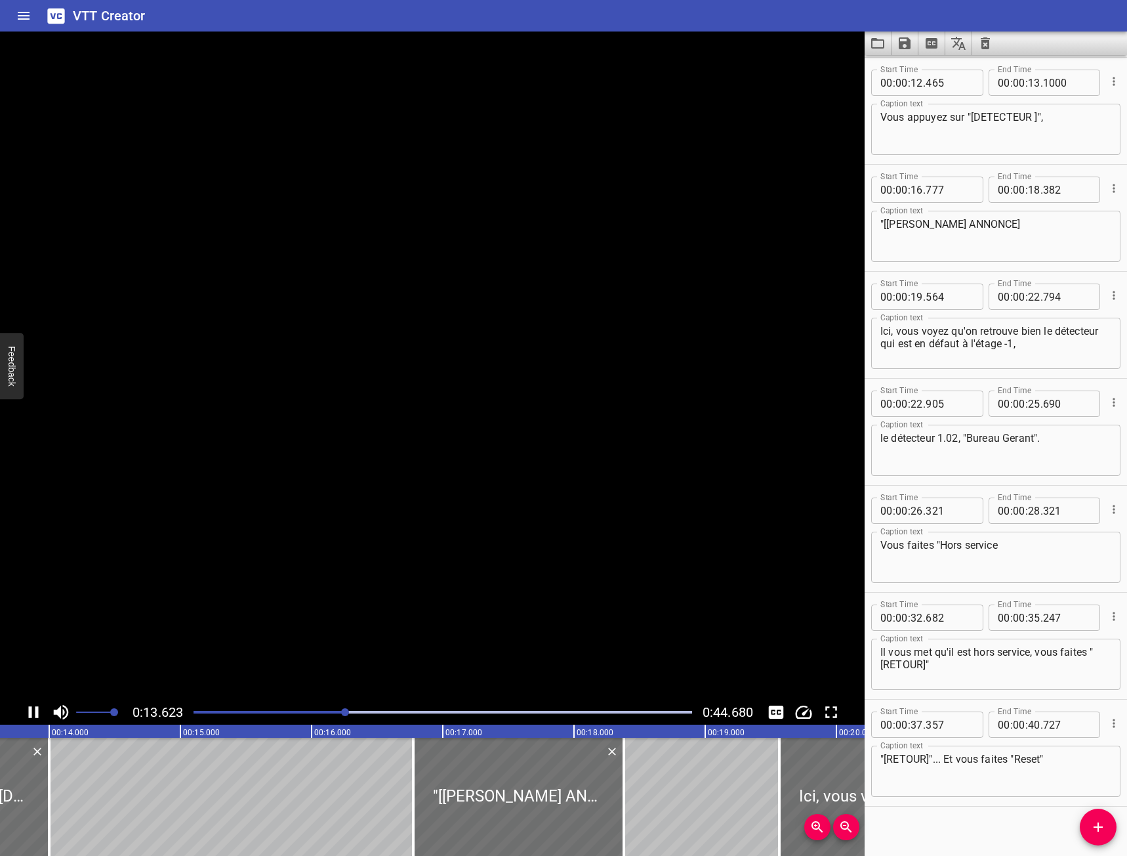
click at [26, 713] on icon "Play/Pause" at bounding box center [34, 712] width 20 height 20
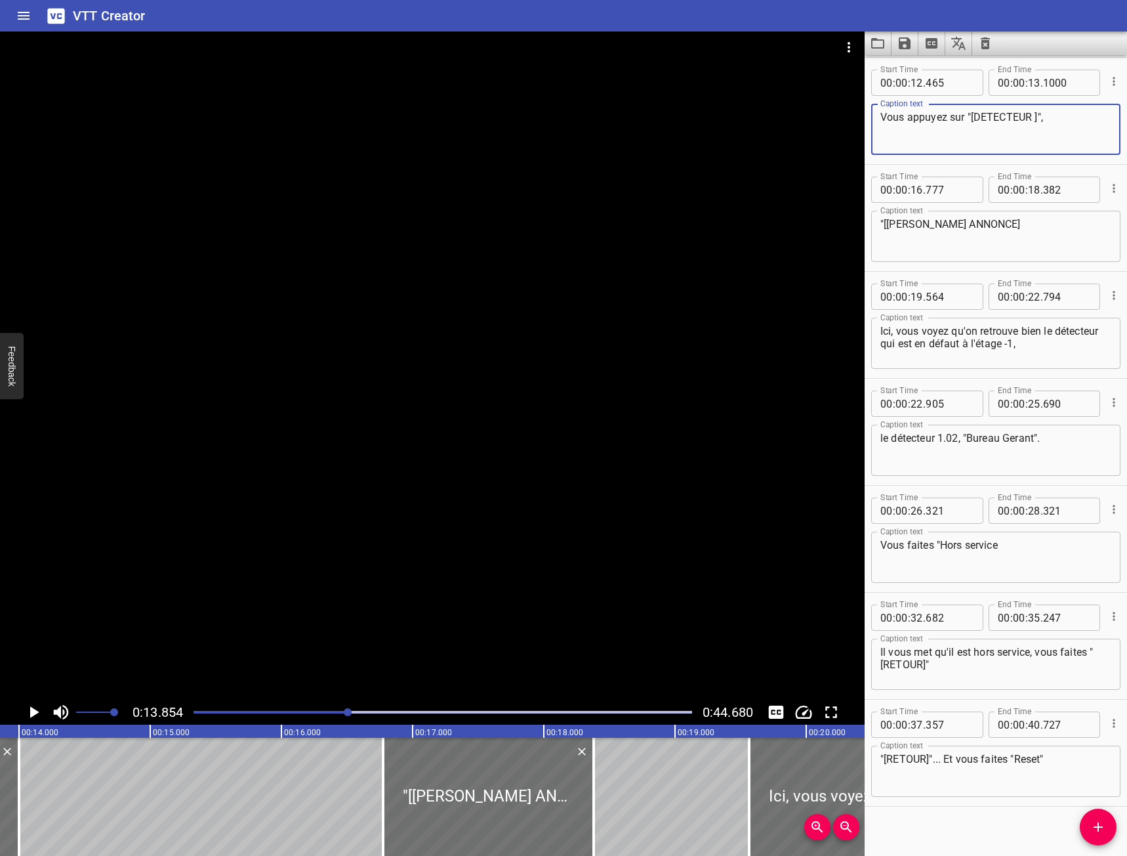
drag, startPoint x: 1062, startPoint y: 120, endPoint x: 486, endPoint y: 138, distance: 575.6
click at [491, 132] on main "0:13.854 0:44.680 00:00.000 00:01.000 00:02.000 00:03.000 00:04.000 00:05.000 0…" at bounding box center [563, 443] width 1127 height 824
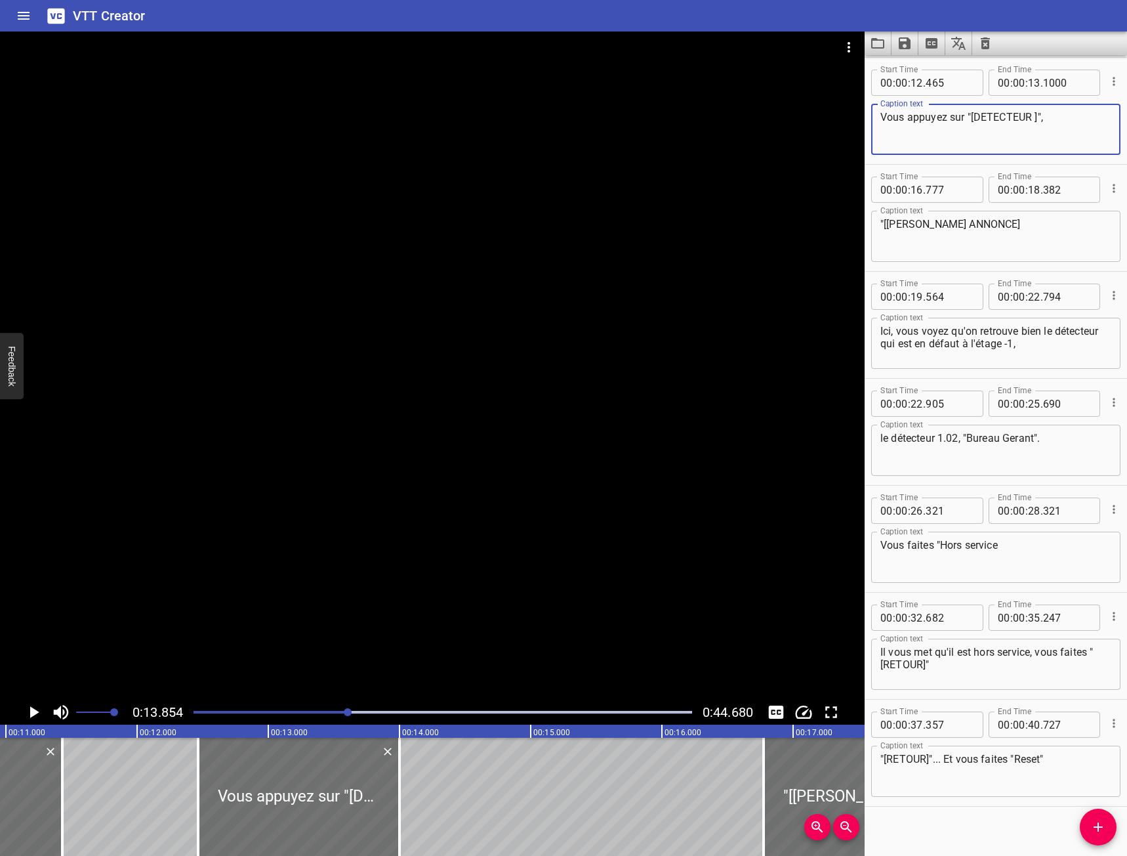
scroll to position [0, 1432]
click at [395, 753] on icon "Delete" at bounding box center [394, 751] width 8 height 8
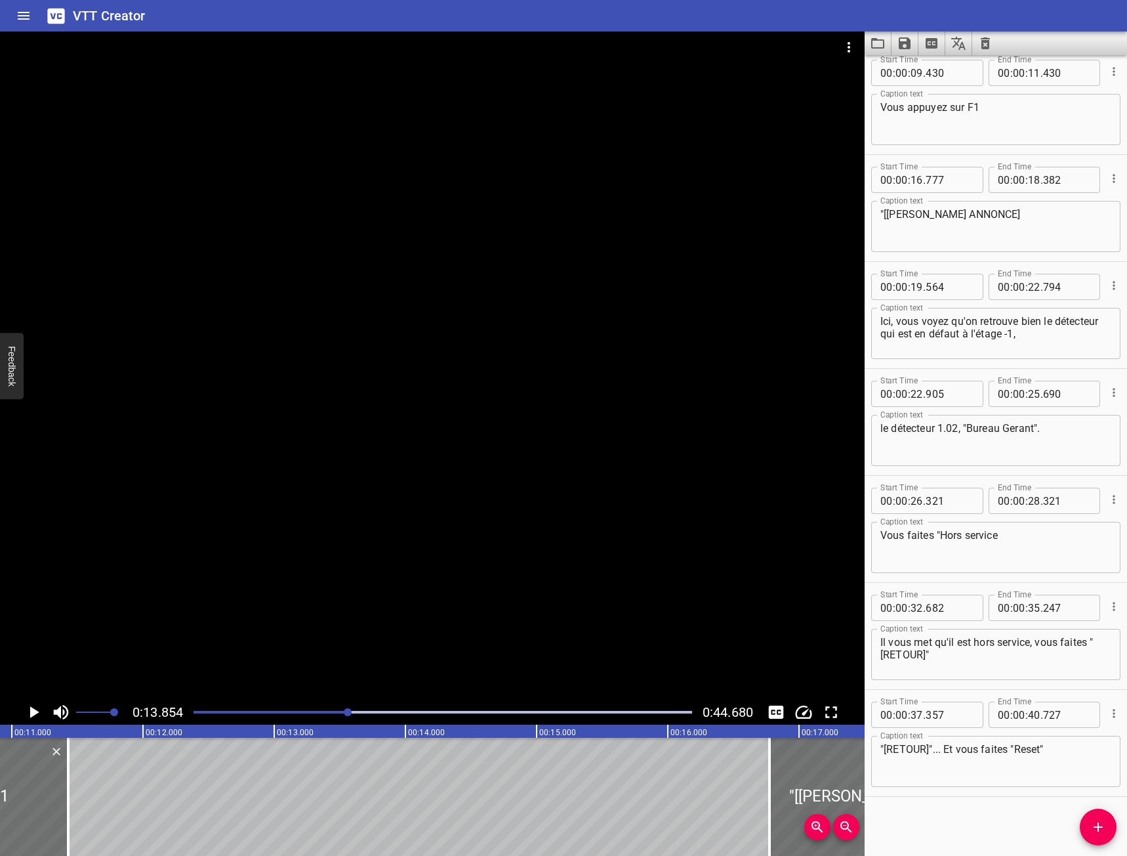
scroll to position [224, 0]
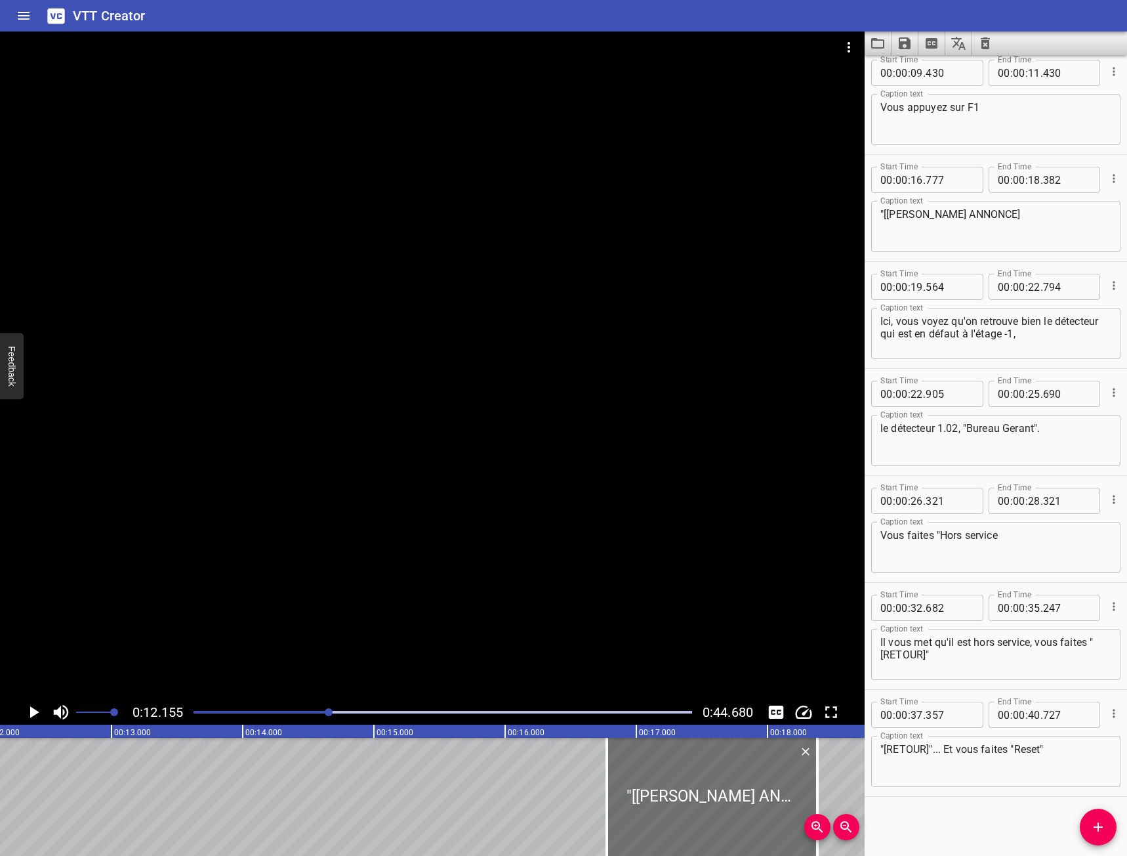
scroll to position [0, 1595]
drag, startPoint x: 1105, startPoint y: 814, endPoint x: 1071, endPoint y: 828, distance: 36.2
click at [1105, 819] on button "Add Cue" at bounding box center [1098, 826] width 37 height 37
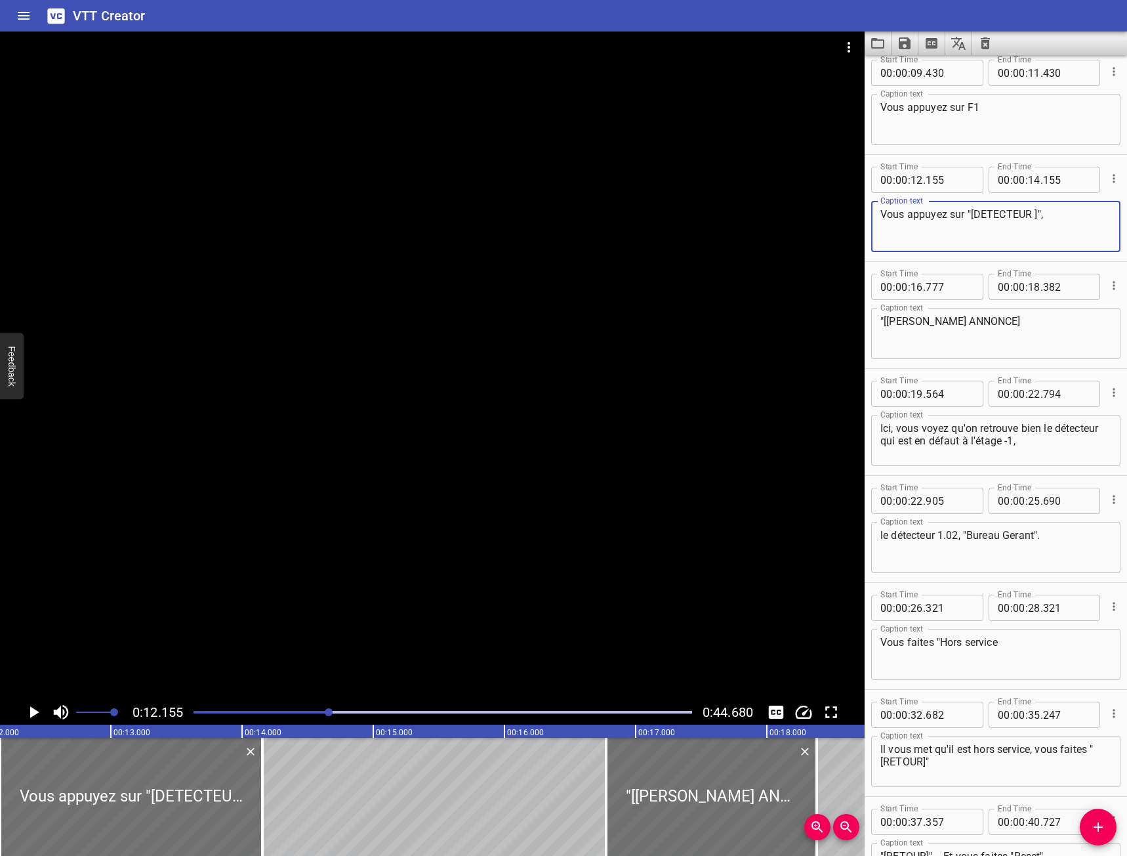
type textarea "Vous appuyez sur "[DETECTEUR ]","
click at [896, 43] on button "Save captions to file" at bounding box center [905, 43] width 27 height 24
click at [913, 77] on li "Save to VTT file" at bounding box center [940, 72] width 96 height 24
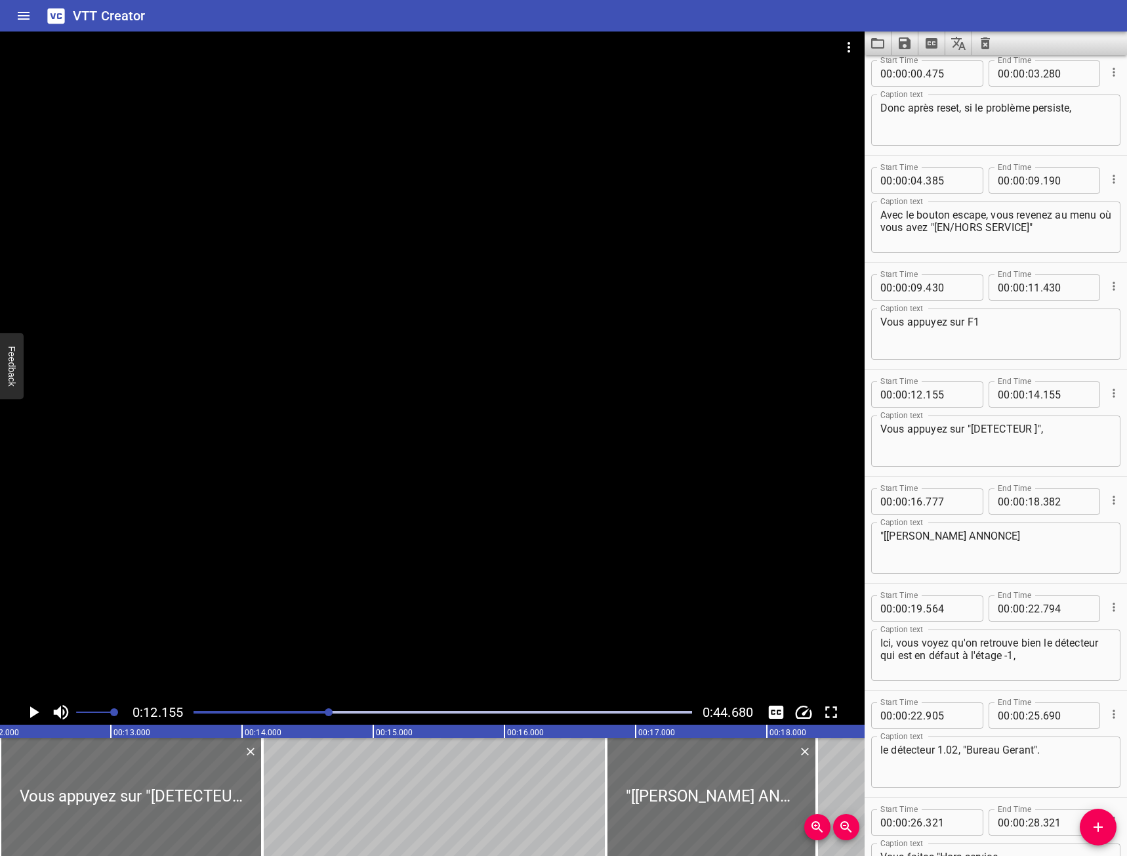
scroll to position [0, 0]
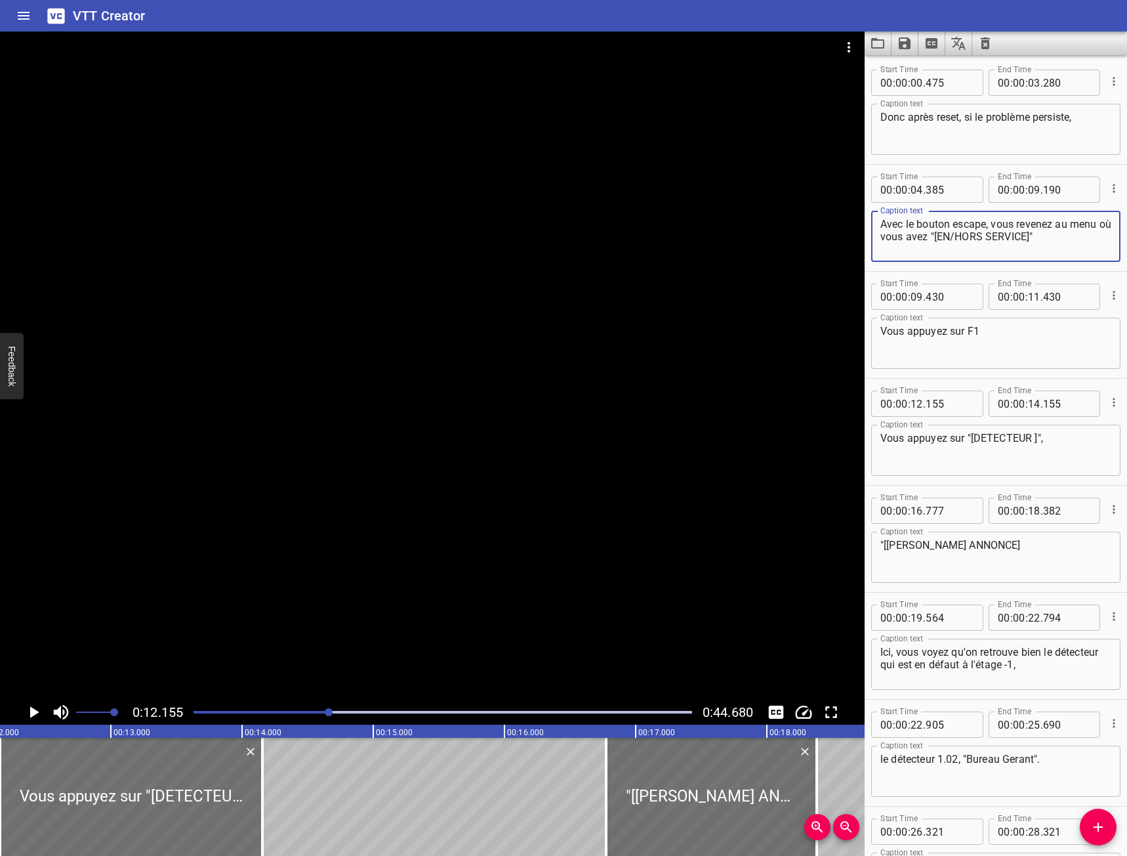
click at [1054, 234] on textarea "Avec le bouton escape, vous revenez au menu où vous avez "[EN/HORS SERVICE]"" at bounding box center [995, 236] width 231 height 37
type textarea "Avec le bouton escape, vous revenez au menu où vous avez "EN/HORS SERVICE""
click at [1038, 453] on textarea "Vous appuyez sur "[DETECTEUR ]"," at bounding box center [995, 450] width 231 height 37
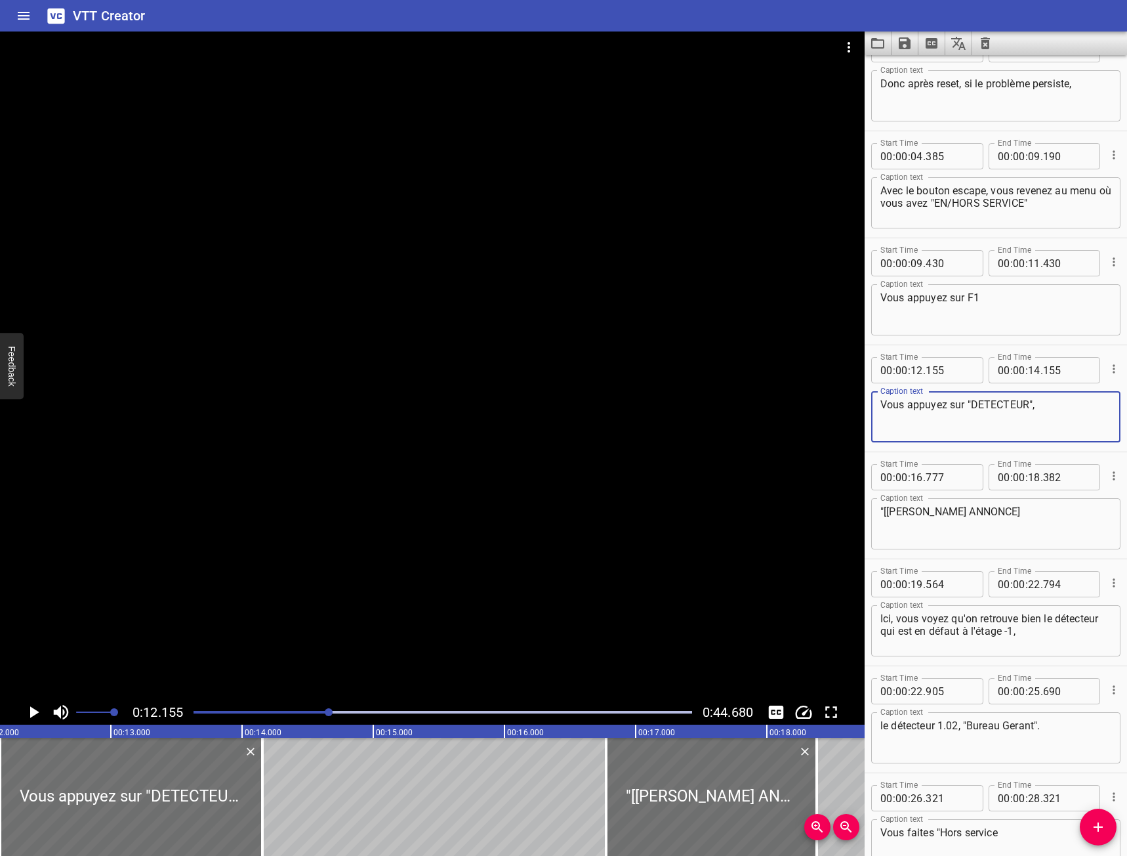
scroll to position [66, 0]
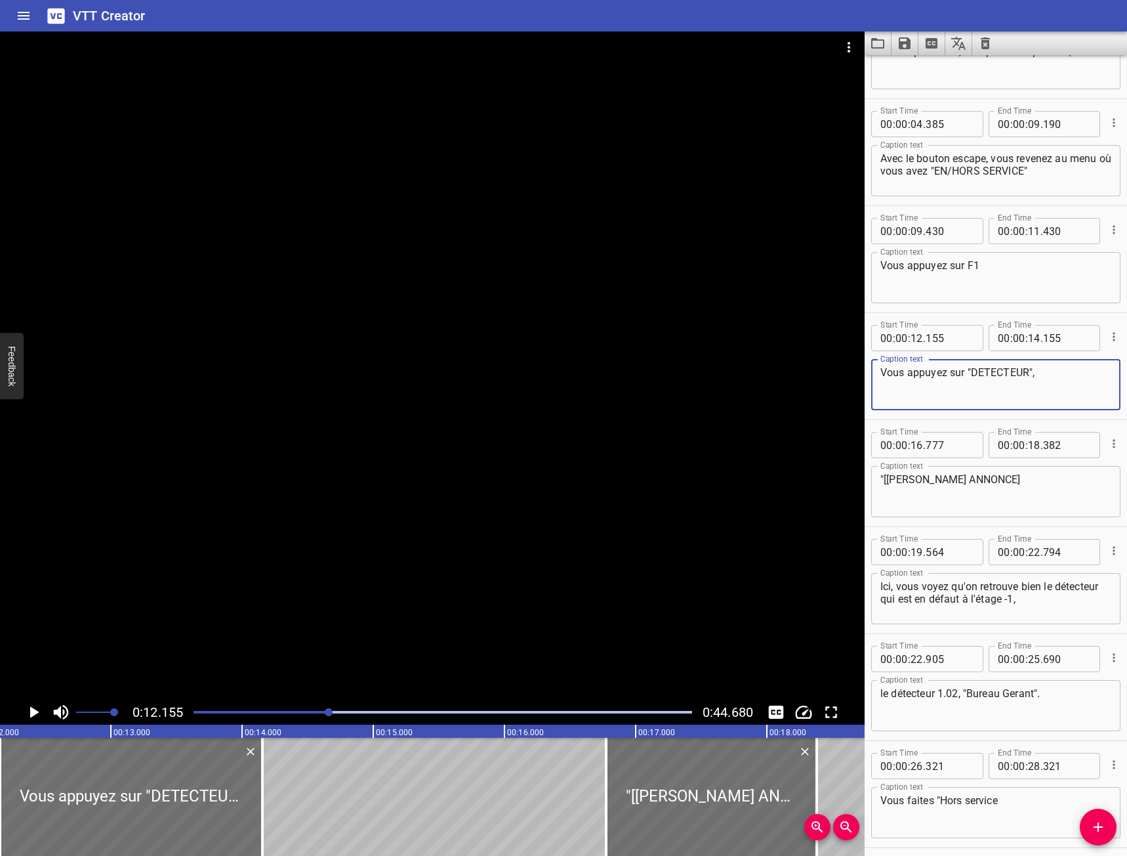
type textarea "Vous appuyez sur "DETECTEUR","
click at [1004, 478] on textarea ""[[PERSON_NAME] ANNONCE]" at bounding box center [995, 491] width 231 height 37
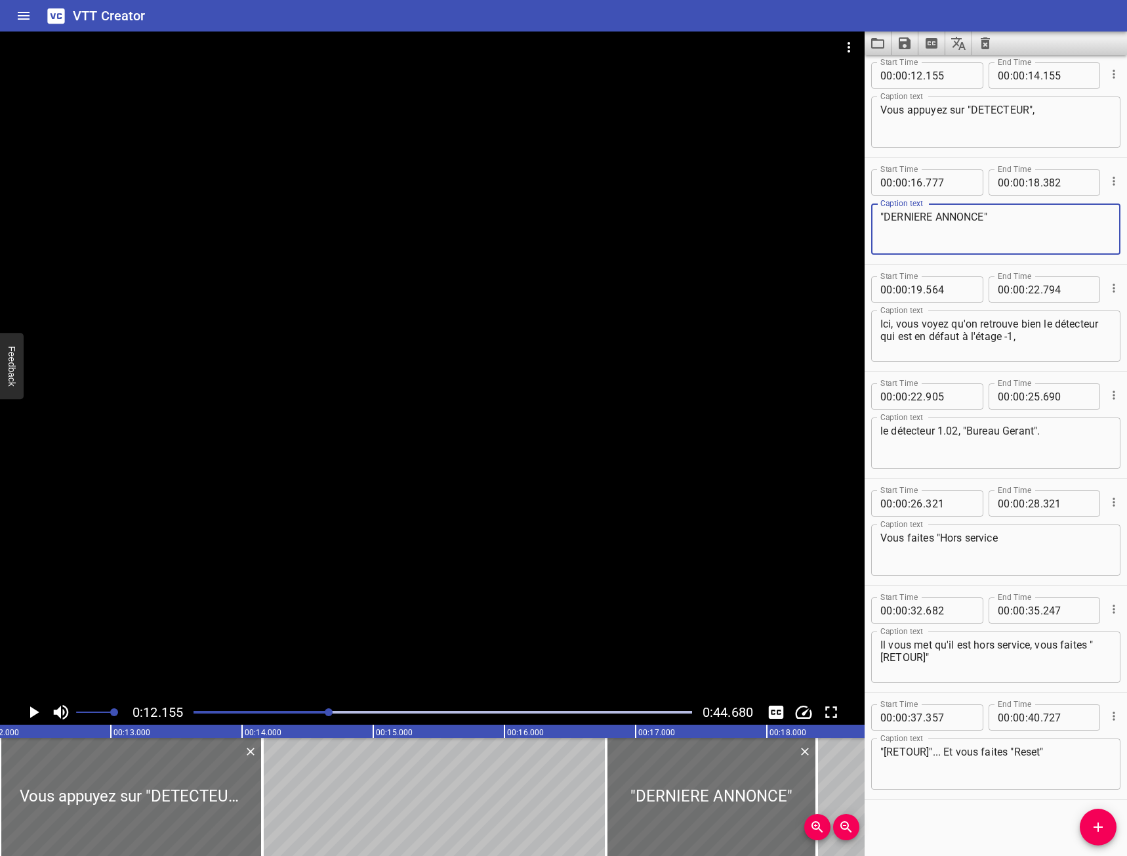
scroll to position [331, 0]
type textarea ""DERNIERE ANNONCE""
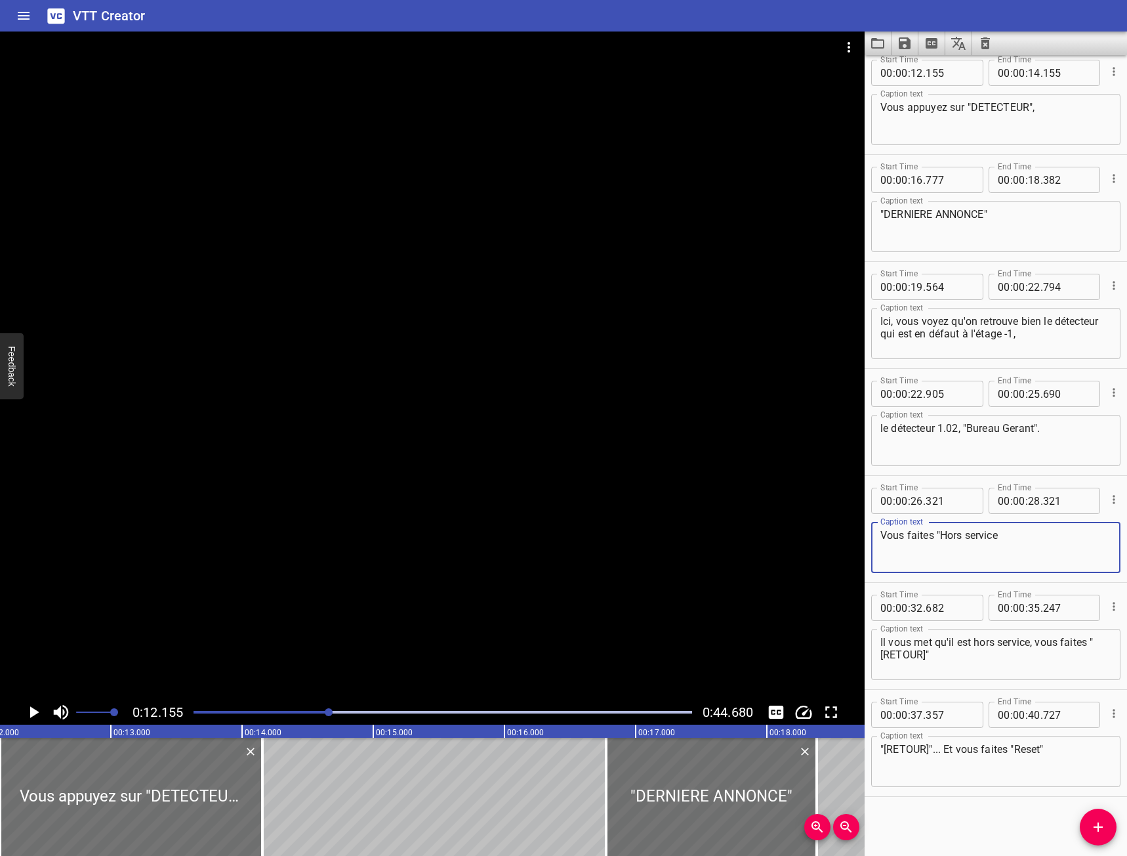
click at [1018, 543] on textarea "Vous faites "Hors service" at bounding box center [995, 547] width 231 height 37
type textarea "Vous faites "Hors service""
drag, startPoint x: 924, startPoint y: 655, endPoint x: 934, endPoint y: 665, distance: 13.5
click at [927, 657] on textarea "Il vous met qu'il est hors service, vous faites "[RETOUR]"" at bounding box center [995, 654] width 231 height 37
type textarea "Il vous met qu'il est hors service, vous faites "RETOUR""
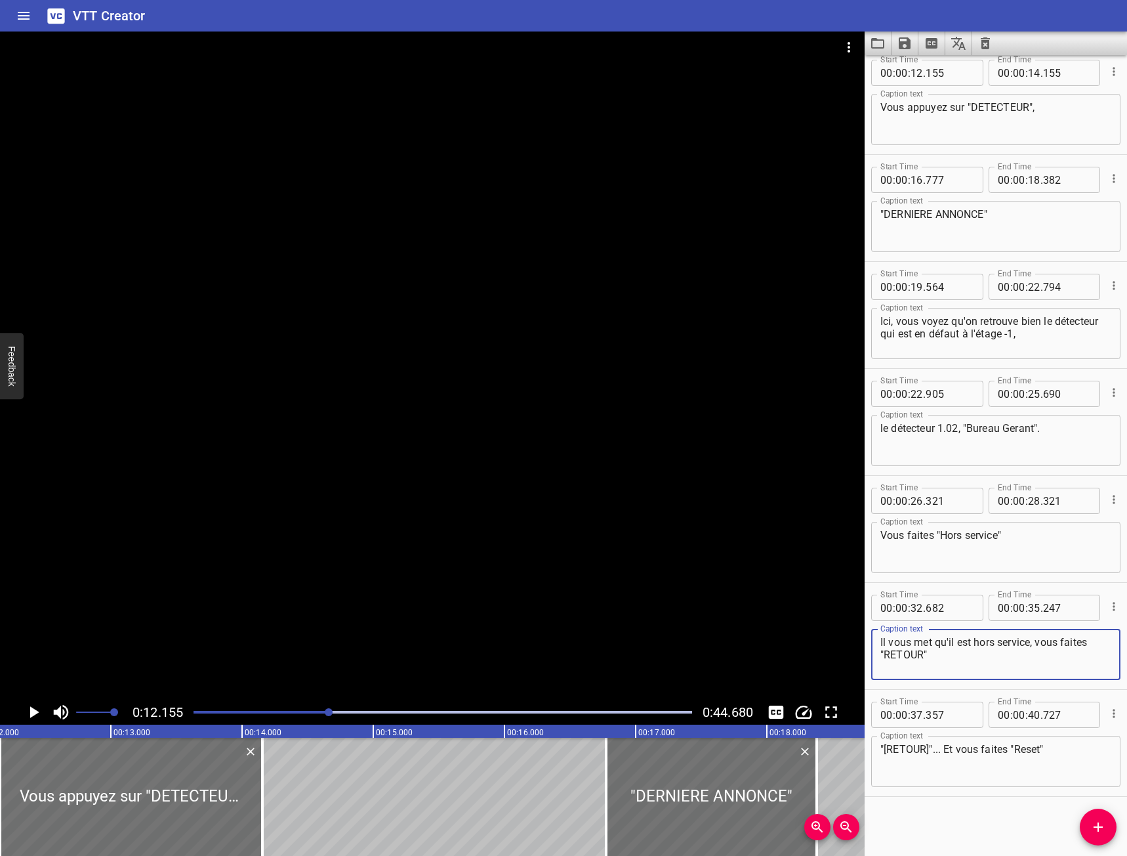
drag, startPoint x: 907, startPoint y: 758, endPoint x: 913, endPoint y: 705, distance: 54.1
click at [909, 750] on textarea ""[RETOUR]"... Et vous faites "Reset"" at bounding box center [995, 761] width 231 height 37
type textarea ""RETOUR"... Et vous faites "Reset""
click at [899, 49] on icon "Save captions to file" at bounding box center [905, 43] width 16 height 16
click at [911, 75] on li "Save to VTT file" at bounding box center [940, 72] width 96 height 24
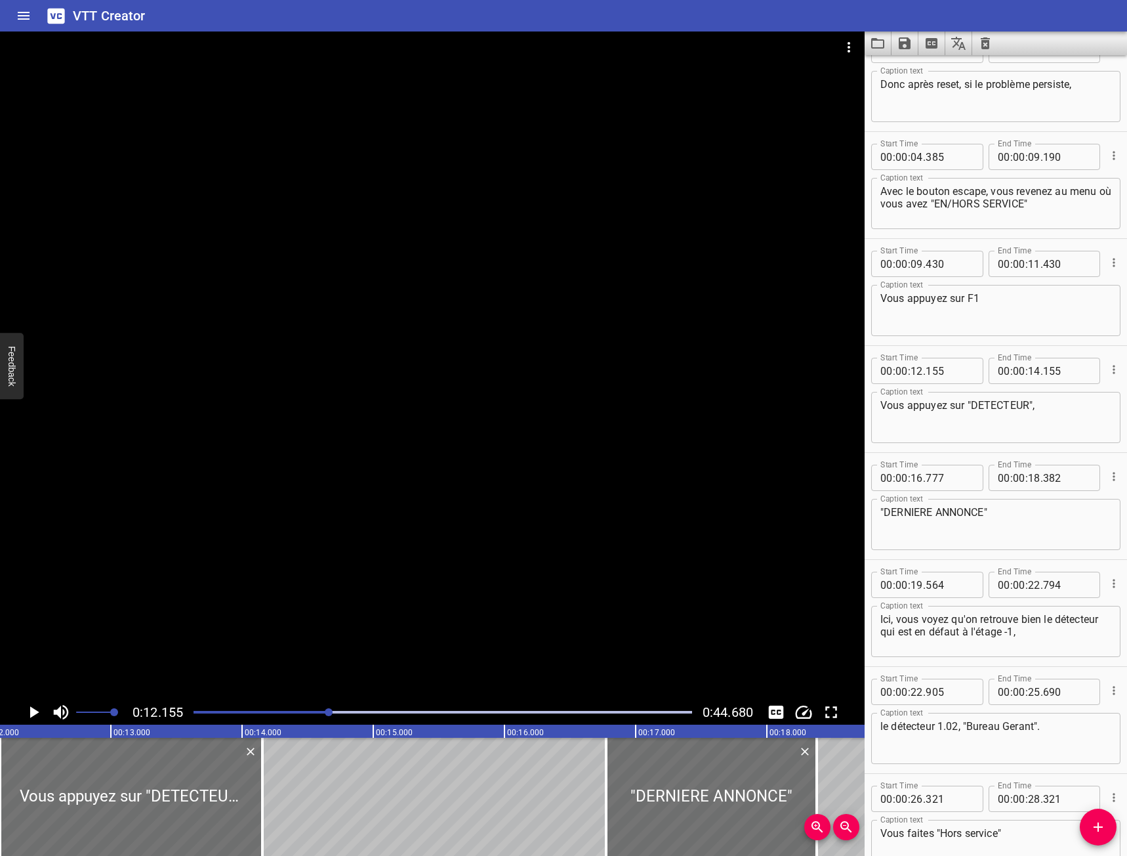
scroll to position [0, 0]
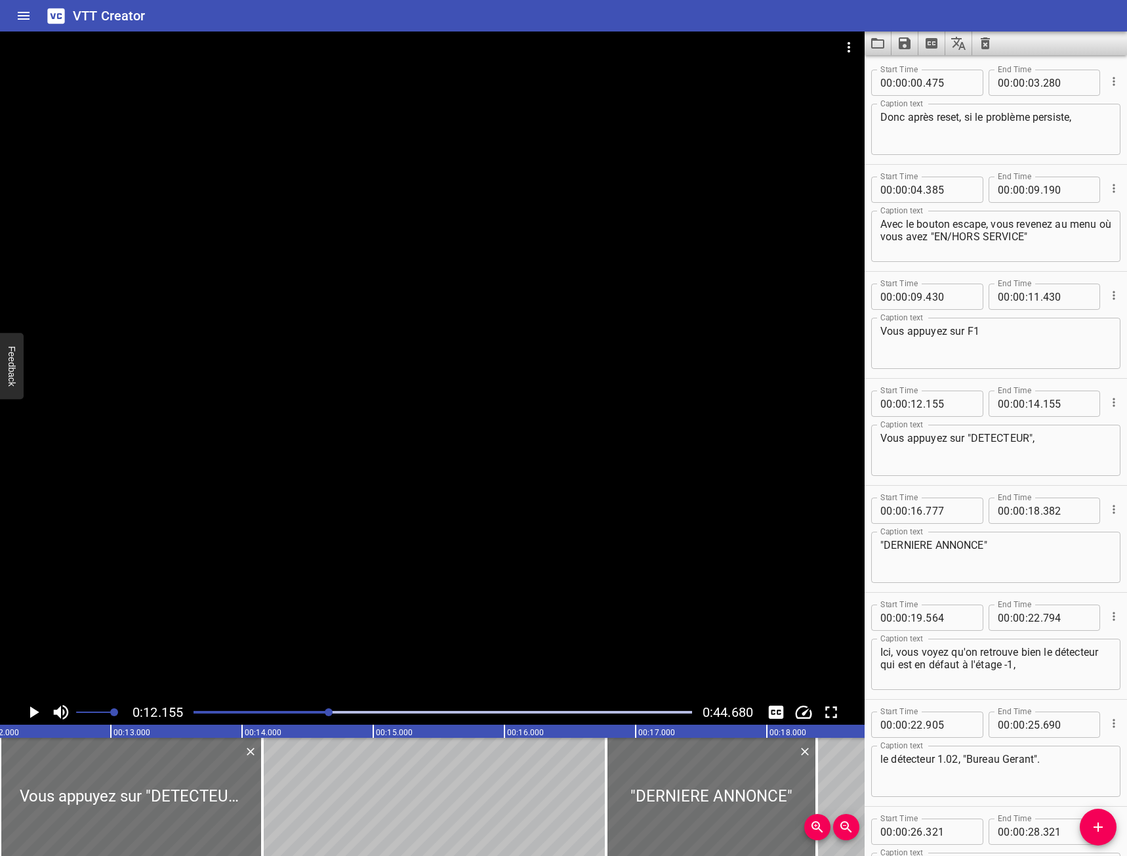
drag, startPoint x: 209, startPoint y: 705, endPoint x: 203, endPoint y: 714, distance: 11.8
click at [206, 706] on div at bounding box center [443, 712] width 514 height 18
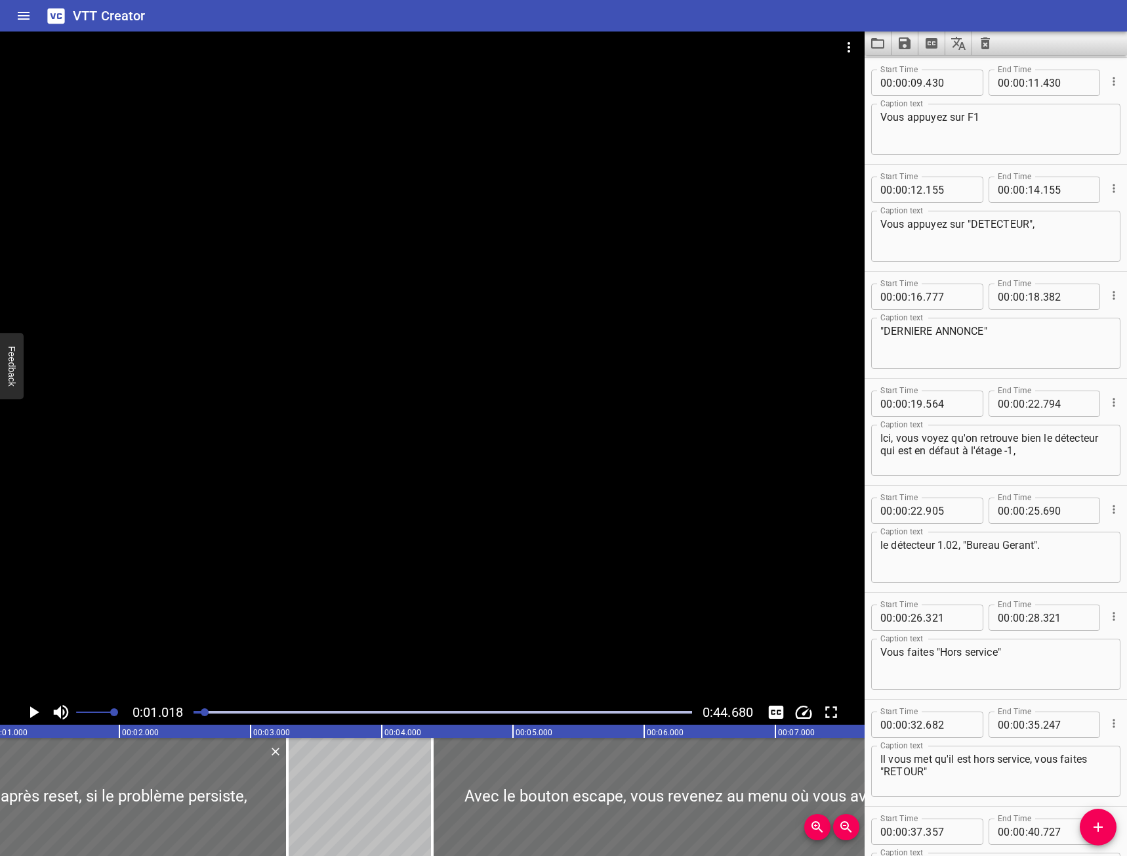
scroll to position [0, 134]
drag, startPoint x: 199, startPoint y: 709, endPoint x: 124, endPoint y: 720, distance: 76.4
click at [153, 708] on div "0:01.018 0:44.680" at bounding box center [432, 711] width 865 height 25
click at [28, 712] on icon "Play/Pause" at bounding box center [34, 712] width 20 height 20
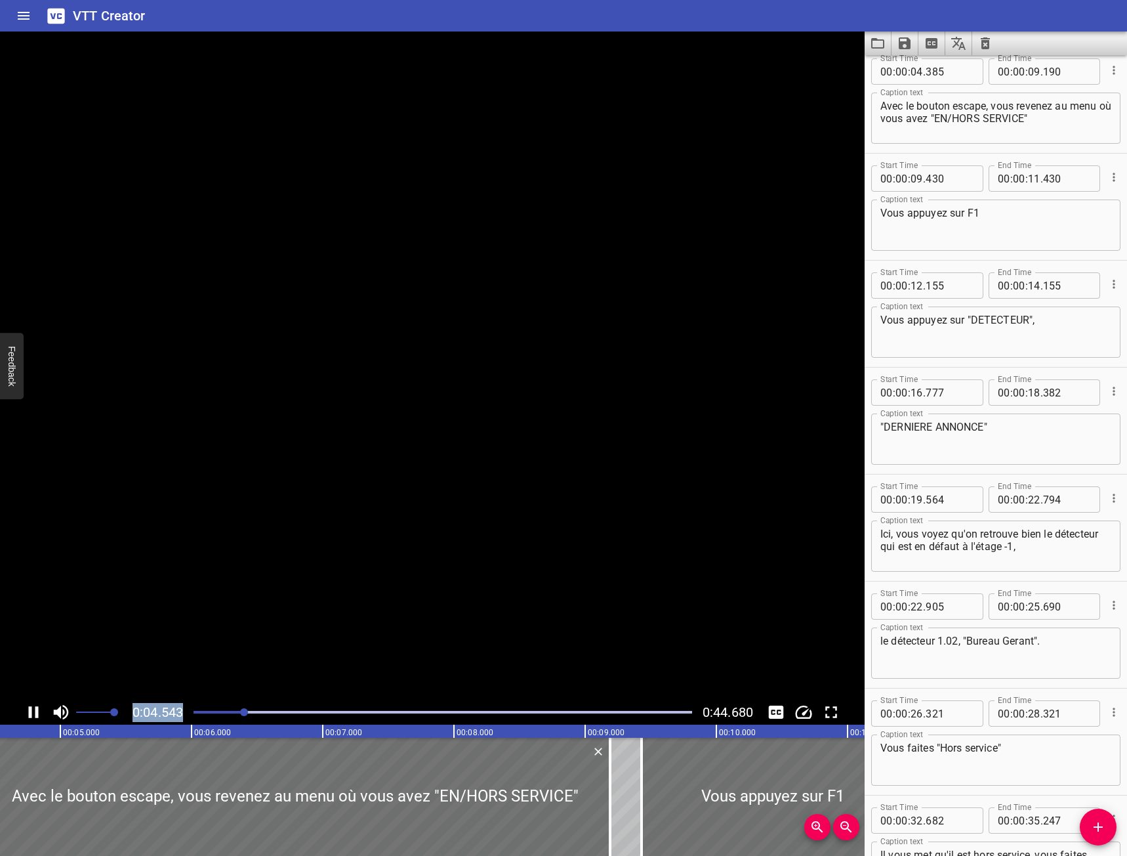
scroll to position [107, 0]
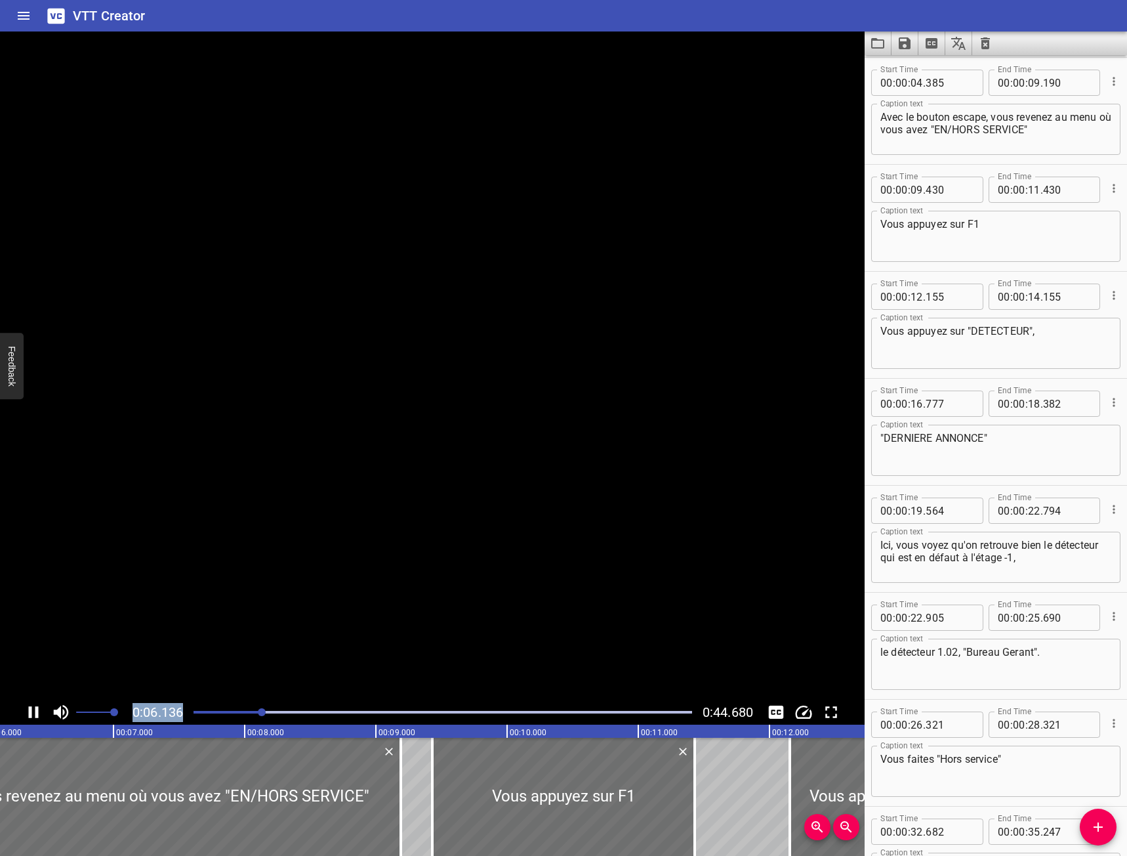
click at [28, 712] on icon "Play/Pause" at bounding box center [34, 712] width 20 height 20
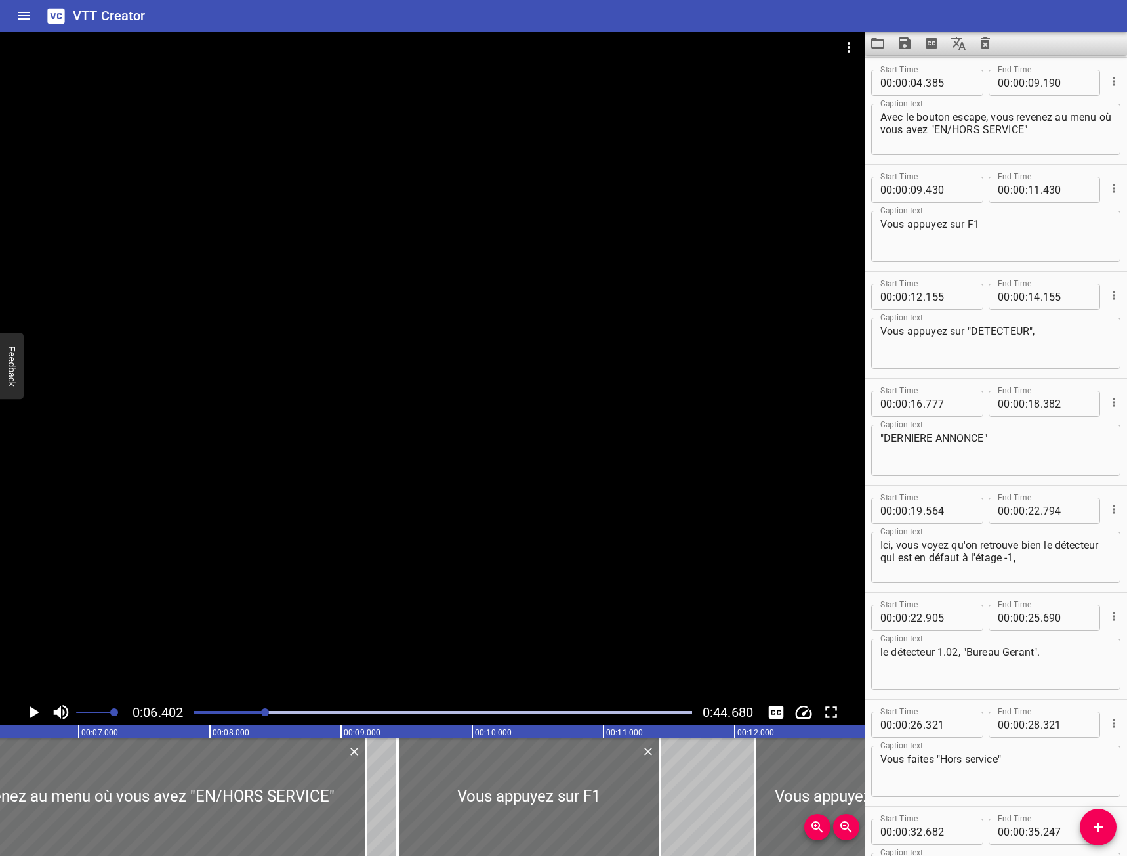
click at [140, 541] on div at bounding box center [432, 365] width 865 height 668
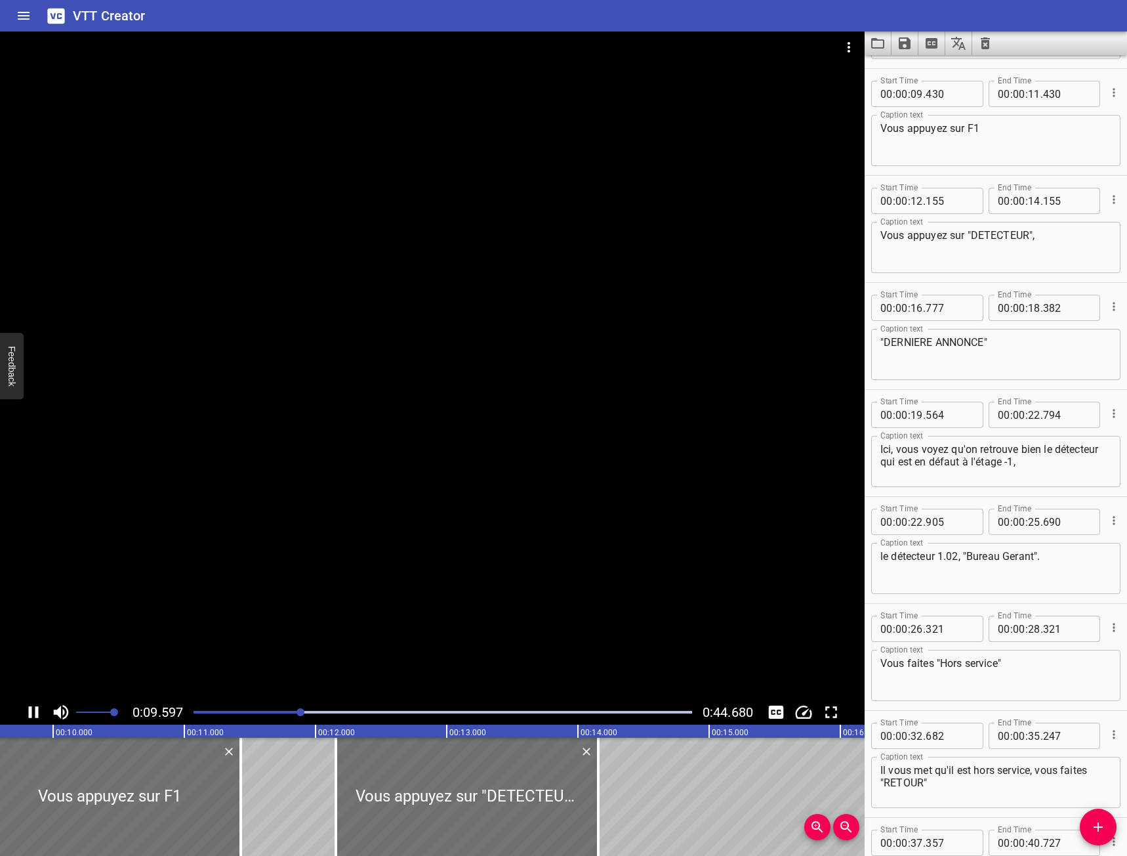
scroll to position [214, 0]
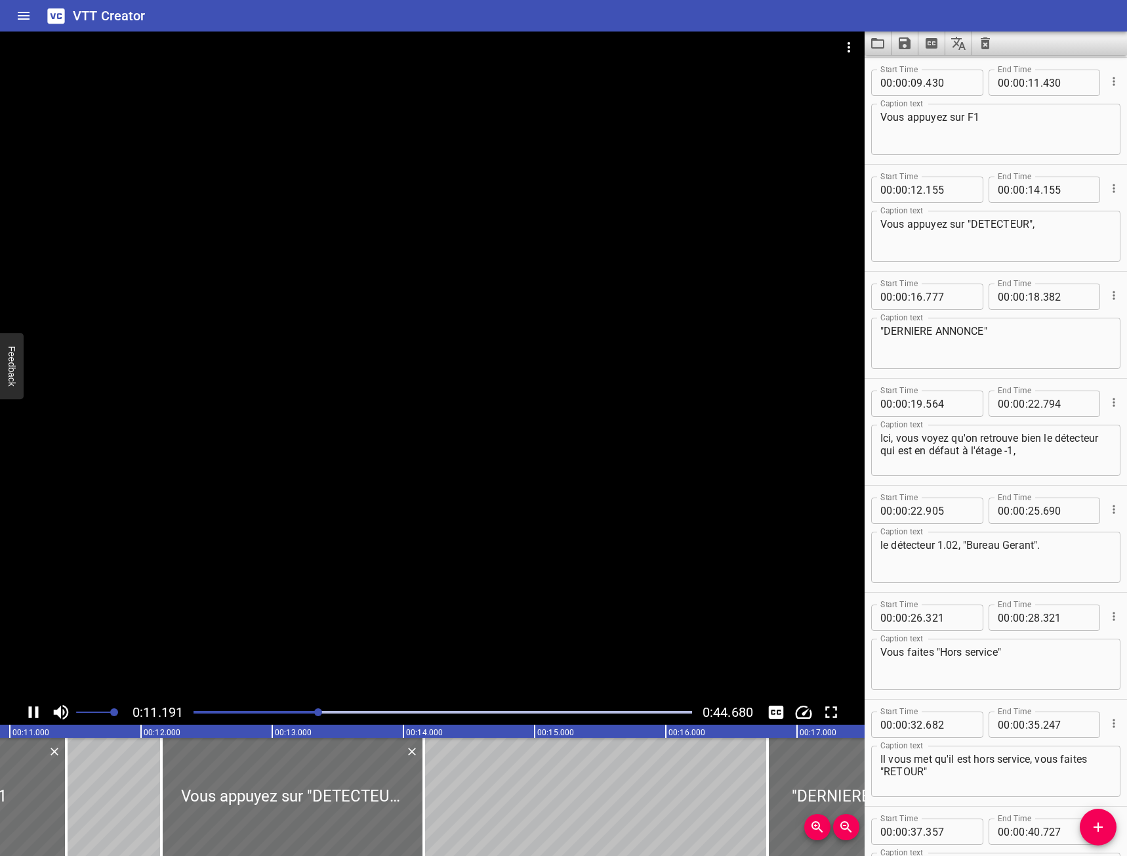
click at [224, 470] on div at bounding box center [432, 365] width 865 height 668
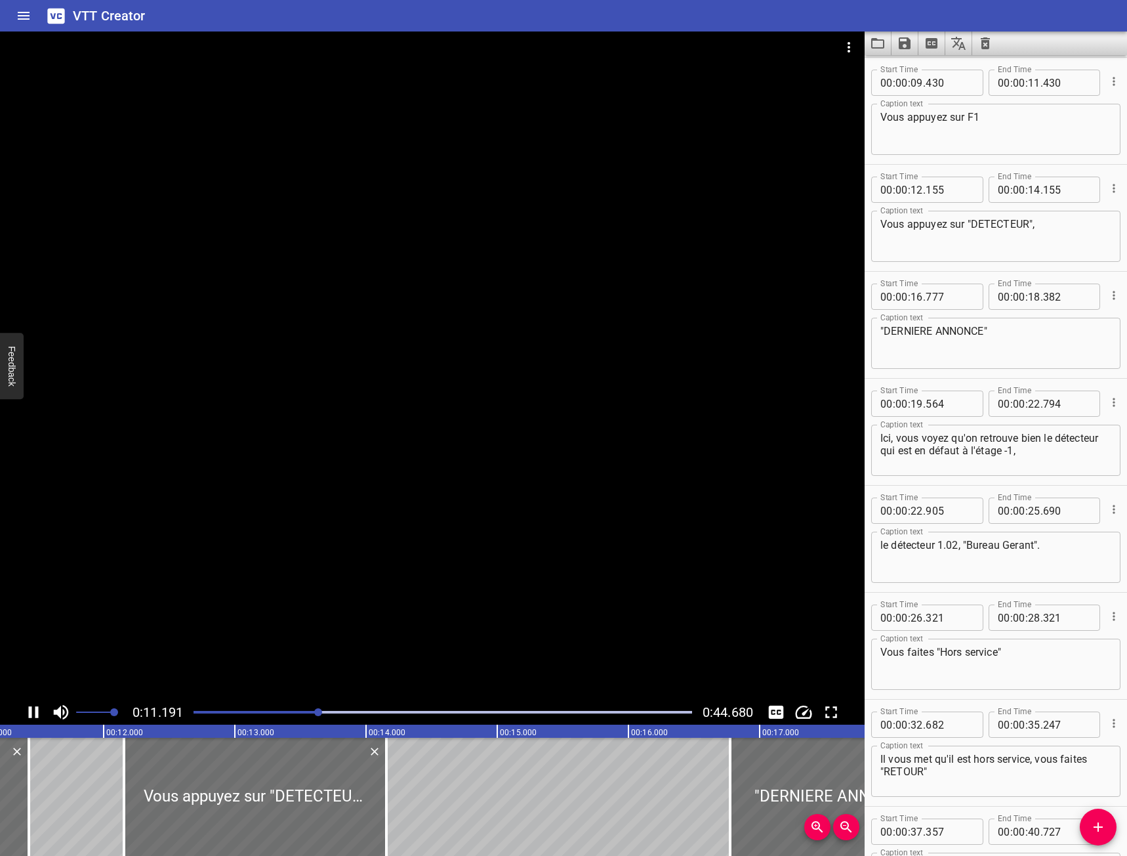
scroll to position [0, 1474]
click at [26, 699] on div at bounding box center [432, 365] width 865 height 668
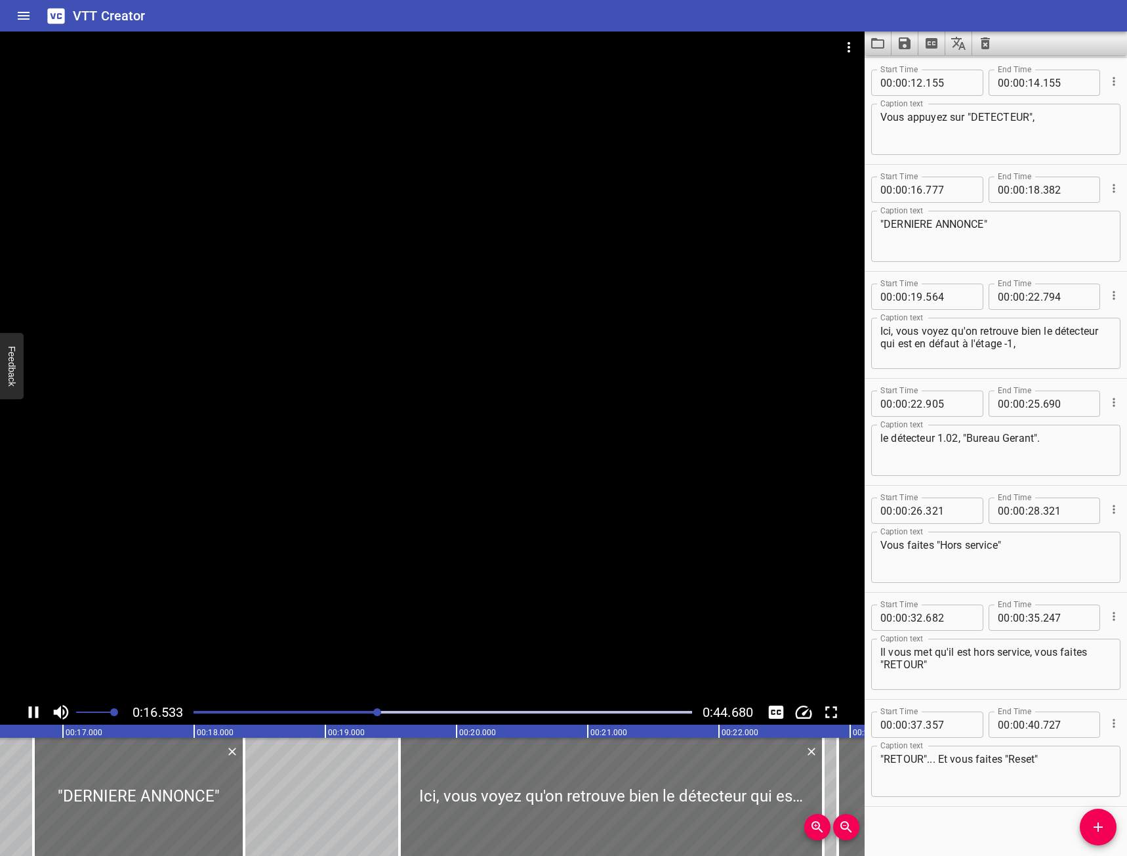
scroll to position [0, 2169]
click at [323, 609] on div at bounding box center [432, 365] width 865 height 668
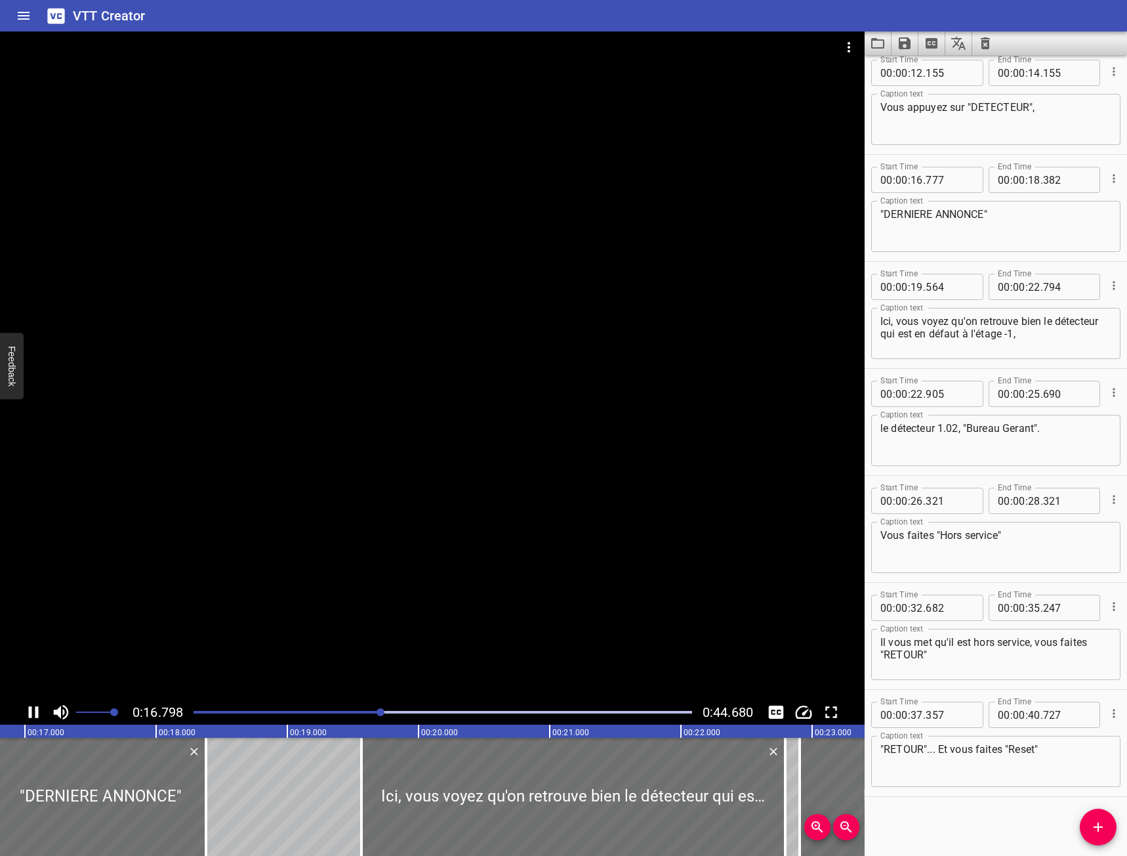
scroll to position [0, 2218]
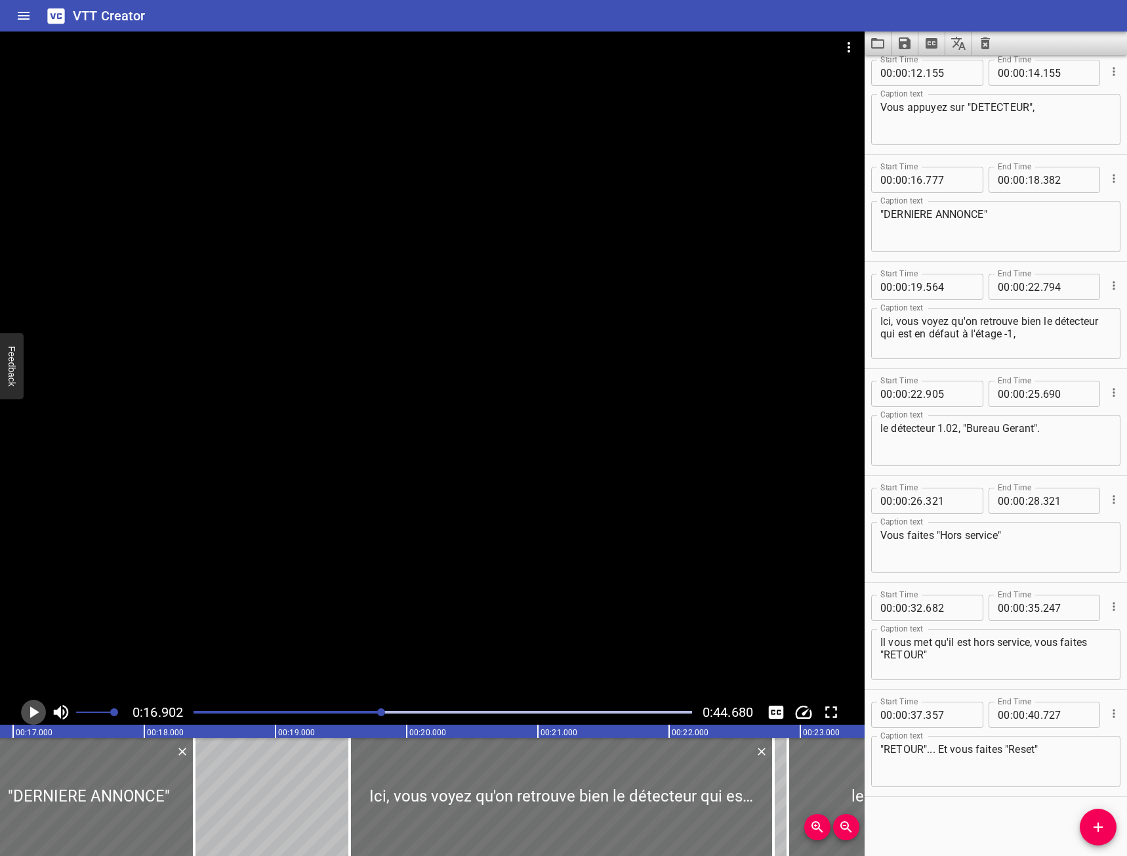
click at [37, 705] on icon "Play/Pause" at bounding box center [34, 712] width 20 height 20
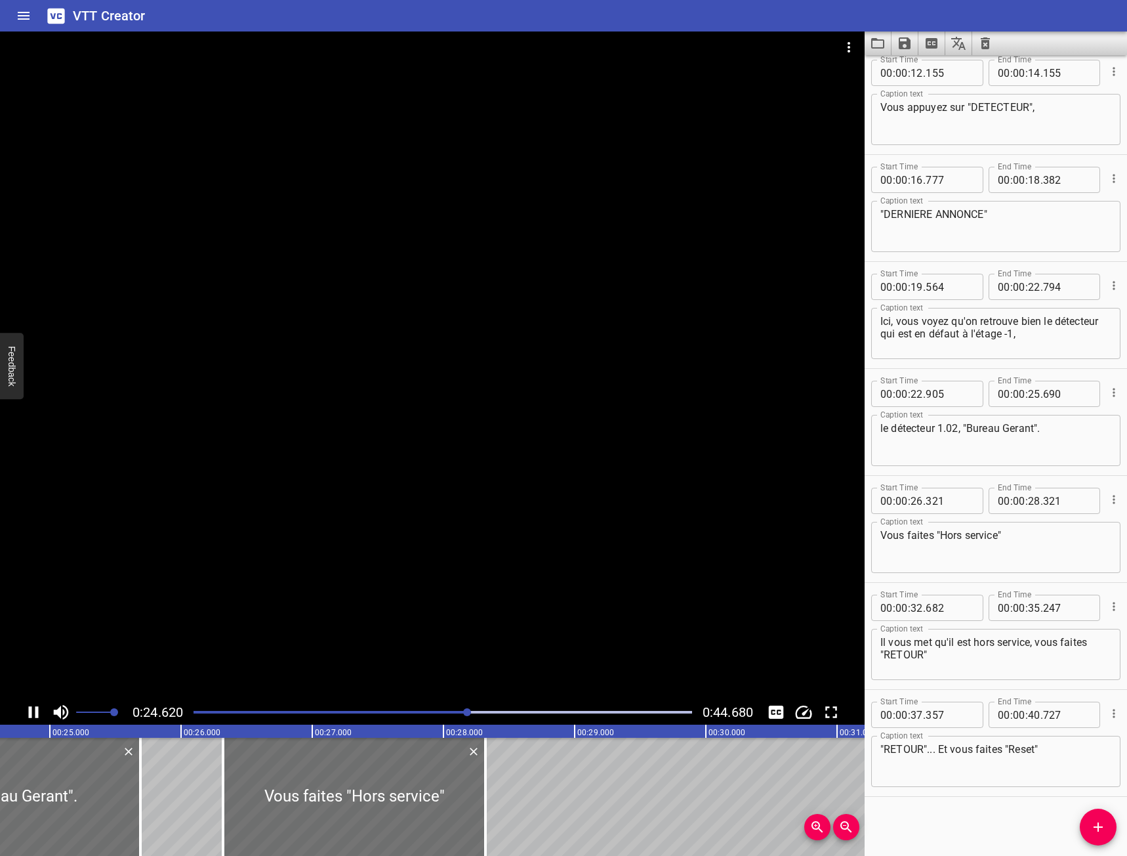
click at [495, 325] on div at bounding box center [432, 365] width 865 height 668
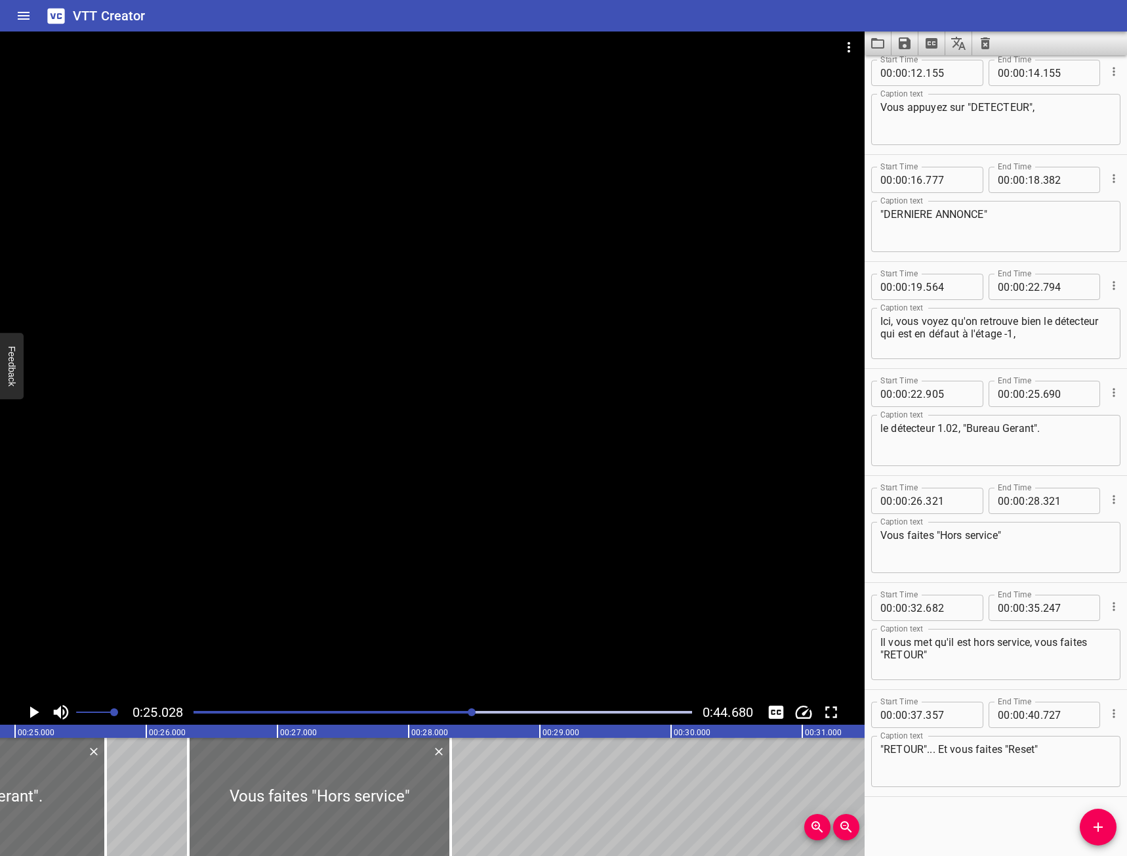
scroll to position [0, 3284]
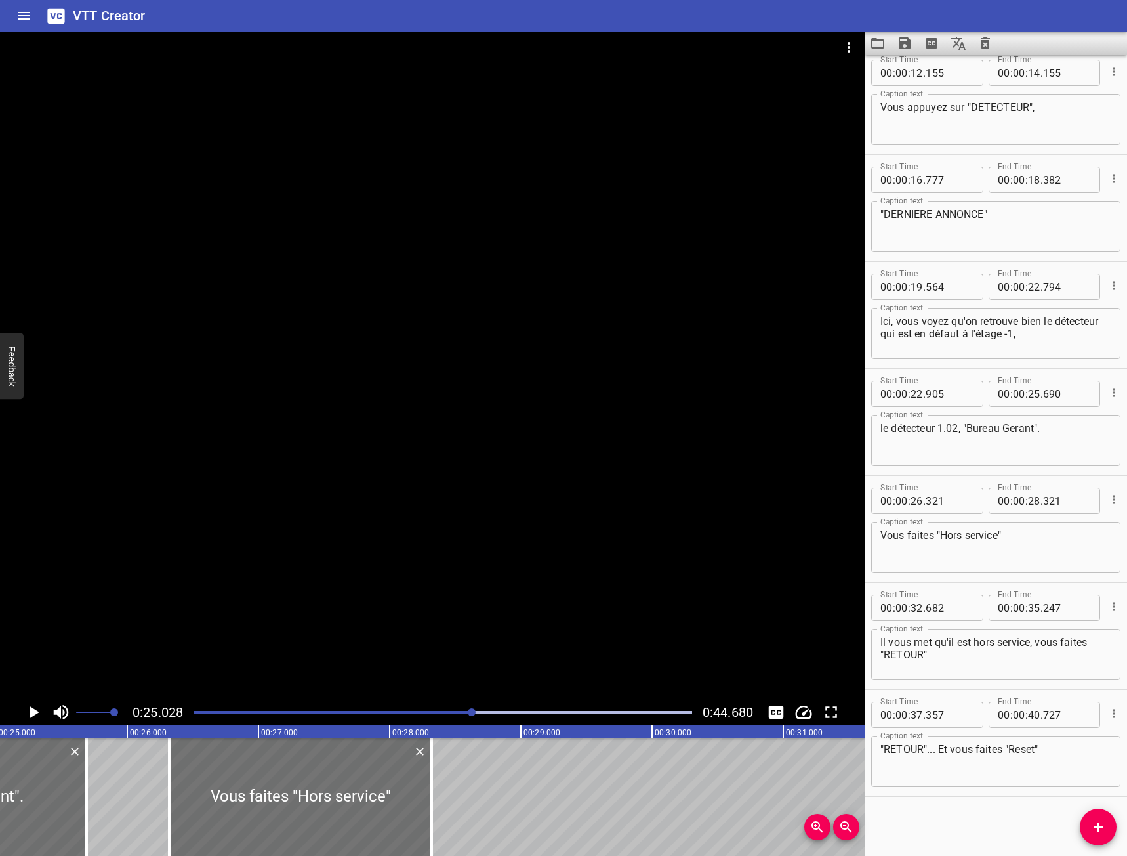
click at [421, 393] on div at bounding box center [432, 365] width 865 height 668
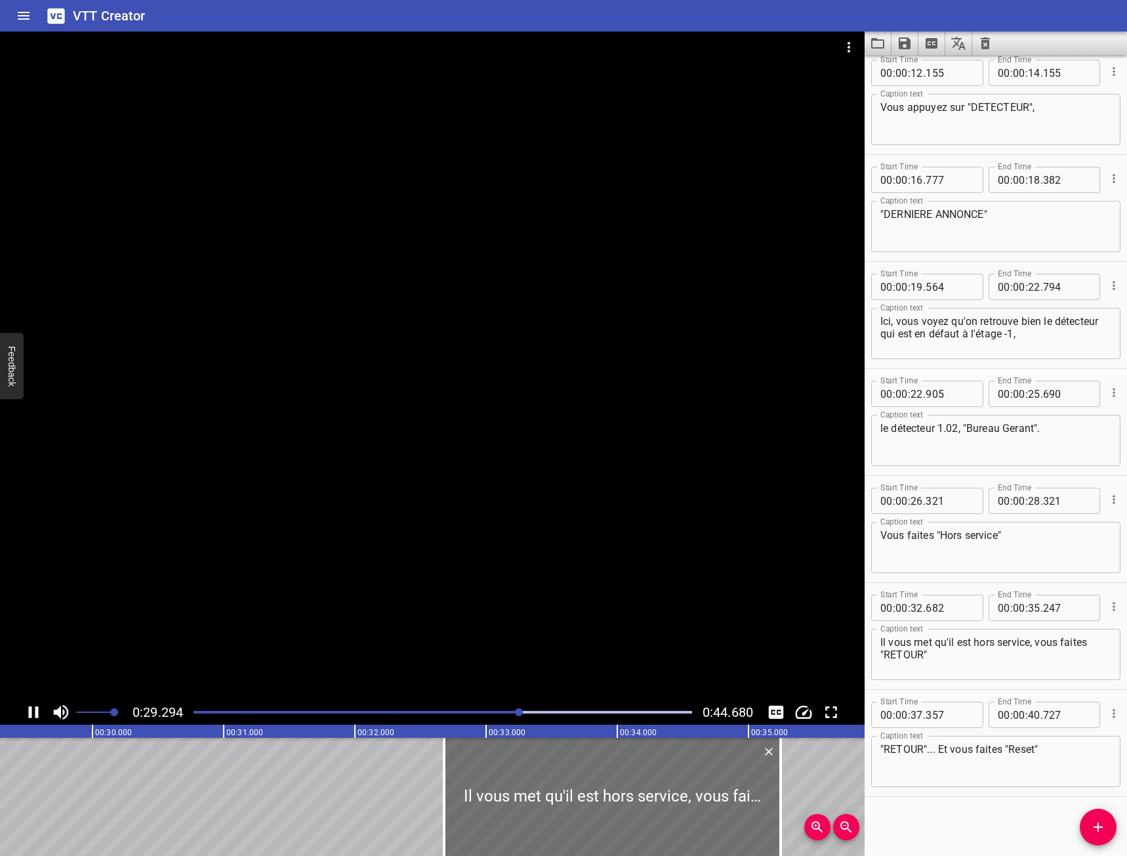
click at [305, 347] on div at bounding box center [432, 365] width 865 height 668
click at [510, 717] on div at bounding box center [443, 712] width 514 height 18
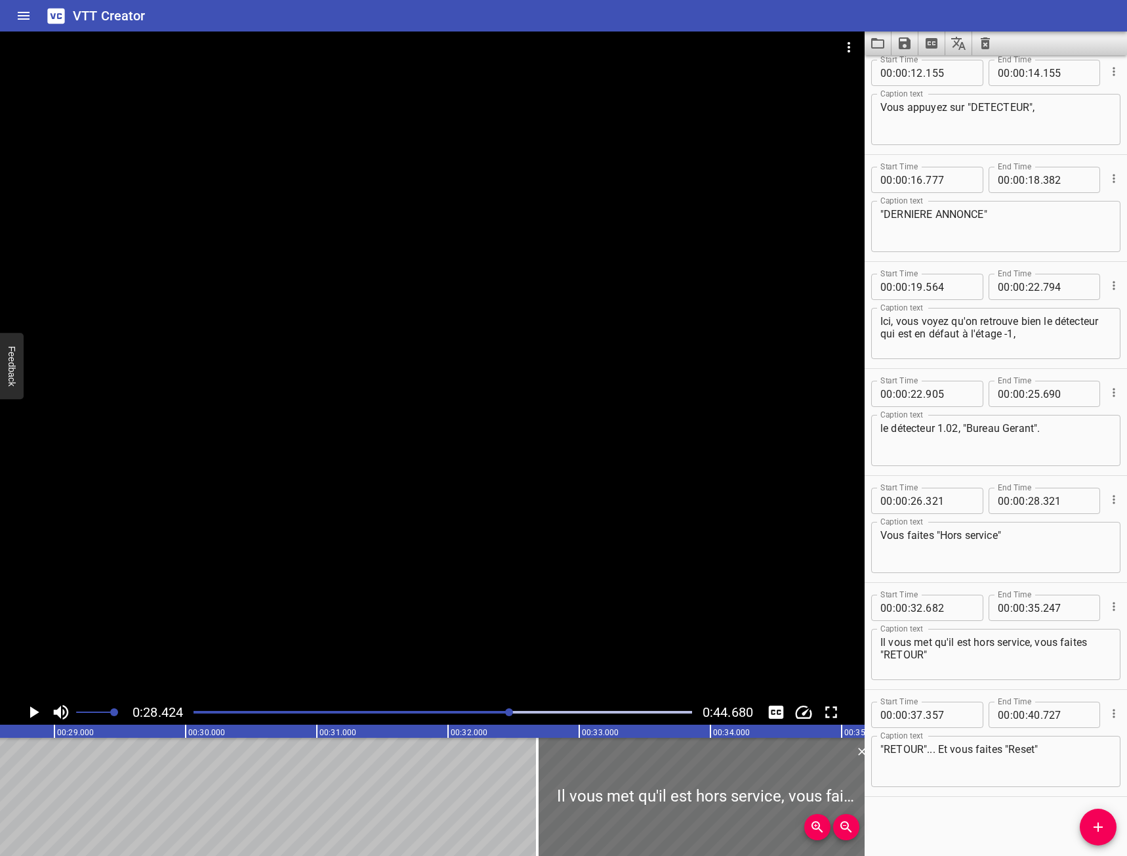
scroll to position [0, 3730]
click at [486, 708] on div at bounding box center [443, 712] width 514 height 18
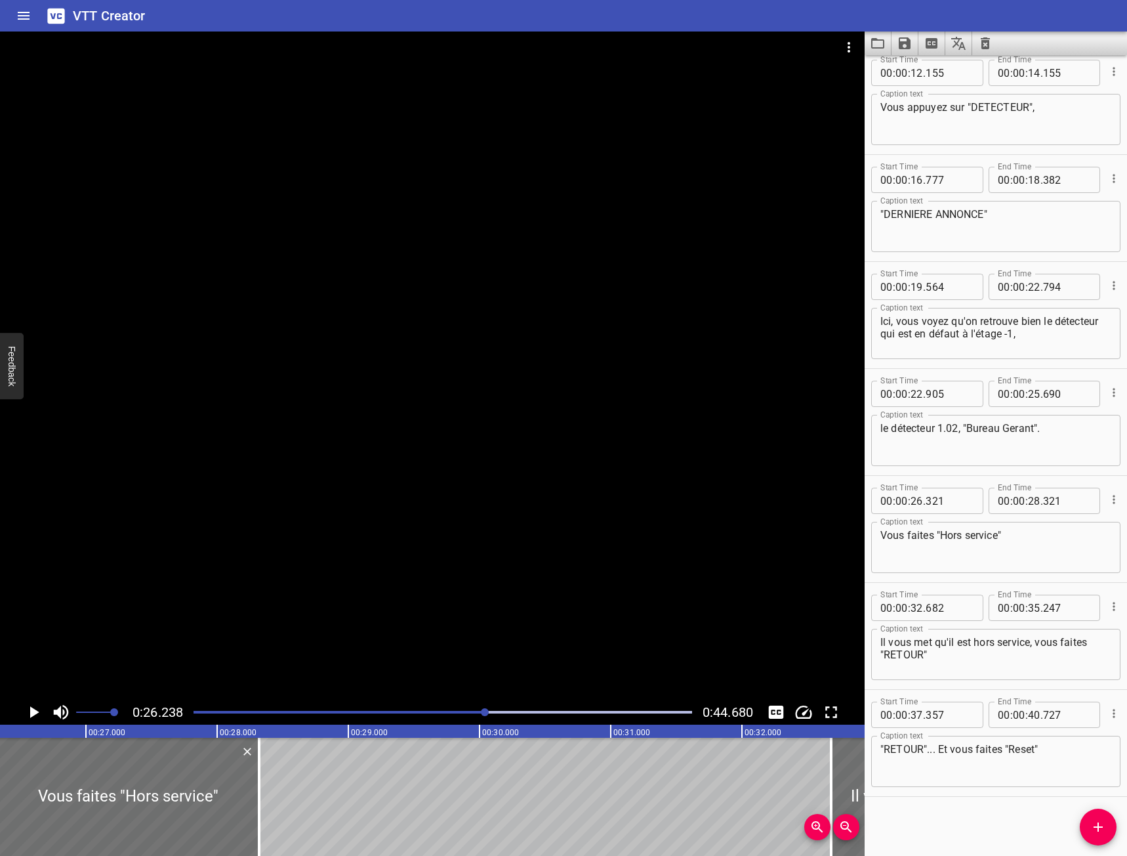
scroll to position [0, 3443]
click at [29, 701] on button "Play/Pause" at bounding box center [33, 711] width 25 height 25
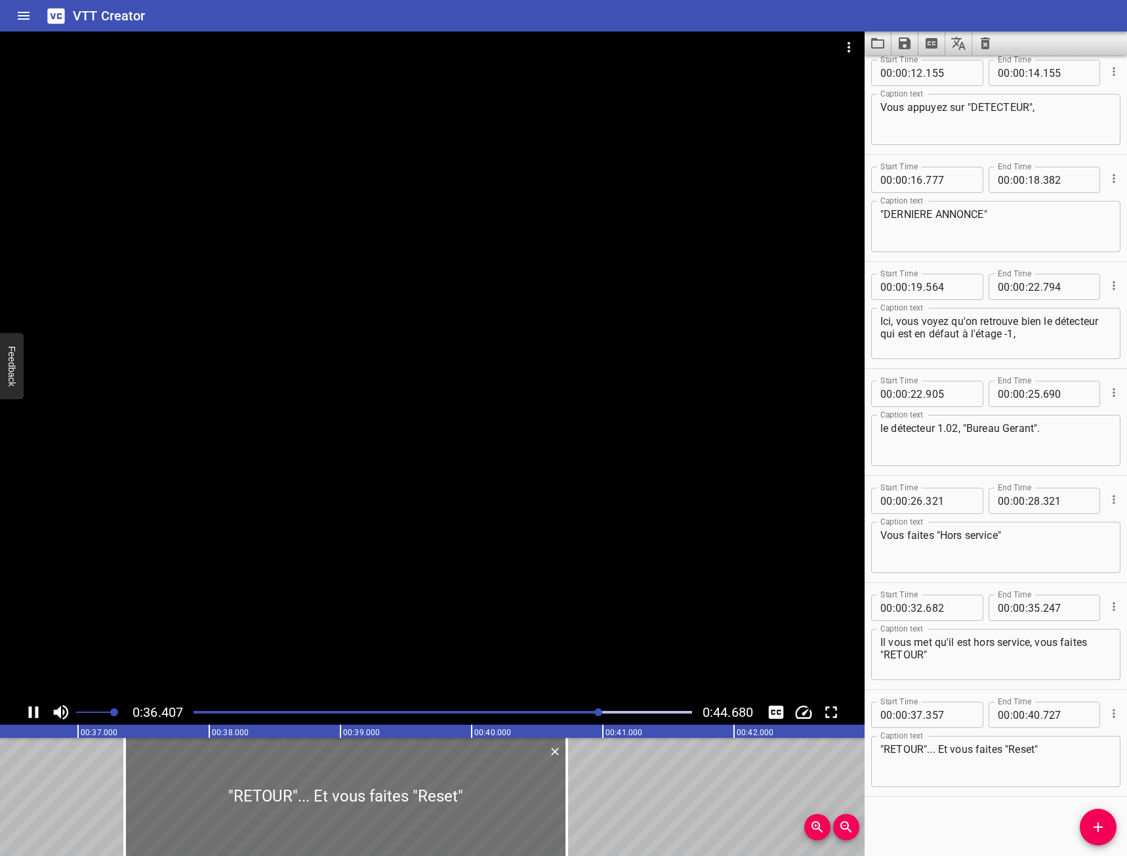
click at [239, 428] on div at bounding box center [432, 365] width 865 height 668
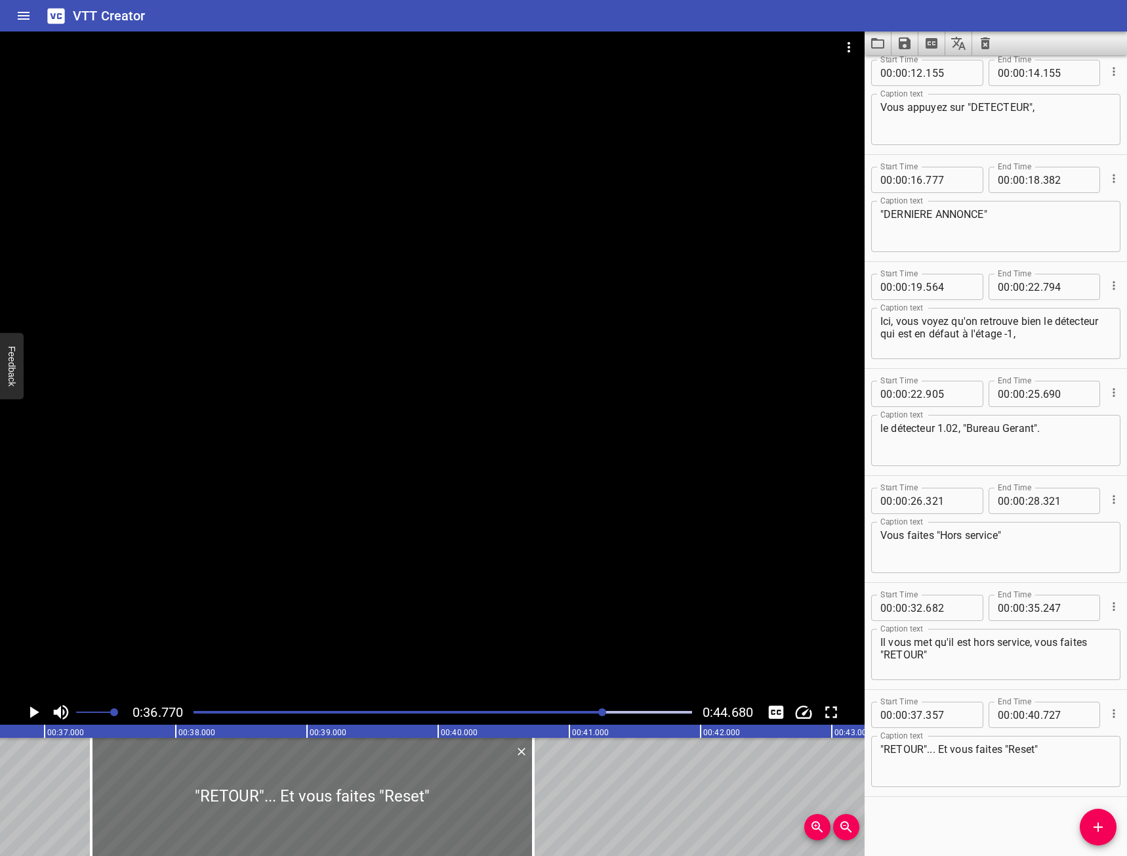
scroll to position [0, 4825]
click at [558, 366] on div at bounding box center [432, 365] width 865 height 668
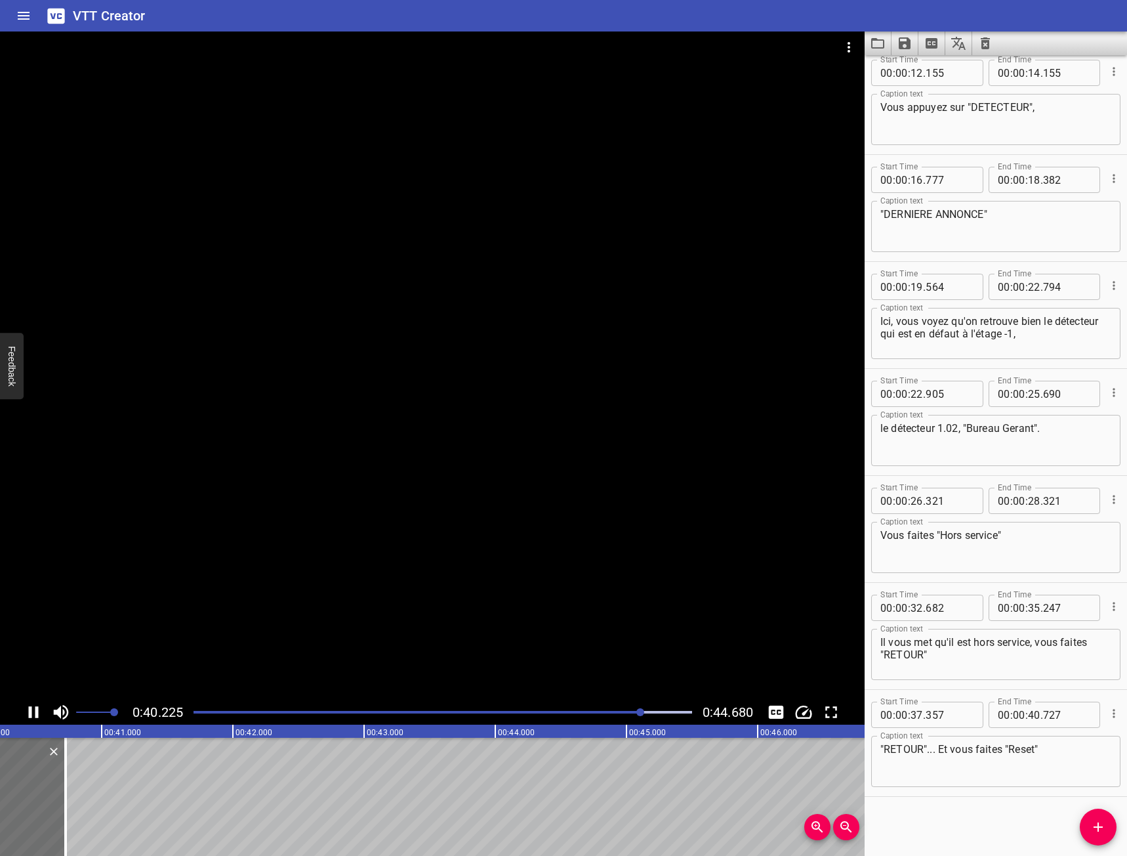
click at [400, 356] on div at bounding box center [432, 365] width 865 height 668
click at [414, 231] on div at bounding box center [432, 365] width 865 height 668
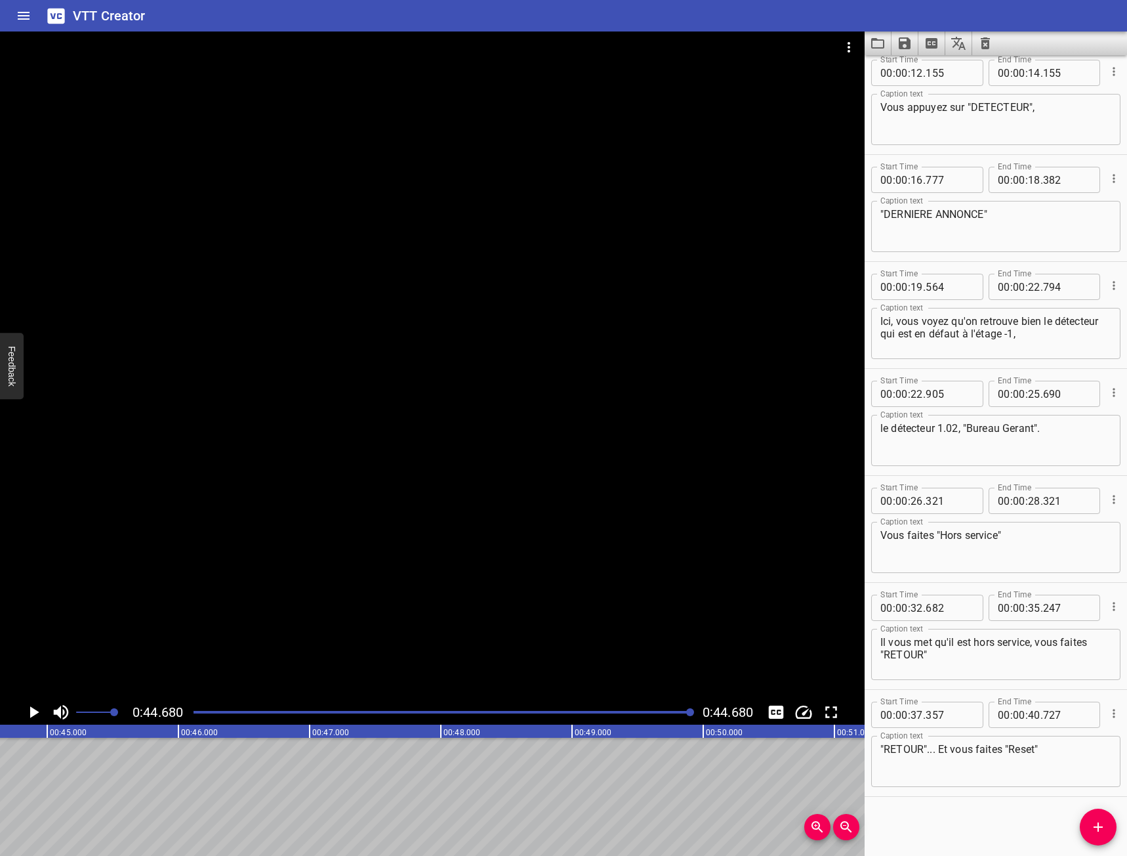
scroll to position [0, 5863]
click at [517, 359] on div at bounding box center [432, 365] width 865 height 668
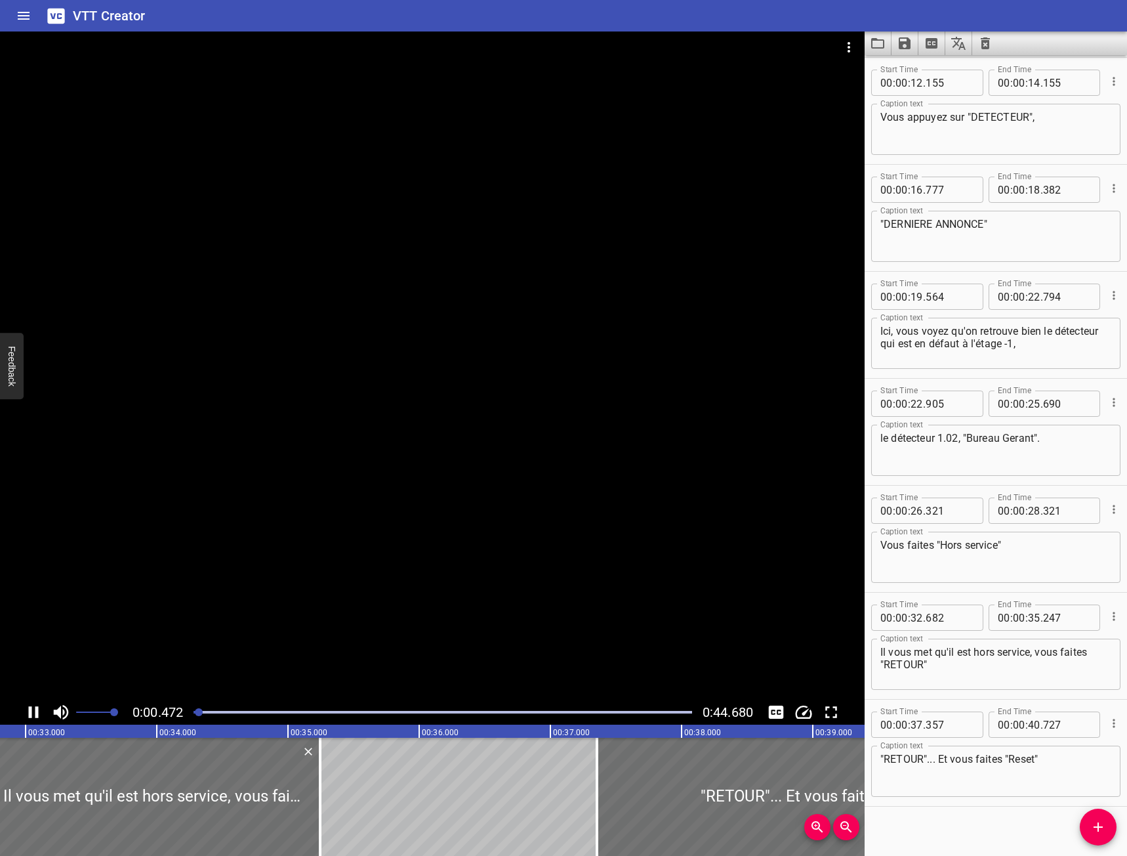
scroll to position [0, 4242]
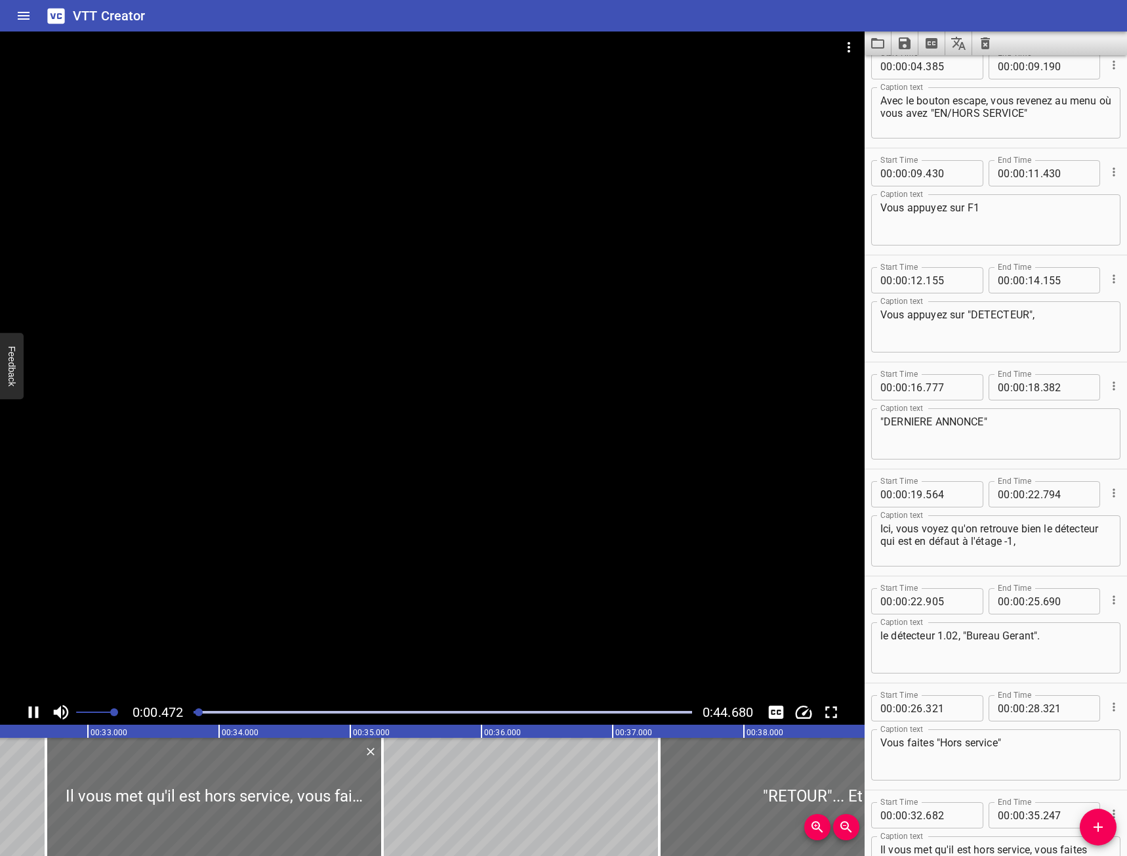
click at [532, 485] on div at bounding box center [432, 365] width 865 height 668
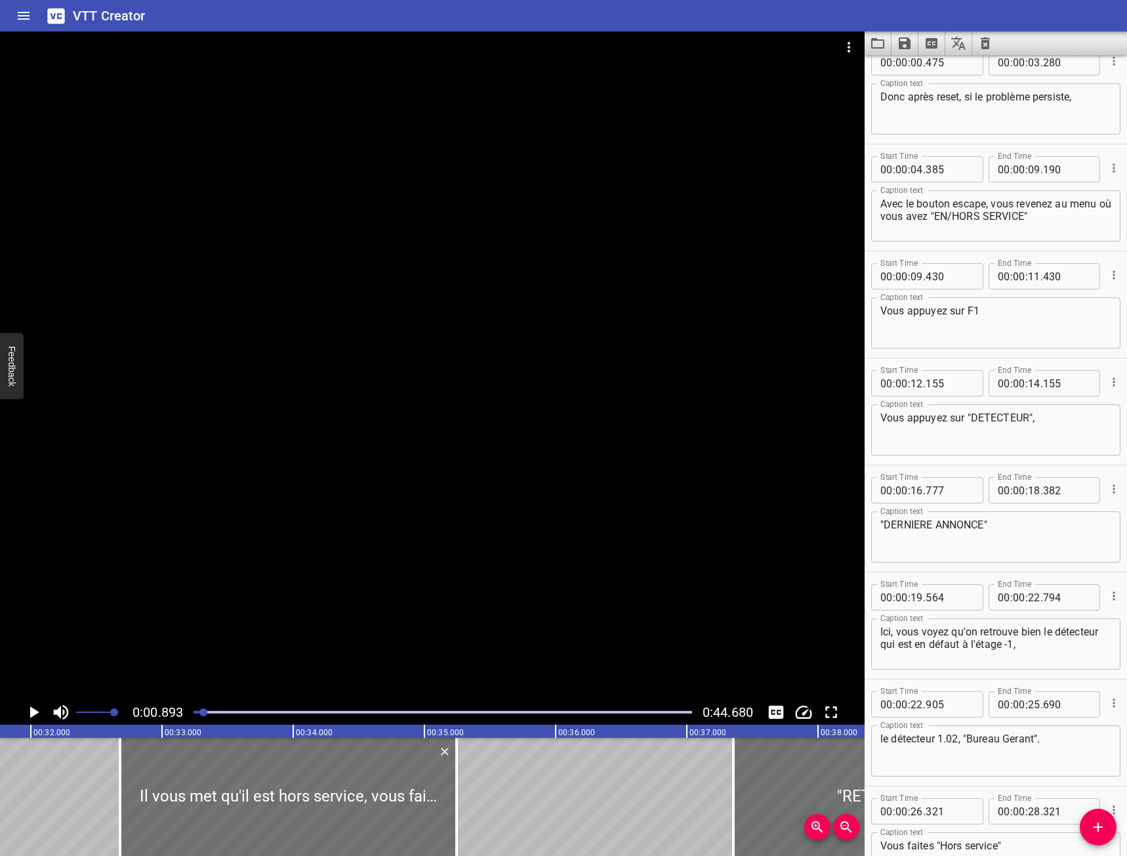
scroll to position [0, 0]
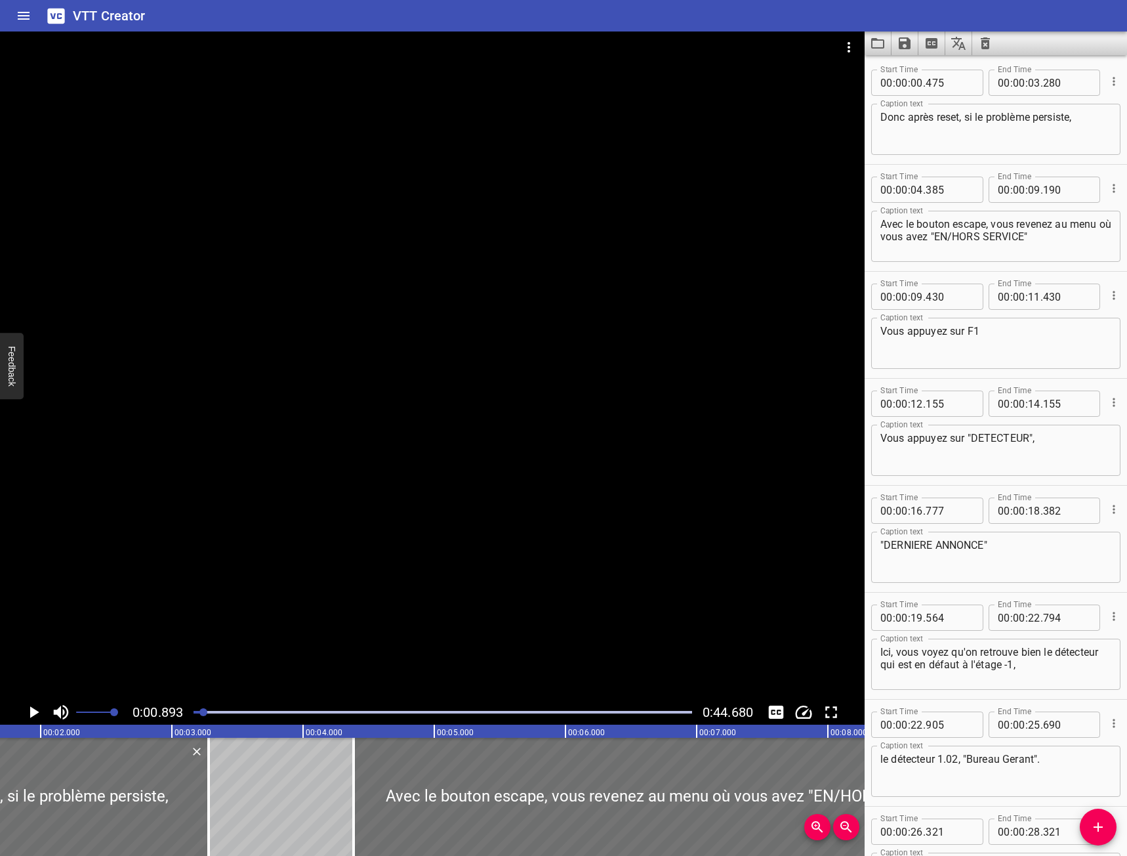
click at [532, 485] on div at bounding box center [432, 365] width 865 height 668
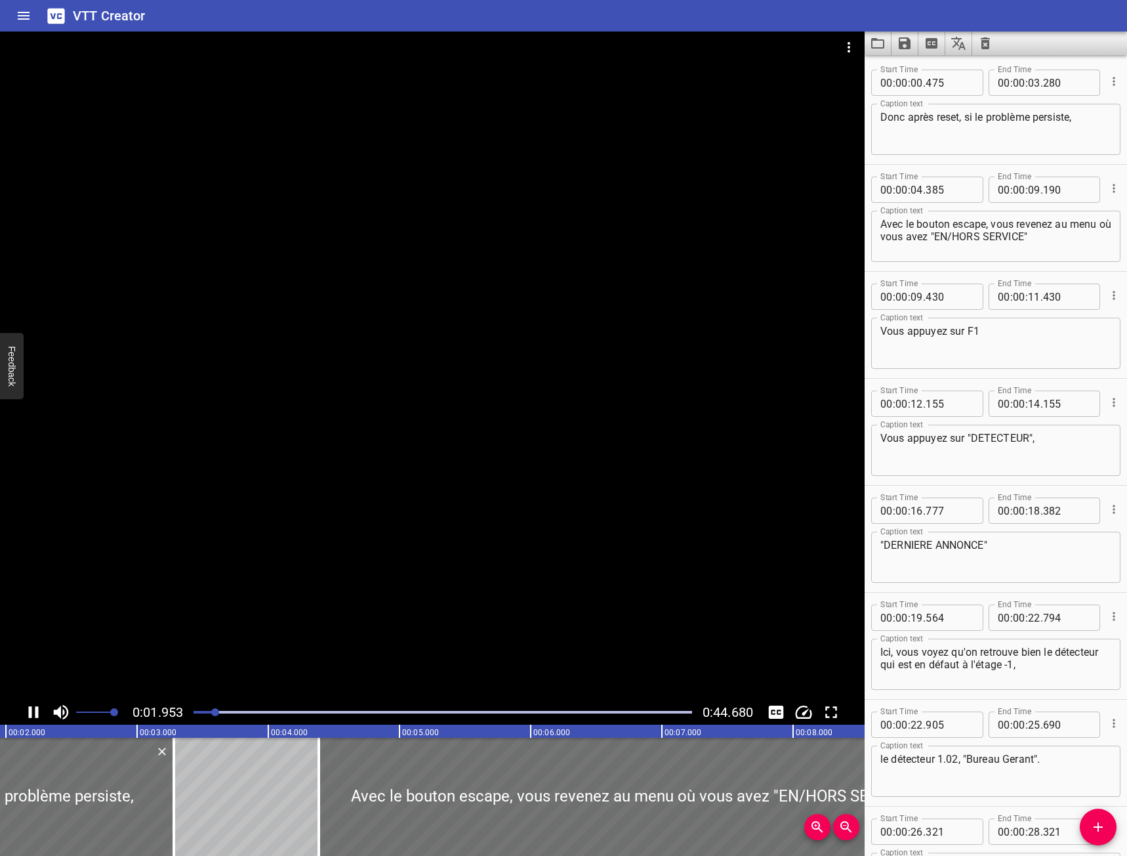
click at [634, 703] on div at bounding box center [443, 712] width 514 height 18
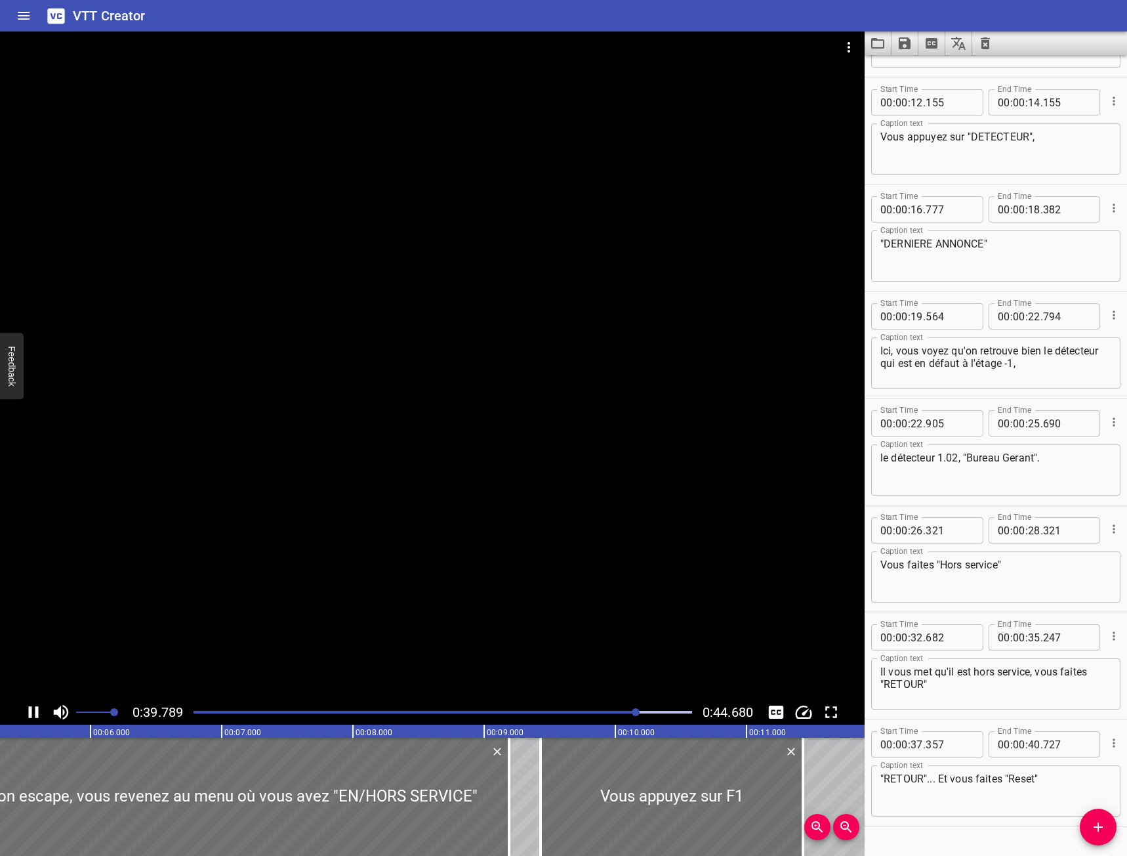
scroll to position [321, 0]
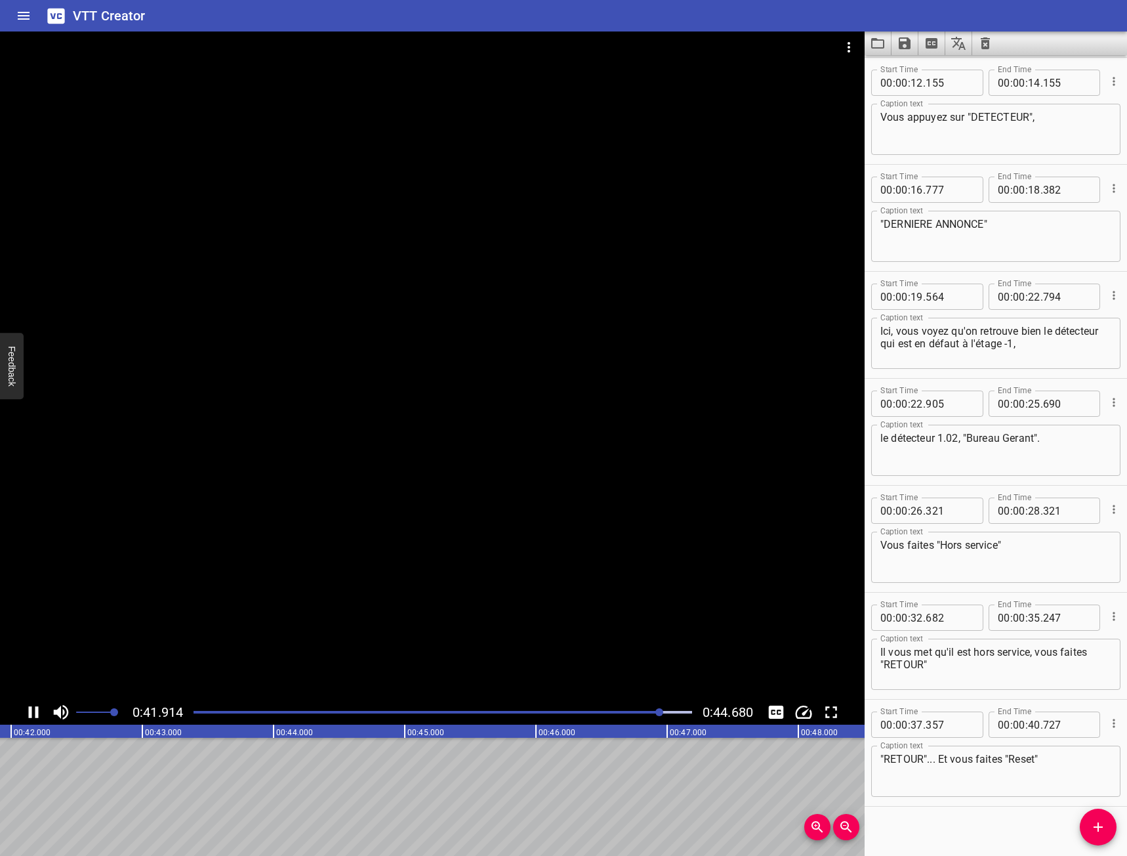
click at [558, 527] on div at bounding box center [432, 365] width 865 height 668
click at [545, 473] on div at bounding box center [432, 365] width 865 height 668
click at [465, 365] on div at bounding box center [432, 365] width 865 height 668
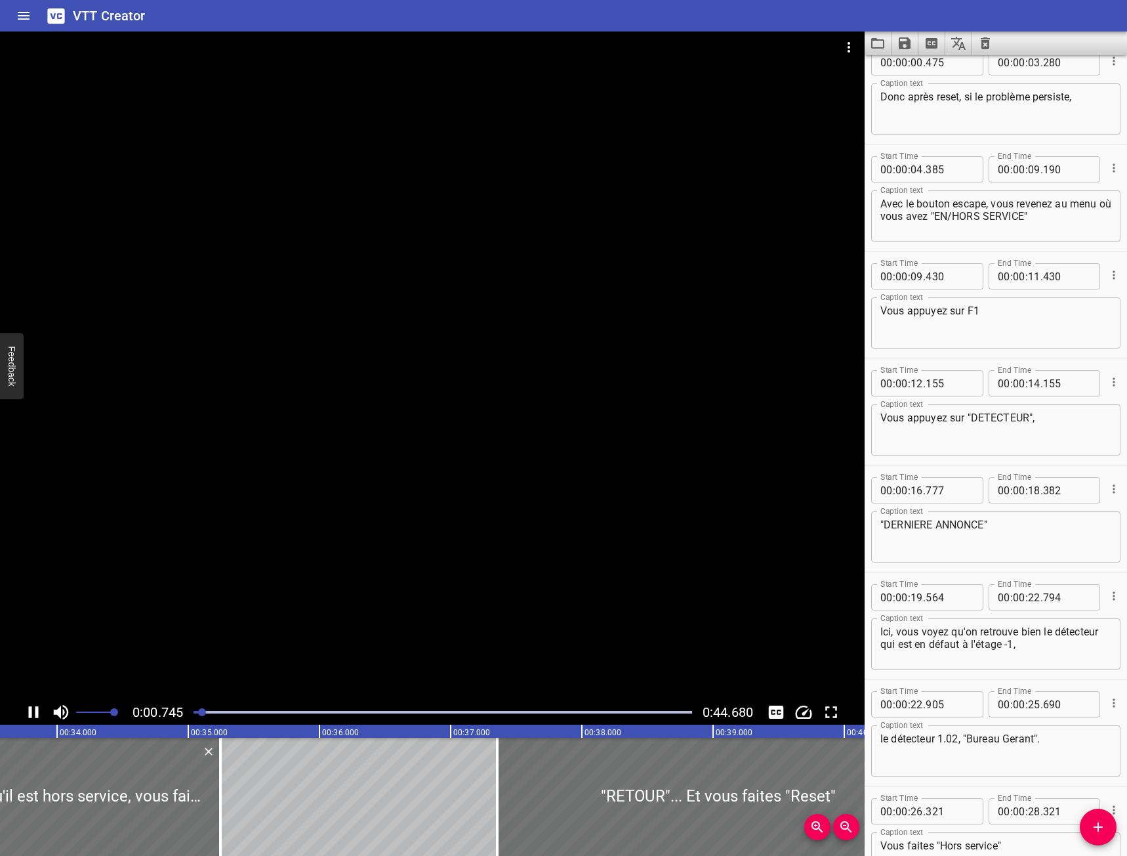
scroll to position [0, 0]
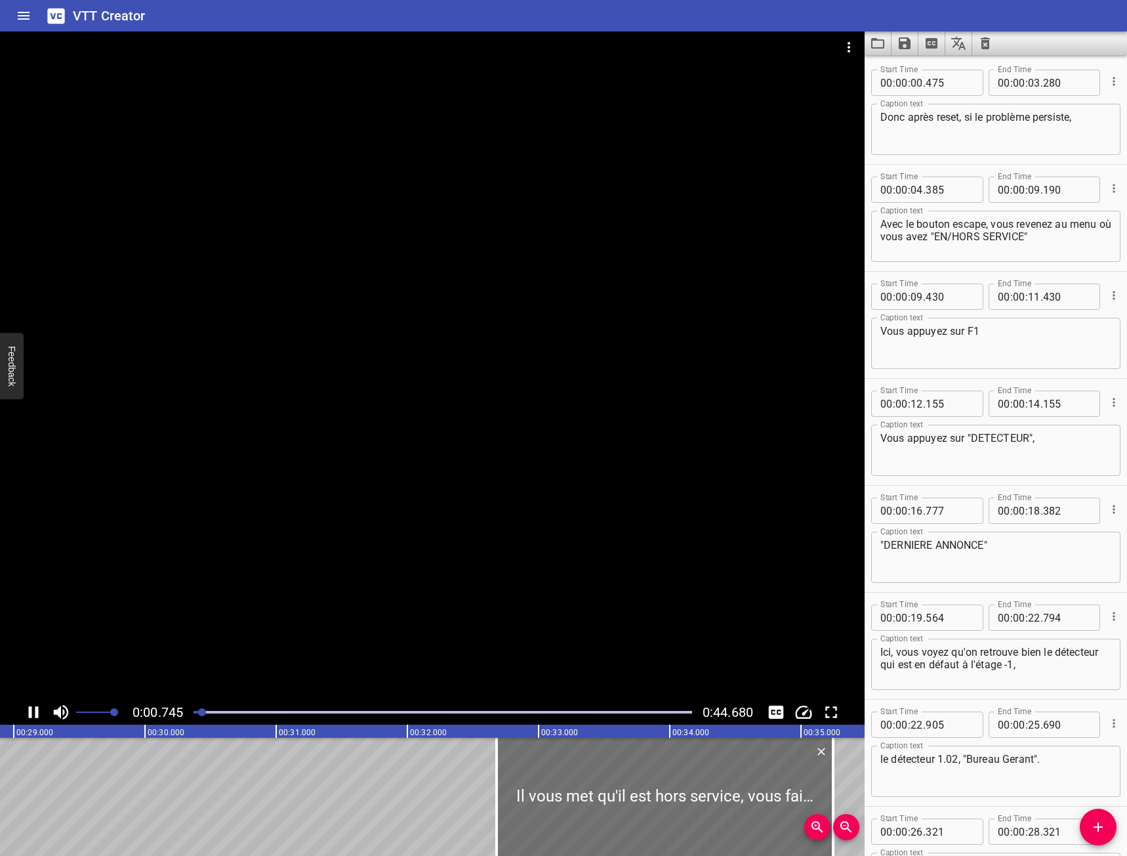
click at [608, 370] on div at bounding box center [432, 365] width 865 height 668
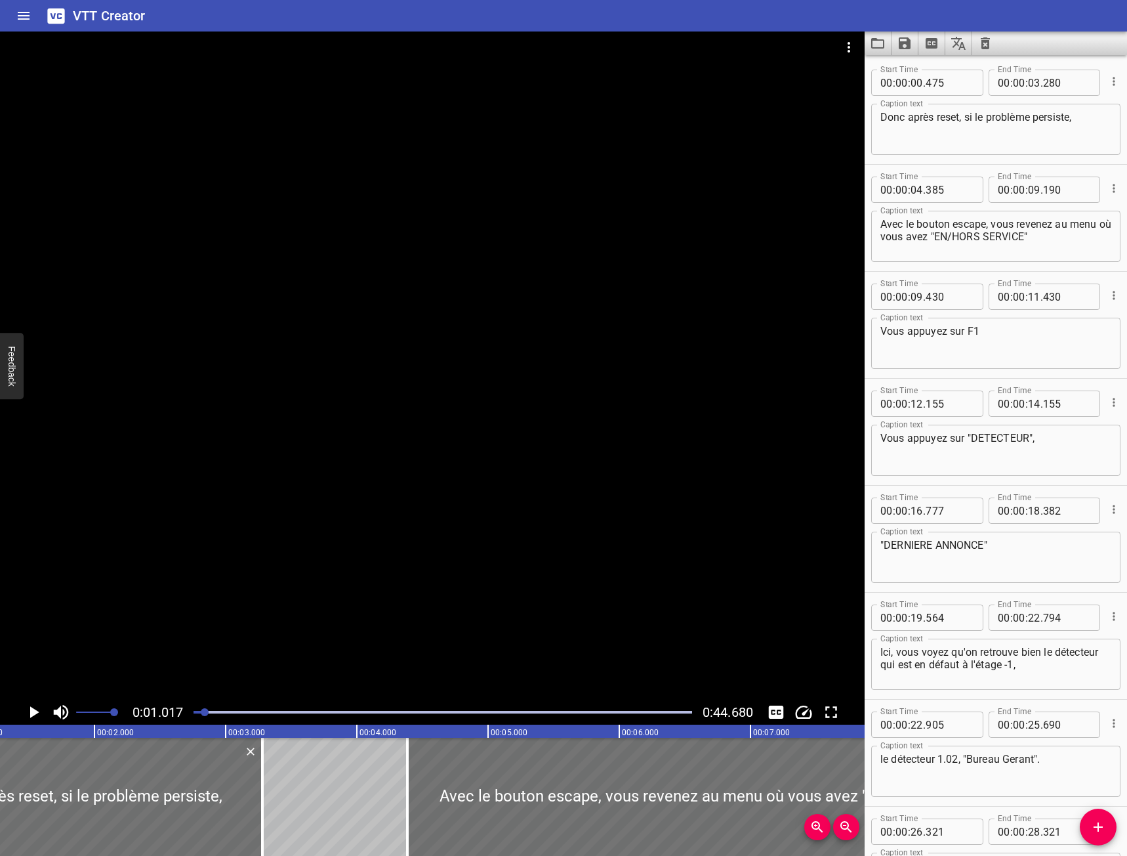
scroll to position [0, 133]
